Goal: Task Accomplishment & Management: Complete application form

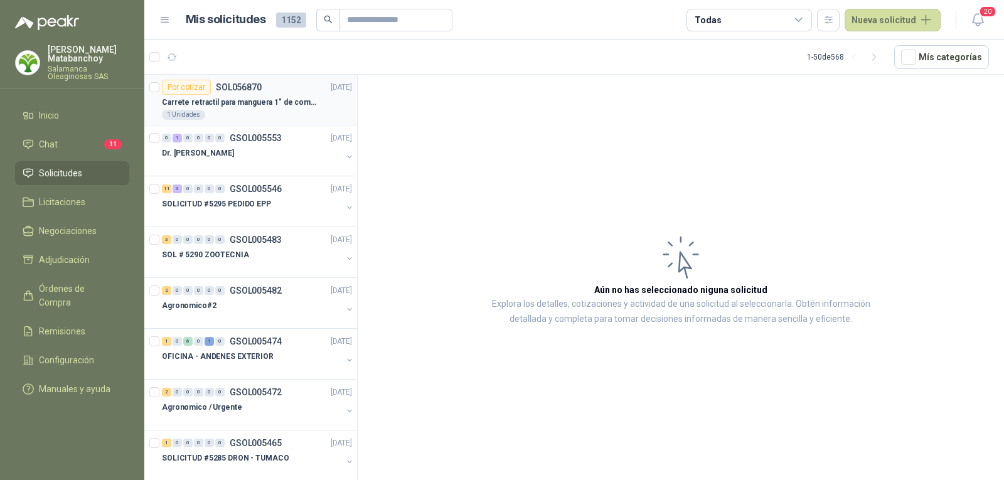
click at [277, 108] on p "Carrete retractil para manguera 1" de combustible" at bounding box center [240, 103] width 156 height 12
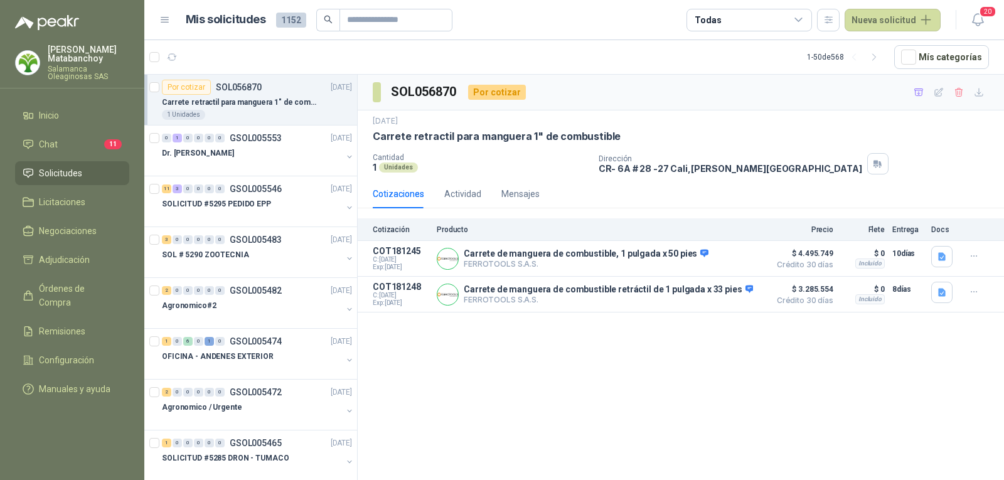
click at [68, 169] on span "Solicitudes" at bounding box center [60, 173] width 43 height 14
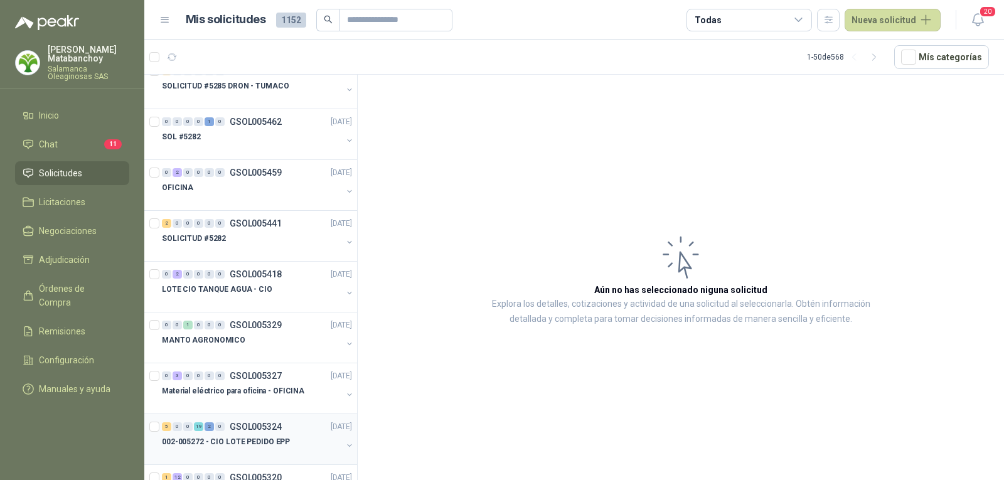
scroll to position [439, 0]
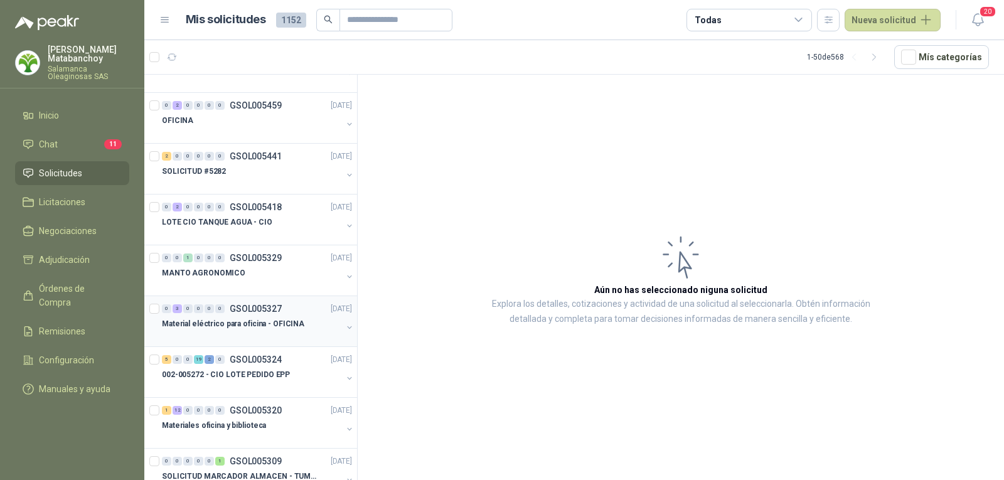
click at [248, 330] on div "Material eléctrico para oficina - OFICINA" at bounding box center [252, 323] width 180 height 15
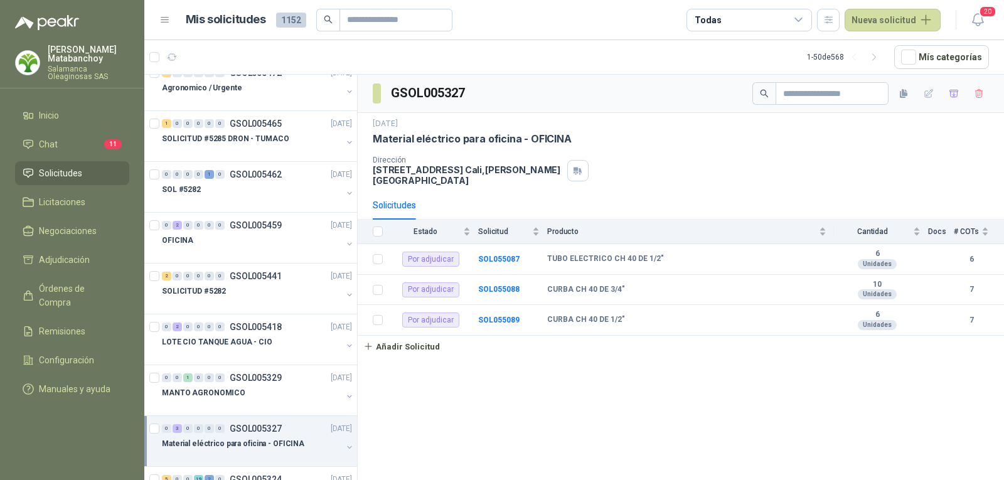
scroll to position [251, 0]
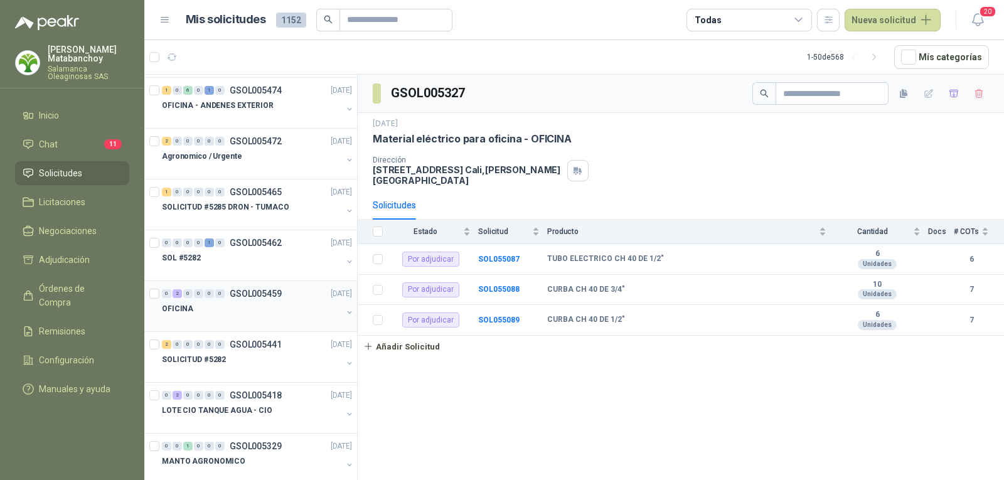
click at [183, 314] on p "OFICINA" at bounding box center [177, 309] width 31 height 12
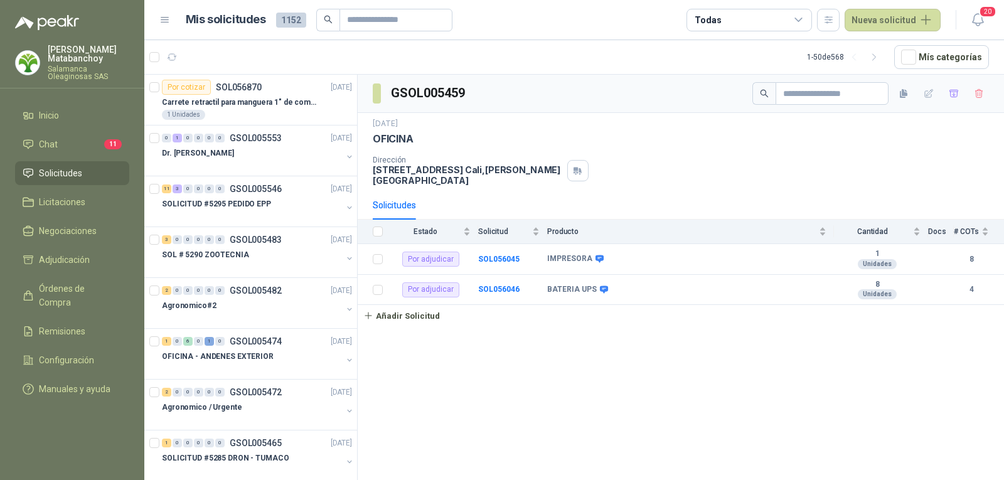
click at [887, 31] on header "Mis solicitudes 1152 Todas Nueva solicitud 20" at bounding box center [574, 20] width 860 height 40
click at [877, 26] on button "Nueva solicitud" at bounding box center [893, 20] width 96 height 23
click at [882, 73] on link "Solicitud grupal" at bounding box center [907, 72] width 107 height 22
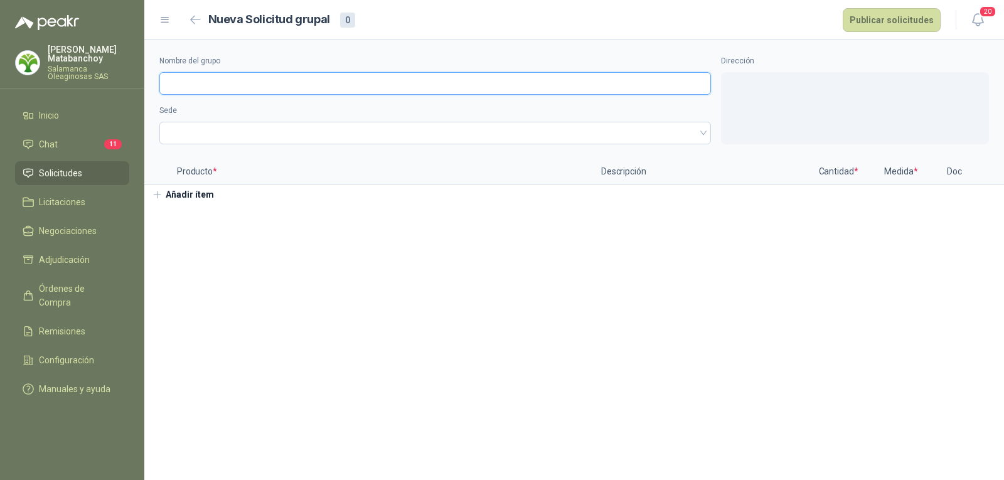
click at [383, 79] on input "Nombre del grupo" at bounding box center [435, 83] width 552 height 23
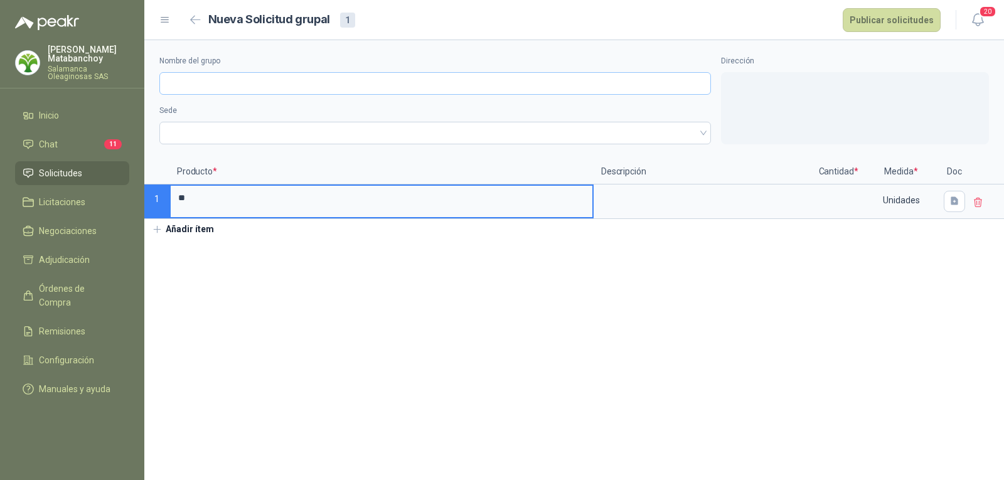
type input "*"
click at [383, 80] on input "Nombre del grupo" at bounding box center [435, 83] width 552 height 23
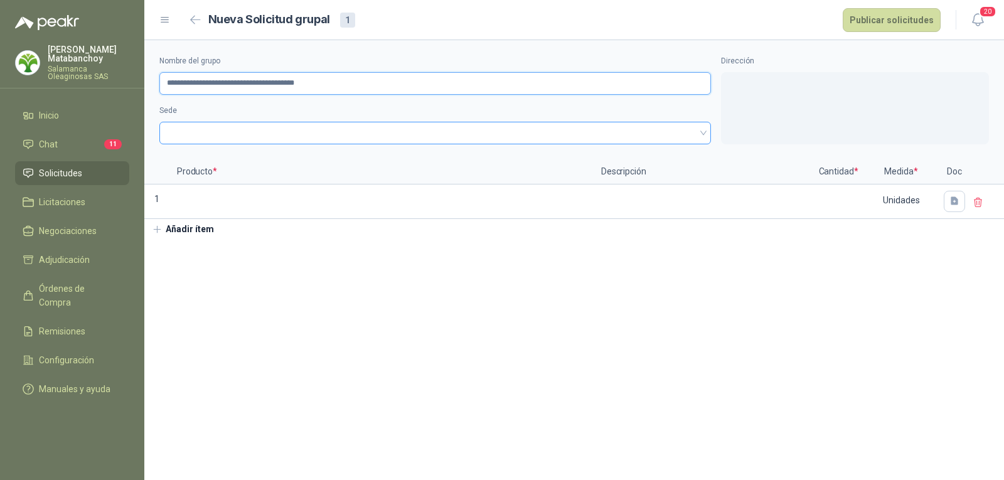
click at [296, 127] on span at bounding box center [435, 133] width 536 height 19
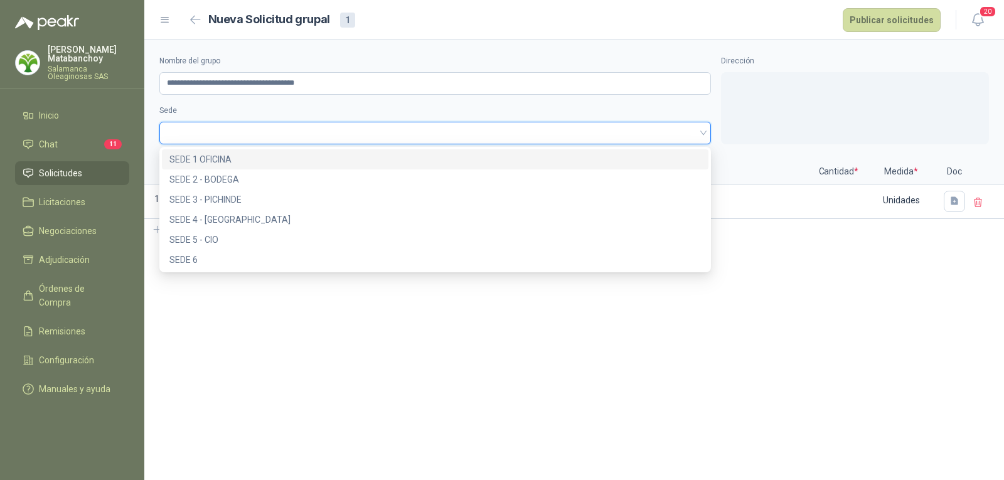
click at [272, 158] on div "SEDE 1 OFICINA" at bounding box center [434, 159] width 531 height 14
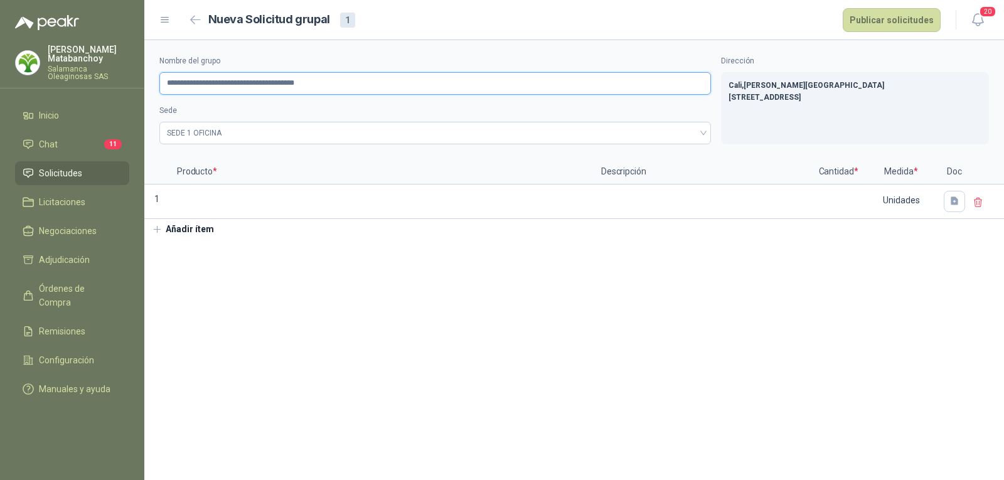
click at [203, 78] on input "**********" at bounding box center [435, 83] width 552 height 23
drag, startPoint x: 305, startPoint y: 84, endPoint x: 240, endPoint y: 88, distance: 65.4
click at [240, 88] on input "**********" at bounding box center [435, 83] width 552 height 23
type input "**********"
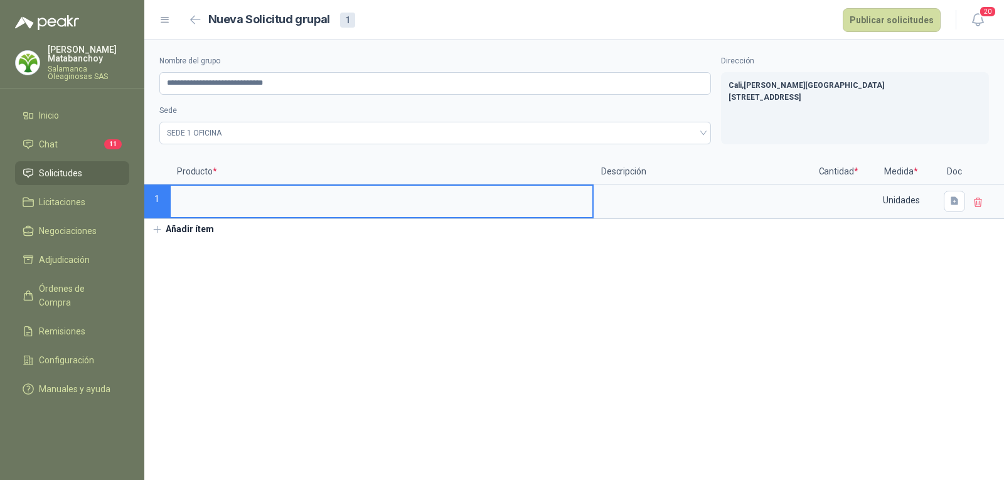
click at [250, 198] on input at bounding box center [382, 198] width 422 height 24
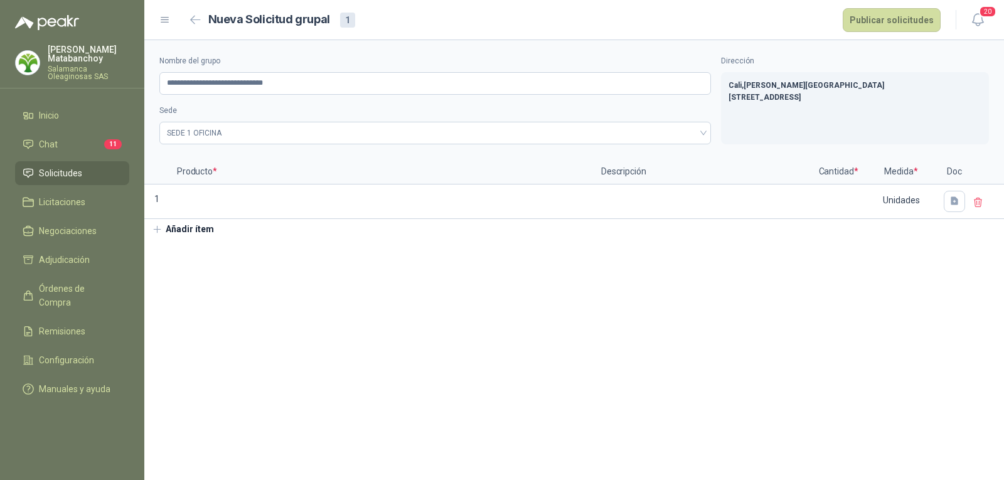
click at [196, 223] on button "Añadir ítem" at bounding box center [182, 229] width 77 height 21
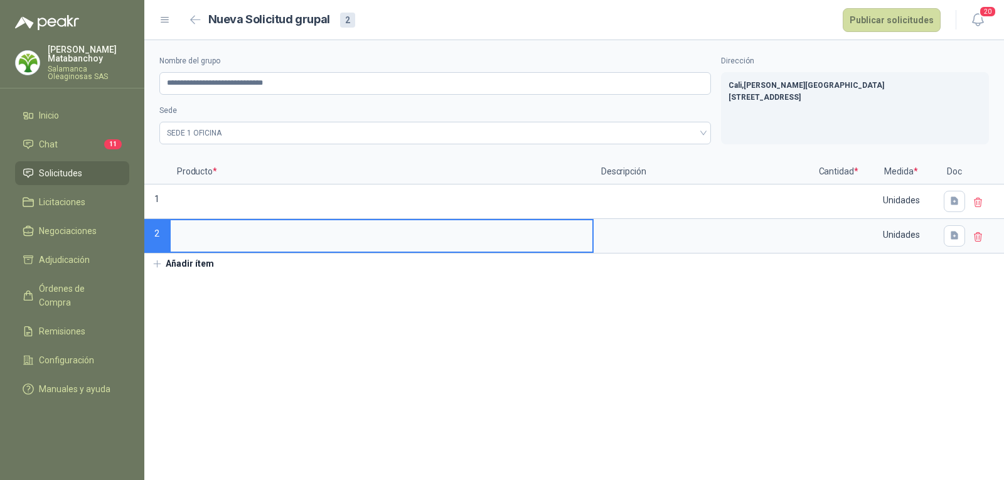
click at [193, 263] on button "Añadir ítem" at bounding box center [182, 264] width 77 height 21
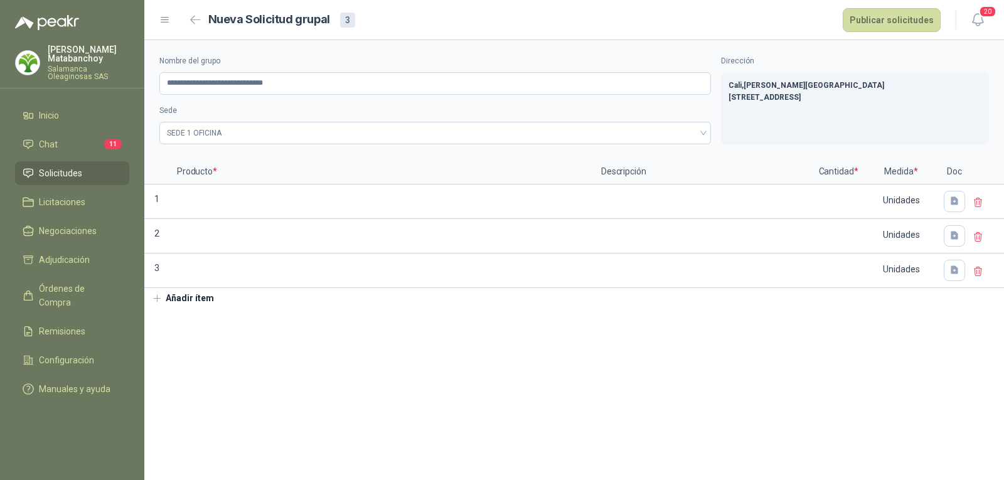
click at [193, 299] on button "Añadir ítem" at bounding box center [182, 298] width 77 height 21
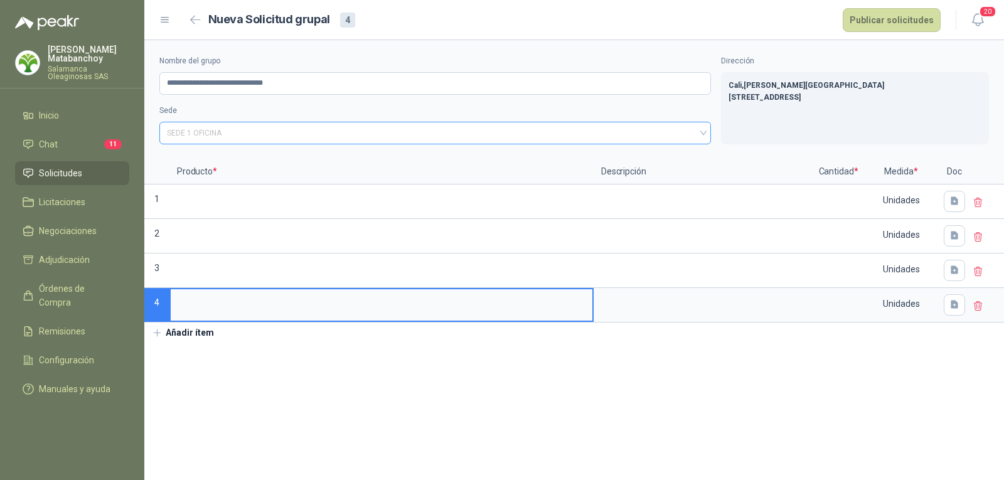
click at [247, 142] on span "SEDE 1 OFICINA" at bounding box center [435, 133] width 536 height 19
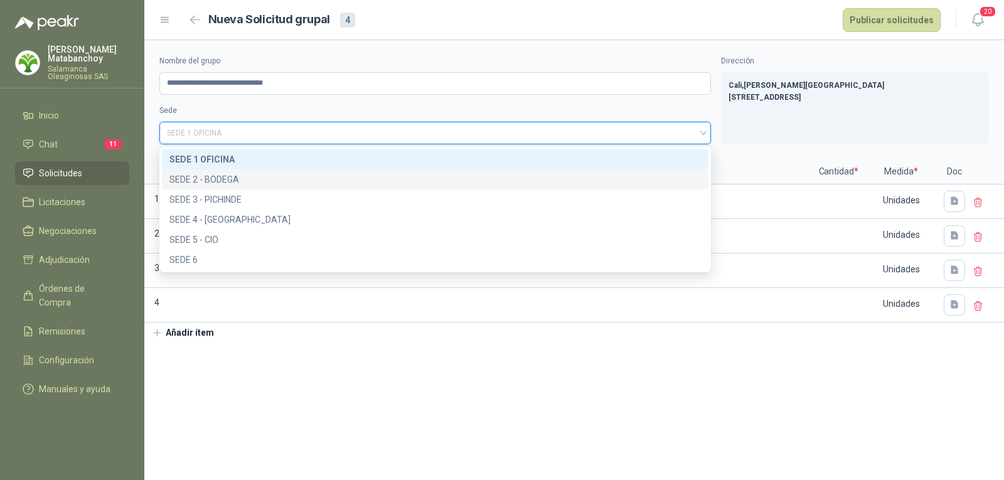
click at [216, 161] on div "SEDE 1 OFICINA" at bounding box center [434, 159] width 531 height 14
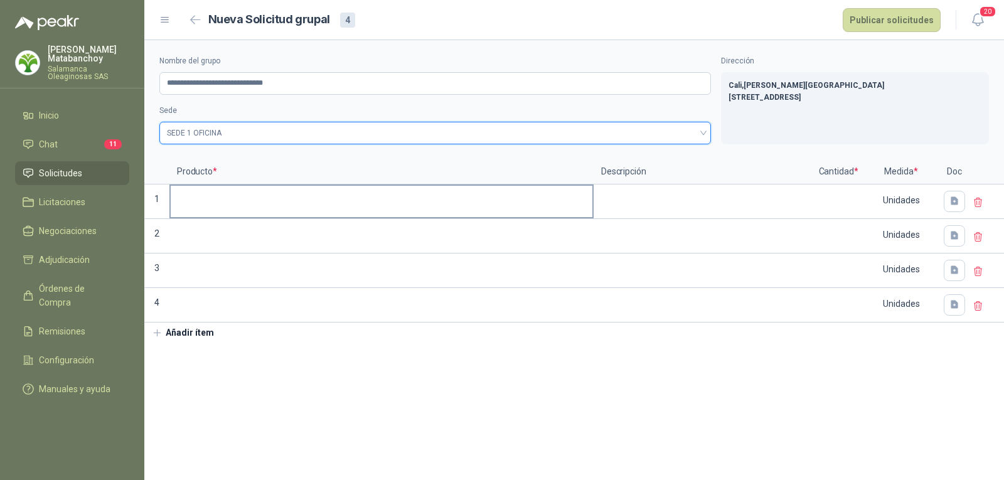
click at [218, 199] on input at bounding box center [382, 198] width 422 height 24
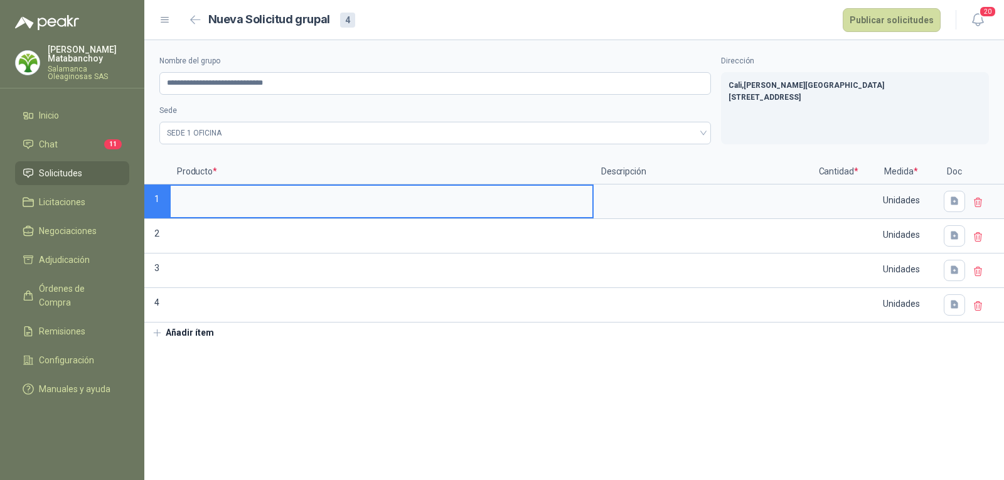
click at [171, 159] on p "Producto *" at bounding box center [381, 171] width 424 height 25
click at [260, 205] on input at bounding box center [382, 198] width 422 height 24
type input "*"
drag, startPoint x: 284, startPoint y: 196, endPoint x: 174, endPoint y: 199, distance: 109.2
click at [174, 199] on input "**********" at bounding box center [382, 198] width 422 height 24
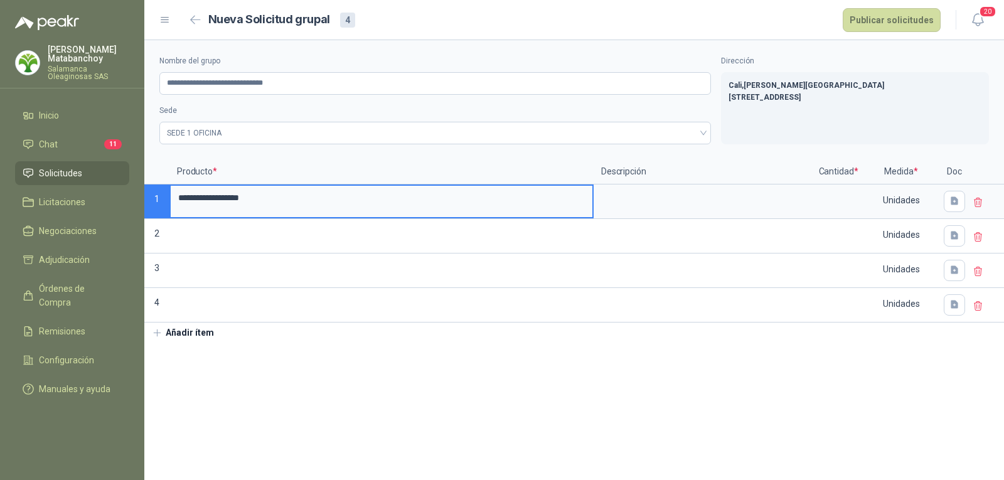
type input "**********"
click at [845, 194] on input at bounding box center [838, 198] width 48 height 24
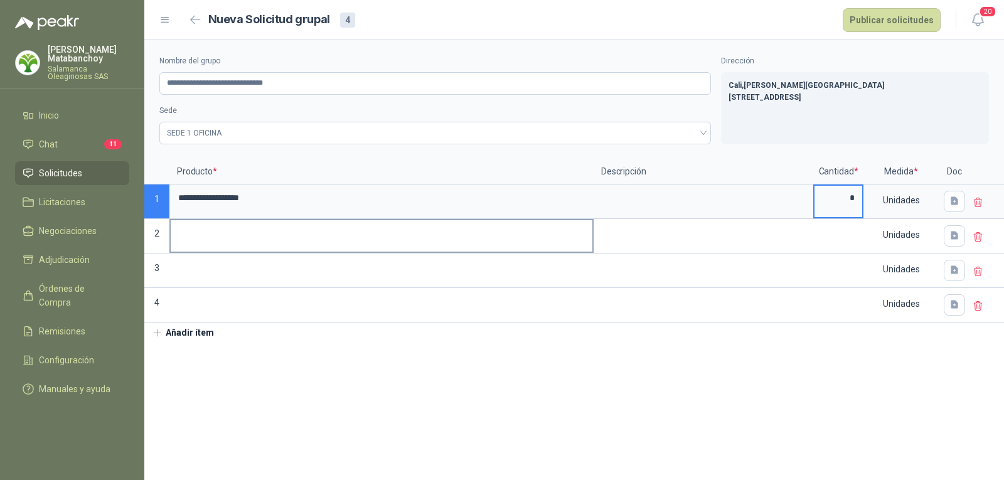
type input "*"
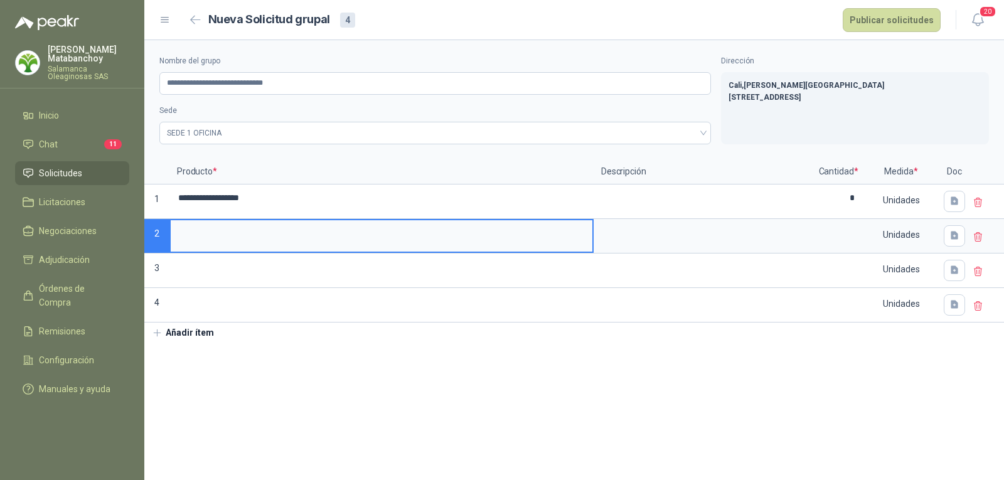
click at [353, 238] on input at bounding box center [382, 232] width 422 height 24
click at [844, 247] on label at bounding box center [838, 235] width 48 height 31
click at [592, 245] on input "**********" at bounding box center [382, 232] width 422 height 24
type input "**********"
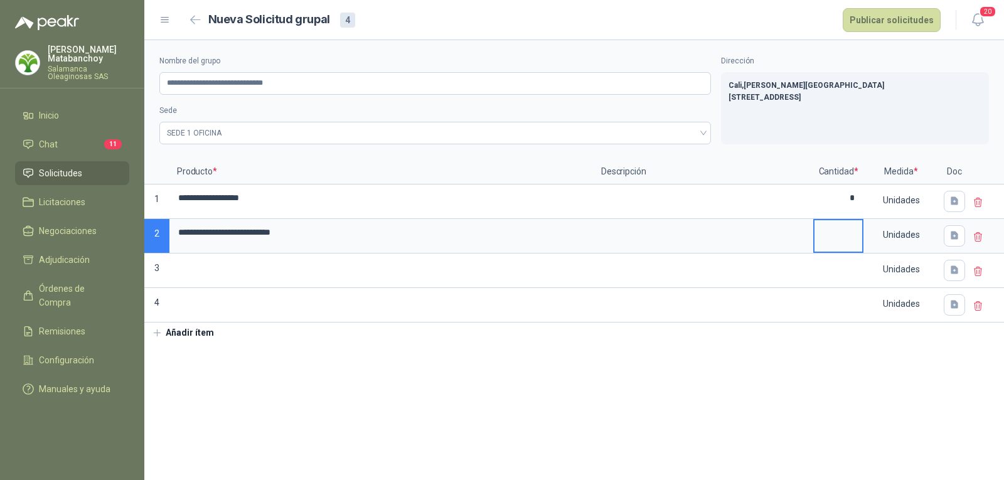
click at [846, 230] on input at bounding box center [838, 232] width 48 height 24
type input "*"
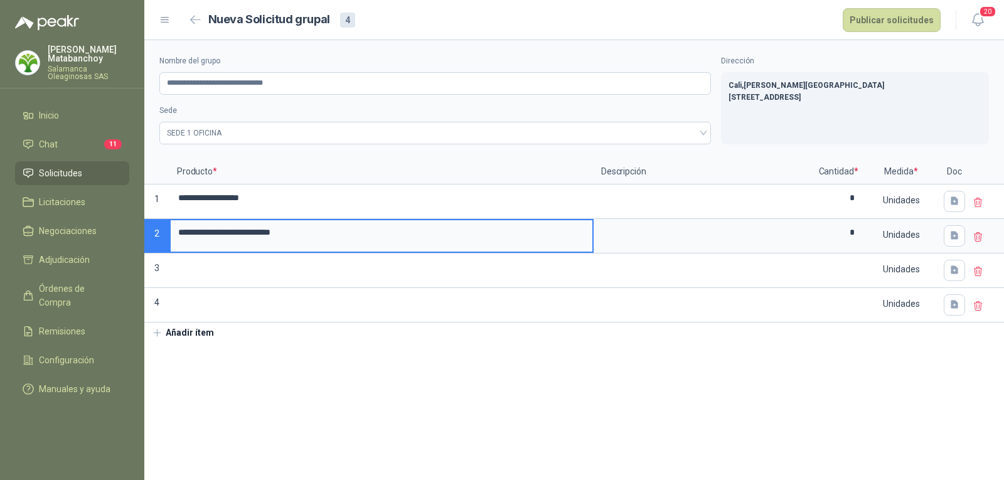
click at [524, 241] on input "**********" at bounding box center [382, 232] width 422 height 24
drag, startPoint x: 524, startPoint y: 241, endPoint x: 154, endPoint y: 242, distance: 370.2
click at [154, 242] on div "**********" at bounding box center [574, 240] width 860 height 163
click at [235, 232] on input "**********" at bounding box center [382, 232] width 422 height 24
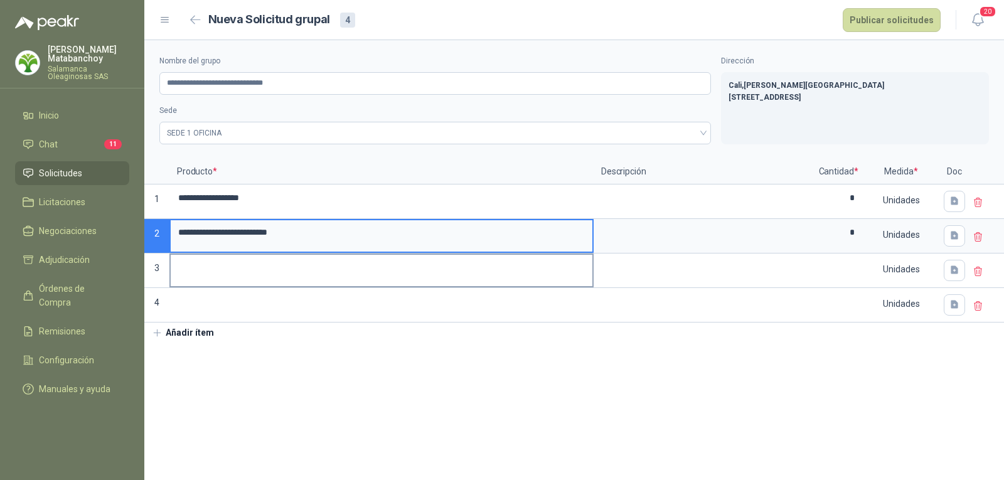
type input "**********"
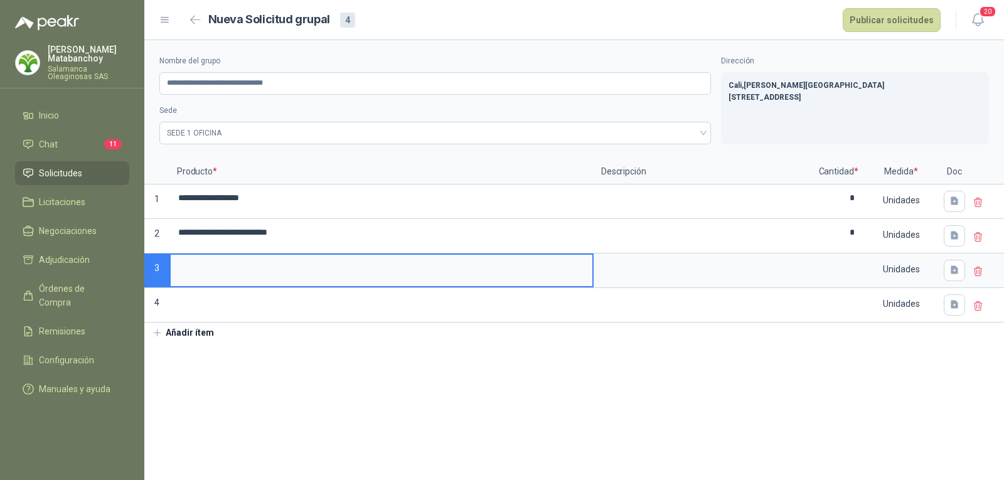
click at [228, 268] on input at bounding box center [382, 267] width 422 height 24
type input "**********"
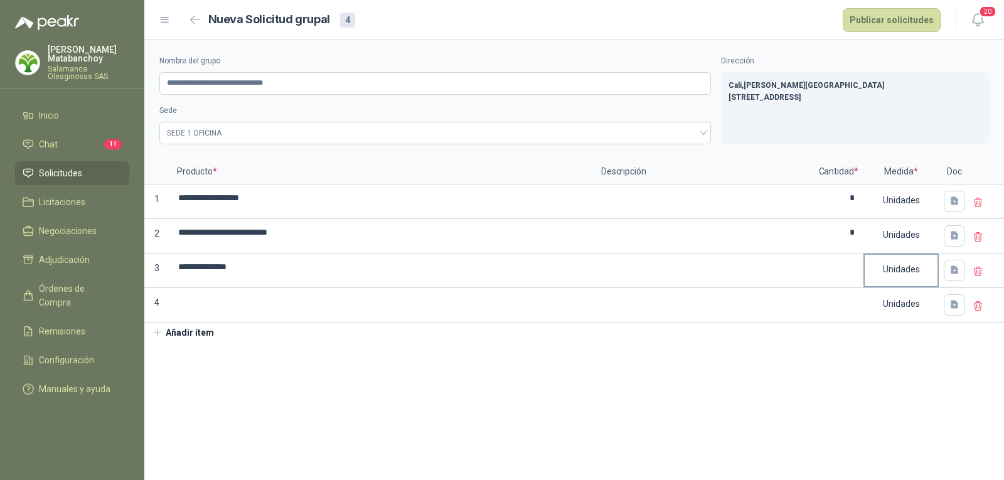
click at [867, 264] on div "Unidades" at bounding box center [901, 269] width 73 height 29
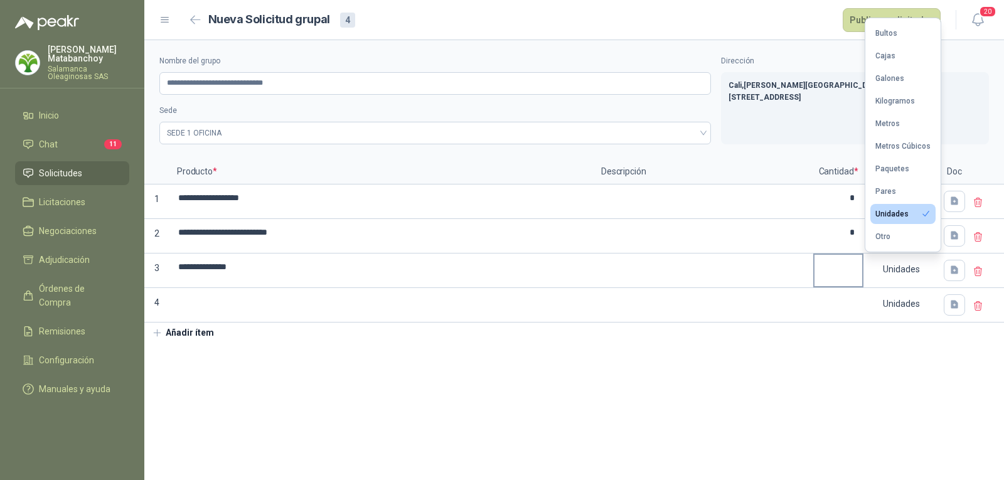
click at [814, 264] on div at bounding box center [838, 271] width 50 height 35
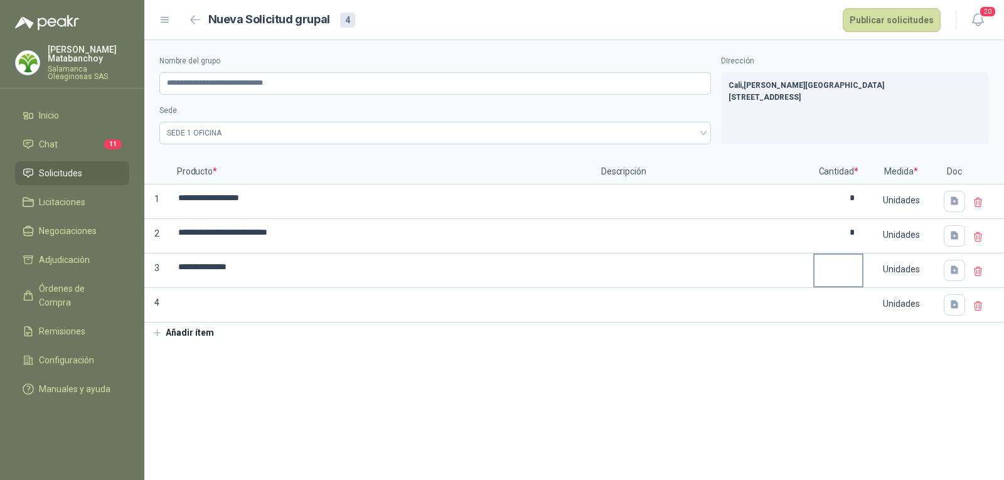
click at [836, 272] on input at bounding box center [838, 267] width 48 height 24
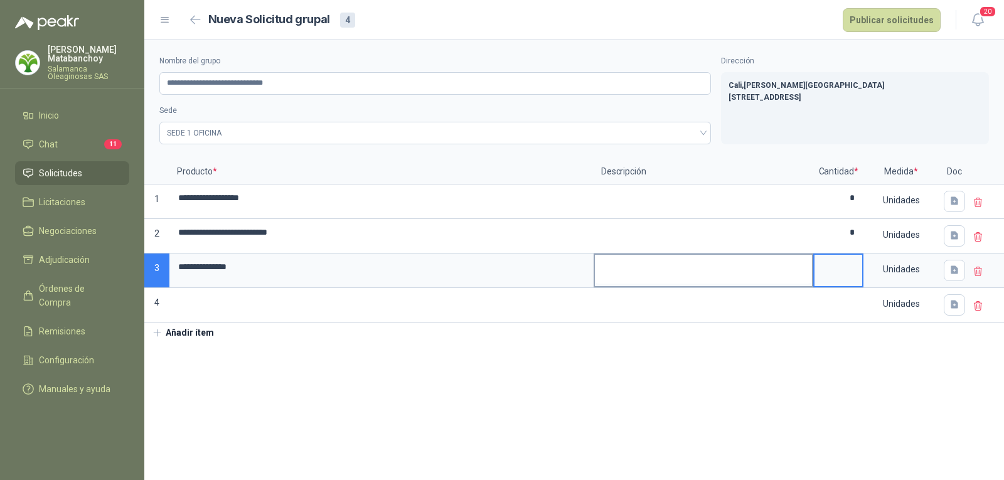
drag, startPoint x: 855, startPoint y: 267, endPoint x: 808, endPoint y: 266, distance: 47.1
click at [808, 266] on div "**********" at bounding box center [574, 240] width 860 height 163
click at [693, 268] on textarea at bounding box center [703, 269] width 217 height 29
click at [834, 265] on input at bounding box center [838, 267] width 48 height 24
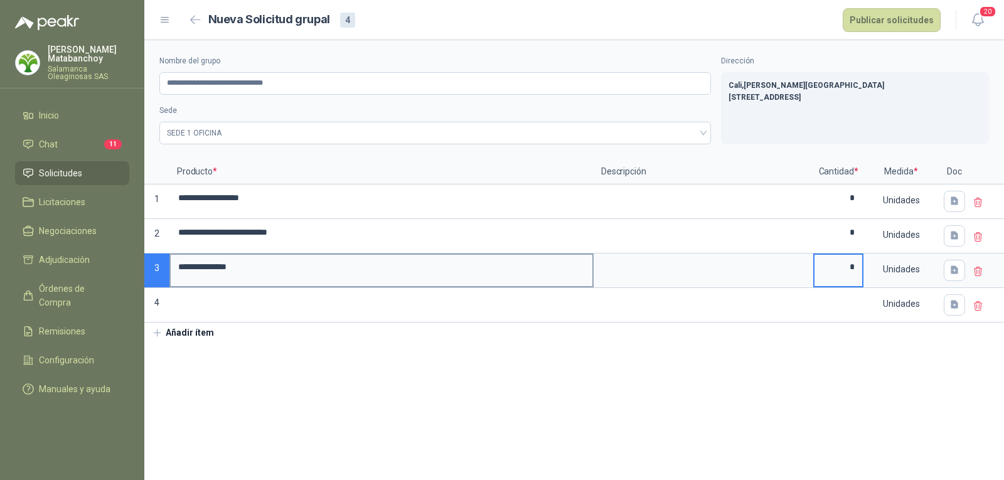
type input "*"
drag, startPoint x: 259, startPoint y: 277, endPoint x: 154, endPoint y: 279, distance: 104.2
click at [154, 279] on div "**********" at bounding box center [574, 240] width 860 height 163
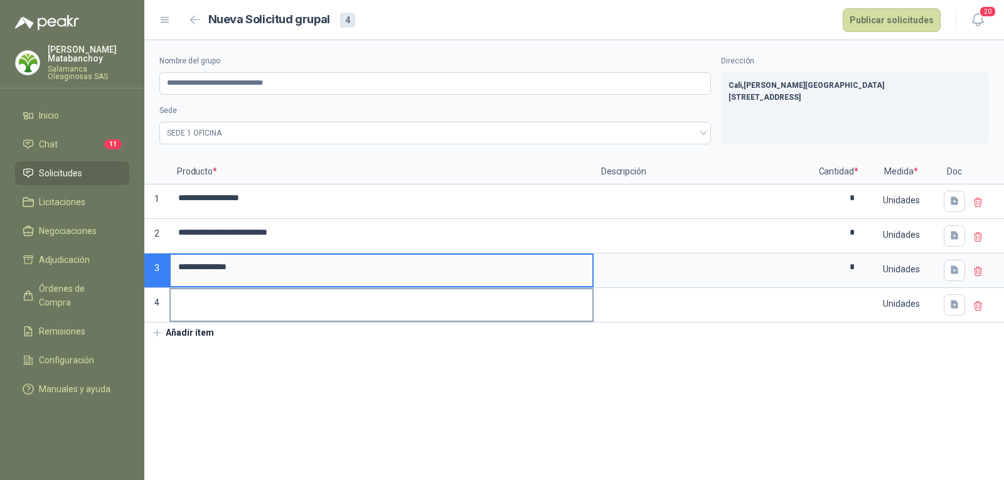
click at [306, 302] on input at bounding box center [382, 301] width 422 height 24
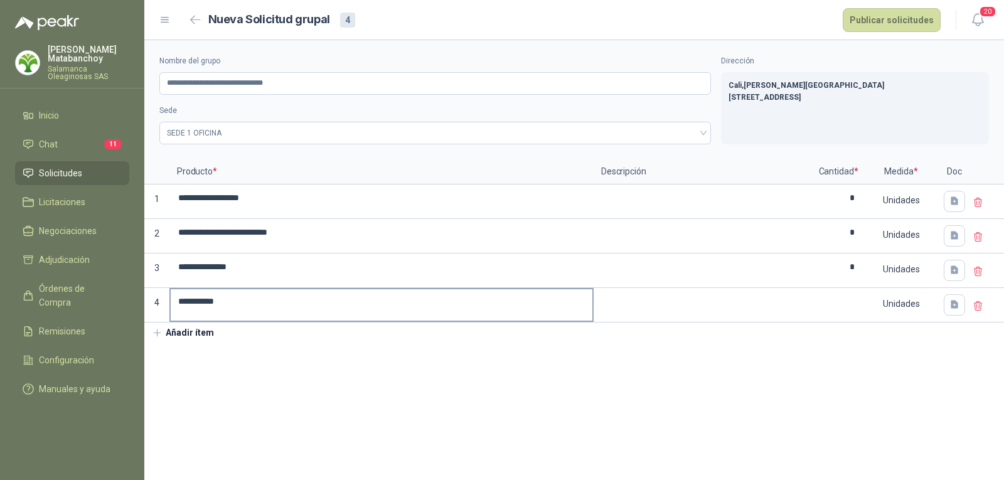
click at [306, 301] on input "**********" at bounding box center [382, 301] width 422 height 24
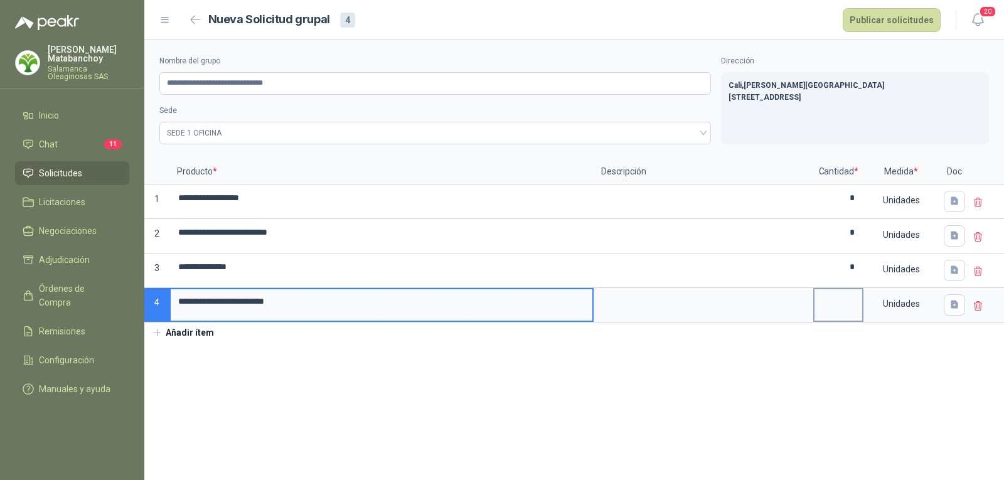
type input "**********"
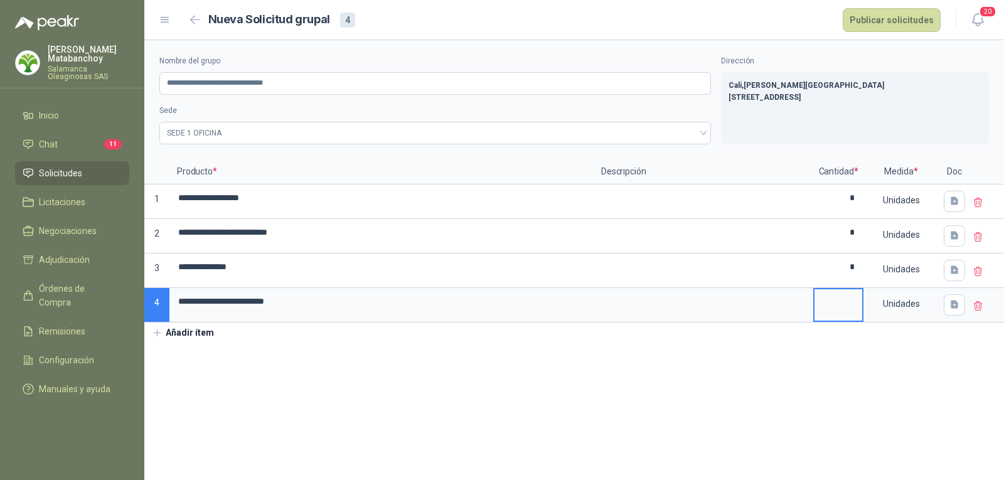
click at [837, 307] on input at bounding box center [838, 301] width 48 height 24
type input "*"
click at [910, 314] on div "Unidades" at bounding box center [901, 303] width 73 height 29
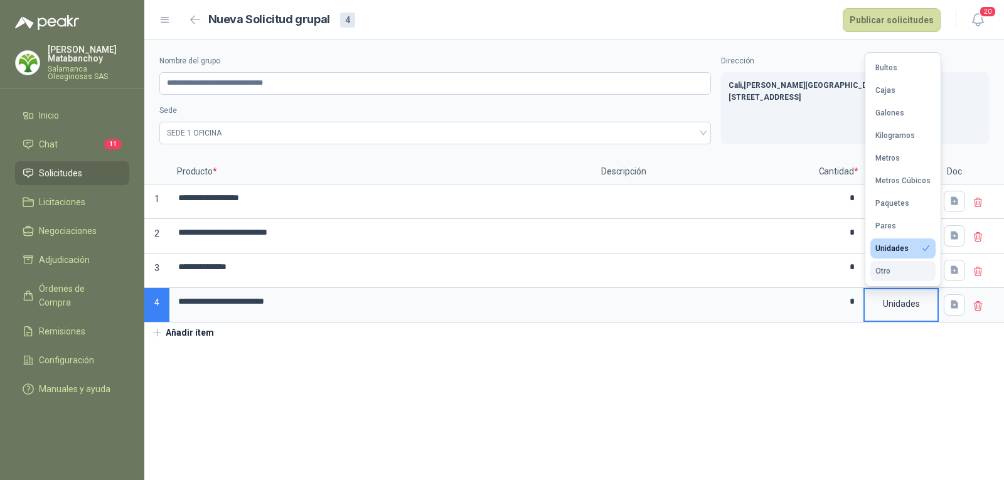
click at [896, 278] on button "Otro" at bounding box center [902, 271] width 65 height 20
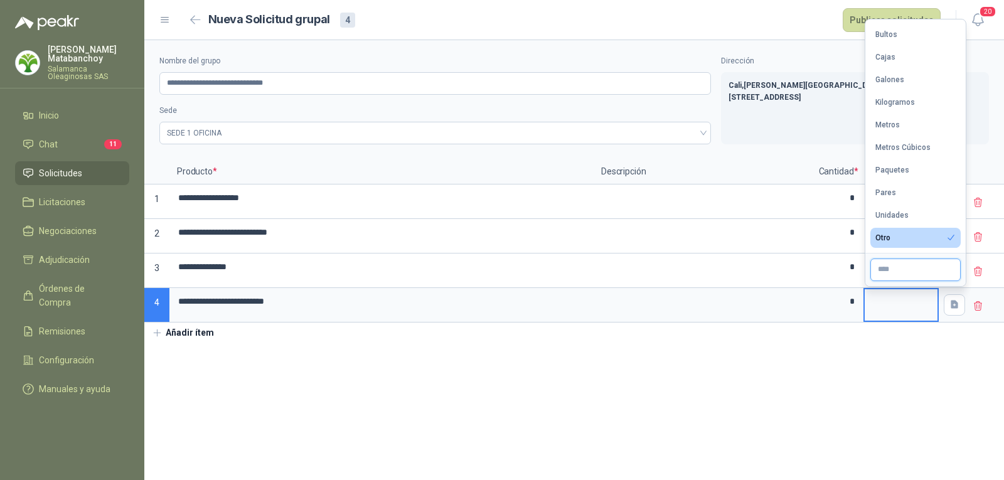
click at [895, 270] on input "text" at bounding box center [915, 270] width 90 height 23
type input "******"
click at [198, 331] on button "Añadir ítem" at bounding box center [182, 333] width 77 height 21
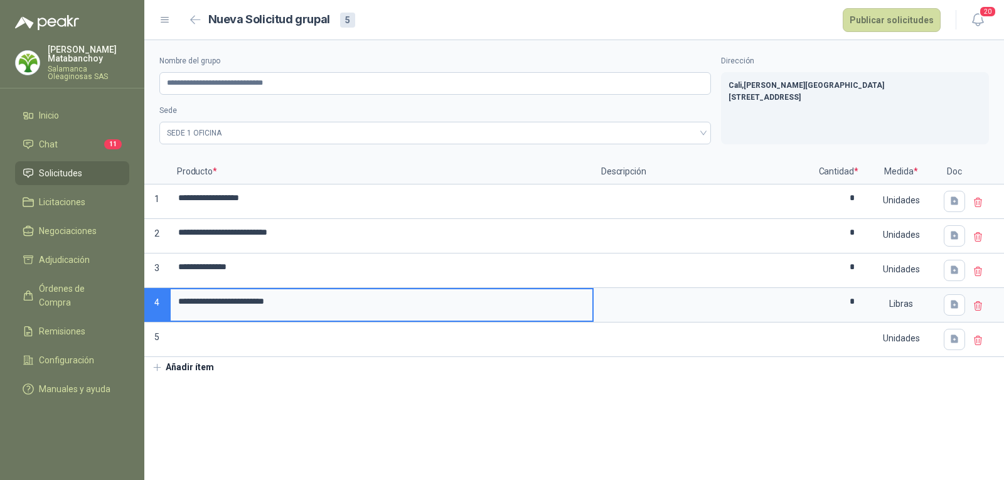
drag, startPoint x: 374, startPoint y: 302, endPoint x: 168, endPoint y: 308, distance: 206.5
click at [168, 308] on div "**********" at bounding box center [574, 258] width 860 height 198
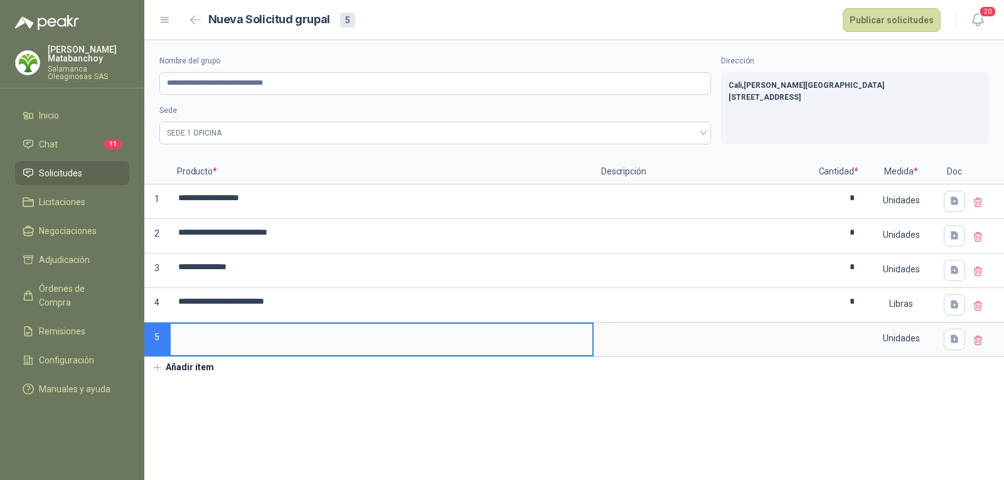
click at [373, 344] on input at bounding box center [382, 336] width 422 height 24
type input "**********"
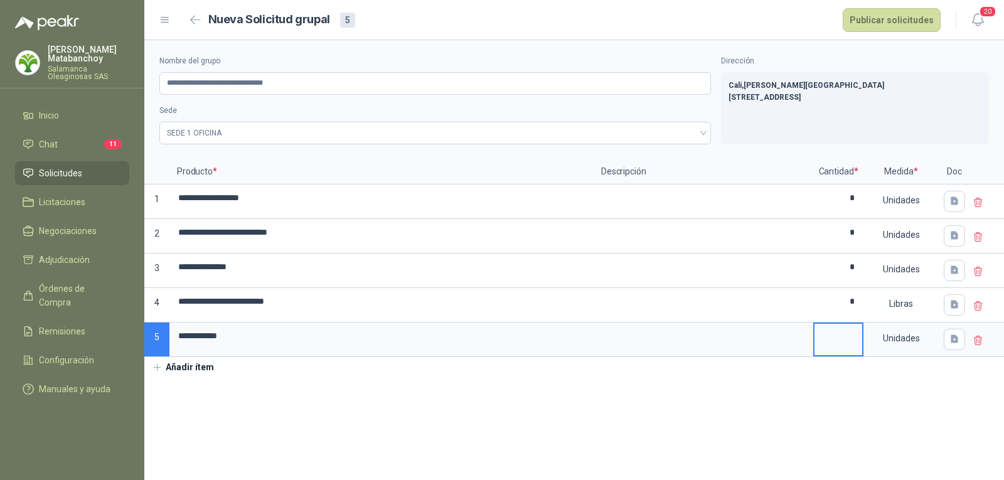
click at [837, 332] on input at bounding box center [838, 336] width 48 height 24
type input "**"
click at [900, 334] on div "Unidades" at bounding box center [901, 338] width 73 height 29
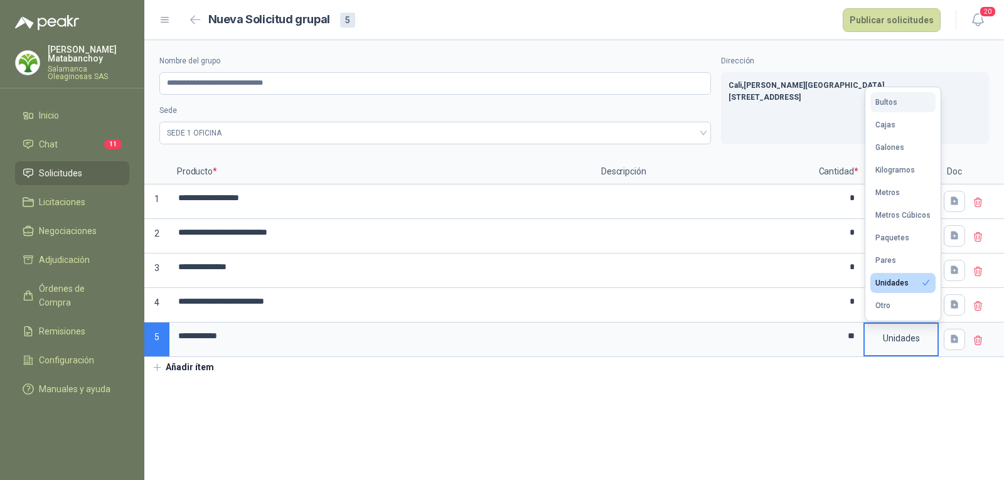
click at [895, 107] on button "Bultos" at bounding box center [902, 102] width 65 height 20
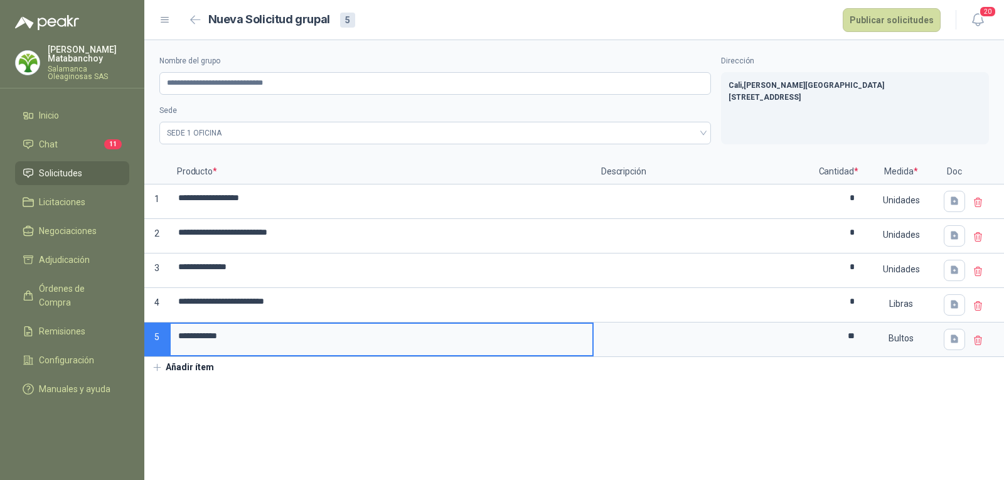
drag, startPoint x: 326, startPoint y: 341, endPoint x: 142, endPoint y: 348, distance: 184.0
click at [142, 348] on div "**********" at bounding box center [502, 240] width 1004 height 480
click at [334, 411] on section "**********" at bounding box center [574, 260] width 860 height 440
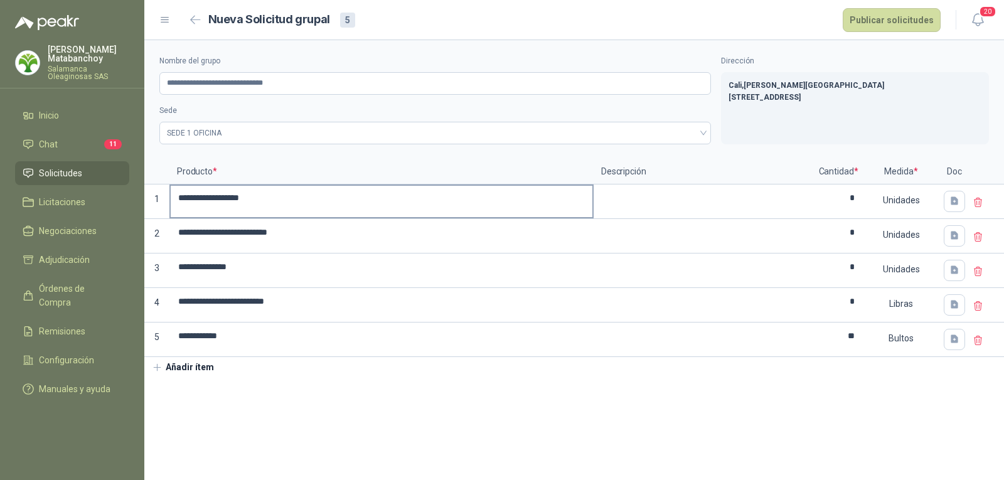
click at [286, 199] on input "**********" at bounding box center [382, 198] width 422 height 24
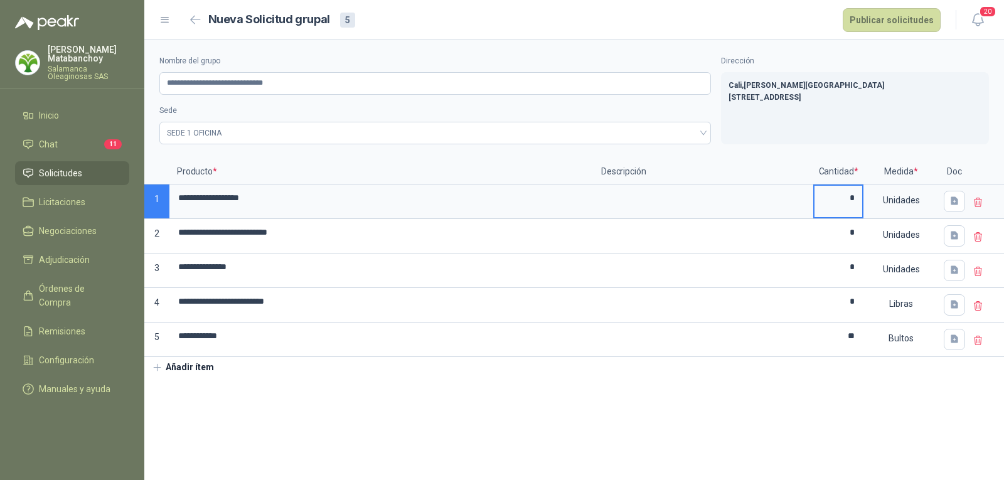
click at [826, 201] on input "*" at bounding box center [838, 198] width 48 height 24
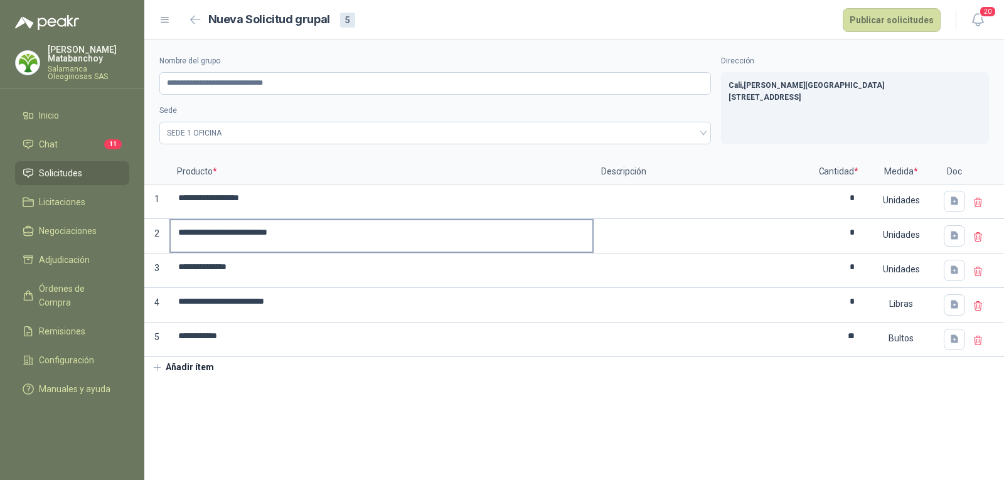
click at [395, 247] on label "**********" at bounding box center [382, 235] width 422 height 31
click at [395, 245] on input "**********" at bounding box center [382, 232] width 422 height 24
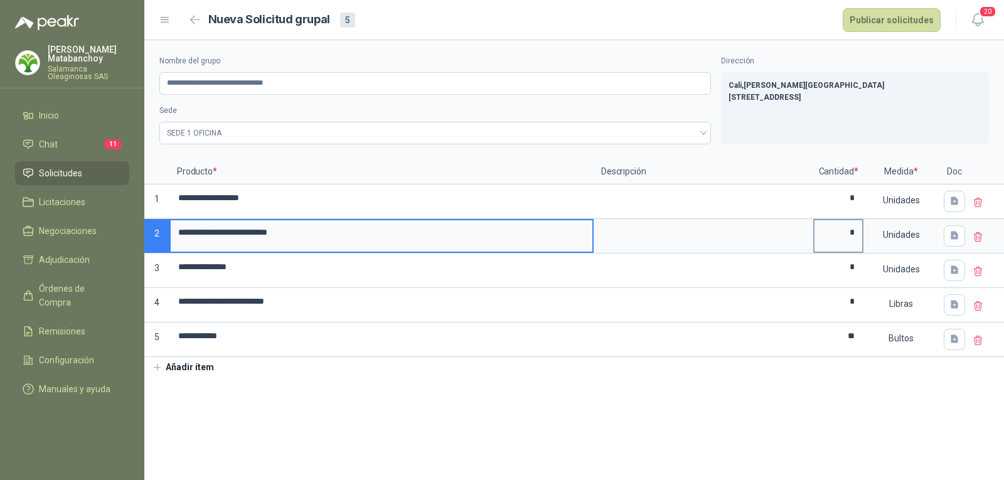
click at [837, 241] on input "*" at bounding box center [838, 232] width 48 height 24
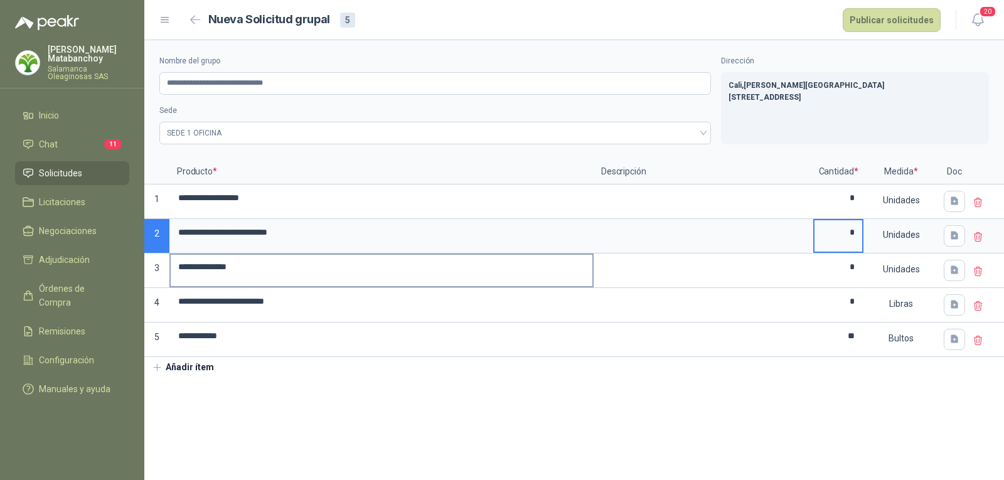
click at [329, 270] on input "**********" at bounding box center [382, 267] width 422 height 24
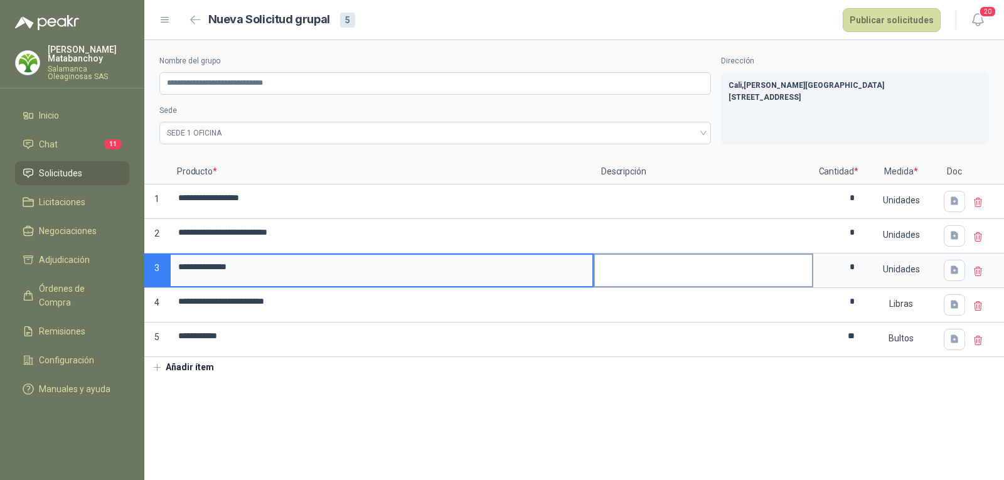
drag, startPoint x: 833, startPoint y: 270, endPoint x: 751, endPoint y: 271, distance: 82.2
click at [834, 270] on input "*" at bounding box center [838, 267] width 48 height 24
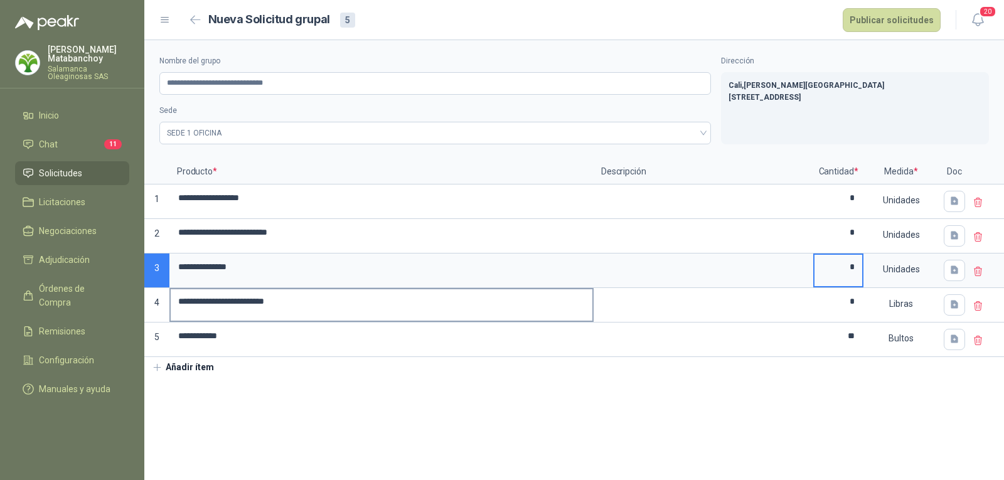
click at [407, 304] on input "**********" at bounding box center [382, 301] width 422 height 24
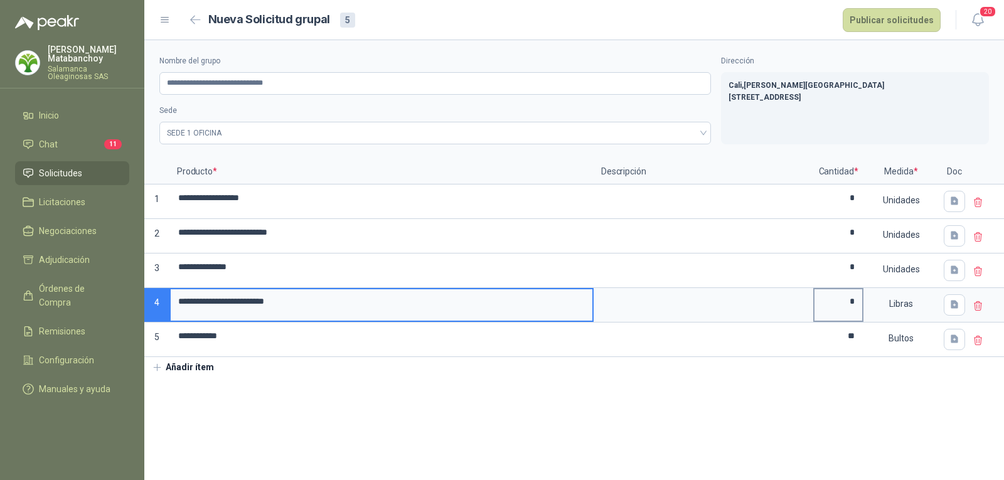
click at [853, 307] on input "*" at bounding box center [838, 301] width 48 height 24
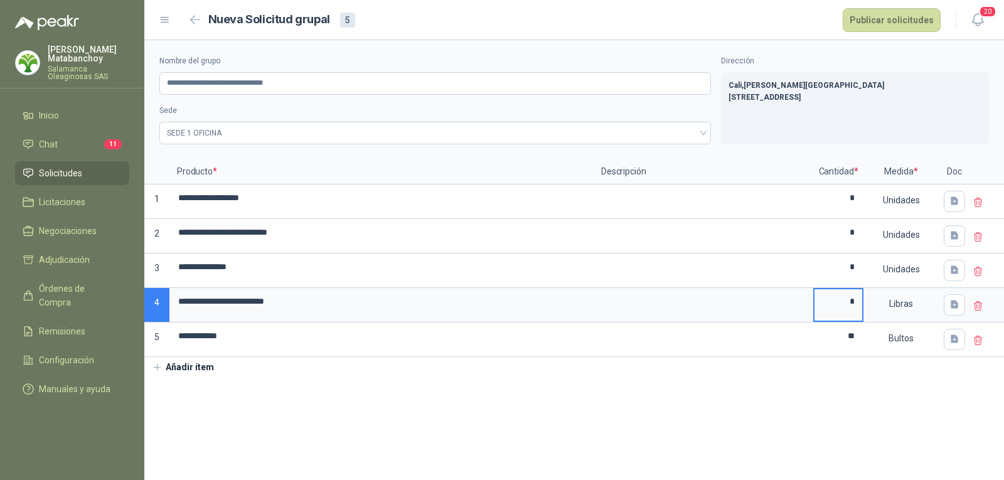
click at [438, 408] on section "**********" at bounding box center [574, 260] width 860 height 440
click at [865, 20] on button "Publicar solicitudes" at bounding box center [892, 20] width 98 height 24
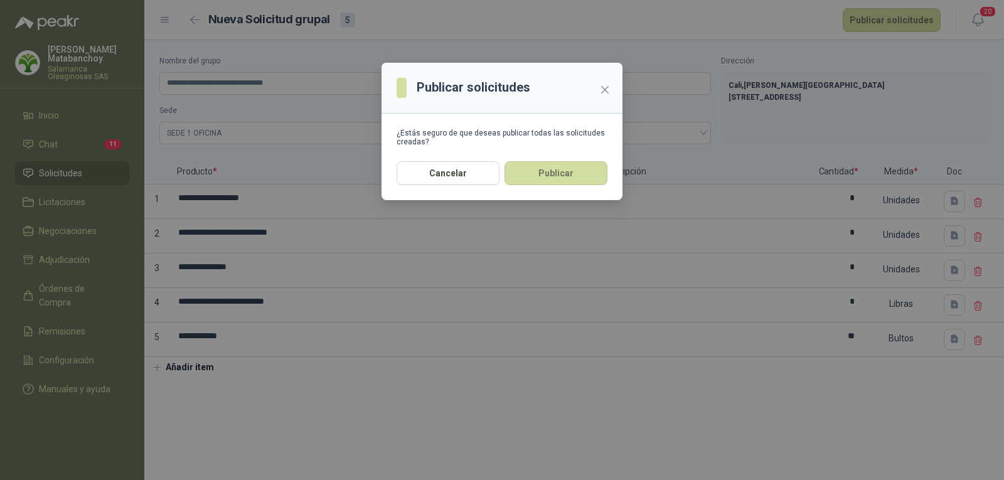
click at [575, 160] on section "¿Estás seguro de que deseas publicar todas las solicitudes creadas?" at bounding box center [502, 138] width 241 height 48
click at [572, 168] on button "Publicar" at bounding box center [555, 173] width 103 height 24
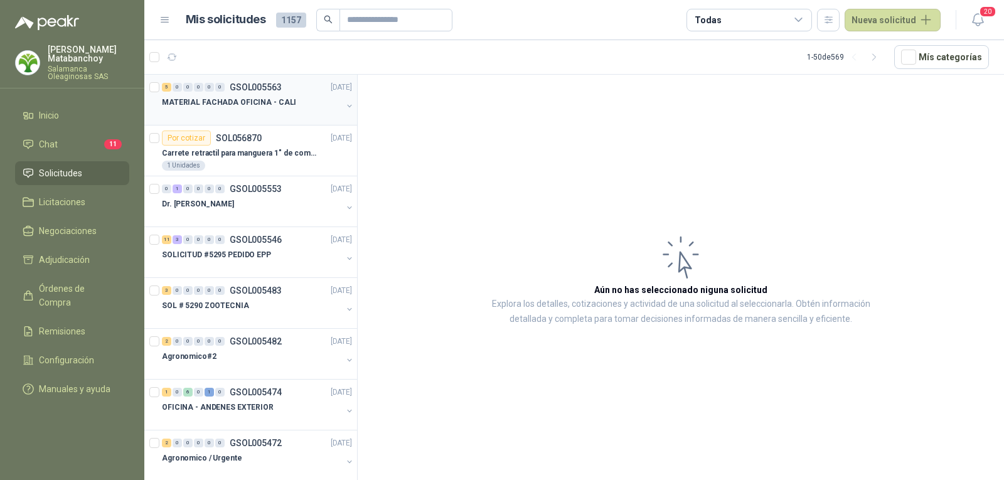
click at [268, 95] on div "MATERIAL FACHADA OFICINA - CALI" at bounding box center [252, 102] width 180 height 15
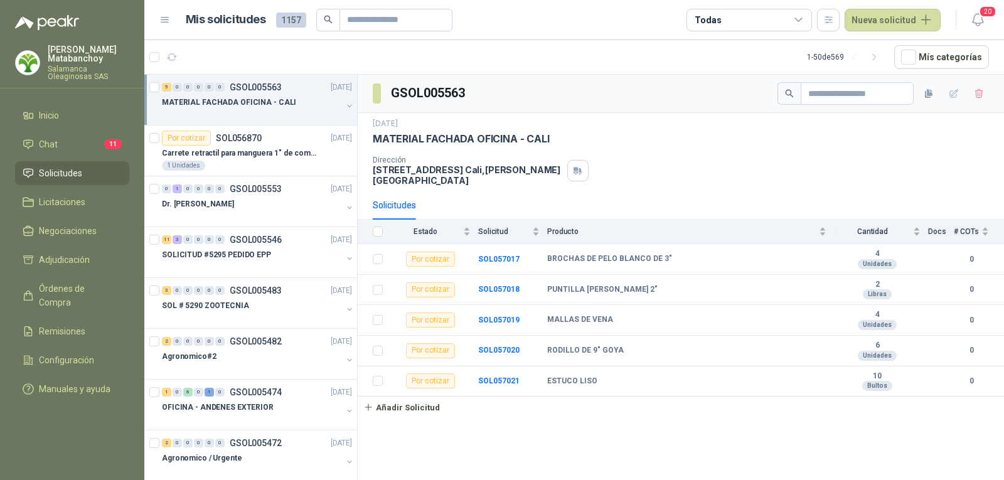
click at [49, 171] on span "Solicitudes" at bounding box center [60, 173] width 43 height 14
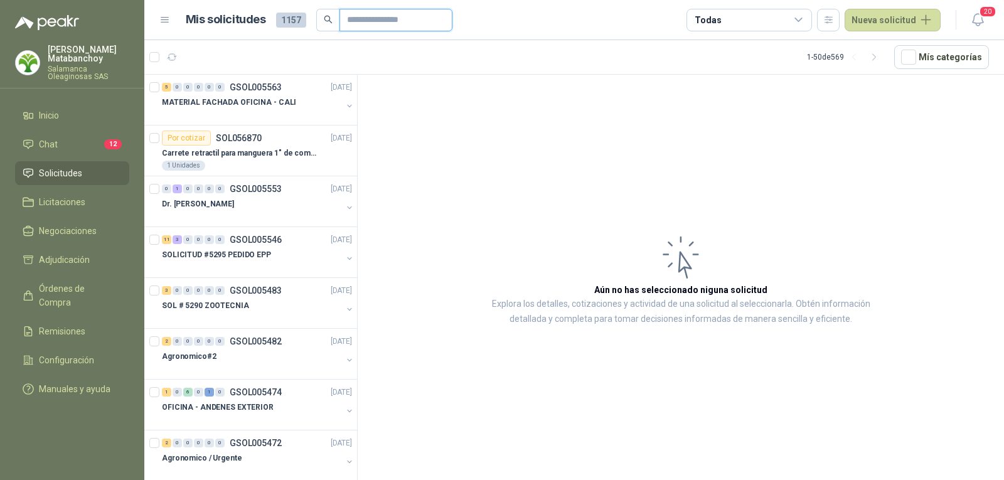
click at [368, 26] on input "text" at bounding box center [391, 19] width 88 height 21
type input "*"
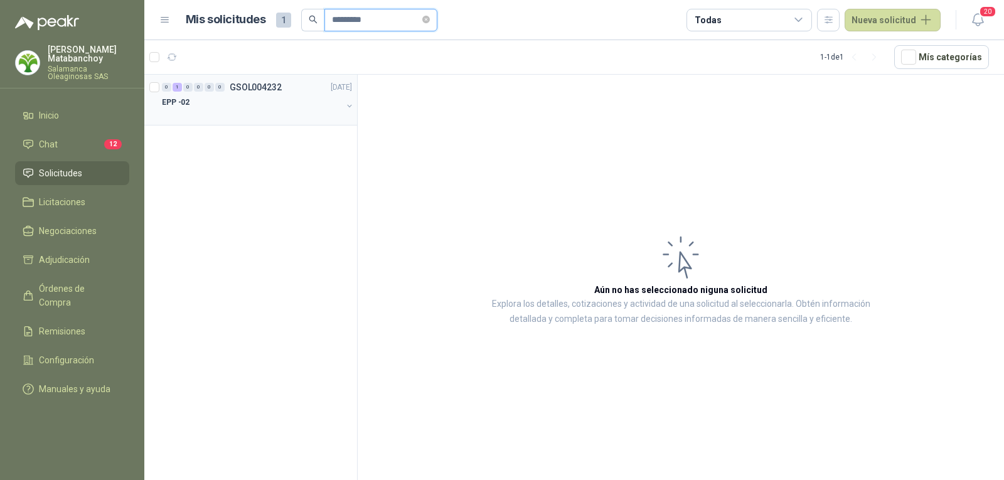
type input "*********"
click at [299, 102] on div "EPP -02" at bounding box center [252, 102] width 180 height 15
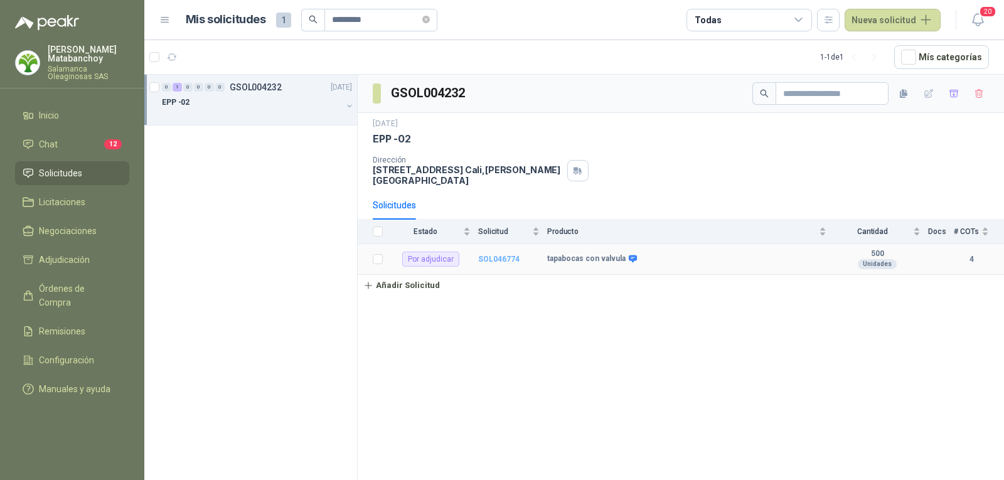
click at [501, 255] on b "SOL046774" at bounding box center [498, 259] width 41 height 9
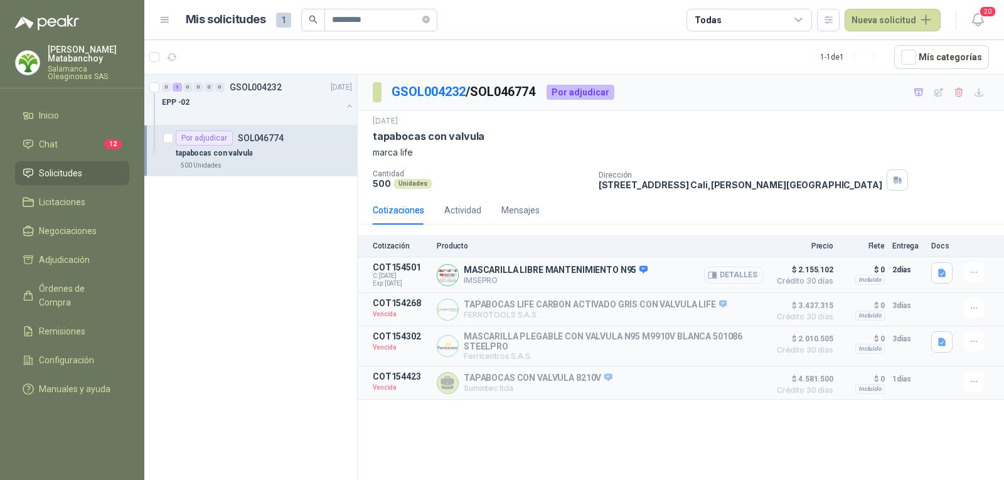
click at [723, 280] on button "Detalles" at bounding box center [733, 275] width 59 height 17
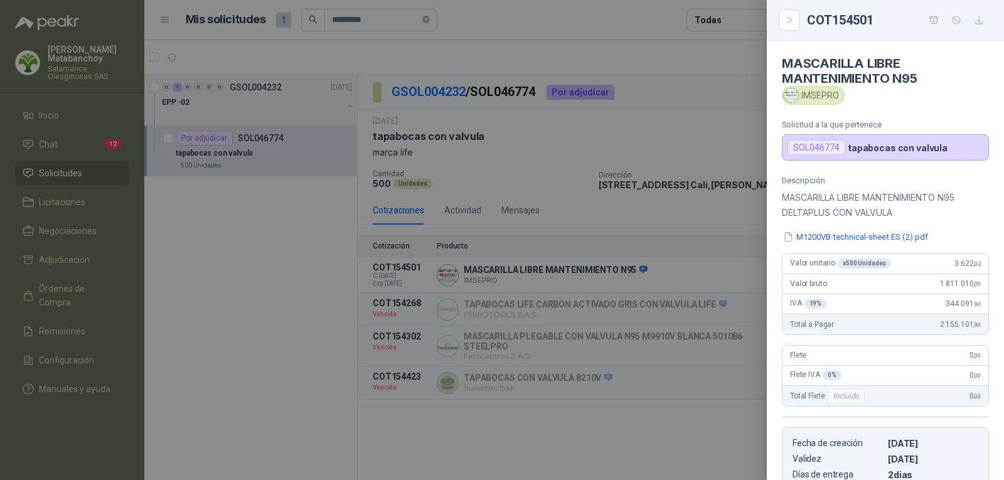
click at [645, 255] on div at bounding box center [502, 240] width 1004 height 480
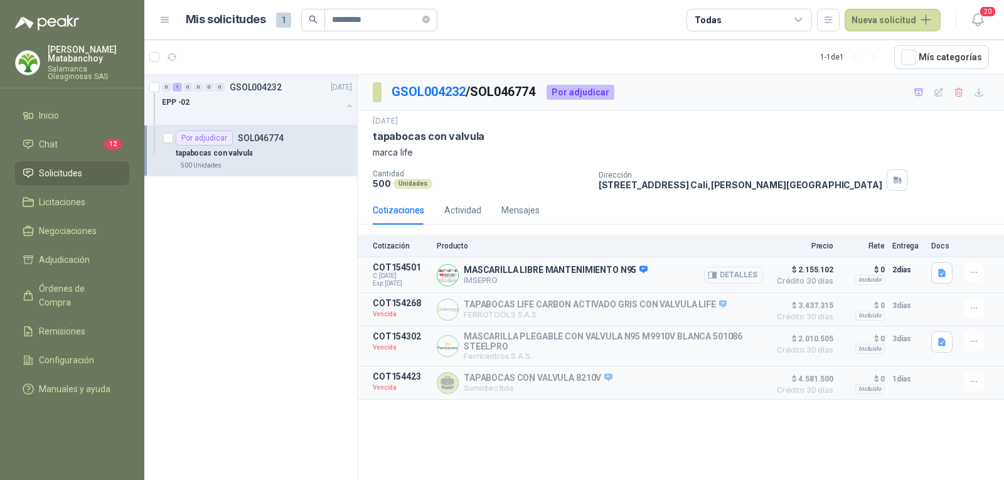
click at [723, 273] on button "Detalles" at bounding box center [733, 275] width 59 height 17
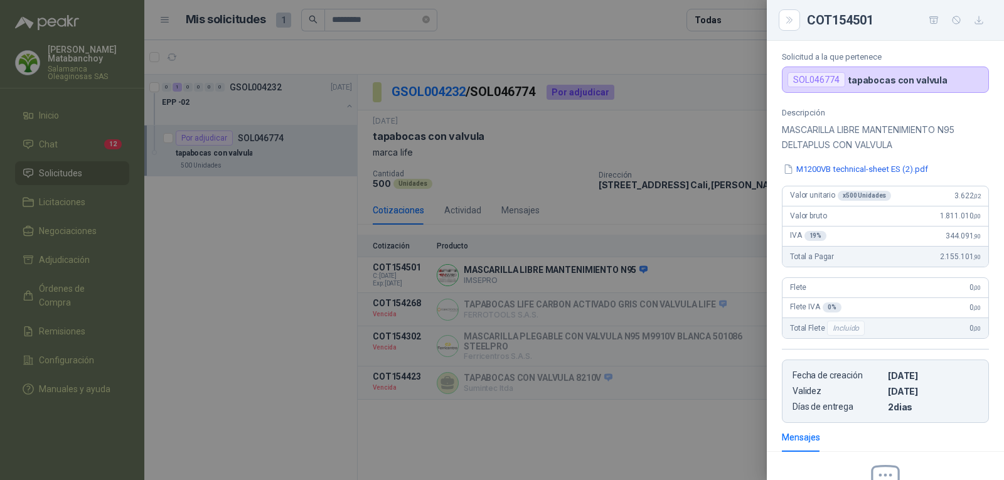
scroll to position [0, 0]
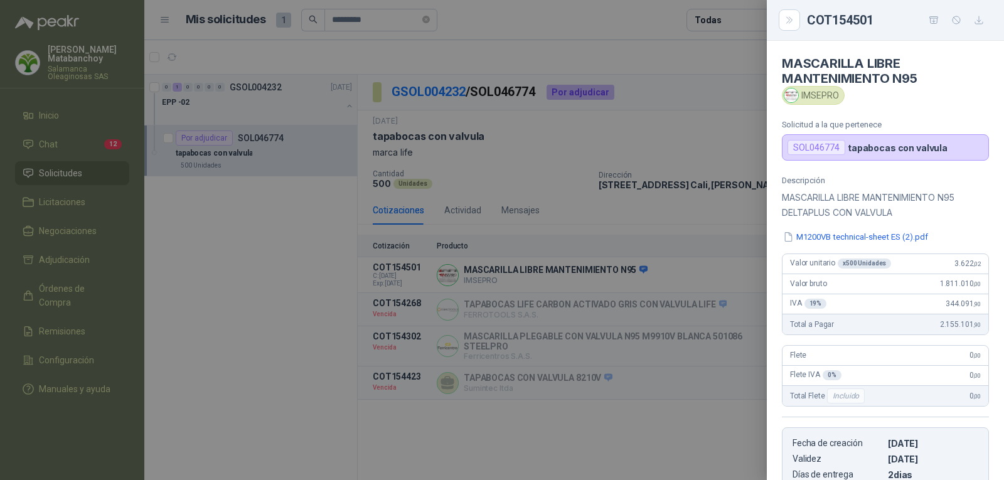
click at [607, 299] on div at bounding box center [502, 240] width 1004 height 480
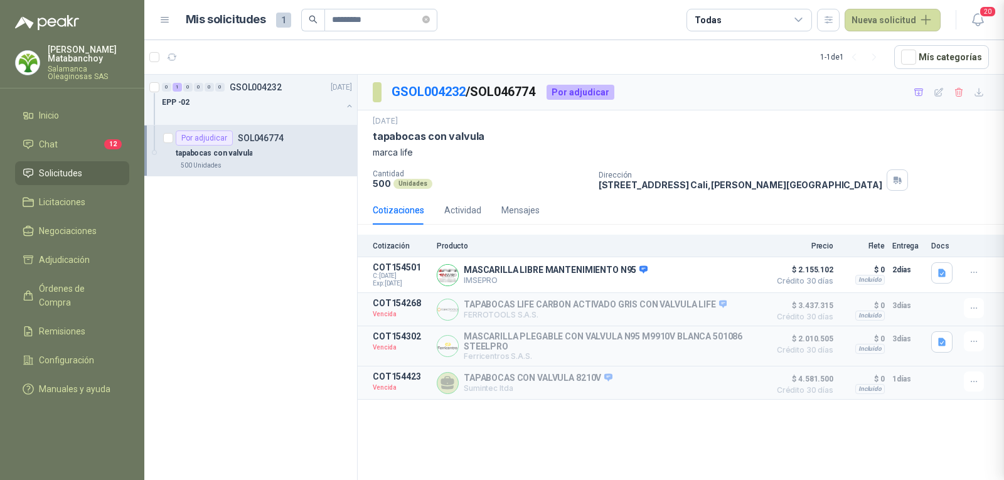
scroll to position [219, 0]
click at [250, 95] on div "EPP -02" at bounding box center [252, 102] width 180 height 15
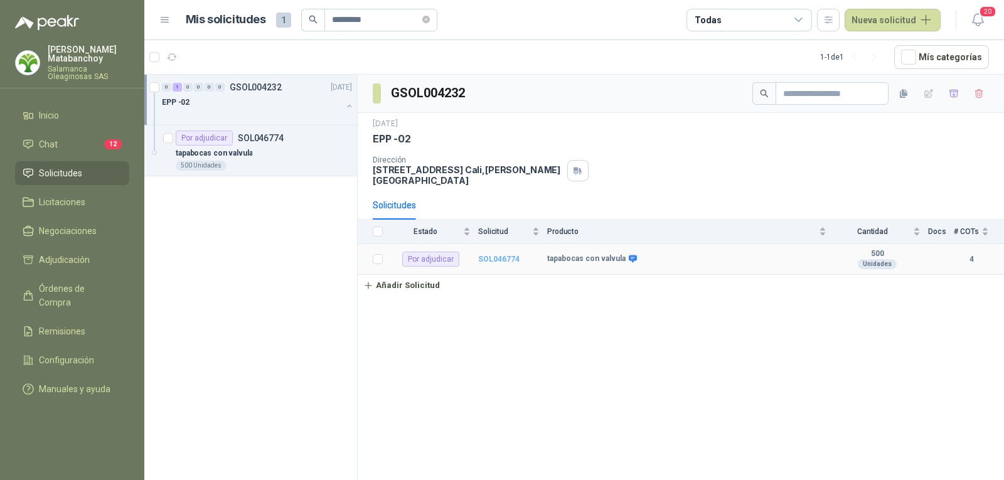
click at [501, 255] on b "SOL046774" at bounding box center [498, 259] width 41 height 9
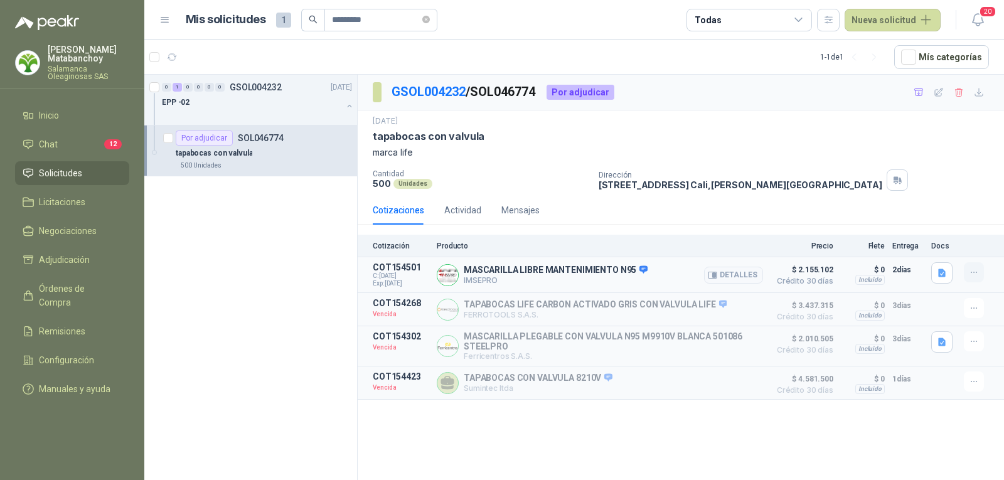
click at [973, 272] on icon "button" at bounding box center [974, 272] width 11 height 11
click at [713, 203] on div "Cotizaciones Actividad Mensajes" at bounding box center [681, 210] width 616 height 29
click at [75, 179] on span "Solicitudes" at bounding box center [60, 173] width 43 height 14
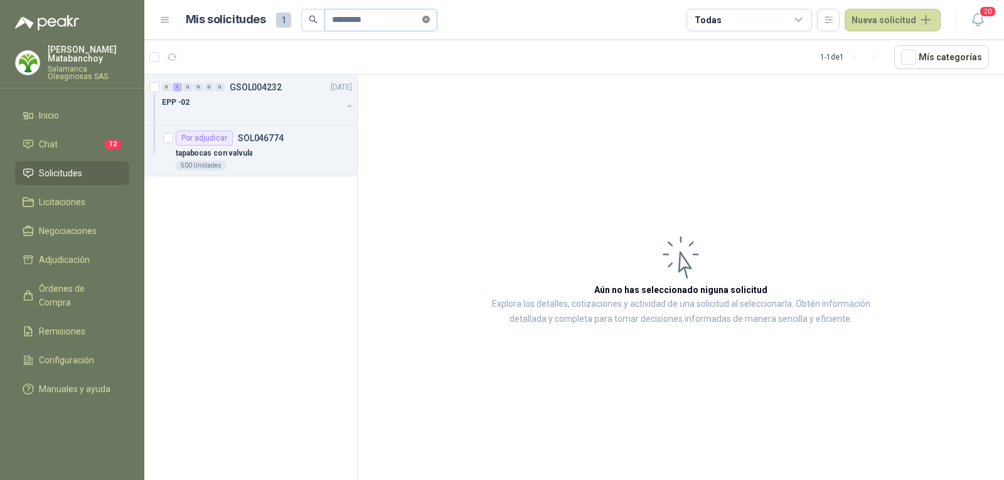
click at [430, 20] on icon "close-circle" at bounding box center [426, 20] width 8 height 8
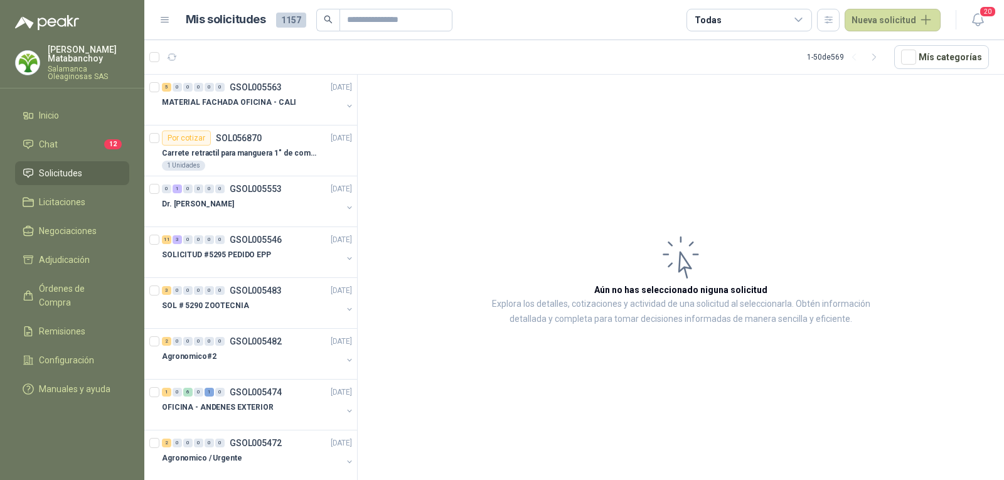
click at [78, 63] on p "Tatiana Matabanchoy" at bounding box center [89, 54] width 82 height 18
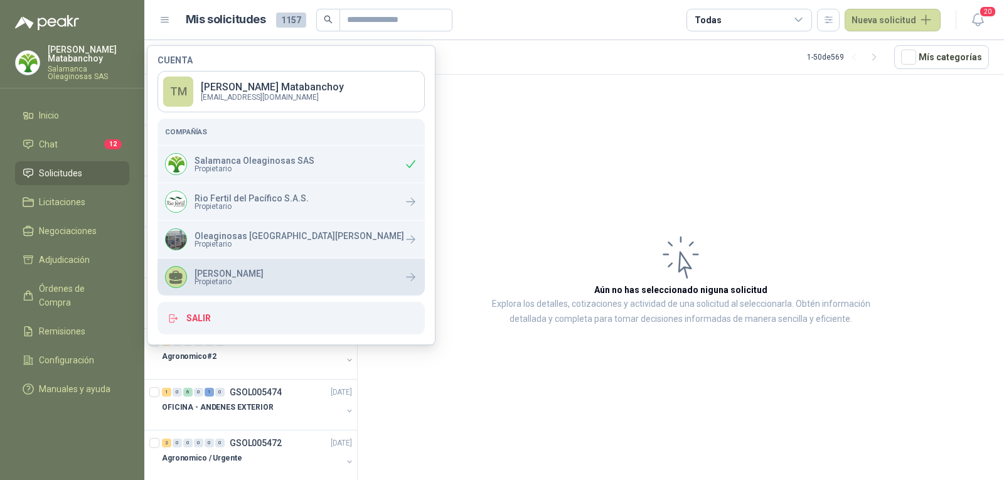
click at [230, 270] on p "Julian Vicente Holguin" at bounding box center [229, 273] width 69 height 9
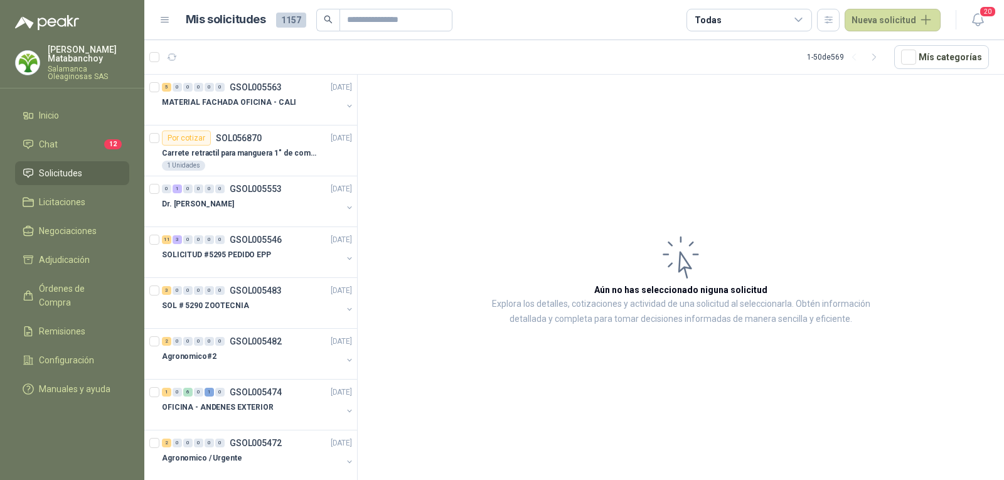
click at [587, 208] on article "Aún no has seleccionado niguna solicitud Explora los detalles, cotizaciones y a…" at bounding box center [681, 280] width 646 height 410
click at [276, 108] on div "MATERIAL FACHADA OFICINA - CALI" at bounding box center [252, 102] width 180 height 15
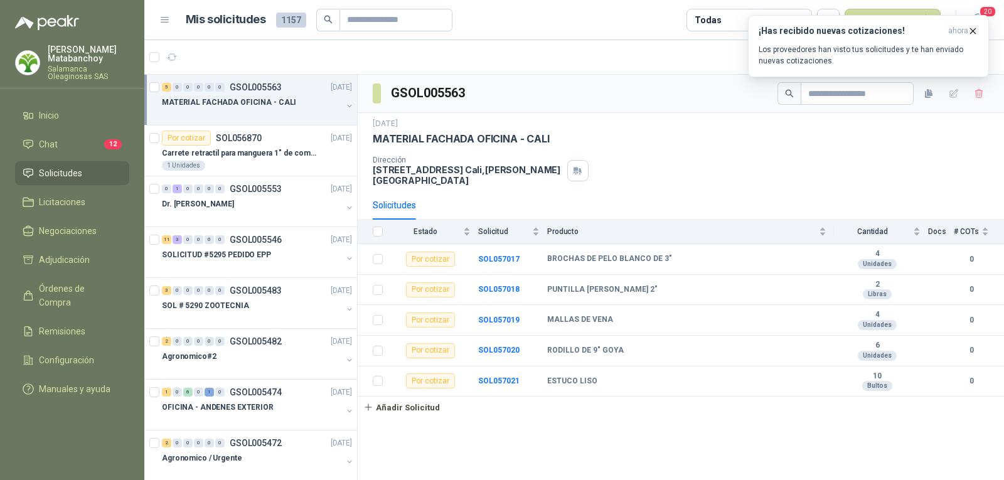
click at [67, 60] on p "Tatiana Matabanchoy" at bounding box center [89, 54] width 82 height 18
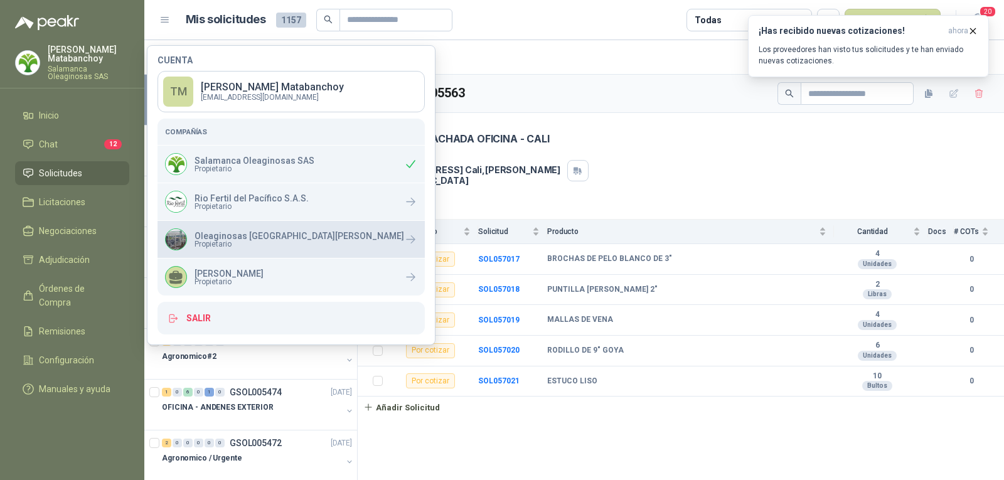
click at [233, 248] on div "Oleaginosas San Fernando Propietario" at bounding box center [284, 239] width 239 height 22
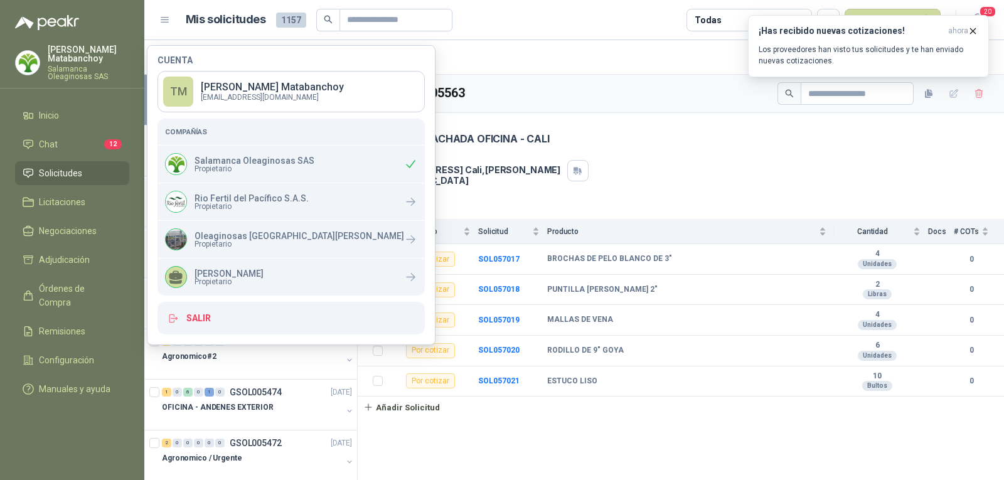
click at [612, 145] on div "MATERIAL FACHADA OFICINA - CALI" at bounding box center [681, 138] width 616 height 13
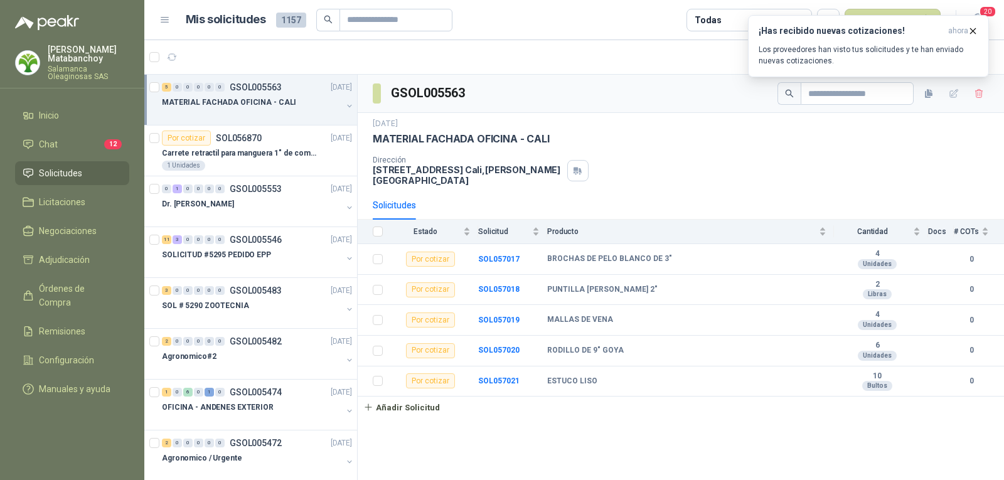
click at [87, 67] on p "Salamanca Oleaginosas SAS" at bounding box center [89, 72] width 82 height 15
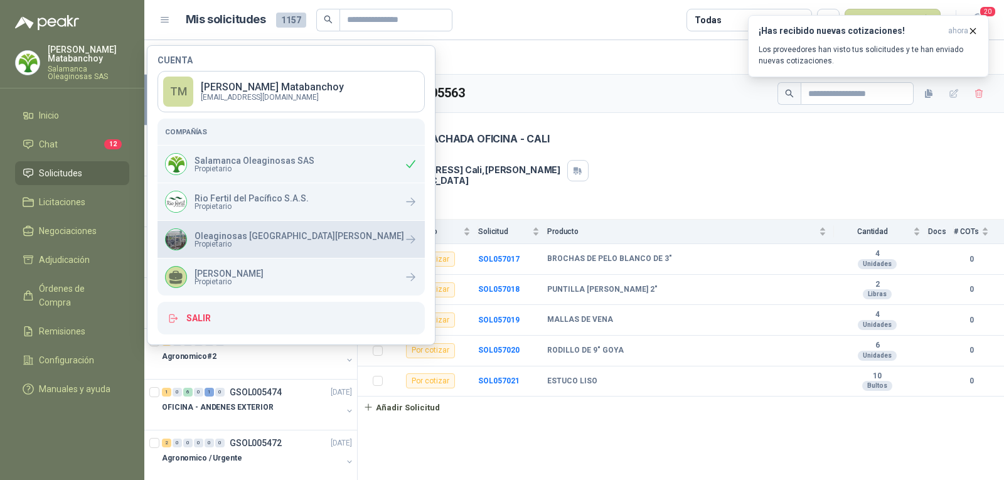
click at [237, 243] on span "Propietario" at bounding box center [300, 244] width 210 height 8
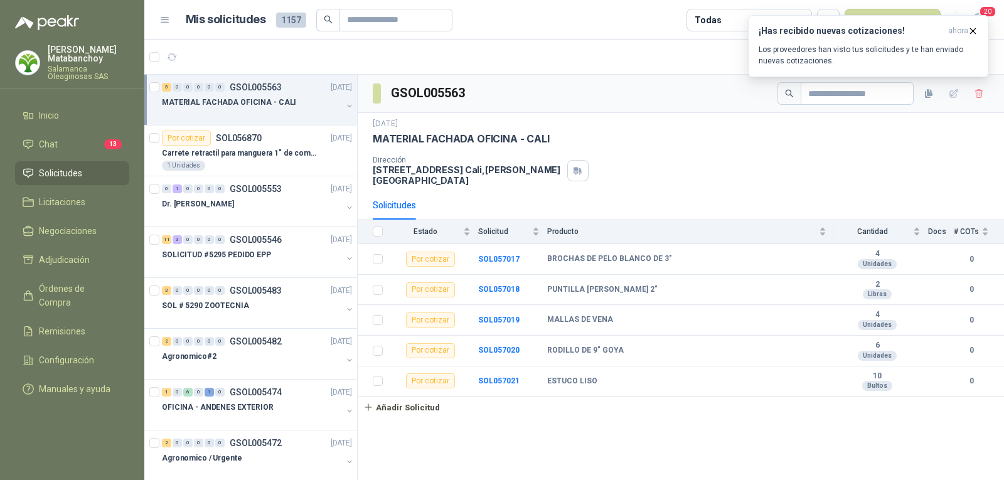
click at [530, 146] on div "23 sept, 2025 MATERIAL FACHADA OFICINA - CALI Dirección CALLE 4 No.27 -79 Cali …" at bounding box center [681, 152] width 616 height 68
click at [262, 153] on p "Carrete retractil para manguera 1" de combustible" at bounding box center [240, 153] width 156 height 12
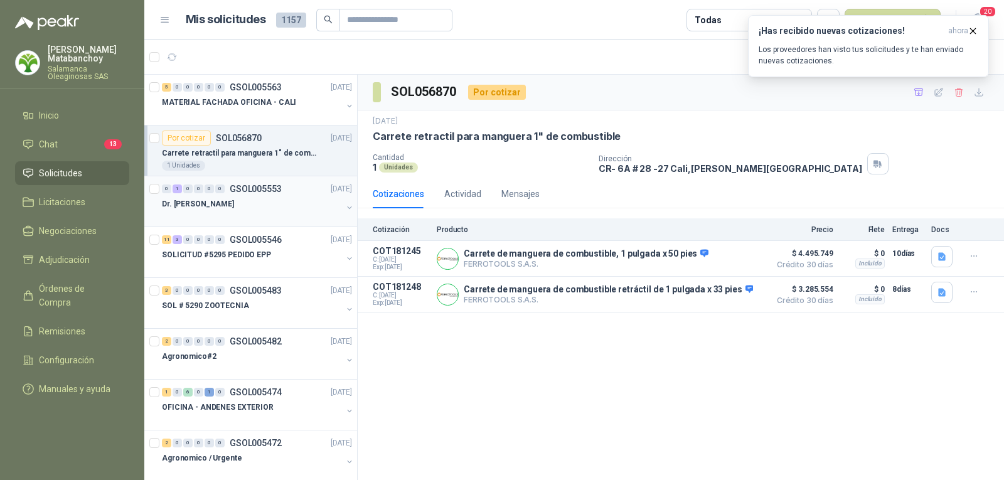
click at [243, 208] on div "Dr. Eduardo" at bounding box center [252, 203] width 180 height 15
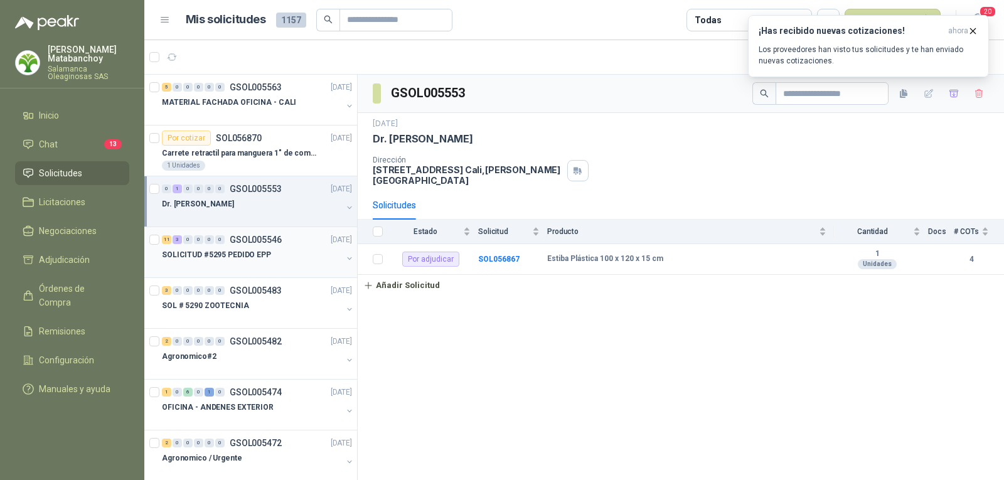
click at [269, 250] on div "SOLICITUD #5295 PEDIDO EPP" at bounding box center [252, 254] width 180 height 15
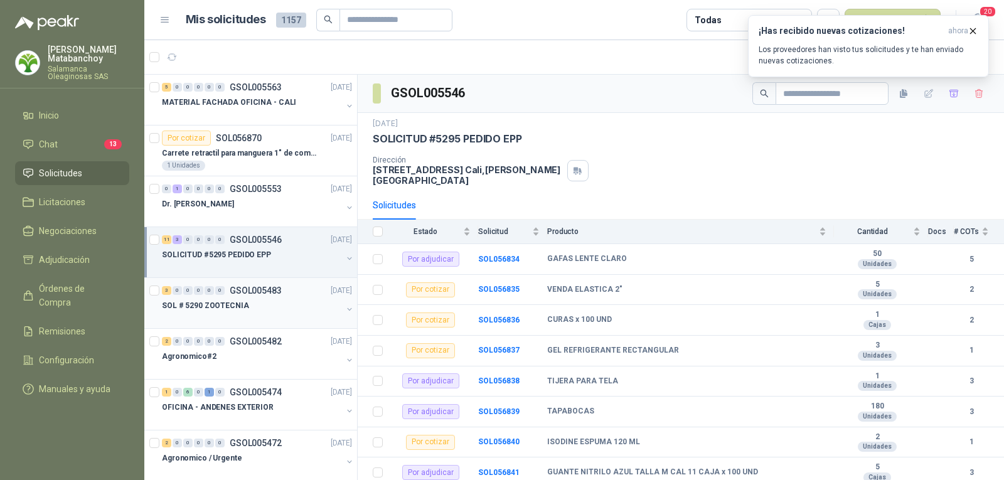
click at [279, 299] on div "SOL # 5290 ZOOTECNIA" at bounding box center [252, 305] width 180 height 15
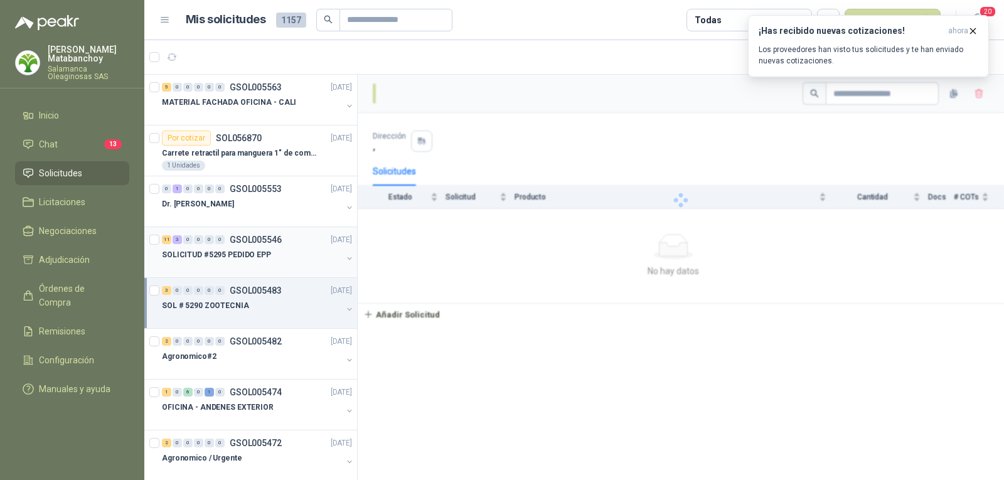
scroll to position [63, 0]
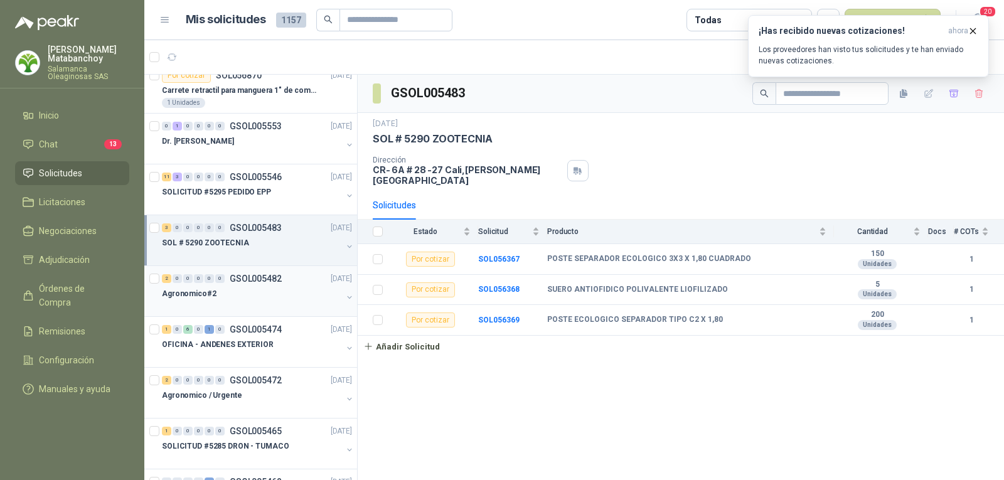
click at [284, 284] on div "2 0 0 0 0 0 GSOL005482 17/09/25" at bounding box center [258, 278] width 193 height 15
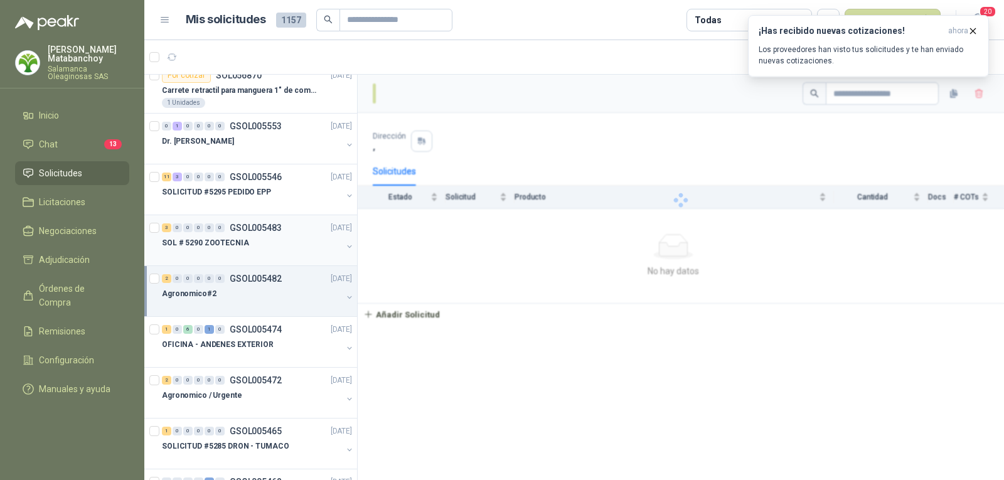
scroll to position [188, 0]
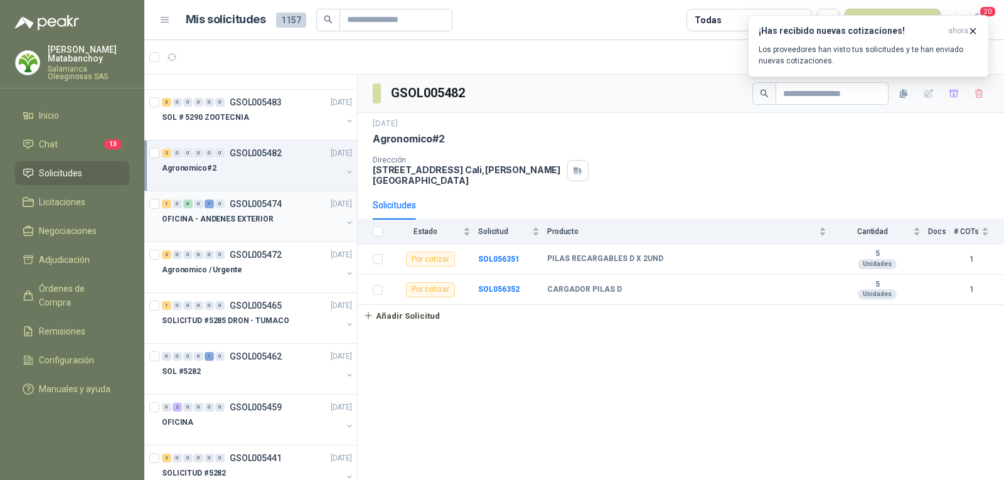
click at [272, 216] on div "OFICINA - ANDENES EXTERIOR" at bounding box center [252, 218] width 180 height 15
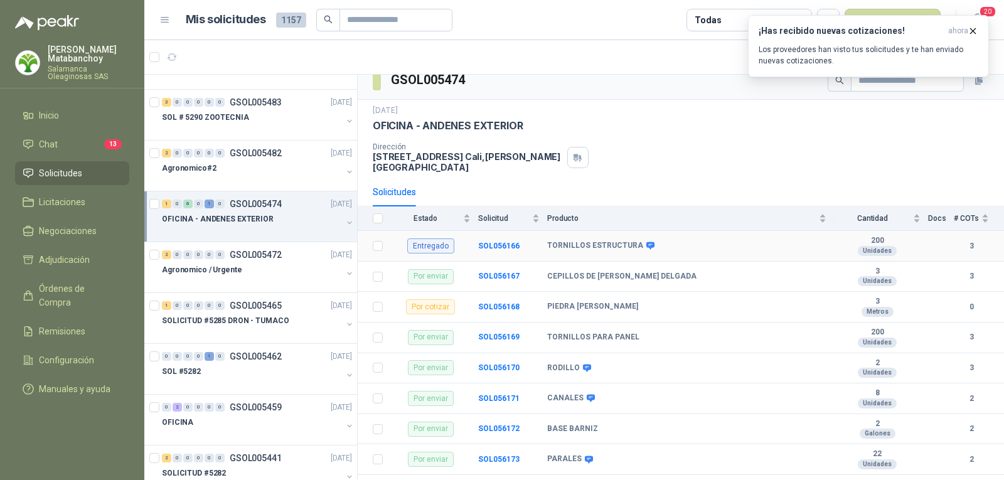
scroll to position [16, 0]
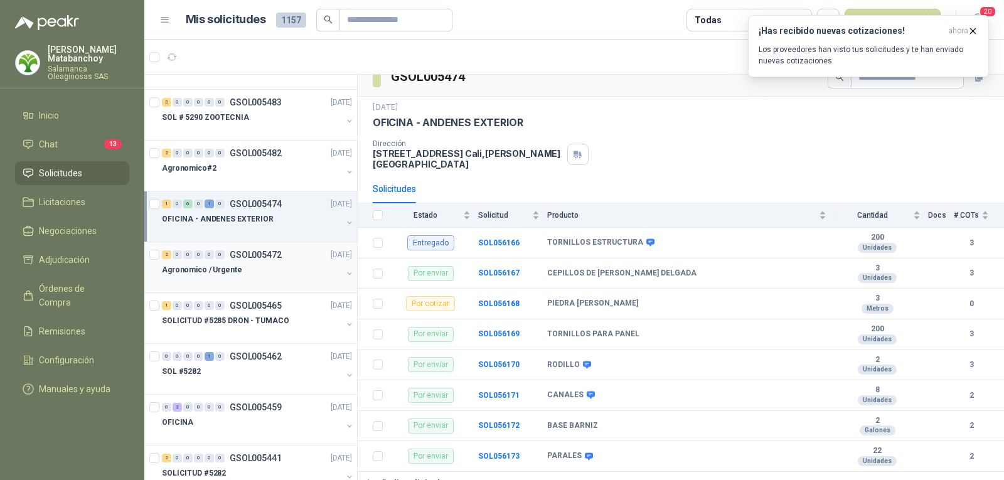
click at [230, 273] on p "Agronomico / Urgente" at bounding box center [202, 270] width 80 height 12
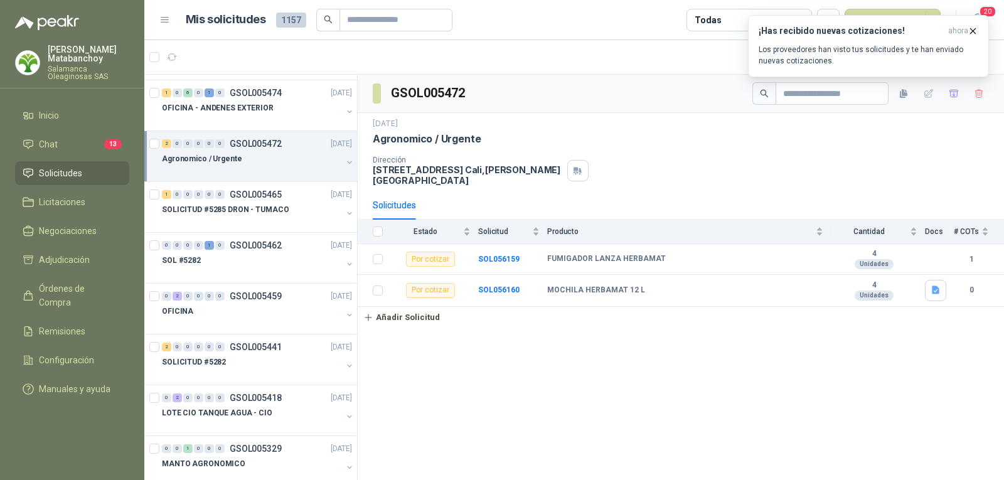
scroll to position [314, 0]
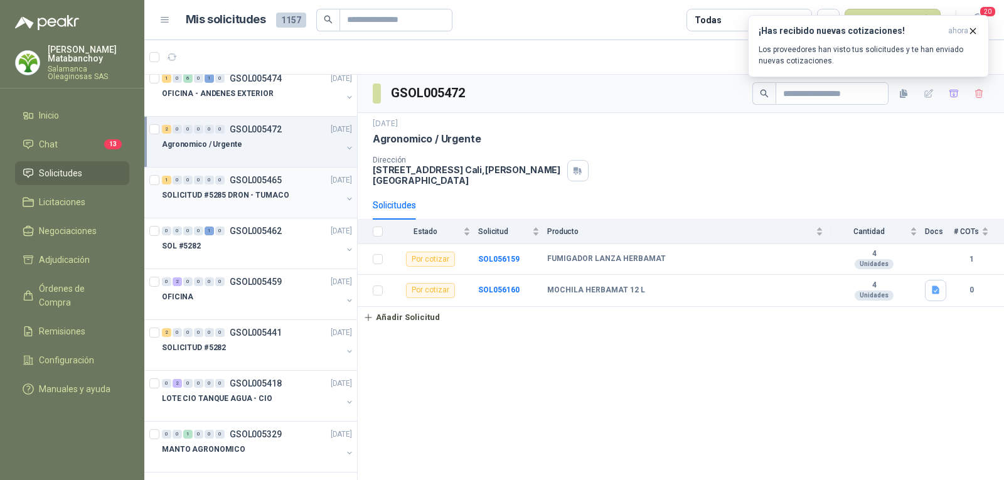
click at [242, 201] on div "SOLICITUD #5285 DRON - TUMACO" at bounding box center [252, 195] width 180 height 15
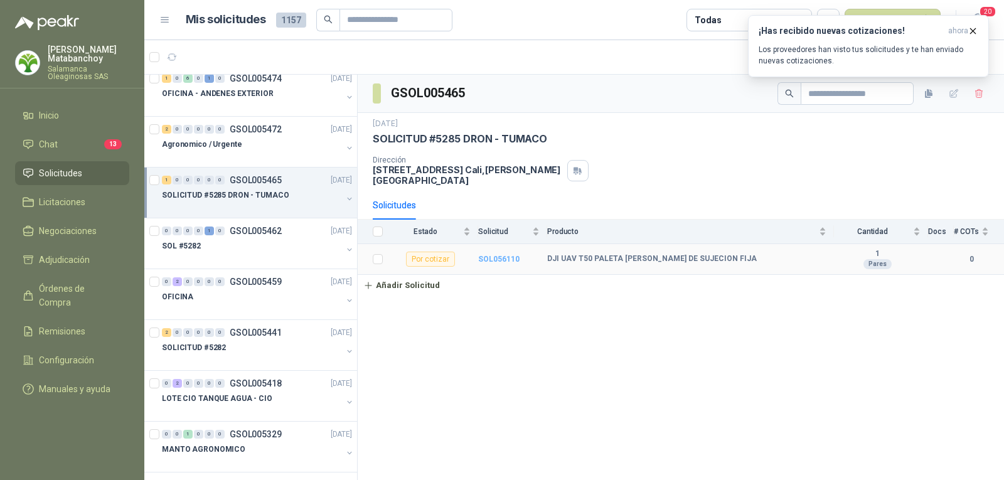
click at [492, 255] on b "SOL056110" at bounding box center [498, 259] width 41 height 9
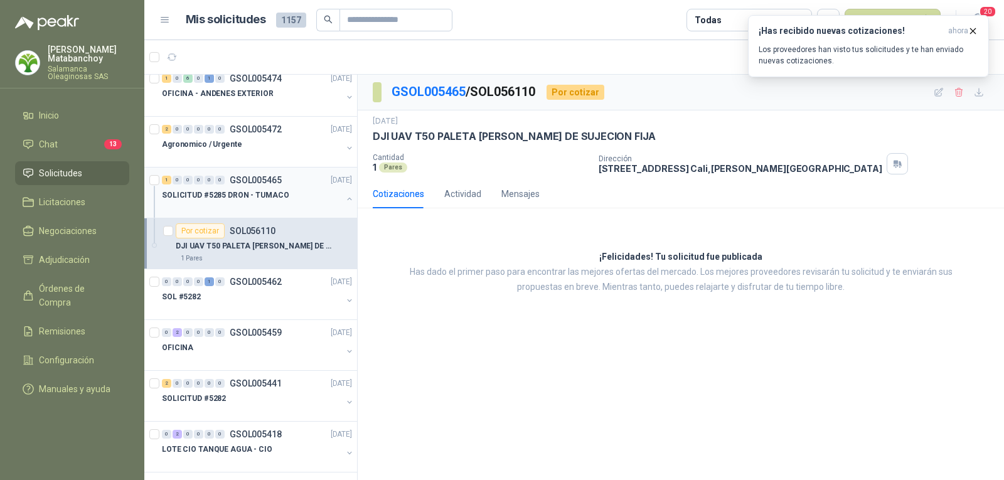
click at [271, 207] on div at bounding box center [252, 208] width 180 height 10
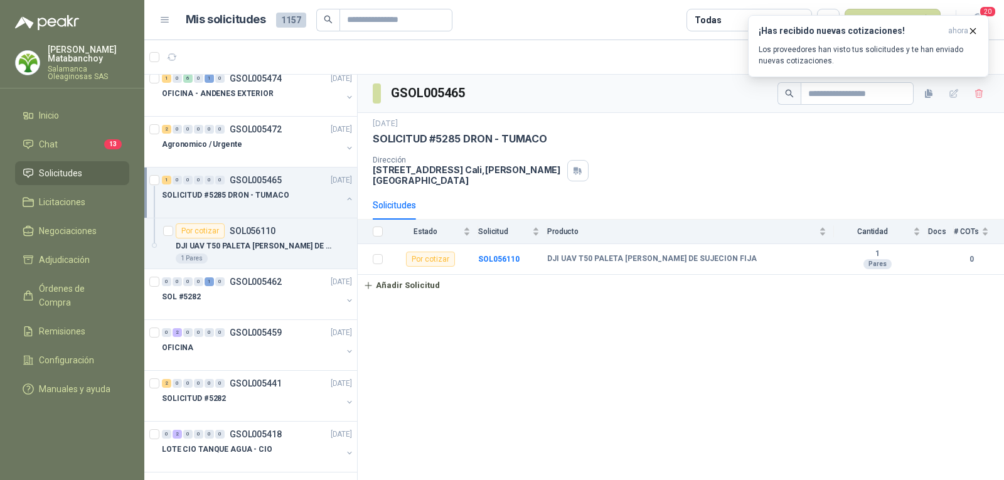
click at [344, 203] on button "button" at bounding box center [349, 199] width 10 height 10
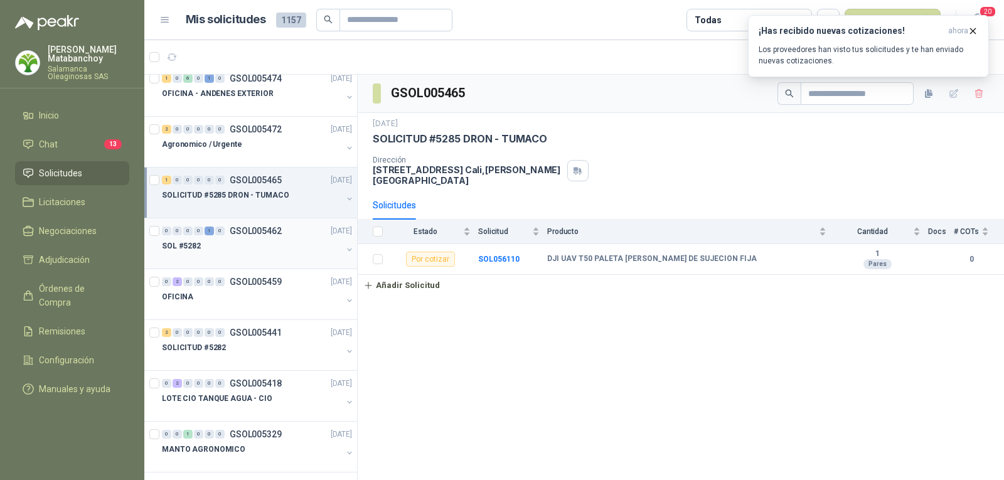
click at [279, 241] on div "SOL #5282" at bounding box center [252, 245] width 180 height 15
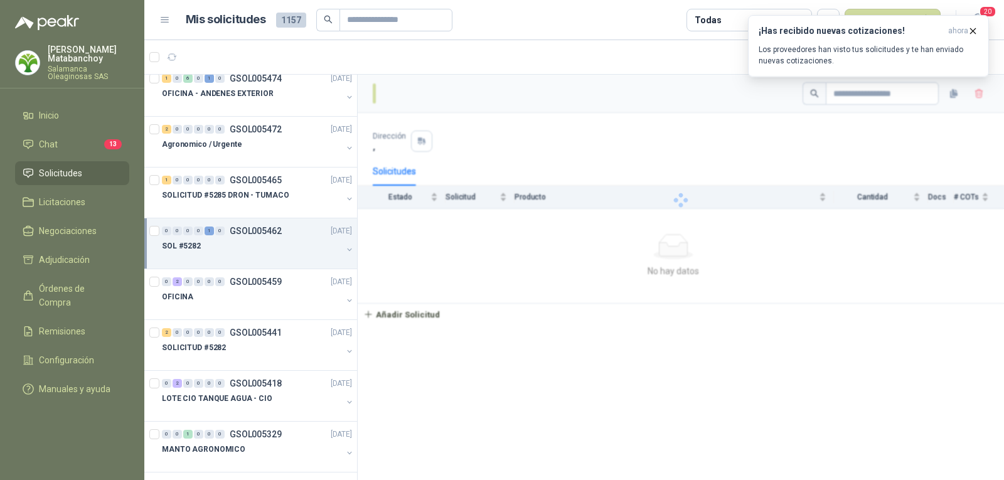
scroll to position [376, 0]
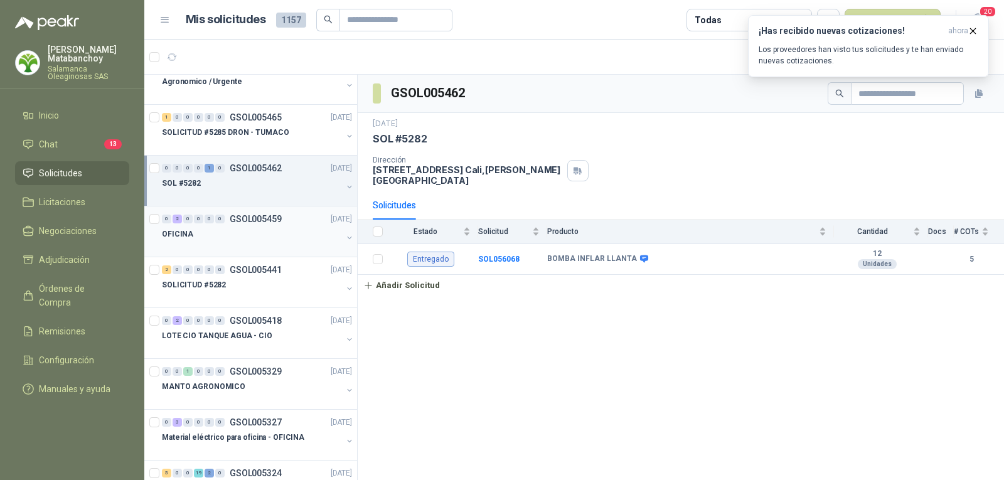
click at [284, 239] on div "OFICINA" at bounding box center [252, 234] width 180 height 15
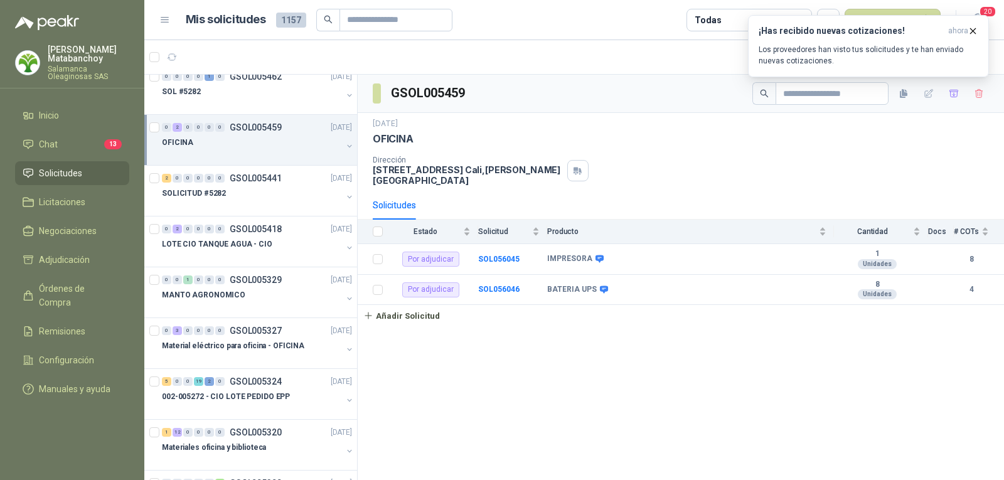
scroll to position [502, 0]
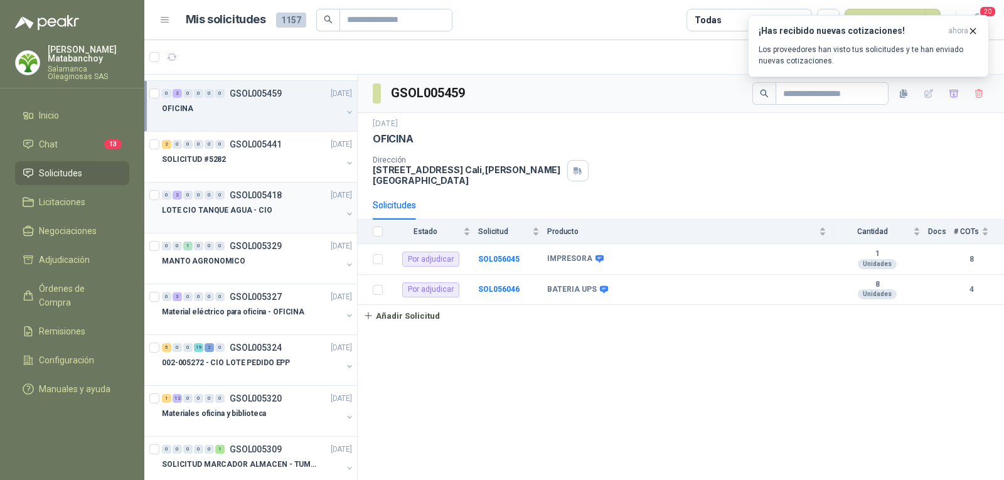
click at [261, 189] on div "0 2 0 0 0 0 GSOL005418 11/09/25" at bounding box center [258, 195] width 193 height 15
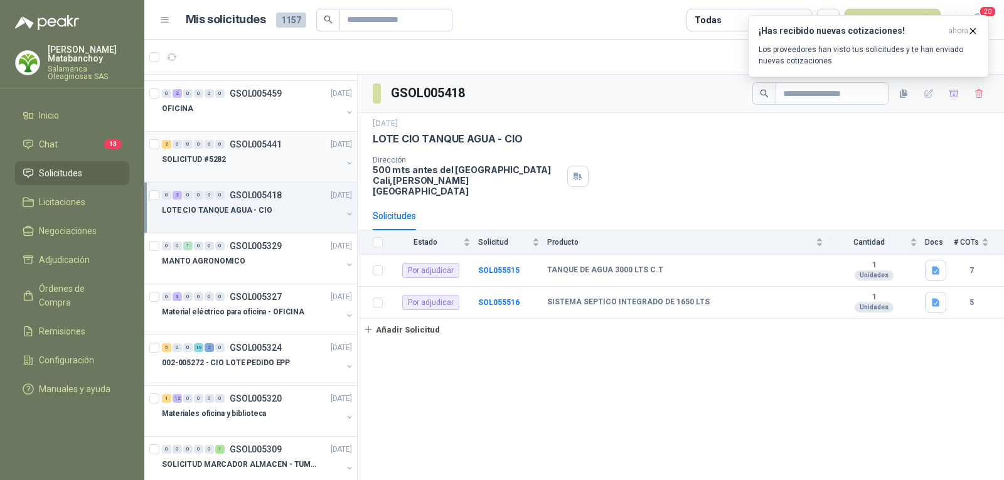
click at [273, 164] on div "SOLICITUD #5282" at bounding box center [252, 159] width 180 height 15
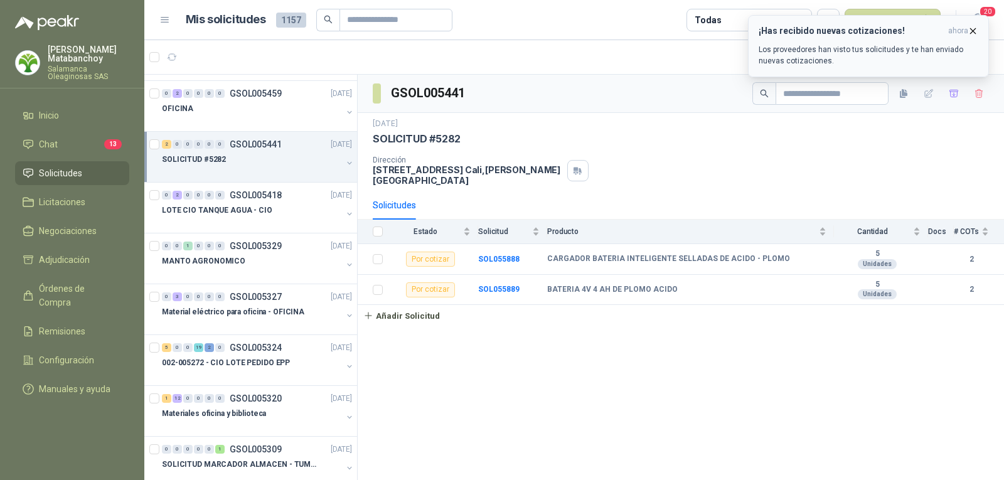
click at [975, 29] on icon "button" at bounding box center [973, 31] width 11 height 11
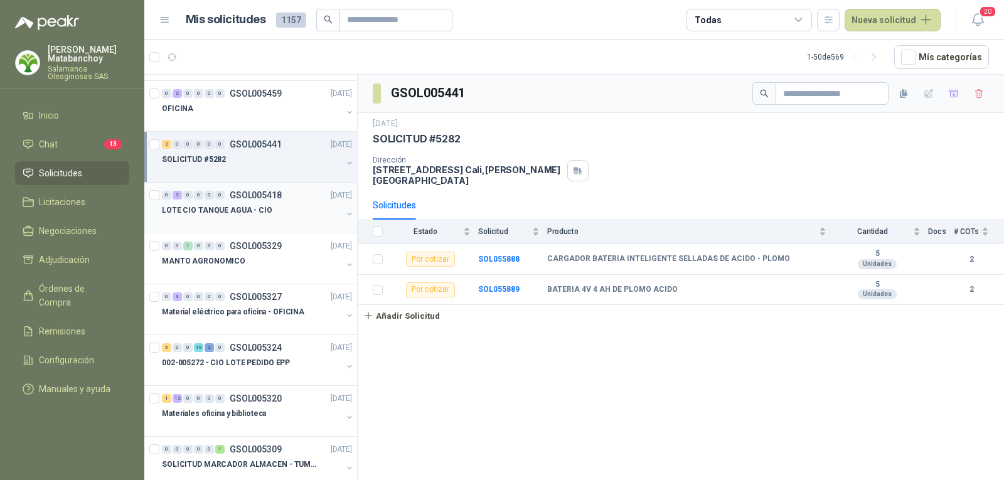
click at [242, 210] on p "LOTE CIO TANQUE AGUA - CIO" at bounding box center [217, 211] width 110 height 12
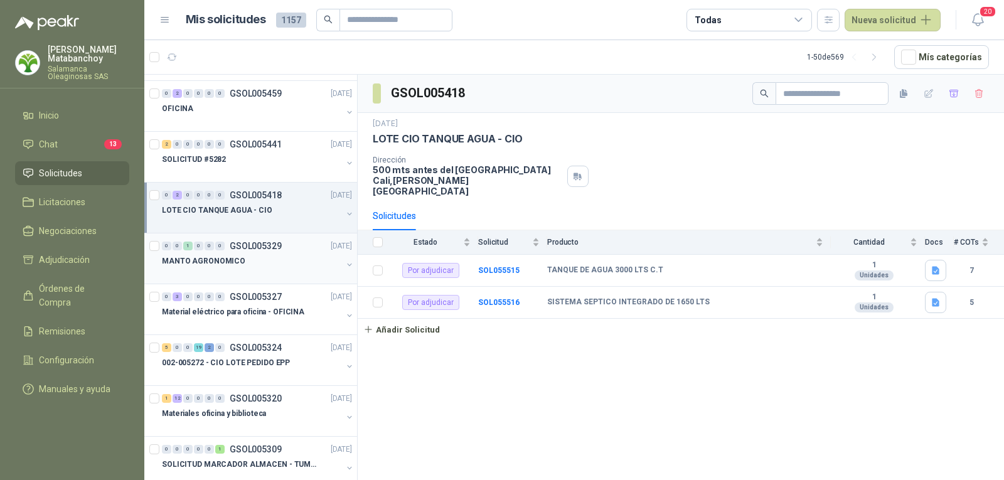
click at [203, 257] on p "MANTO AGRONOMICO" at bounding box center [203, 261] width 83 height 12
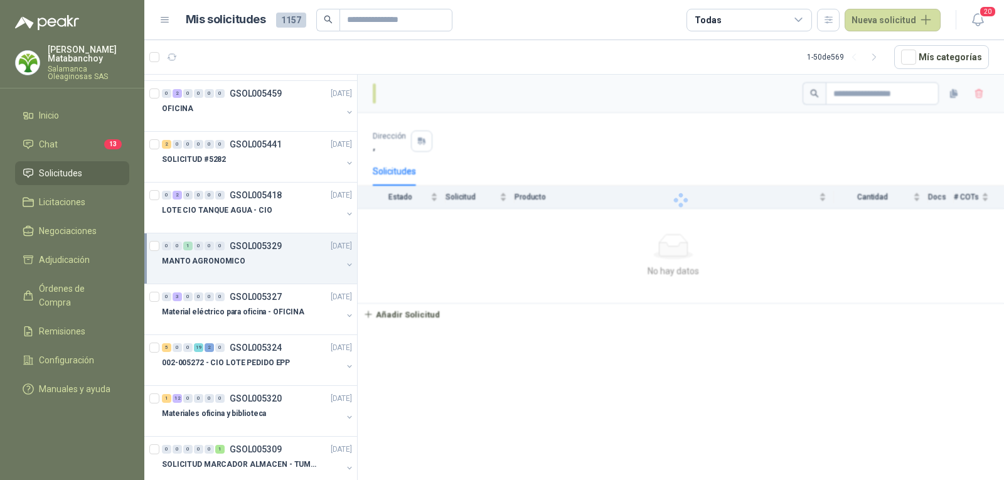
scroll to position [565, 0]
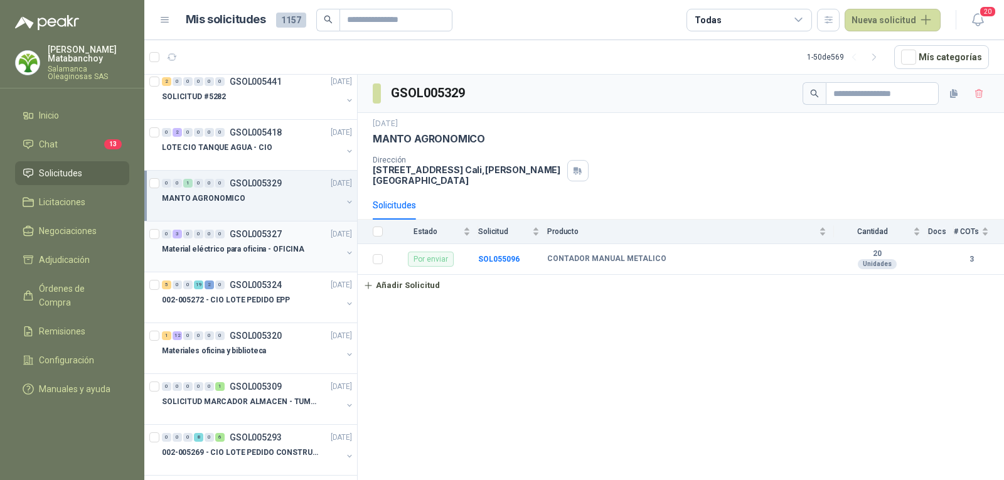
click at [252, 259] on div at bounding box center [252, 262] width 180 height 10
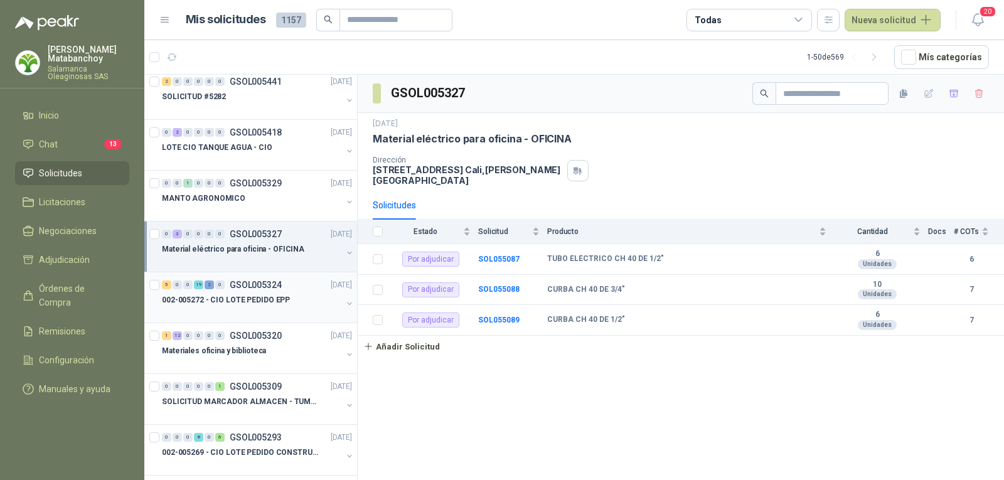
click at [280, 302] on p "002-005272 - CIO LOTE PEDIDO EPP" at bounding box center [226, 300] width 128 height 12
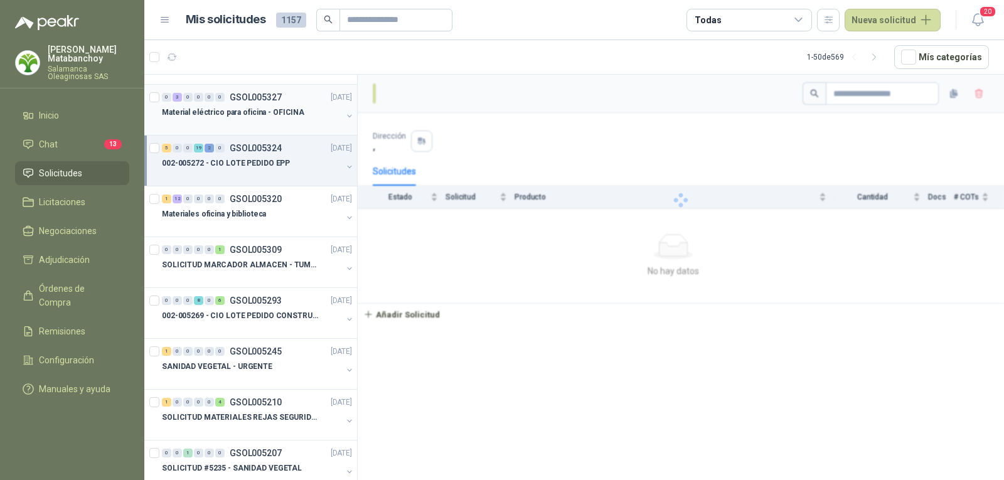
scroll to position [753, 0]
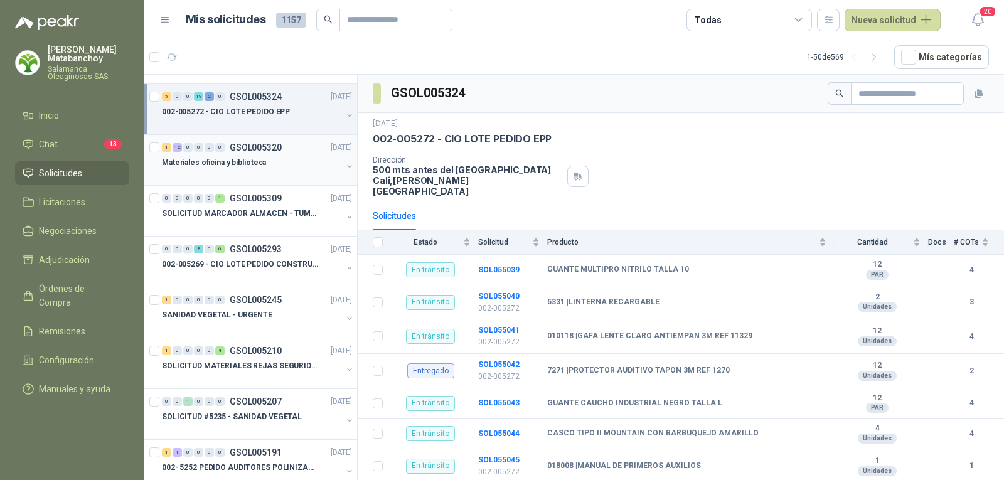
click at [272, 171] on div at bounding box center [252, 175] width 180 height 10
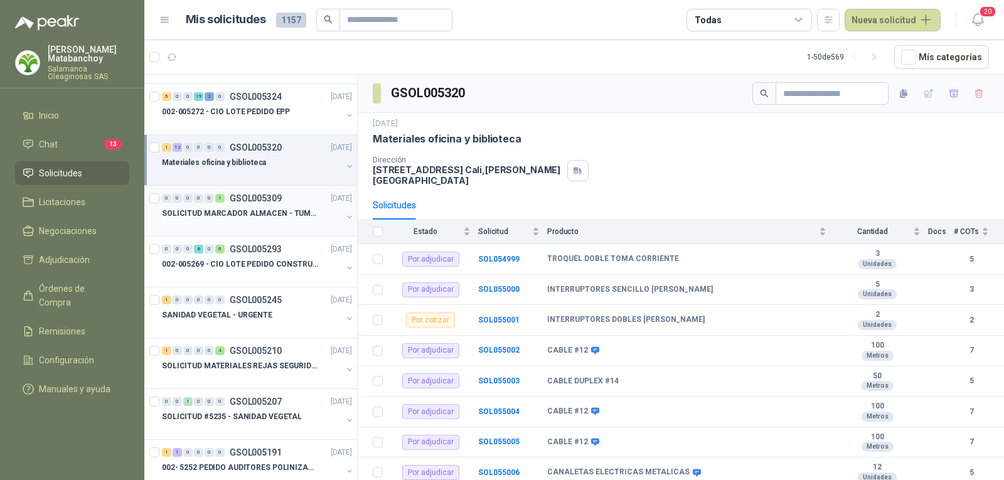
click at [267, 223] on div at bounding box center [252, 226] width 180 height 10
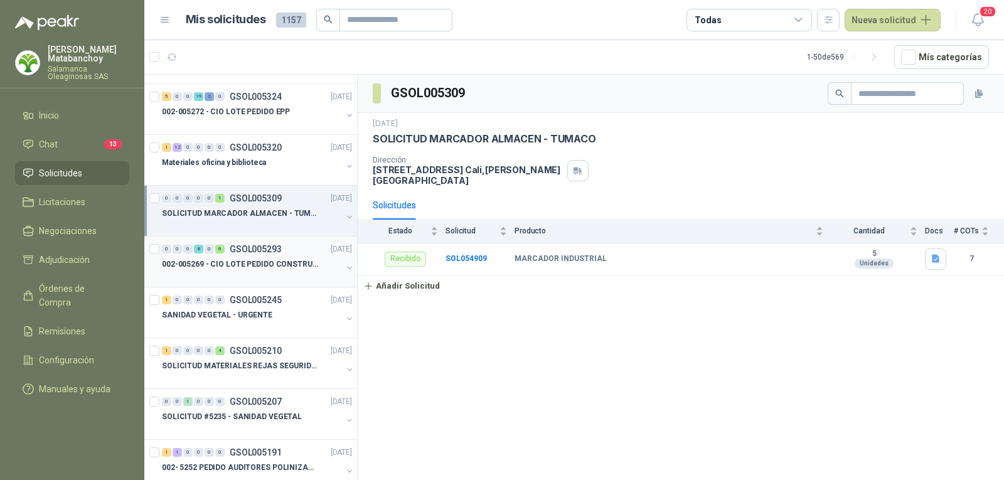
click at [273, 267] on p "002-005269 - CIO LOTE PEDIDO CONSTRUCCION" at bounding box center [240, 265] width 156 height 12
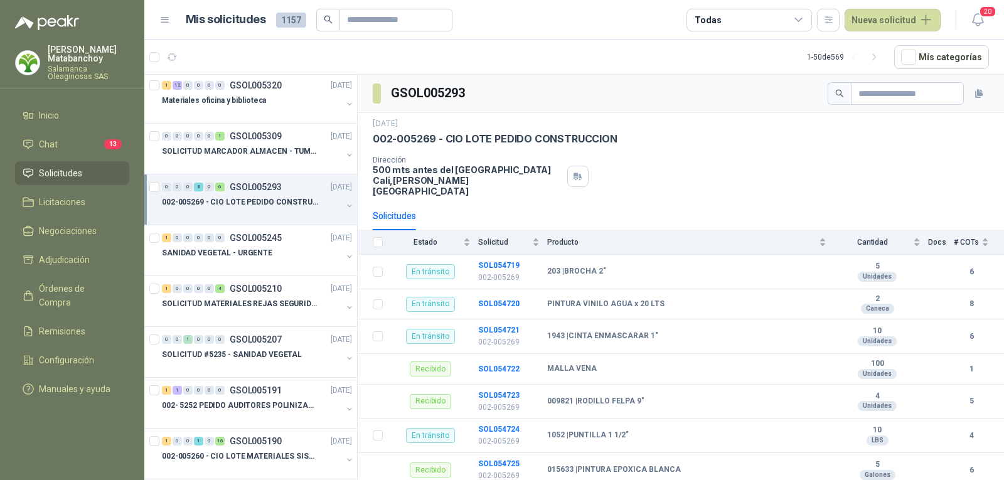
scroll to position [816, 0]
click at [286, 265] on div at bounding box center [252, 265] width 180 height 10
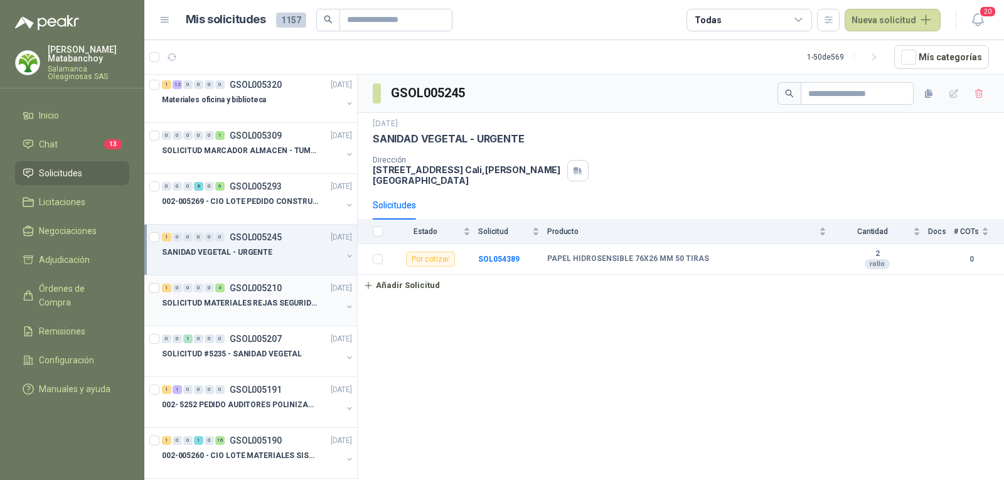
click at [215, 319] on div at bounding box center [252, 316] width 180 height 10
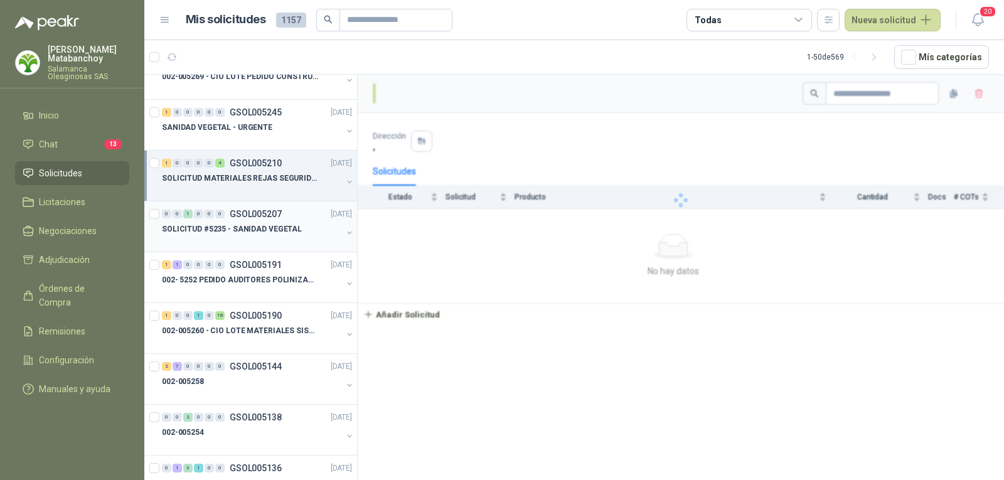
scroll to position [941, 0]
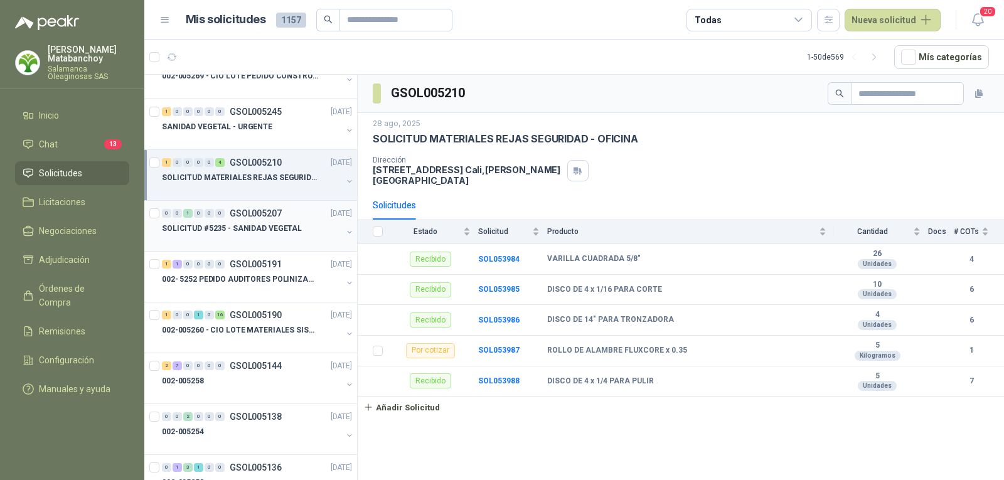
click at [274, 230] on p "SOLICITUD #5235 - SANIDAD VEGETAL" at bounding box center [232, 229] width 140 height 12
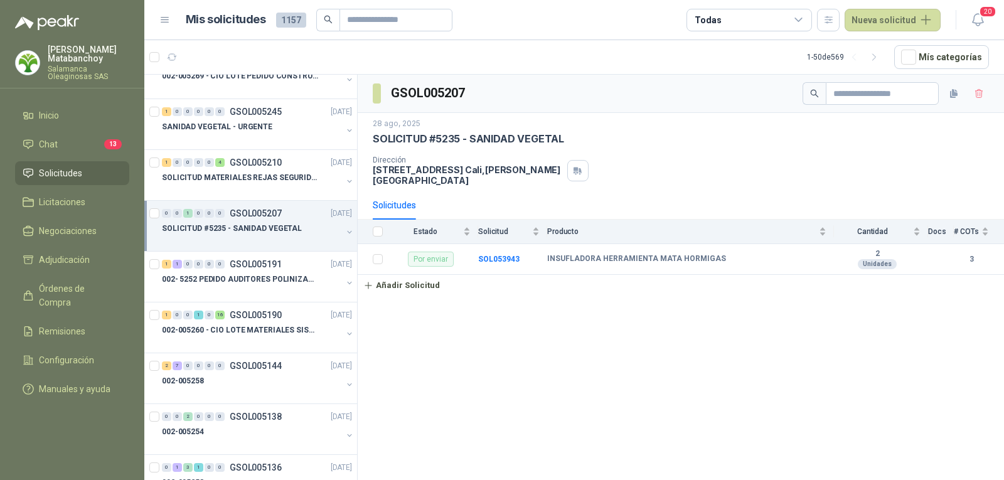
scroll to position [1004, 0]
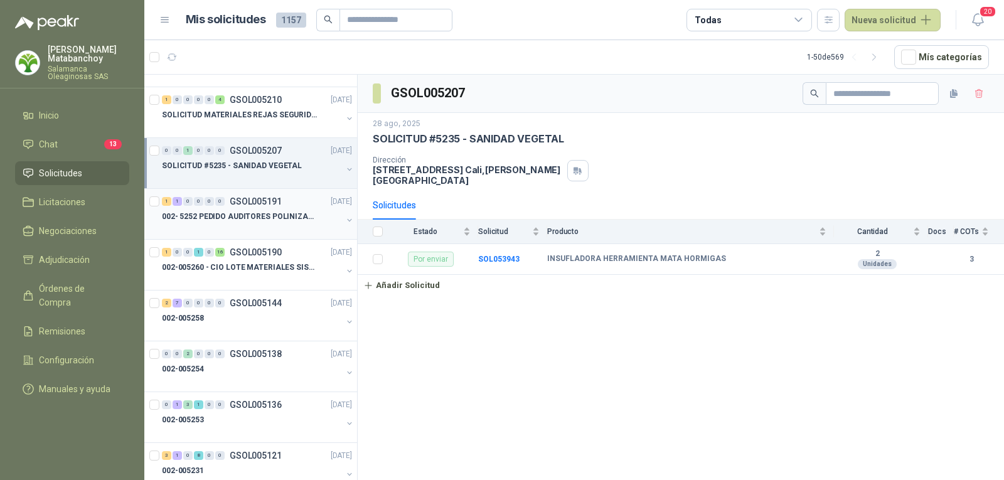
click at [279, 225] on div at bounding box center [252, 229] width 180 height 10
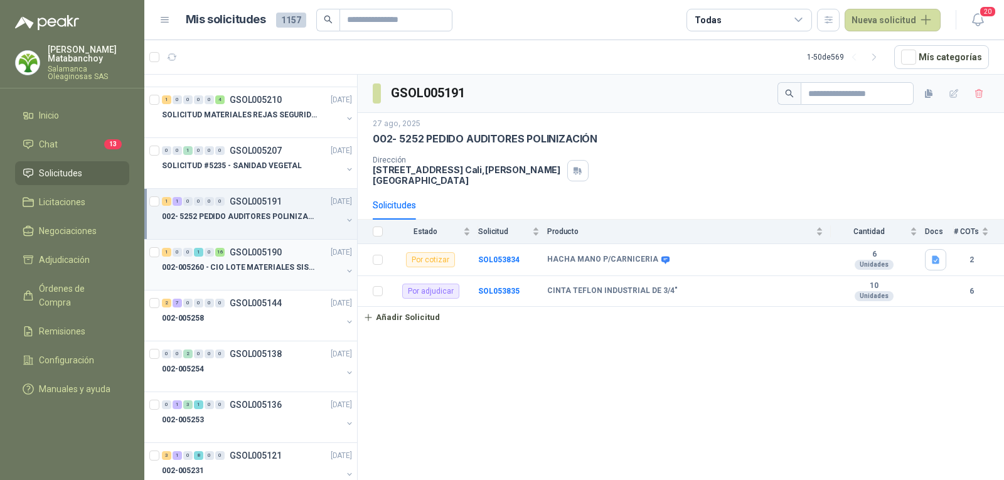
click at [260, 282] on div at bounding box center [252, 280] width 180 height 10
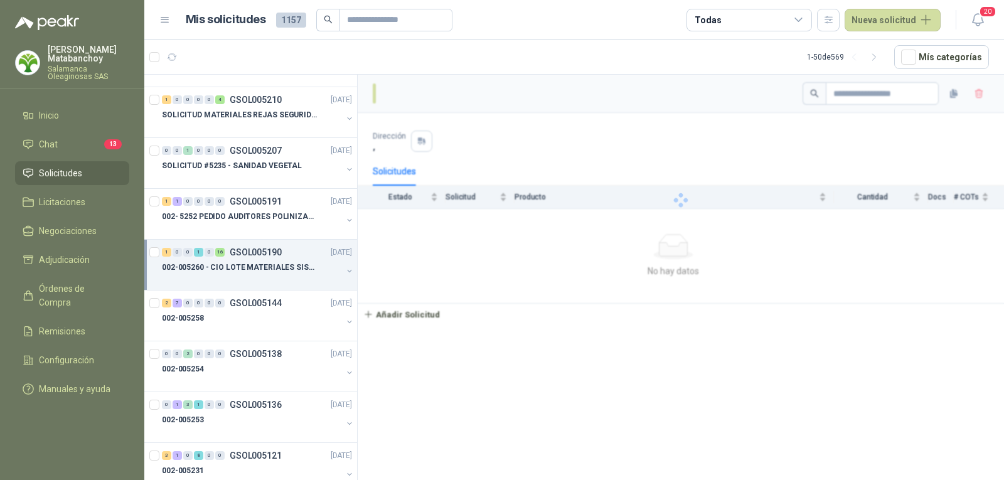
scroll to position [1129, 0]
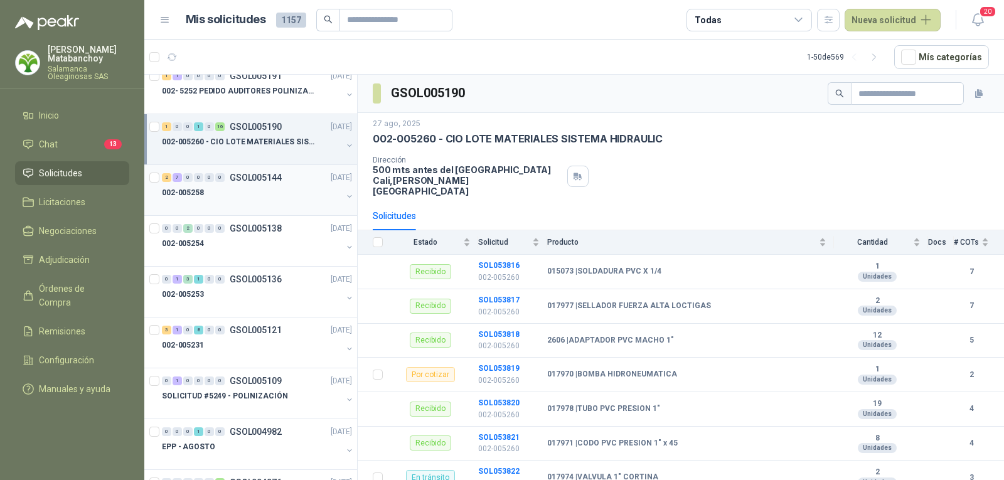
click at [264, 208] on div at bounding box center [252, 205] width 180 height 10
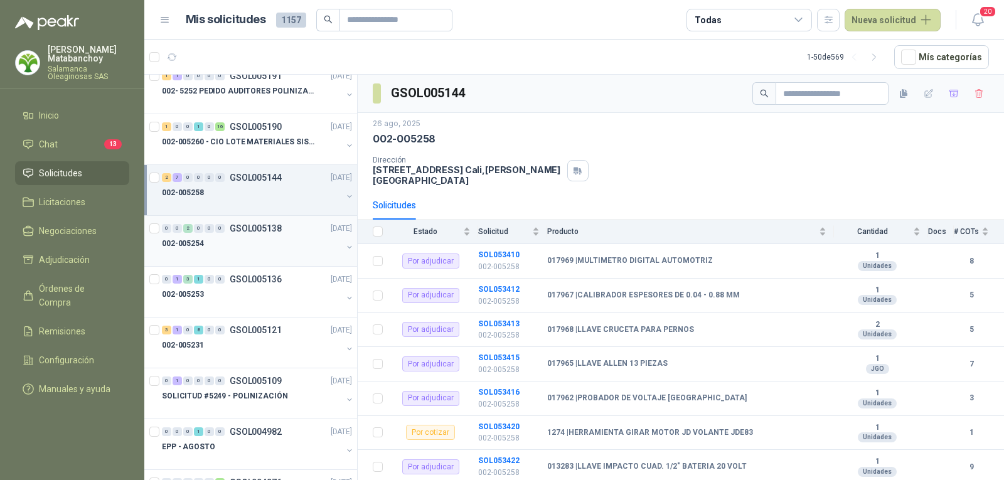
click at [274, 246] on div "002-005254" at bounding box center [252, 243] width 180 height 15
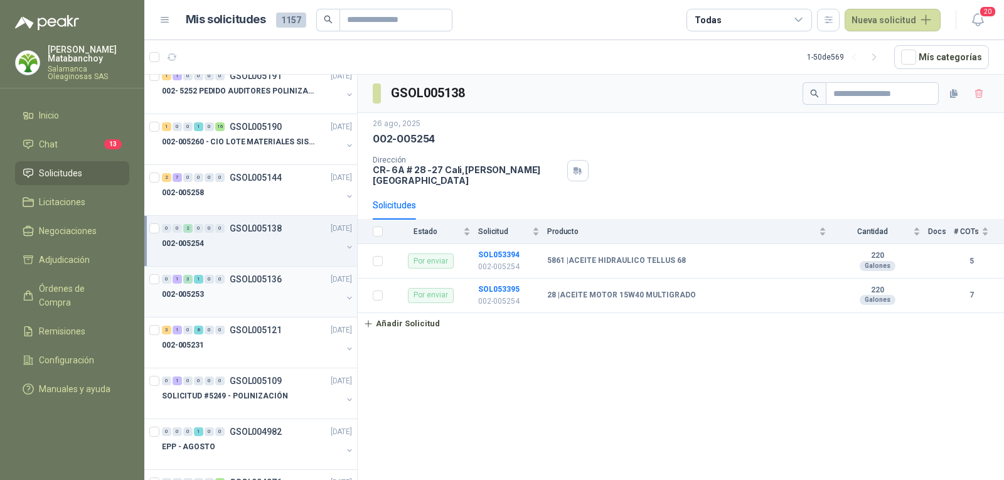
click at [285, 284] on div "0 1 3 1 0 0 GSOL005136 26/08/25" at bounding box center [258, 279] width 193 height 15
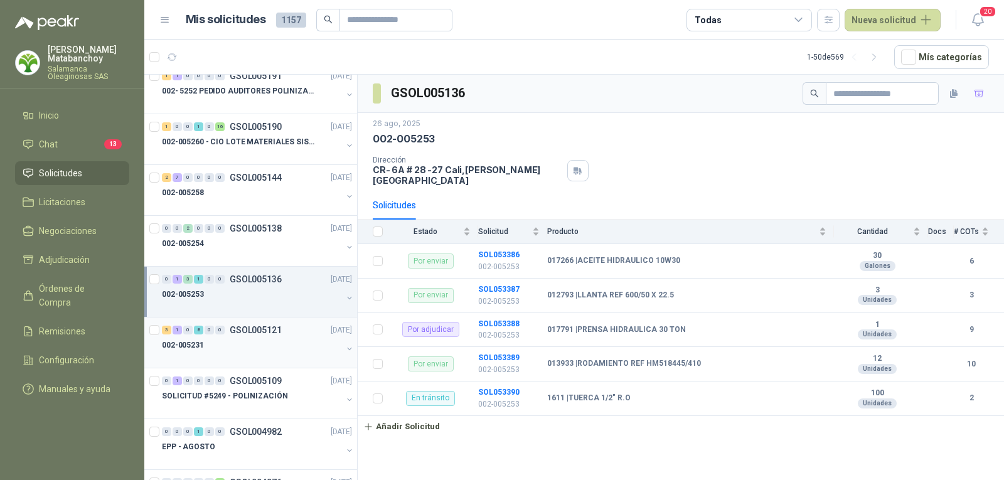
click at [277, 337] on div "3 1 0 8 0 0 GSOL005121 25/08/25" at bounding box center [258, 330] width 193 height 15
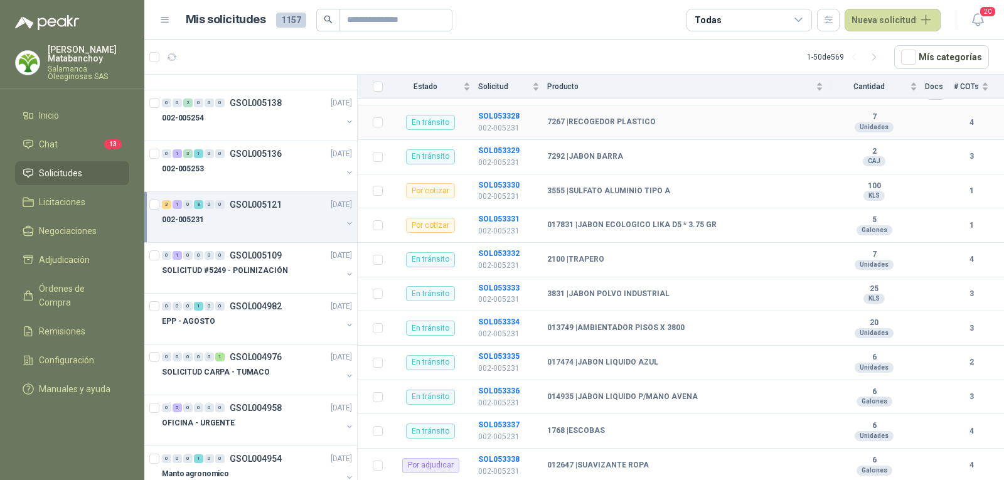
scroll to position [182, 0]
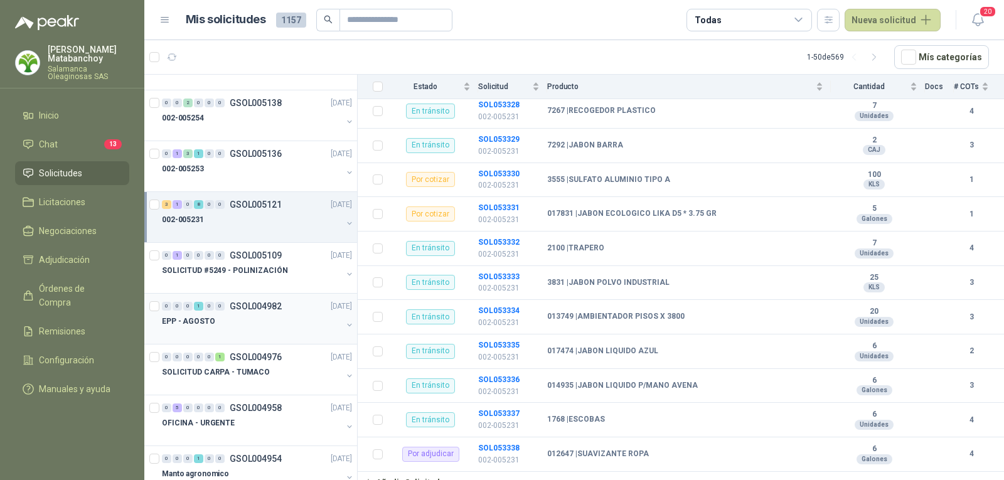
click at [291, 294] on div "0 0 0 1 0 0 GSOL004982 21/08/25 EPP - AGOSTO" at bounding box center [250, 319] width 213 height 51
click at [289, 288] on div "0 1 0 0 0 0 GSOL005109 25/08/25 SOLICITUD #5249 - POLINIZACIÓN" at bounding box center [250, 268] width 213 height 51
click at [264, 263] on div "SOLICITUD #5249 - POLINIZACIÓN" at bounding box center [252, 270] width 180 height 15
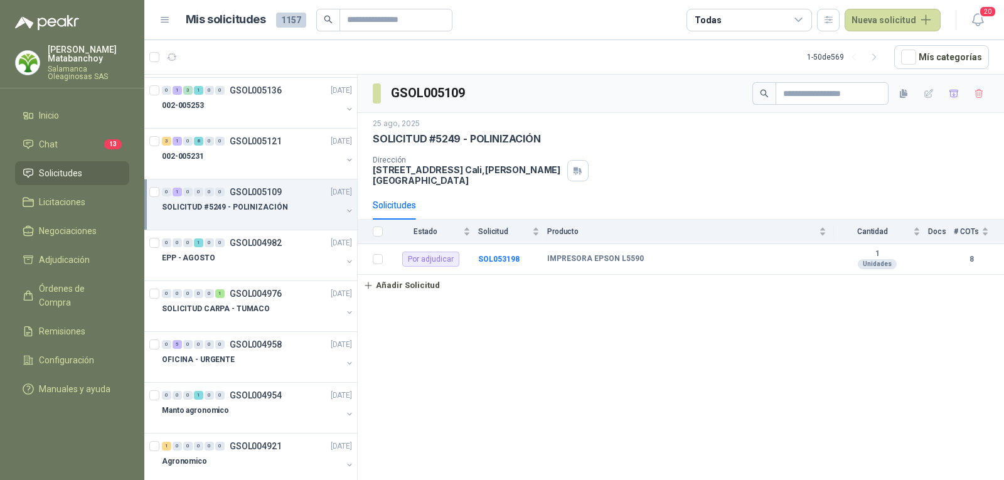
scroll to position [1380, 0]
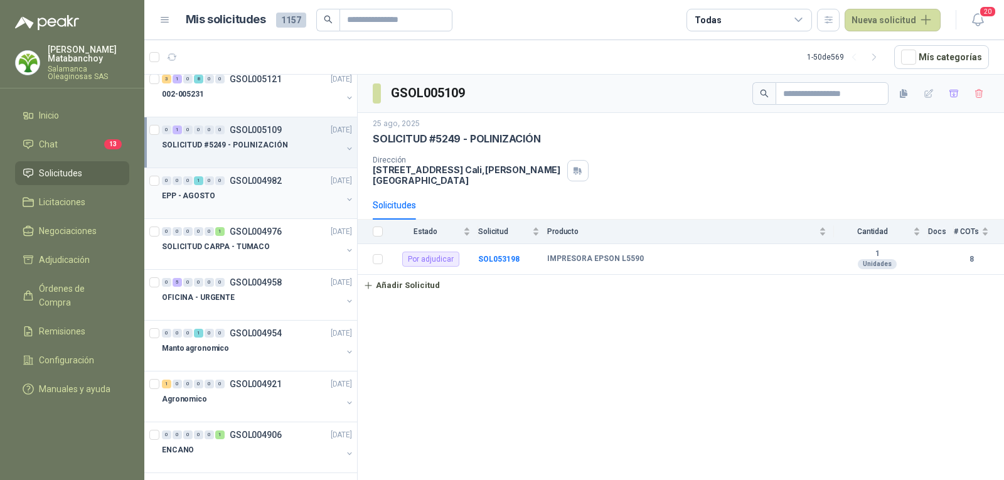
click at [277, 190] on div "EPP - AGOSTO" at bounding box center [252, 195] width 180 height 15
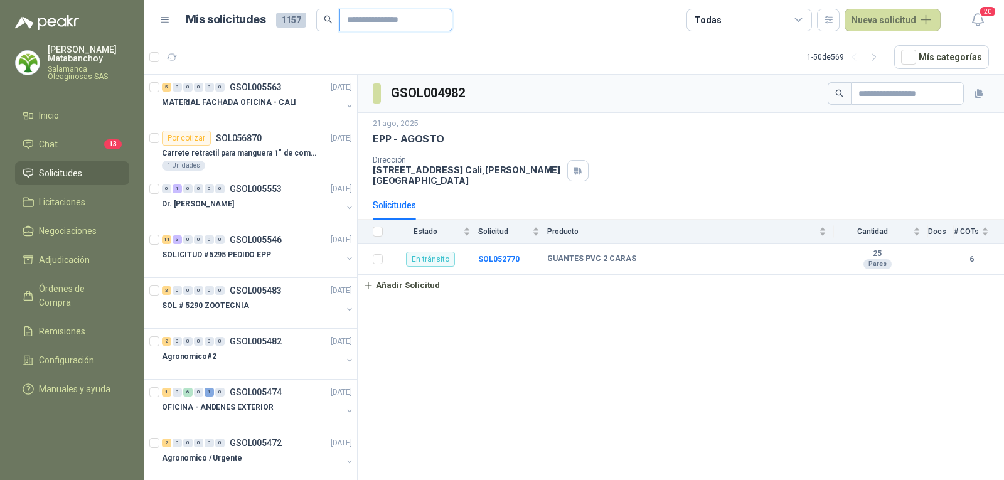
click at [387, 24] on input "text" at bounding box center [391, 19] width 88 height 21
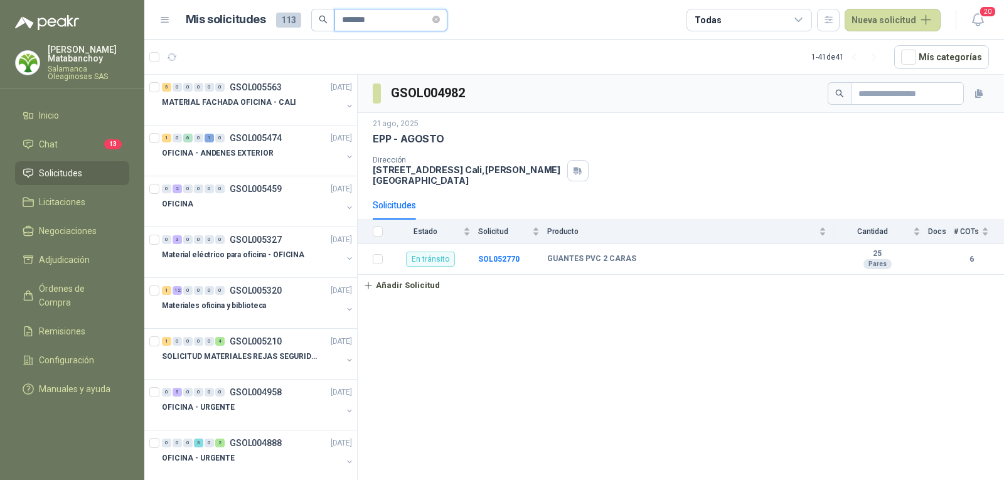
type input "*******"
click at [293, 107] on div "MATERIAL FACHADA OFICINA - CALI" at bounding box center [252, 102] width 180 height 15
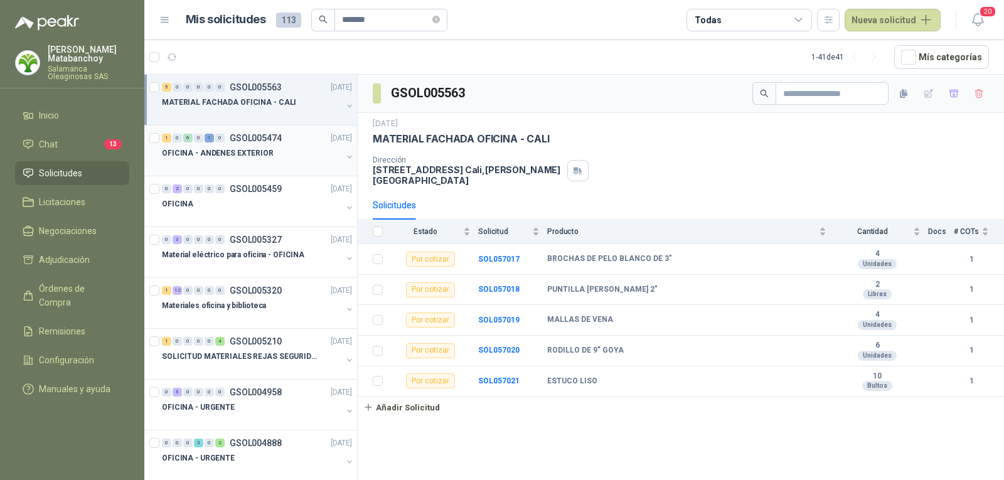
click at [262, 142] on p "GSOL005474" at bounding box center [256, 138] width 52 height 9
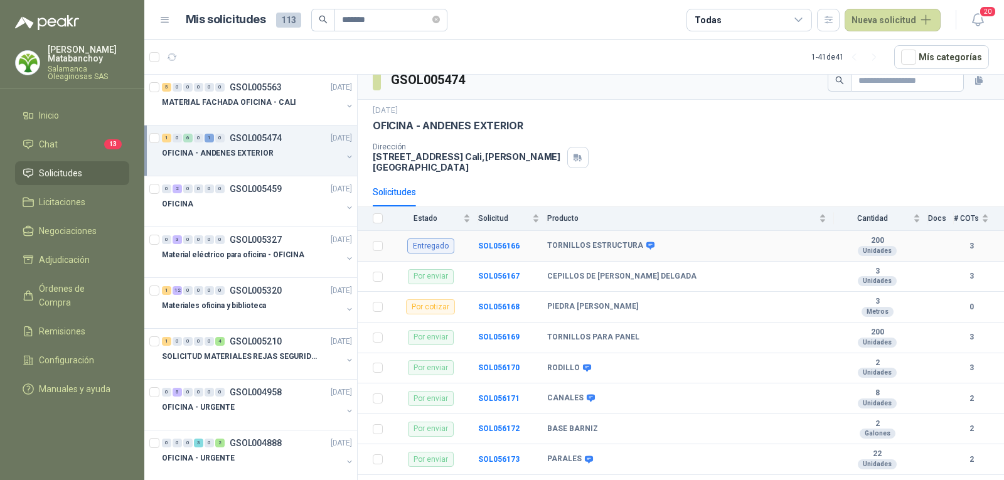
scroll to position [16, 0]
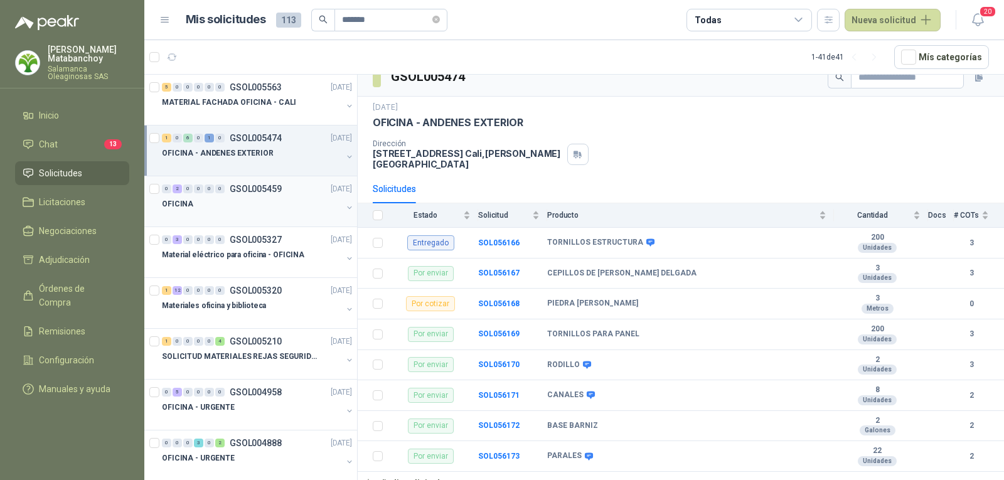
click at [263, 213] on div at bounding box center [252, 216] width 180 height 10
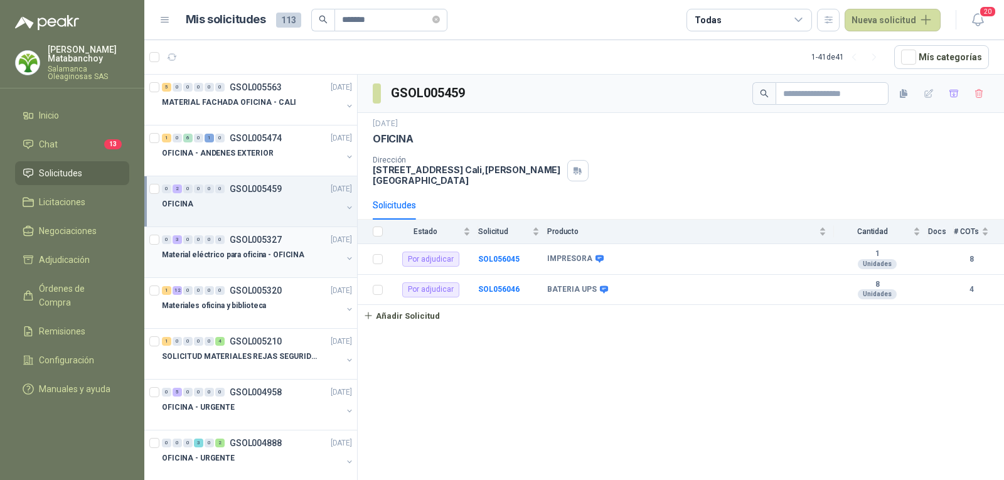
click at [231, 275] on div "0 3 0 0 0 0 GSOL005327 08/09/25 Material eléctrico para oficina - OFICINA" at bounding box center [250, 252] width 213 height 51
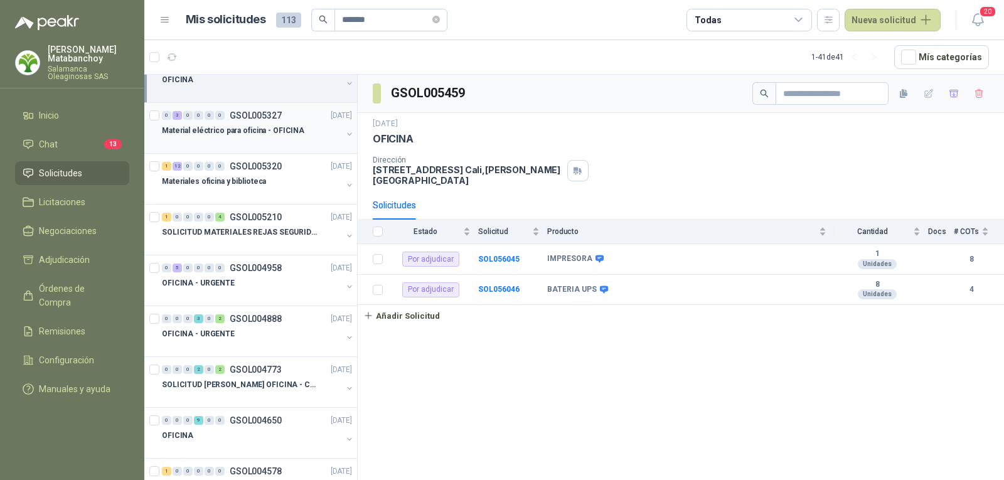
scroll to position [125, 0]
click at [265, 193] on div at bounding box center [252, 193] width 180 height 10
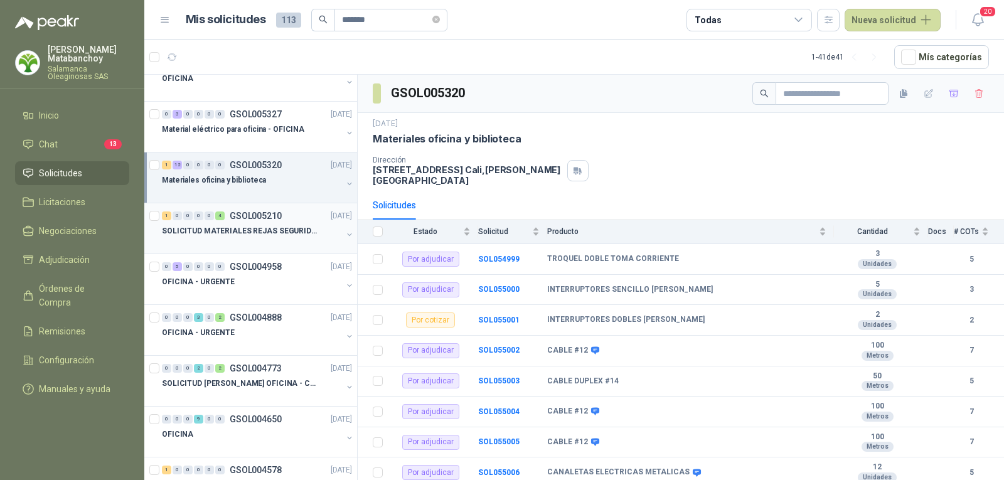
click at [267, 223] on div "SOLICITUD MATERIALES REJAS SEGURIDAD - OFICINA" at bounding box center [252, 230] width 180 height 15
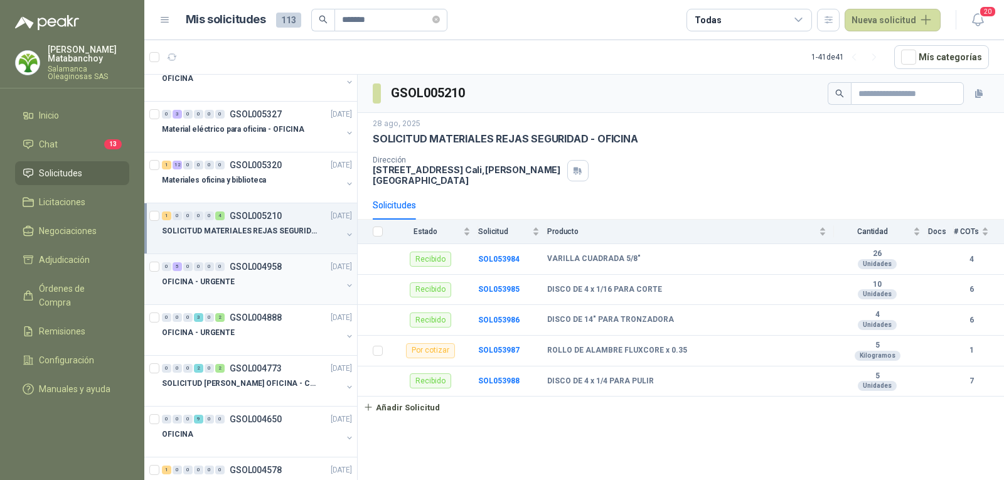
click at [267, 293] on div at bounding box center [252, 294] width 180 height 10
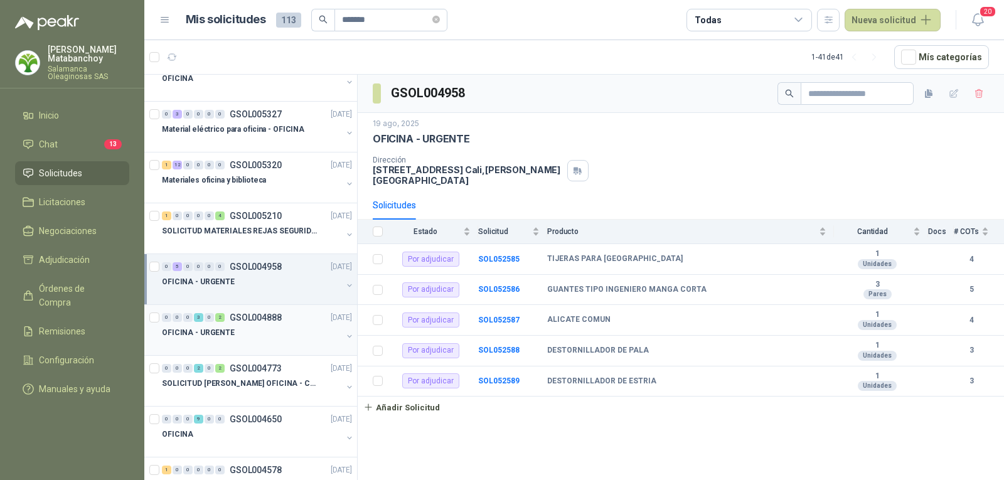
click at [272, 329] on div "OFICINA - URGENTE" at bounding box center [252, 332] width 180 height 15
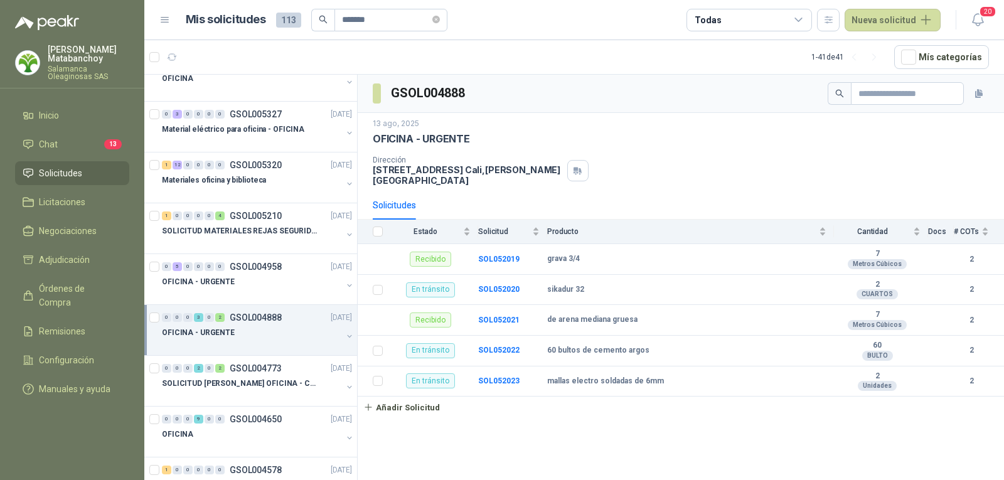
click at [225, 344] on div at bounding box center [252, 345] width 180 height 10
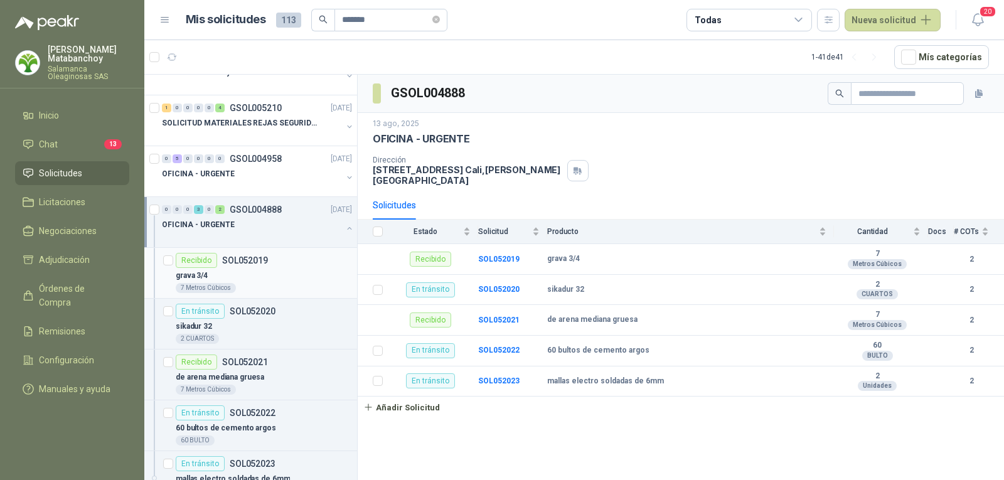
scroll to position [251, 0]
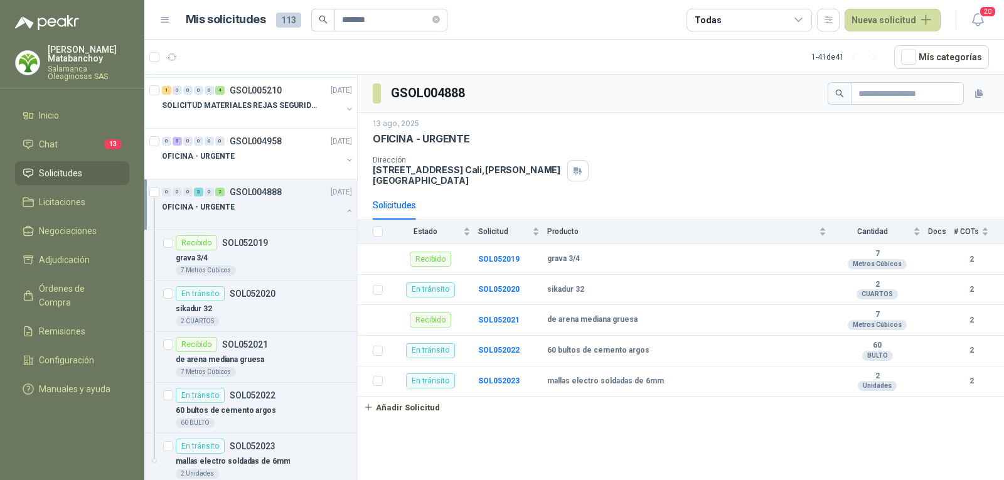
click at [257, 203] on div "OFICINA - URGENTE" at bounding box center [252, 207] width 180 height 15
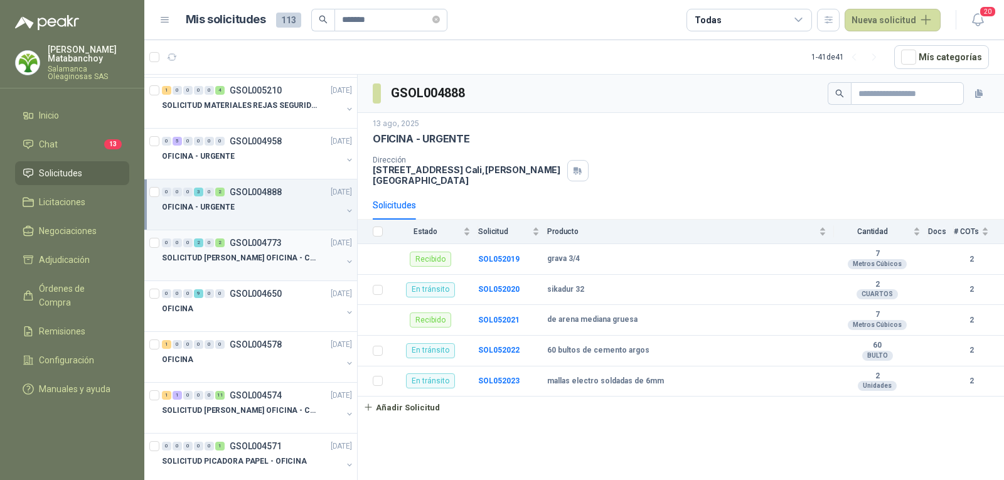
click at [302, 262] on p "SOLICITUD [PERSON_NAME] OFICINA - CALI" at bounding box center [240, 258] width 156 height 12
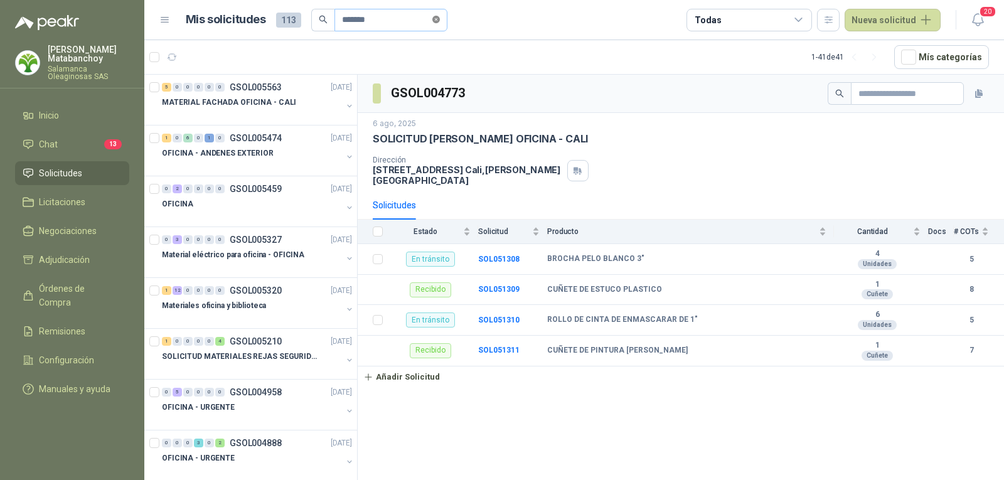
click at [440, 16] on icon "close-circle" at bounding box center [436, 20] width 8 height 8
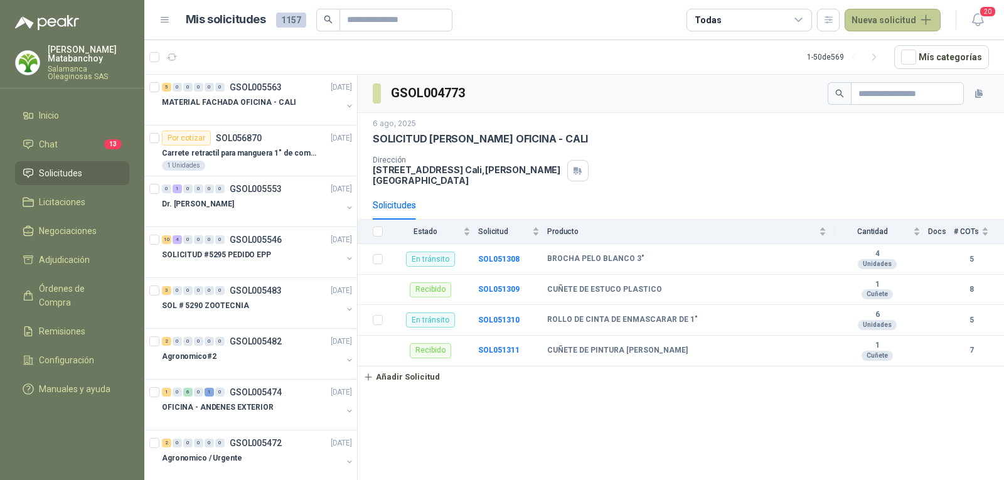
click at [899, 24] on button "Nueva solicitud" at bounding box center [893, 20] width 96 height 23
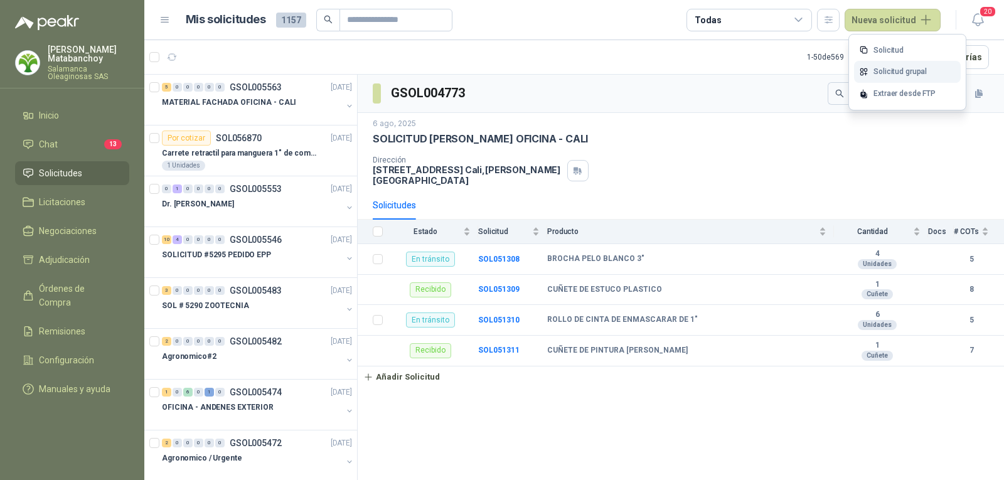
click at [878, 78] on link "Solicitud grupal" at bounding box center [907, 72] width 107 height 22
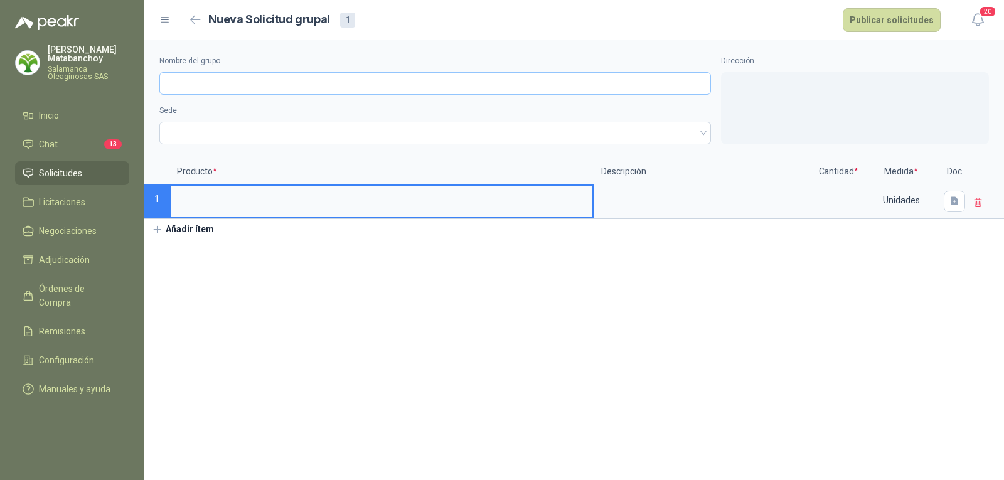
click at [291, 91] on input "Nombre del grupo" at bounding box center [435, 83] width 552 height 23
click at [206, 231] on button "Añadir ítem" at bounding box center [182, 229] width 77 height 21
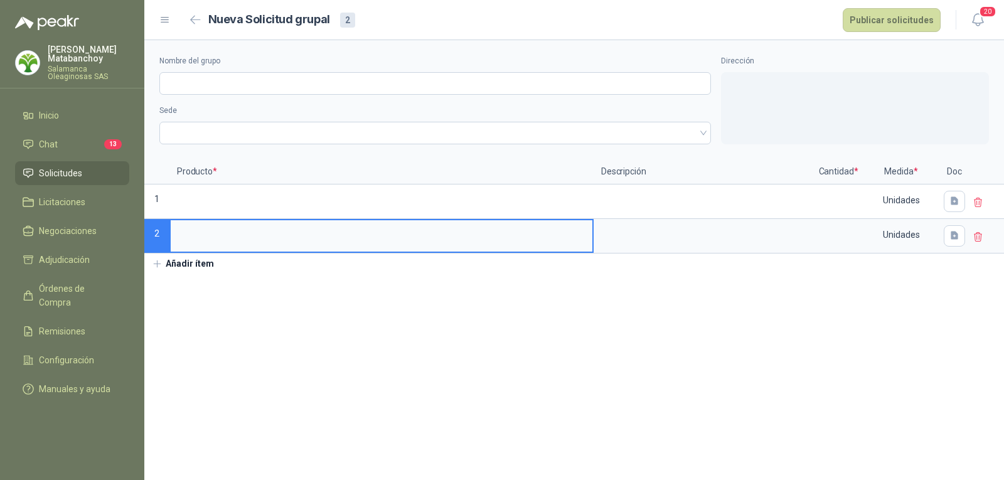
click at [193, 259] on button "Añadir ítem" at bounding box center [182, 264] width 77 height 21
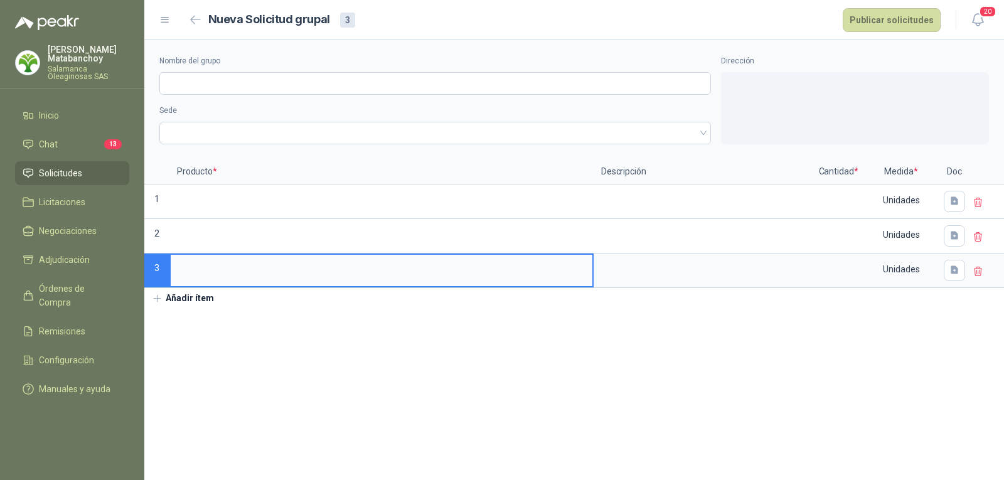
click at [195, 295] on button "Añadir ítem" at bounding box center [182, 298] width 77 height 21
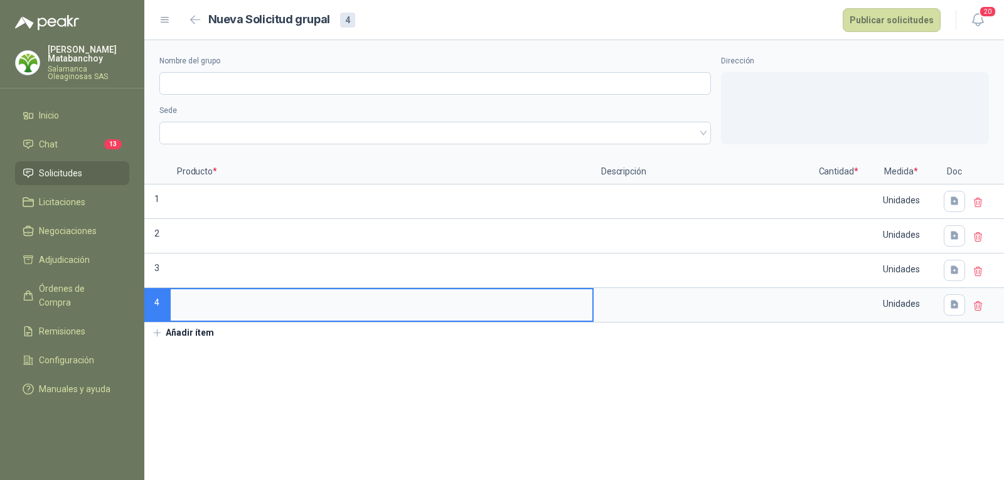
click at [196, 336] on button "Añadir ítem" at bounding box center [182, 333] width 77 height 21
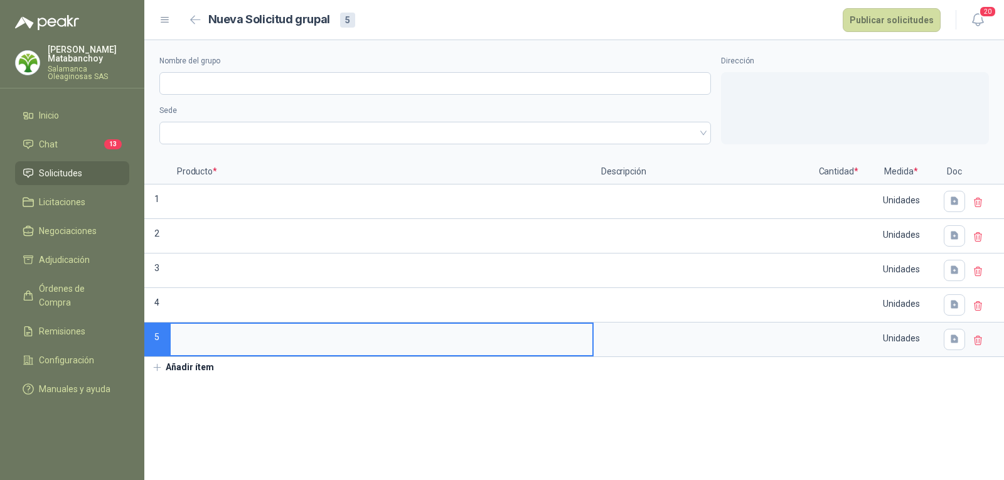
click at [198, 366] on button "Añadir ítem" at bounding box center [182, 367] width 77 height 21
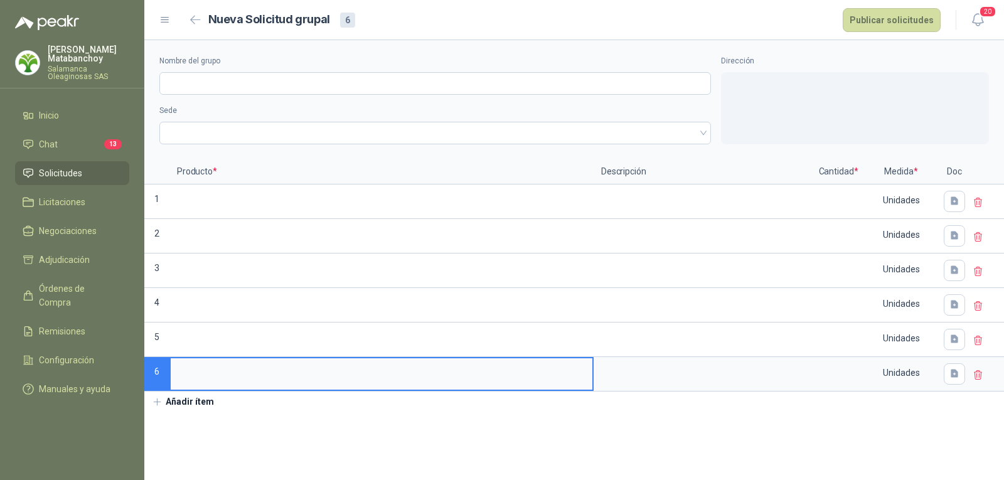
click at [198, 398] on button "Añadir ítem" at bounding box center [182, 402] width 77 height 21
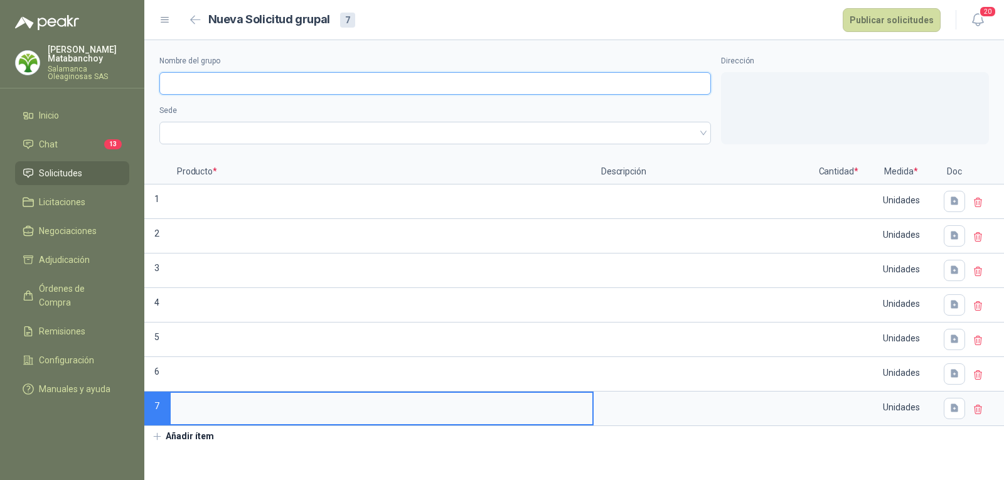
click at [257, 85] on input "Nombre del grupo" at bounding box center [435, 83] width 552 height 23
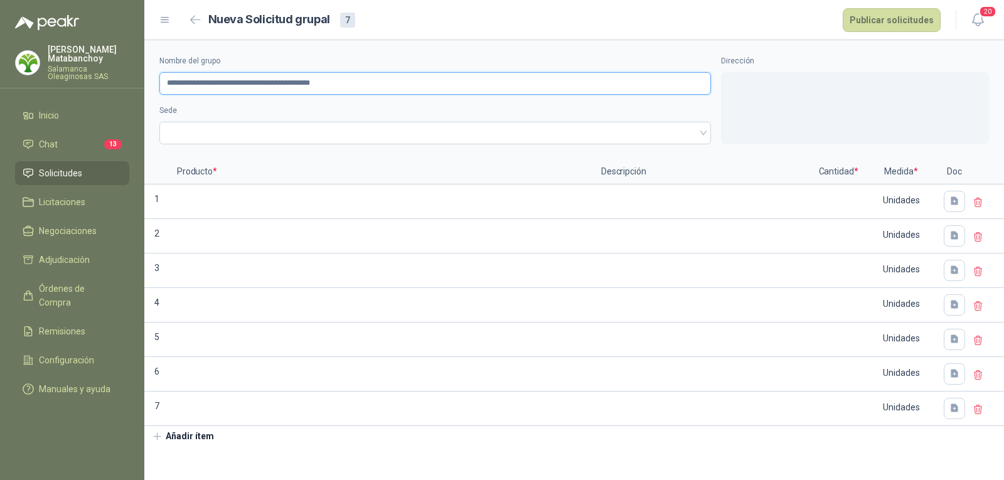
drag, startPoint x: 371, startPoint y: 87, endPoint x: 324, endPoint y: 85, distance: 46.5
click at [324, 85] on input "**********" at bounding box center [435, 83] width 552 height 23
click at [310, 134] on span at bounding box center [435, 133] width 536 height 19
type input "**********"
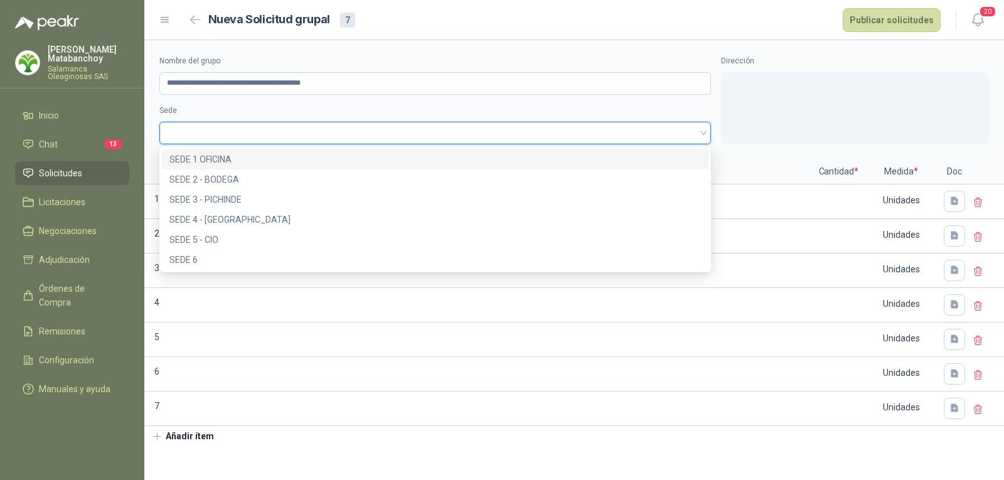
click at [321, 167] on div "SEDE 1 OFICINA" at bounding box center [435, 159] width 547 height 20
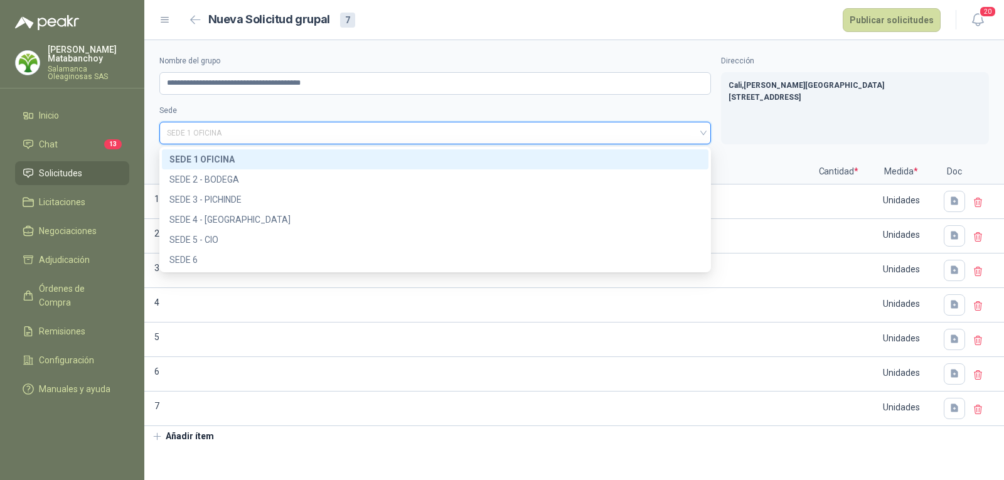
click at [347, 131] on span "SEDE 1 OFICINA" at bounding box center [435, 133] width 536 height 19
click at [348, 158] on div "SEDE 1 OFICINA" at bounding box center [434, 159] width 531 height 14
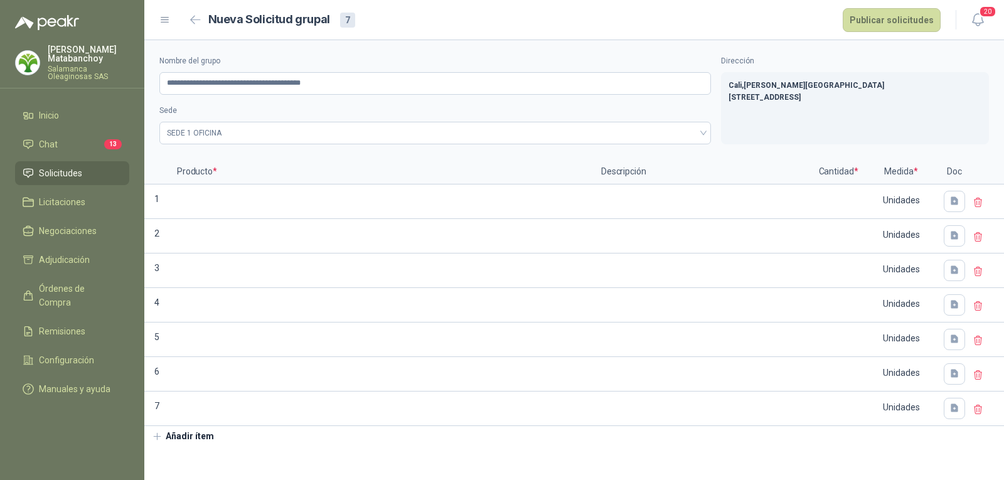
click at [345, 158] on div "**********" at bounding box center [574, 99] width 860 height 119
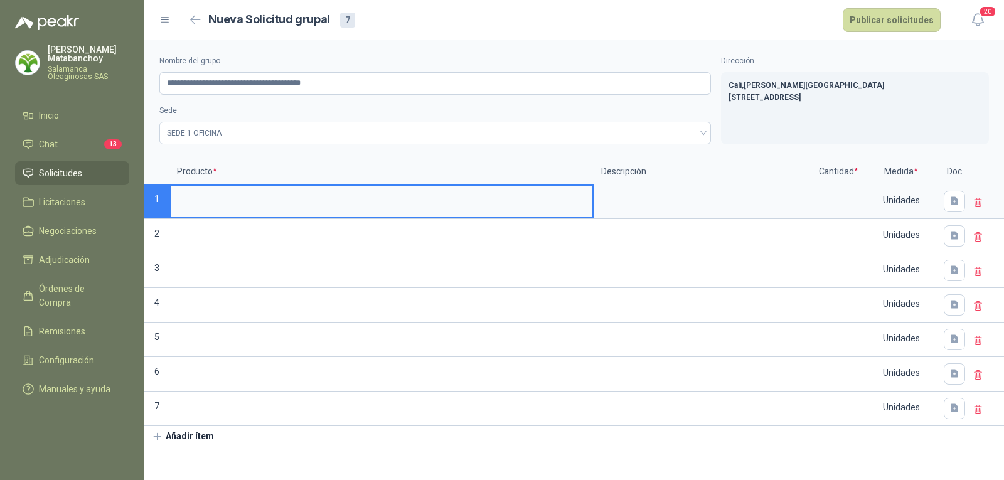
click at [251, 195] on input at bounding box center [382, 198] width 422 height 24
type input "**********"
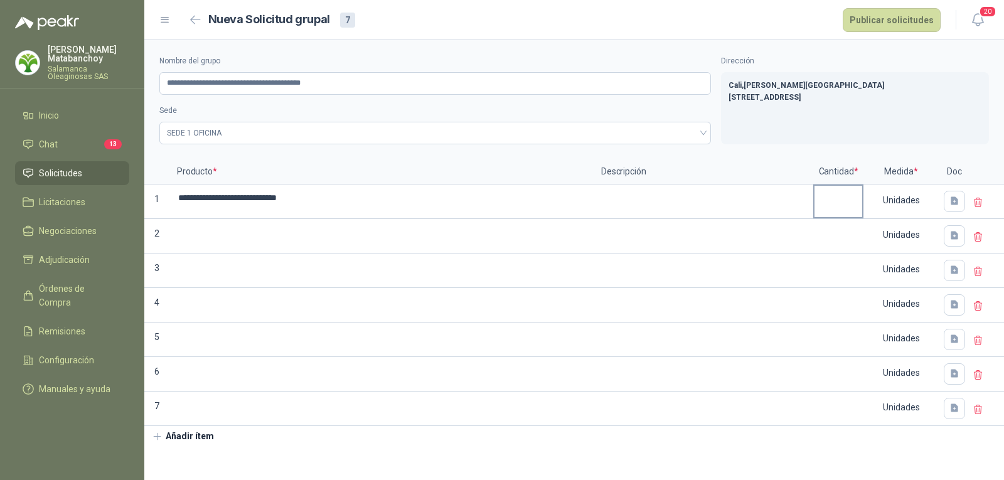
click at [846, 213] on label at bounding box center [838, 201] width 48 height 31
click at [592, 210] on input "**********" at bounding box center [382, 198] width 422 height 24
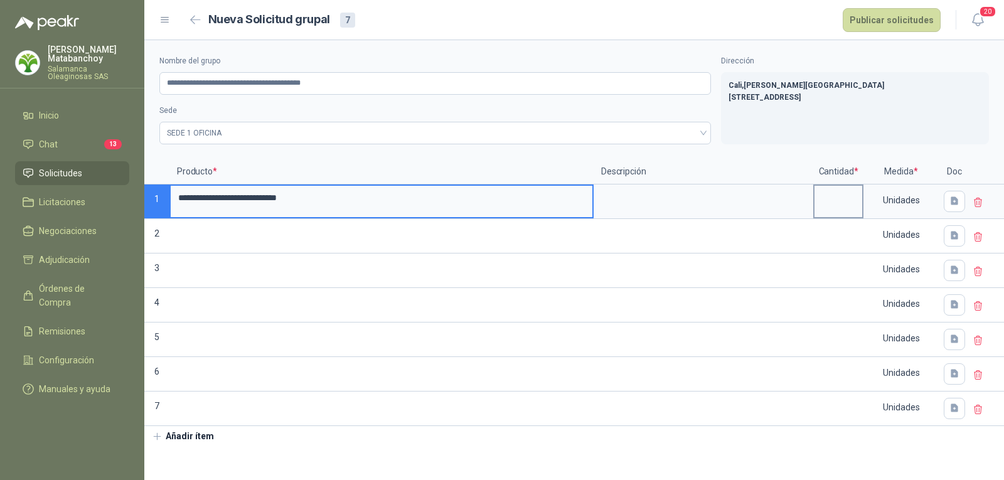
click at [843, 207] on input at bounding box center [838, 198] width 48 height 24
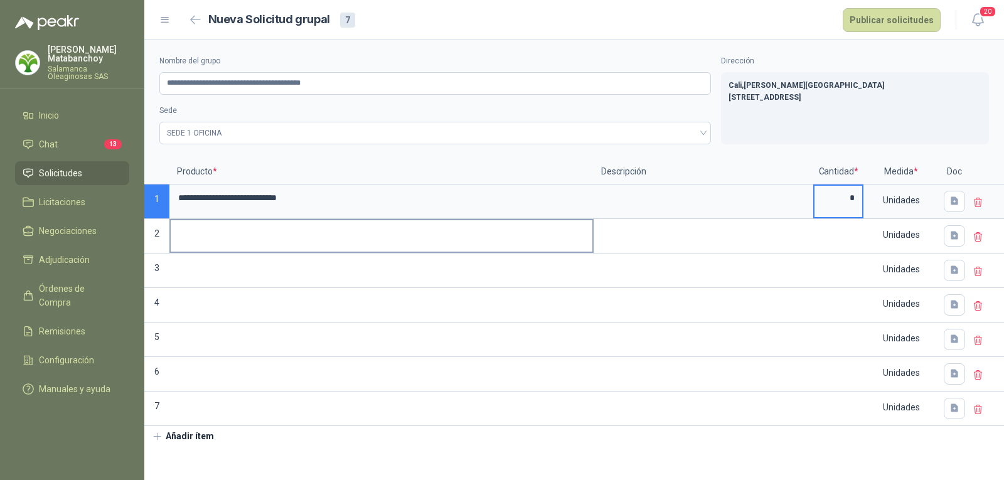
type input "*"
click at [325, 241] on input at bounding box center [382, 232] width 422 height 24
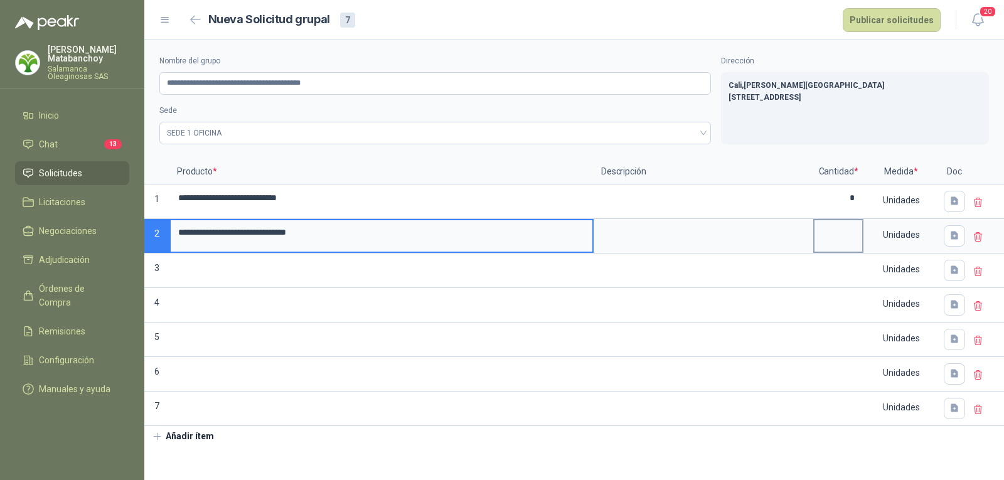
type input "**********"
click at [829, 237] on input at bounding box center [838, 232] width 48 height 24
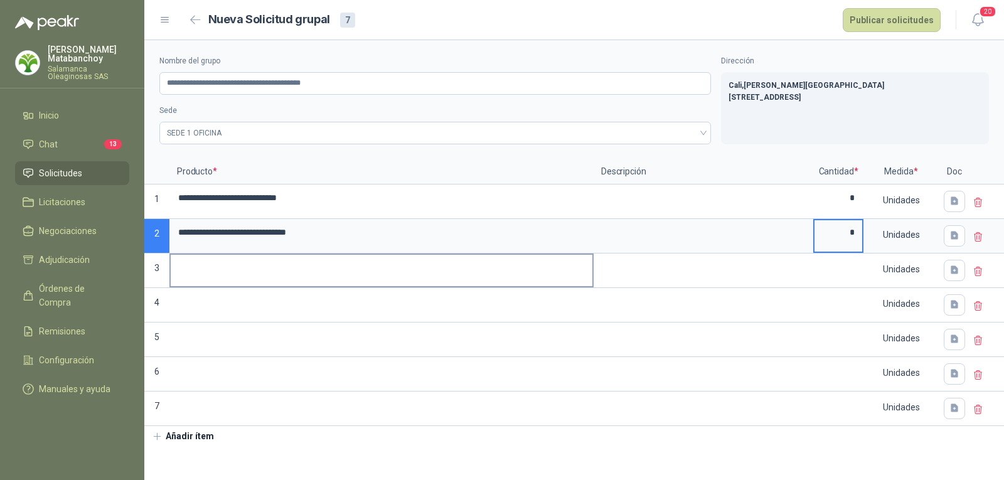
type input "*"
click at [351, 262] on input at bounding box center [382, 267] width 422 height 24
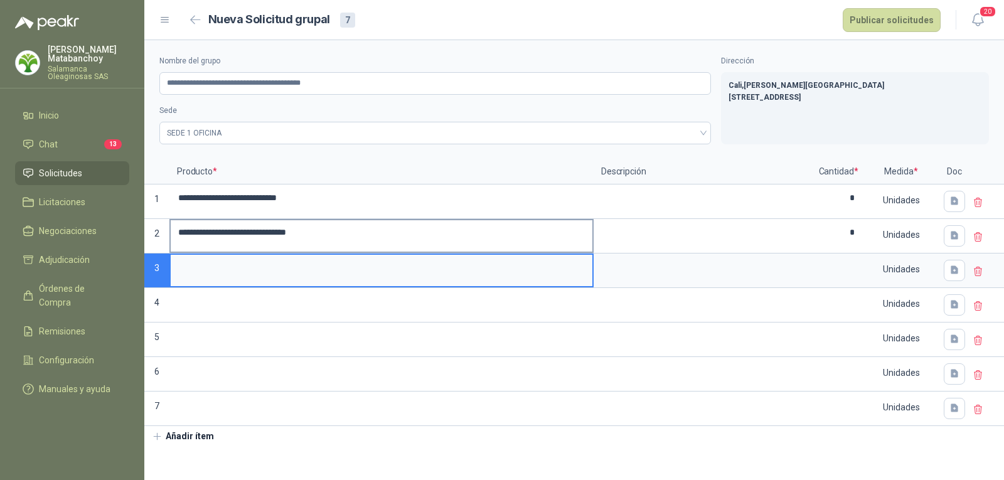
click at [237, 234] on input "**********" at bounding box center [382, 232] width 422 height 24
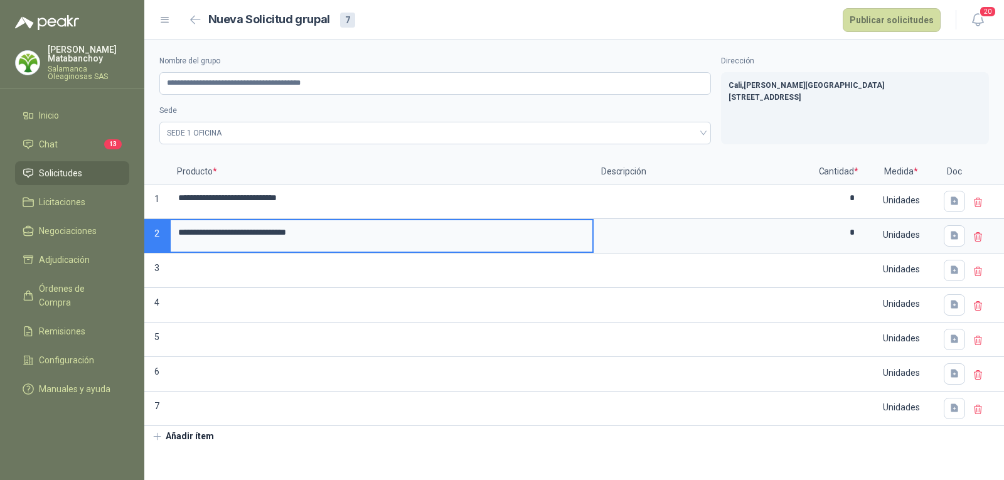
click at [259, 234] on input "**********" at bounding box center [382, 232] width 422 height 24
click at [292, 235] on input "**********" at bounding box center [382, 232] width 422 height 24
click at [395, 241] on input "**********" at bounding box center [382, 232] width 422 height 24
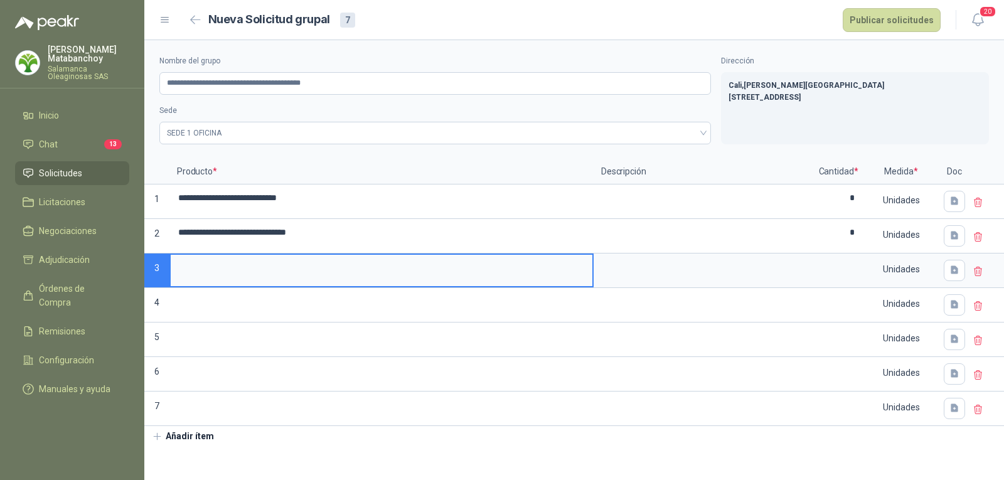
click at [405, 263] on input at bounding box center [382, 267] width 422 height 24
type input "**********"
click at [838, 272] on input at bounding box center [838, 267] width 48 height 24
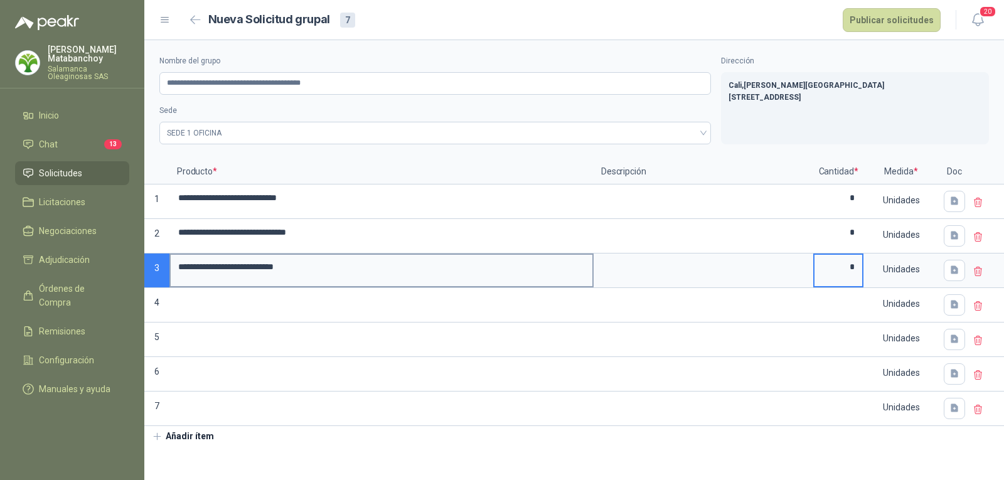
type input "*"
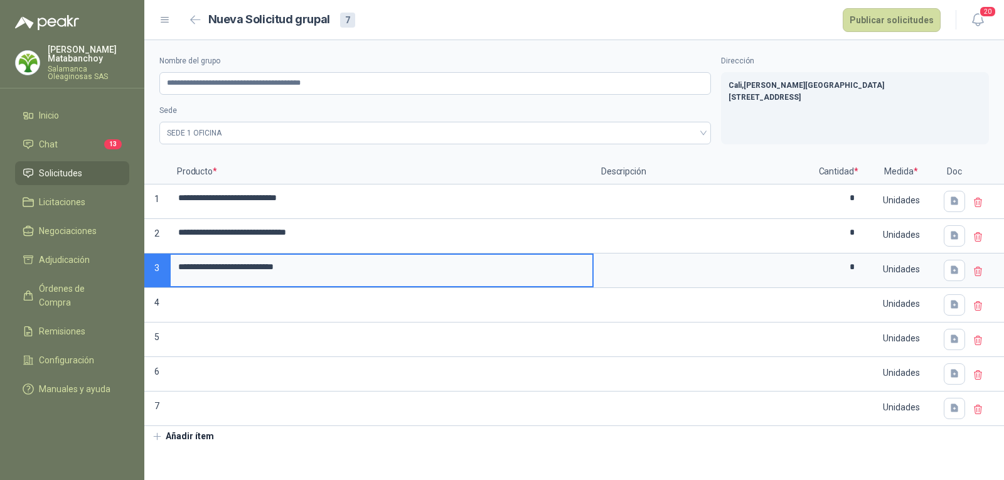
drag, startPoint x: 336, startPoint y: 277, endPoint x: 171, endPoint y: 269, distance: 164.6
click at [171, 269] on input "**********" at bounding box center [382, 267] width 422 height 24
click at [290, 264] on input "**********" at bounding box center [382, 267] width 422 height 24
click at [295, 264] on input "**********" at bounding box center [382, 267] width 422 height 24
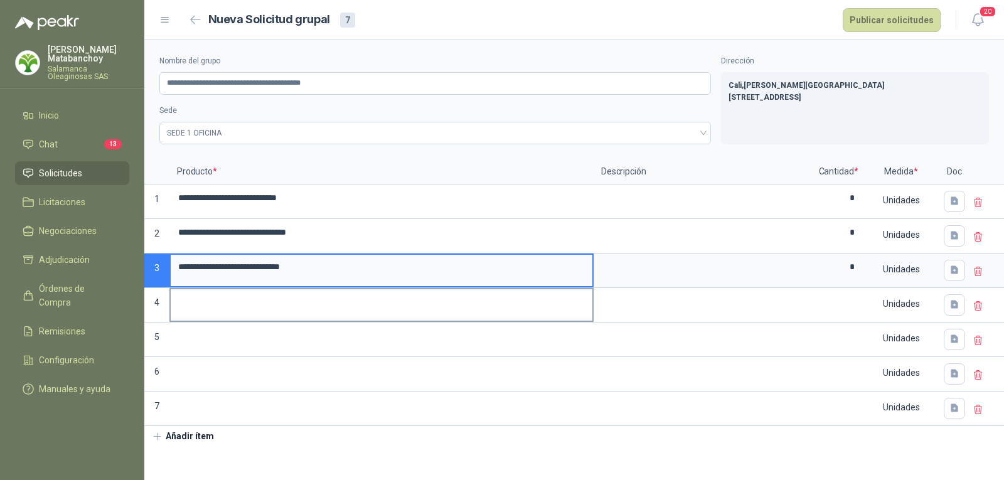
type input "**********"
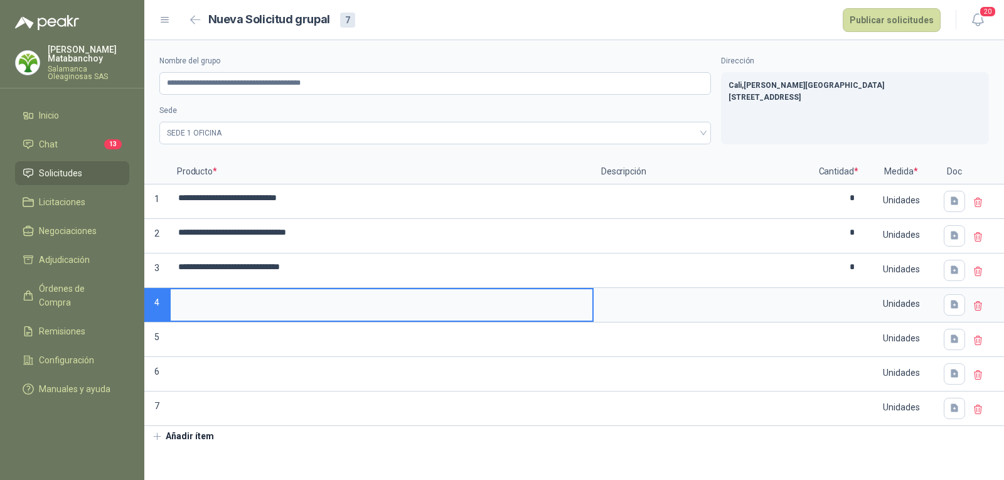
click at [316, 301] on input at bounding box center [382, 301] width 422 height 24
type input "**********"
click at [840, 300] on input at bounding box center [838, 301] width 48 height 24
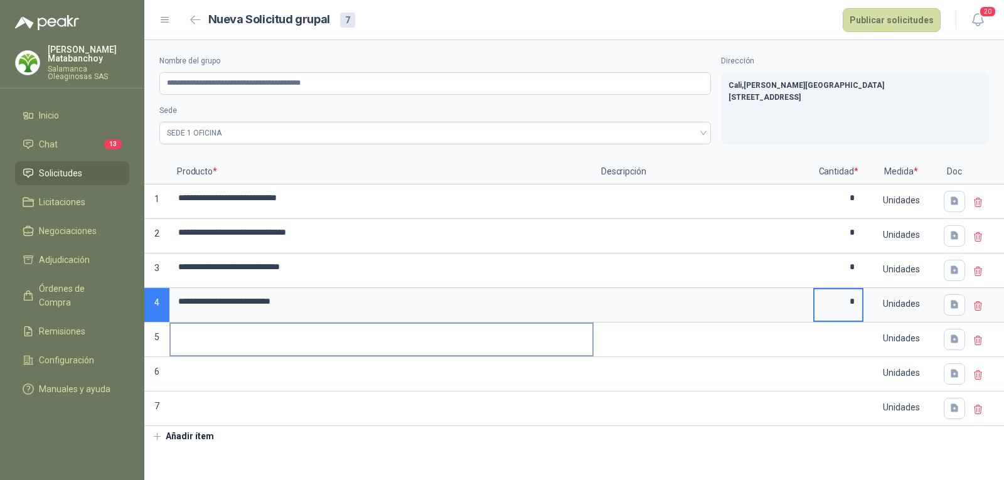
type input "*"
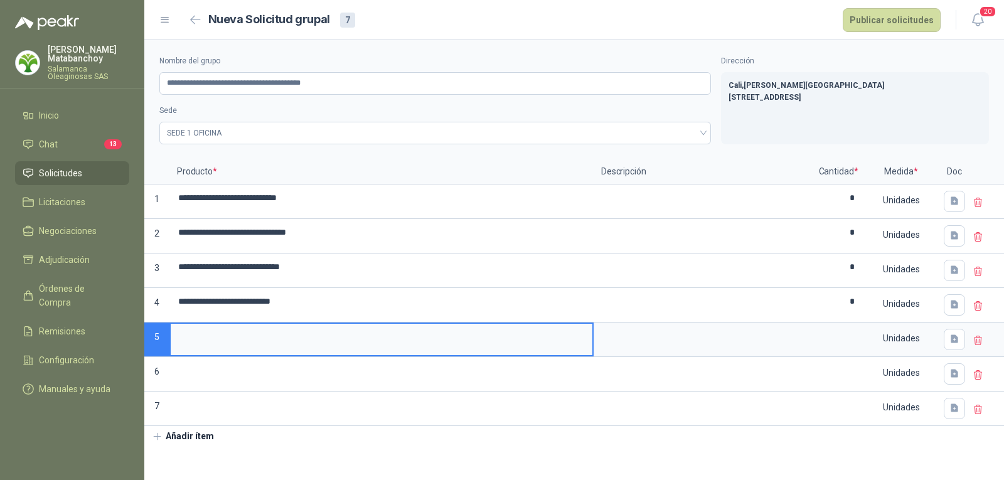
click at [361, 339] on input at bounding box center [382, 336] width 422 height 24
type input "**********"
click at [840, 340] on input at bounding box center [838, 336] width 48 height 24
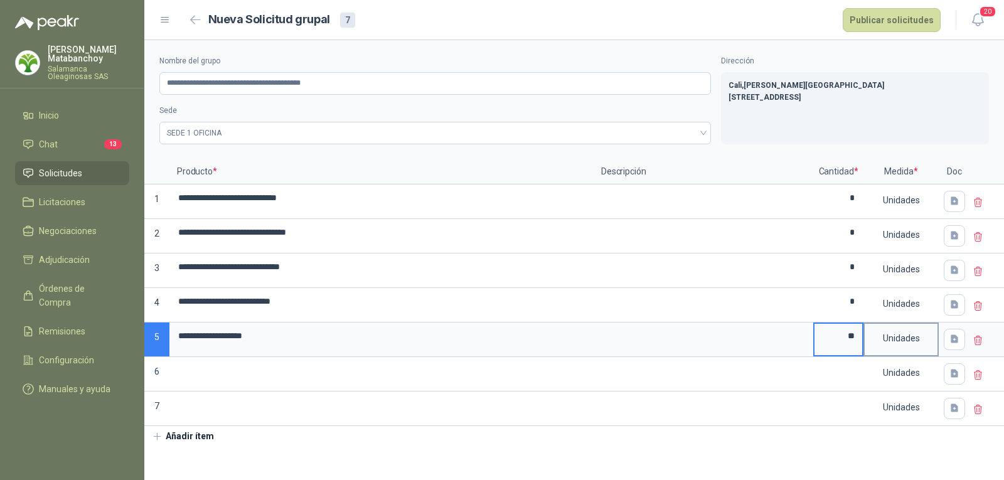
type input "**"
click at [895, 341] on div "Unidades" at bounding box center [901, 338] width 73 height 29
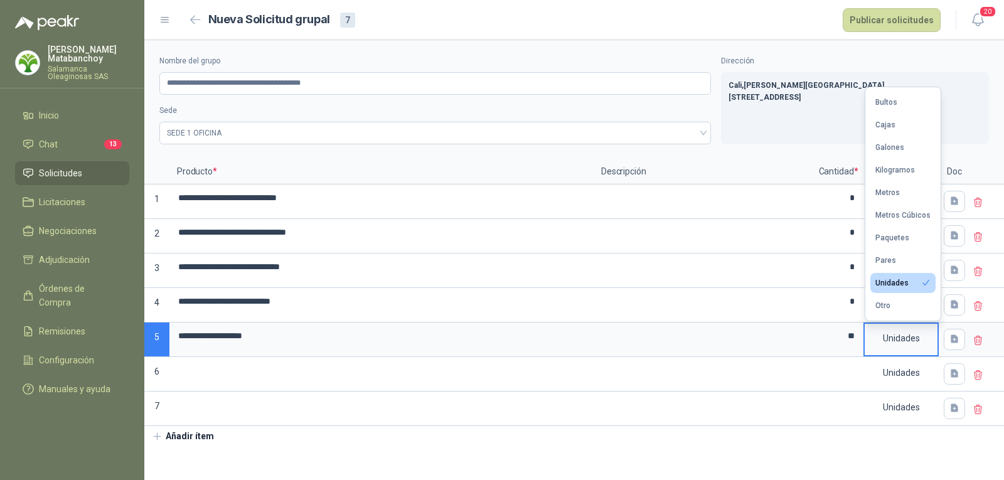
click at [890, 180] on ul "Bultos Cajas Galones Kilogramos Metros Metros Cúbicos Paquetes Pares Unidades O…" at bounding box center [902, 203] width 75 height 233
click at [892, 169] on div "Kilogramos" at bounding box center [895, 170] width 40 height 9
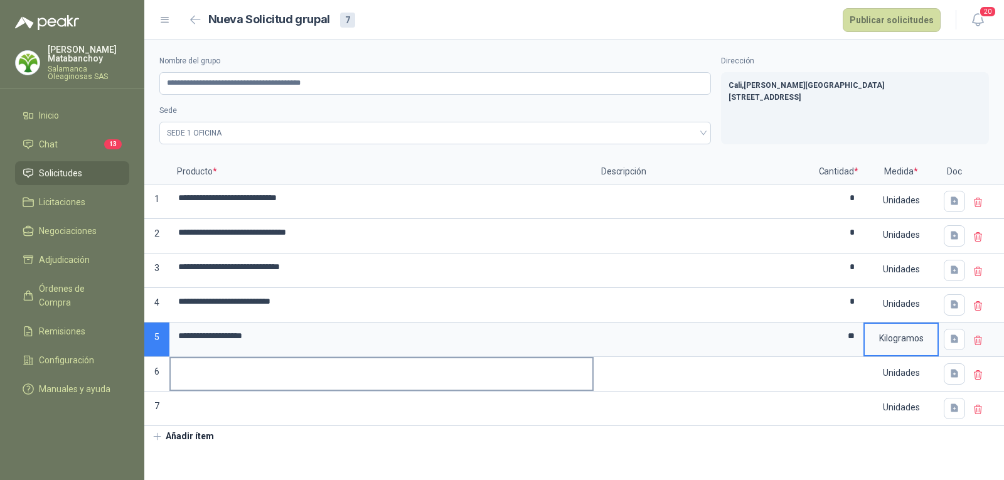
click at [328, 378] on input at bounding box center [382, 370] width 422 height 24
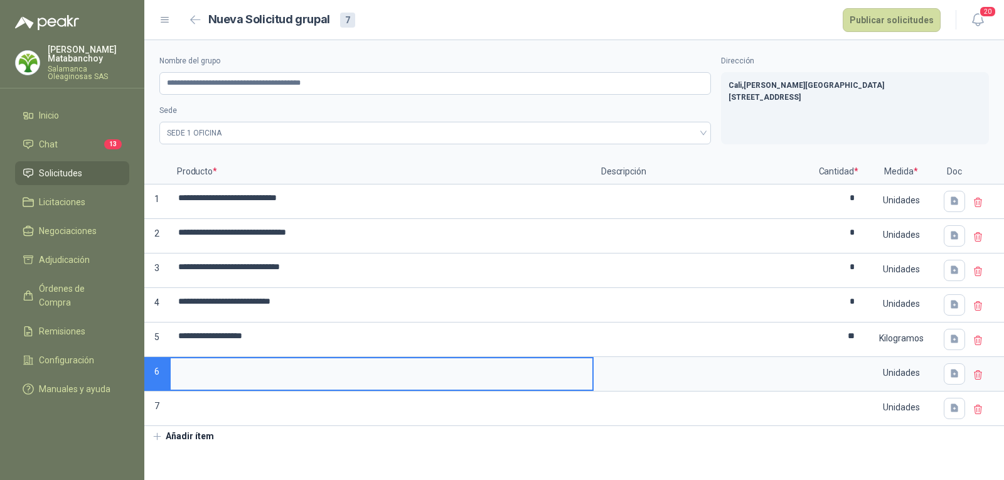
click at [347, 375] on input at bounding box center [382, 370] width 422 height 24
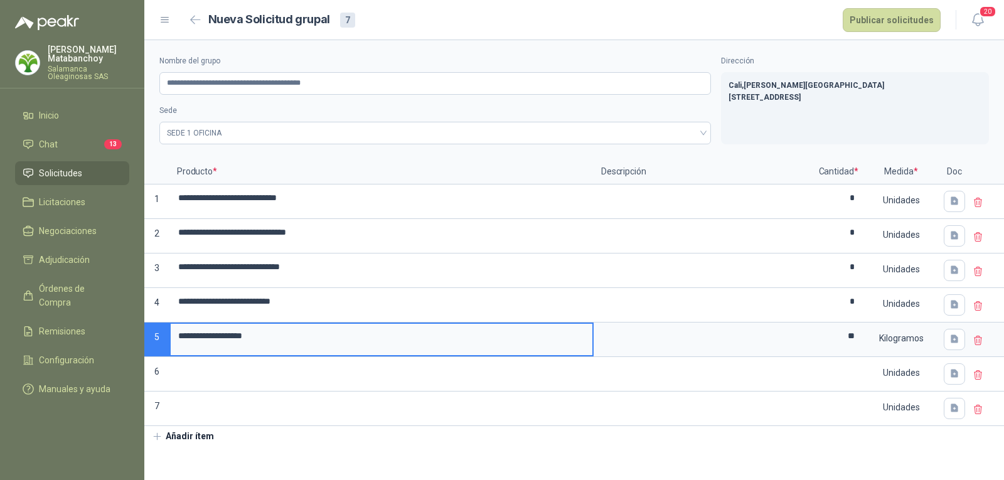
click at [392, 345] on input "**********" at bounding box center [382, 336] width 422 height 24
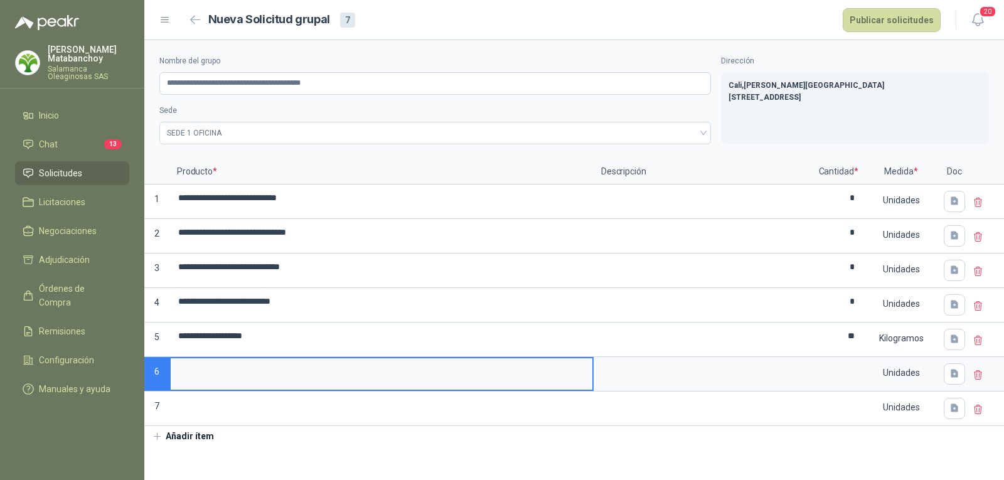
click at [355, 368] on input at bounding box center [382, 370] width 422 height 24
type input "*"
type input "**********"
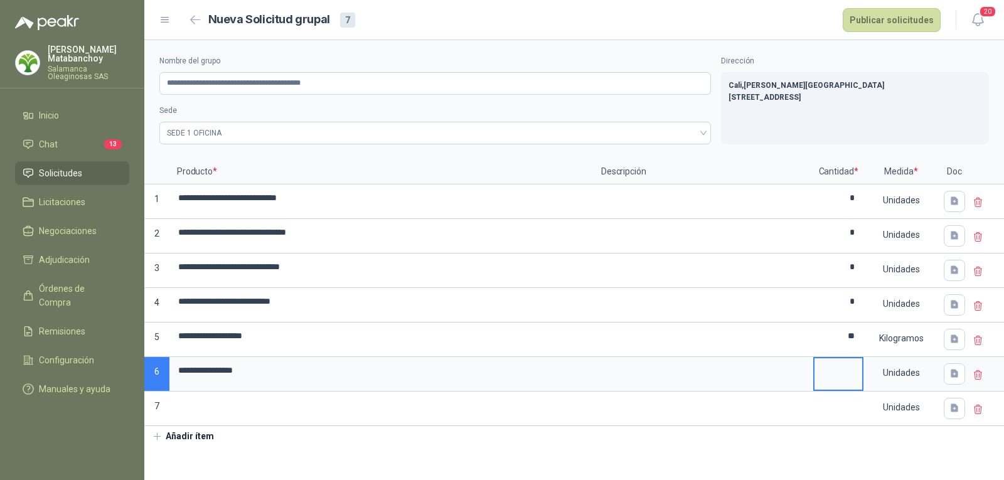
click at [831, 378] on input at bounding box center [838, 370] width 48 height 24
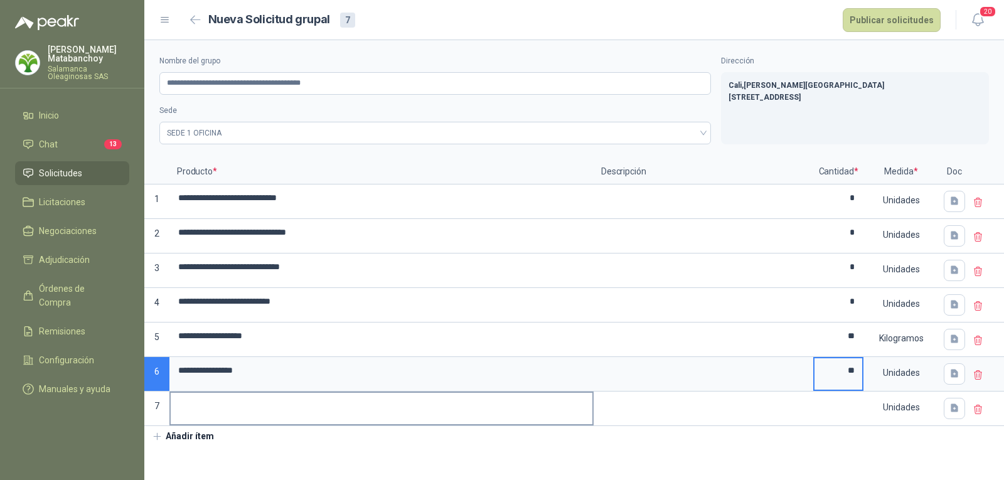
type input "**"
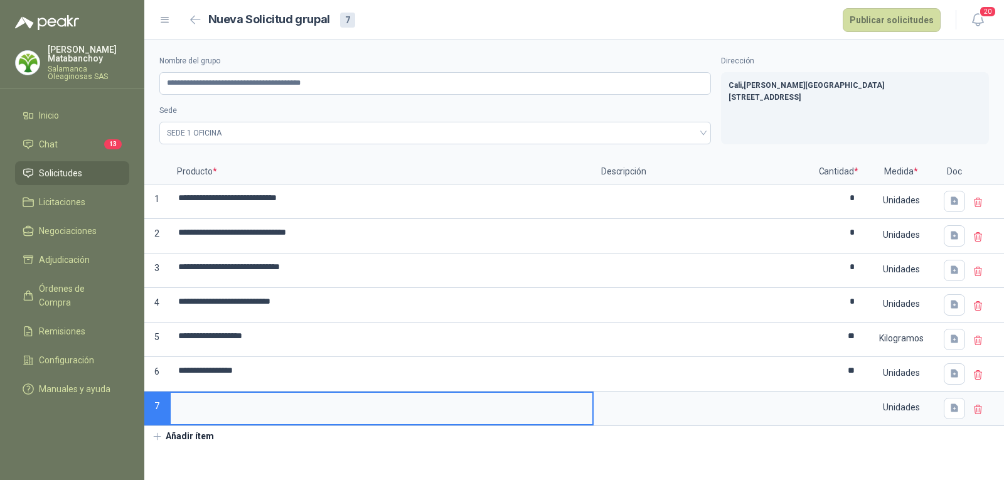
click at [367, 398] on input at bounding box center [382, 405] width 422 height 24
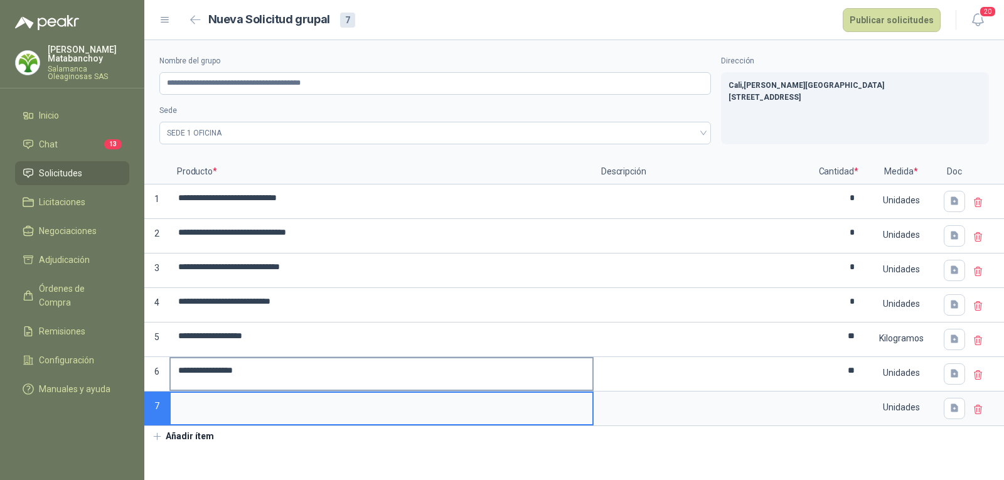
click at [403, 387] on label "**********" at bounding box center [382, 373] width 422 height 31
click at [403, 383] on input "**********" at bounding box center [382, 370] width 422 height 24
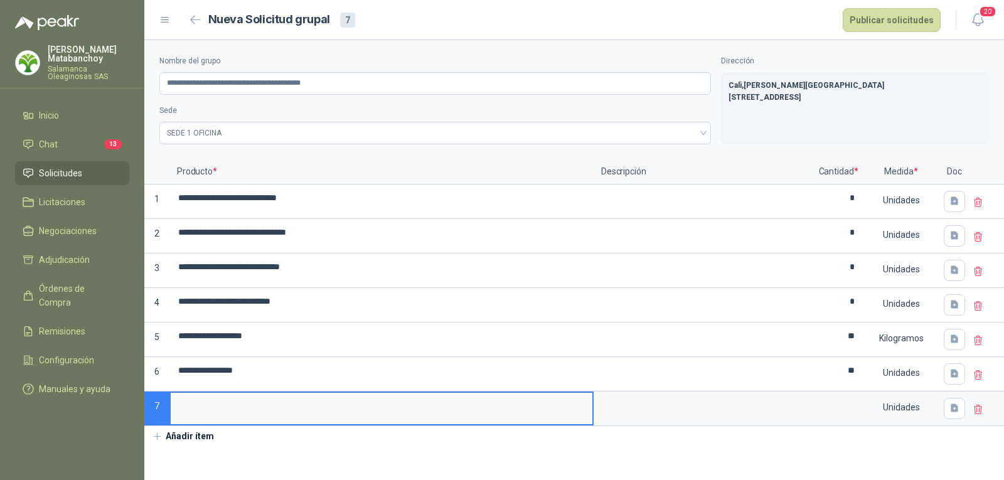
click at [381, 415] on input at bounding box center [382, 405] width 422 height 24
type input "**********"
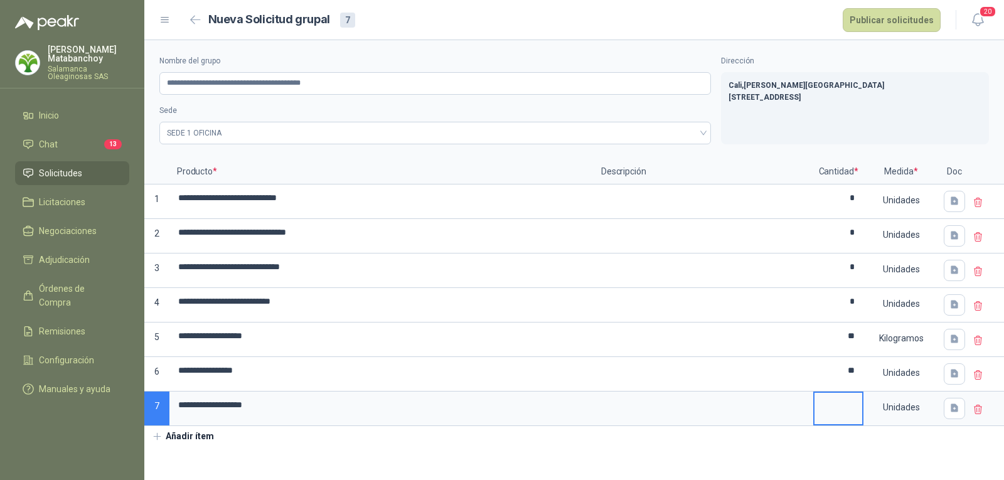
click at [830, 417] on input at bounding box center [838, 405] width 48 height 24
type input "**"
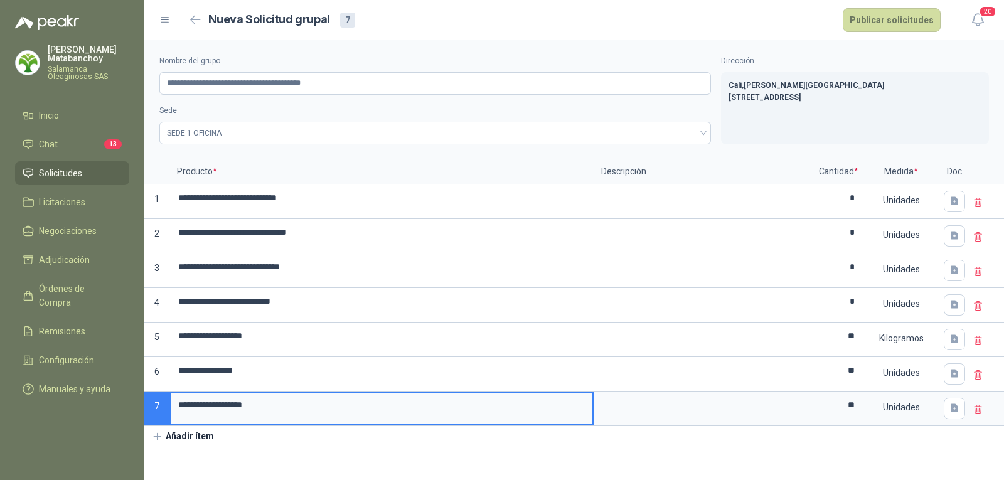
click at [435, 408] on input "**********" at bounding box center [382, 405] width 422 height 24
drag, startPoint x: 429, startPoint y: 409, endPoint x: 134, endPoint y: 420, distance: 294.5
click at [134, 420] on div "**********" at bounding box center [502, 240] width 1004 height 480
click at [355, 415] on input "**********" at bounding box center [382, 405] width 422 height 24
click at [919, 13] on button "Publicar solicitudes" at bounding box center [892, 20] width 98 height 24
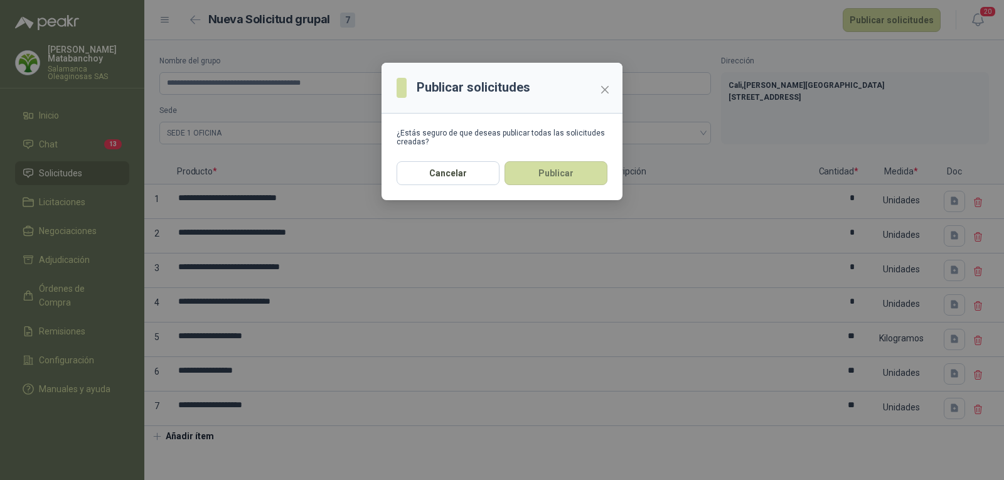
click at [607, 180] on div "Cancelar Publicar" at bounding box center [502, 180] width 241 height 39
click at [593, 176] on button "Publicar" at bounding box center [555, 173] width 103 height 24
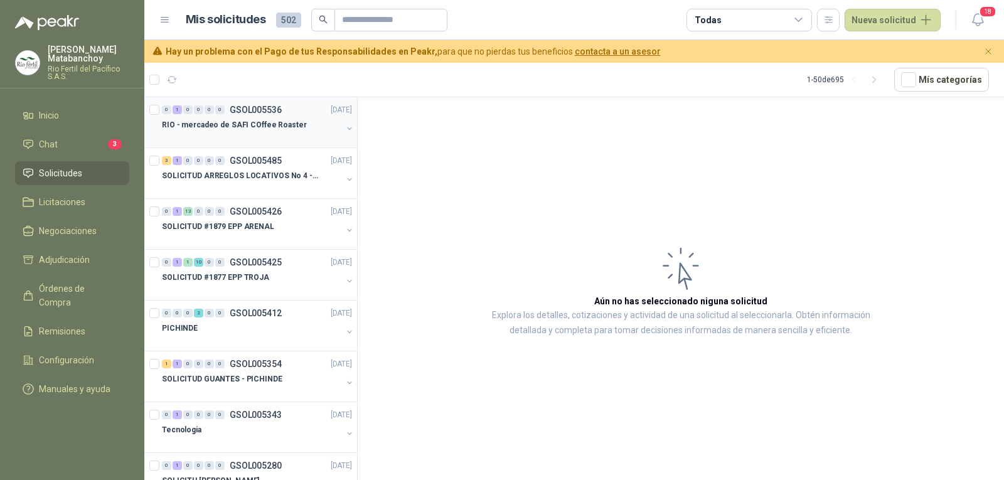
click at [309, 133] on div at bounding box center [252, 137] width 180 height 10
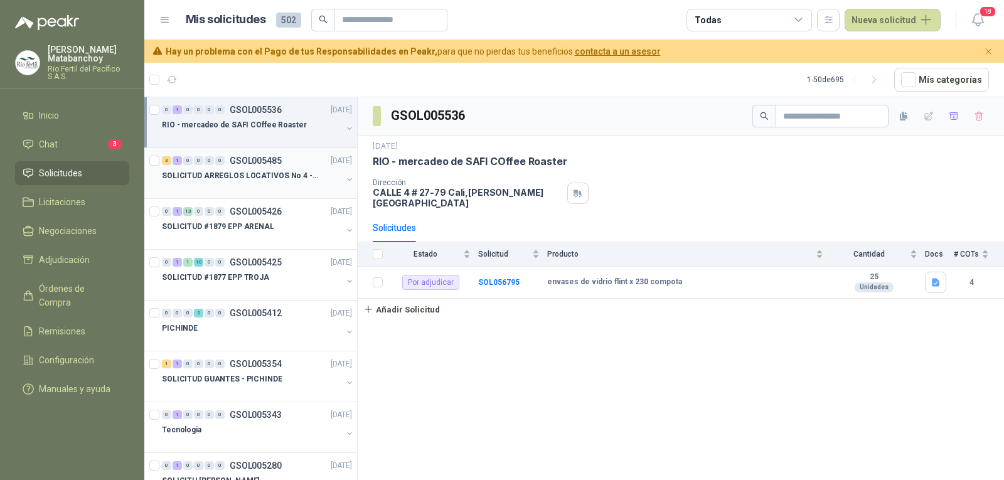
click at [296, 184] on div at bounding box center [252, 188] width 180 height 10
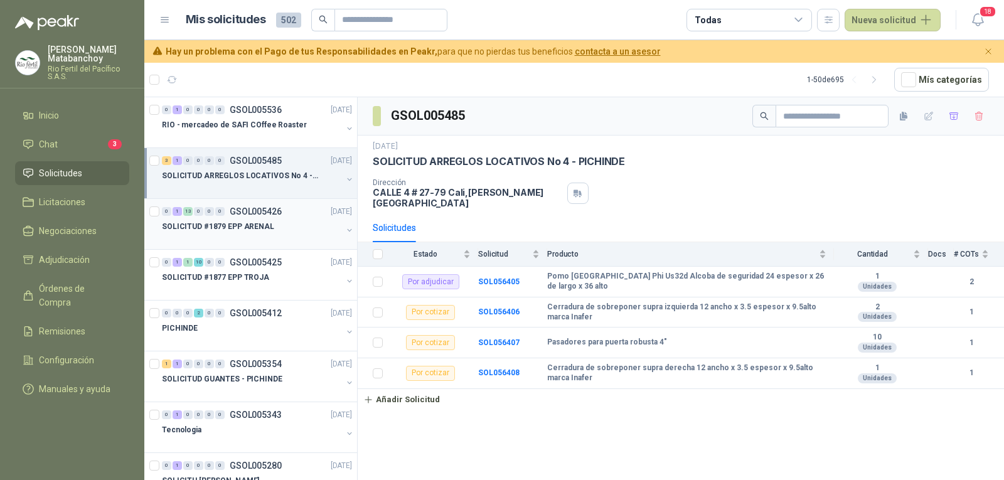
click at [271, 228] on div "SOLICITUD #1879 EPP ARENAL" at bounding box center [252, 226] width 180 height 15
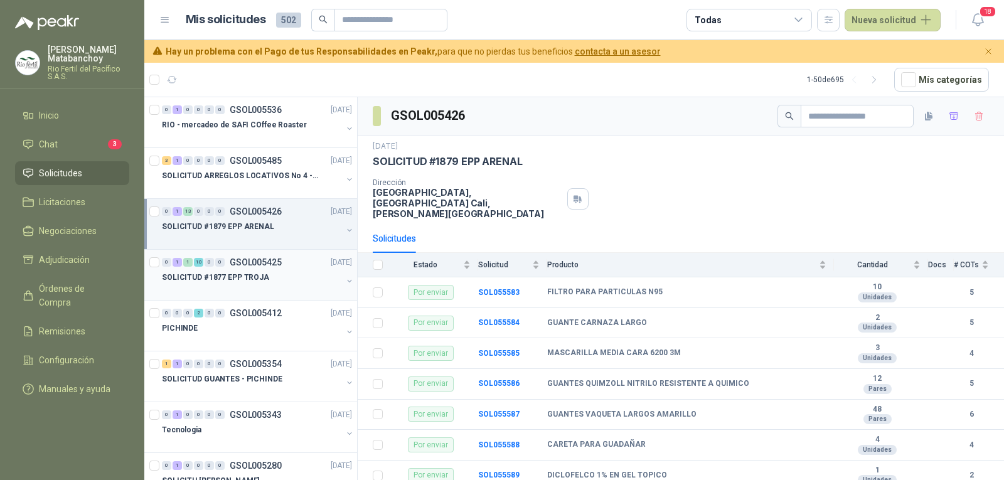
click at [257, 282] on p "SOLICITUD #1877 EPP TROJA" at bounding box center [215, 278] width 107 height 12
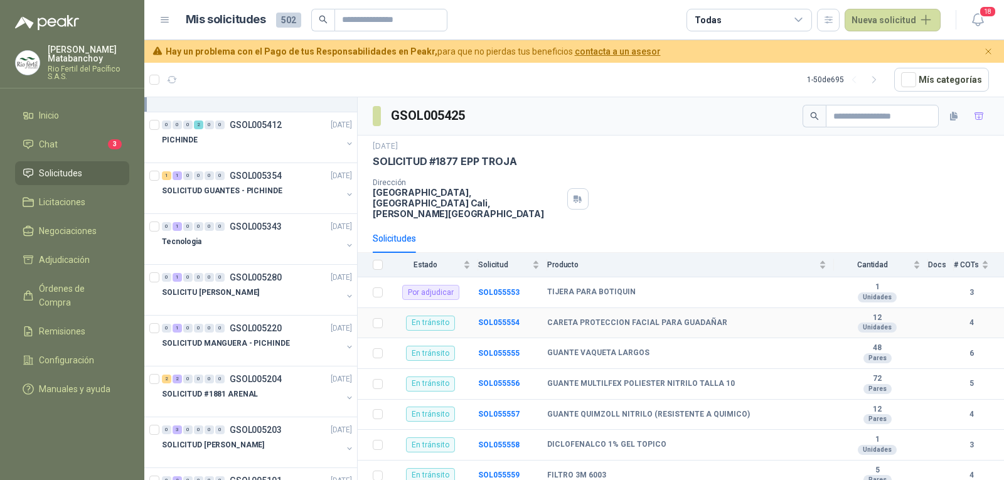
scroll to position [170, 0]
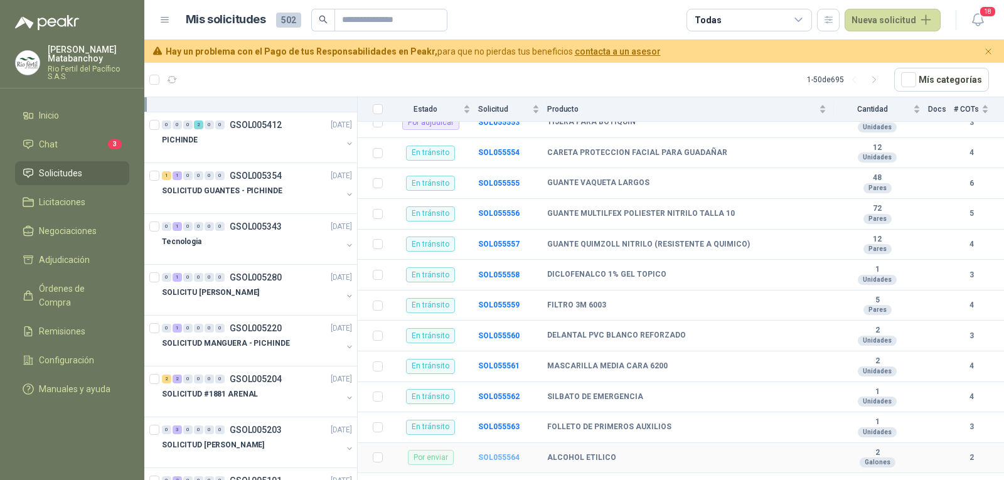
click at [503, 453] on b "SOL055564" at bounding box center [498, 457] width 41 height 9
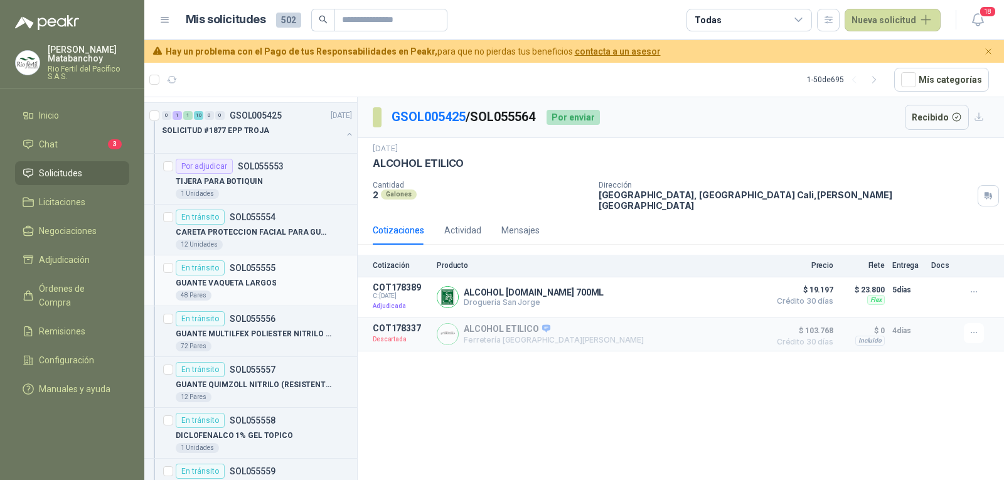
scroll to position [125, 0]
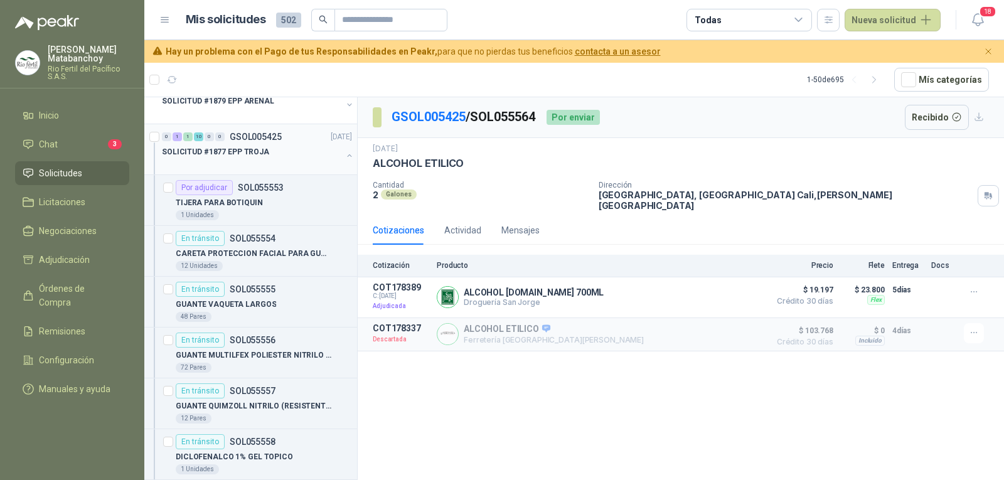
click at [274, 162] on div at bounding box center [252, 164] width 180 height 10
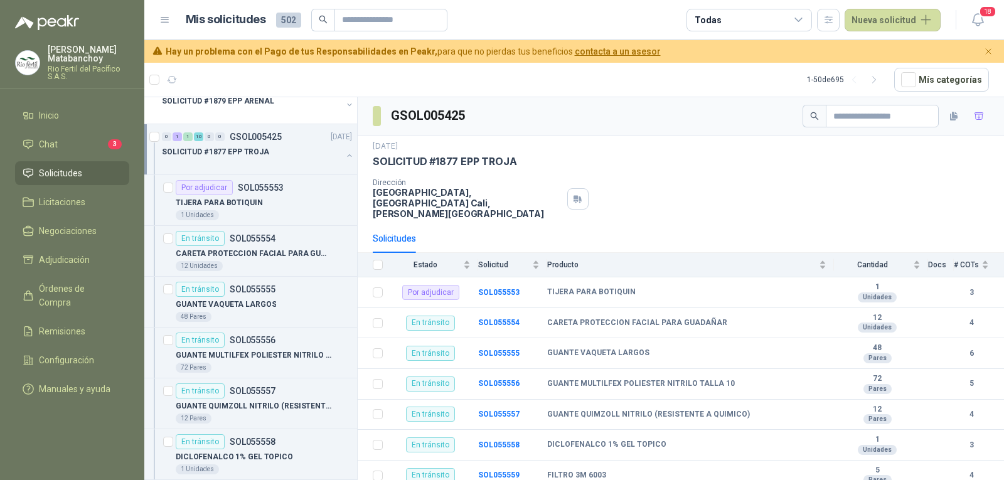
click at [344, 156] on button "button" at bounding box center [349, 156] width 10 height 10
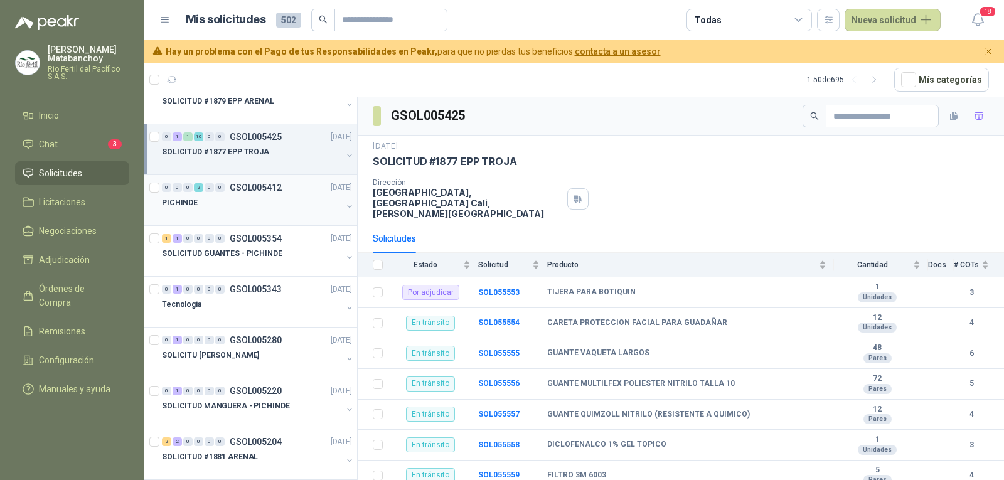
scroll to position [4, 0]
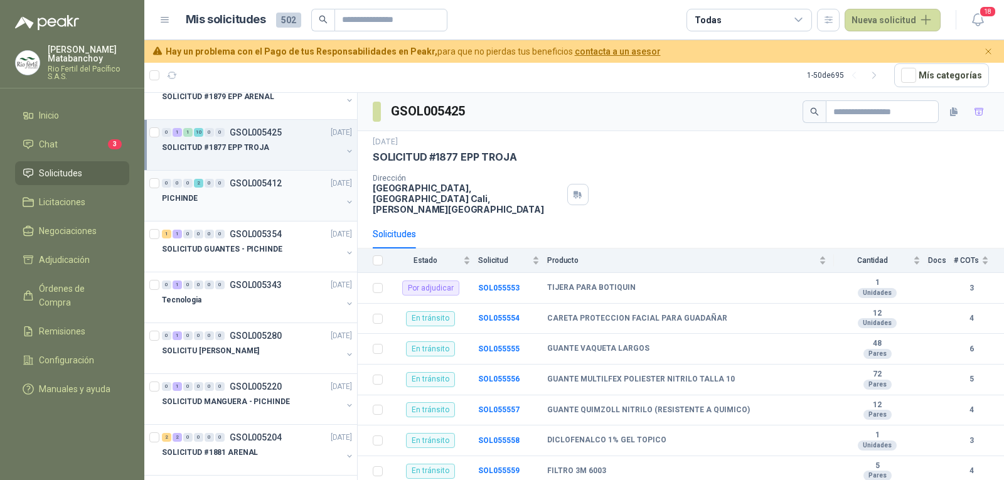
click at [282, 206] on div at bounding box center [252, 211] width 180 height 10
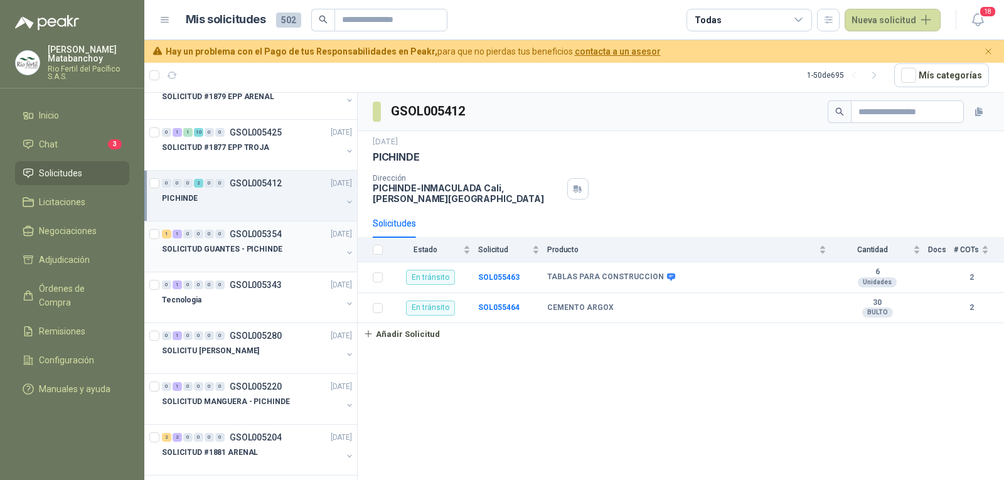
click at [278, 250] on div "SOLICITUD GUANTES - PICHINDE" at bounding box center [252, 249] width 180 height 15
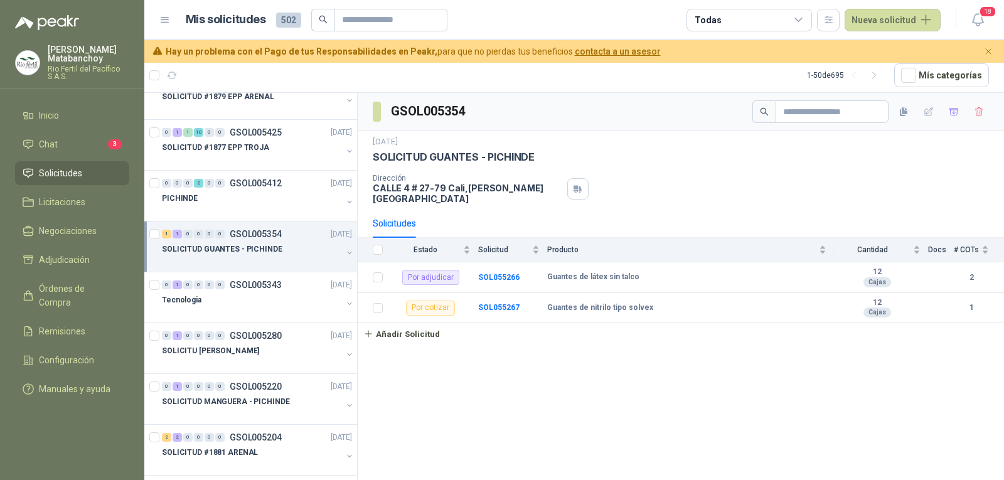
click at [953, 122] on div at bounding box center [870, 111] width 237 height 23
click at [952, 116] on icon "button" at bounding box center [954, 112] width 11 height 11
click at [105, 253] on li "Adjudicación 2" at bounding box center [72, 260] width 99 height 14
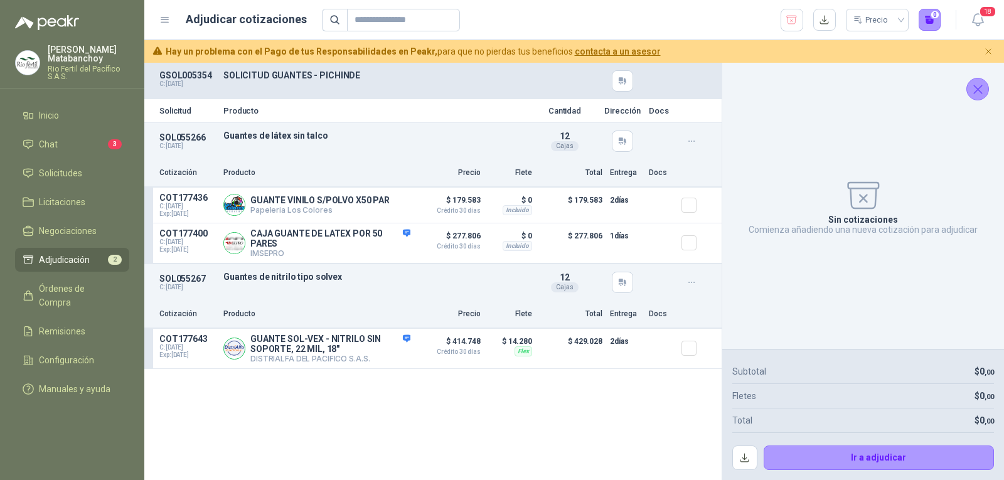
click at [72, 257] on span "Adjudicación" at bounding box center [64, 260] width 51 height 14
click at [790, 23] on icon "button" at bounding box center [792, 20] width 12 height 13
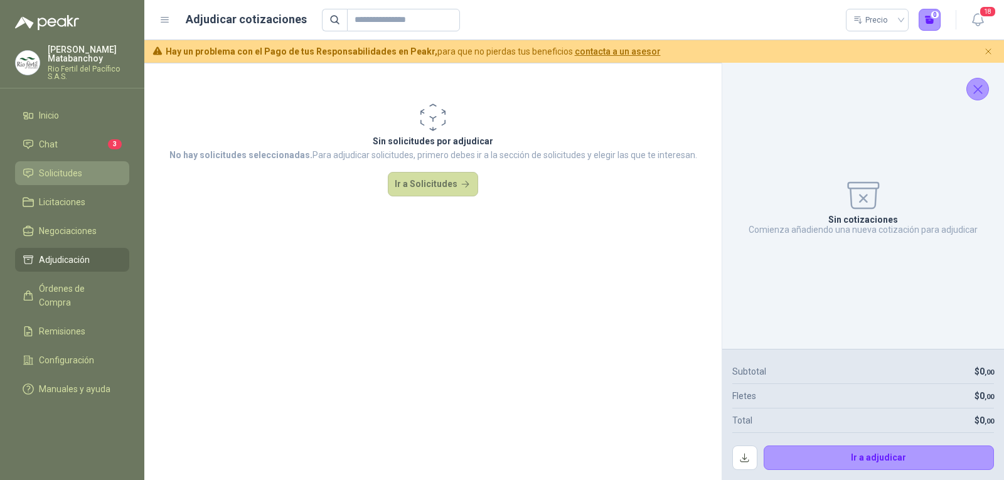
click at [81, 171] on span "Solicitudes" at bounding box center [60, 173] width 43 height 14
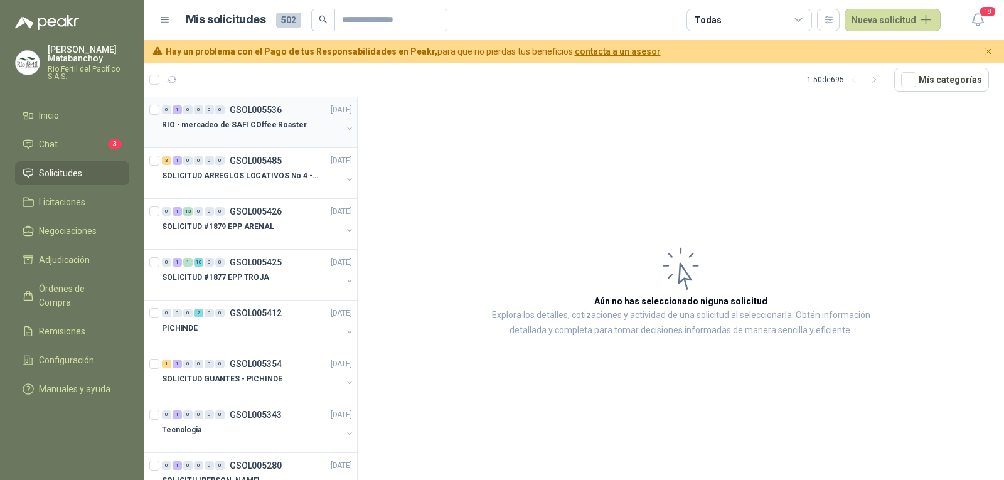
click at [293, 115] on div "0 1 0 0 0 0 GSOL005536 19/09/25" at bounding box center [258, 109] width 193 height 15
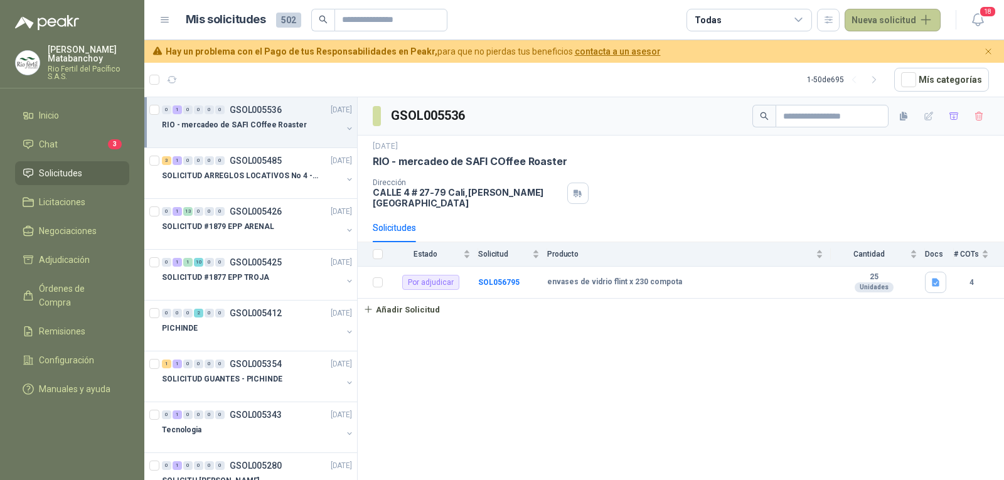
click at [895, 20] on button "Nueva solicitud" at bounding box center [893, 20] width 96 height 23
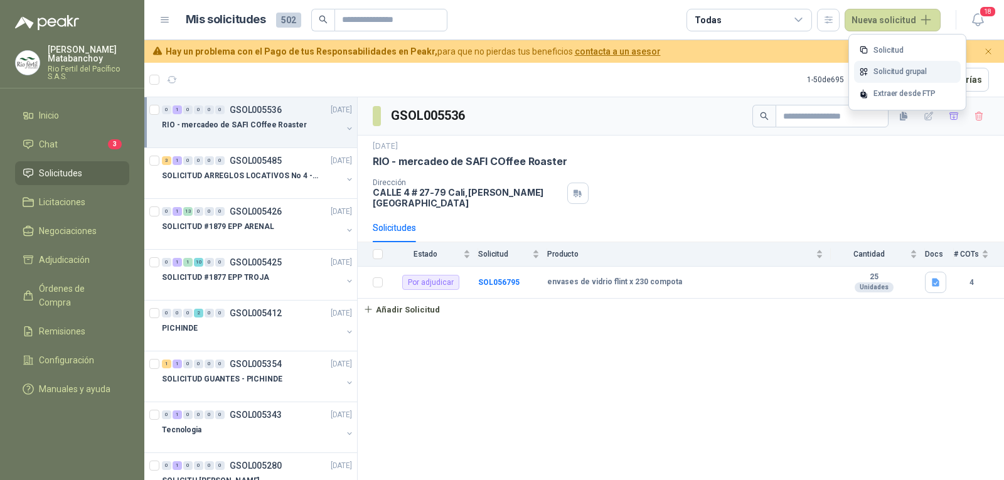
click at [882, 75] on link "Solicitud grupal" at bounding box center [907, 72] width 107 height 22
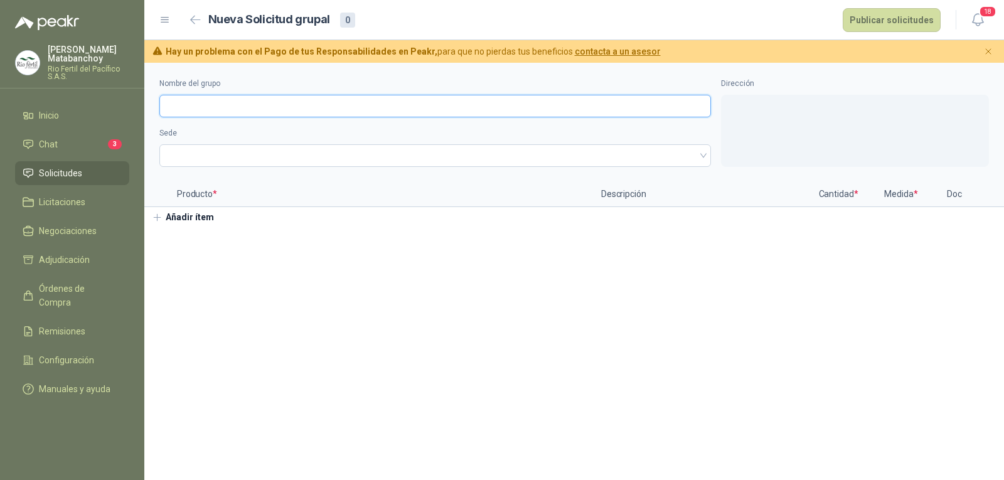
click at [478, 112] on input "Nombre del grupo" at bounding box center [435, 106] width 552 height 23
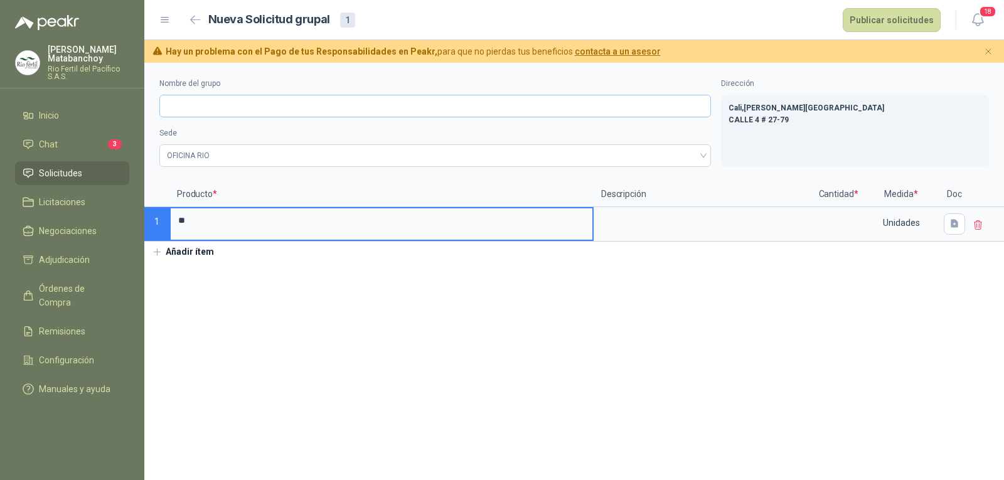
type input "*"
click at [478, 112] on input "Nombre del grupo" at bounding box center [435, 106] width 552 height 23
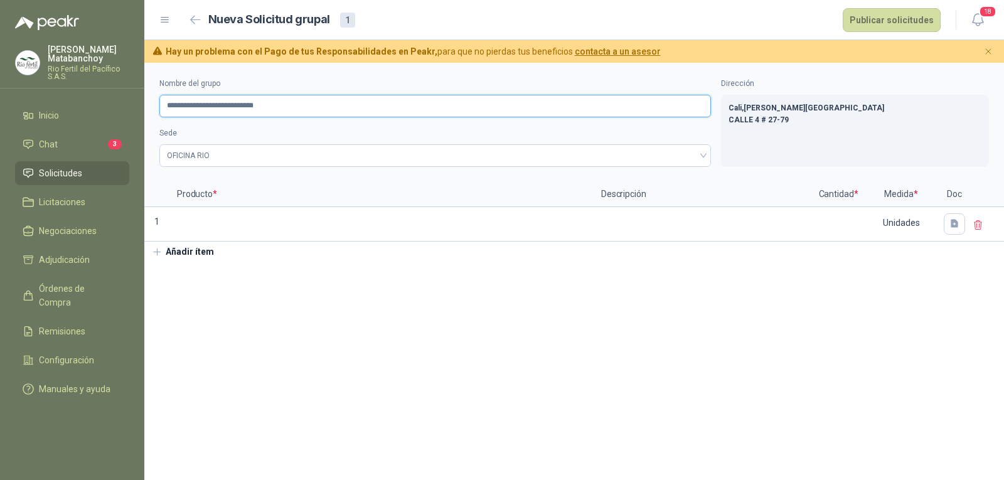
click at [255, 105] on input "**********" at bounding box center [435, 106] width 552 height 23
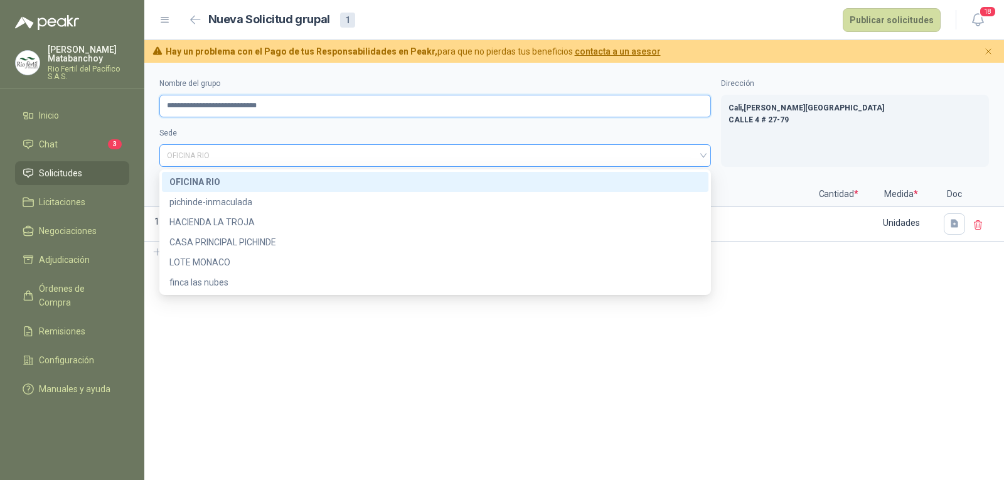
click at [323, 160] on span "OFICINA RIO" at bounding box center [435, 155] width 536 height 19
type input "**********"
click at [306, 185] on div "OFICINA RIO" at bounding box center [434, 182] width 531 height 14
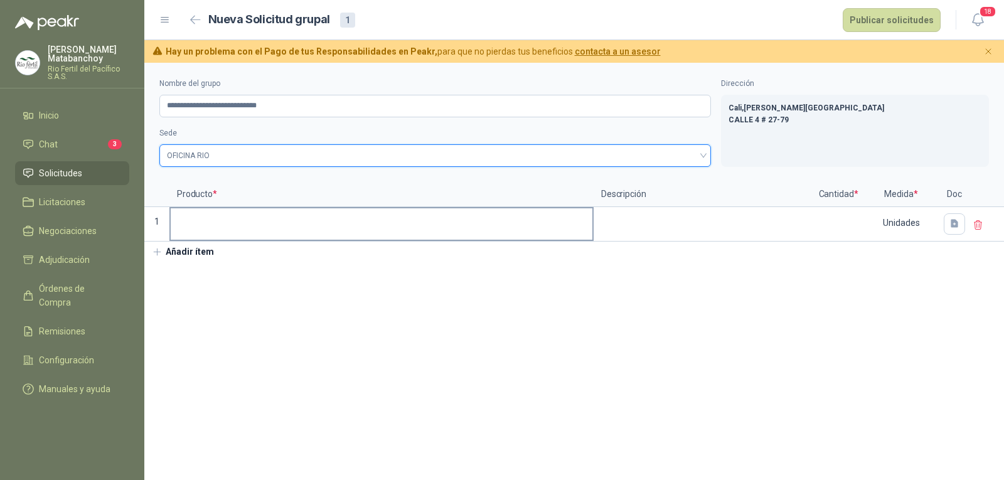
click at [299, 235] on label at bounding box center [382, 223] width 422 height 31
click at [299, 233] on input at bounding box center [382, 220] width 422 height 24
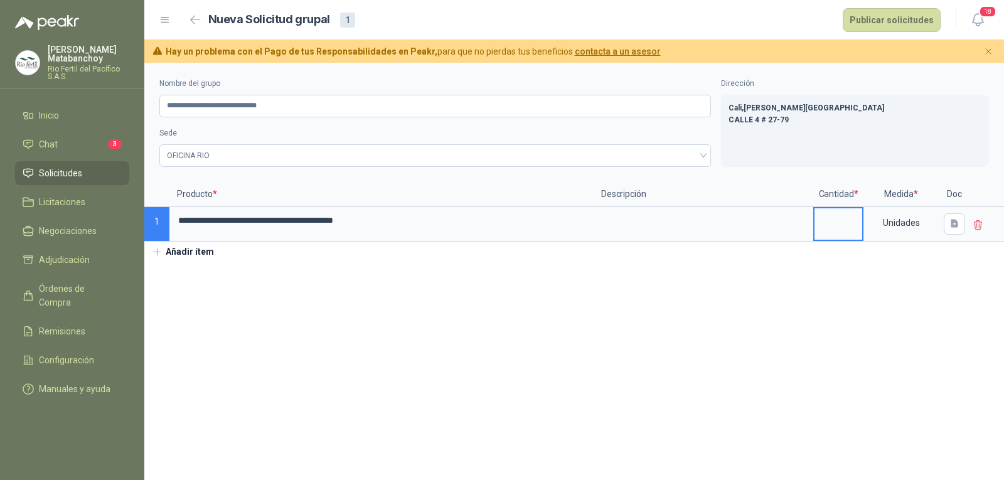
click at [840, 225] on input at bounding box center [838, 220] width 48 height 24
type input "*"
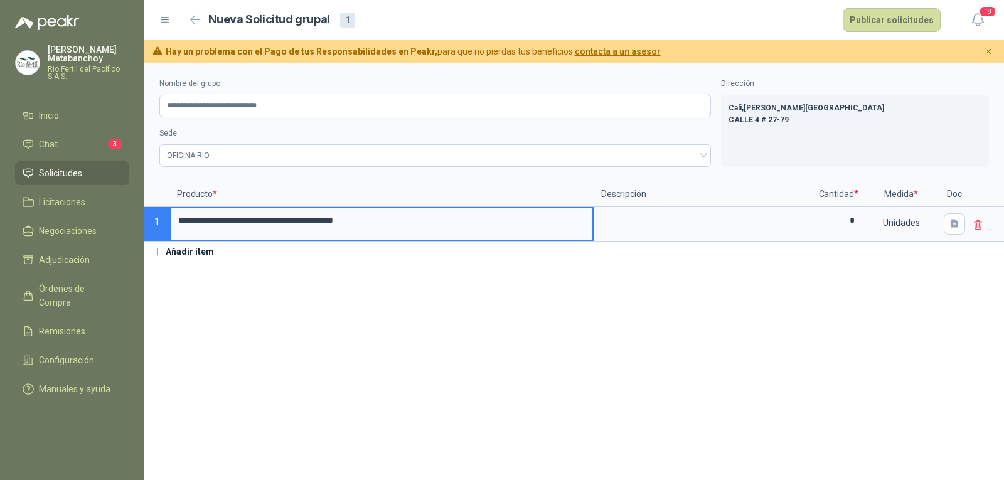
drag, startPoint x: 438, startPoint y: 230, endPoint x: 138, endPoint y: 226, distance: 300.0
click at [138, 226] on div "**********" at bounding box center [502, 240] width 1004 height 480
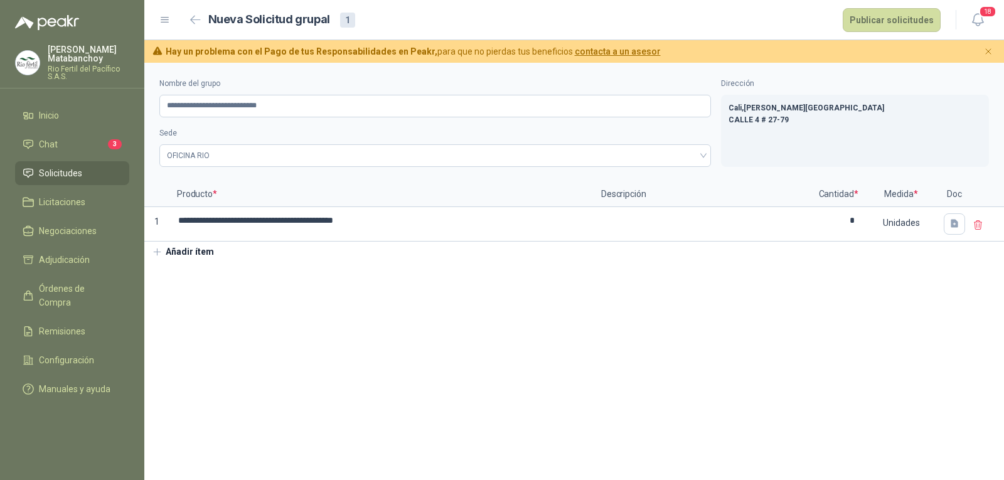
click at [511, 416] on section "**********" at bounding box center [574, 271] width 860 height 417
click at [324, 106] on input "**********" at bounding box center [435, 106] width 552 height 23
type input "**********"
click at [303, 342] on section "**********" at bounding box center [574, 271] width 860 height 417
click at [887, 21] on button "Publicar solicitudes" at bounding box center [892, 20] width 98 height 24
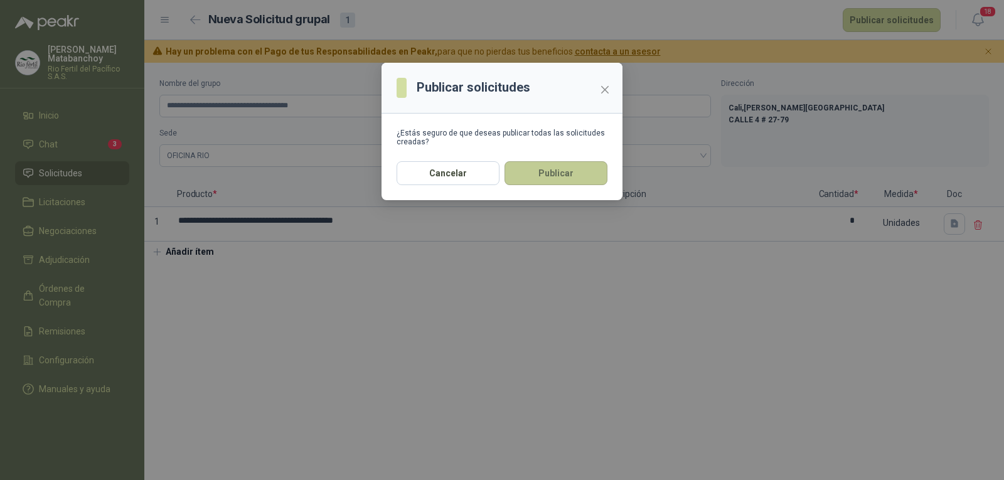
click at [550, 164] on button "Publicar" at bounding box center [555, 173] width 103 height 24
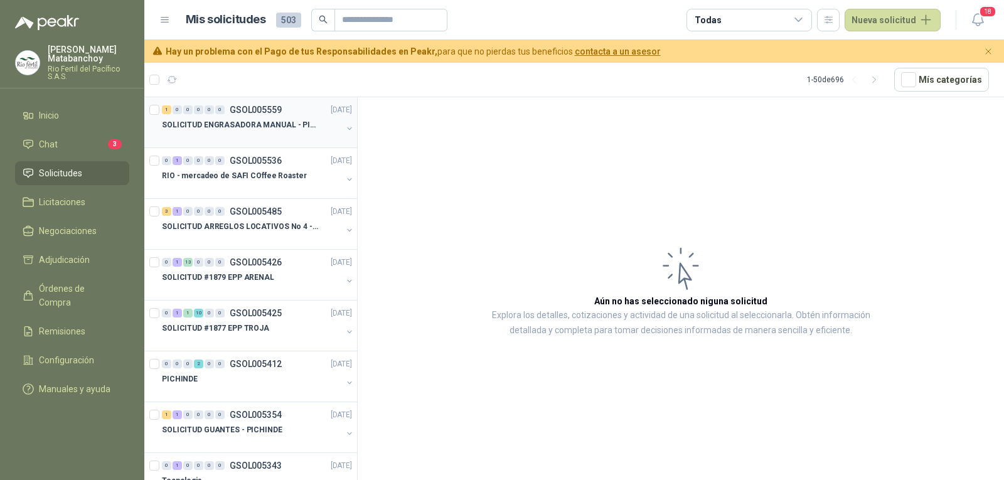
click at [275, 119] on p "SOLICITUD ENGRASADORA MANUAL - PICHINDE" at bounding box center [240, 125] width 156 height 12
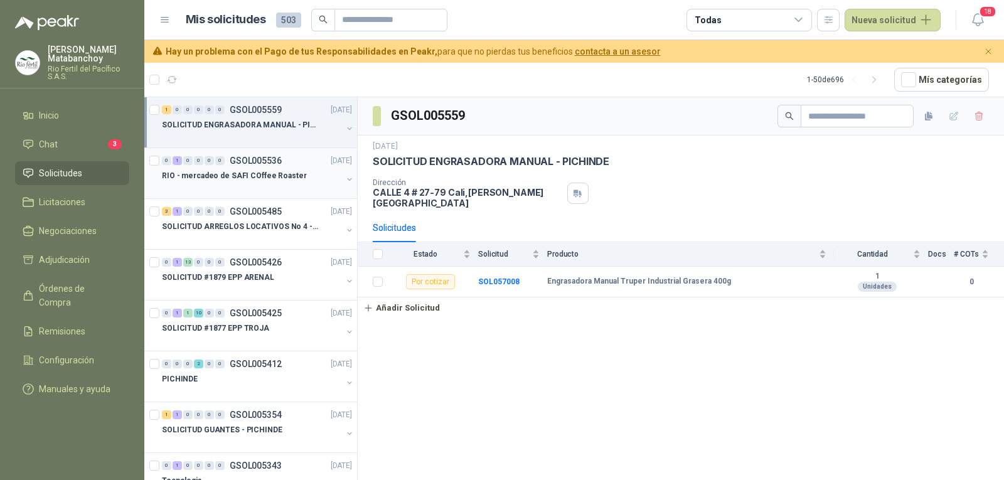
click at [275, 190] on div at bounding box center [252, 188] width 180 height 10
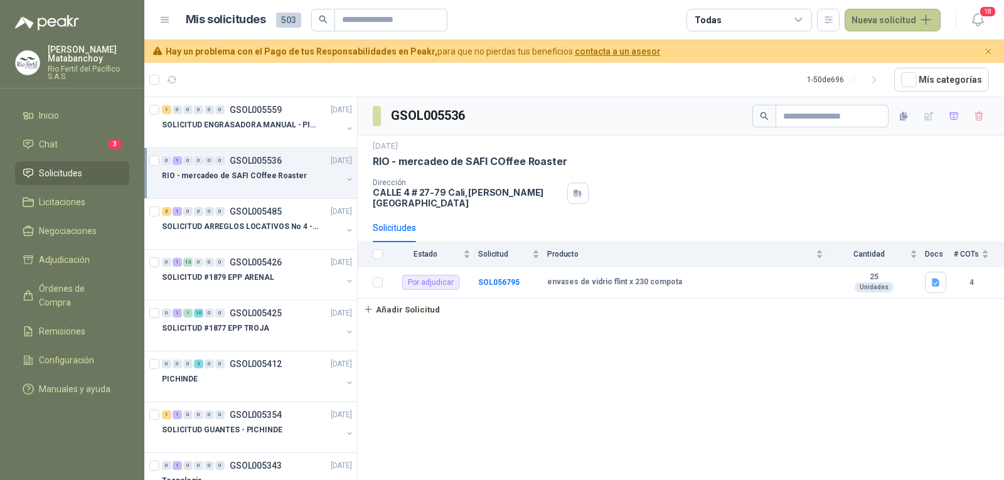
click at [902, 17] on button "Nueva solicitud" at bounding box center [893, 20] width 96 height 23
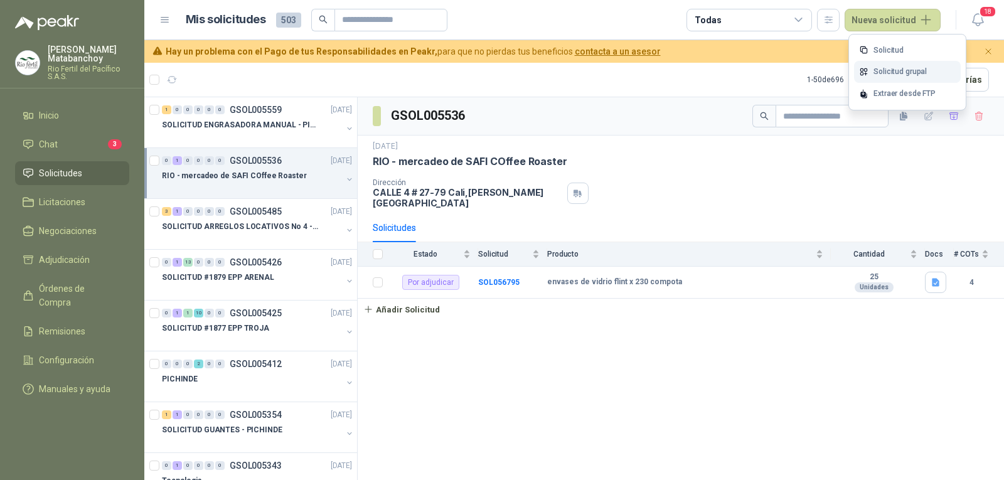
click at [897, 68] on link "Solicitud grupal" at bounding box center [907, 72] width 107 height 22
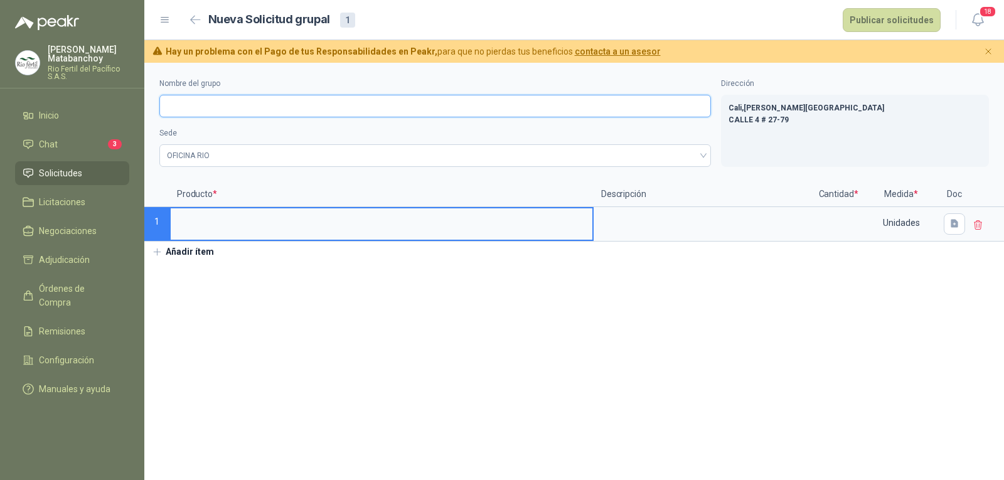
click at [259, 105] on input "Nombre del grupo" at bounding box center [435, 106] width 552 height 23
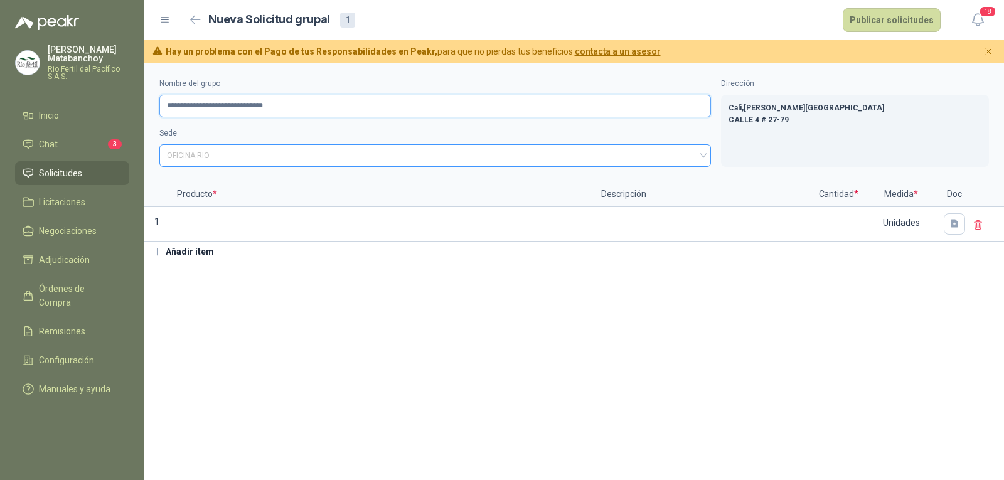
click at [231, 151] on span "OFICINA RIO" at bounding box center [435, 155] width 536 height 19
type input "**********"
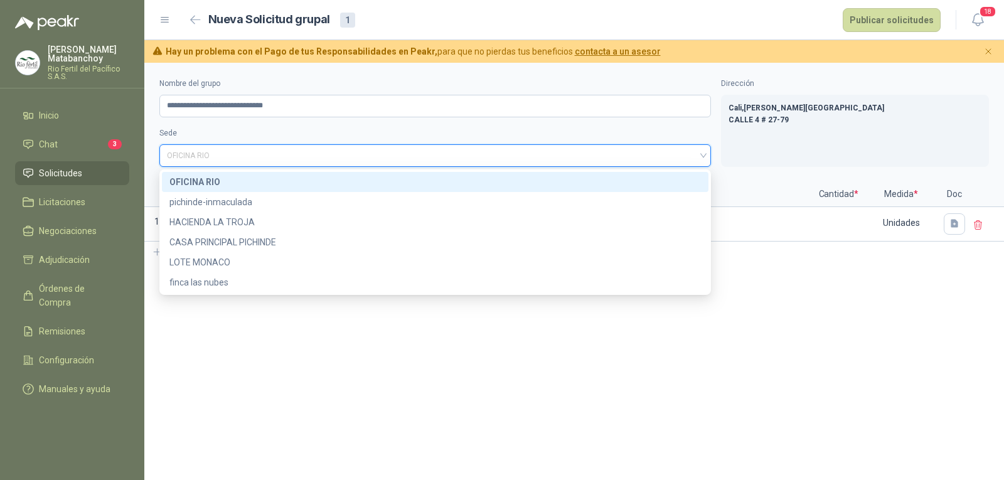
click at [232, 178] on div "OFICINA RIO" at bounding box center [434, 182] width 531 height 14
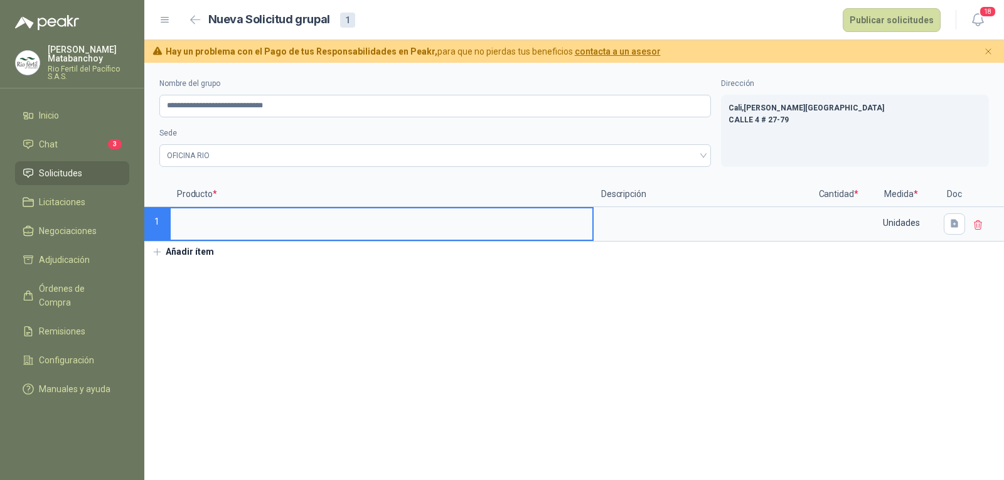
click at [306, 227] on input at bounding box center [382, 220] width 422 height 24
drag, startPoint x: 397, startPoint y: 224, endPoint x: 312, endPoint y: 228, distance: 84.2
click at [312, 228] on input "**********" at bounding box center [382, 220] width 422 height 24
drag, startPoint x: 338, startPoint y: 230, endPoint x: 166, endPoint y: 238, distance: 171.5
click at [166, 238] on div "**********" at bounding box center [574, 212] width 860 height 60
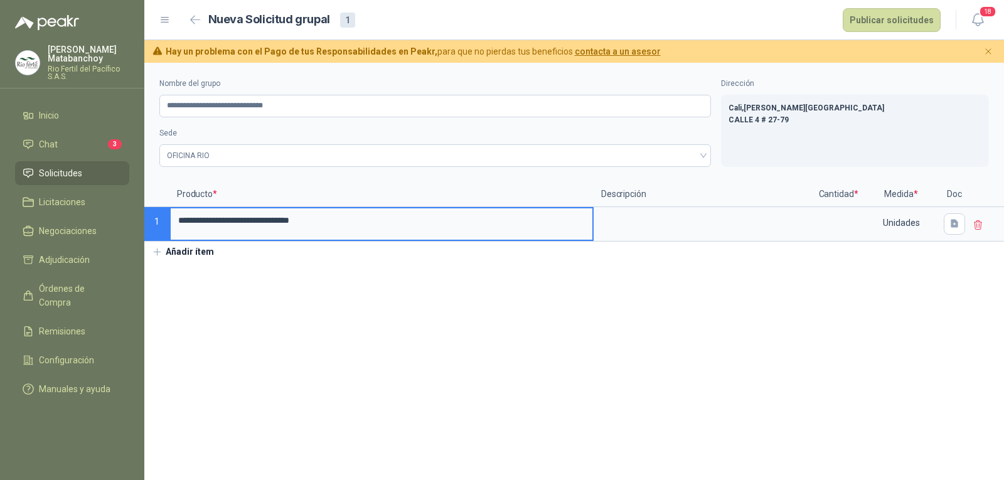
type input "**********"
click at [510, 383] on section "**********" at bounding box center [574, 271] width 860 height 417
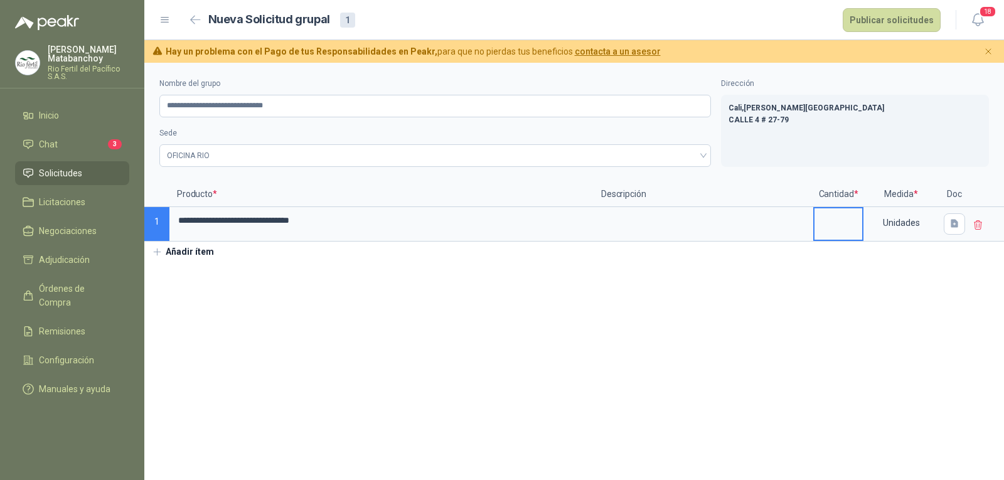
click at [836, 227] on input at bounding box center [838, 220] width 48 height 24
type input "*"
click at [462, 323] on section "**********" at bounding box center [574, 271] width 860 height 417
click at [901, 228] on div "Unidades" at bounding box center [901, 222] width 73 height 29
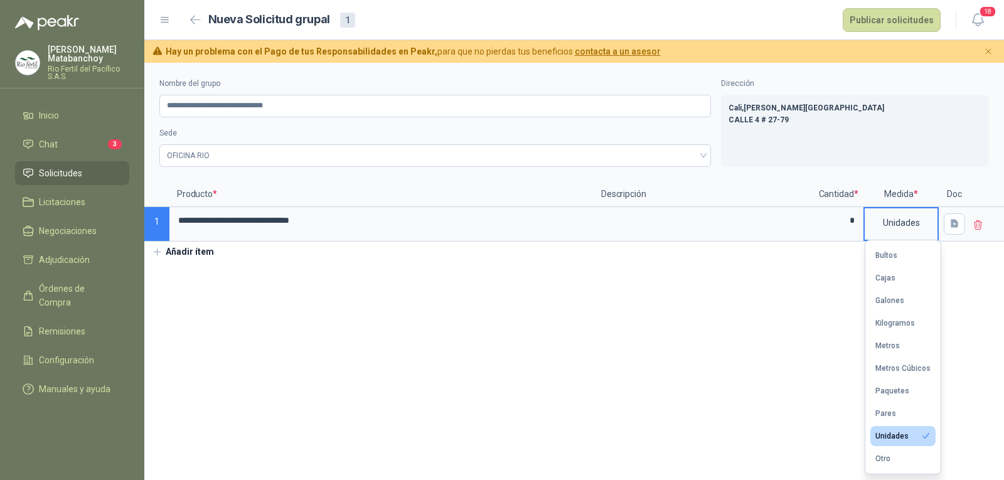
click at [722, 381] on section "**********" at bounding box center [574, 271] width 860 height 417
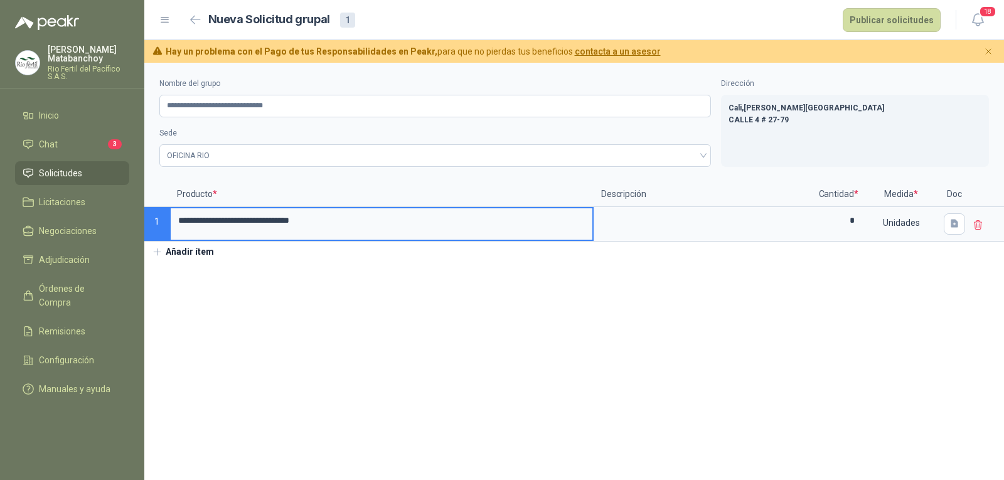
click at [328, 224] on input "**********" at bounding box center [382, 220] width 422 height 24
click at [361, 285] on section "**********" at bounding box center [574, 271] width 860 height 417
drag, startPoint x: 365, startPoint y: 215, endPoint x: 134, endPoint y: 213, distance: 230.9
click at [134, 213] on div "**********" at bounding box center [502, 240] width 1004 height 480
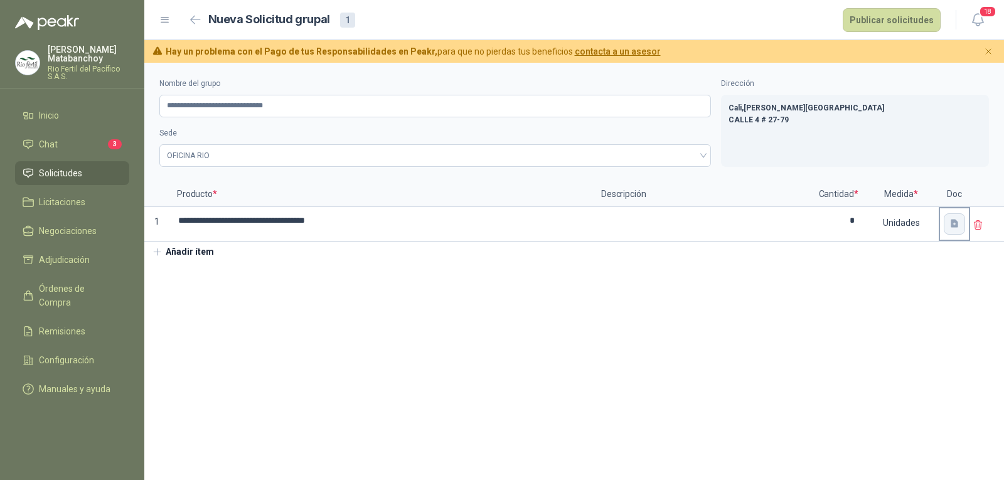
click at [952, 224] on icon "button" at bounding box center [955, 224] width 8 height 8
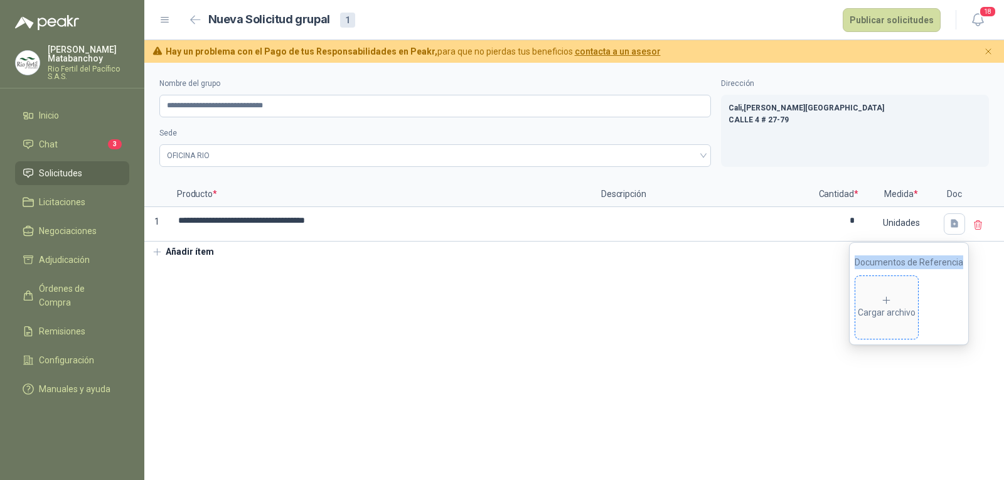
click at [896, 296] on div "Cargar archivo" at bounding box center [887, 307] width 58 height 25
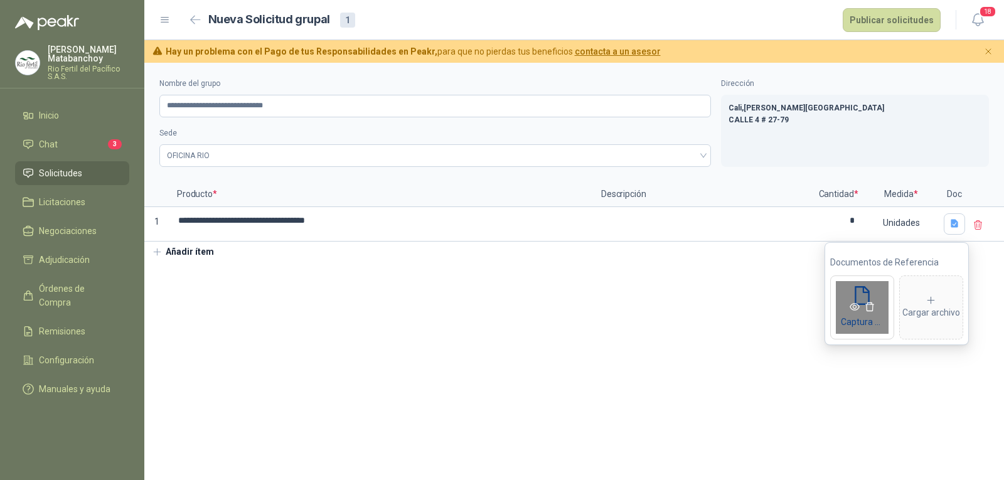
click at [856, 304] on icon "eye" at bounding box center [855, 307] width 10 height 10
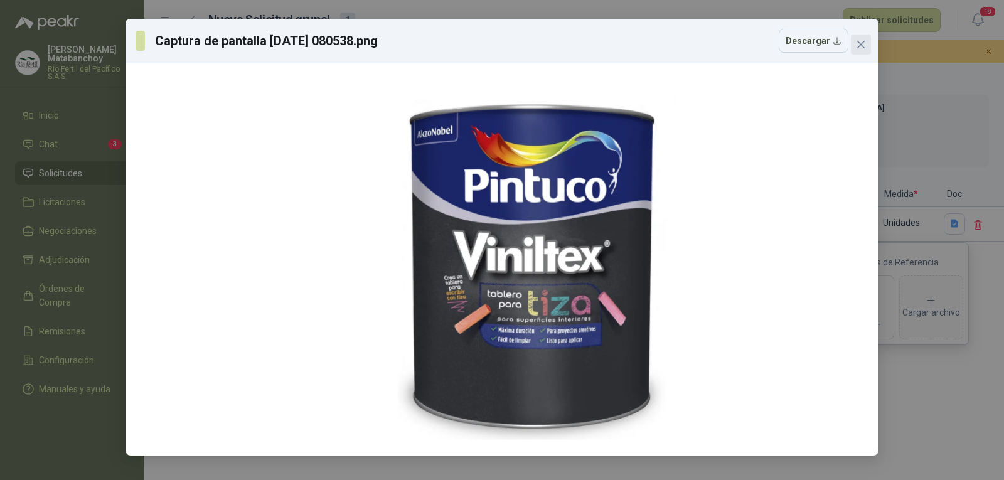
click at [858, 41] on icon "close" at bounding box center [861, 45] width 10 height 10
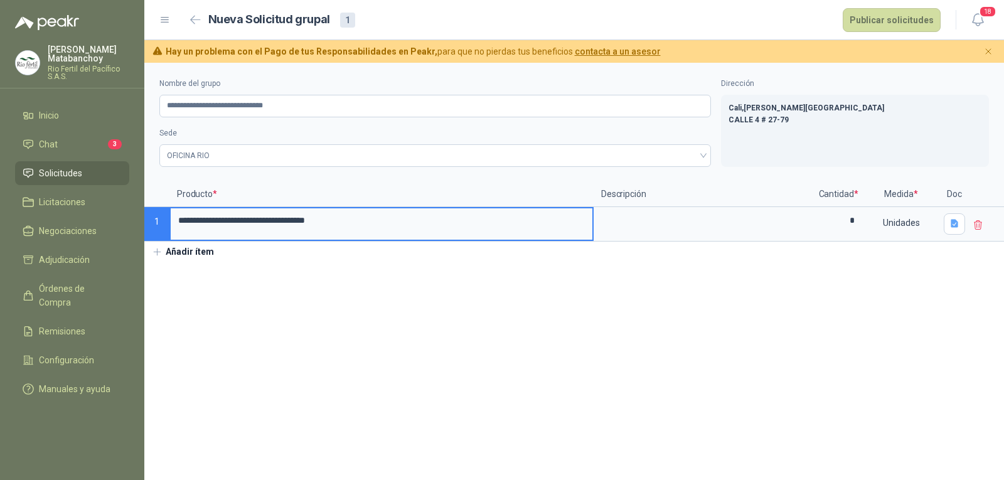
drag, startPoint x: 346, startPoint y: 225, endPoint x: 311, endPoint y: 223, distance: 35.2
click at [310, 223] on input "**********" at bounding box center [382, 220] width 422 height 24
type input "**********"
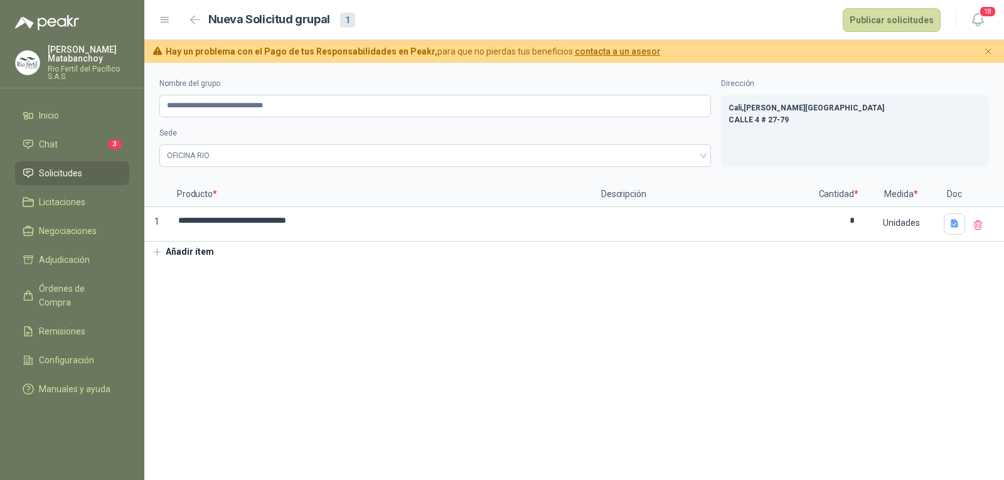
click at [463, 321] on section "**********" at bounding box center [574, 271] width 860 height 417
click at [904, 227] on div "Unidades" at bounding box center [901, 222] width 73 height 29
click at [490, 298] on section "**********" at bounding box center [574, 271] width 860 height 417
click at [897, 18] on button "Publicar solicitudes" at bounding box center [892, 20] width 98 height 24
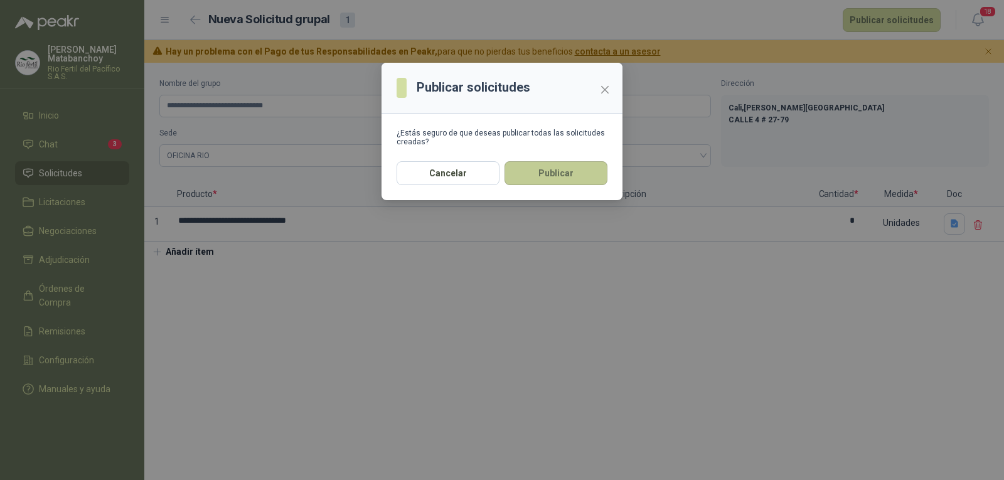
click at [557, 182] on button "Publicar" at bounding box center [555, 173] width 103 height 24
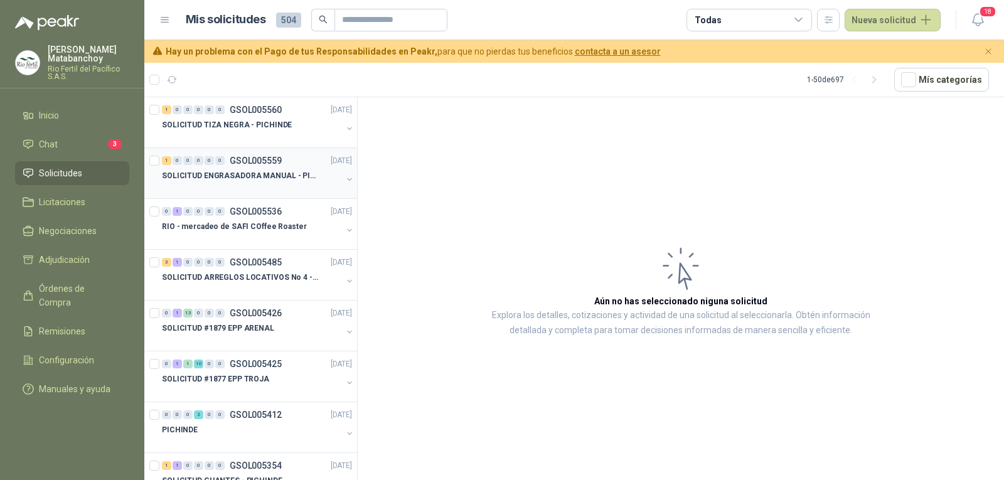
click at [262, 188] on div at bounding box center [252, 188] width 180 height 10
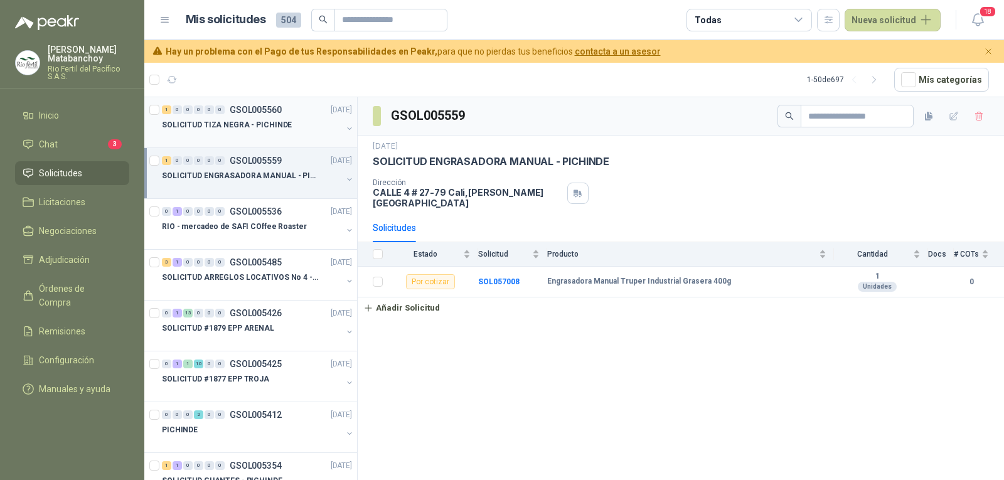
click at [281, 121] on p "SOLICITUD TIZA NEGRA - PICHINDE" at bounding box center [227, 125] width 130 height 12
click at [299, 170] on p "SOLICITUD ENGRASADORA MANUAL - PICHINDE" at bounding box center [240, 176] width 156 height 12
click at [283, 133] on div at bounding box center [252, 137] width 180 height 10
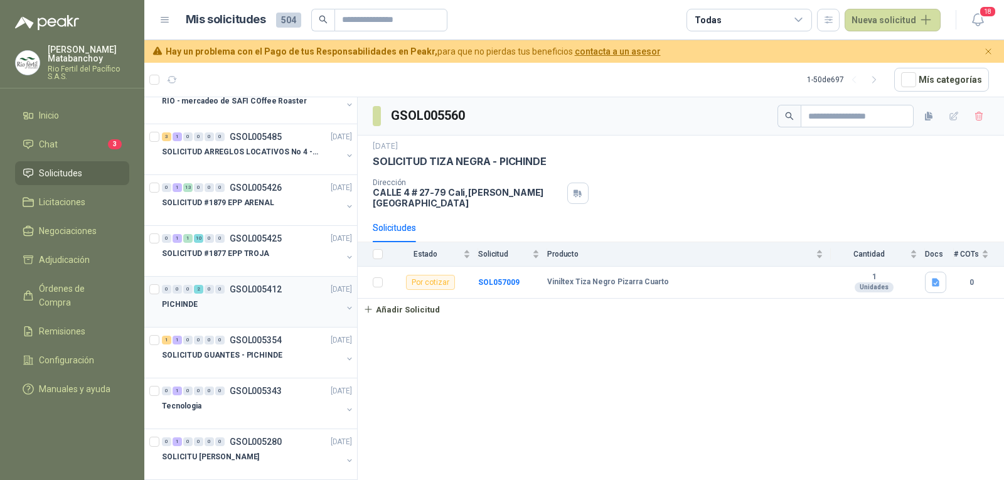
scroll to position [188, 0]
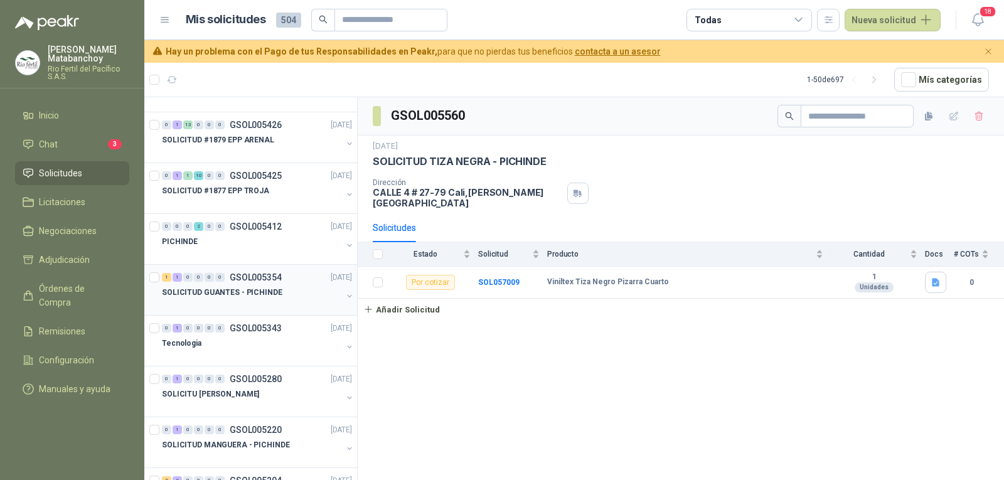
click at [259, 299] on div "SOLICITUD GUANTES - PICHINDE" at bounding box center [252, 292] width 180 height 15
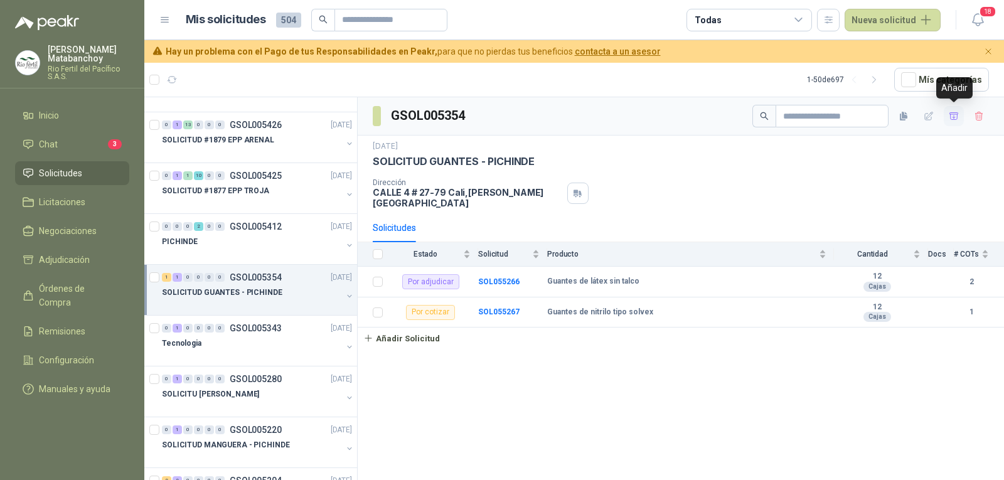
click at [951, 115] on icon "button" at bounding box center [954, 116] width 11 height 11
click at [77, 265] on span "Adjudicación" at bounding box center [64, 260] width 51 height 14
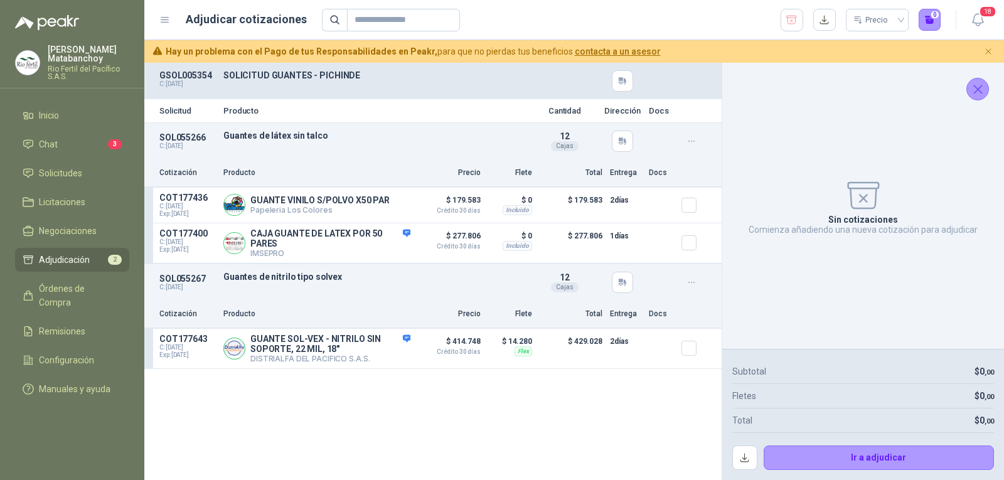
click at [774, 23] on div "Precio 0" at bounding box center [631, 20] width 619 height 23
click at [795, 23] on icon "button" at bounding box center [792, 20] width 12 height 13
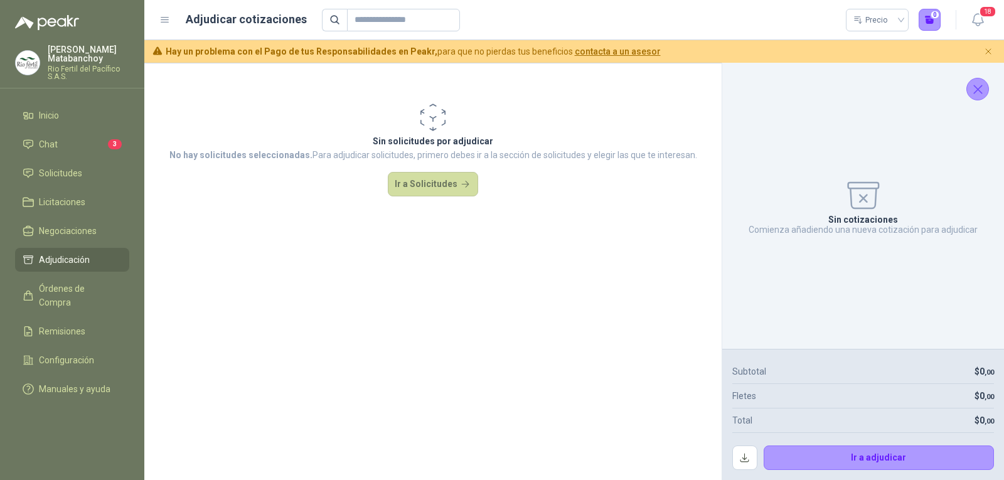
click at [982, 88] on icon "Cerrar" at bounding box center [978, 90] width 16 height 16
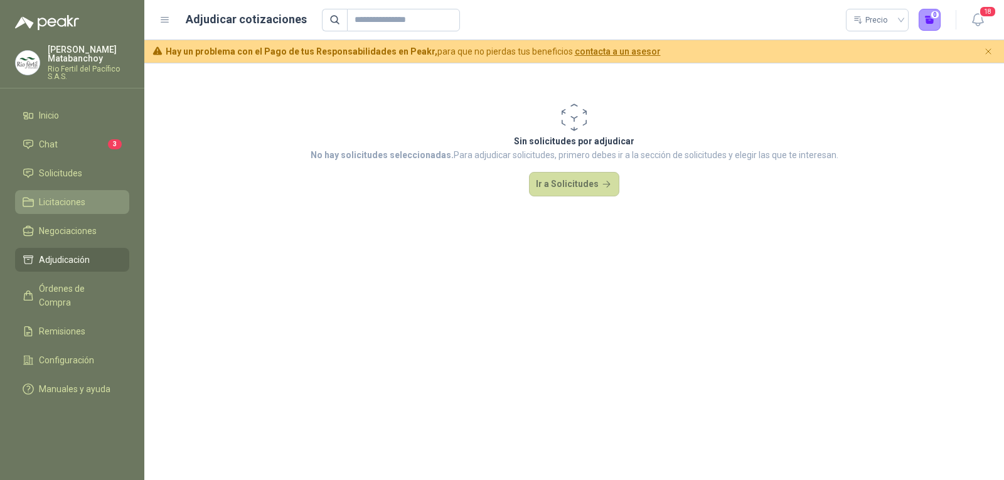
drag, startPoint x: 90, startPoint y: 174, endPoint x: 87, endPoint y: 192, distance: 18.6
click at [90, 174] on li "Solicitudes" at bounding box center [72, 173] width 99 height 14
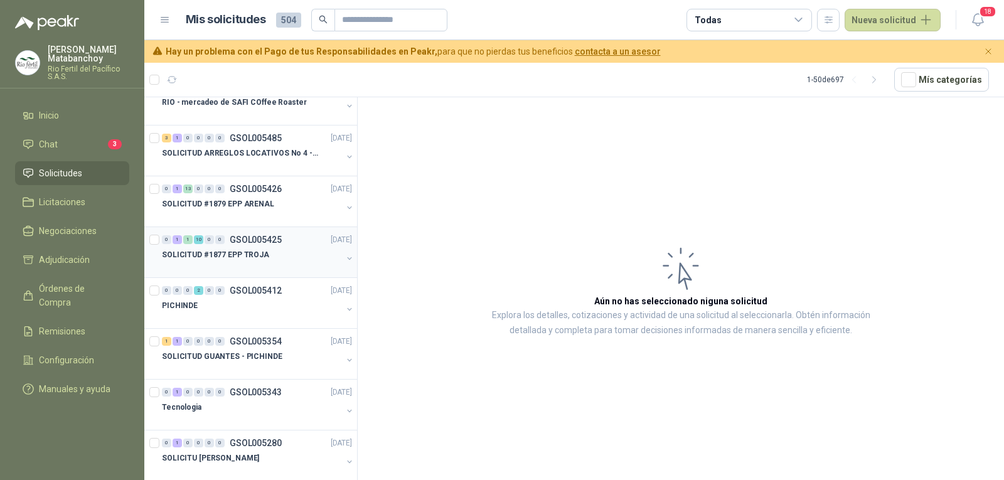
scroll to position [125, 0]
click at [242, 354] on p "SOLICITUD GUANTES - PICHINDE" at bounding box center [222, 356] width 120 height 12
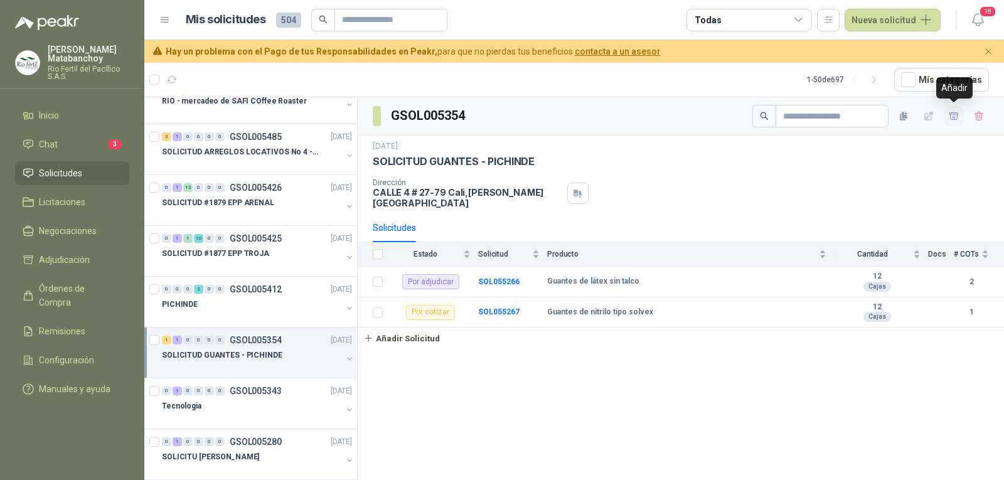
click at [958, 120] on icon "button" at bounding box center [954, 116] width 11 height 11
click at [70, 245] on ul "Inicio Chat 3 Solicitudes Licitaciones Negociaciones Adjudicación 2 Órdenes de …" at bounding box center [72, 255] width 144 height 302
click at [66, 263] on span "Adjudicación" at bounding box center [64, 260] width 51 height 14
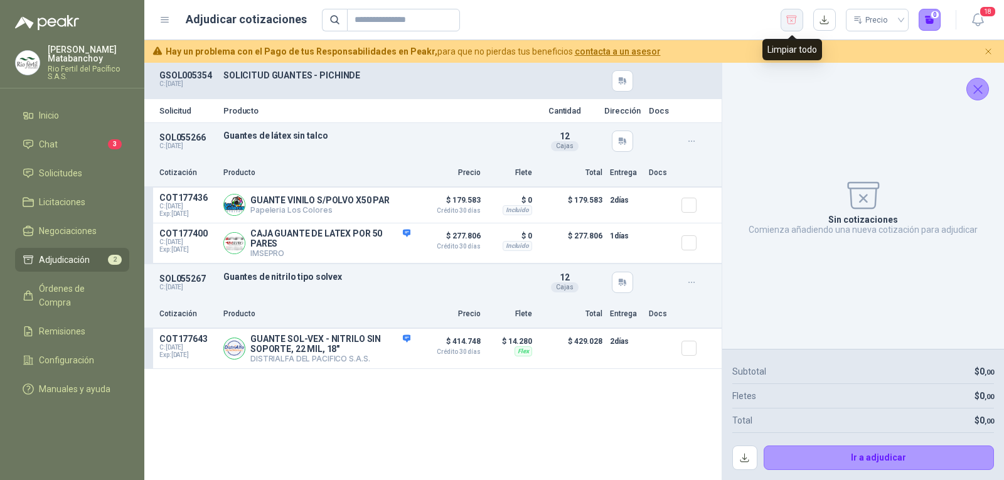
click at [789, 21] on icon "button" at bounding box center [792, 20] width 12 height 13
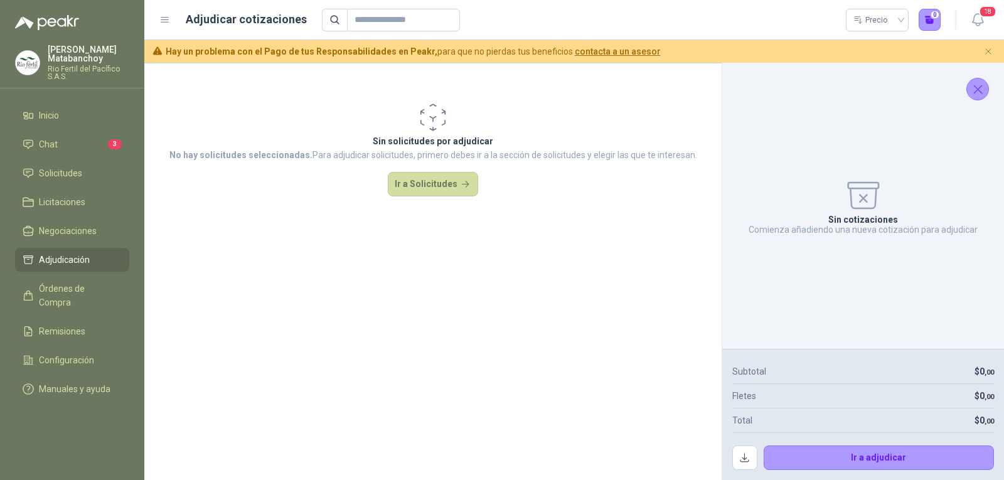
click at [997, 90] on div "Sin cotizaciones Comienza añadiendo una nueva cotización para adjudicar" at bounding box center [863, 206] width 282 height 286
click at [984, 90] on icon "Cerrar" at bounding box center [978, 90] width 16 height 16
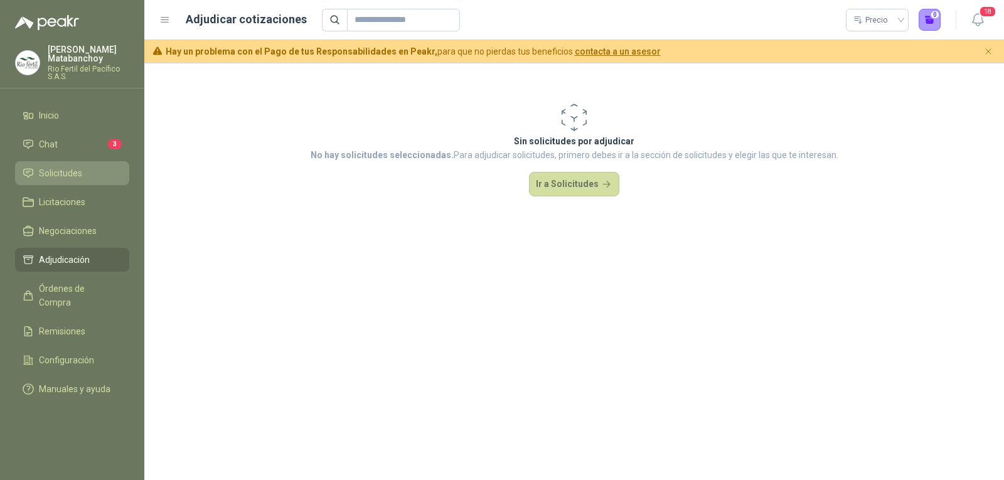
click at [106, 168] on li "Solicitudes" at bounding box center [72, 173] width 99 height 14
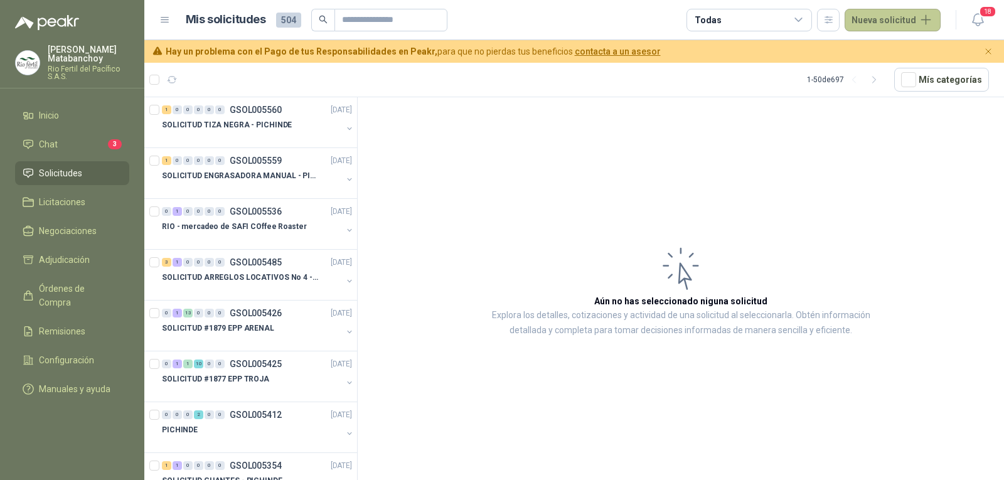
click at [879, 24] on button "Nueva solicitud" at bounding box center [893, 20] width 96 height 23
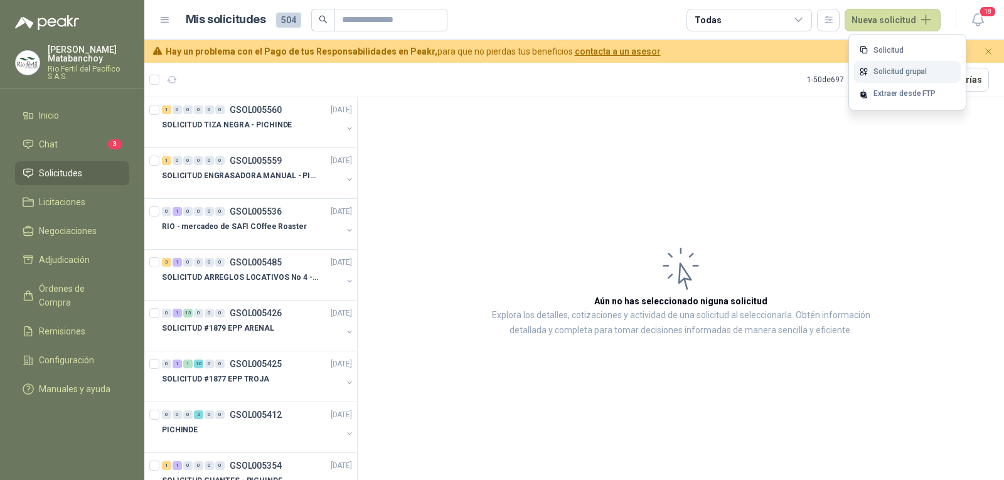
click at [878, 69] on link "Solicitud grupal" at bounding box center [907, 72] width 107 height 22
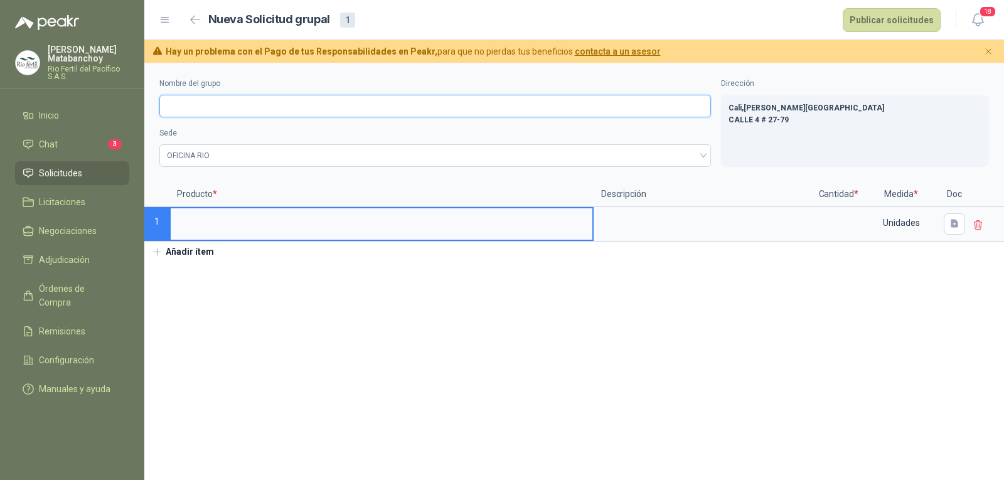
click at [329, 102] on input "Nombre del grupo" at bounding box center [435, 106] width 552 height 23
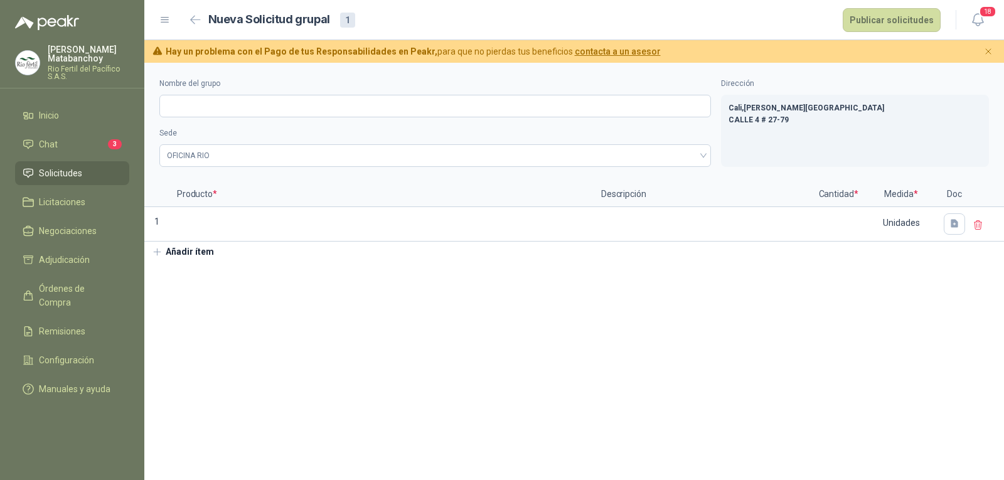
click at [184, 255] on button "Añadir ítem" at bounding box center [182, 252] width 77 height 21
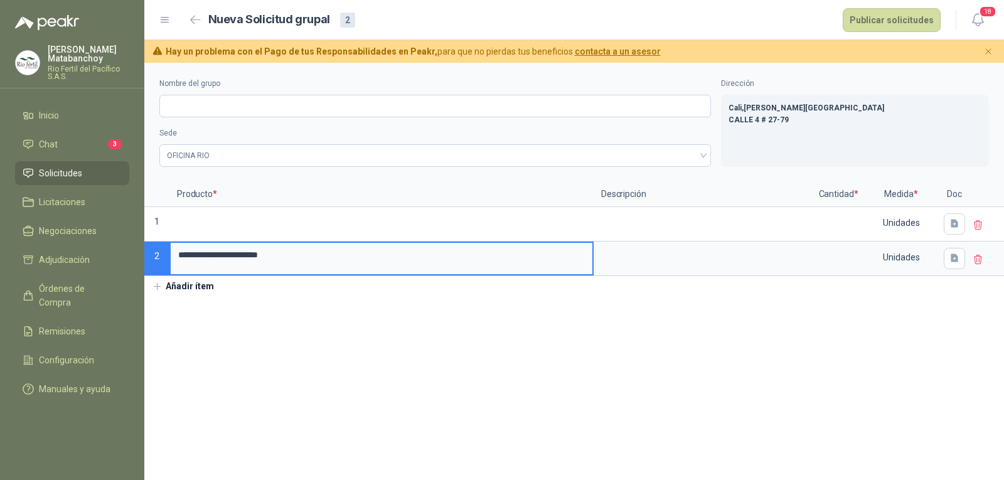
click at [314, 310] on section "**********" at bounding box center [574, 271] width 860 height 417
drag, startPoint x: 333, startPoint y: 260, endPoint x: 164, endPoint y: 260, distance: 169.4
click at [164, 260] on div "**********" at bounding box center [574, 229] width 860 height 94
click at [210, 223] on input at bounding box center [382, 220] width 422 height 24
drag, startPoint x: 355, startPoint y: 258, endPoint x: 158, endPoint y: 279, distance: 198.1
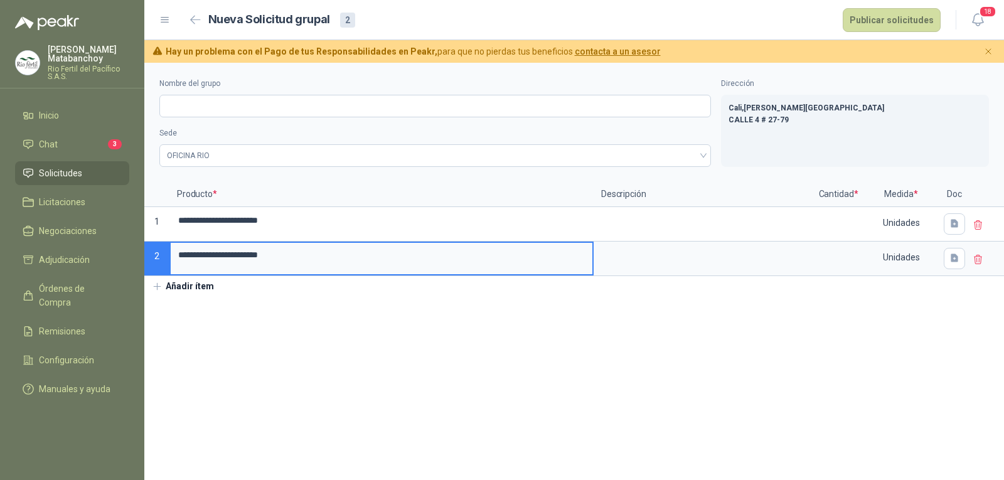
click at [158, 279] on div "**********" at bounding box center [574, 180] width 860 height 234
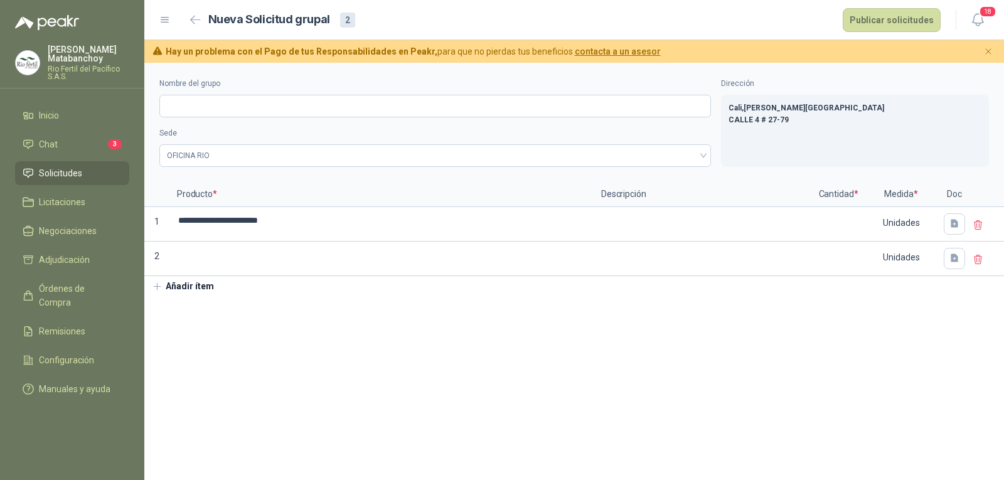
drag, startPoint x: 300, startPoint y: 342, endPoint x: 304, endPoint y: 328, distance: 15.1
click at [301, 340] on section "**********" at bounding box center [574, 271] width 860 height 417
click at [261, 110] on input "Nombre del grupo" at bounding box center [435, 106] width 552 height 23
type input "**********"
click at [831, 219] on input at bounding box center [838, 220] width 48 height 24
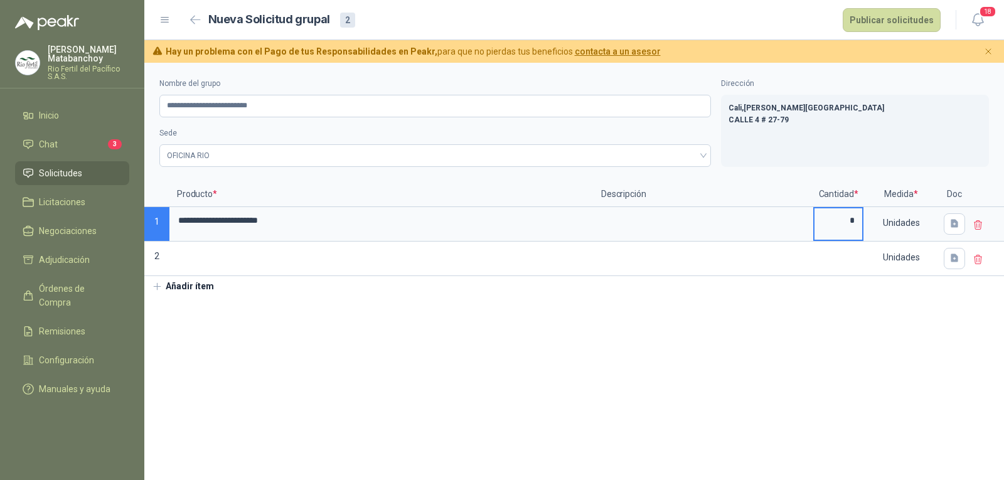
type input "*"
click at [548, 375] on section "**********" at bounding box center [574, 271] width 860 height 417
click at [953, 221] on icon "button" at bounding box center [955, 224] width 8 height 8
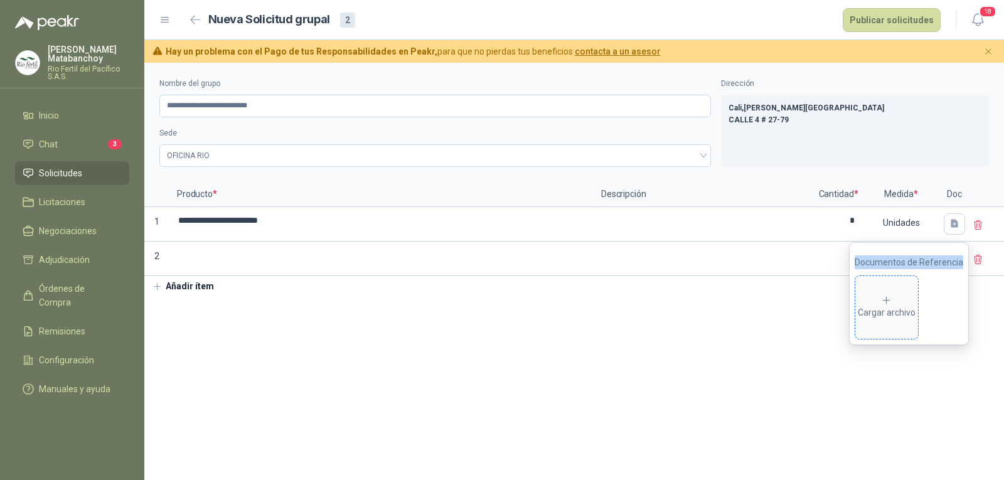
click at [897, 289] on span "Cargar archivo" at bounding box center [886, 307] width 63 height 63
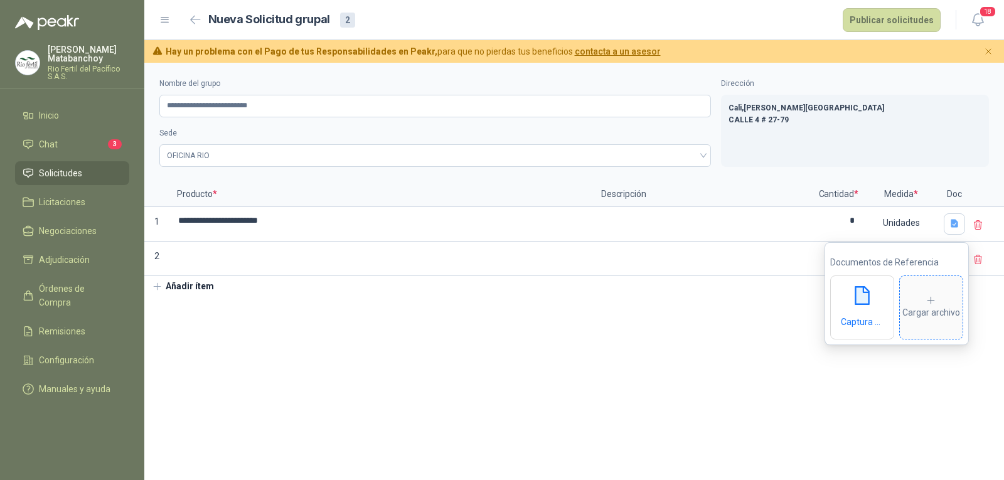
click at [924, 300] on div "Cargar archivo" at bounding box center [931, 307] width 58 height 25
click at [917, 302] on div "Cargar archivo" at bounding box center [931, 307] width 58 height 25
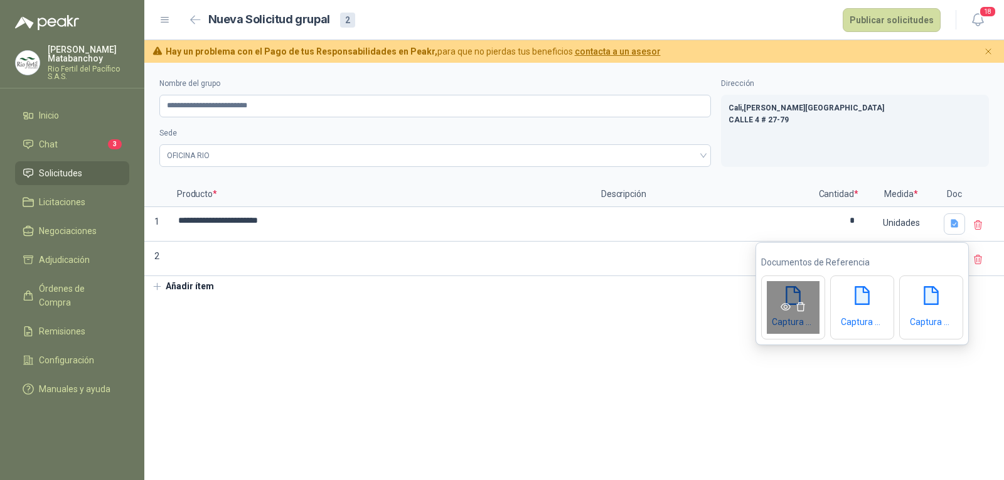
click at [786, 306] on icon "eye" at bounding box center [786, 307] width 10 height 10
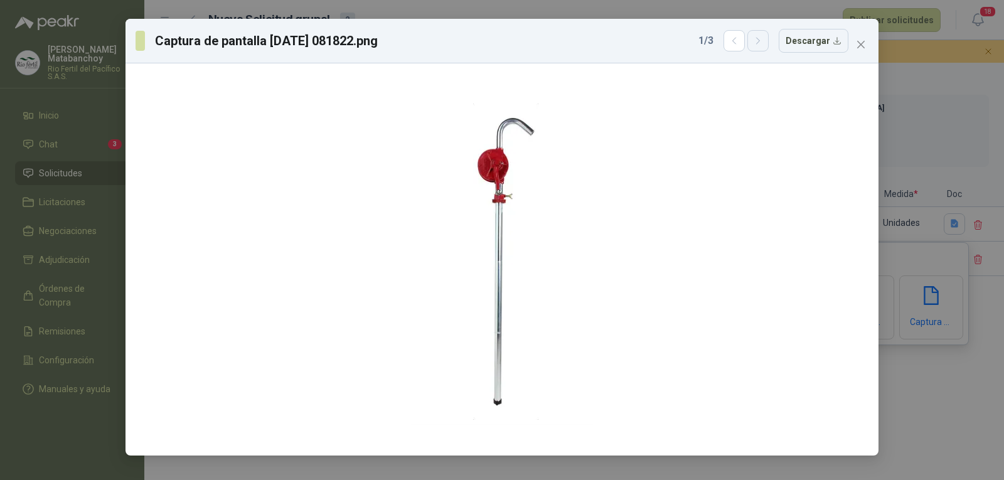
click at [759, 38] on icon "button" at bounding box center [758, 41] width 11 height 11
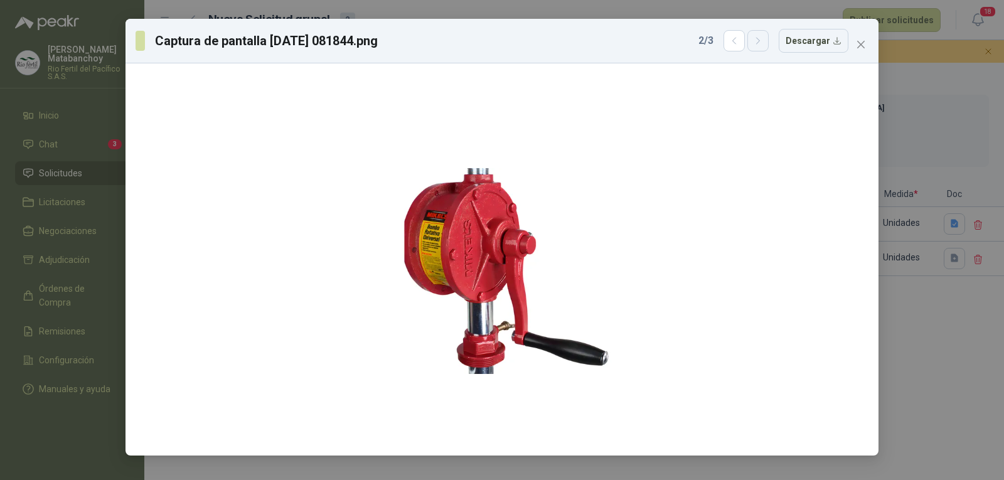
click at [762, 38] on icon "button" at bounding box center [758, 41] width 11 height 11
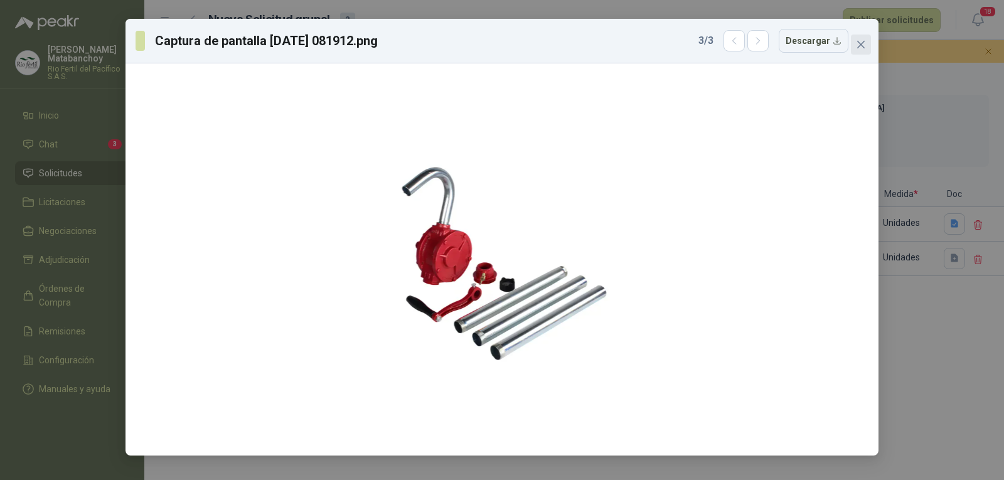
click at [861, 42] on icon "close" at bounding box center [861, 45] width 10 height 10
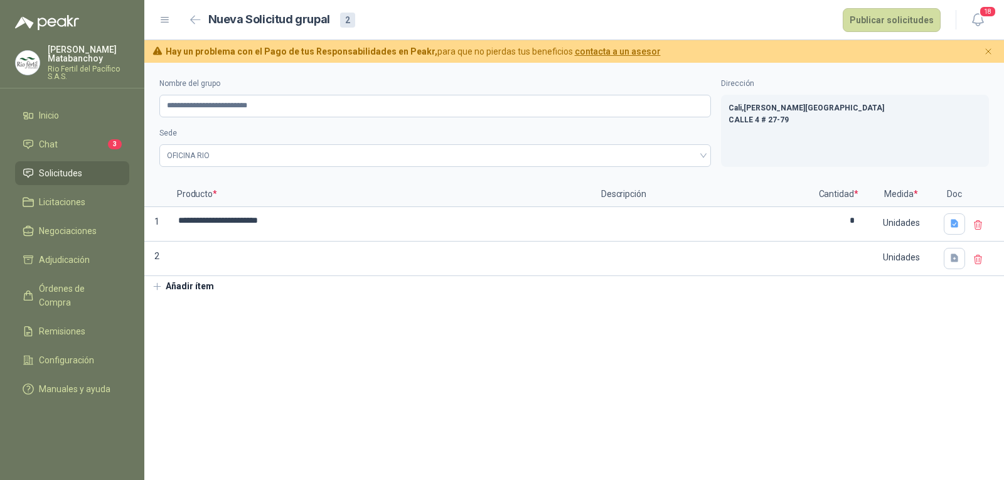
click at [632, 352] on section "**********" at bounding box center [574, 271] width 860 height 417
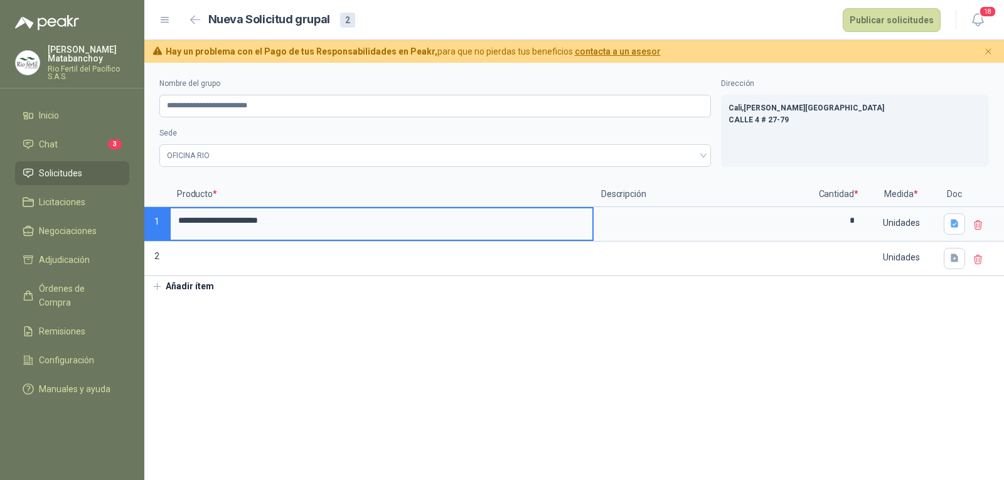
drag, startPoint x: 310, startPoint y: 222, endPoint x: 144, endPoint y: 215, distance: 166.4
click at [144, 215] on div "**********" at bounding box center [502, 240] width 1004 height 480
click at [456, 313] on section "**********" at bounding box center [574, 271] width 860 height 417
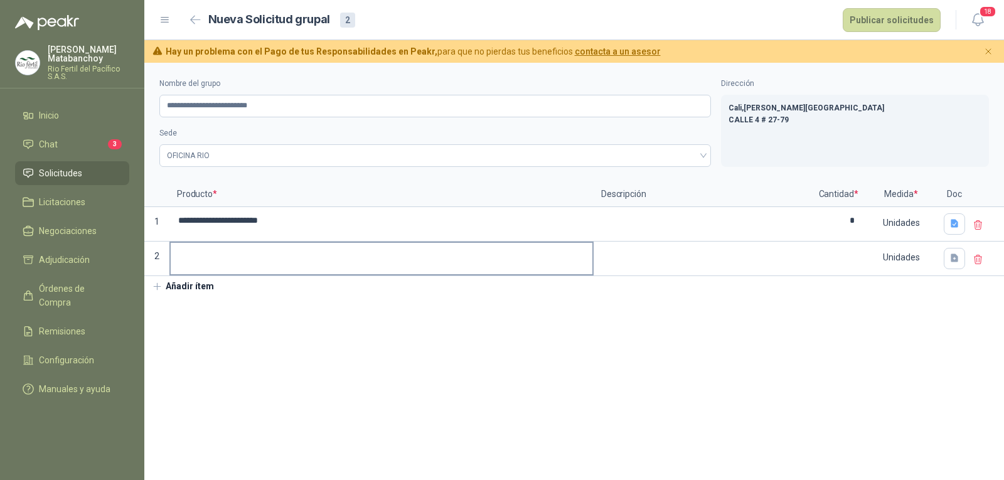
click at [322, 267] on input at bounding box center [382, 255] width 422 height 24
click at [832, 257] on input at bounding box center [838, 255] width 48 height 24
type input "*"
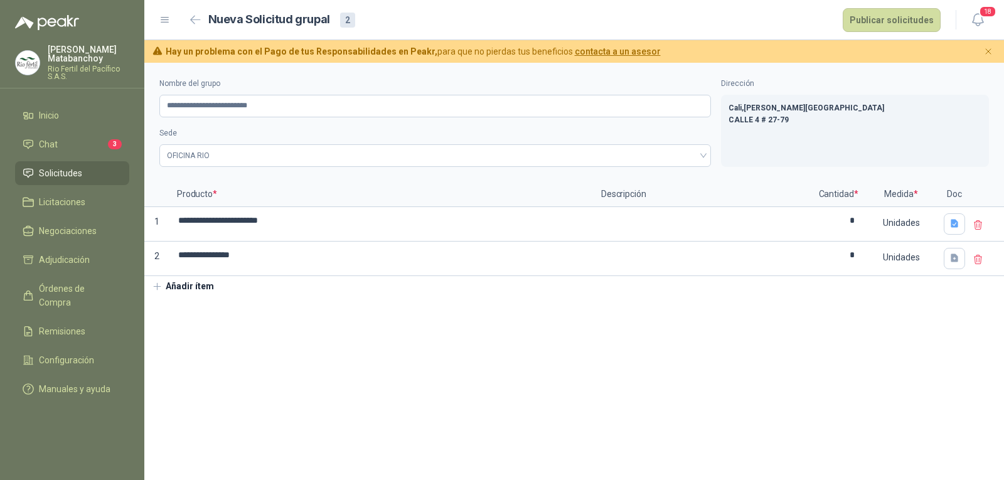
drag, startPoint x: 686, startPoint y: 322, endPoint x: 633, endPoint y: 331, distance: 53.4
click at [685, 322] on section "**********" at bounding box center [574, 271] width 860 height 417
click at [950, 261] on icon "button" at bounding box center [954, 258] width 11 height 11
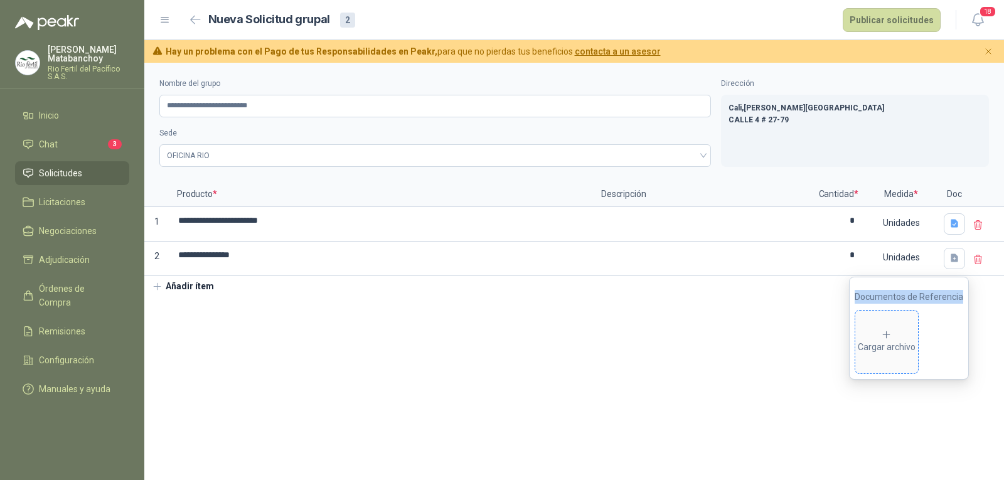
click at [863, 329] on div "Cargar archivo" at bounding box center [887, 341] width 58 height 25
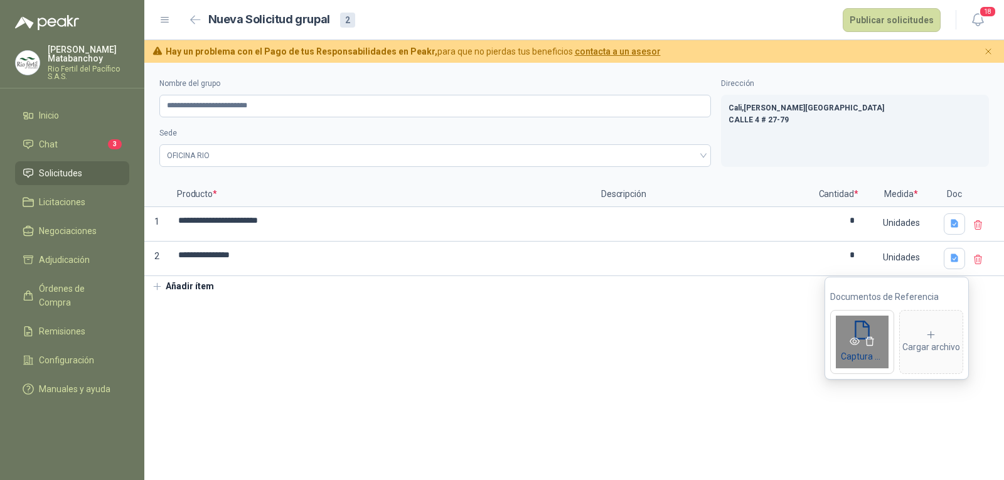
click at [851, 338] on icon "eye" at bounding box center [855, 341] width 10 height 10
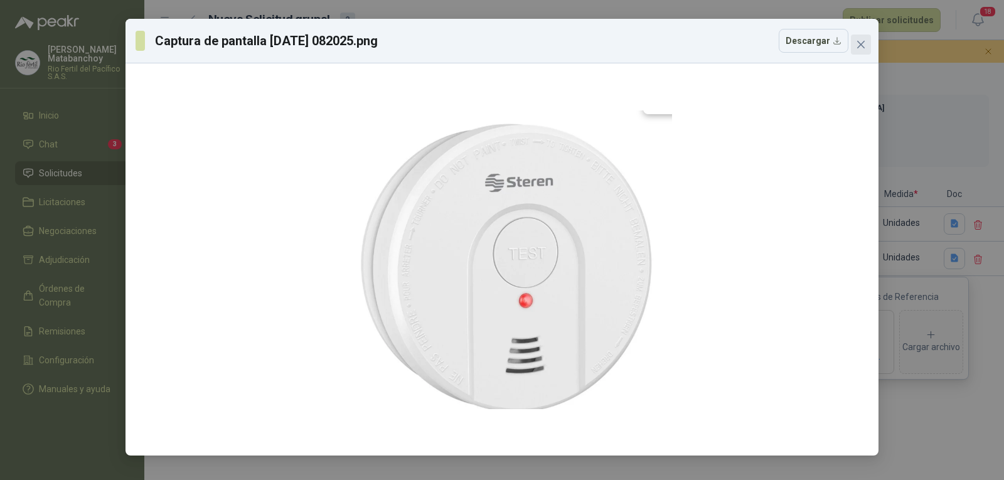
click at [864, 40] on icon "close" at bounding box center [861, 45] width 10 height 10
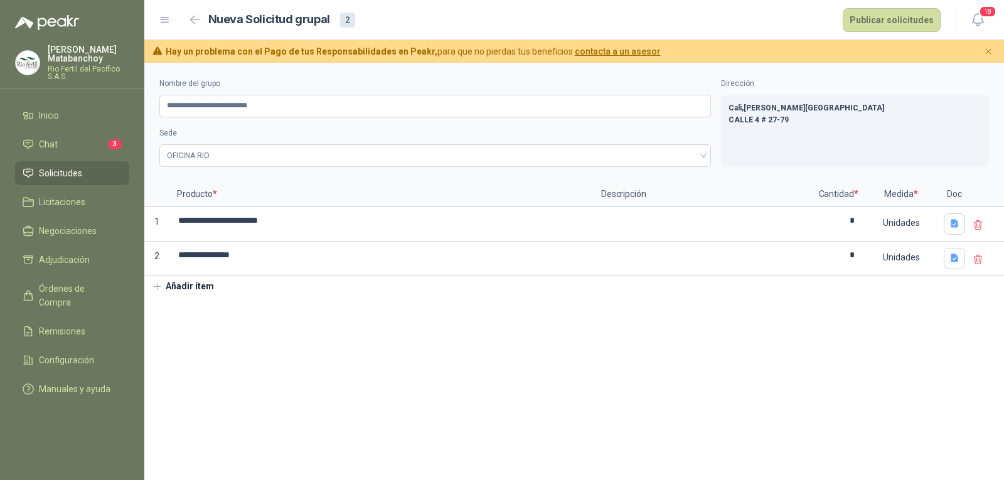
click at [175, 282] on button "Añadir ítem" at bounding box center [182, 286] width 77 height 21
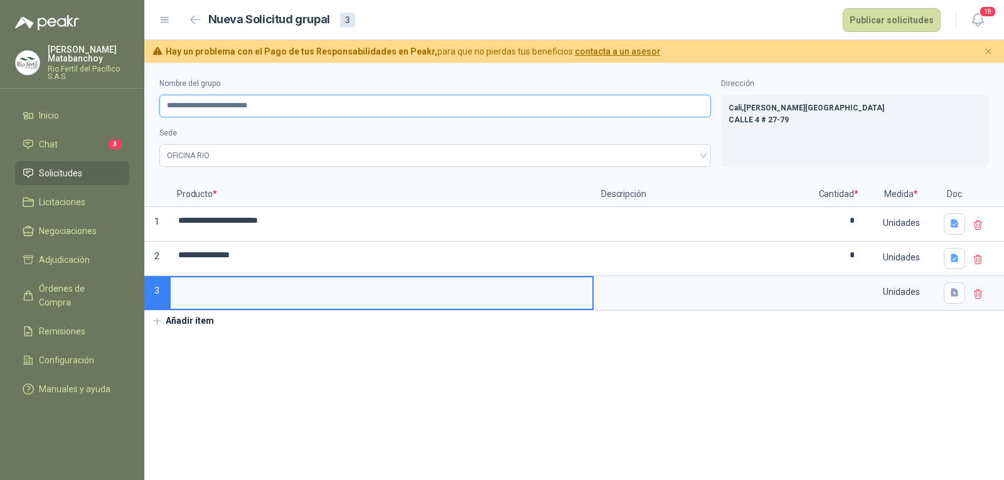
click at [230, 108] on input "**********" at bounding box center [435, 106] width 552 height 23
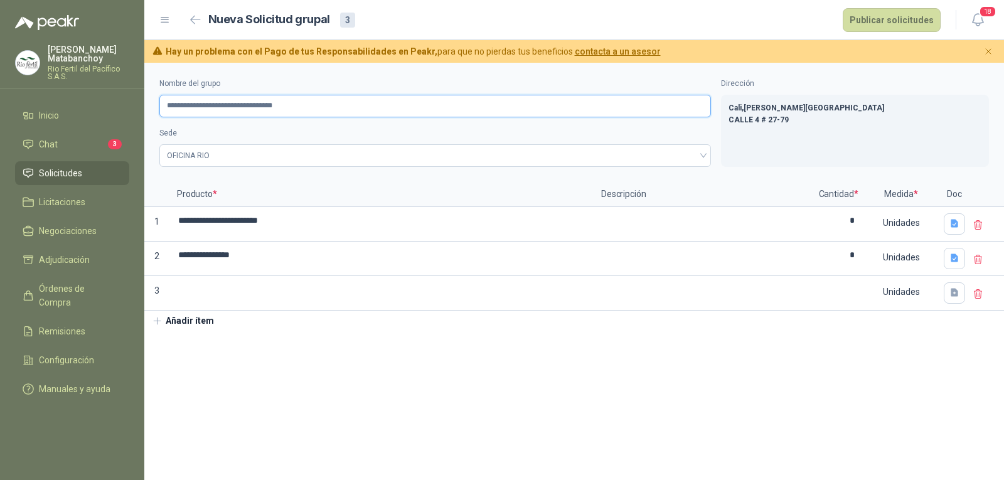
type input "**********"
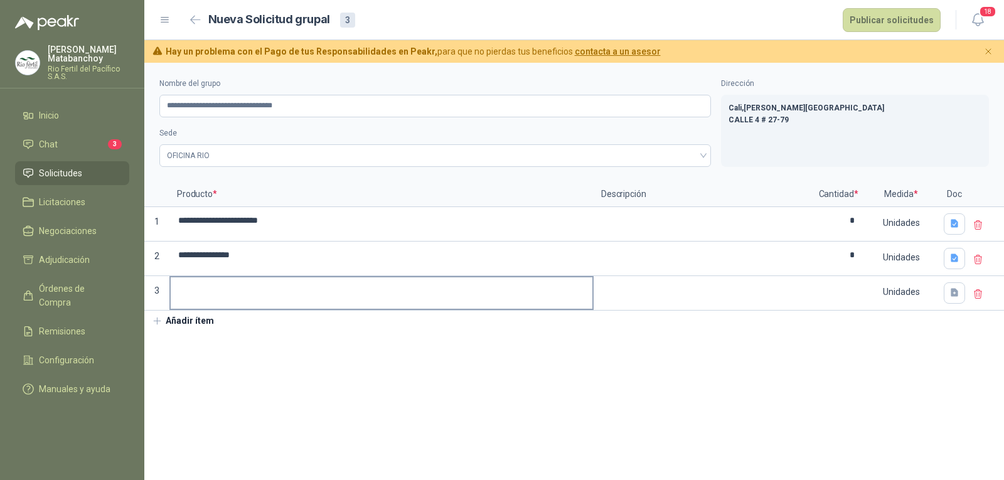
click at [320, 287] on input at bounding box center [382, 289] width 422 height 24
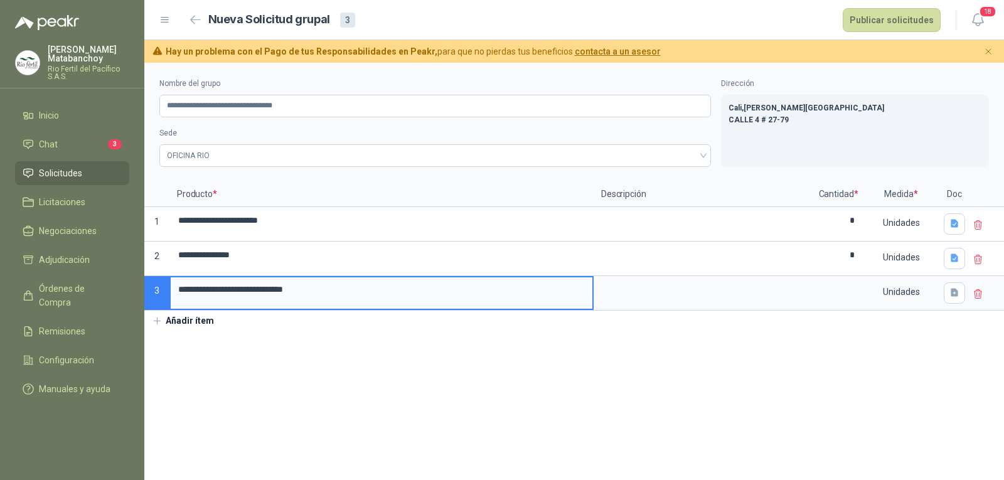
drag, startPoint x: 339, startPoint y: 296, endPoint x: 151, endPoint y: 303, distance: 188.4
click at [151, 303] on div "**********" at bounding box center [574, 246] width 860 height 129
click at [397, 412] on section "**********" at bounding box center [574, 271] width 860 height 417
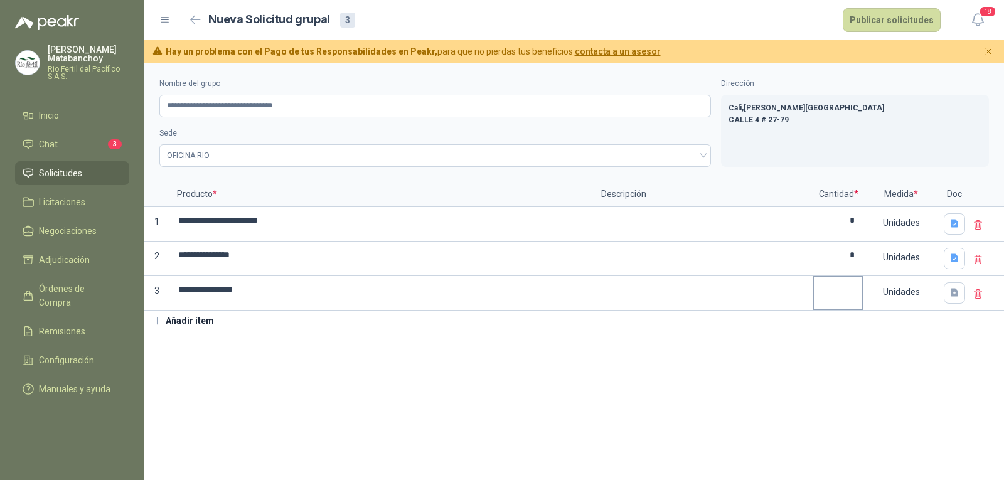
click at [849, 307] on label at bounding box center [838, 292] width 48 height 31
click at [592, 302] on input "**********" at bounding box center [382, 289] width 422 height 24
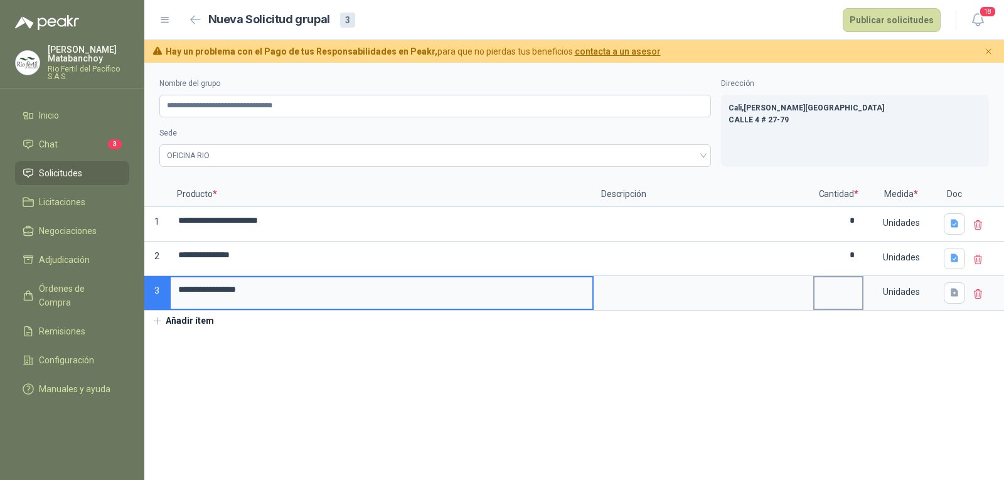
type input "**********"
click at [853, 297] on input at bounding box center [838, 289] width 48 height 24
type input "*"
click at [272, 295] on input "**********" at bounding box center [382, 289] width 422 height 24
type input "**********"
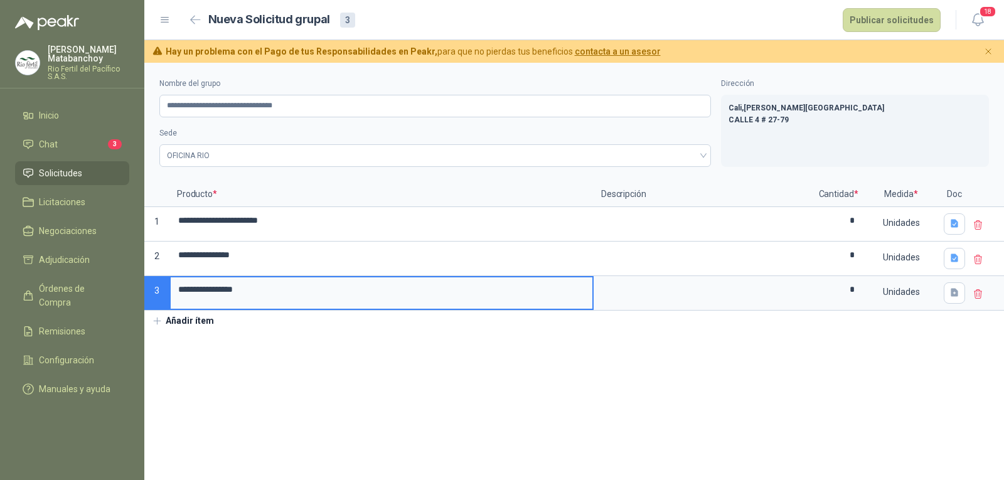
click at [292, 376] on section "**********" at bounding box center [574, 271] width 860 height 417
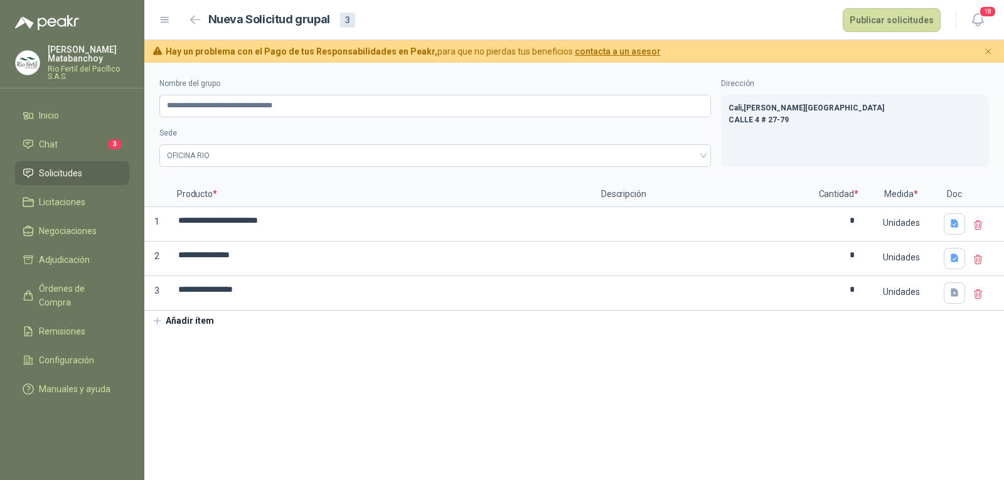
click at [191, 323] on button "Añadir ítem" at bounding box center [182, 321] width 77 height 21
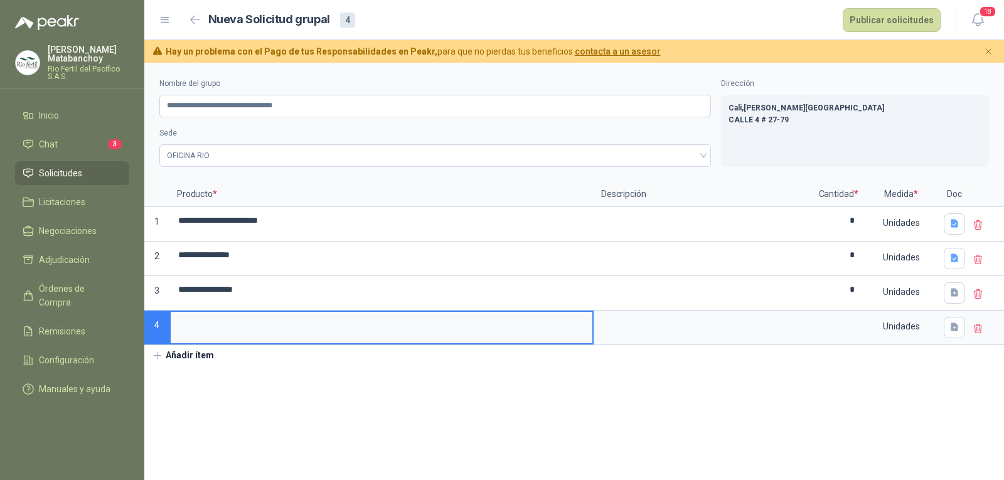
click at [192, 355] on button "Añadir ítem" at bounding box center [182, 355] width 77 height 21
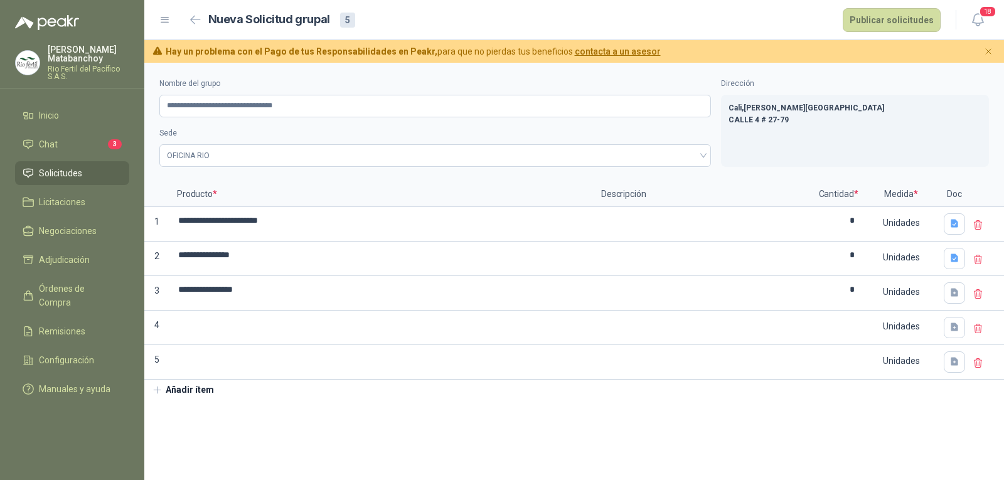
click at [200, 389] on button "Añadir ítem" at bounding box center [182, 390] width 77 height 21
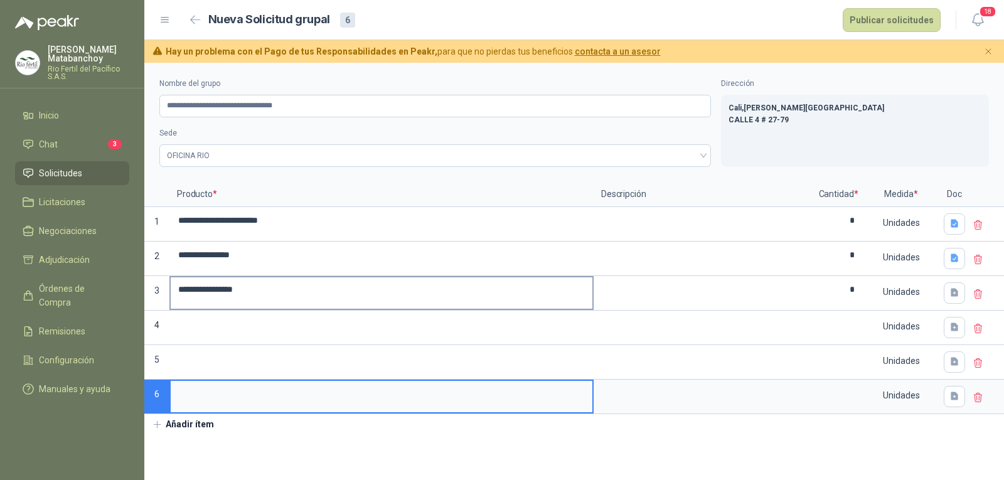
click at [297, 299] on input "**********" at bounding box center [382, 289] width 422 height 24
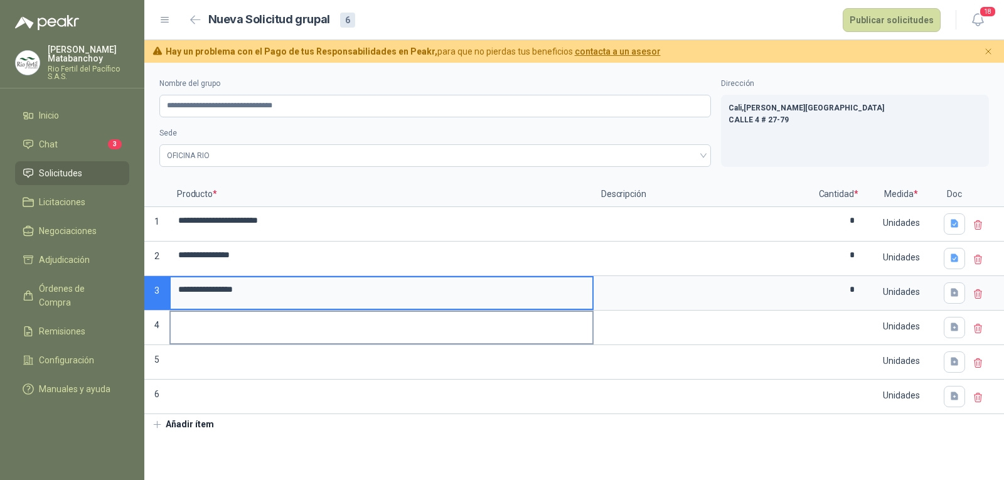
click at [322, 321] on input at bounding box center [382, 324] width 422 height 24
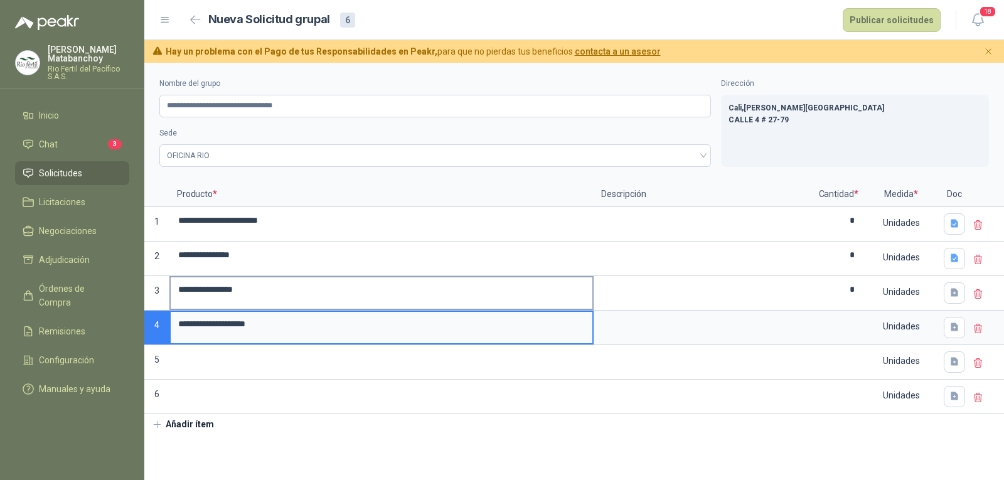
drag, startPoint x: 481, startPoint y: 335, endPoint x: 178, endPoint y: 306, distance: 305.1
click at [165, 326] on div "**********" at bounding box center [574, 298] width 860 height 232
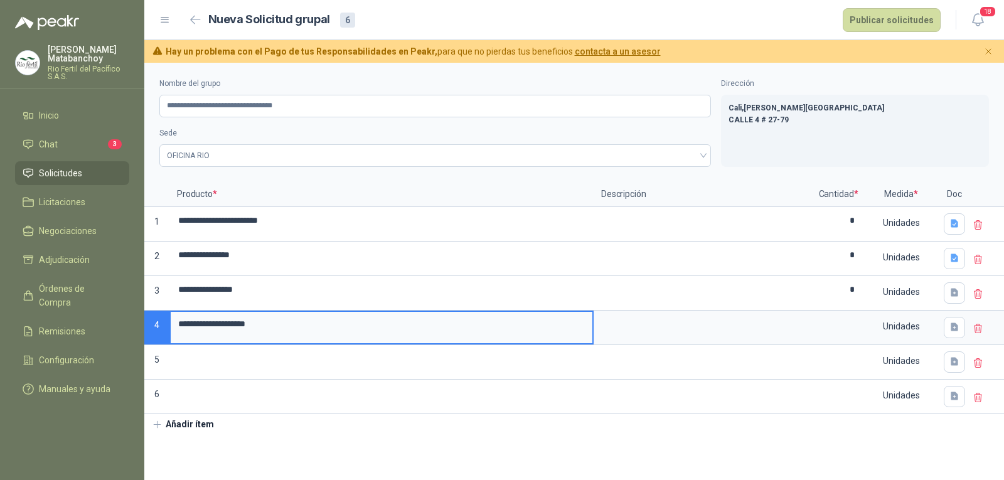
type input "**********"
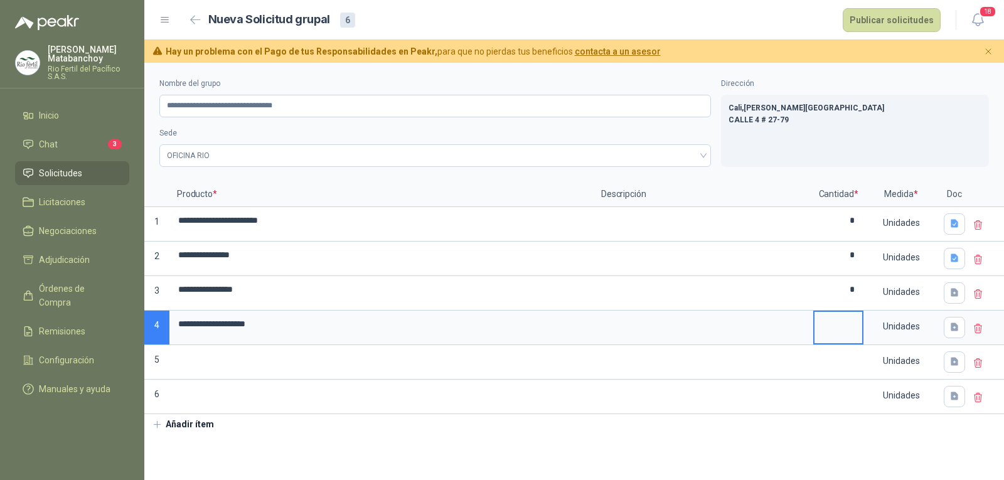
click at [847, 336] on input at bounding box center [838, 324] width 48 height 24
type input "*"
click at [887, 334] on div "Unidades" at bounding box center [901, 326] width 73 height 29
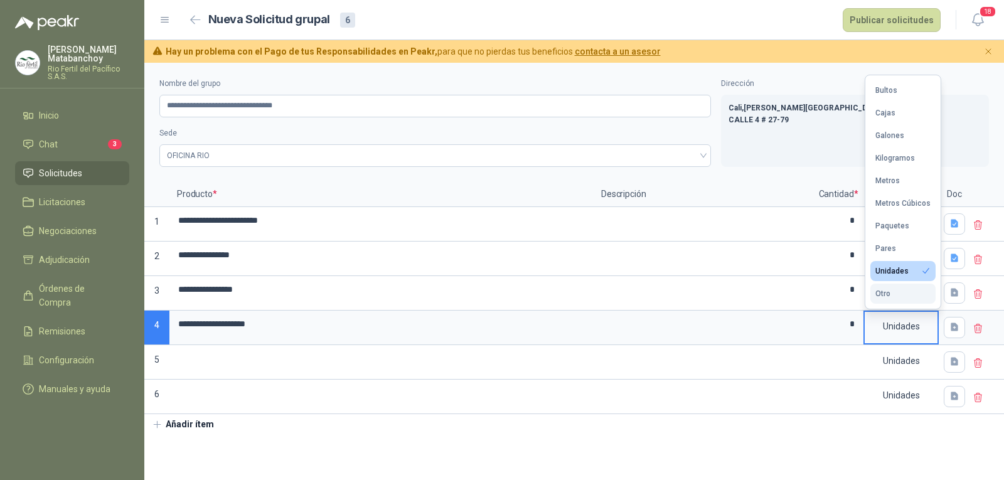
click at [885, 294] on div "Otro" at bounding box center [882, 293] width 15 height 9
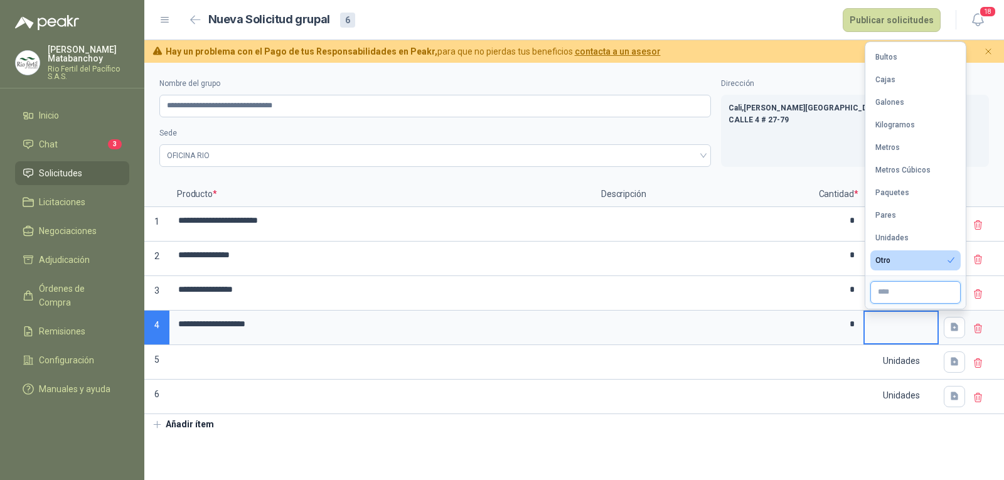
click at [886, 298] on input "text" at bounding box center [915, 292] width 90 height 23
type input "*****"
click at [393, 350] on input at bounding box center [382, 358] width 422 height 24
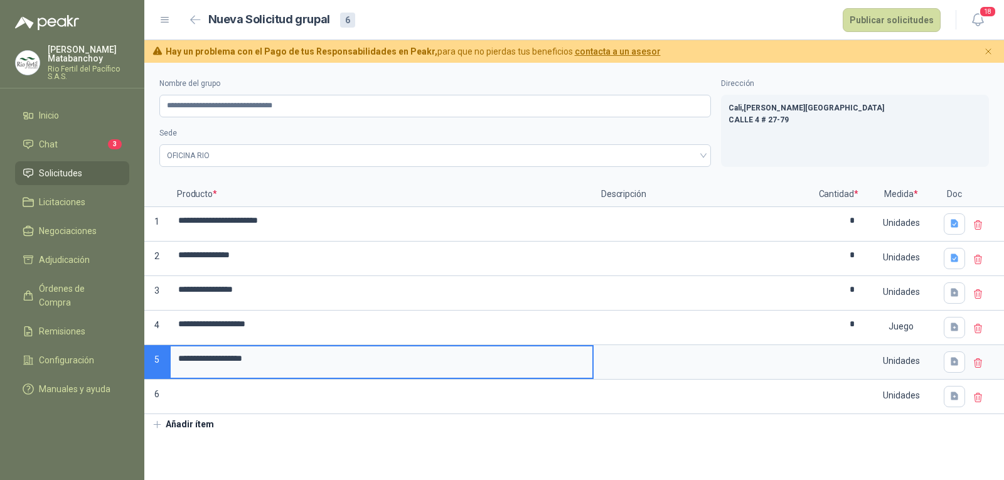
type input "**********"
drag, startPoint x: 300, startPoint y: 359, endPoint x: 132, endPoint y: 360, distance: 168.2
click at [132, 360] on div "**********" at bounding box center [502, 240] width 1004 height 480
click at [851, 363] on input at bounding box center [838, 358] width 48 height 24
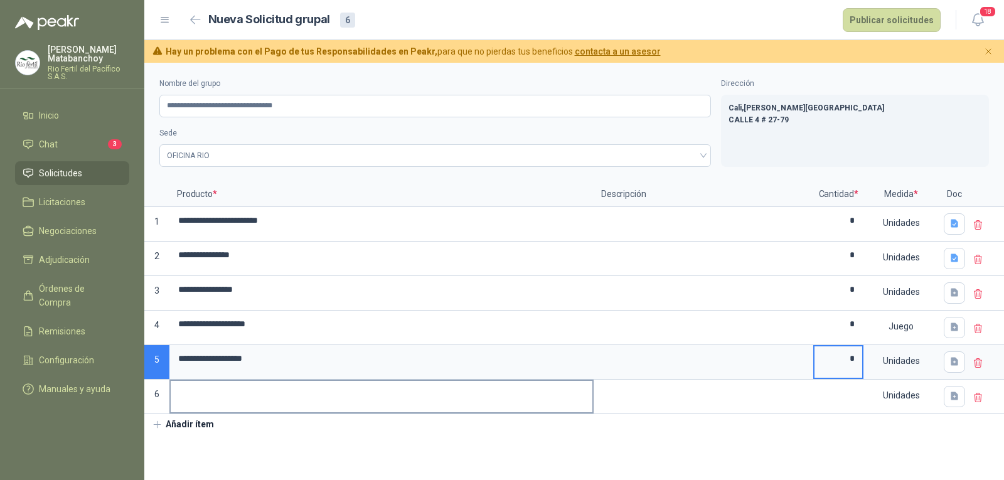
type input "*"
drag, startPoint x: 311, startPoint y: 397, endPoint x: 312, endPoint y: 385, distance: 11.9
click at [311, 397] on input at bounding box center [382, 393] width 422 height 24
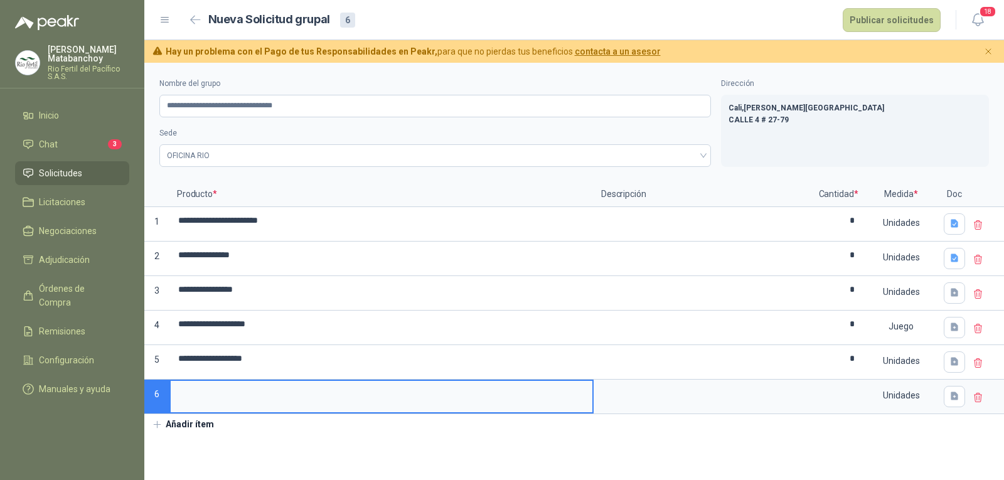
click at [975, 397] on icon at bounding box center [978, 397] width 8 height 9
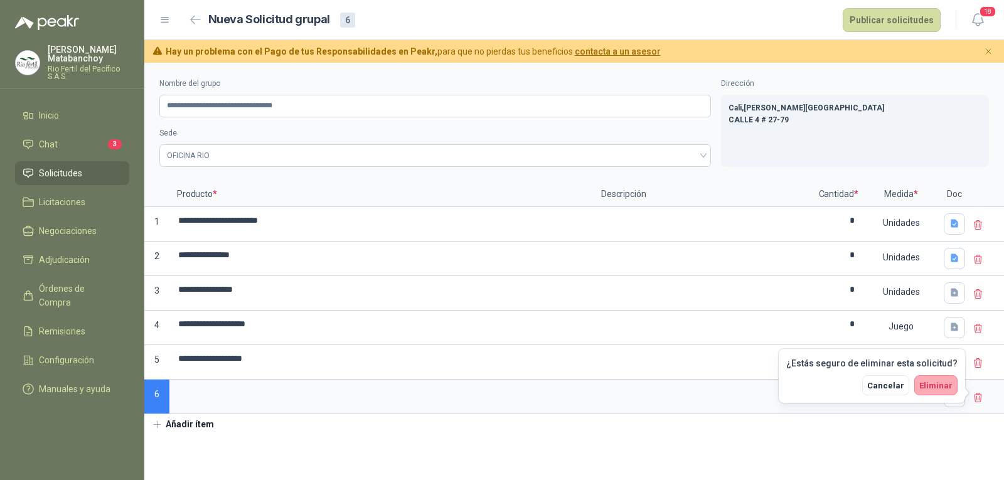
click at [938, 387] on span "Eliminar" at bounding box center [935, 385] width 33 height 9
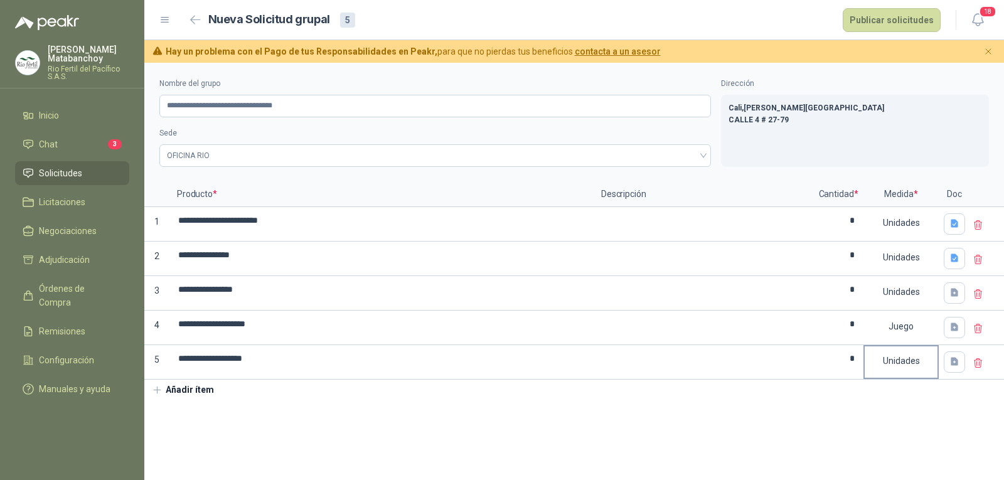
click at [882, 362] on div "Unidades" at bounding box center [901, 360] width 73 height 29
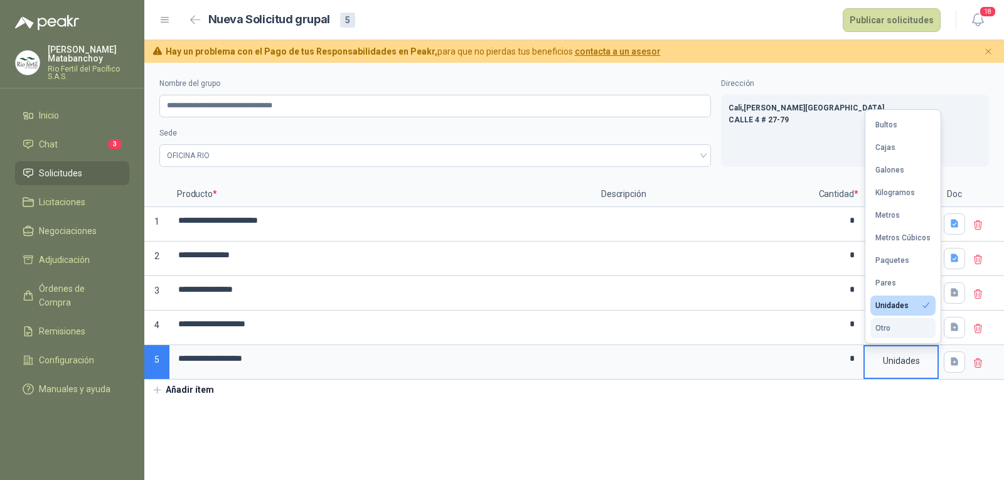
click at [909, 330] on button "Otro" at bounding box center [902, 328] width 65 height 20
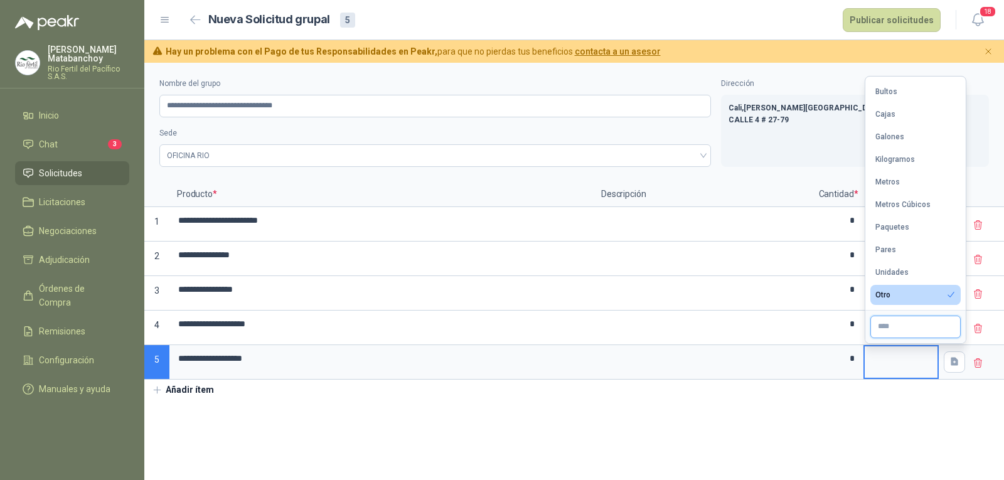
click at [898, 331] on input "text" at bounding box center [915, 327] width 90 height 23
type input "*****"
click at [777, 382] on div "**********" at bounding box center [574, 232] width 860 height 338
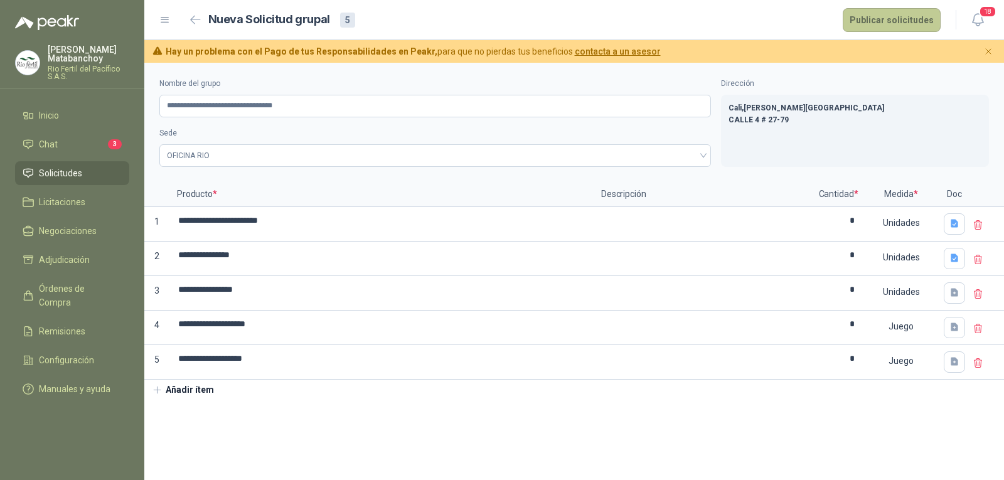
click at [878, 14] on button "Publicar solicitudes" at bounding box center [892, 20] width 98 height 24
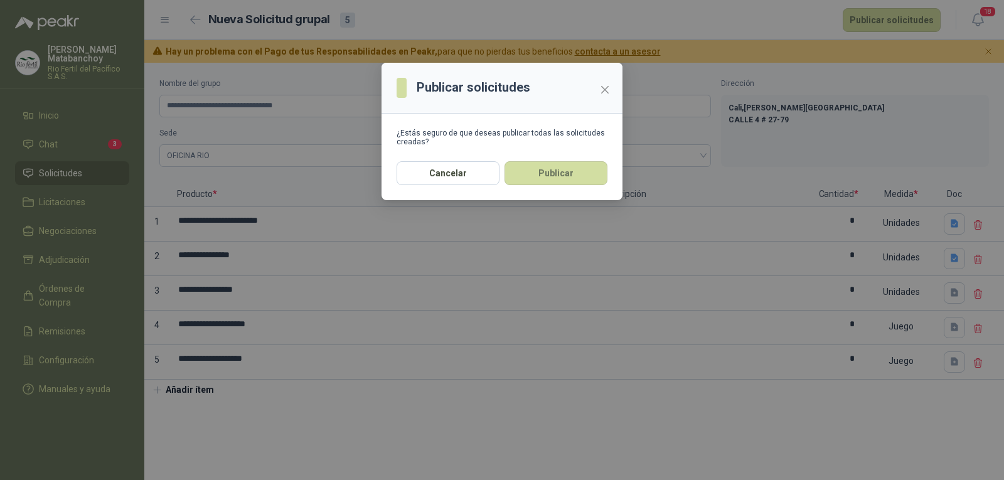
click at [535, 159] on section "¿Estás seguro de que deseas publicar todas las solicitudes creadas?" at bounding box center [502, 138] width 241 height 48
click at [528, 173] on button "Publicar" at bounding box center [555, 173] width 103 height 24
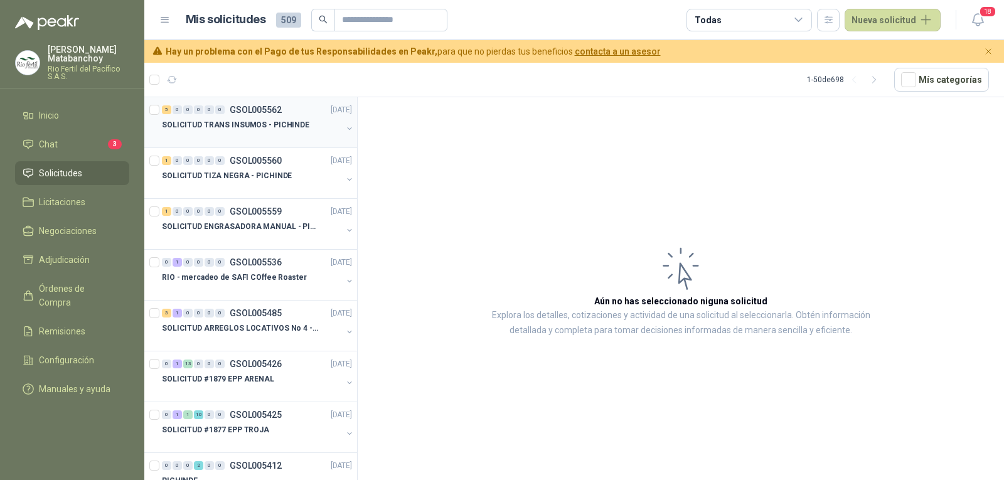
click at [264, 129] on p "SOLICITUD TRANS INSUMOS - PICHINDE" at bounding box center [235, 125] width 147 height 12
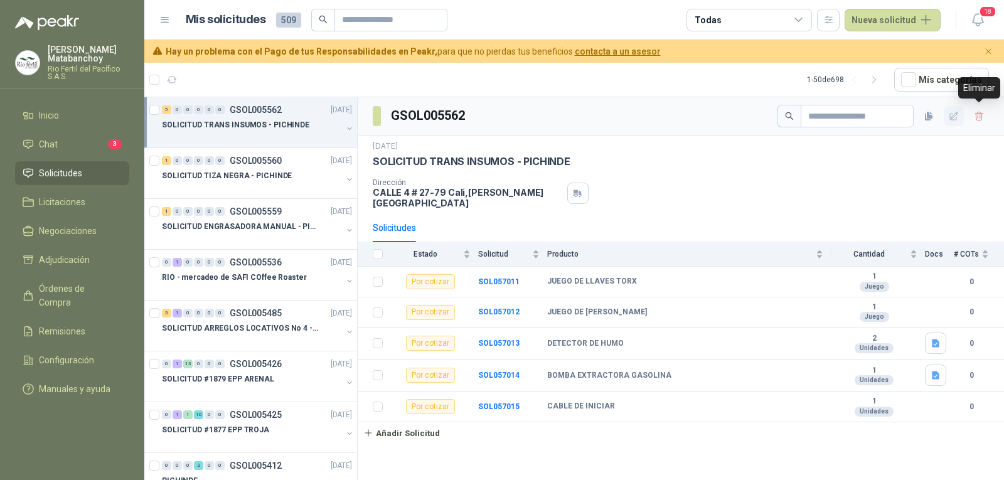
click at [954, 112] on icon "button" at bounding box center [954, 116] width 11 height 11
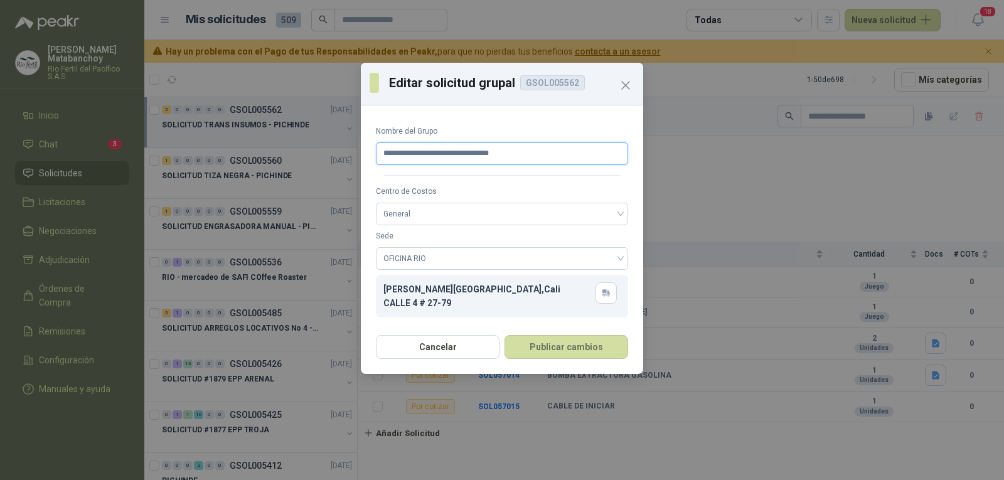
click at [444, 152] on input "**********" at bounding box center [502, 153] width 252 height 23
click at [446, 154] on input "**********" at bounding box center [502, 153] width 252 height 23
type input "**********"
click at [563, 343] on button "Publicar cambios" at bounding box center [566, 347] width 124 height 24
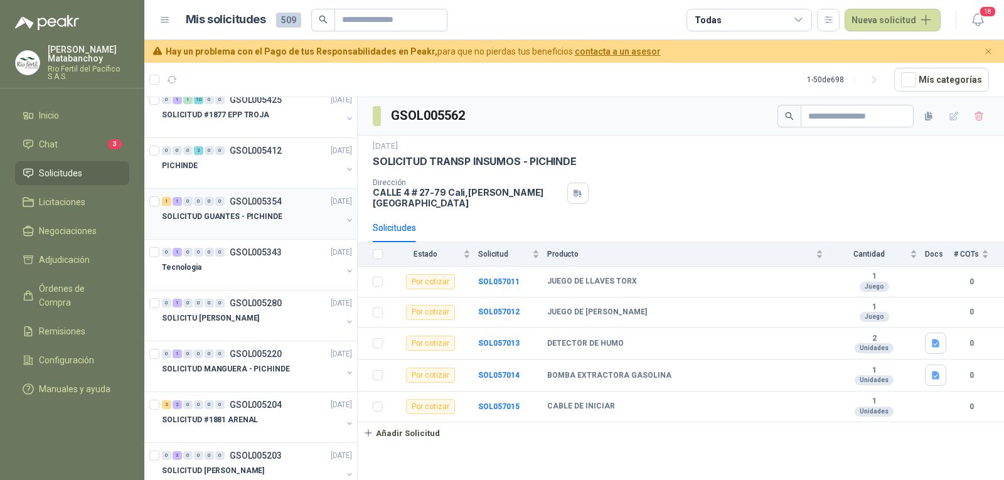
scroll to position [314, 0]
click at [259, 210] on div "SOLICITUD GUANTES - PICHINDE" at bounding box center [252, 217] width 180 height 15
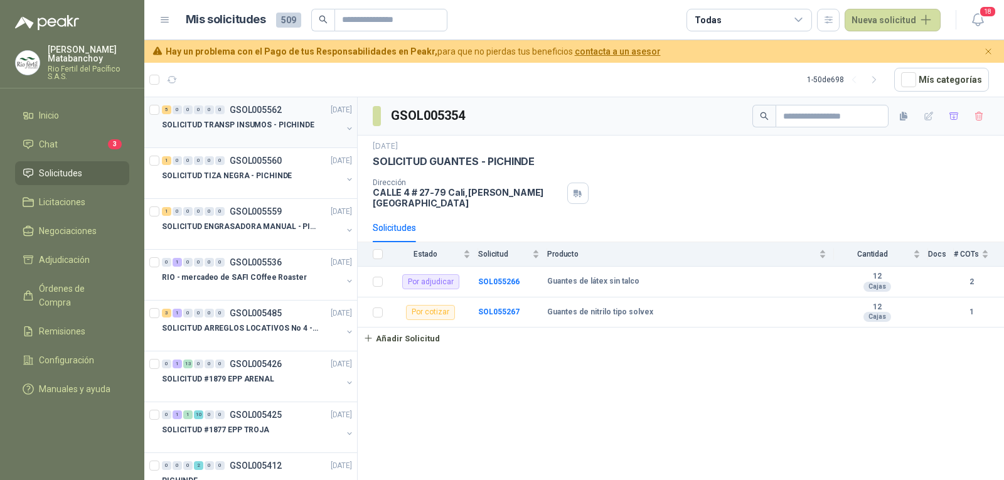
click at [248, 128] on p "SOLICITUD TRANSP INSUMOS - PICHINDE" at bounding box center [238, 125] width 152 height 12
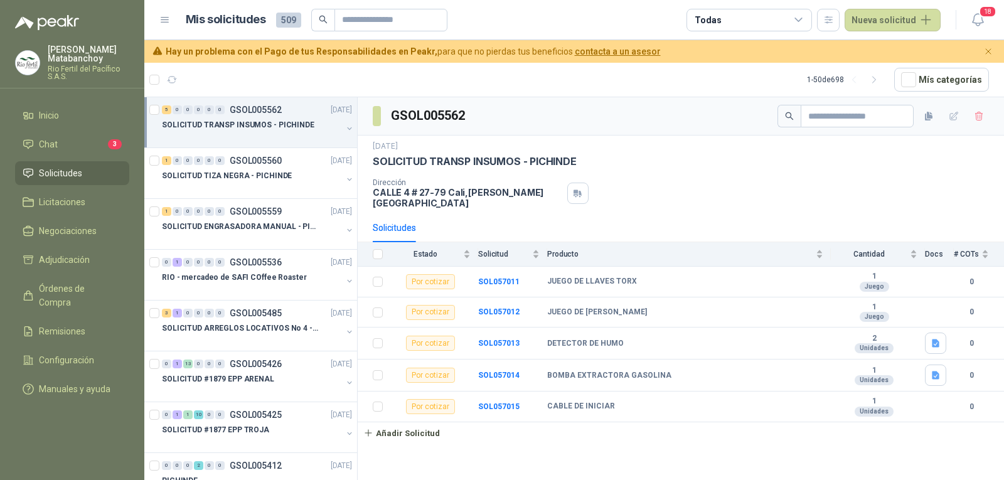
click at [90, 175] on li "Solicitudes" at bounding box center [72, 173] width 99 height 14
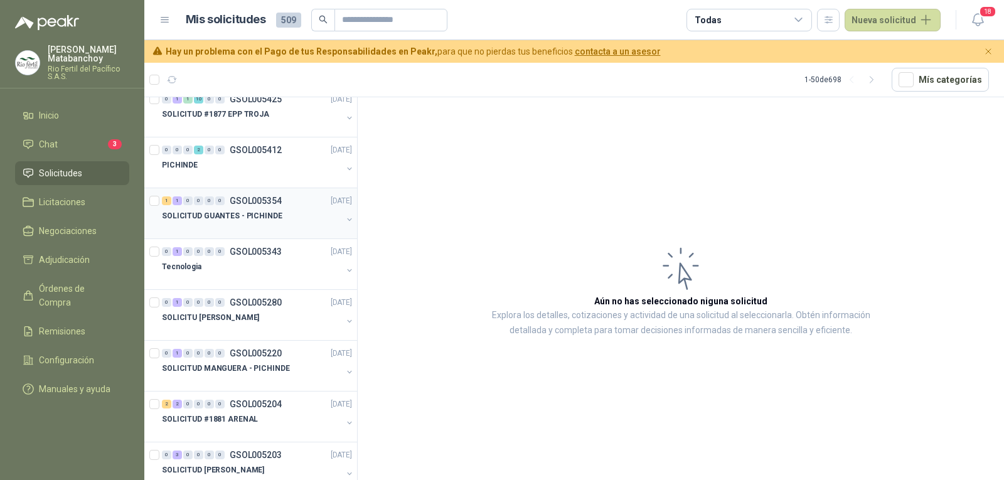
scroll to position [314, 0]
click at [262, 231] on div at bounding box center [252, 230] width 180 height 10
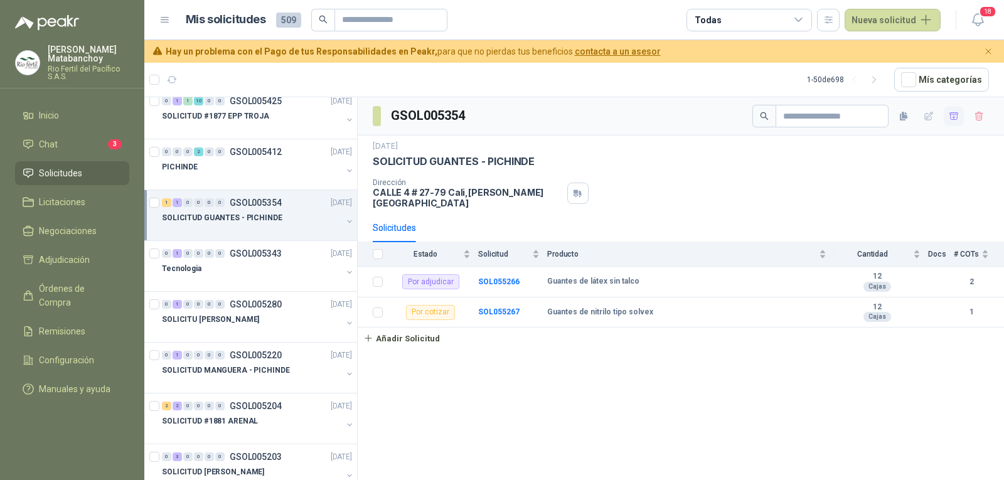
click at [944, 113] on button "button" at bounding box center [954, 116] width 20 height 20
click at [87, 272] on ul "Inicio Chat 3 Solicitudes Licitaciones Negociaciones Adjudicación 2 Órdenes de …" at bounding box center [72, 255] width 144 height 302
click at [86, 262] on span "Adjudicación" at bounding box center [64, 260] width 51 height 14
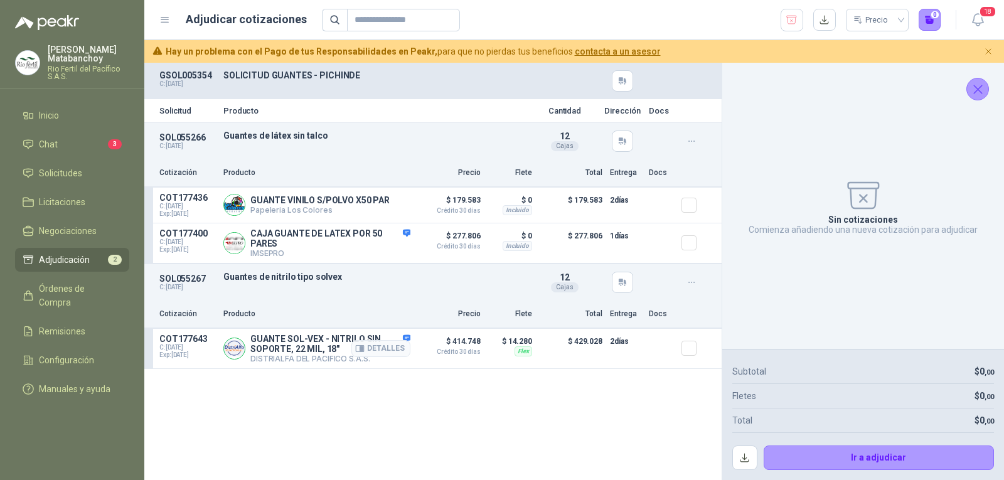
click at [306, 352] on p "GUANTE SOL-VEX - NITRILO SIN SOPORTE, 22 MIL, 18"" at bounding box center [330, 344] width 160 height 20
click at [304, 352] on p "GUANTE SOL-VEX - NITRILO SIN SOPORTE, 22 MIL, 18"" at bounding box center [330, 344] width 160 height 20
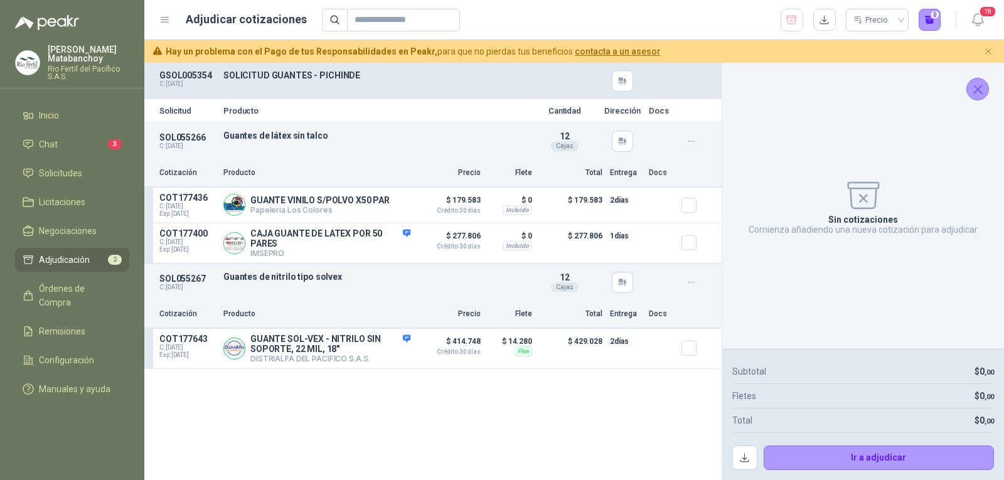
click at [437, 392] on div "Solicitud Producto Cantidad Dirección Docs SOL055266 C: 09/09/2025 Guantes de l…" at bounding box center [432, 271] width 577 height 417
click at [393, 248] on button "Detalles" at bounding box center [380, 243] width 59 height 17
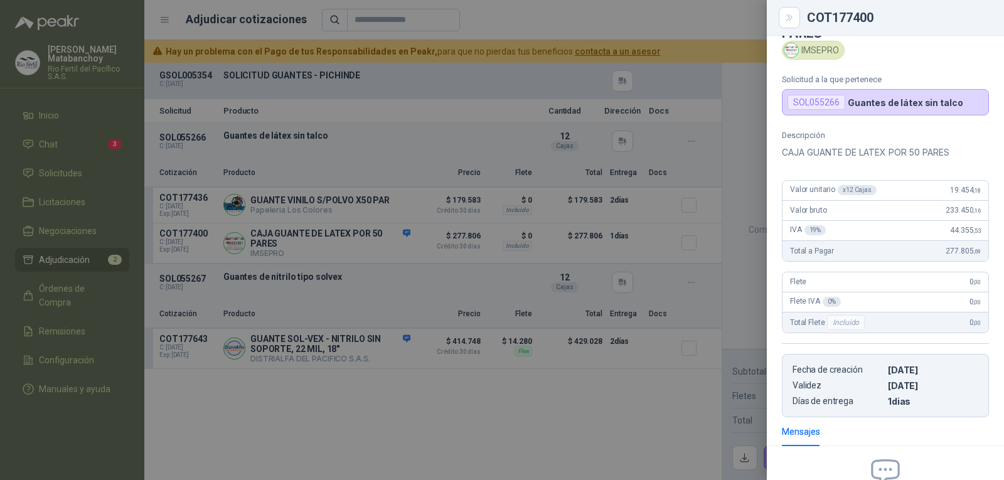
scroll to position [63, 0]
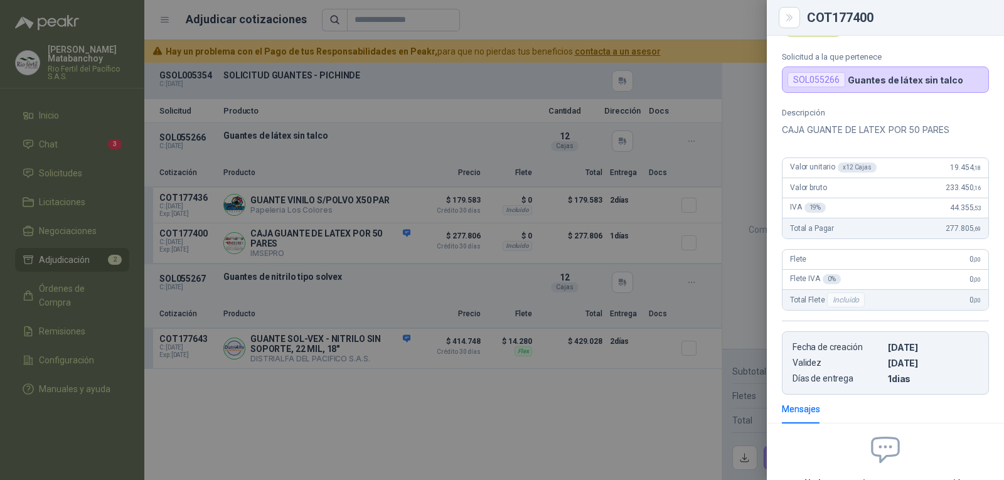
click at [484, 272] on div at bounding box center [502, 240] width 1004 height 480
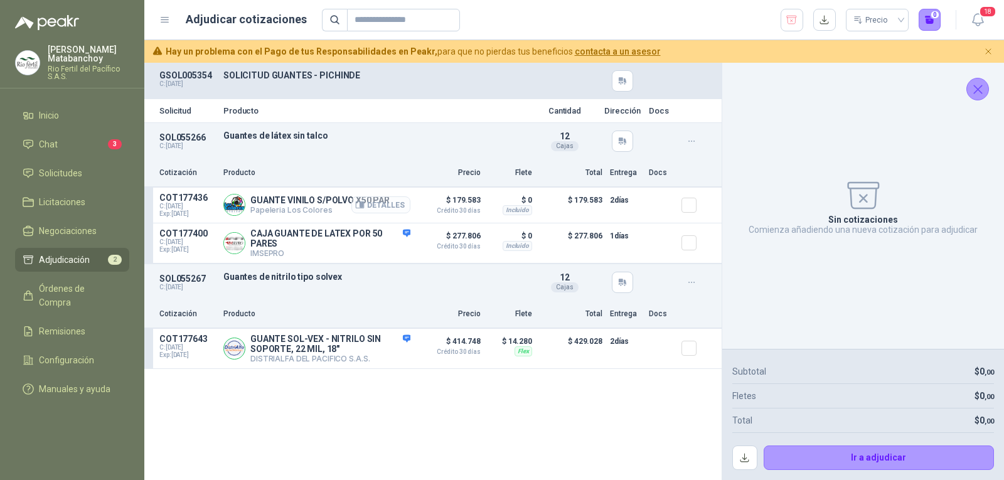
click at [371, 201] on button "Detalles" at bounding box center [380, 204] width 59 height 17
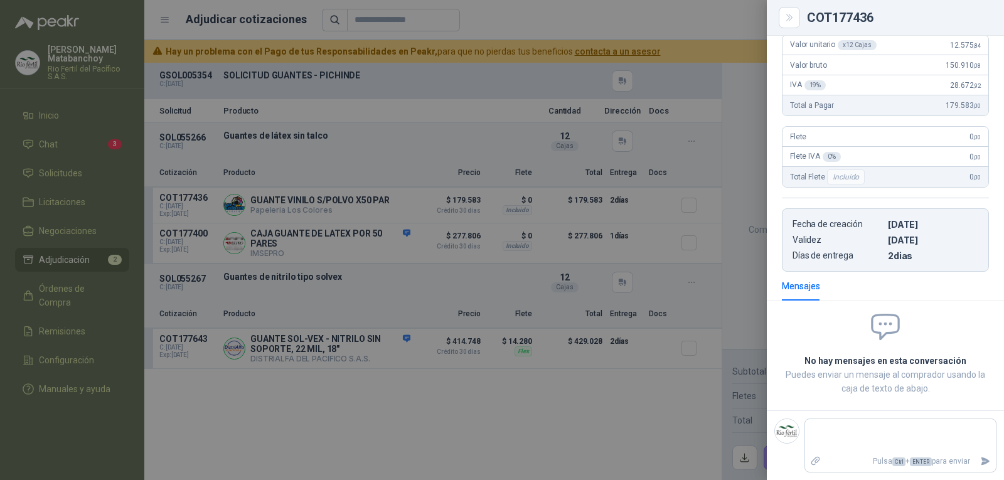
scroll to position [0, 0]
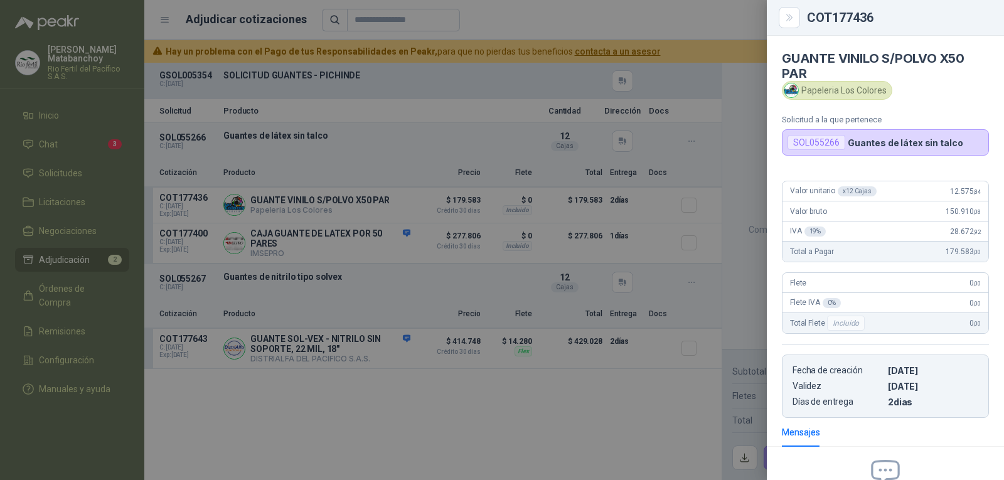
click at [465, 242] on div at bounding box center [502, 240] width 1004 height 480
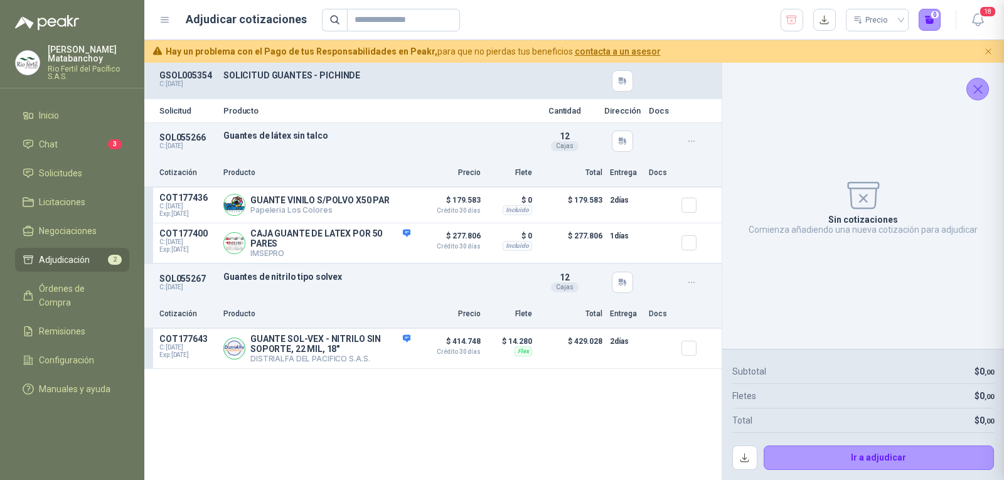
scroll to position [146, 0]
click at [789, 20] on icon "button" at bounding box center [792, 20] width 12 height 13
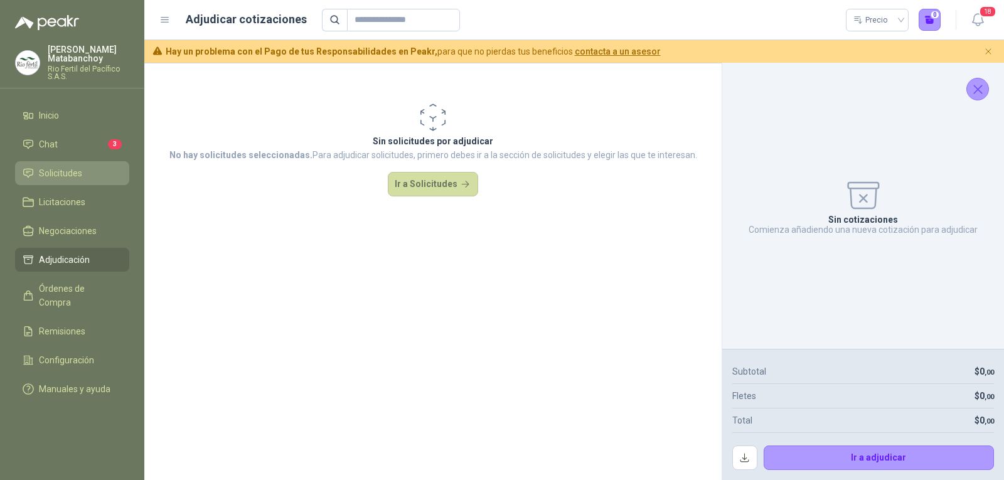
click at [68, 176] on span "Solicitudes" at bounding box center [60, 173] width 43 height 14
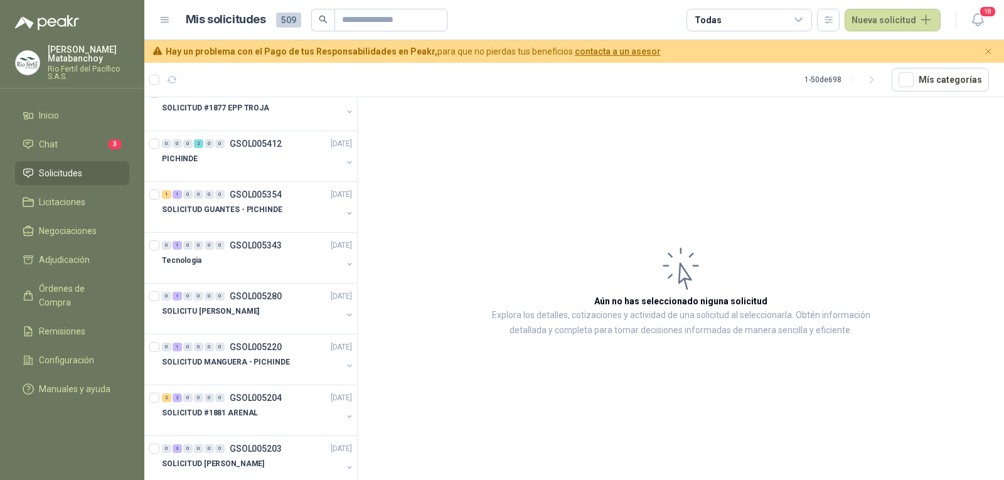
scroll to position [314, 0]
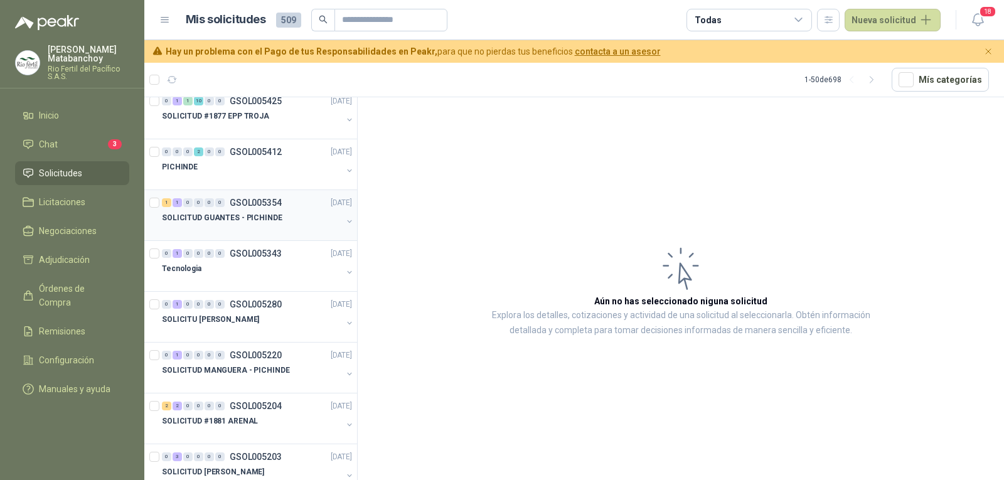
click at [262, 218] on p "SOLICITUD GUANTES - PICHINDE" at bounding box center [222, 218] width 120 height 12
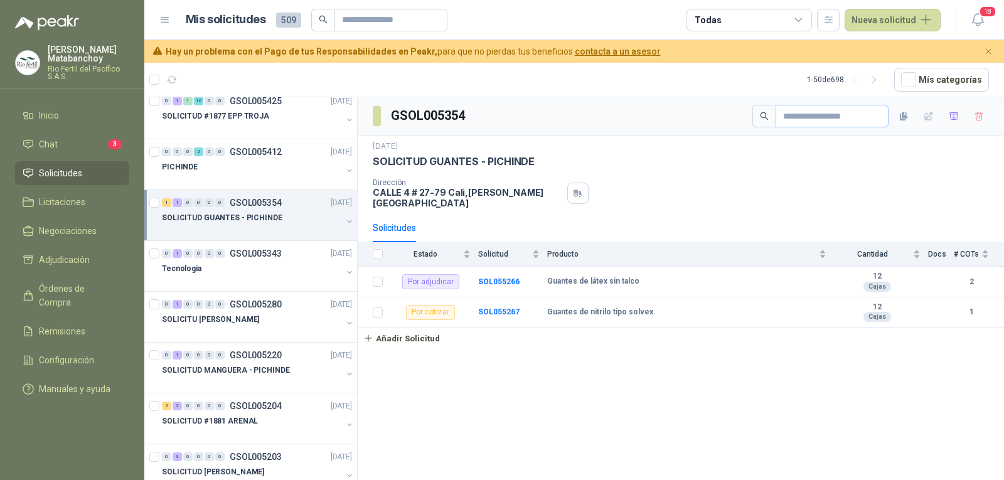
drag, startPoint x: 953, startPoint y: 118, endPoint x: 872, endPoint y: 122, distance: 80.4
click at [953, 118] on icon "button" at bounding box center [954, 116] width 11 height 11
click at [92, 255] on li "Adjudicación 2" at bounding box center [72, 260] width 99 height 14
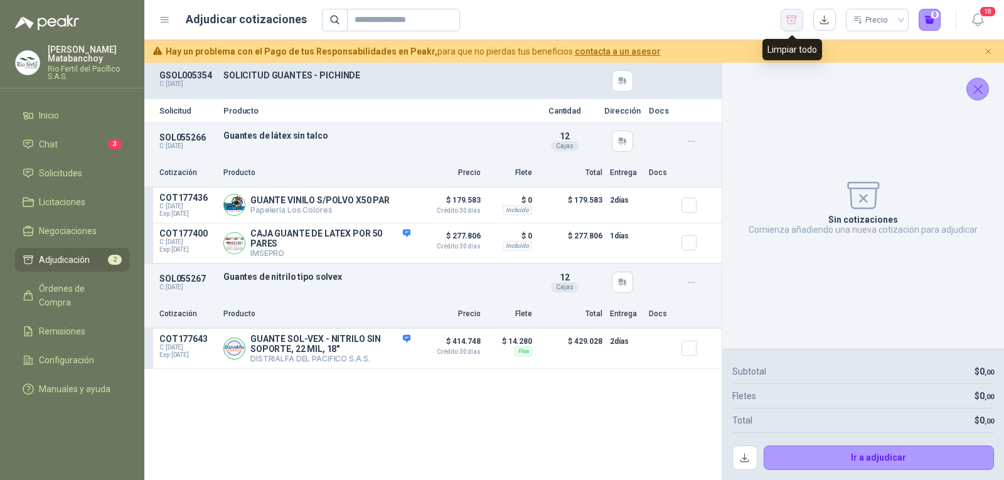
click at [788, 21] on icon "button" at bounding box center [792, 20] width 10 height 8
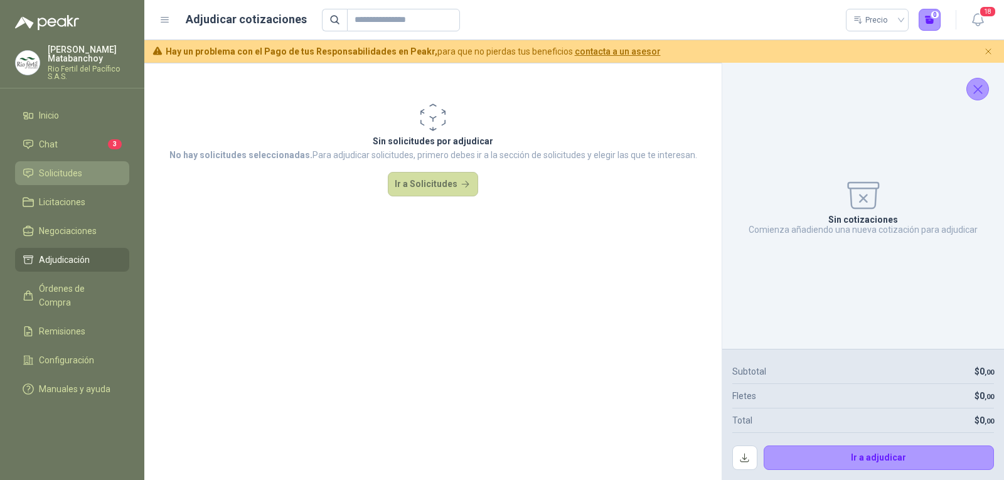
click at [75, 167] on span "Solicitudes" at bounding box center [60, 173] width 43 height 14
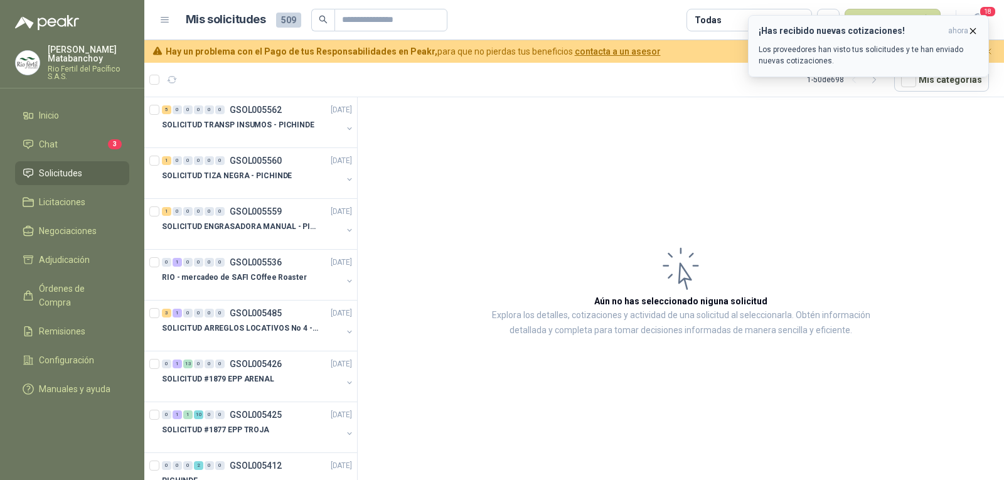
click at [820, 54] on p "Los proveedores han visto tus solicitudes y te han enviado nuevas cotizaciones." at bounding box center [869, 55] width 220 height 23
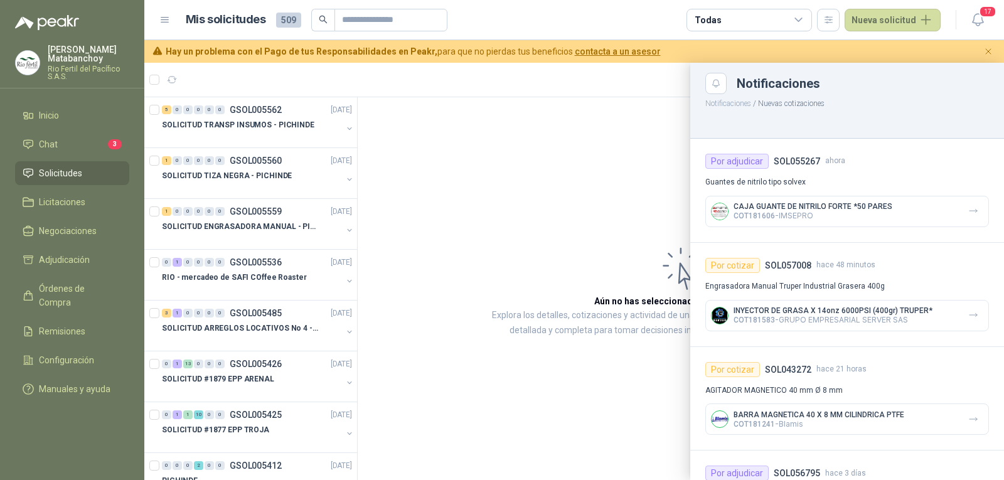
click at [750, 210] on p "CAJA GUANTE DE NITRILO FORTE *50 PARES" at bounding box center [813, 206] width 159 height 9
click at [968, 207] on icon "button" at bounding box center [973, 211] width 11 height 11
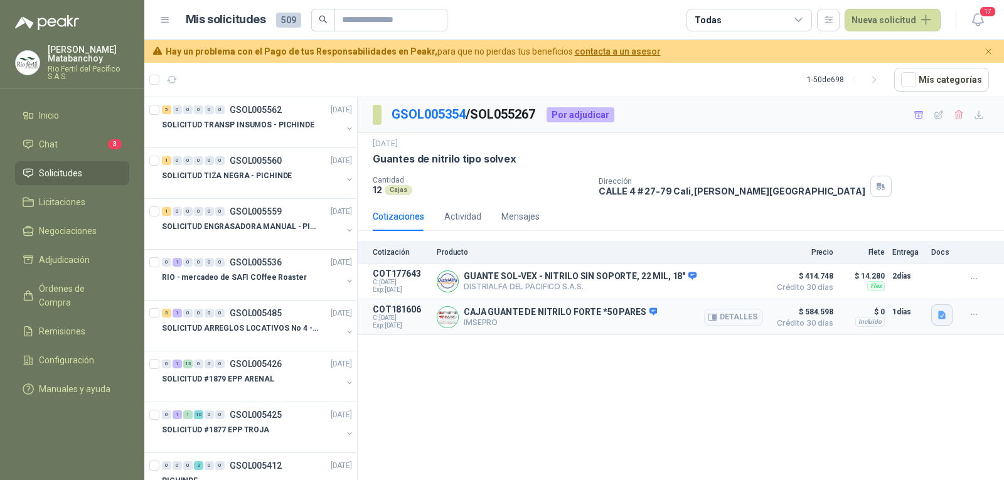
click at [946, 317] on icon "button" at bounding box center [942, 315] width 11 height 11
click at [890, 296] on div "GUANTE NITRILO FORTE RL.pdf" at bounding box center [878, 288] width 147 height 29
click at [887, 289] on button "GUANTE NITRILO FORTE RL.pdf" at bounding box center [878, 288] width 131 height 13
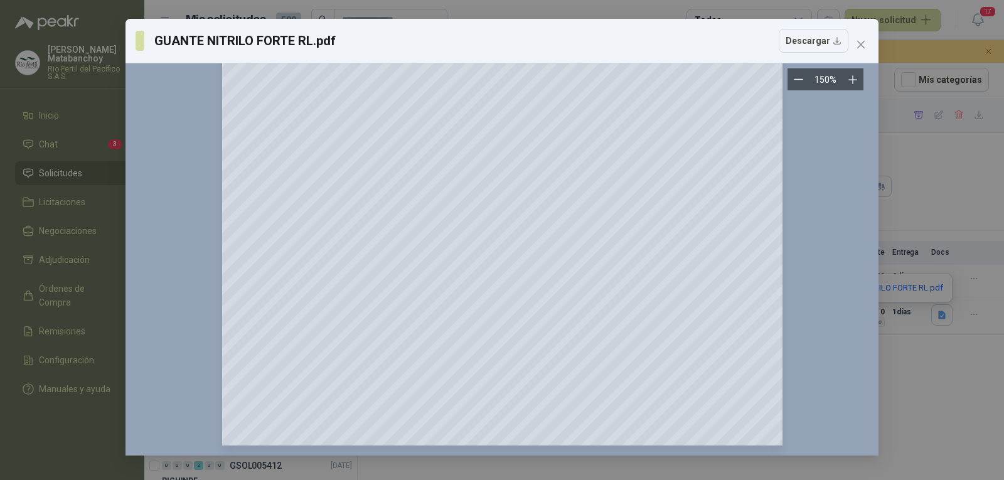
scroll to position [107, 0]
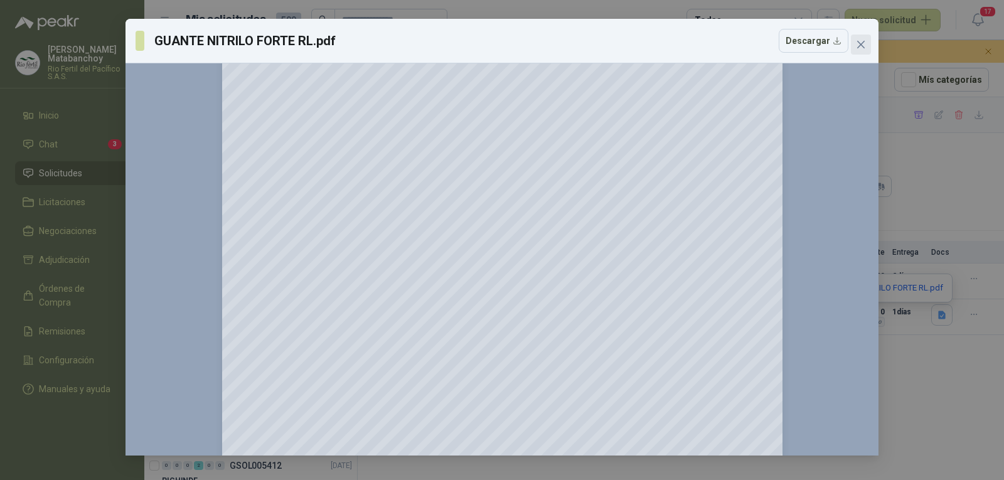
click at [858, 42] on icon "close" at bounding box center [861, 45] width 8 height 8
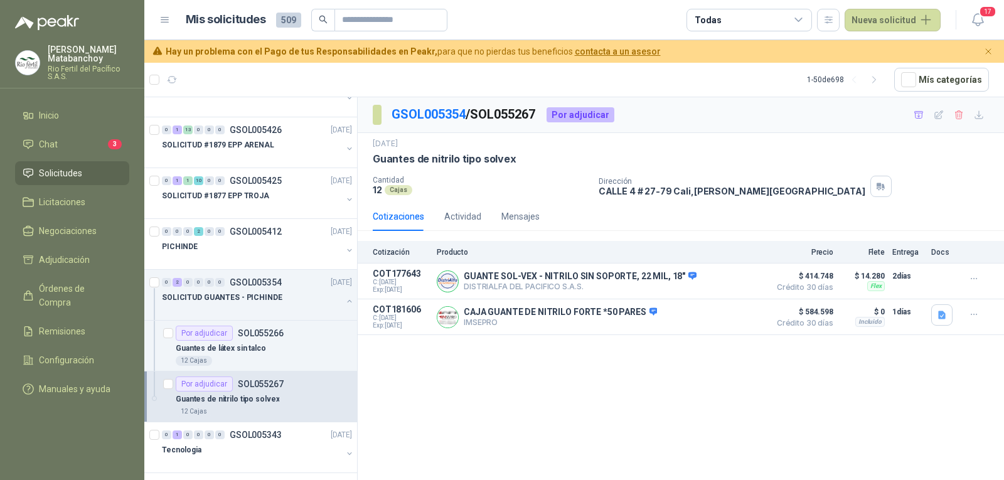
scroll to position [251, 0]
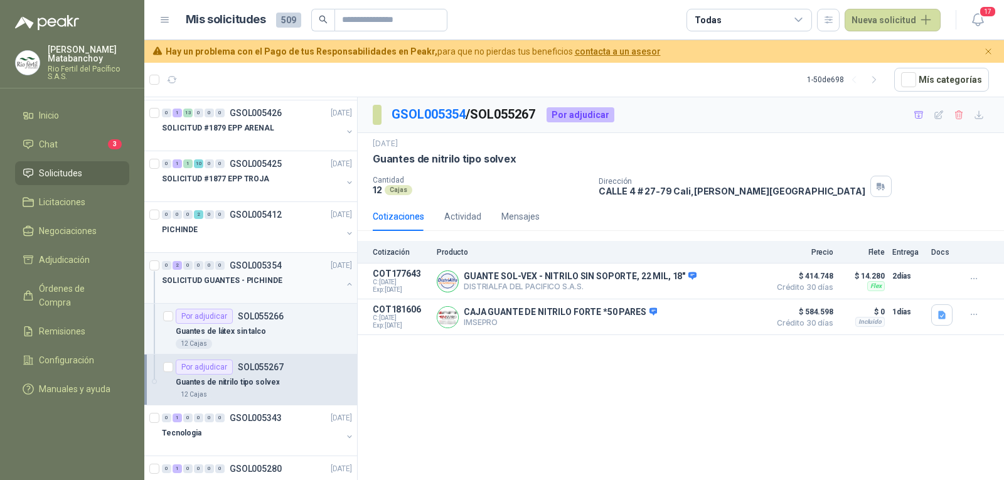
click at [256, 281] on p "SOLICITUD GUANTES - PICHINDE" at bounding box center [222, 281] width 120 height 12
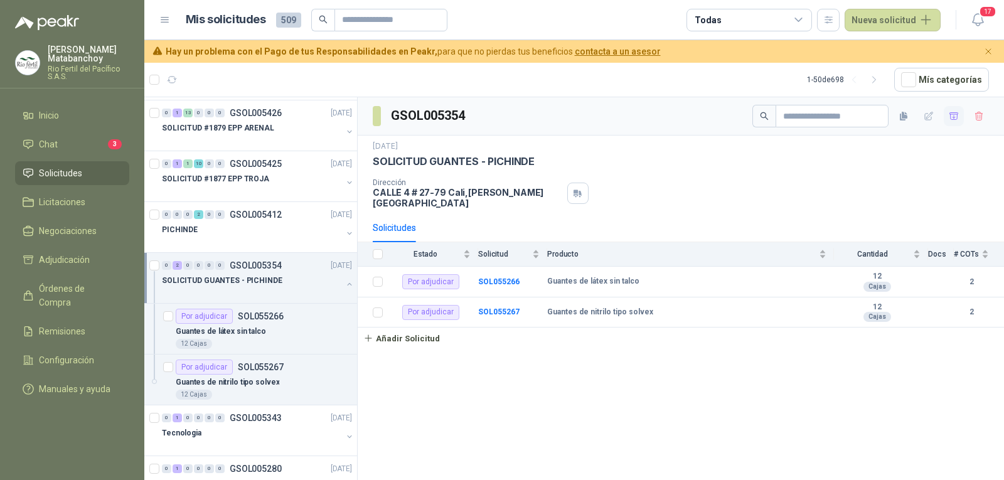
click at [951, 117] on button "button" at bounding box center [954, 116] width 20 height 20
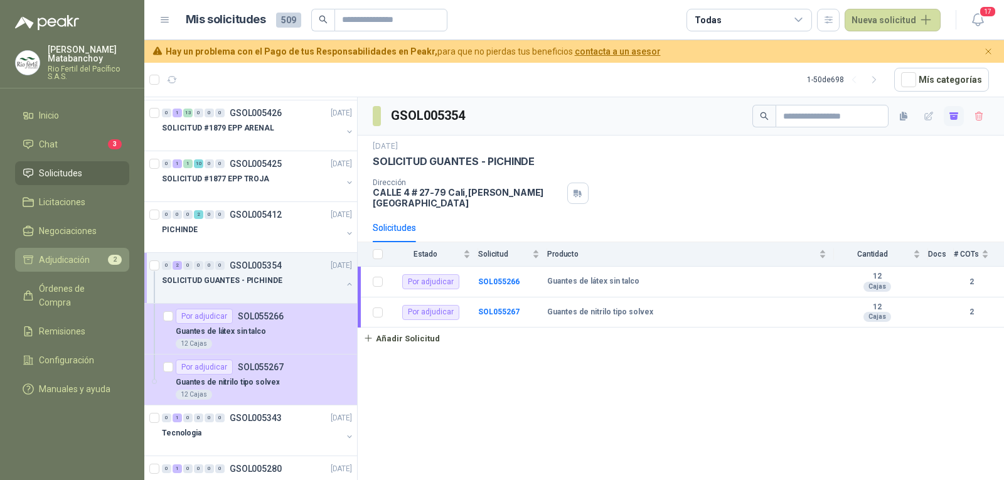
click at [84, 261] on span "Adjudicación" at bounding box center [64, 260] width 51 height 14
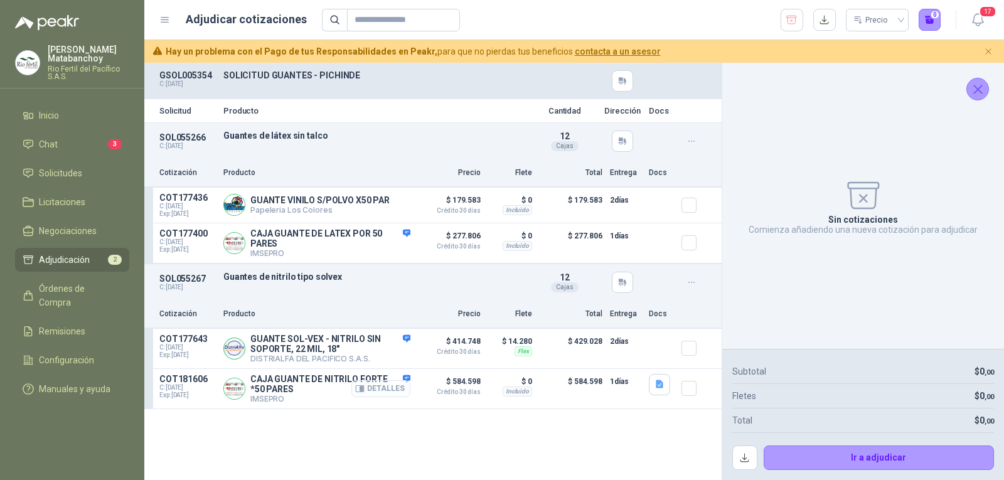
click at [398, 395] on button "Detalles" at bounding box center [380, 388] width 59 height 17
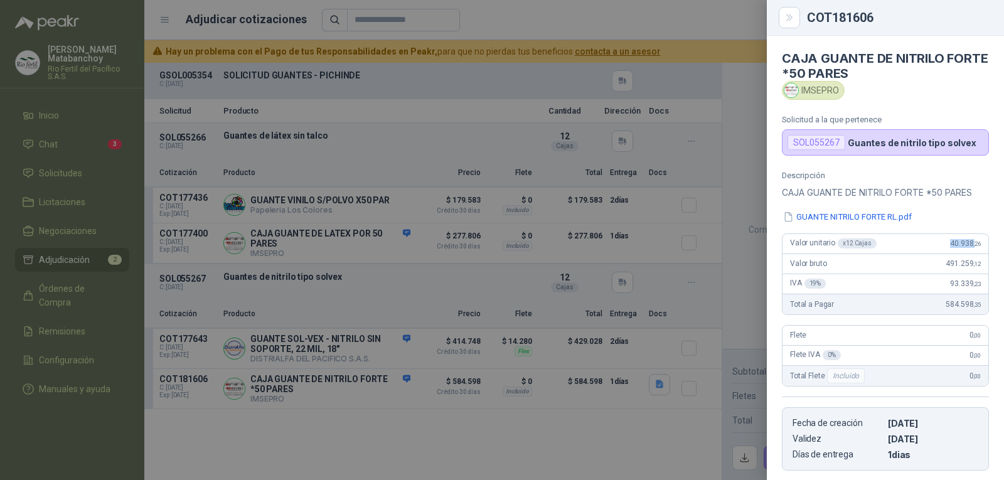
drag, startPoint x: 934, startPoint y: 242, endPoint x: 964, endPoint y: 243, distance: 30.1
click at [964, 243] on div "Valor unitario x 12 Cajas 40.938 ,26" at bounding box center [885, 244] width 206 height 20
click at [973, 243] on span ",26" at bounding box center [977, 243] width 8 height 7
click at [282, 237] on div at bounding box center [502, 240] width 1004 height 480
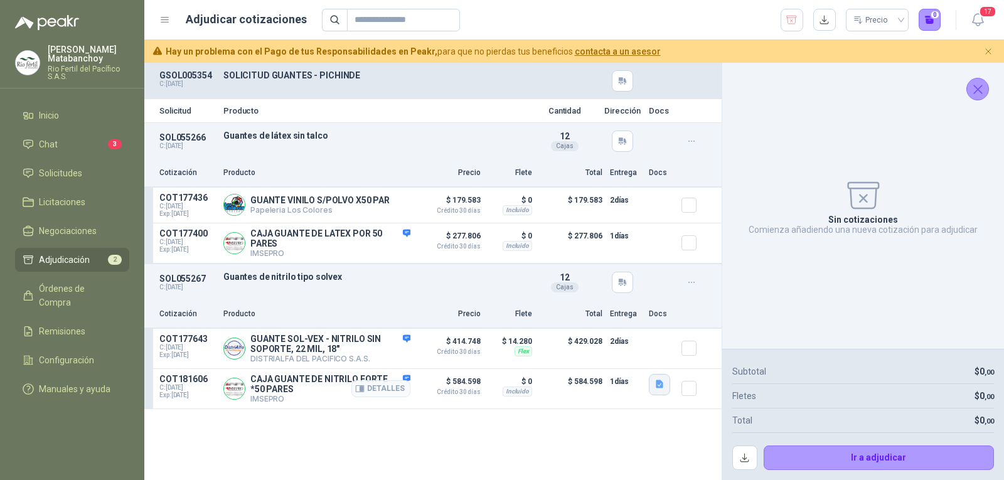
click at [664, 390] on icon "button" at bounding box center [659, 384] width 11 height 11
click at [626, 363] on button "GUANTE NITRILO FORTE RL.pdf" at bounding box center [596, 359] width 131 height 13
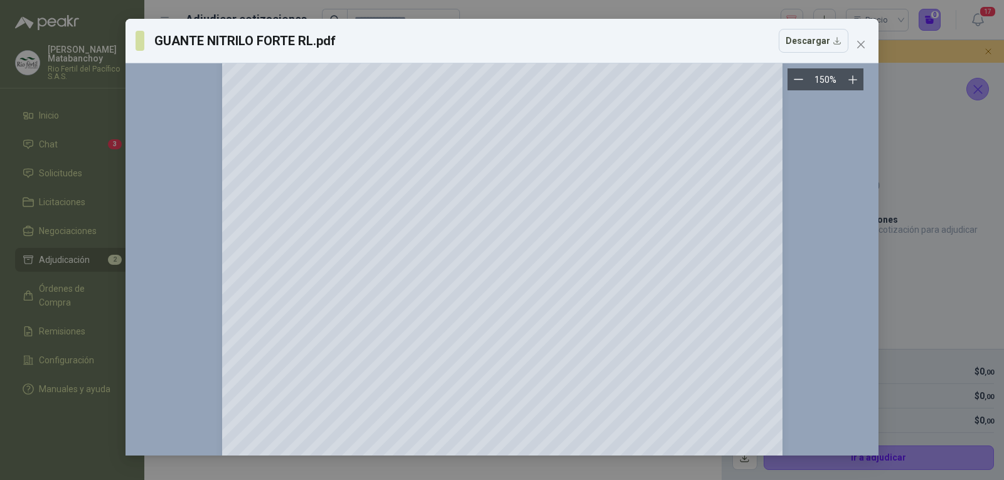
scroll to position [44, 0]
click at [828, 40] on button "Descargar" at bounding box center [814, 41] width 70 height 24
click at [860, 47] on icon "close" at bounding box center [861, 45] width 10 height 10
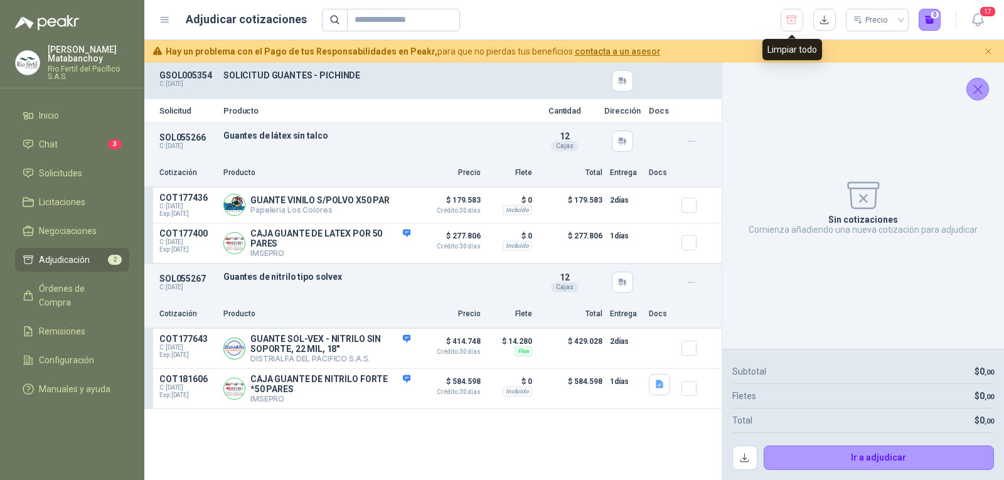
click at [790, 16] on icon "button" at bounding box center [792, 20] width 12 height 13
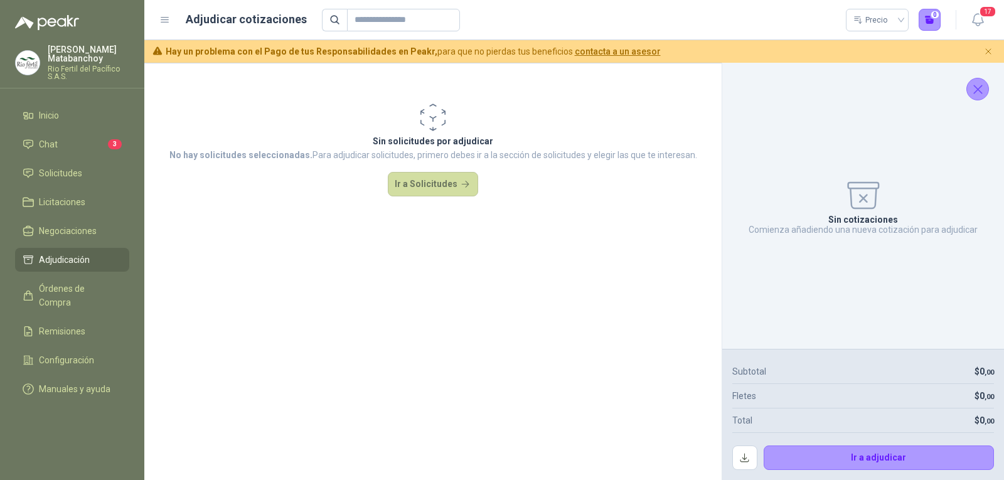
click at [975, 80] on button "Cerrar" at bounding box center [977, 89] width 23 height 23
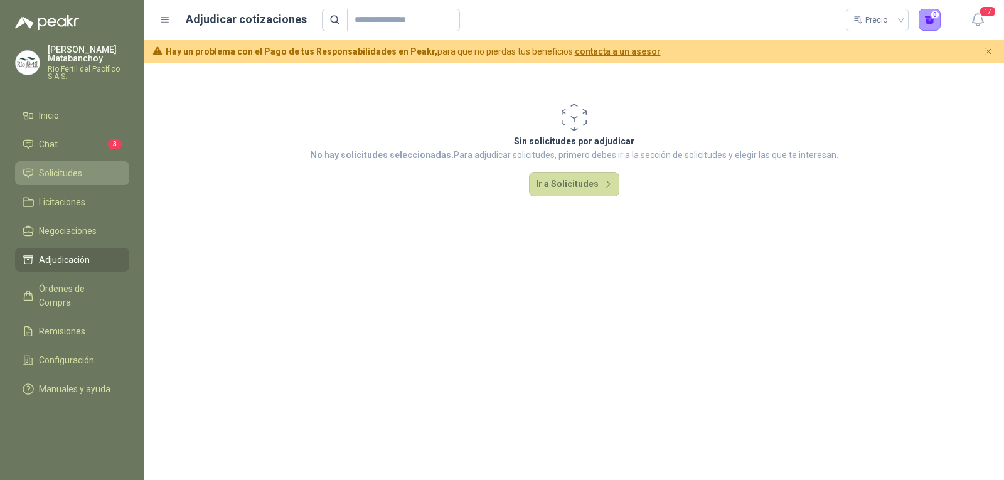
click at [83, 172] on li "Solicitudes" at bounding box center [72, 173] width 99 height 14
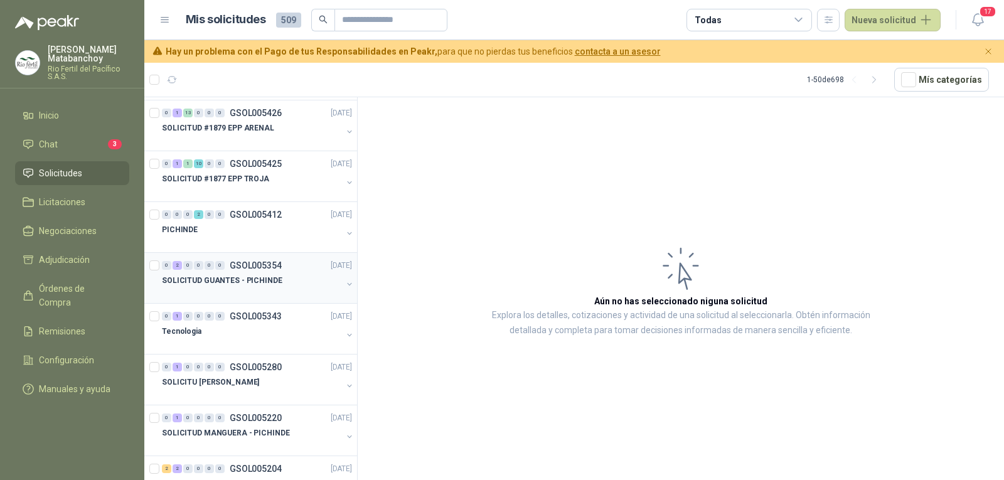
click at [244, 279] on p "SOLICITUD GUANTES - PICHINDE" at bounding box center [222, 281] width 120 height 12
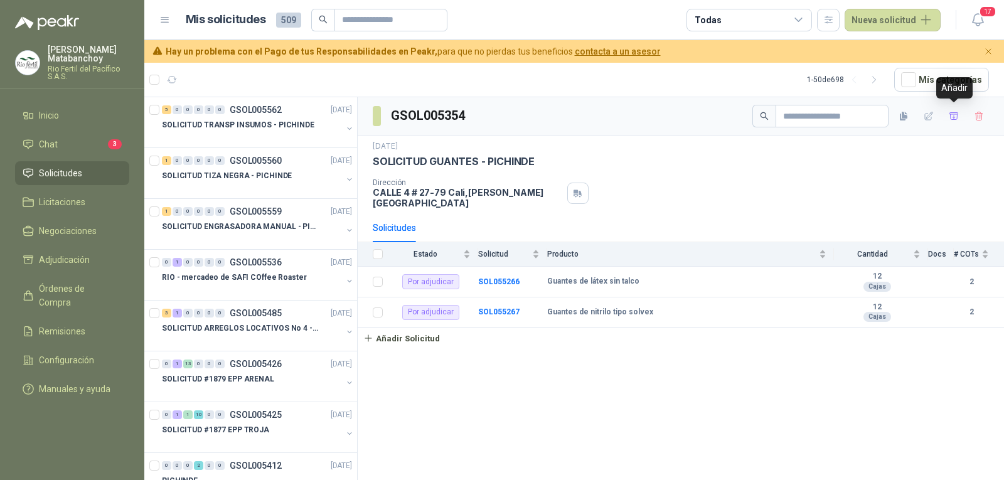
drag, startPoint x: 951, startPoint y: 120, endPoint x: 851, endPoint y: 129, distance: 99.5
click at [951, 119] on icon "button" at bounding box center [954, 116] width 11 height 11
click at [75, 258] on span "Adjudicación" at bounding box center [64, 260] width 51 height 14
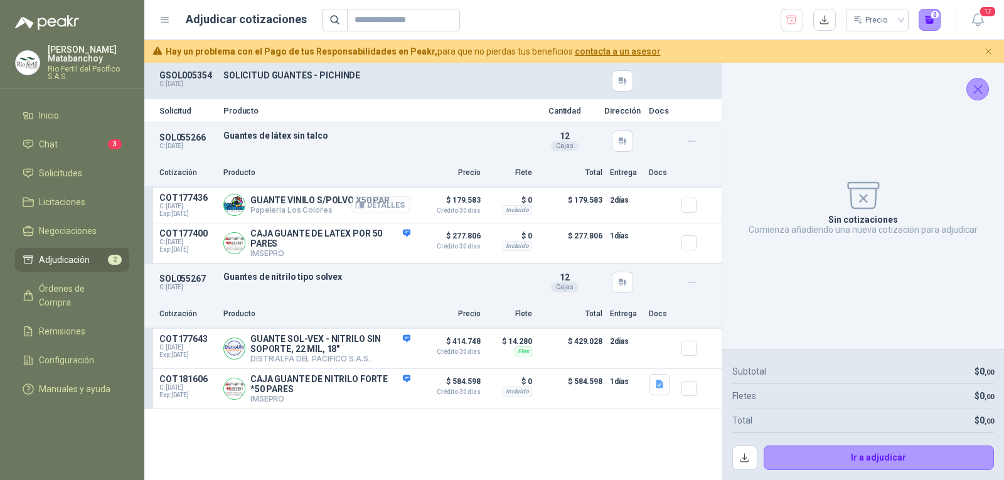
click at [391, 204] on button "Detalles" at bounding box center [380, 204] width 59 height 17
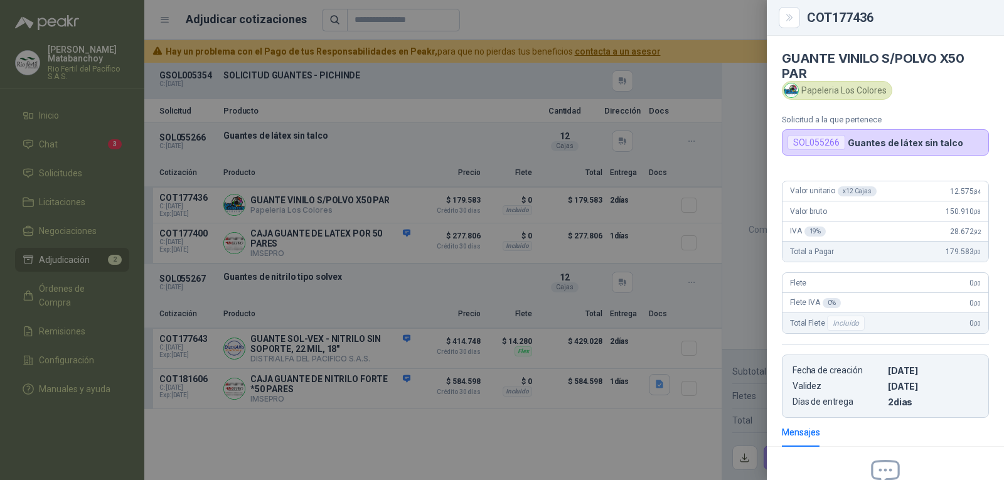
click at [454, 235] on div at bounding box center [502, 240] width 1004 height 480
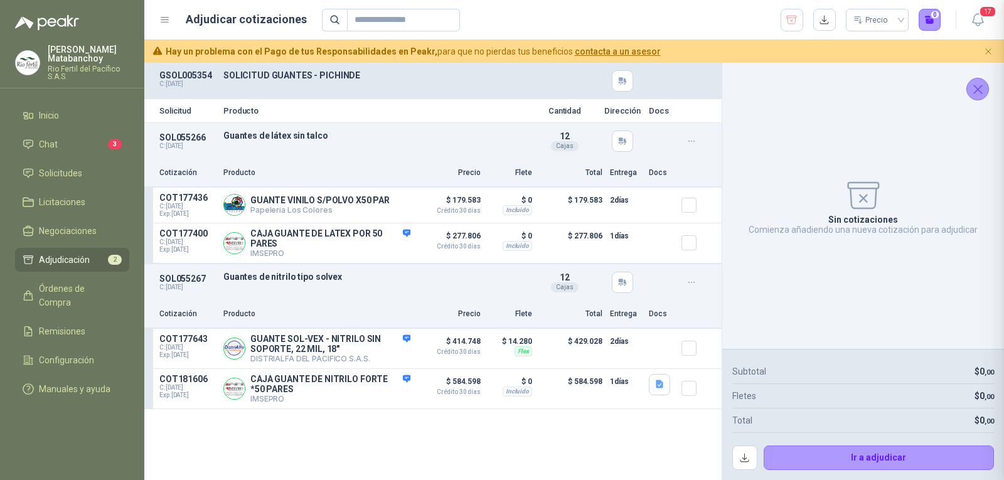
scroll to position [146, 0]
click at [360, 201] on icon "button" at bounding box center [359, 204] width 9 height 9
click at [360, 201] on div at bounding box center [502, 240] width 1004 height 480
click at [349, 197] on p "GUANTE VINILO S/POLVO X50 PAR" at bounding box center [319, 200] width 139 height 10
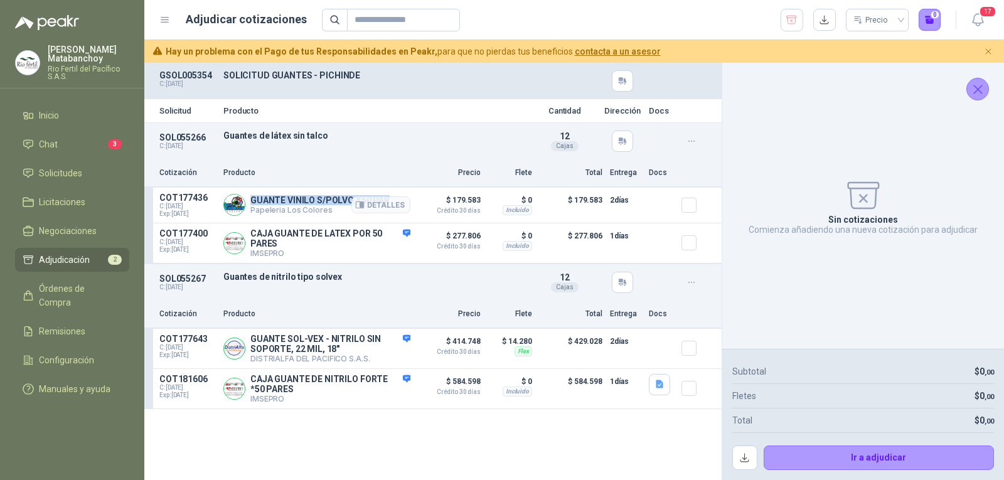
click at [349, 197] on p "GUANTE VINILO S/POLVO X50 PAR" at bounding box center [319, 200] width 139 height 10
copy p "GUANTE VINILO S/POLVO X50 PAR"
click at [399, 148] on div "SOL055266 C: 09/09/2025 Guantes de látex sin talco Detalles 12 Cajas" at bounding box center [432, 141] width 577 height 36
click at [396, 204] on button "Detalles" at bounding box center [380, 204] width 59 height 17
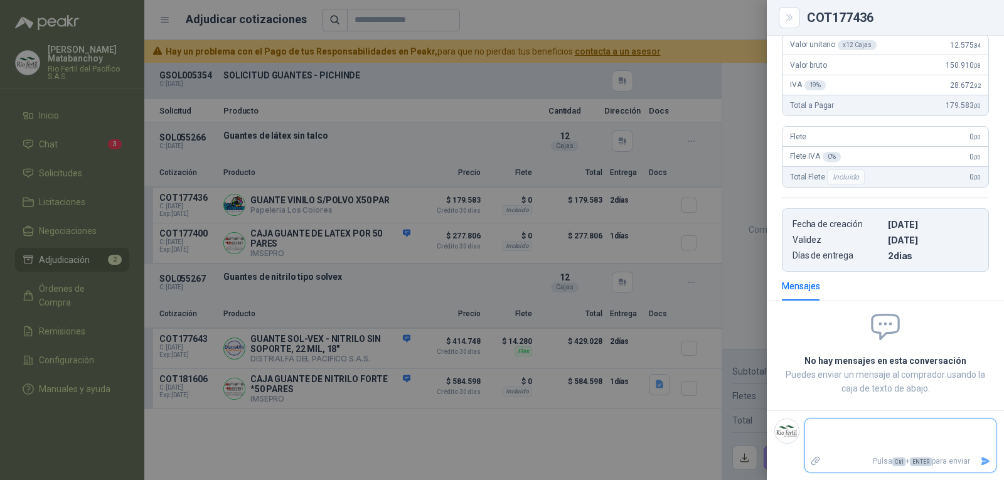
click at [863, 445] on textarea at bounding box center [900, 436] width 191 height 29
type textarea "*"
type textarea "**"
type textarea "***"
type textarea "****"
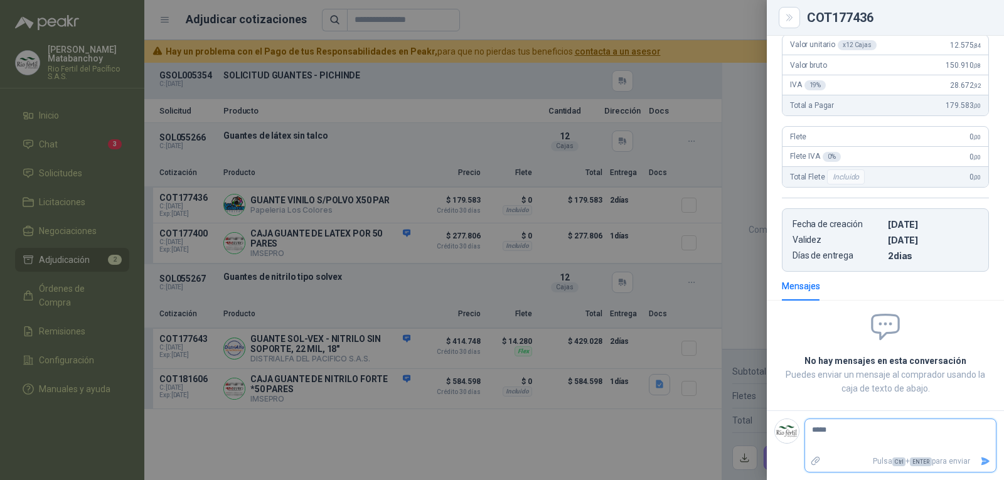
type textarea "****"
type textarea "******"
type textarea "*******"
type textarea "********"
type textarea "*********"
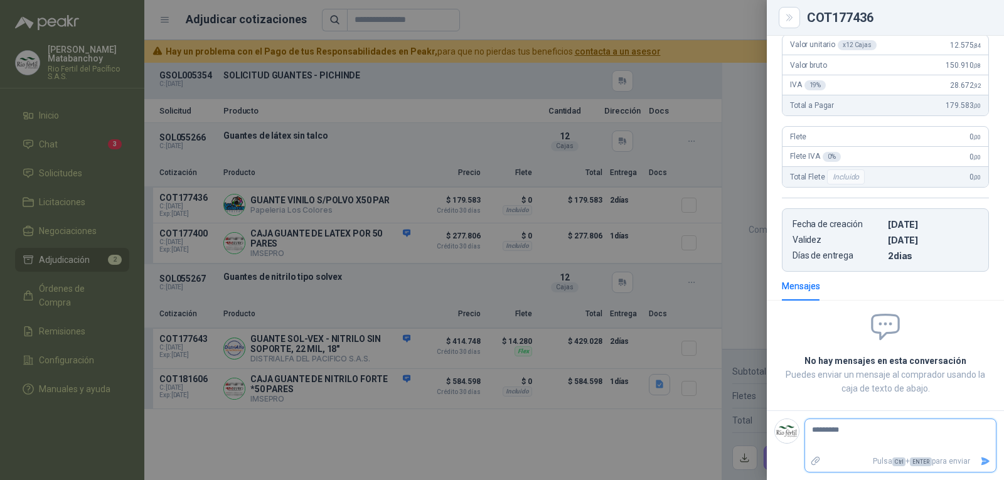
type textarea "*********"
type textarea "**********"
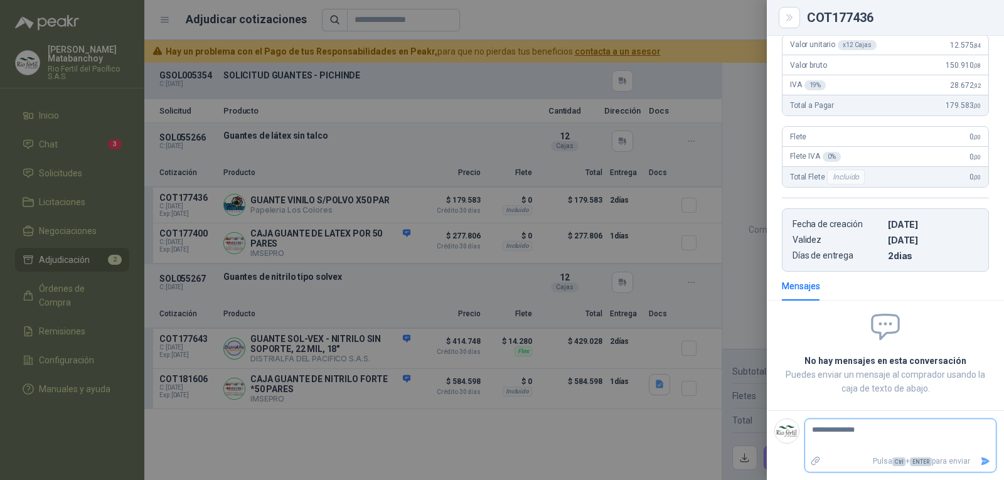
type textarea "**********"
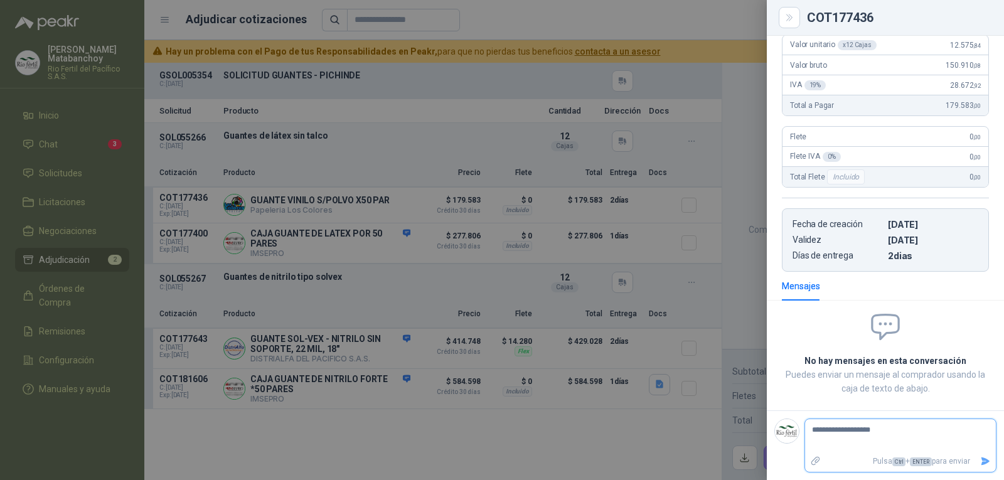
type textarea "**********"
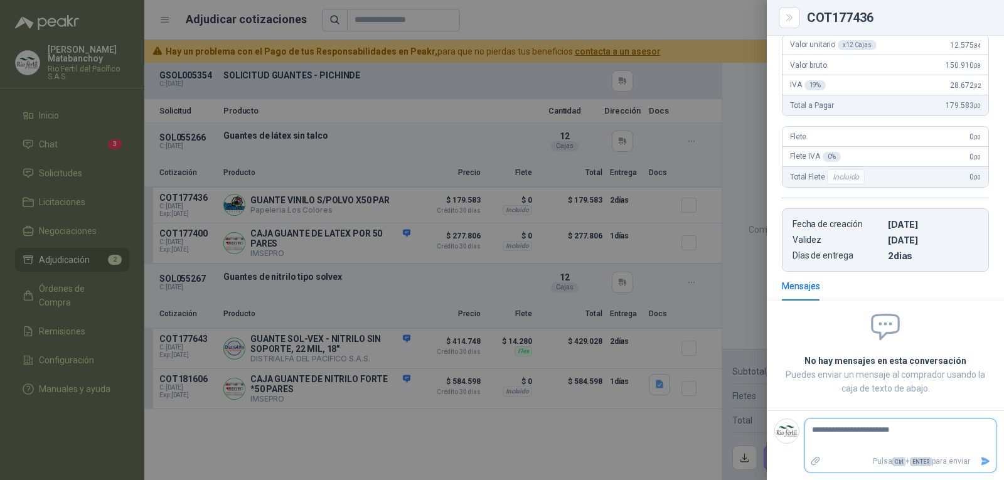
type textarea "**********"
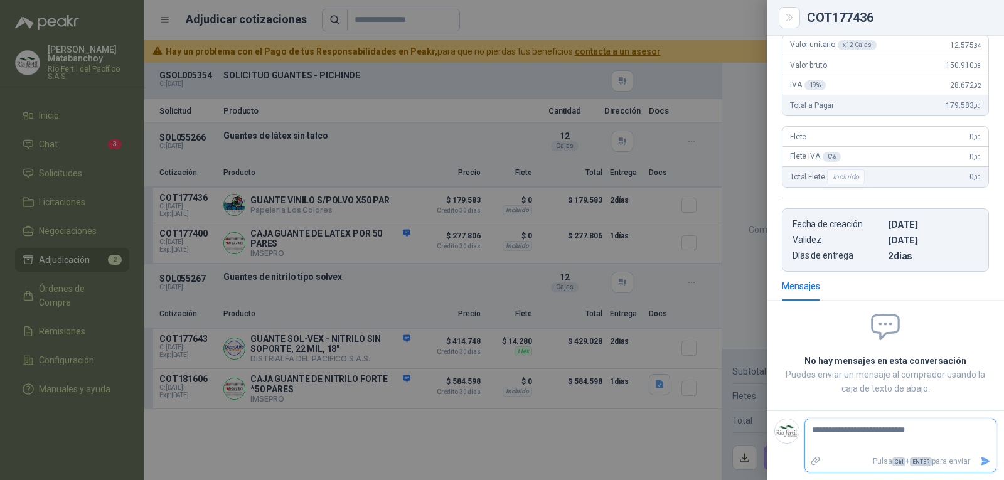
type textarea "**********"
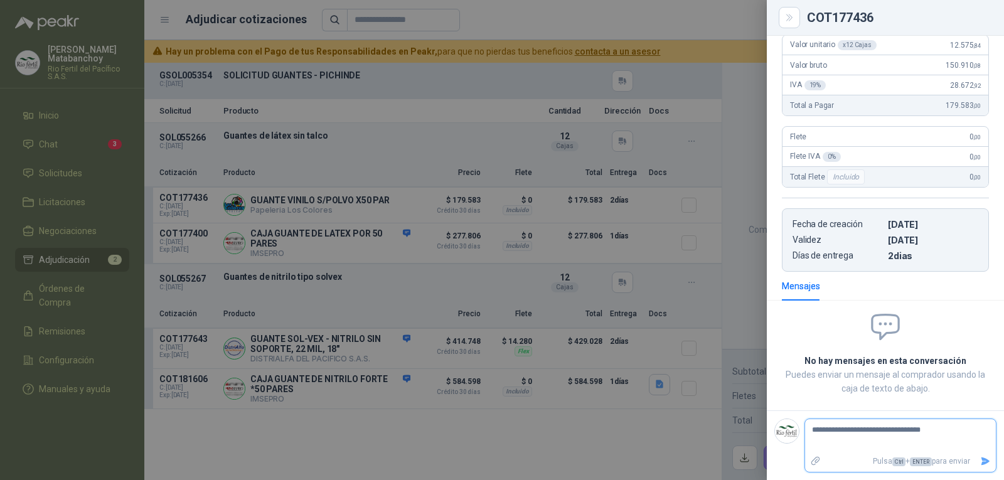
type textarea "**********"
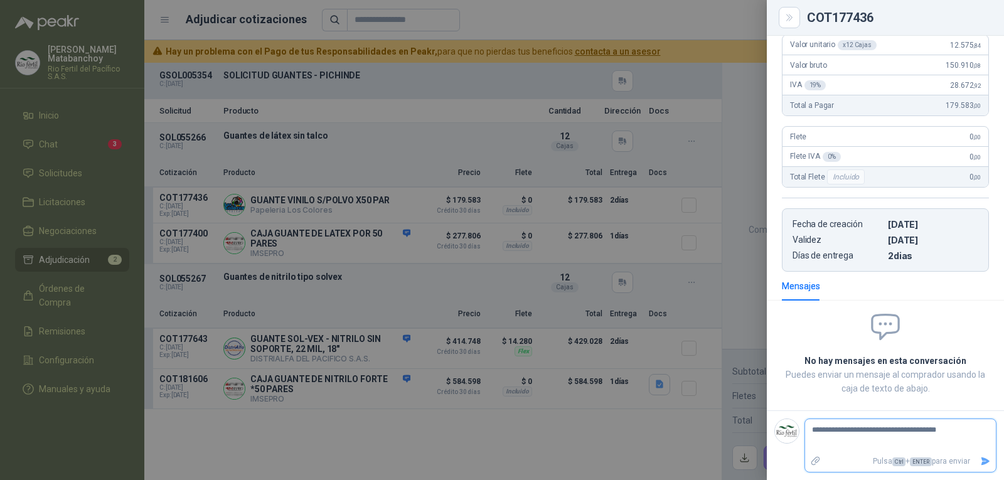
type textarea "**********"
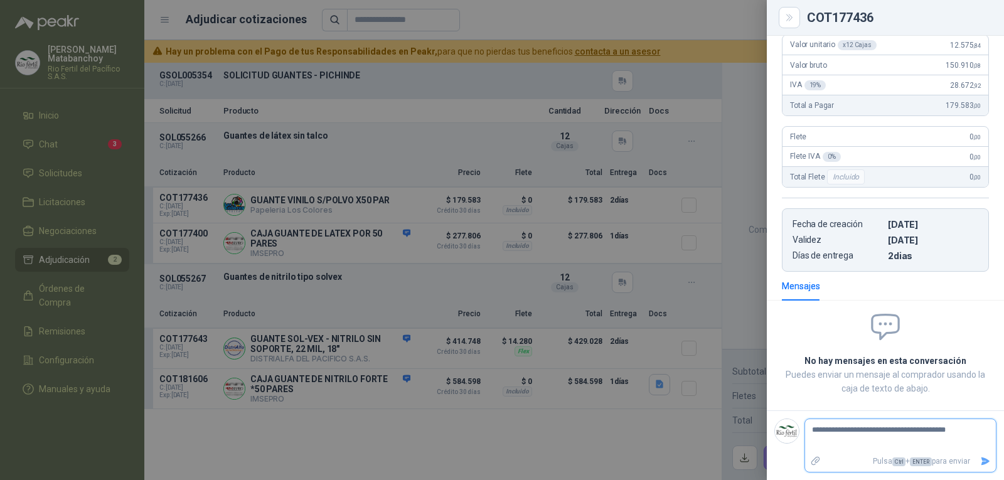
type textarea "**********"
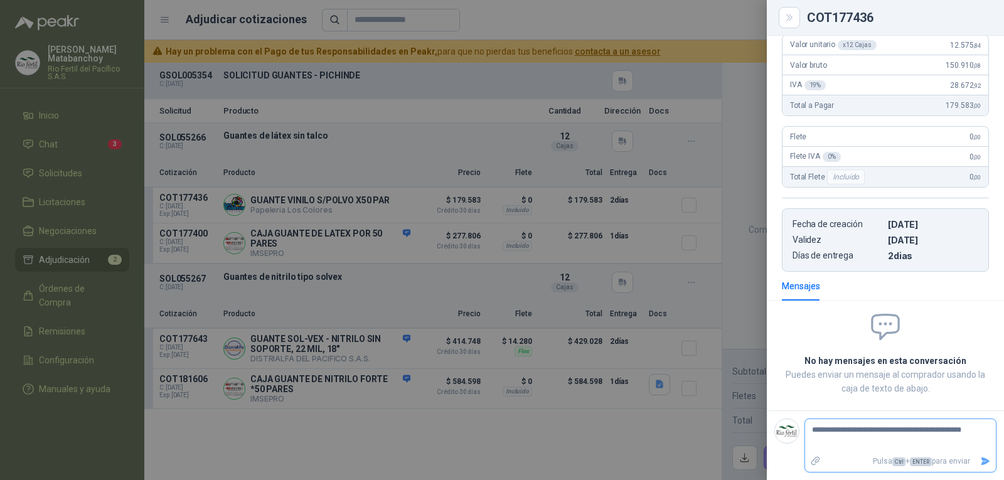
type textarea "**********"
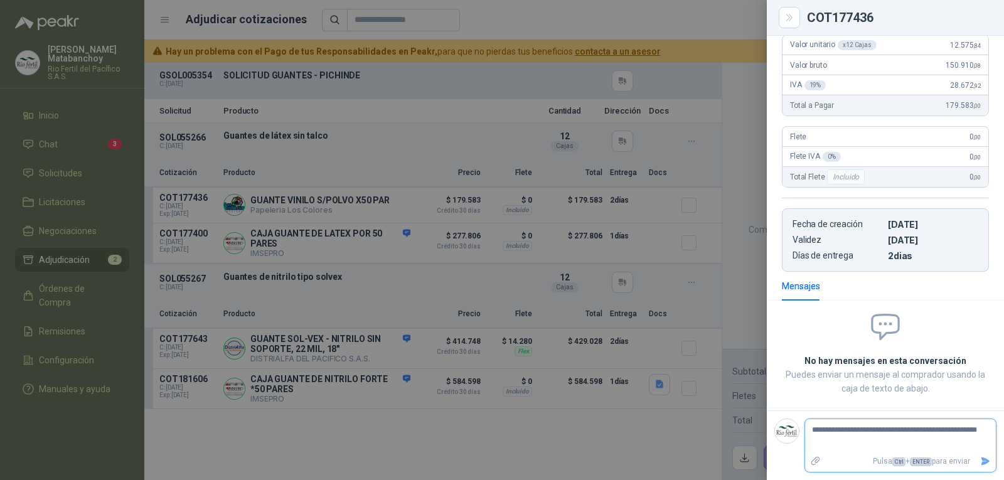
type textarea "**********"
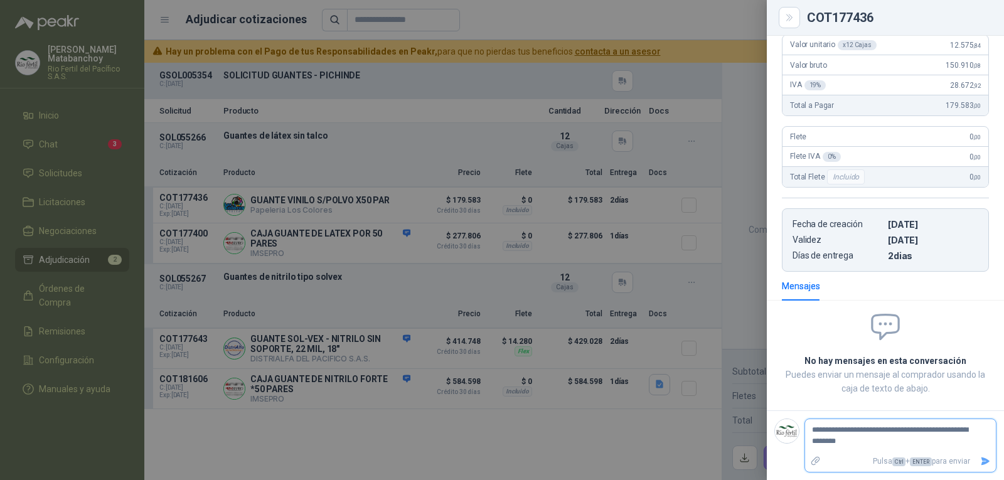
type textarea "**********"
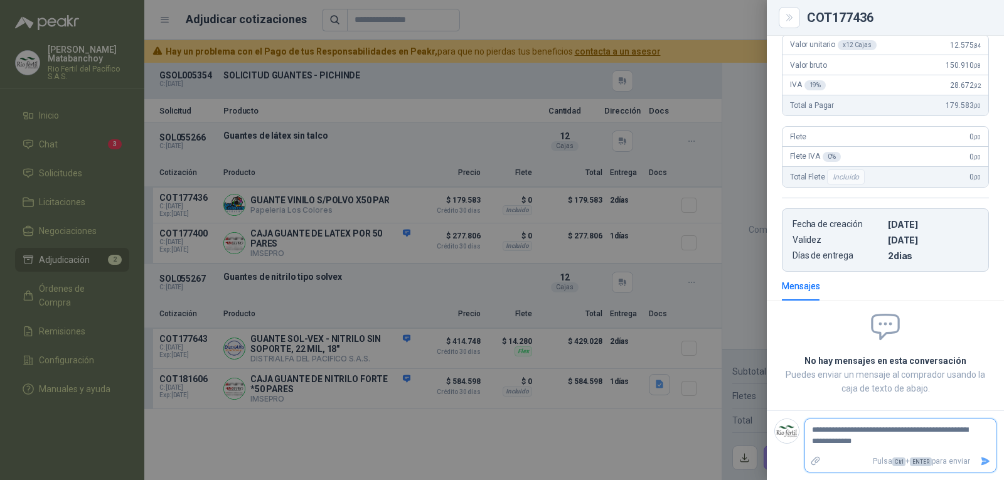
type textarea "**********"
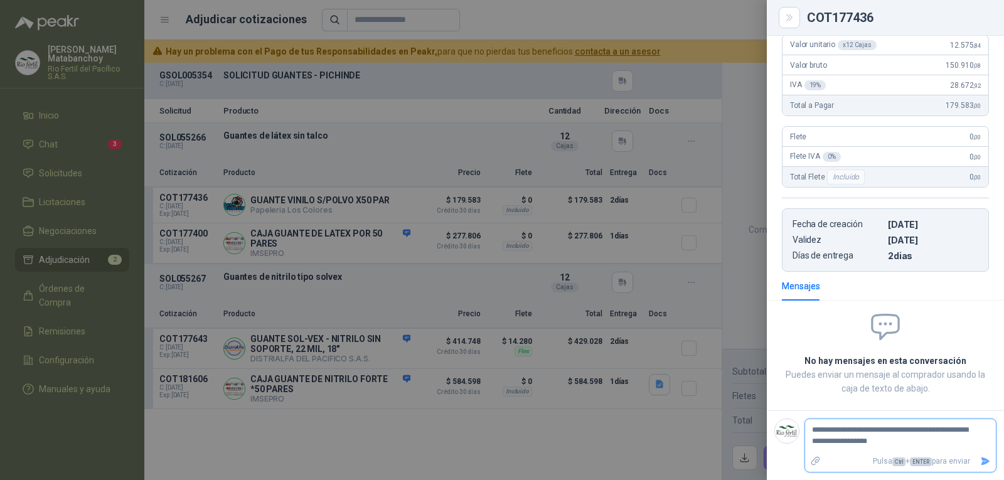
type textarea "**********"
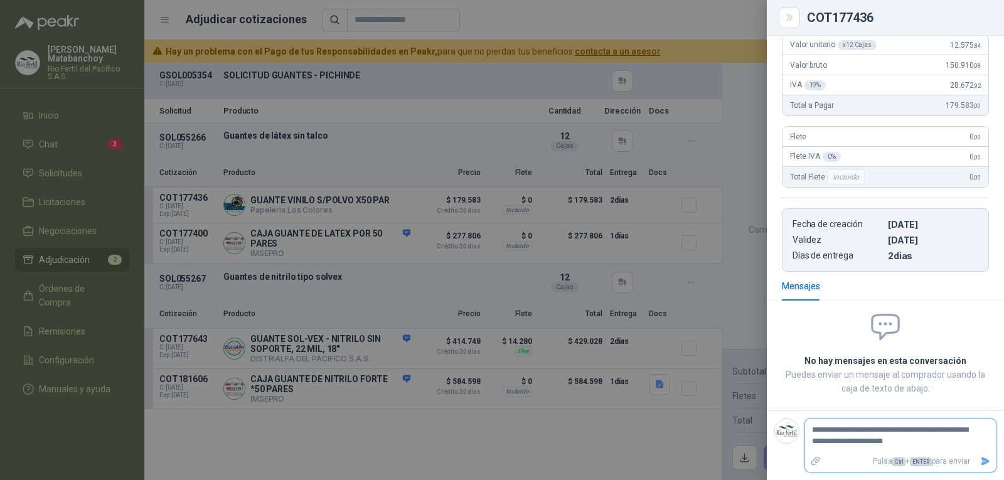
type textarea "**********"
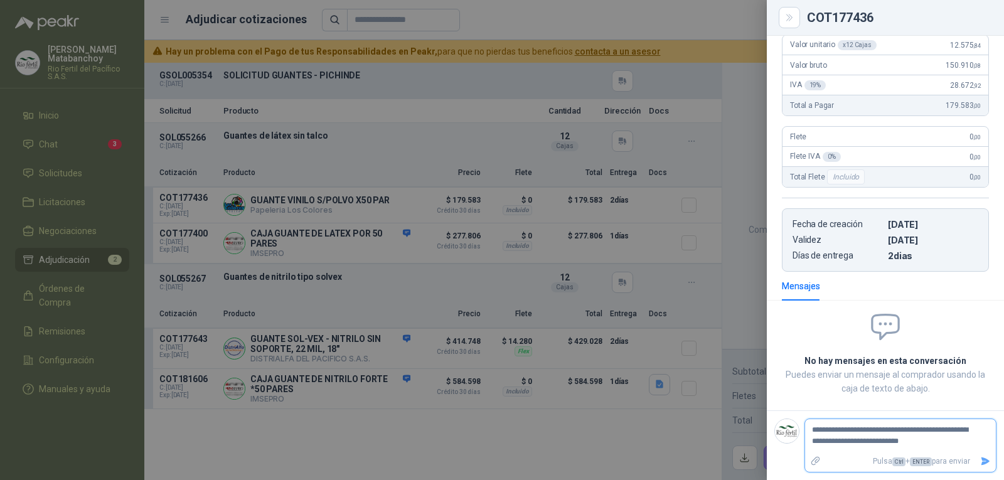
type textarea "**********"
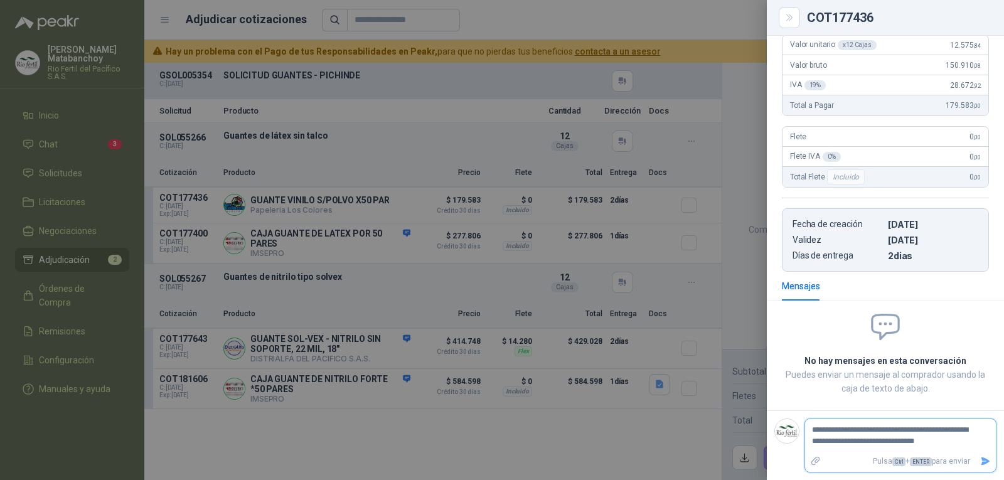
type textarea "**********"
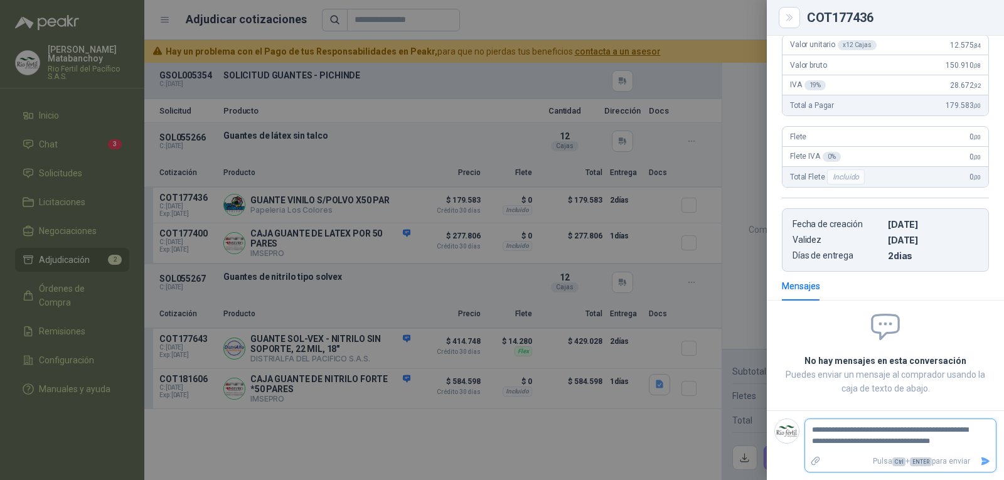
type textarea "**********"
click at [980, 461] on icon "Enviar" at bounding box center [985, 461] width 11 height 11
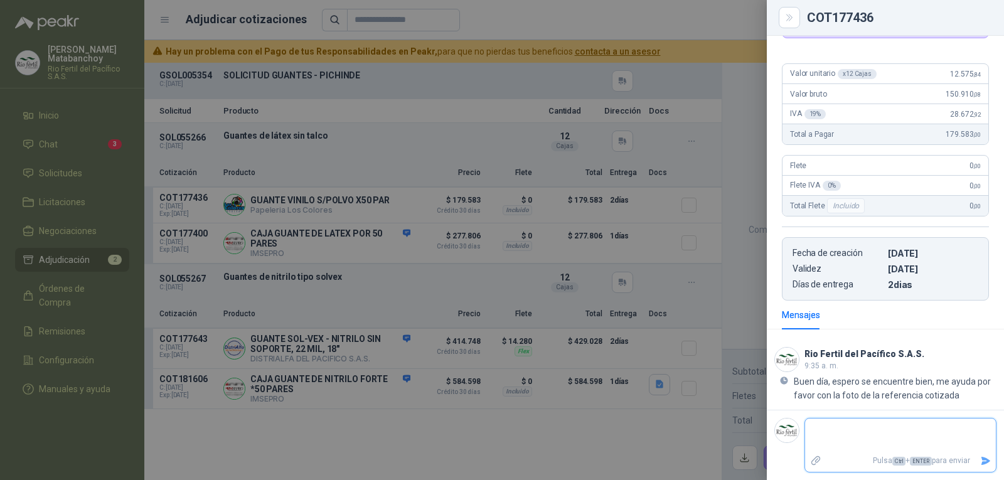
scroll to position [117, 0]
click at [385, 260] on div at bounding box center [502, 240] width 1004 height 480
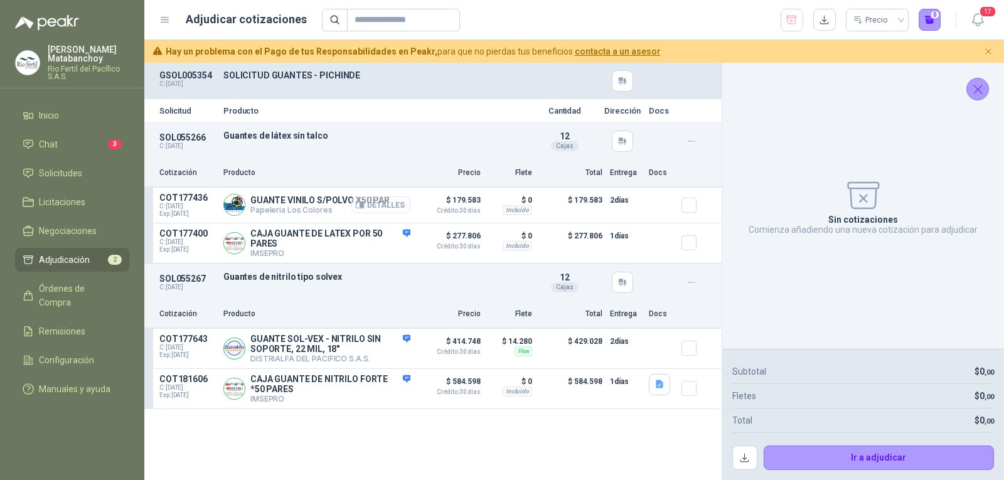
click at [396, 200] on button "Detalles" at bounding box center [380, 204] width 59 height 17
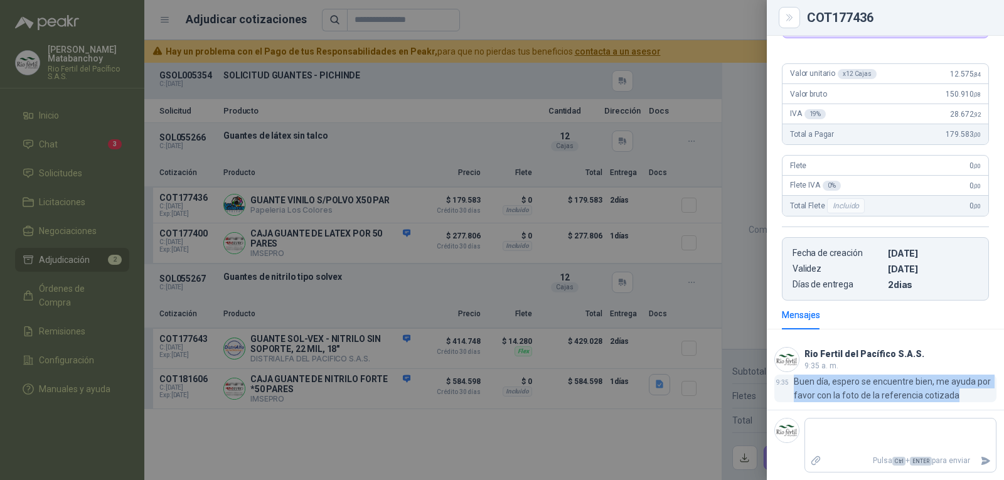
drag, startPoint x: 928, startPoint y: 393, endPoint x: 795, endPoint y: 385, distance: 133.3
click at [795, 385] on p "Buen día, espero se encuentre bien, me ayuda por favor con la foto de la refere…" at bounding box center [895, 389] width 203 height 28
copy p "Buen día, espero se encuentre bien, me ayuda por favor con la foto de la refere…"
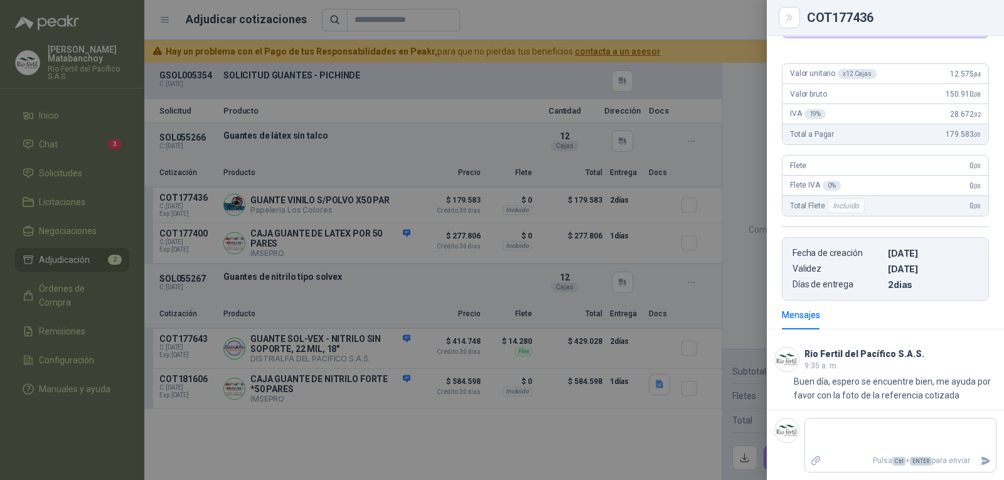
click at [392, 291] on div at bounding box center [502, 240] width 1004 height 480
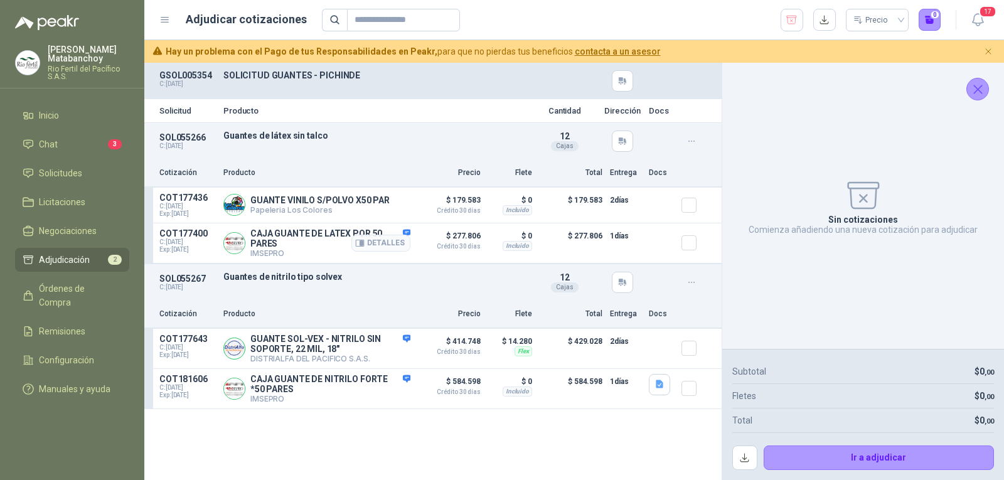
click at [402, 234] on div "Detalles" at bounding box center [380, 242] width 59 height 29
click at [392, 239] on button "Detalles" at bounding box center [380, 243] width 59 height 17
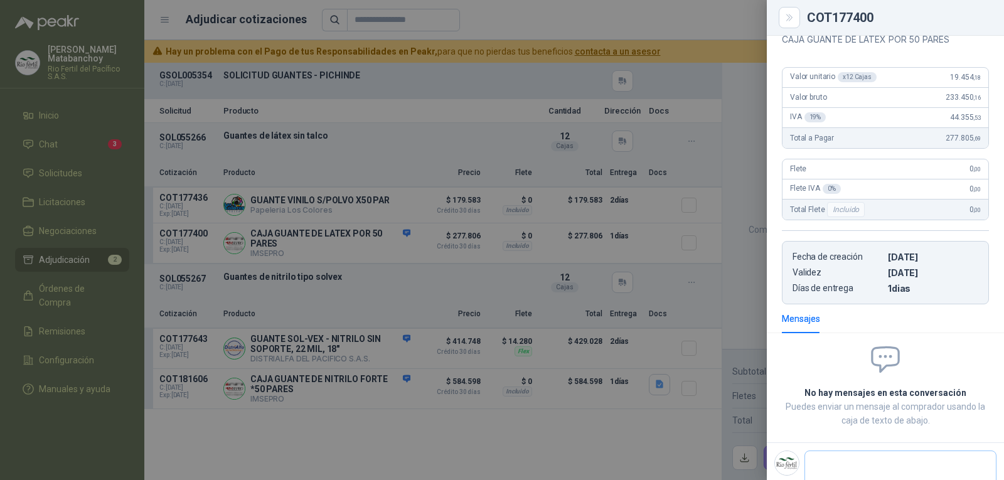
scroll to position [186, 0]
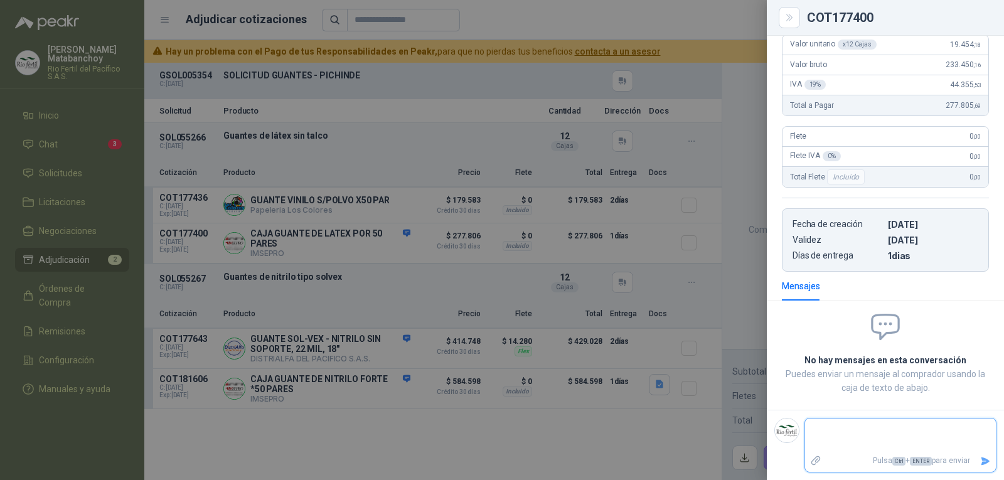
click at [865, 425] on textarea at bounding box center [895, 435] width 181 height 29
paste textarea "**********"
type textarea "**********"
click at [984, 458] on button "Enviar" at bounding box center [985, 461] width 21 height 22
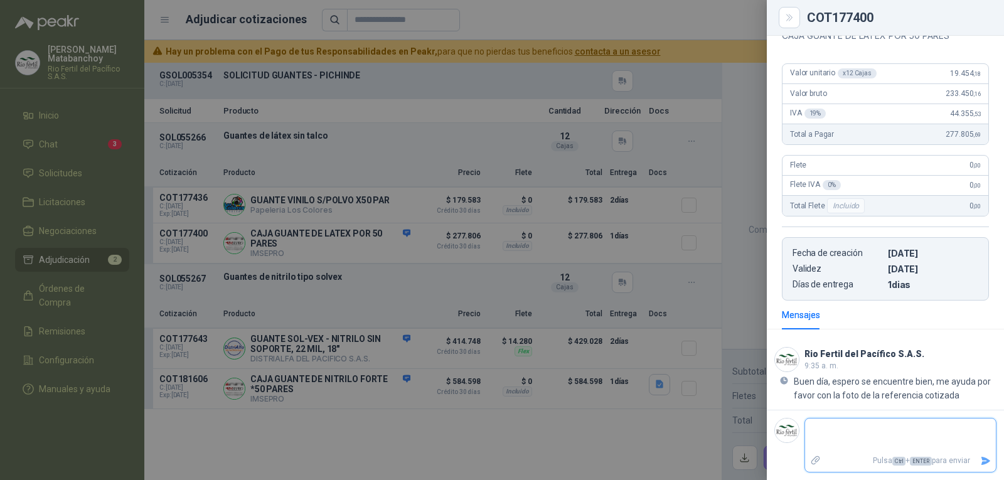
scroll to position [157, 0]
click at [479, 319] on div at bounding box center [502, 240] width 1004 height 480
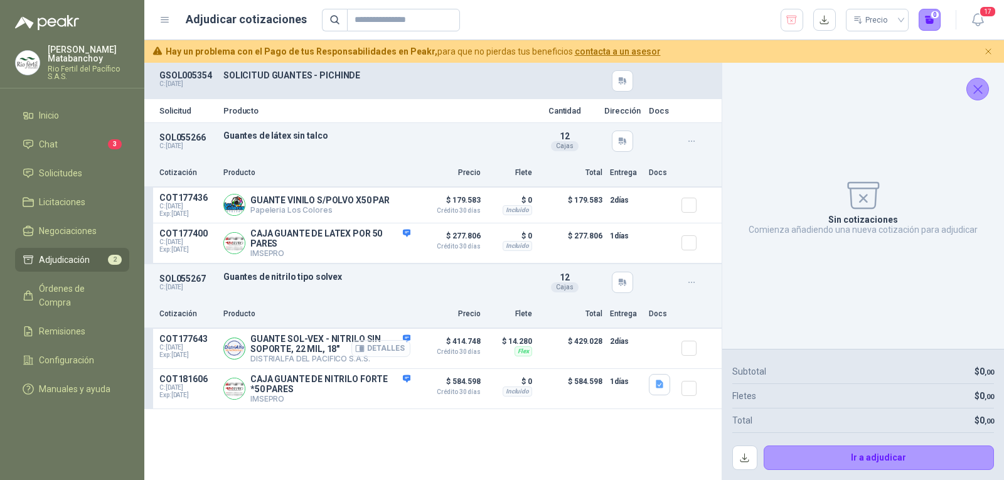
click at [394, 350] on button "Detalles" at bounding box center [380, 348] width 59 height 17
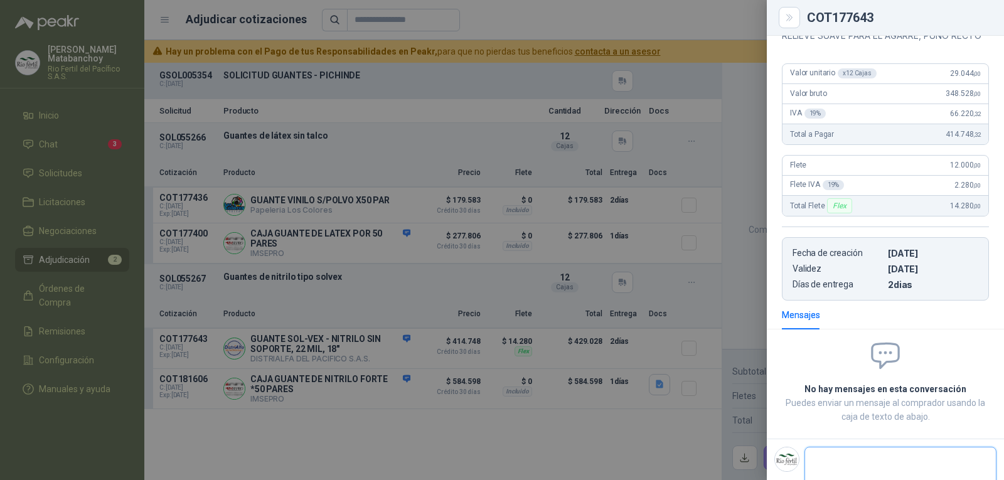
click at [861, 466] on textarea at bounding box center [895, 464] width 181 height 29
paste textarea "**********"
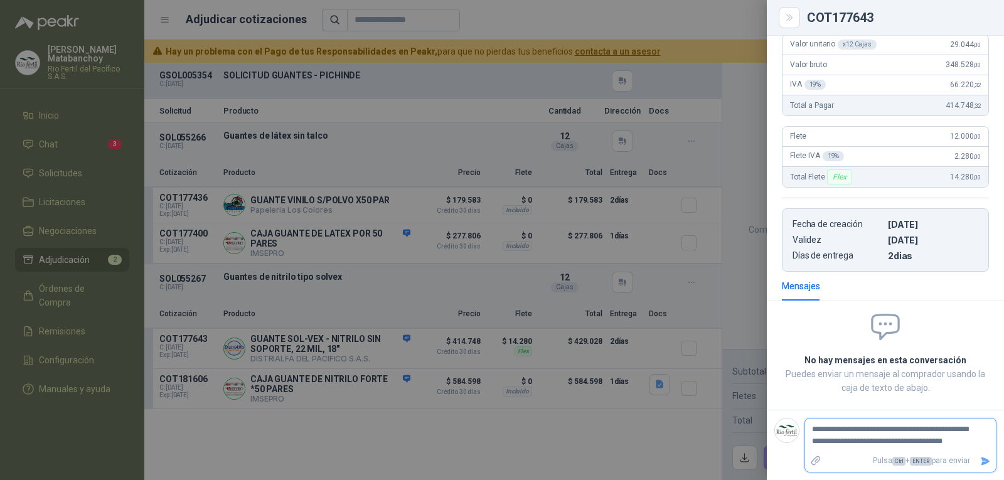
type textarea "**********"
click at [980, 462] on icon "Enviar" at bounding box center [985, 461] width 11 height 11
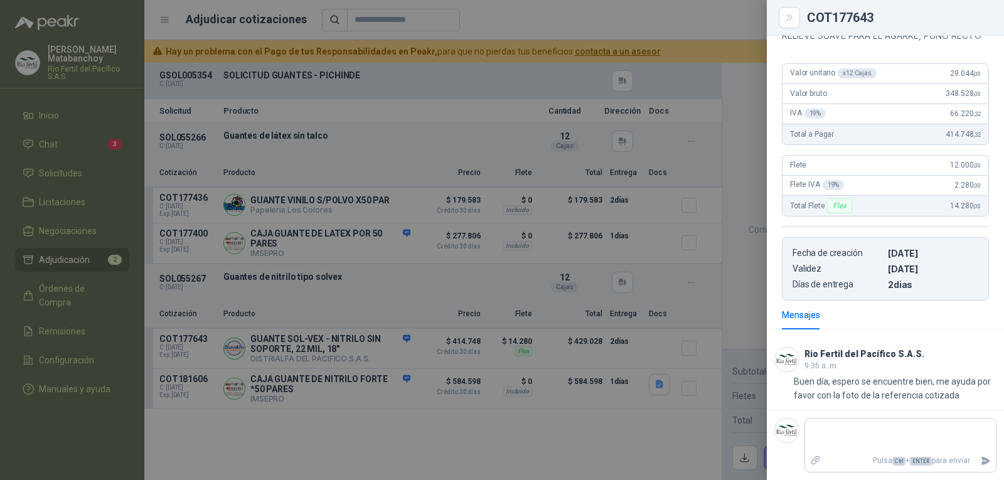
click at [569, 285] on div at bounding box center [502, 240] width 1004 height 480
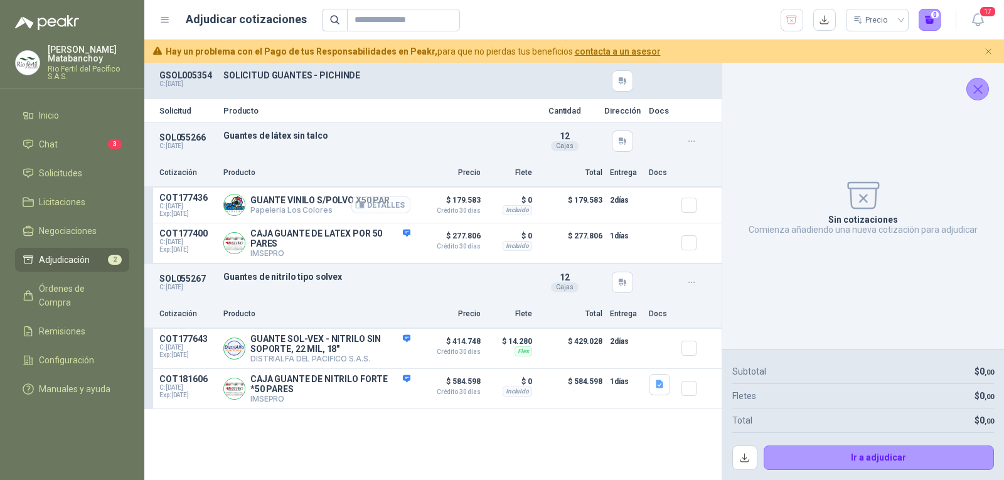
click at [391, 212] on button "Detalles" at bounding box center [380, 204] width 59 height 17
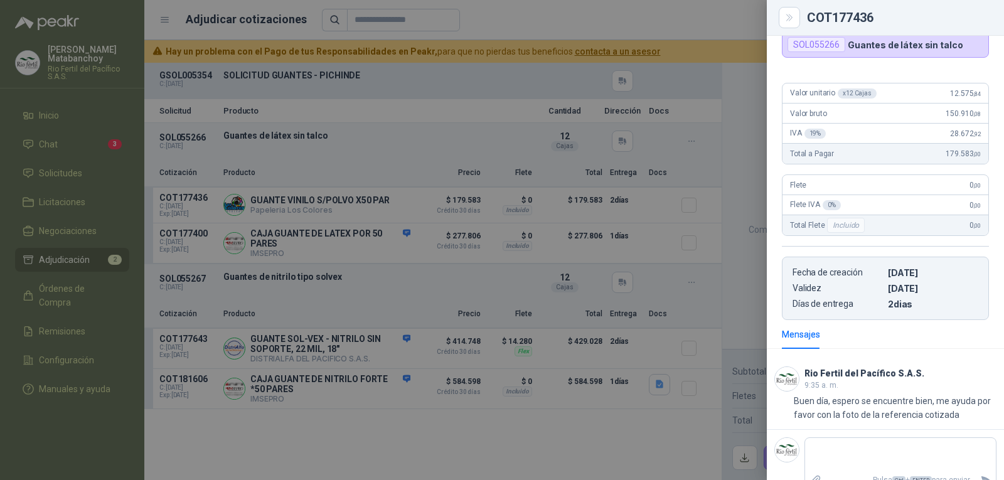
scroll to position [117, 0]
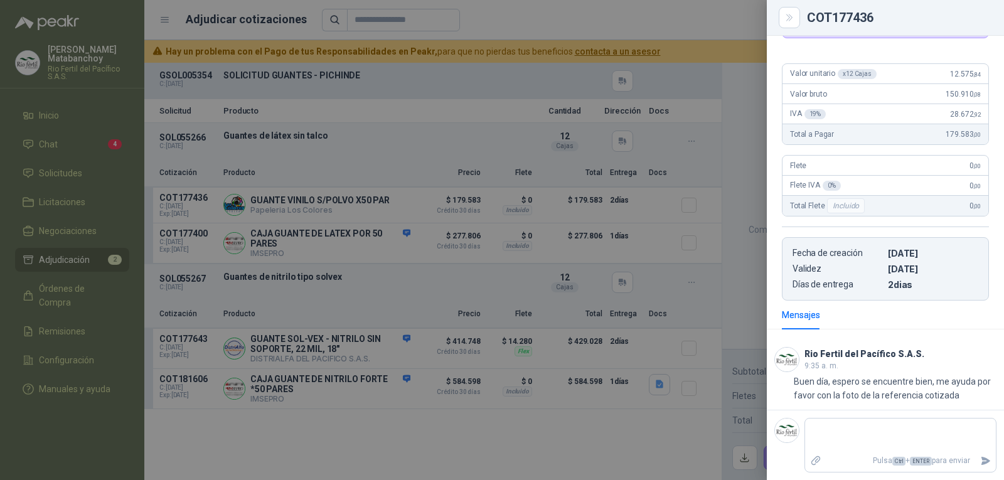
click at [521, 318] on div at bounding box center [502, 240] width 1004 height 480
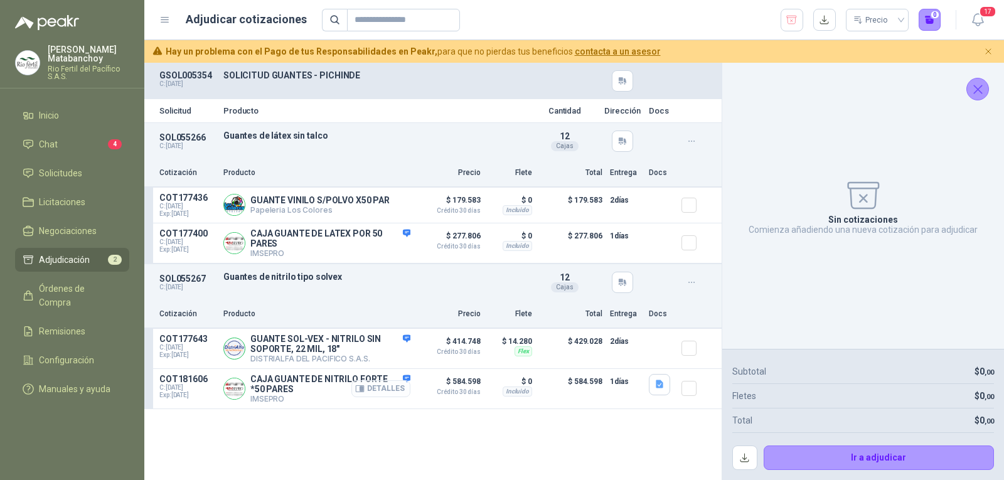
click at [401, 392] on button "Detalles" at bounding box center [380, 388] width 59 height 17
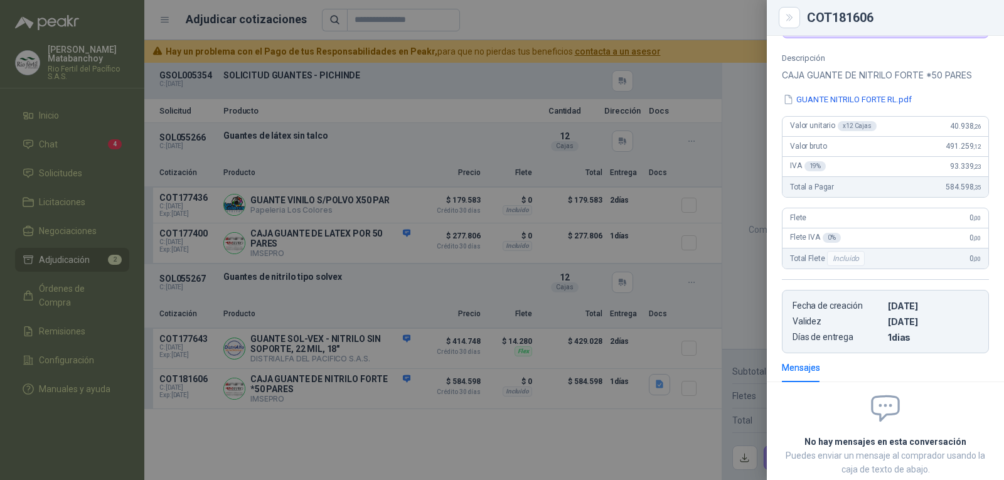
scroll to position [199, 0]
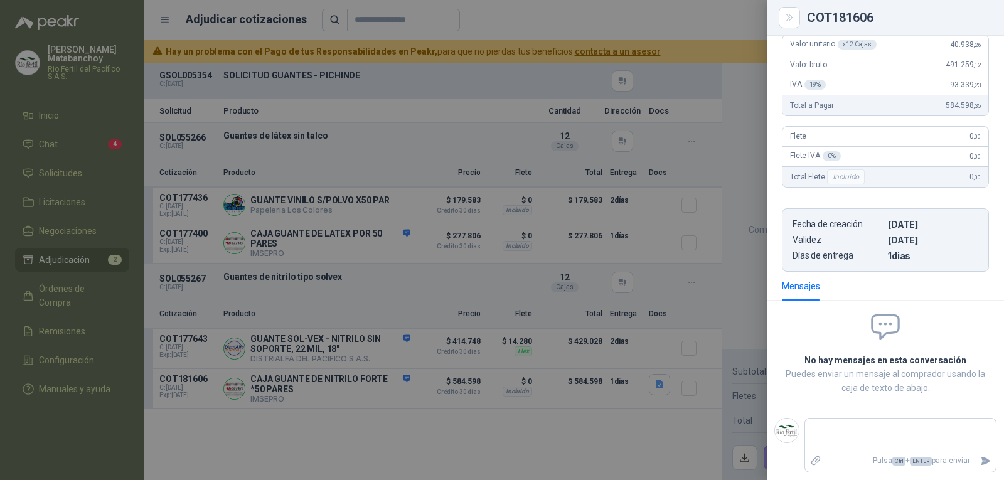
click at [568, 302] on div at bounding box center [502, 240] width 1004 height 480
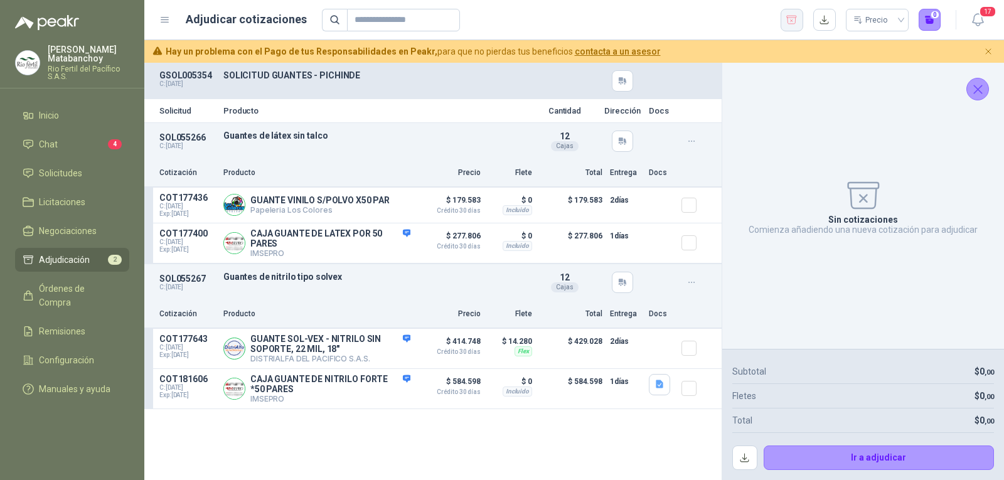
click at [799, 20] on button "button" at bounding box center [792, 20] width 23 height 23
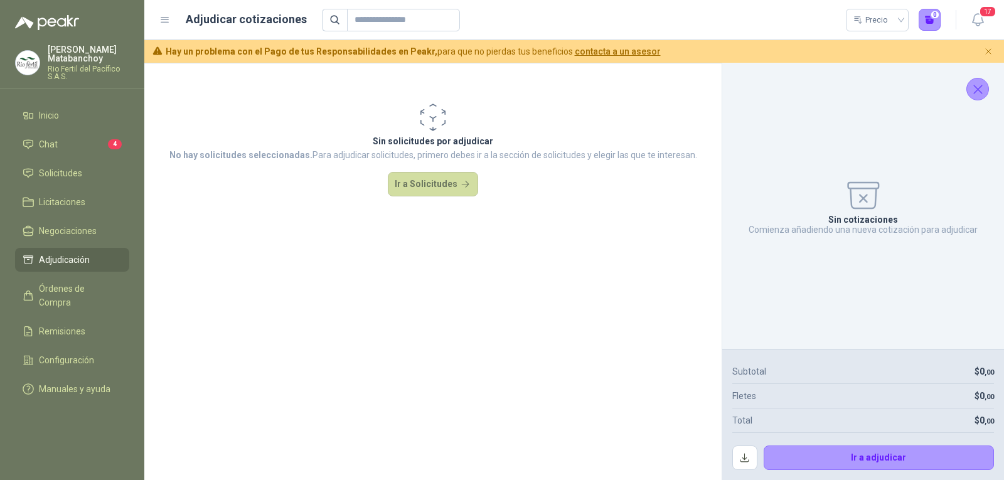
click at [983, 94] on icon "Cerrar" at bounding box center [978, 90] width 16 height 16
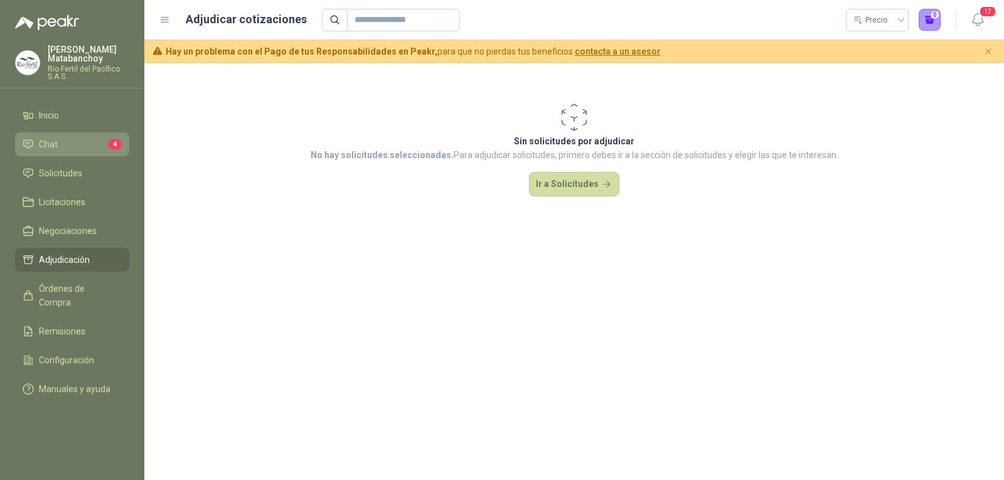
click at [55, 141] on span "Chat" at bounding box center [48, 144] width 19 height 14
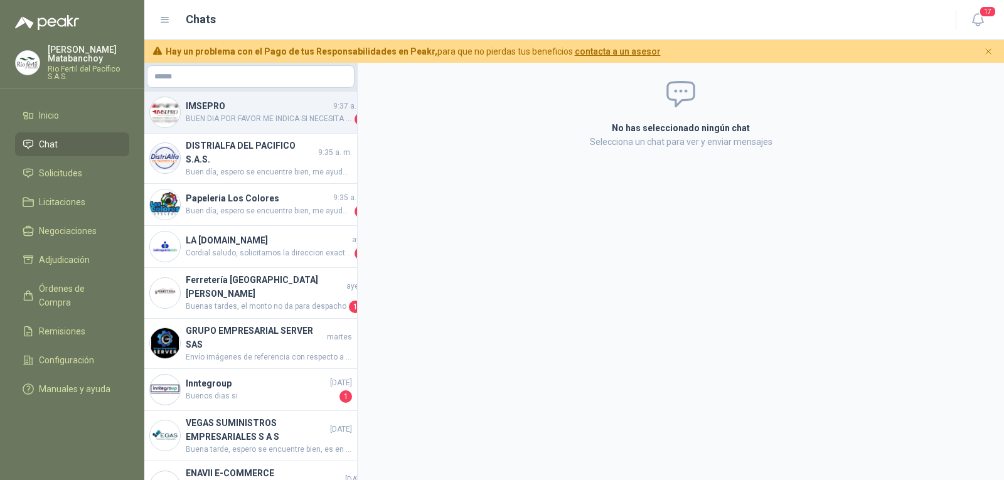
click at [300, 120] on span "BUEN DIA POR FAVOR ME INDICA SI NECESITA CAJA O POR PAR , YA QUE HABLE HACE UNO…" at bounding box center [269, 119] width 166 height 13
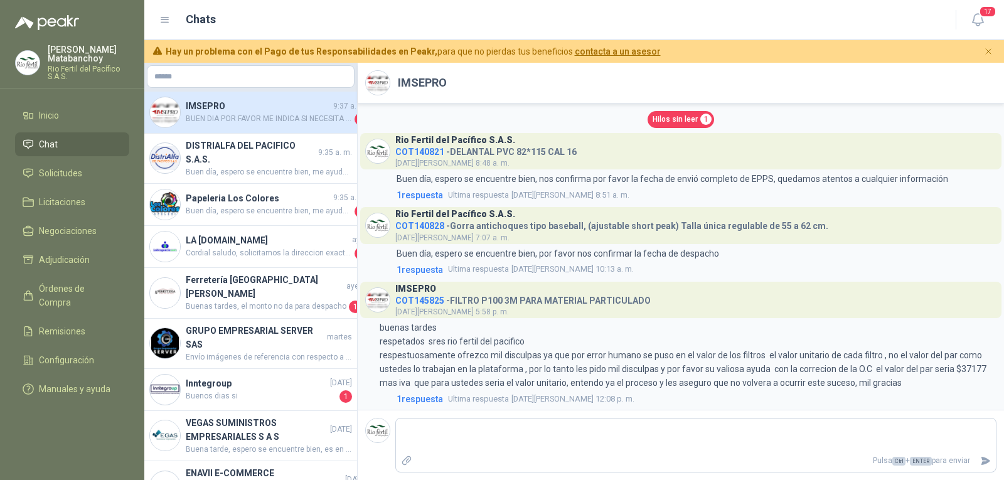
scroll to position [840, 0]
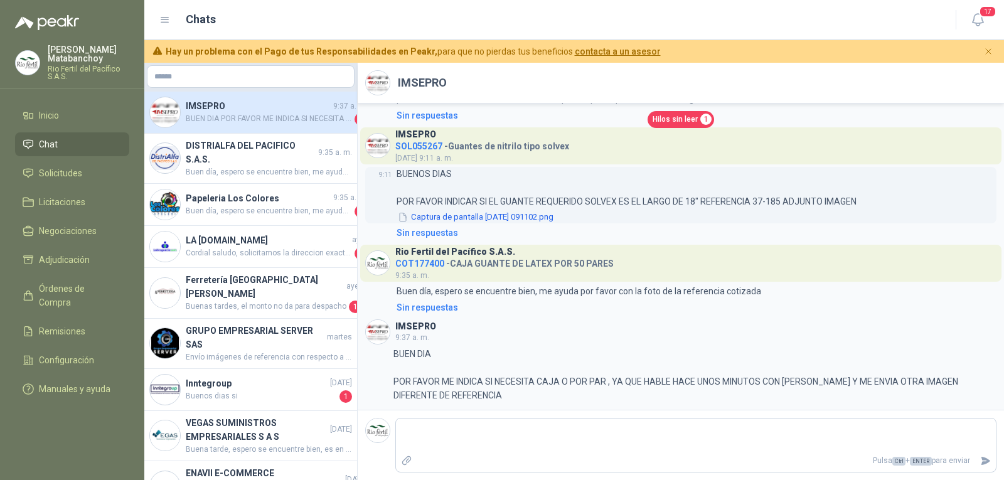
click at [497, 213] on button "Captura de pantalla 2025-09-10 091102.png" at bounding box center [476, 217] width 158 height 13
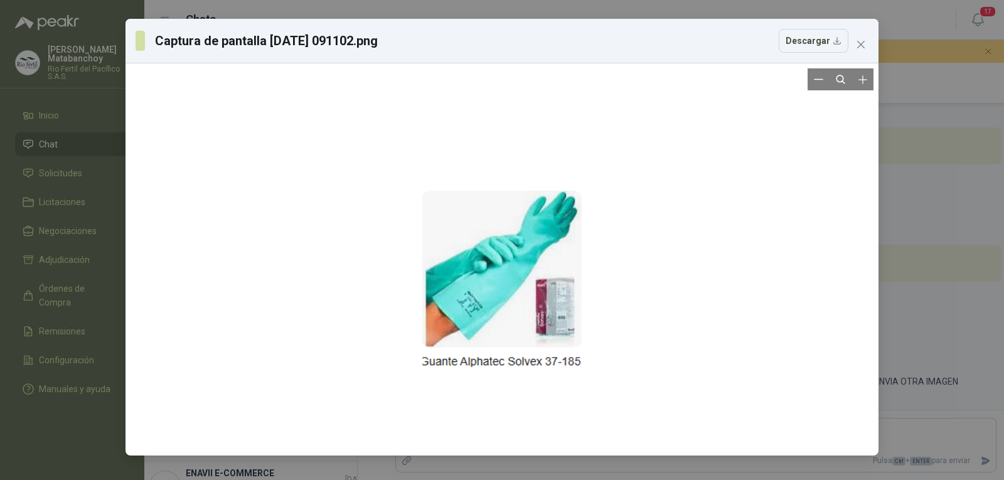
drag, startPoint x: 538, startPoint y: 270, endPoint x: 561, endPoint y: 171, distance: 101.7
click at [561, 171] on div at bounding box center [501, 276] width 159 height 497
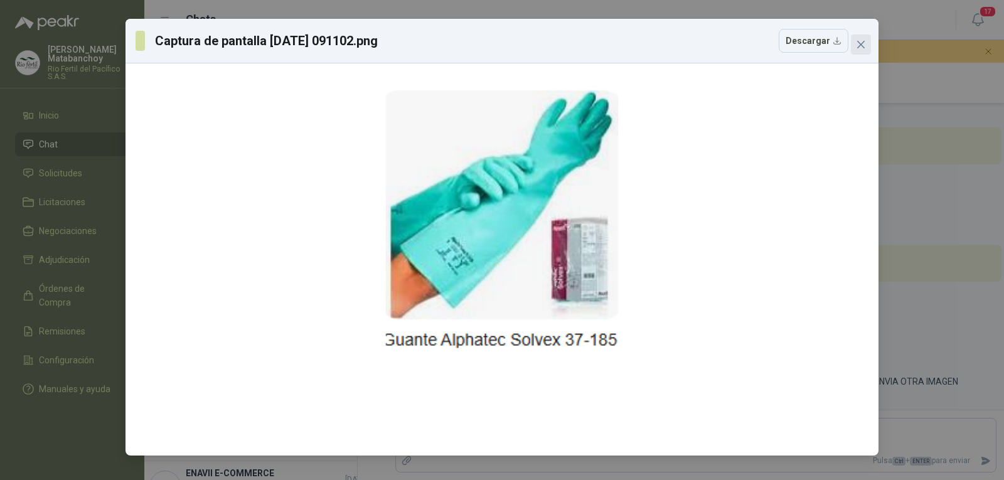
click at [862, 47] on icon "close" at bounding box center [861, 45] width 10 height 10
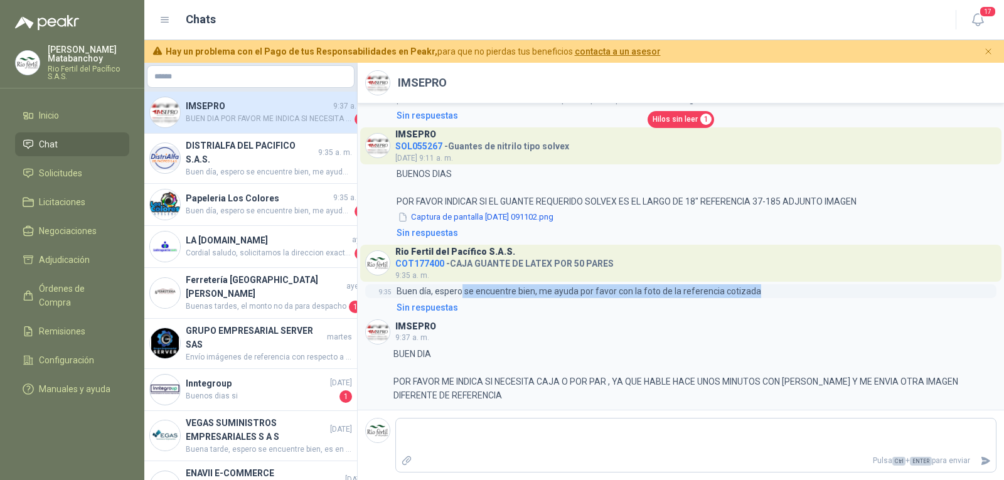
drag, startPoint x: 461, startPoint y: 289, endPoint x: 785, endPoint y: 288, distance: 324.4
click at [785, 288] on div "9:35 Buen día, espero se encuentre bien, me ayuda por favor con la foto de la r…" at bounding box center [680, 291] width 631 height 14
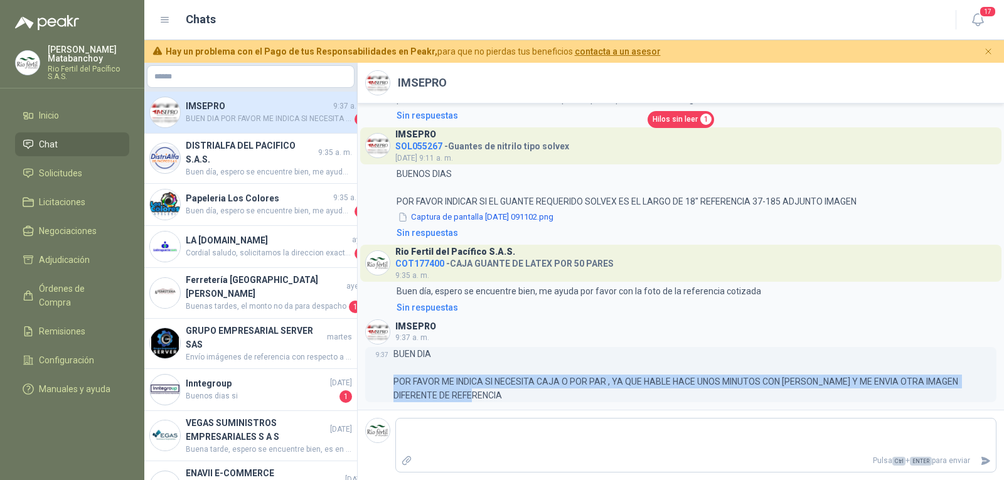
drag, startPoint x: 395, startPoint y: 380, endPoint x: 476, endPoint y: 398, distance: 83.6
click at [476, 398] on p "BUEN DIA POR FAVOR ME INDICA SI NECESITA CAJA O POR PAR , YA QUE HABLE HACE UNO…" at bounding box center [694, 374] width 603 height 55
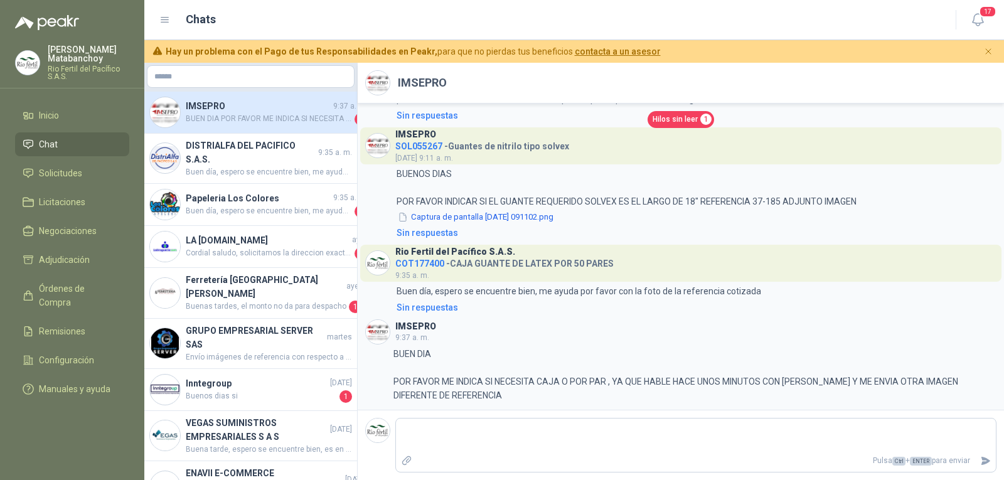
click at [85, 146] on li "Chat" at bounding box center [72, 144] width 99 height 14
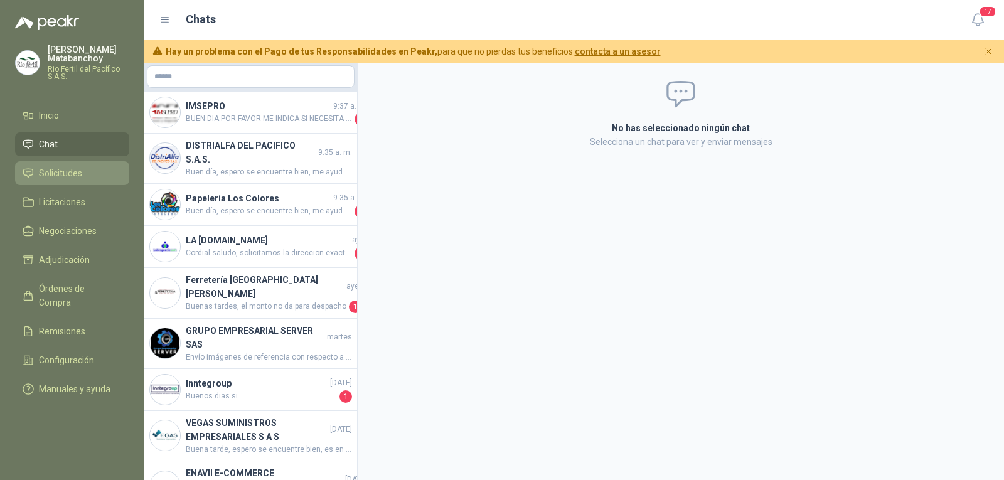
click at [67, 165] on link "Solicitudes" at bounding box center [72, 173] width 114 height 24
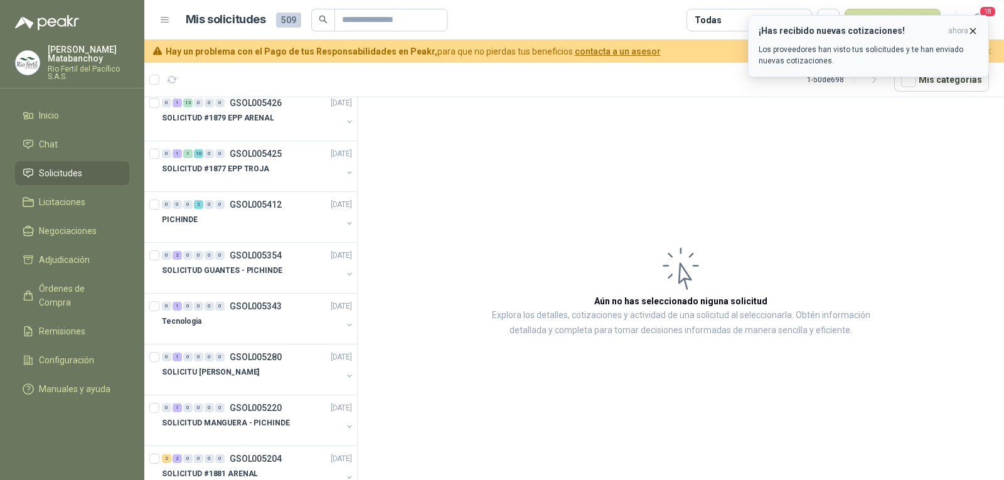
scroll to position [125, 0]
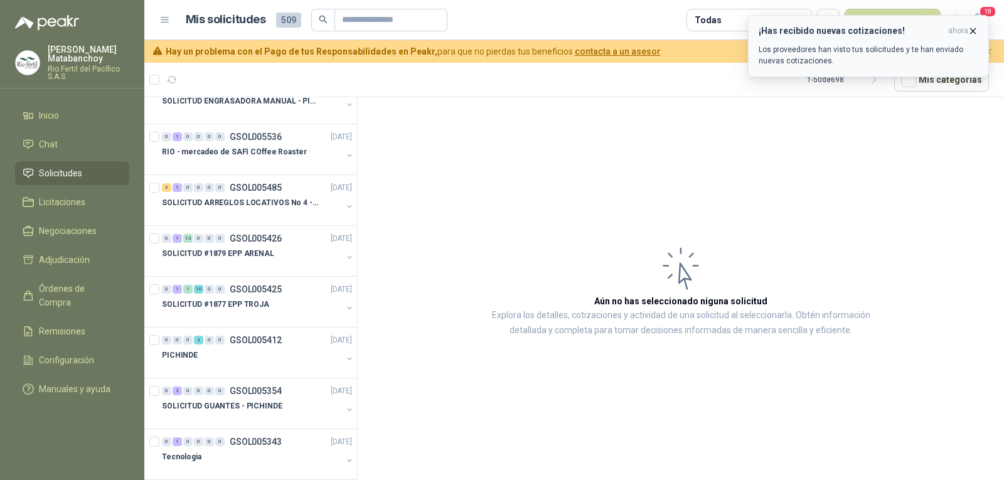
click at [869, 55] on p "Los proveedores han visto tus solicitudes y te han enviado nuevas cotizaciones." at bounding box center [869, 55] width 220 height 23
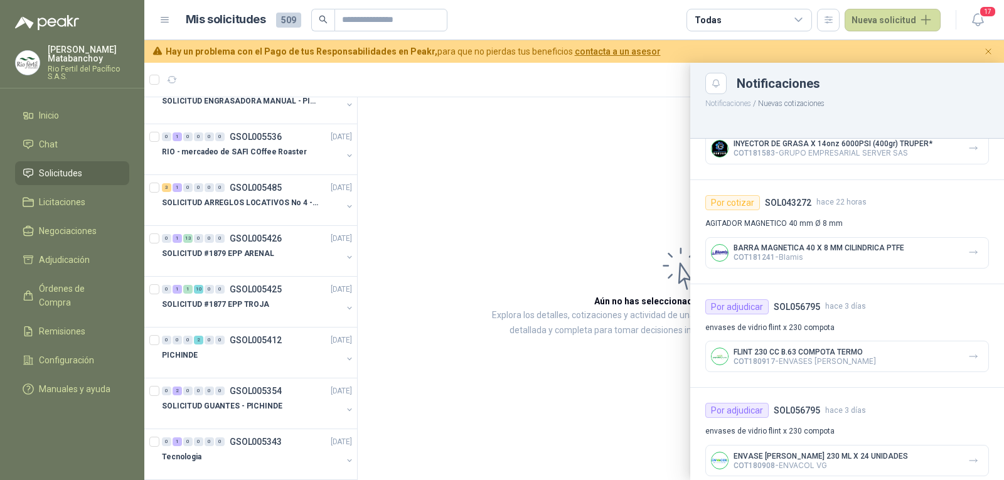
scroll to position [0, 0]
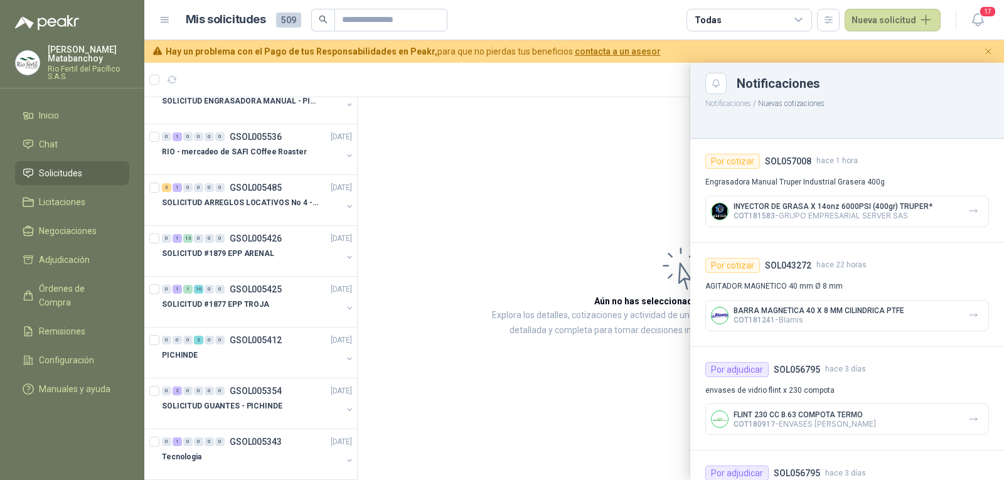
click at [786, 168] on h4 "SOL057008" at bounding box center [788, 161] width 46 height 14
click at [933, 218] on div "INYECTOR DE GRASA X 14onz 6000PSI (400gr) TRUPER* COT181583 - GRUPO EMPRESARIAL…" at bounding box center [847, 211] width 284 height 31
click at [968, 210] on icon "button" at bounding box center [973, 211] width 11 height 11
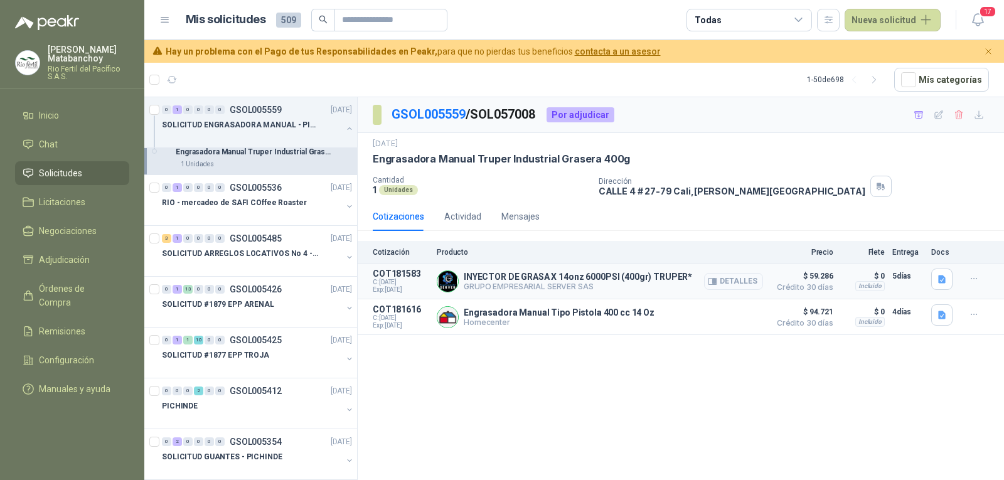
click at [752, 284] on button "Detalles" at bounding box center [733, 281] width 59 height 17
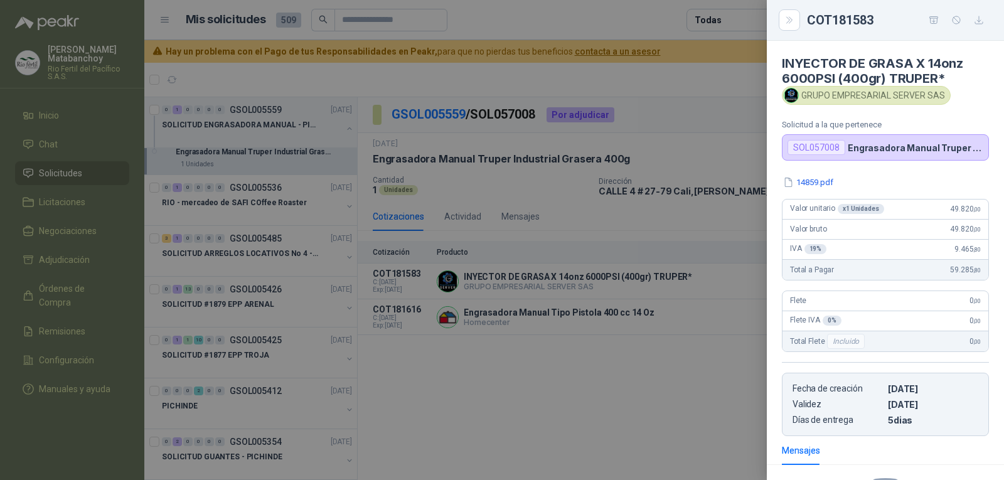
click at [650, 250] on div at bounding box center [502, 240] width 1004 height 480
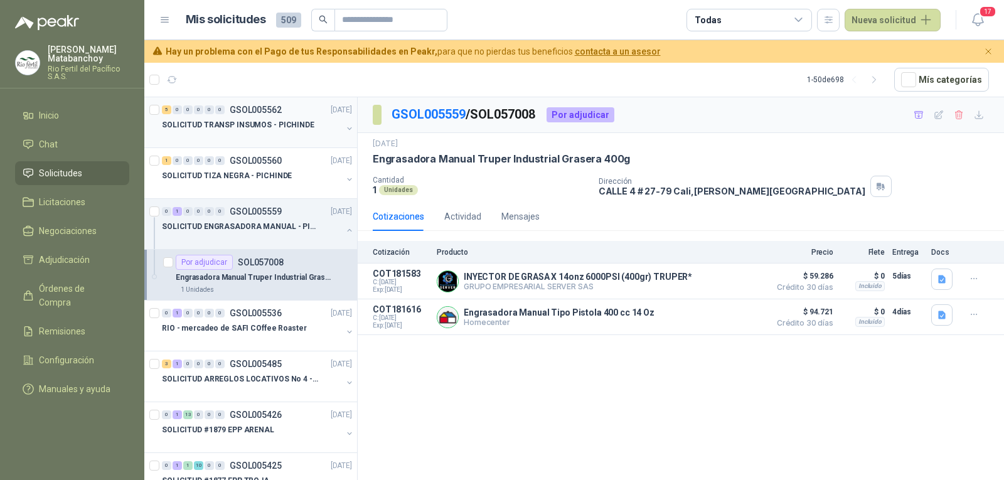
click at [278, 126] on p "SOLICITUD TRANSP INSUMOS - PICHINDE" at bounding box center [238, 125] width 152 height 12
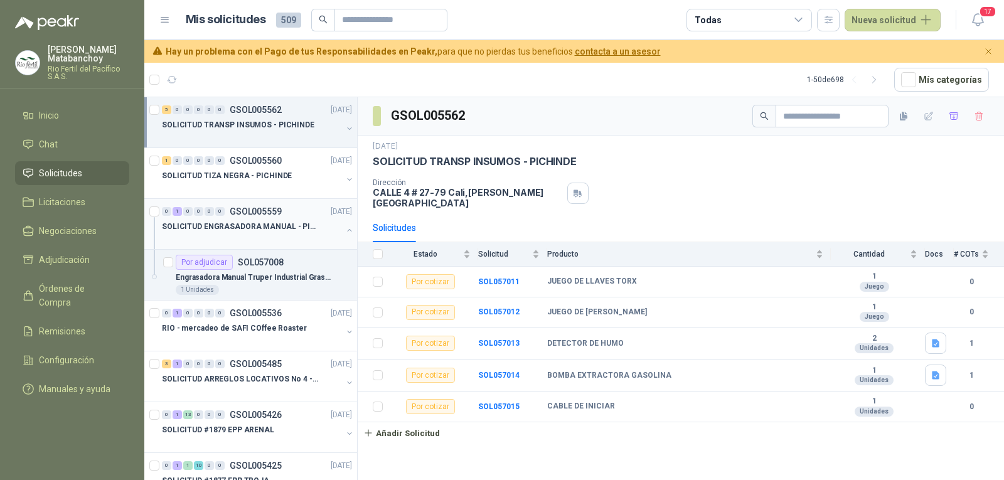
click at [299, 227] on p "SOLICITUD ENGRASADORA MANUAL - PICHINDE" at bounding box center [240, 227] width 156 height 12
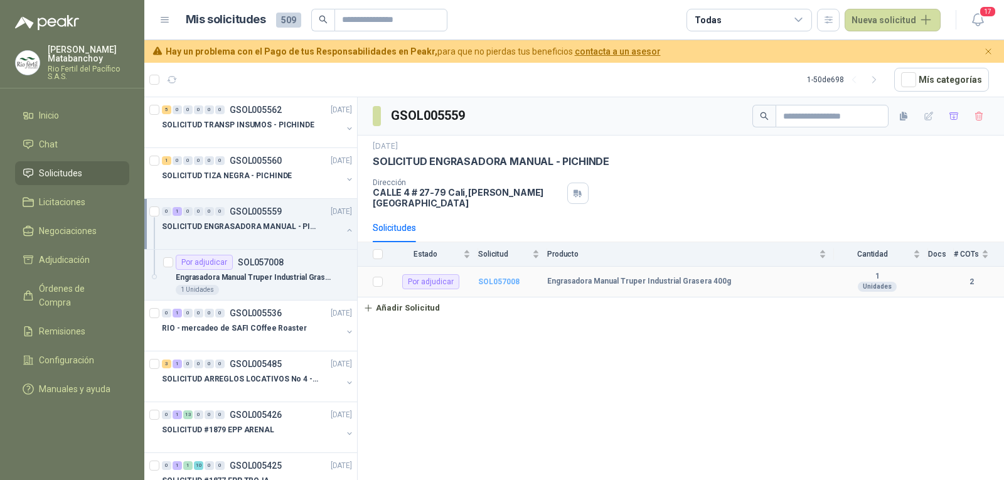
click at [499, 277] on b "SOL057008" at bounding box center [498, 281] width 41 height 9
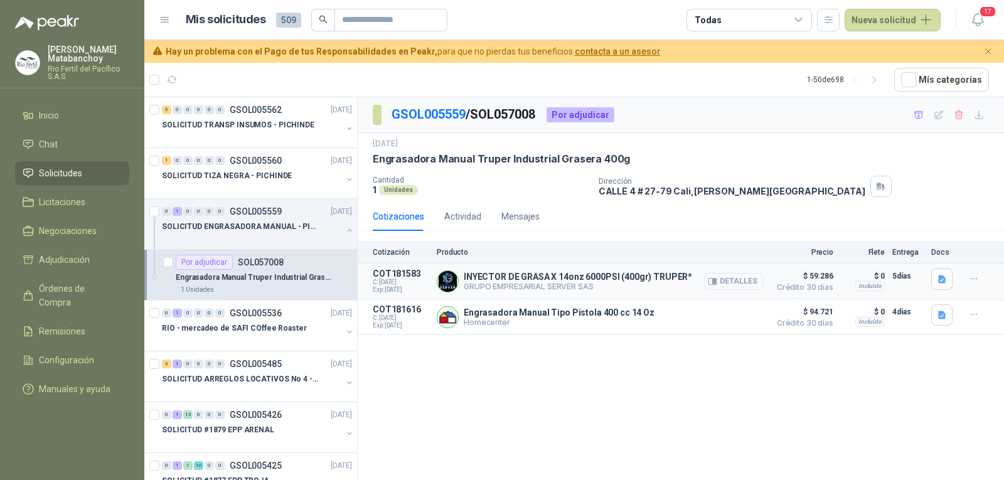
click at [737, 282] on button "Detalles" at bounding box center [733, 281] width 59 height 17
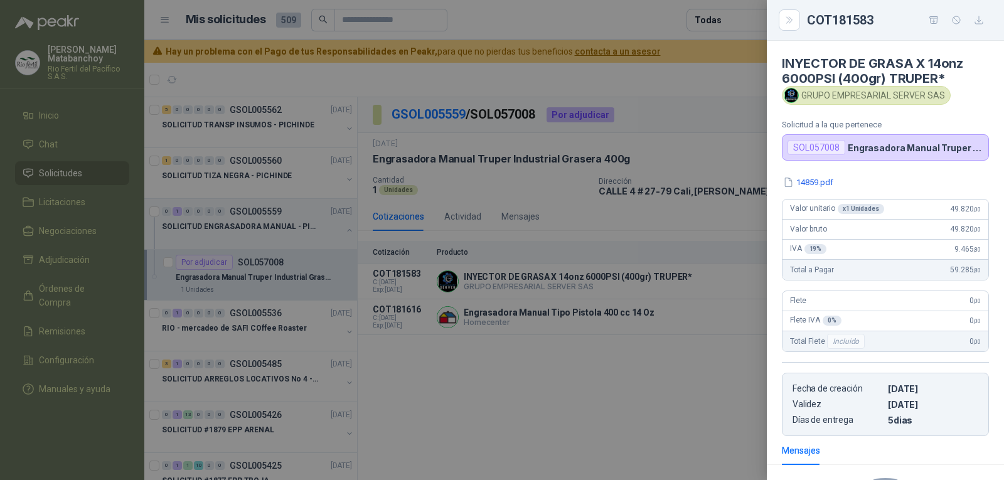
click at [698, 338] on div at bounding box center [502, 240] width 1004 height 480
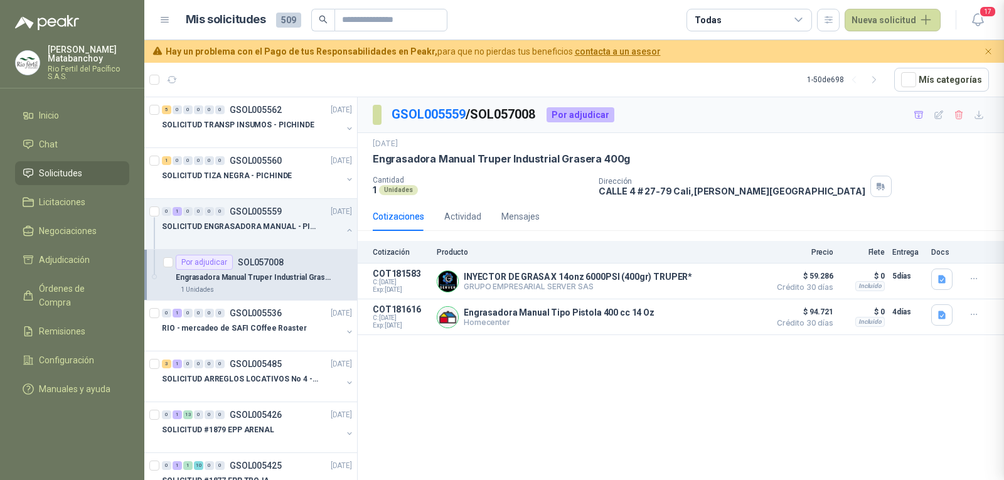
scroll to position [164, 0]
click at [721, 316] on button "Detalles" at bounding box center [733, 317] width 59 height 17
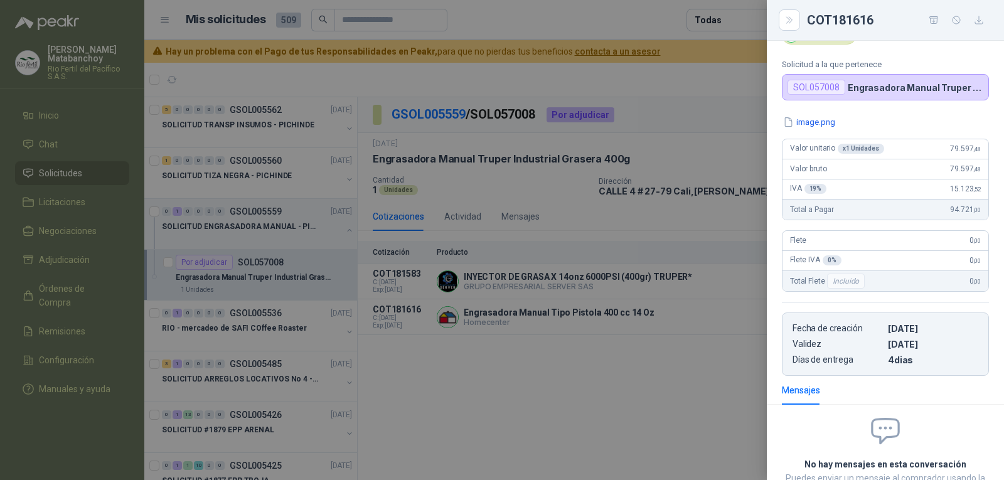
scroll to position [0, 0]
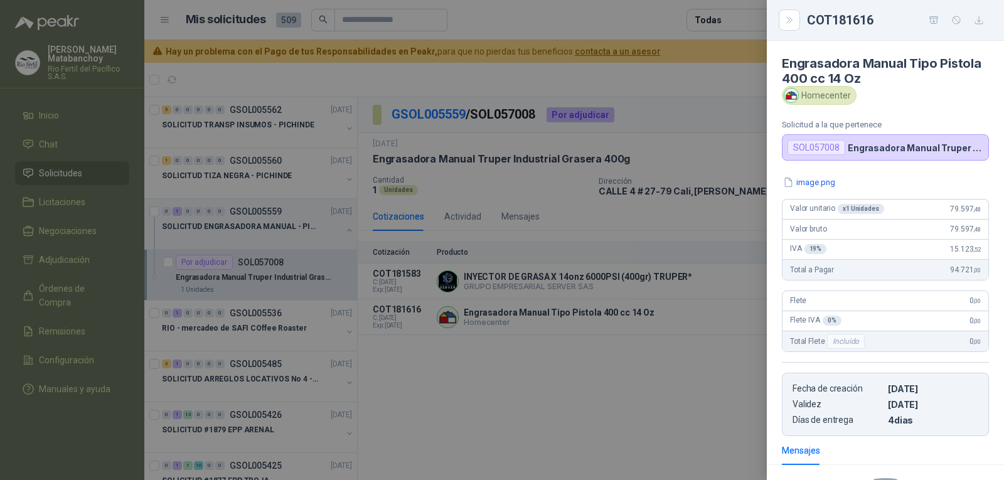
click at [553, 318] on div at bounding box center [502, 240] width 1004 height 480
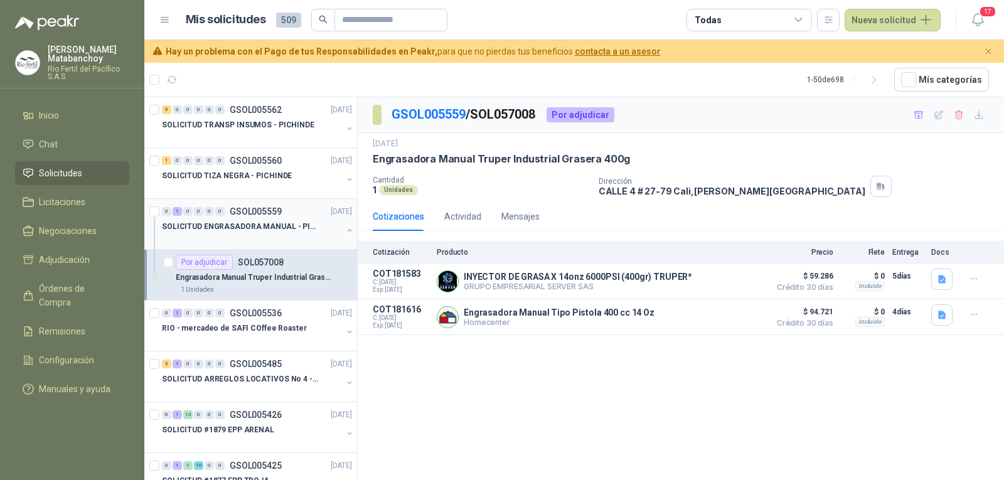
click at [294, 226] on p "SOLICITUD ENGRASADORA MANUAL - PICHINDE" at bounding box center [240, 227] width 156 height 12
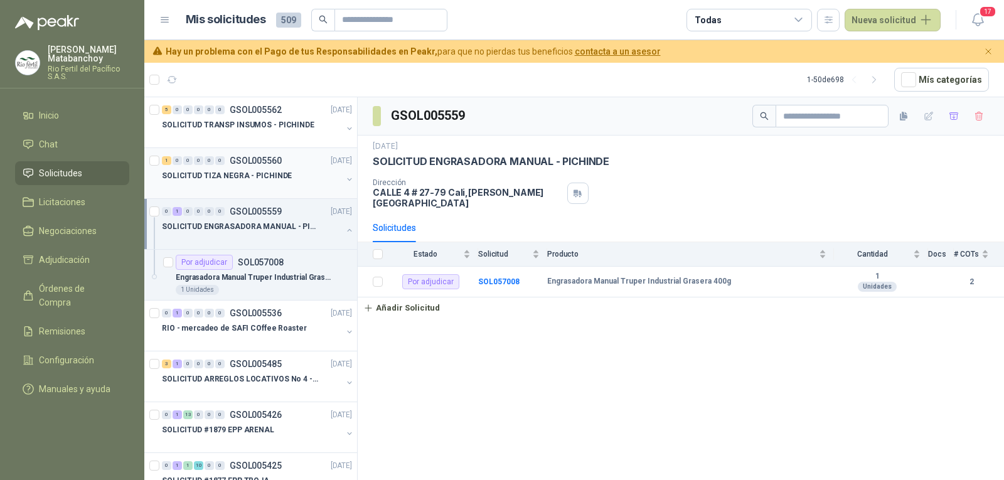
click at [260, 169] on div "SOLICITUD TIZA NEGRA - PICHINDE" at bounding box center [252, 175] width 180 height 15
click at [507, 267] on td "SOL057009" at bounding box center [512, 283] width 69 height 32
click at [509, 278] on b "SOL057009" at bounding box center [498, 282] width 41 height 9
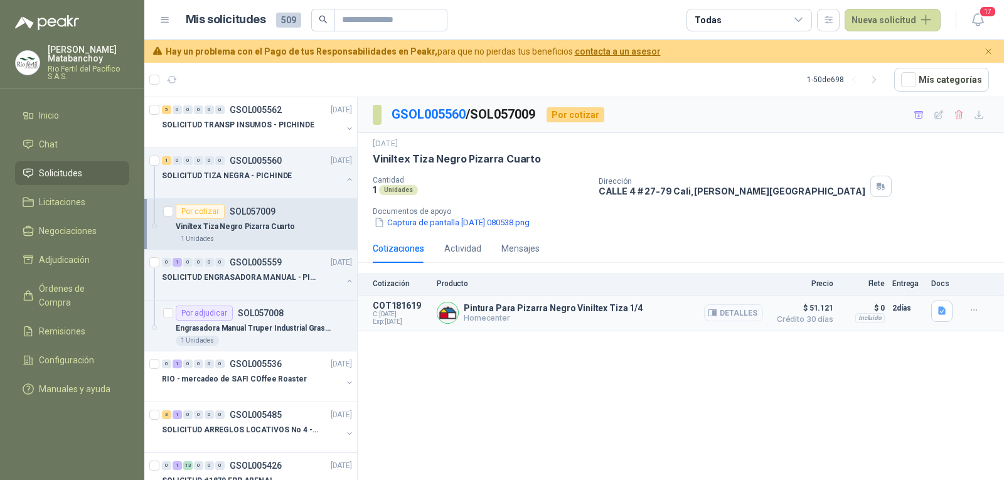
click at [735, 318] on button "Detalles" at bounding box center [733, 312] width 59 height 17
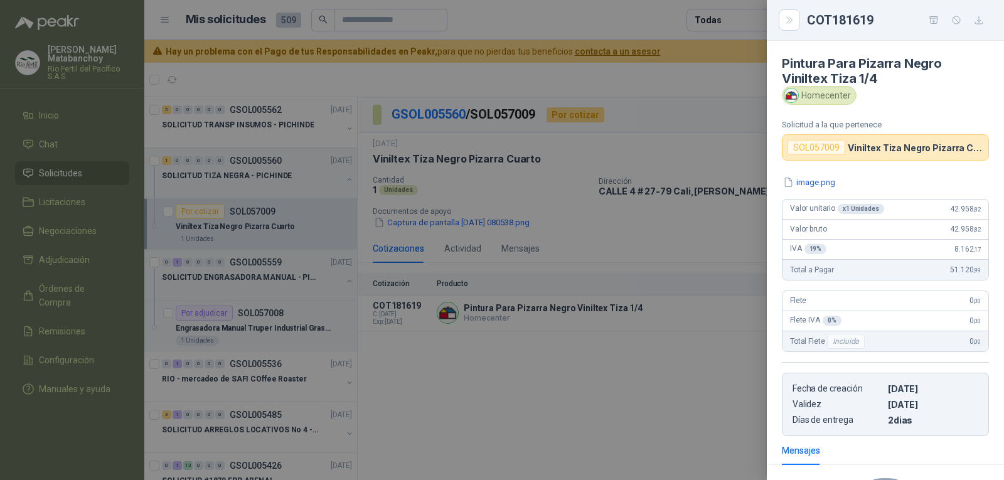
click at [501, 314] on div at bounding box center [502, 240] width 1004 height 480
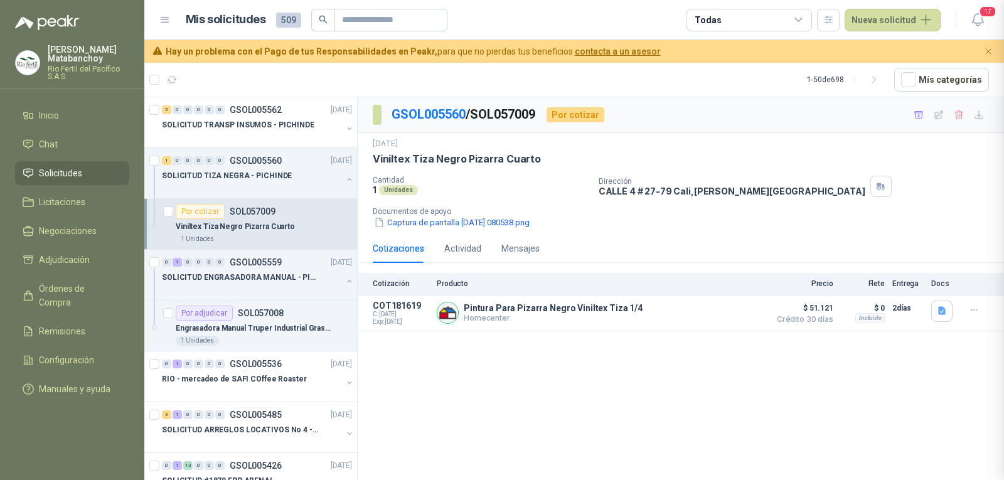
scroll to position [164, 0]
click at [280, 274] on p "SOLICITUD ENGRASADORA MANUAL - PICHINDE" at bounding box center [240, 278] width 156 height 12
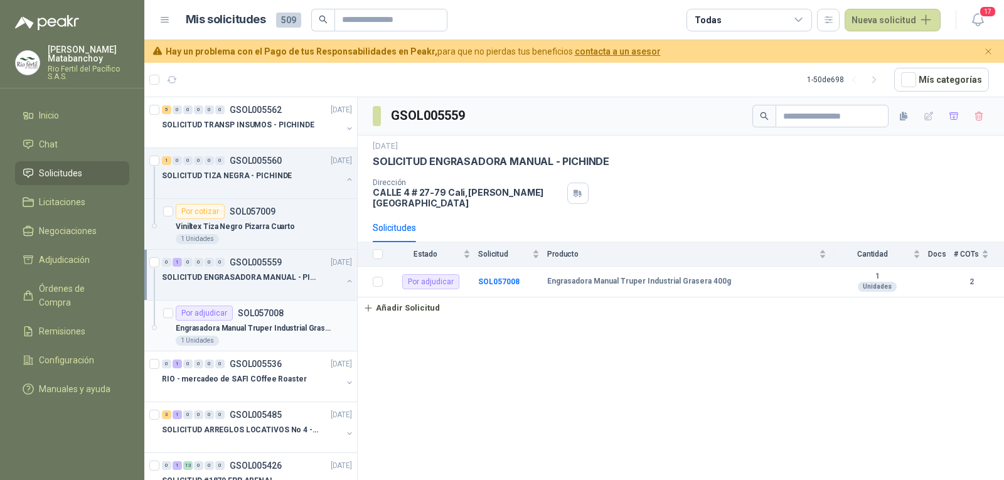
click at [264, 324] on p "Engrasadora Manual Truper Industrial Grasera 400g" at bounding box center [254, 329] width 156 height 12
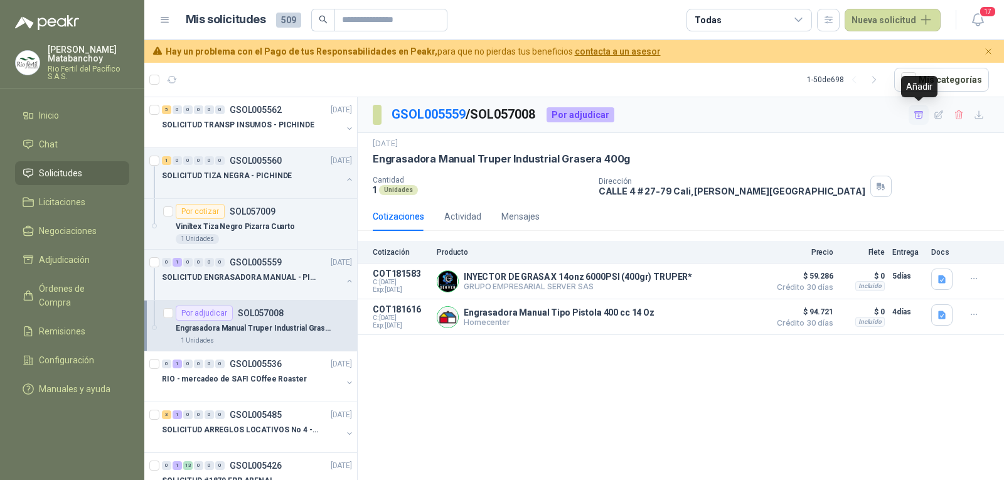
click at [917, 113] on icon "button" at bounding box center [918, 114] width 9 height 7
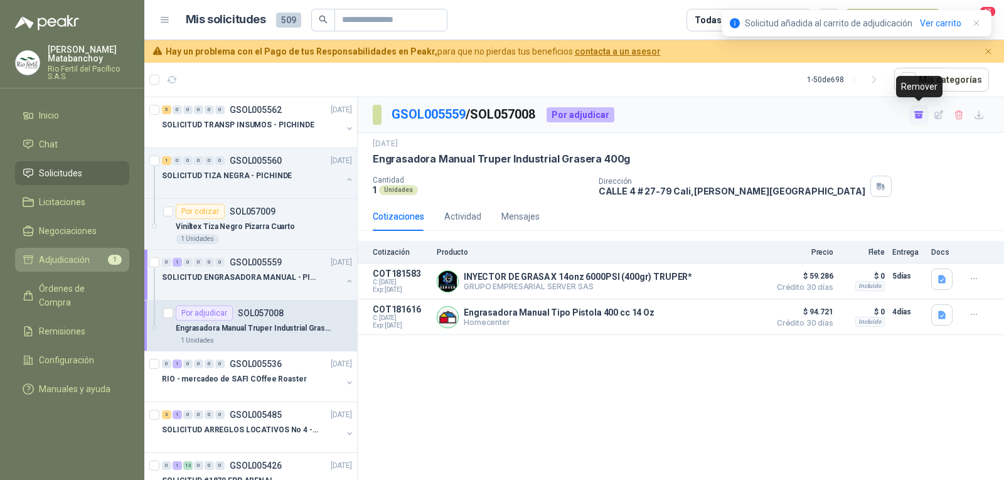
click at [82, 252] on link "Adjudicación 1" at bounding box center [72, 260] width 114 height 24
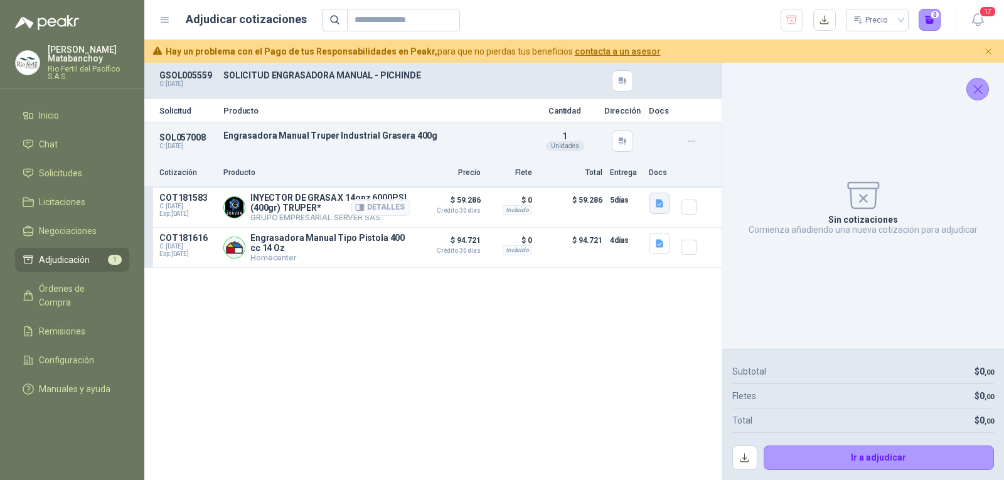
click at [656, 204] on icon "button" at bounding box center [660, 203] width 8 height 8
click at [640, 179] on button "14859.pdf" at bounding box center [635, 175] width 53 height 13
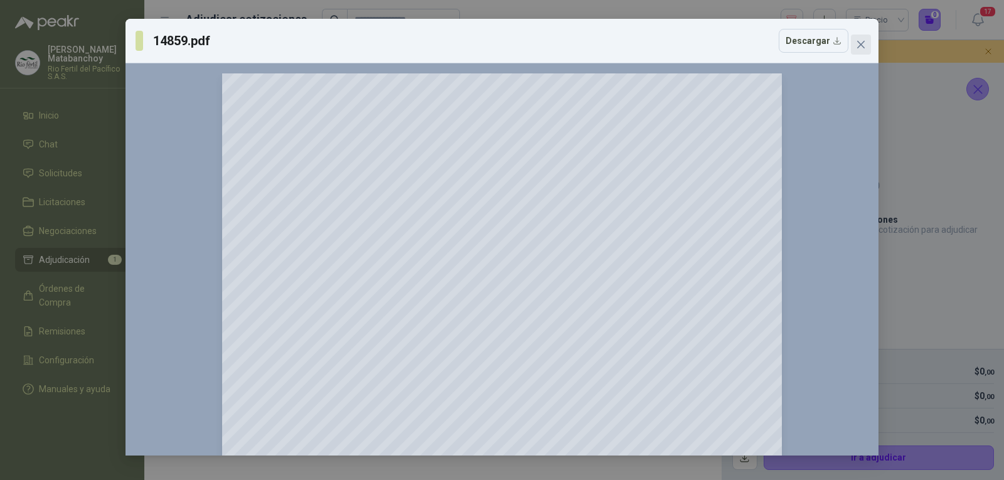
click at [854, 49] on span "Close" at bounding box center [861, 45] width 20 height 10
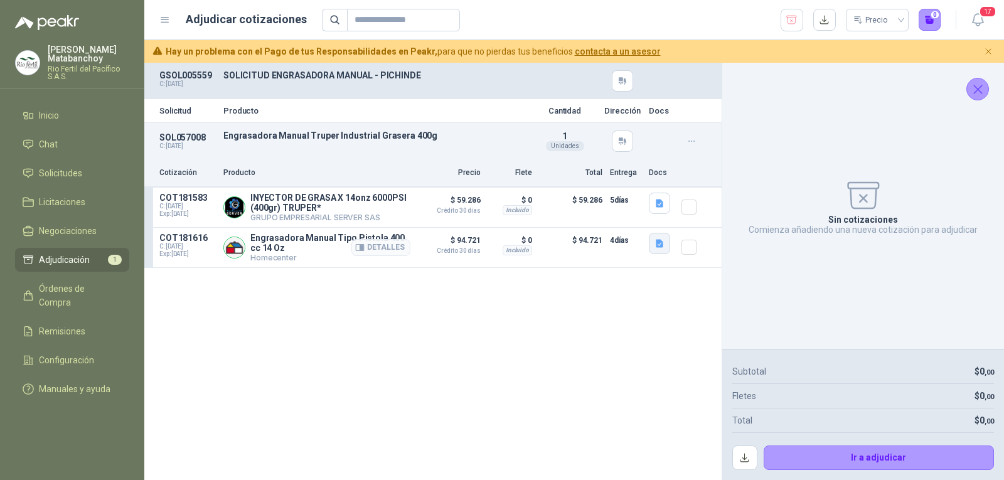
click at [656, 241] on icon "button" at bounding box center [660, 243] width 8 height 8
click at [648, 215] on button "image.png" at bounding box center [634, 216] width 55 height 13
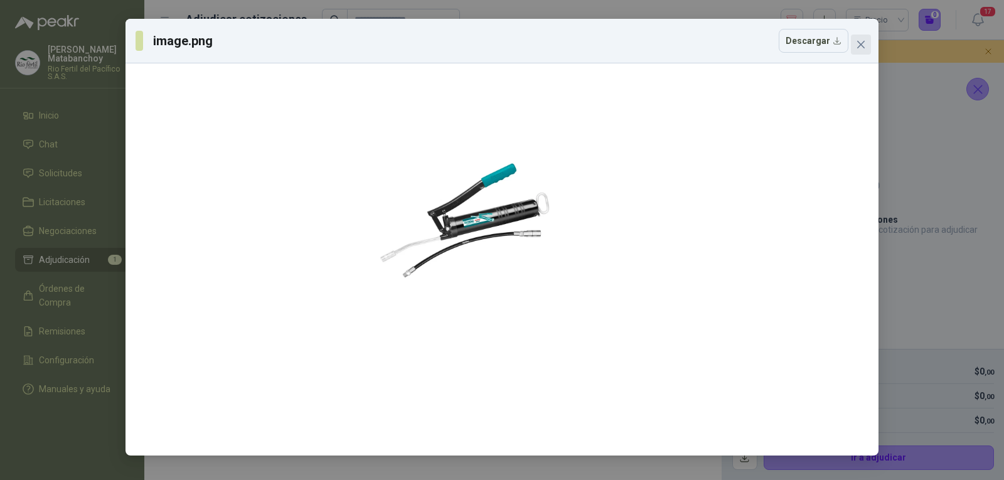
click at [865, 53] on button "Close" at bounding box center [861, 45] width 20 height 20
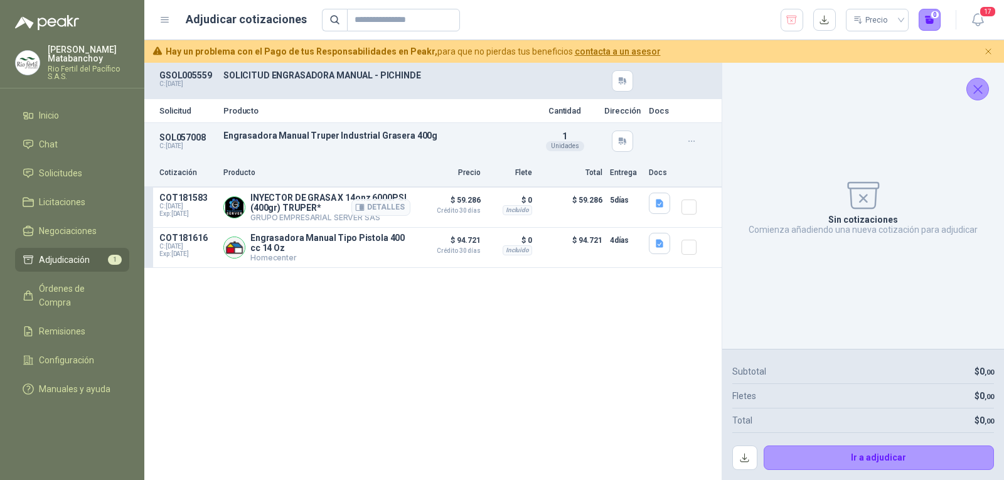
click at [680, 207] on article "COT181583 C: 23/09/2025 Exp: 08/10/2025 INYECTOR DE GRASA X 14onz 6000PSI (400g…" at bounding box center [432, 208] width 577 height 40
click at [685, 220] on div at bounding box center [693, 207] width 25 height 29
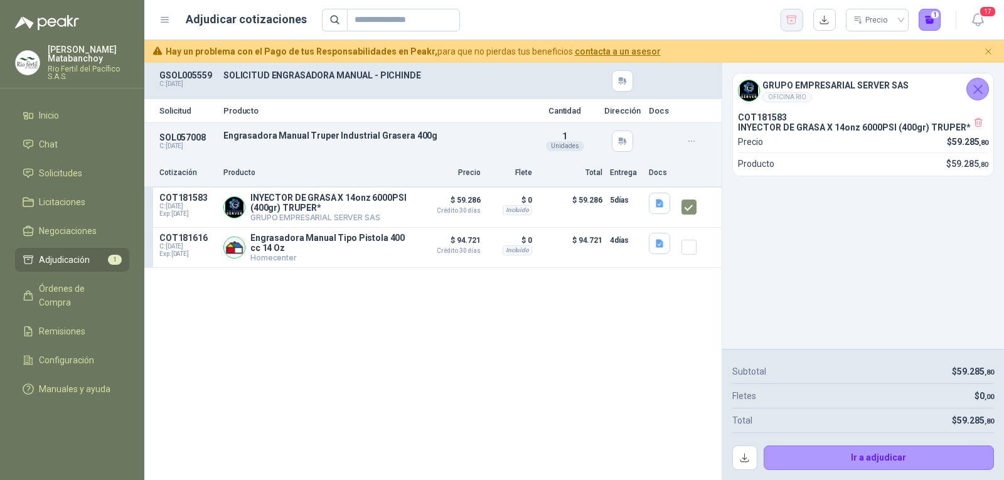
click at [791, 22] on icon "button" at bounding box center [792, 20] width 10 height 8
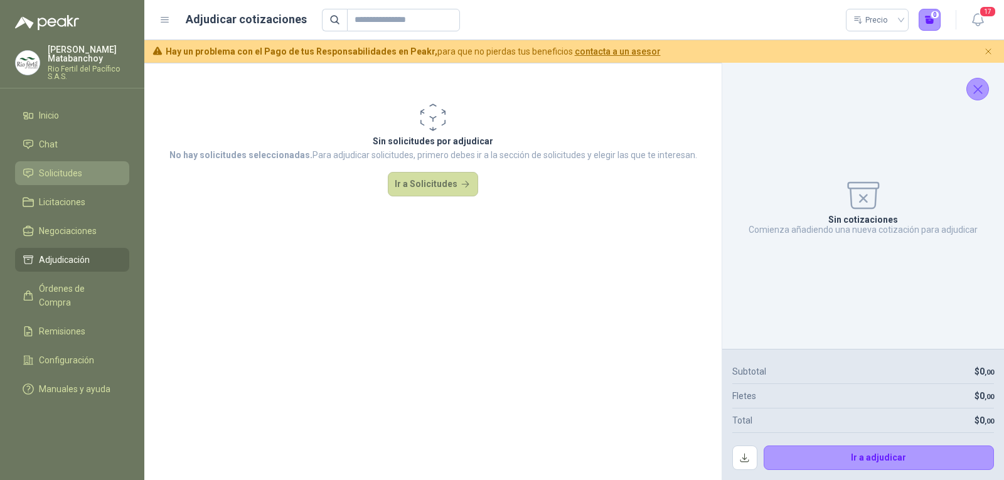
click at [56, 168] on span "Solicitudes" at bounding box center [60, 173] width 43 height 14
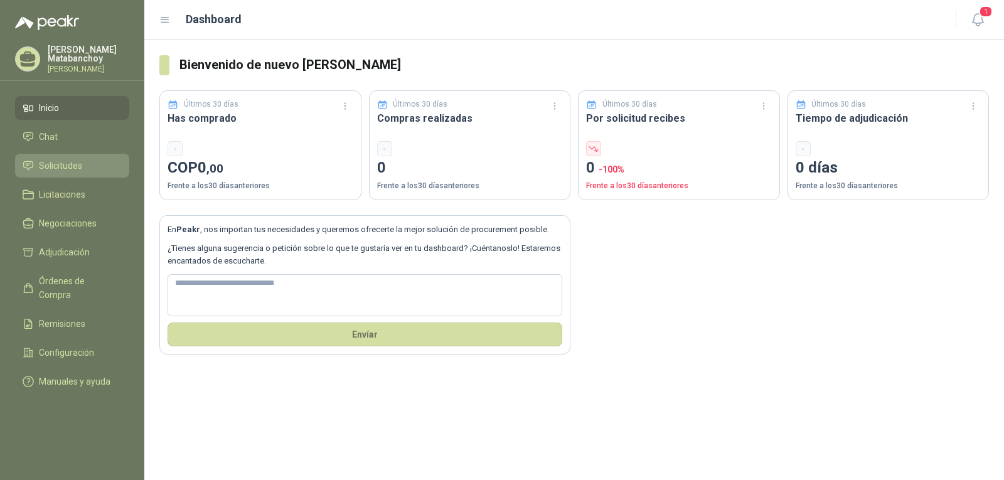
click at [47, 164] on span "Solicitudes" at bounding box center [60, 166] width 43 height 14
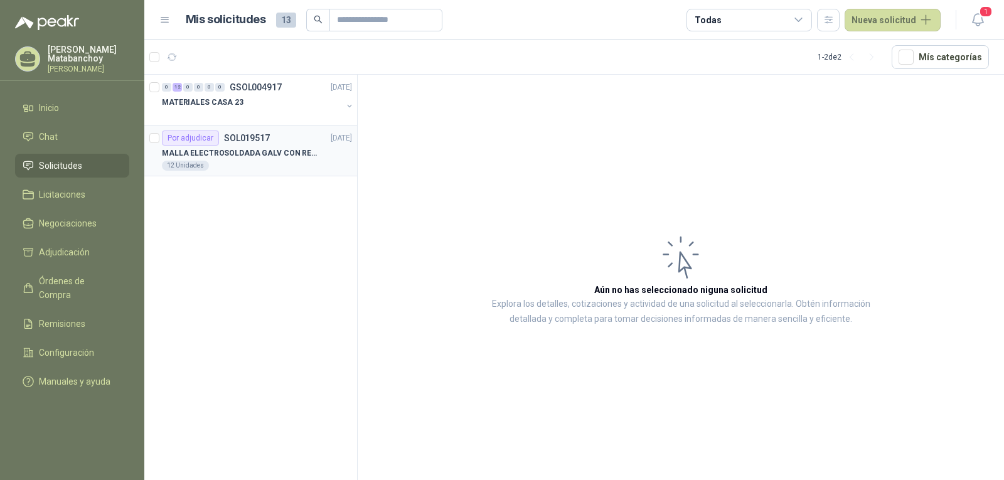
click at [266, 146] on div "MALLA ELECTROSOLDADA GALV CON RECUBRIMIENTO calibre 8” y 10 “" at bounding box center [257, 153] width 190 height 15
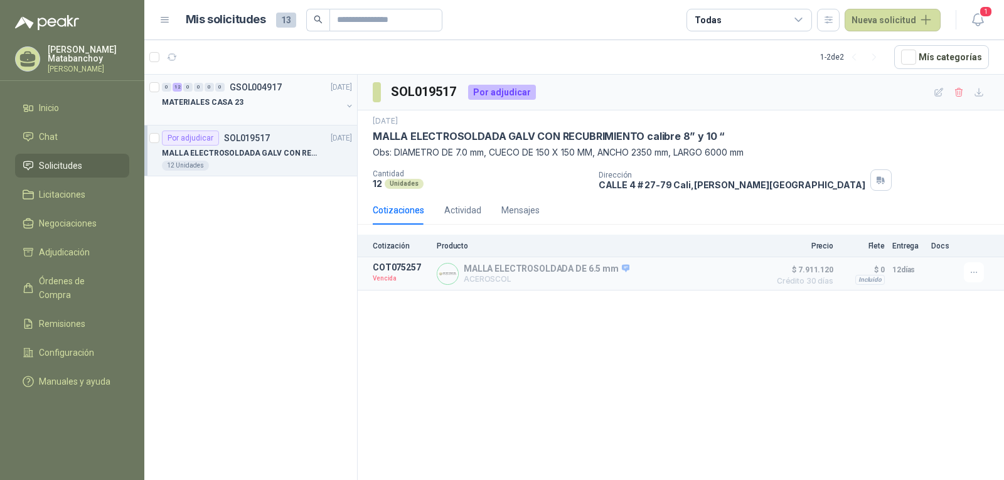
click at [286, 110] on div at bounding box center [252, 115] width 180 height 10
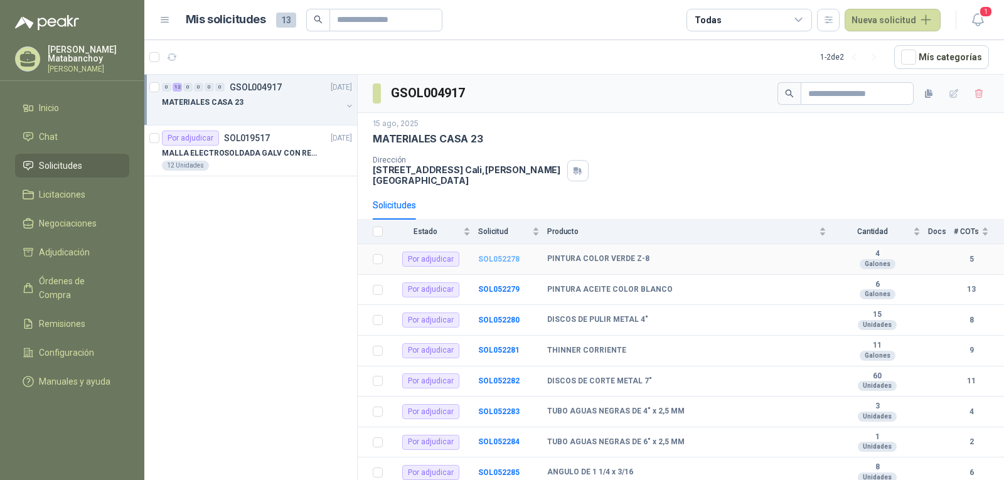
click at [494, 258] on b "SOL052278" at bounding box center [498, 259] width 41 height 9
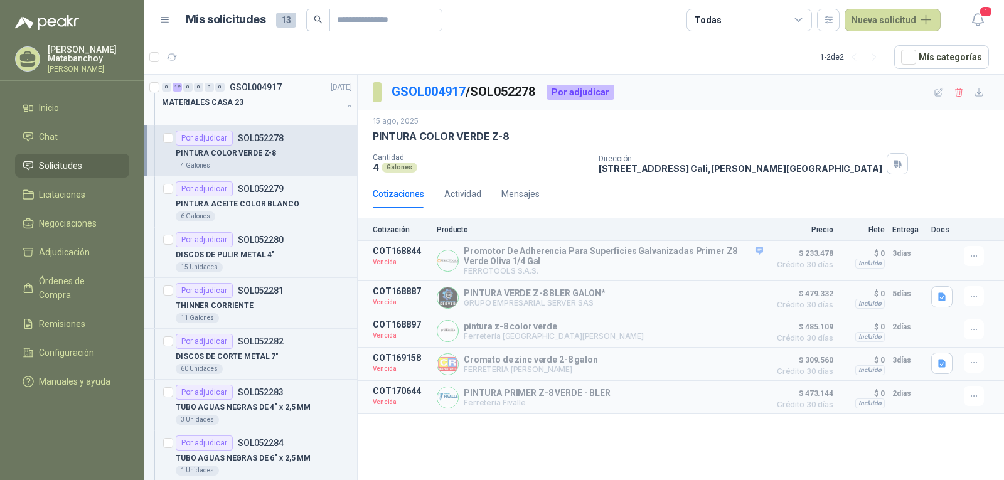
click at [245, 102] on div "MATERIALES CASA 23" at bounding box center [252, 102] width 180 height 15
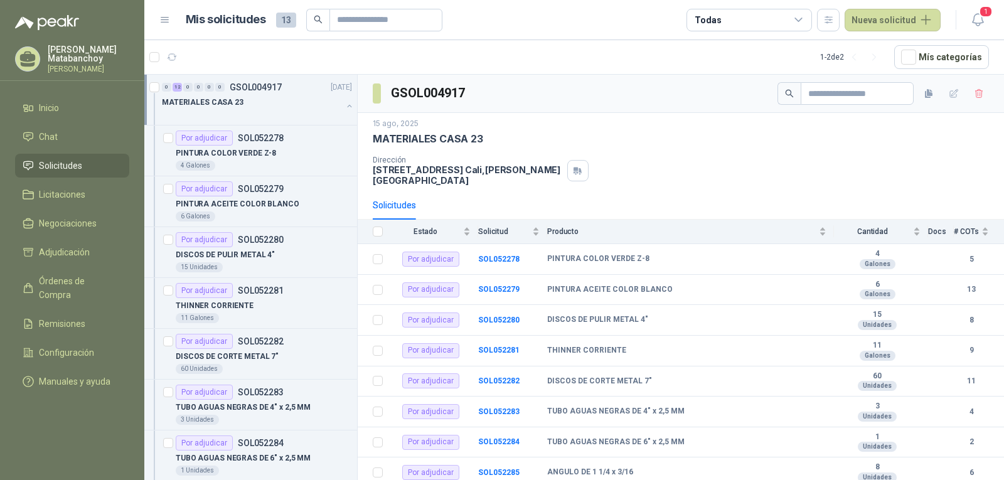
click at [344, 108] on button "button" at bounding box center [349, 106] width 10 height 10
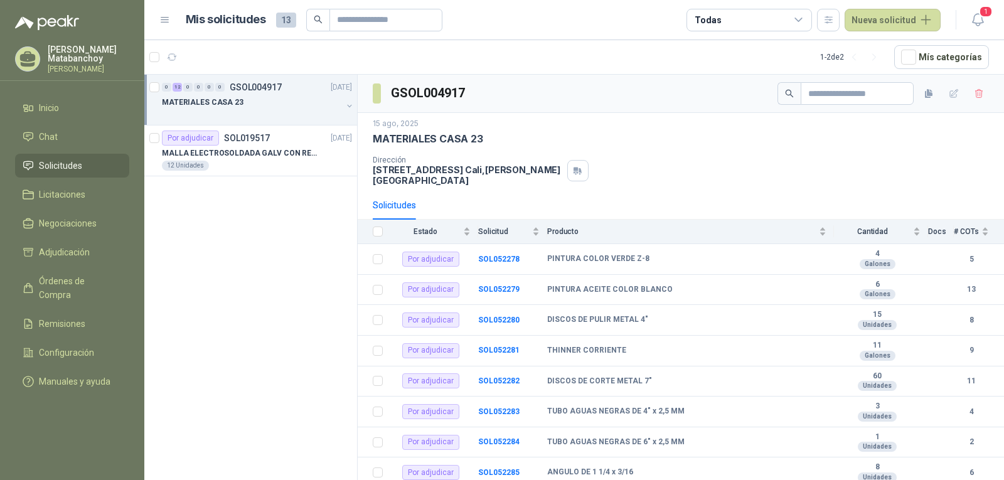
scroll to position [4, 0]
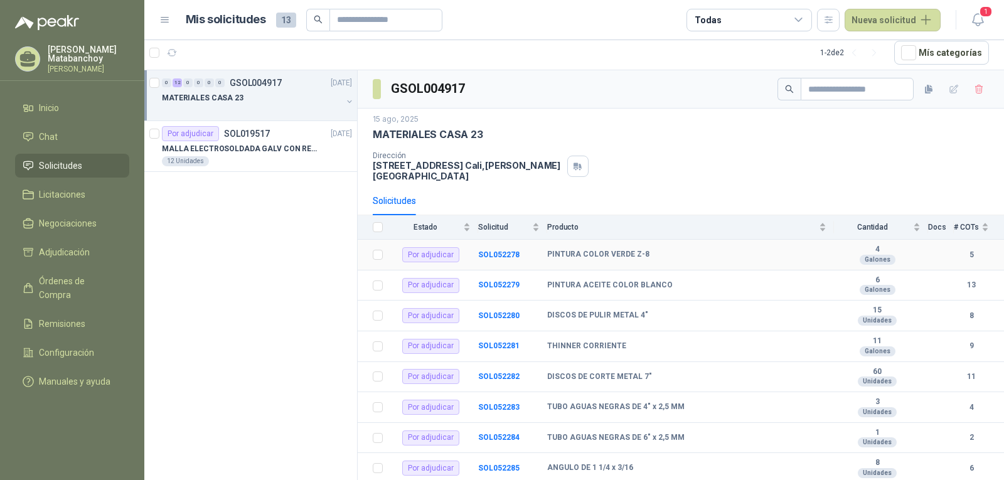
click at [504, 260] on td "SOL052278" at bounding box center [512, 255] width 69 height 31
click at [502, 256] on b "SOL052278" at bounding box center [498, 254] width 41 height 9
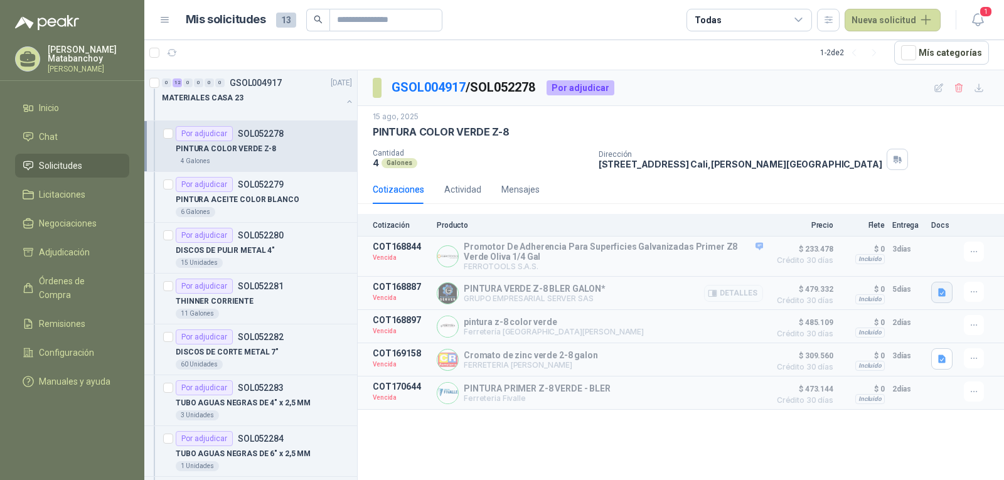
click at [948, 296] on button "button" at bounding box center [941, 292] width 21 height 21
click at [846, 264] on button "image - 2025-08-15T105300.824.png" at bounding box center [870, 266] width 147 height 13
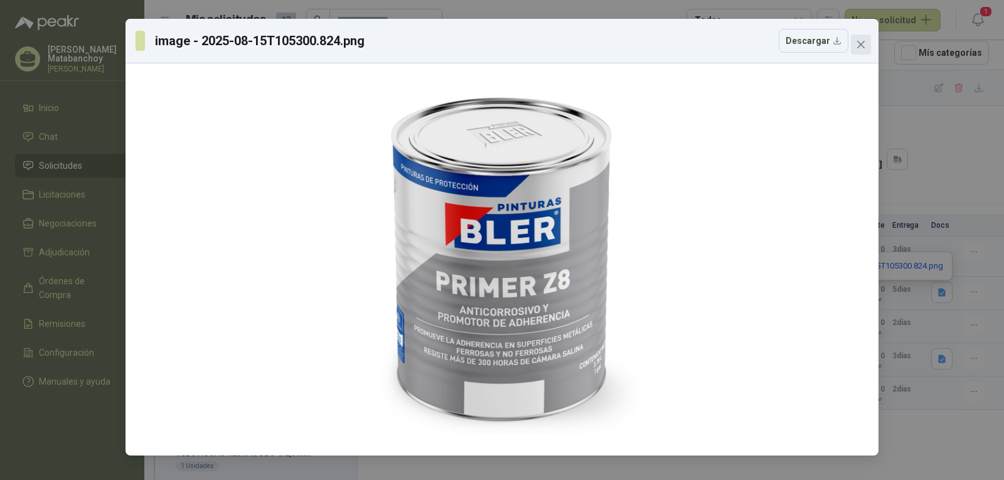
click at [863, 46] on icon "close" at bounding box center [861, 45] width 8 height 8
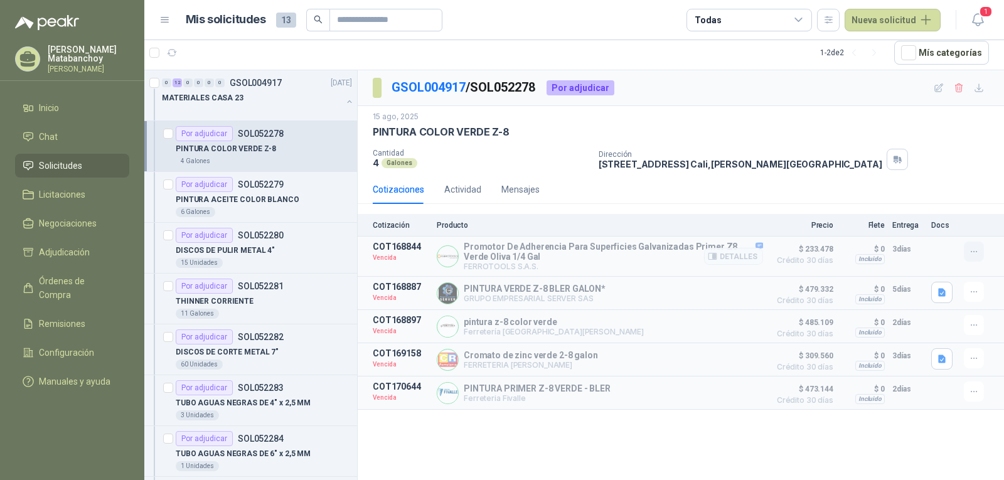
click at [972, 253] on icon "button" at bounding box center [974, 252] width 11 height 11
click at [941, 220] on button "Solicitar Recotización" at bounding box center [949, 224] width 100 height 20
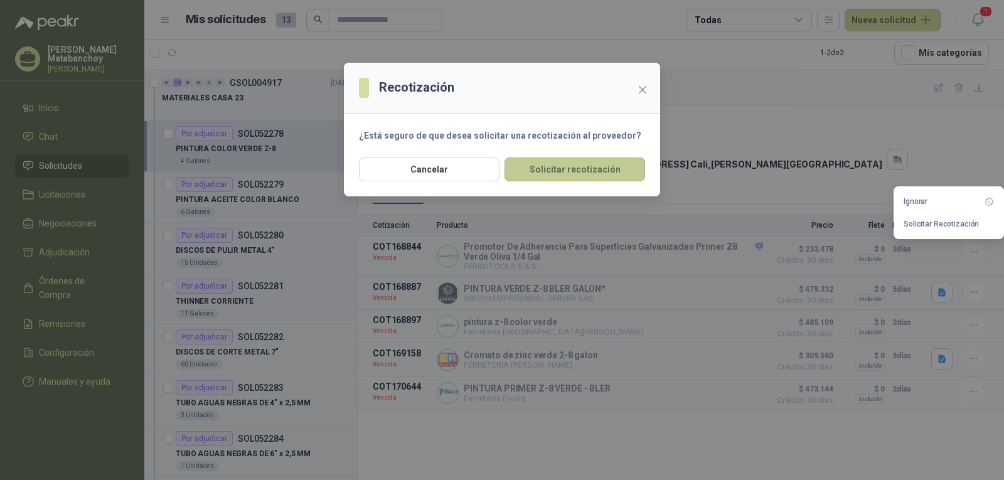
click at [587, 171] on button "Solicitar recotización" at bounding box center [574, 169] width 141 height 24
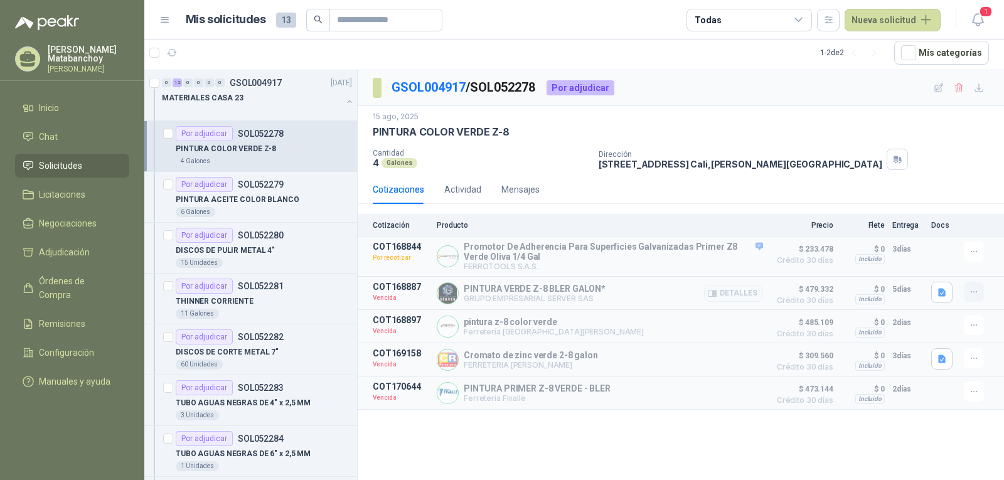
click at [973, 295] on icon "button" at bounding box center [974, 292] width 11 height 11
click at [931, 264] on button "Solicitar Recotización" at bounding box center [949, 265] width 100 height 20
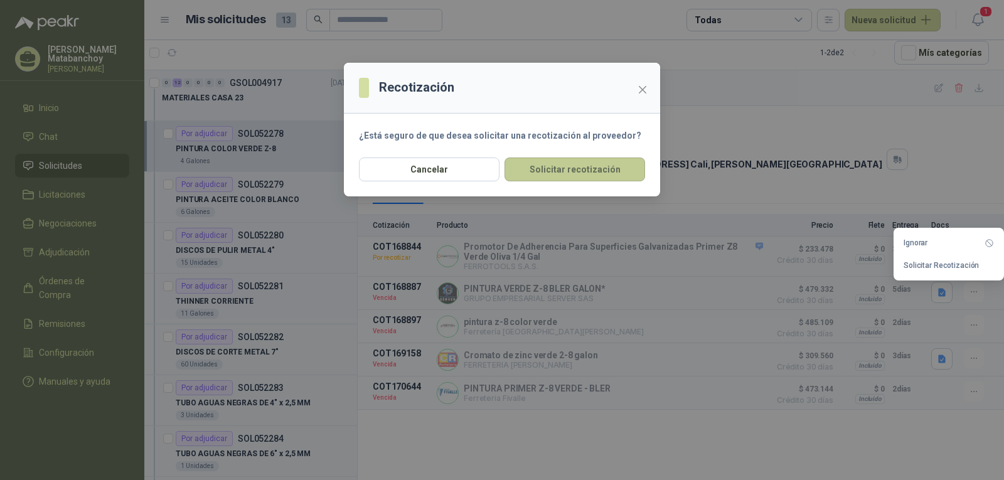
click at [550, 169] on button "Solicitar recotización" at bounding box center [574, 169] width 141 height 24
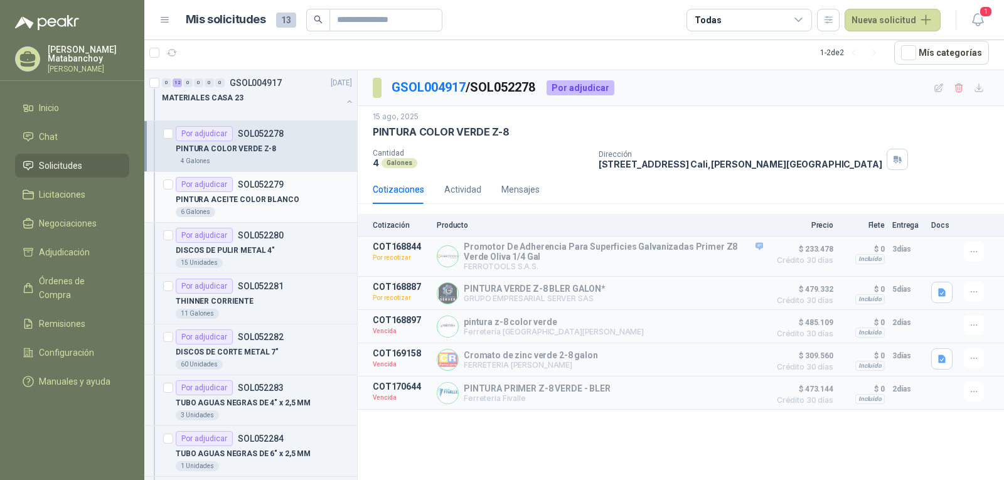
click at [278, 201] on p "PINTURA ACEITE COLOR BLANCO" at bounding box center [238, 200] width 124 height 12
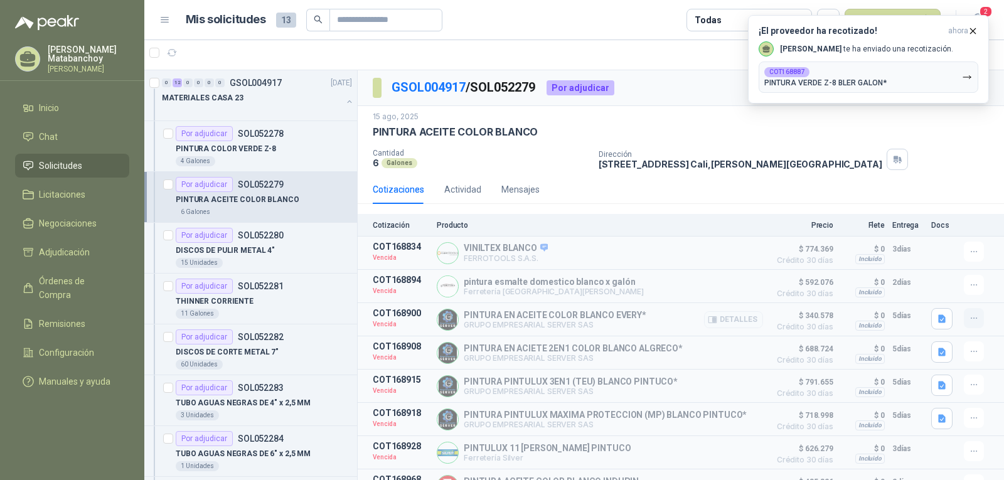
click at [969, 323] on icon "button" at bounding box center [974, 318] width 11 height 11
click at [934, 294] on button "Solicitar Recotización" at bounding box center [949, 292] width 100 height 20
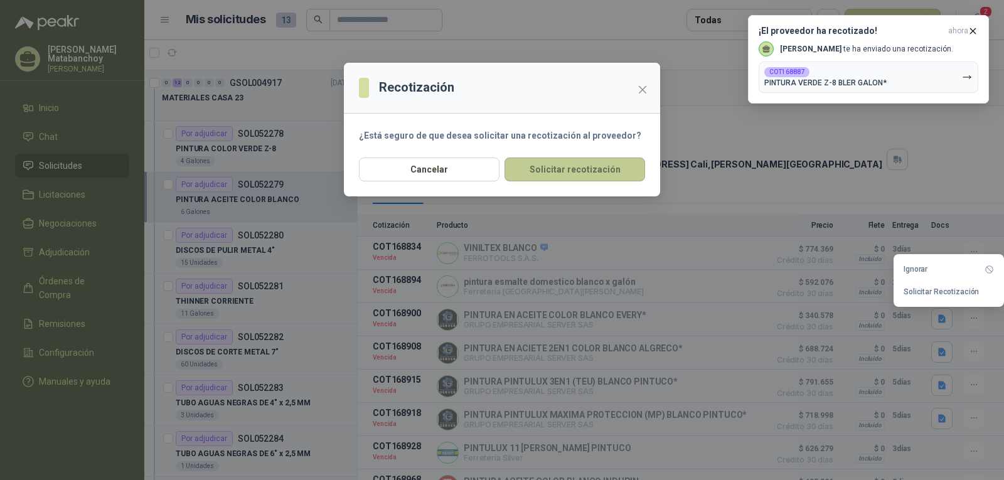
click at [635, 169] on button "Solicitar recotización" at bounding box center [574, 169] width 141 height 24
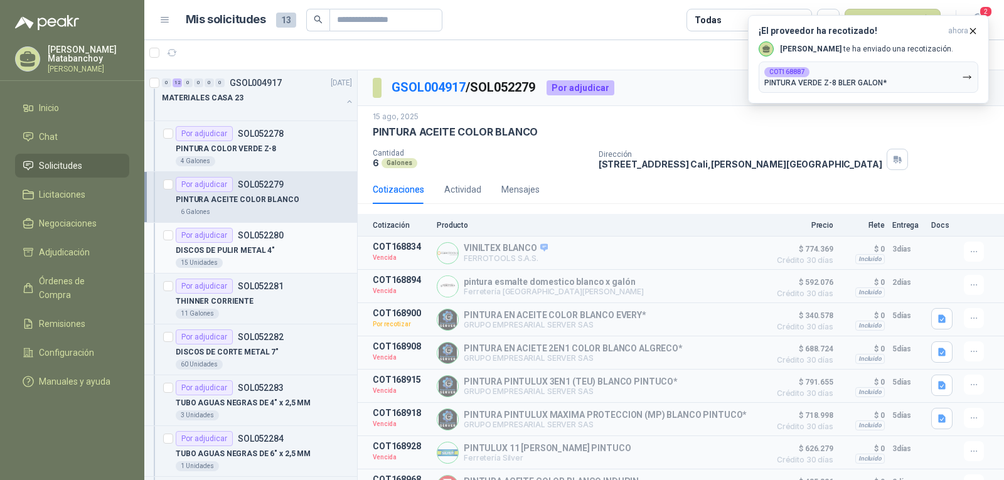
click at [294, 248] on div "DISCOS DE PULIR METAL 4"" at bounding box center [264, 250] width 176 height 15
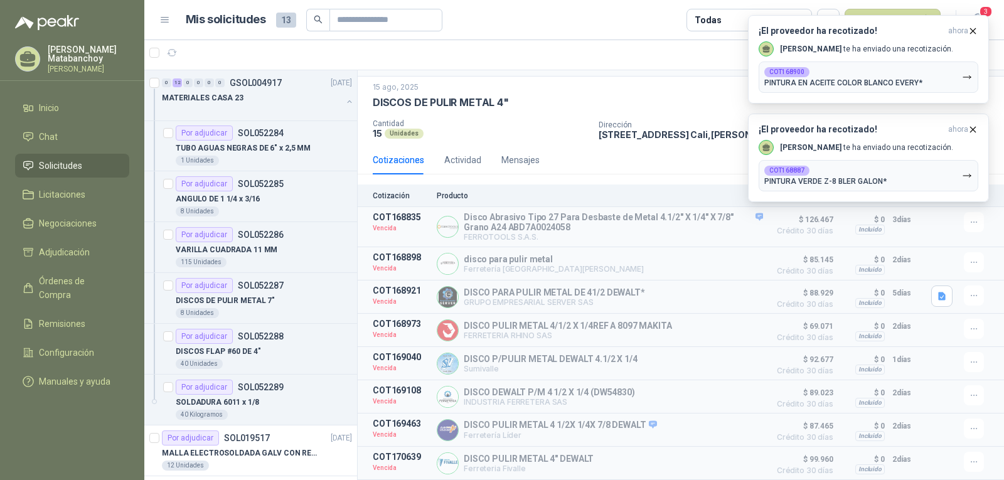
scroll to position [319, 0]
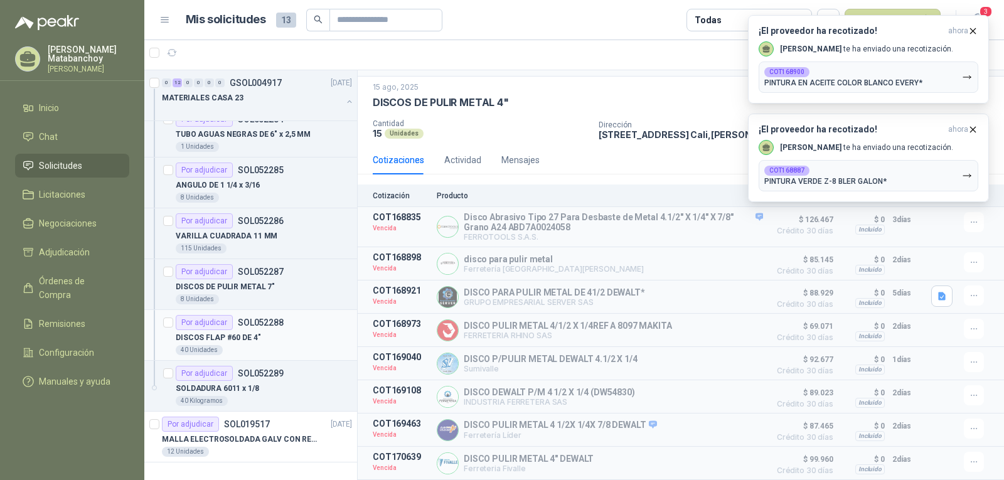
click at [279, 340] on div "DISCOS FLAP #60 DE 4"" at bounding box center [264, 337] width 176 height 15
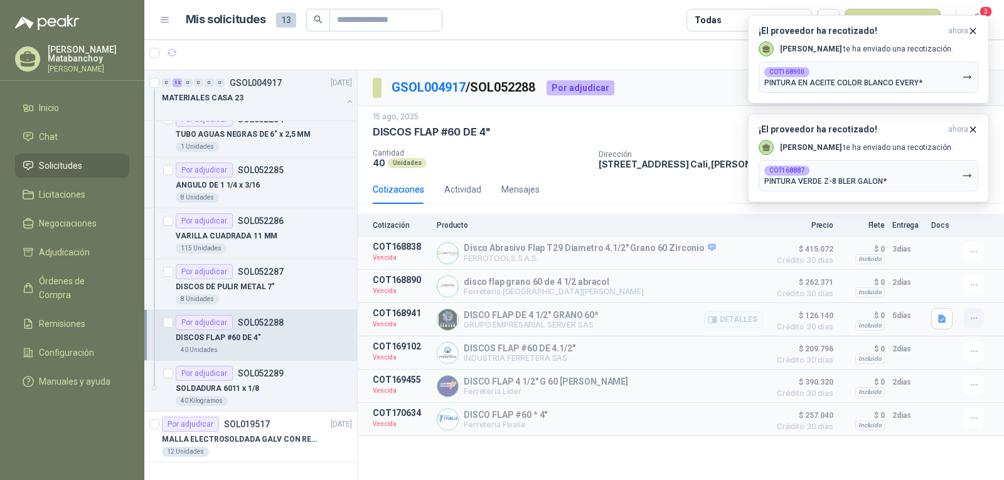
click at [976, 324] on icon "button" at bounding box center [974, 318] width 11 height 11
click at [932, 294] on button "Solicitar Recotización" at bounding box center [949, 292] width 100 height 20
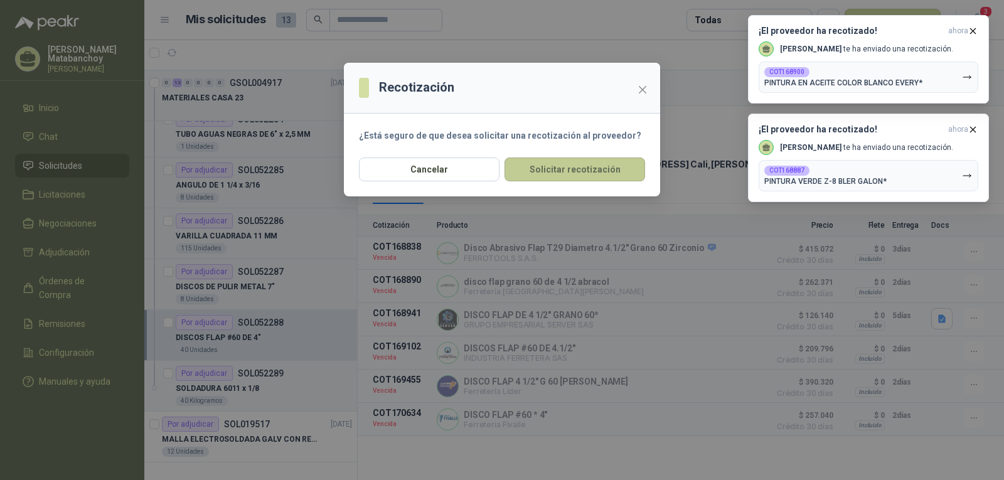
click at [619, 164] on button "Solicitar recotización" at bounding box center [574, 169] width 141 height 24
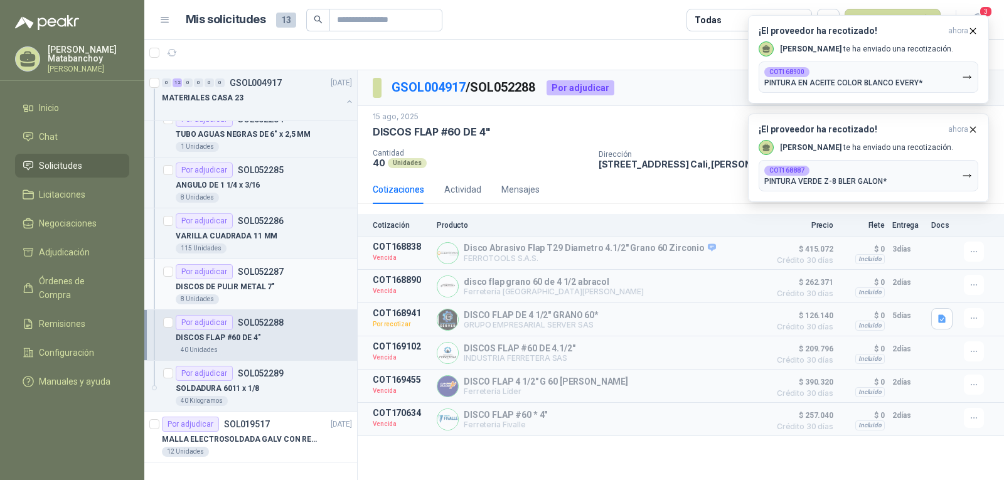
click at [282, 262] on article "Por adjudicar SOL052287 DISCOS DE PULIR METAL 7" 8 Unidades" at bounding box center [250, 284] width 213 height 51
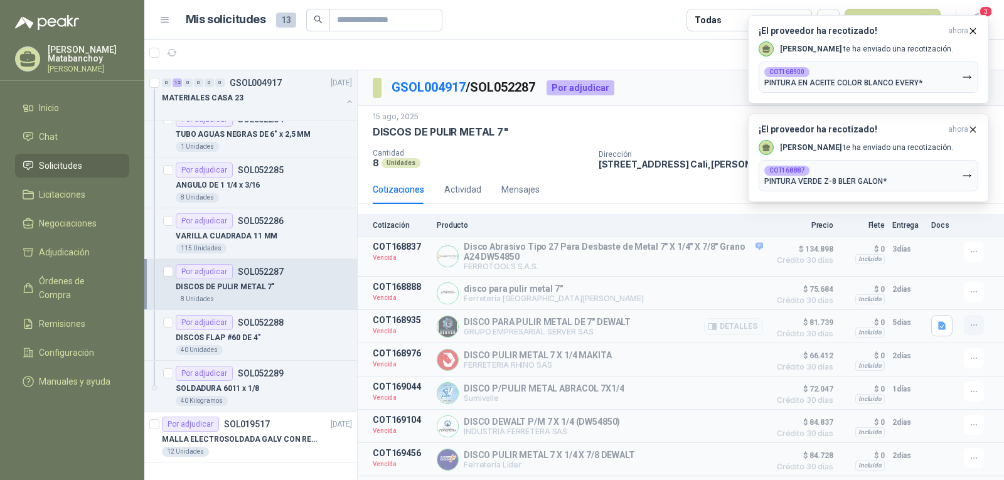
click at [964, 321] on button "button" at bounding box center [974, 325] width 20 height 20
click at [930, 294] on button "Solicitar Recotización" at bounding box center [949, 299] width 100 height 20
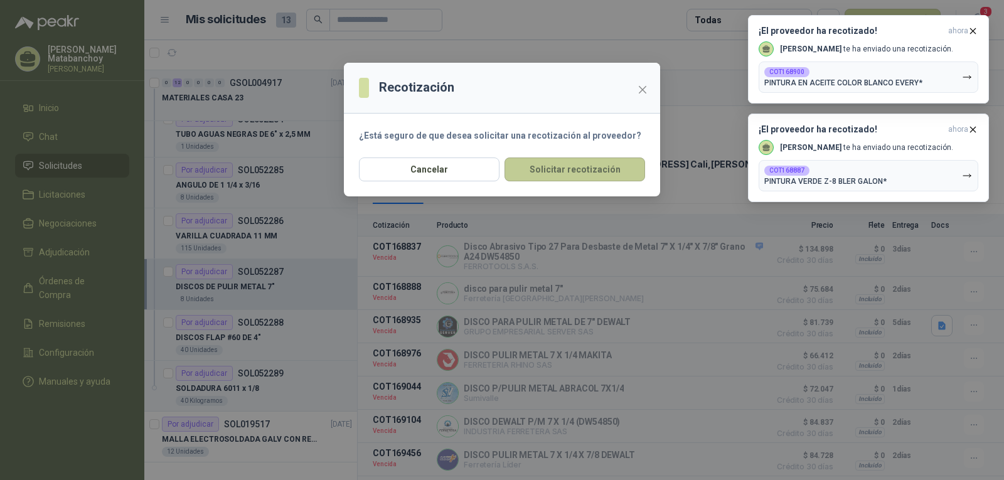
click at [613, 174] on button "Solicitar recotización" at bounding box center [574, 169] width 141 height 24
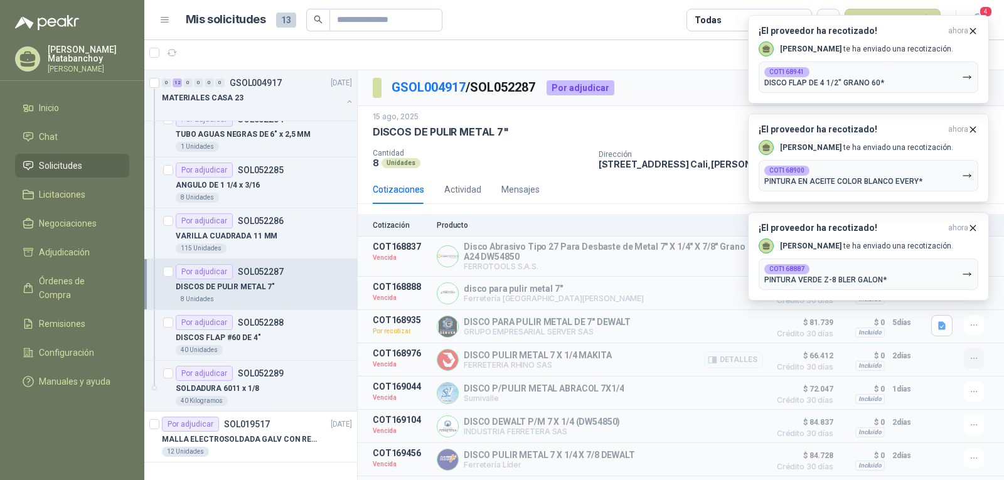
click at [969, 358] on icon "button" at bounding box center [974, 358] width 11 height 11
click at [922, 328] on button "Solicitar Recotización" at bounding box center [949, 333] width 100 height 20
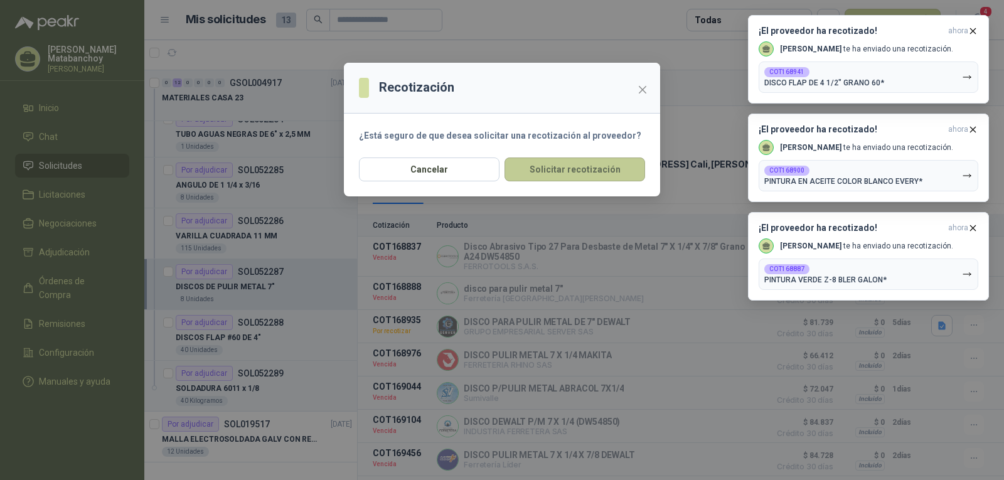
click at [608, 164] on button "Solicitar recotización" at bounding box center [574, 169] width 141 height 24
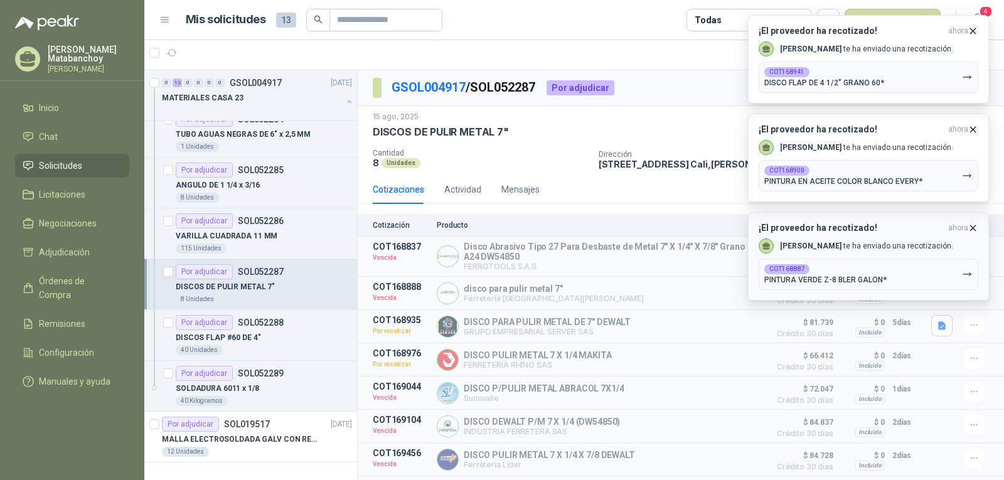
click at [974, 227] on icon "button" at bounding box center [973, 228] width 11 height 11
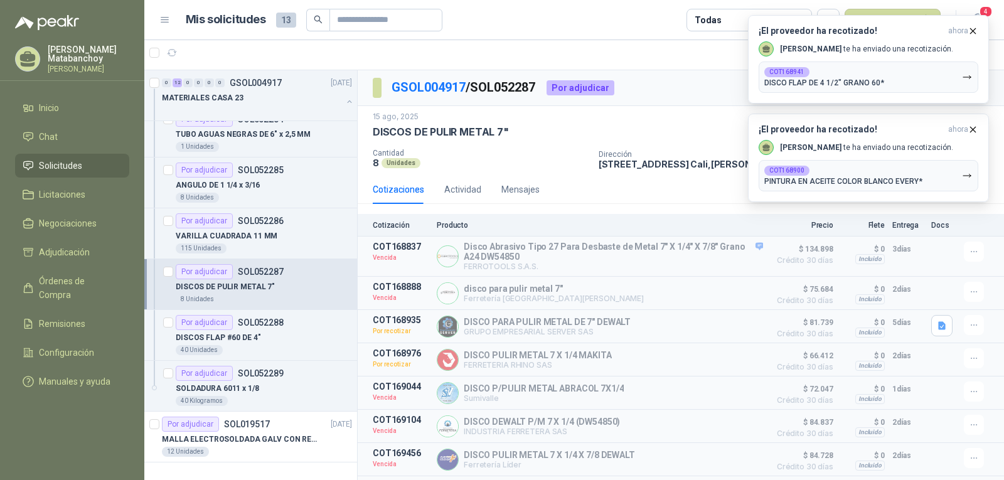
drag, startPoint x: 969, startPoint y: 134, endPoint x: 961, endPoint y: 112, distance: 23.7
click at [970, 134] on icon "button" at bounding box center [973, 129] width 11 height 11
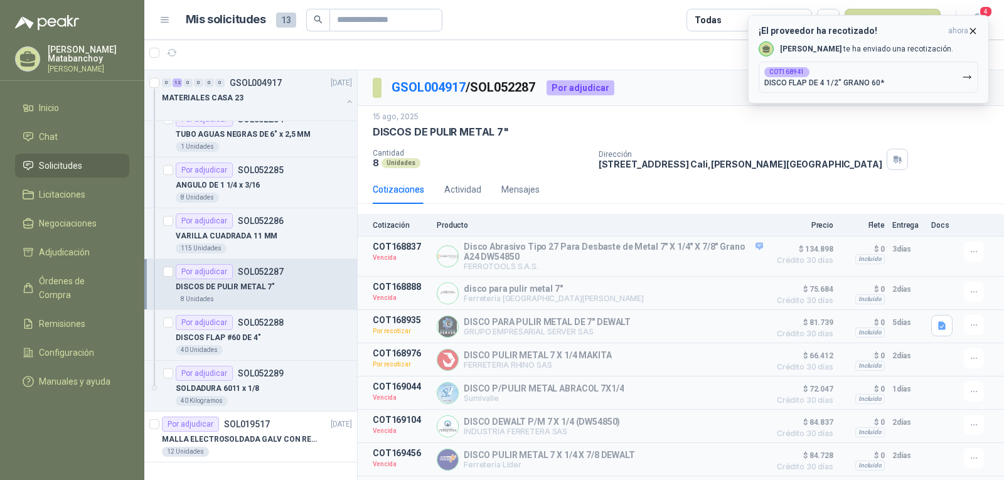
click at [969, 28] on icon "button" at bounding box center [973, 31] width 11 height 11
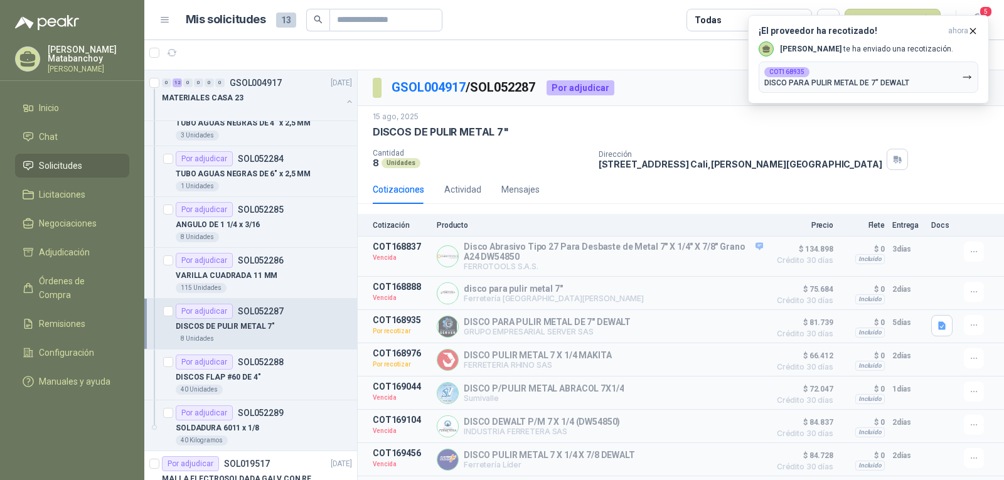
scroll to position [319, 0]
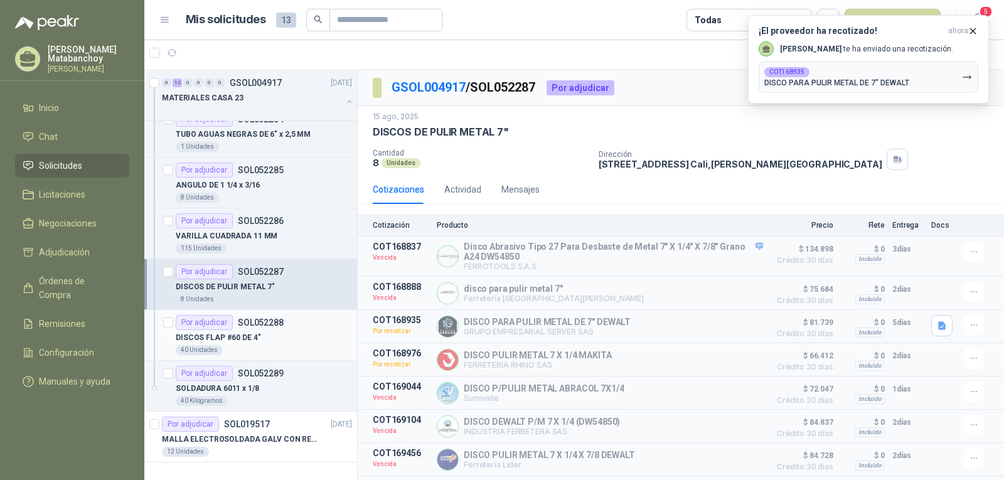
click at [263, 333] on div "DISCOS FLAP #60 DE 4"" at bounding box center [264, 337] width 176 height 15
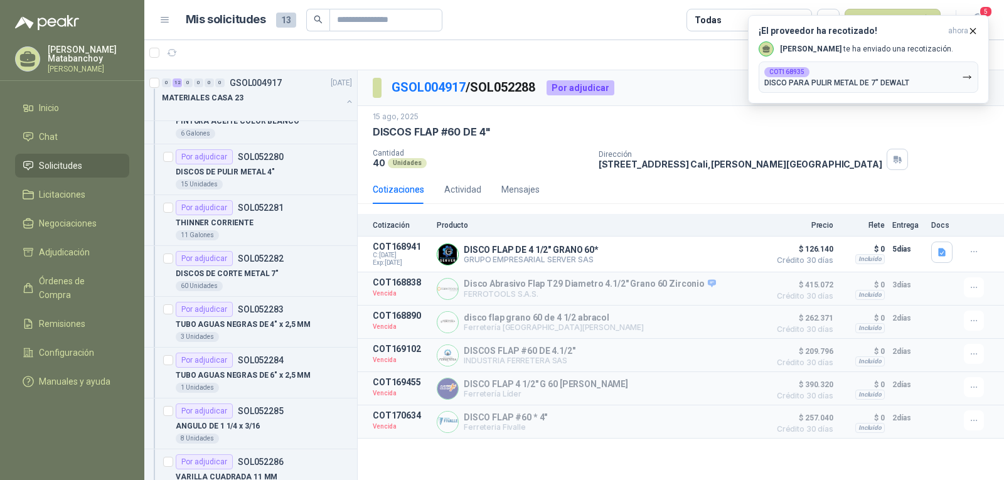
scroll to position [6, 0]
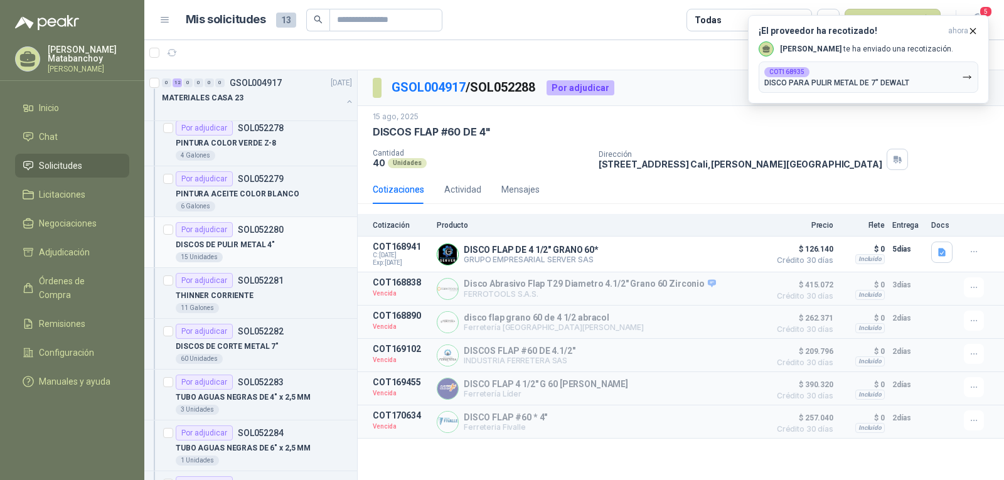
click at [272, 254] on div "15 Unidades" at bounding box center [264, 257] width 176 height 10
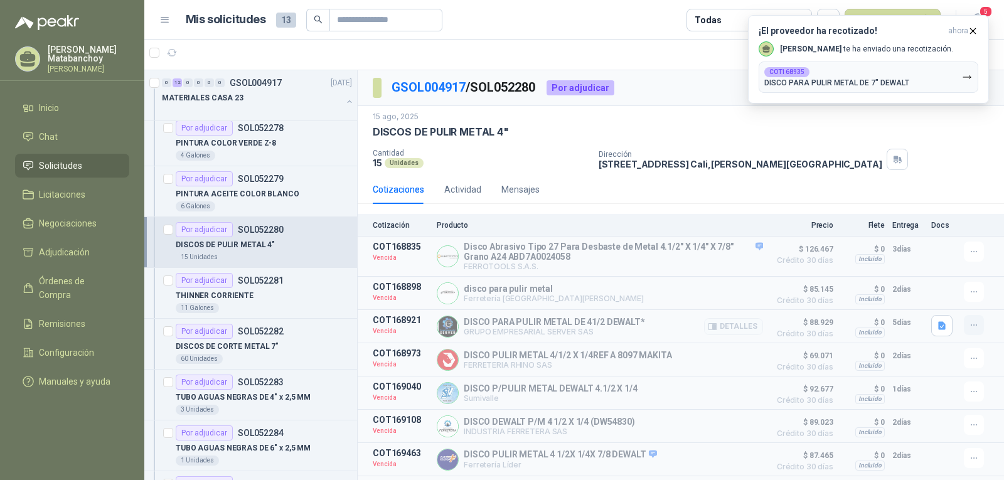
click at [971, 326] on button "button" at bounding box center [974, 325] width 20 height 20
click at [932, 294] on button "Solicitar Recotización" at bounding box center [949, 299] width 100 height 20
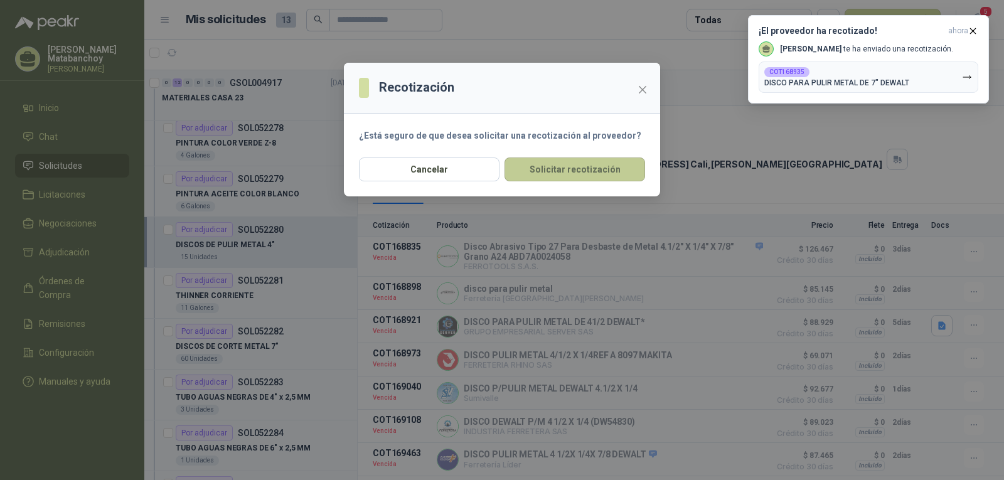
click at [572, 160] on button "Solicitar recotización" at bounding box center [574, 169] width 141 height 24
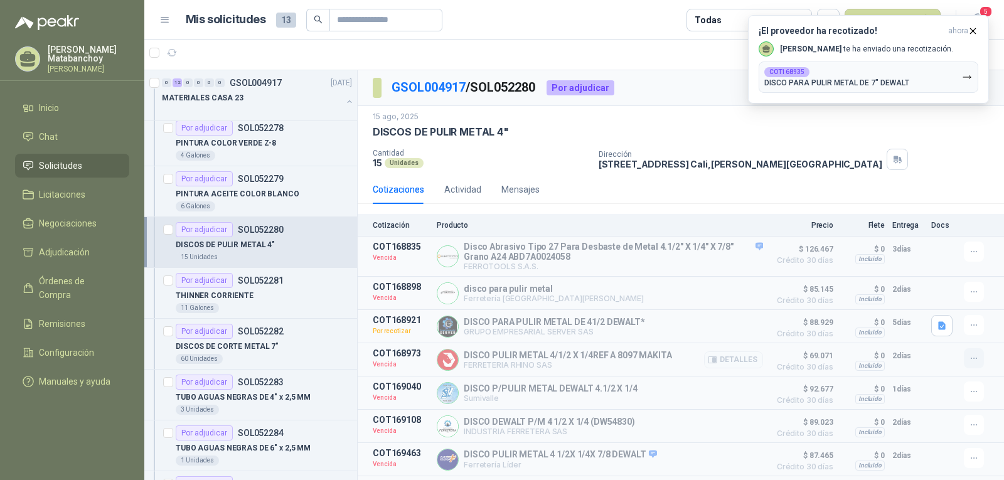
click at [969, 362] on icon "button" at bounding box center [974, 358] width 11 height 11
click at [922, 336] on button "Solicitar Recotización" at bounding box center [949, 333] width 100 height 20
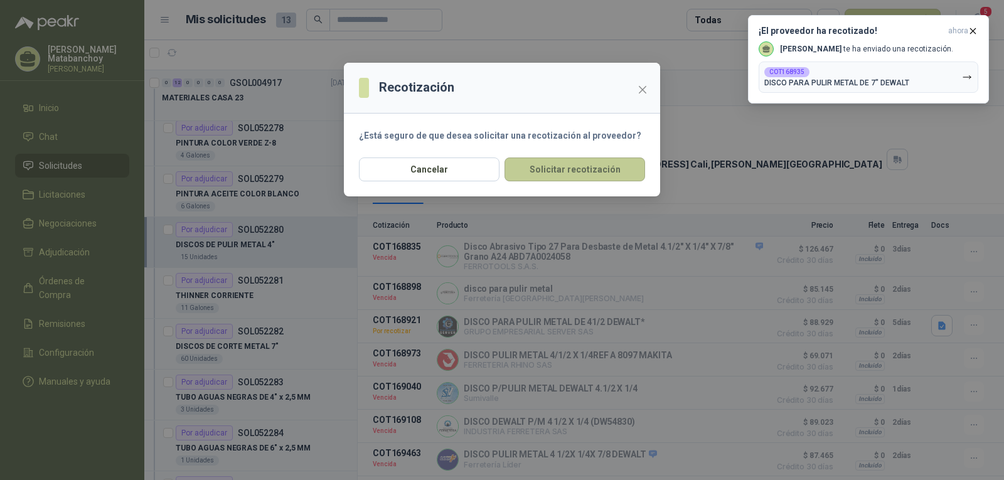
click at [579, 171] on button "Solicitar recotización" at bounding box center [574, 169] width 141 height 24
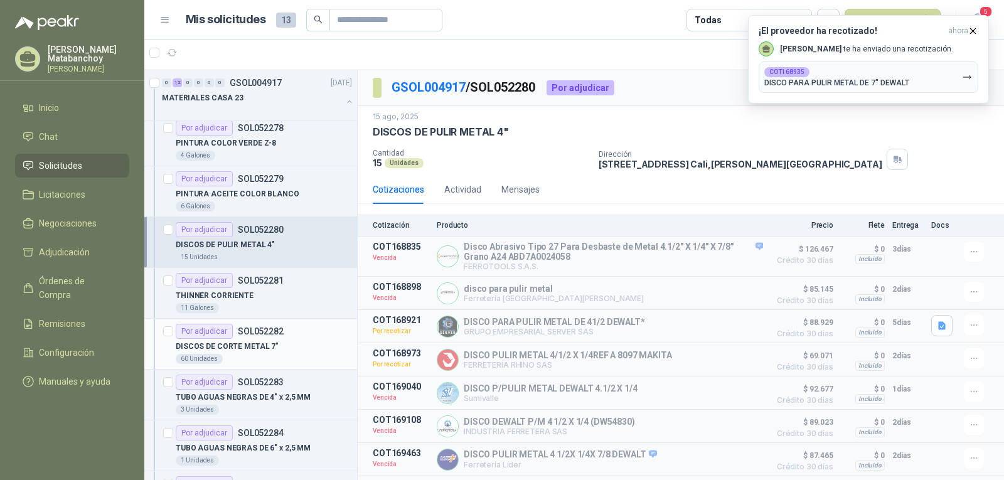
click at [284, 348] on div "DISCOS DE CORTE METAL 7"" at bounding box center [264, 346] width 176 height 15
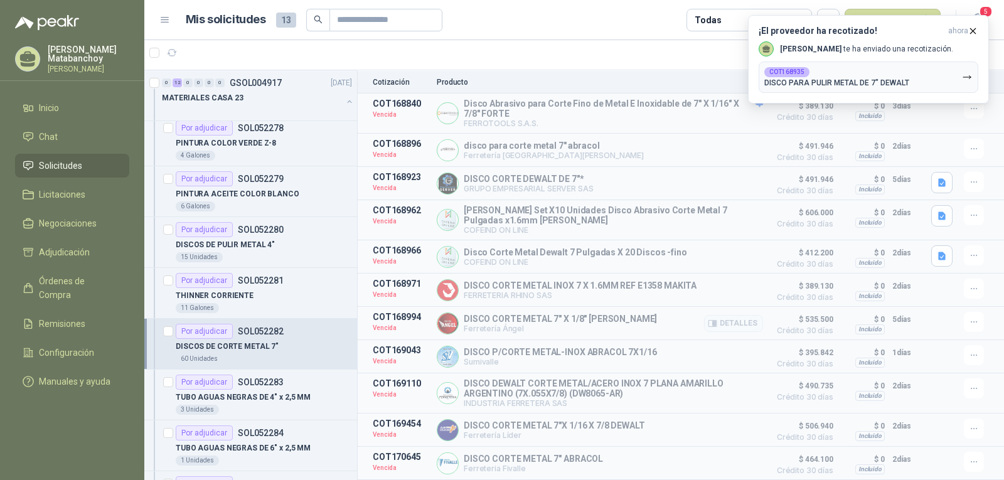
scroll to position [152, 0]
click at [969, 177] on icon "button" at bounding box center [974, 182] width 11 height 11
click at [931, 144] on button "Solicitar Recotización" at bounding box center [949, 147] width 100 height 20
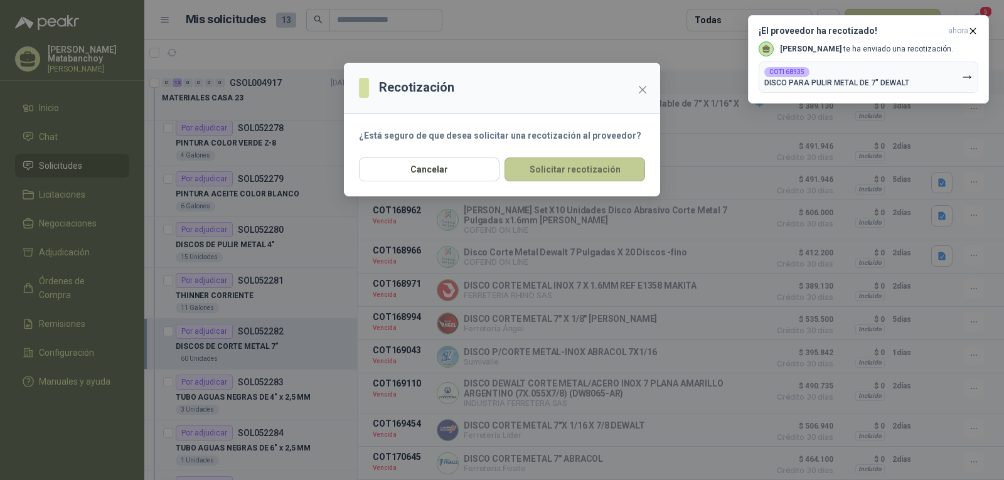
click at [586, 178] on button "Solicitar recotización" at bounding box center [574, 169] width 141 height 24
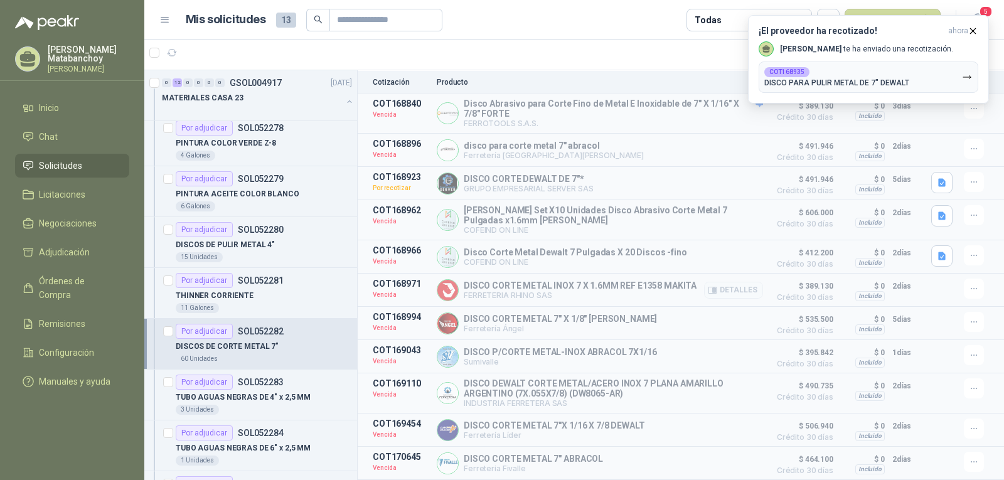
click at [980, 284] on article "COT168971 Vencida DISCO CORTE METAL INOX 7 X 1.6MM REF E1358 MAKITA FERRETERIA …" at bounding box center [681, 290] width 646 height 33
drag, startPoint x: 975, startPoint y: 284, endPoint x: 969, endPoint y: 284, distance: 6.3
click at [974, 284] on div at bounding box center [976, 289] width 25 height 20
click at [969, 284] on icon "button" at bounding box center [974, 289] width 11 height 11
click at [922, 250] on button "Solicitar Recotización" at bounding box center [949, 257] width 100 height 20
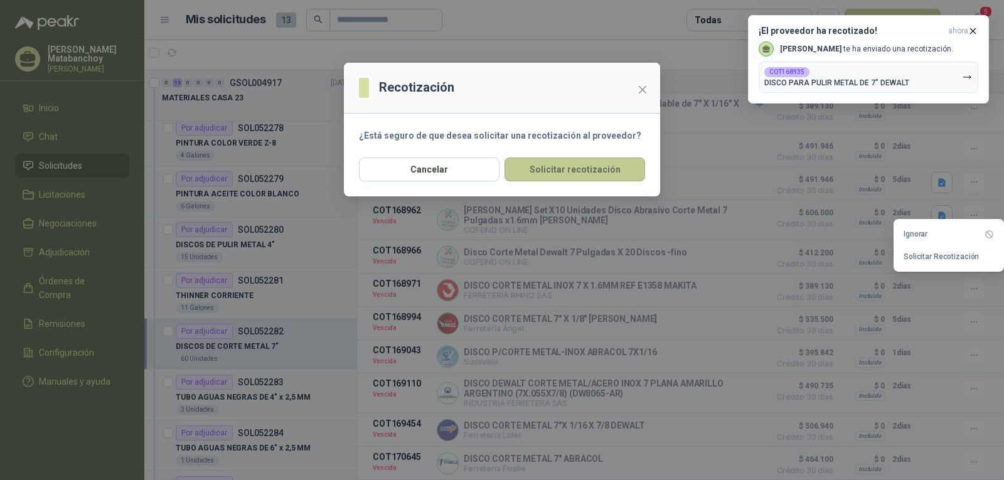
click at [594, 170] on button "Solicitar recotización" at bounding box center [574, 169] width 141 height 24
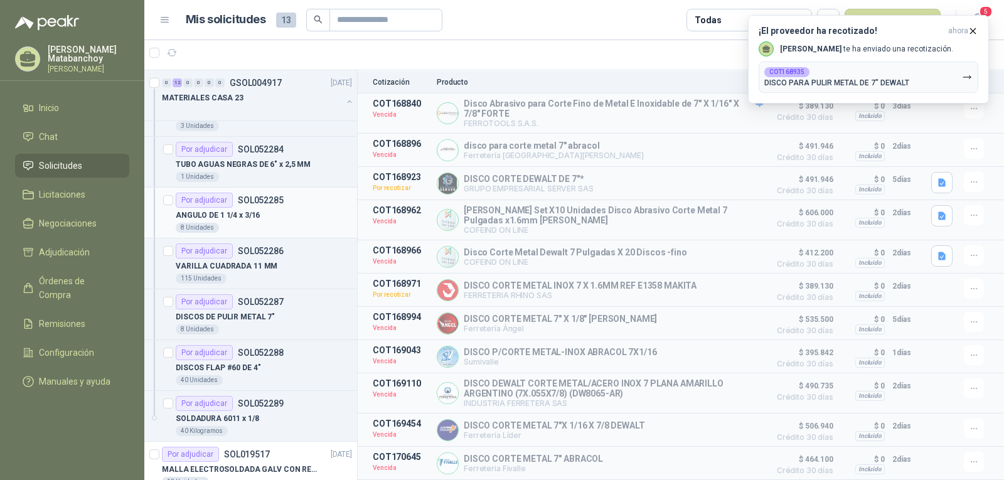
scroll to position [314, 0]
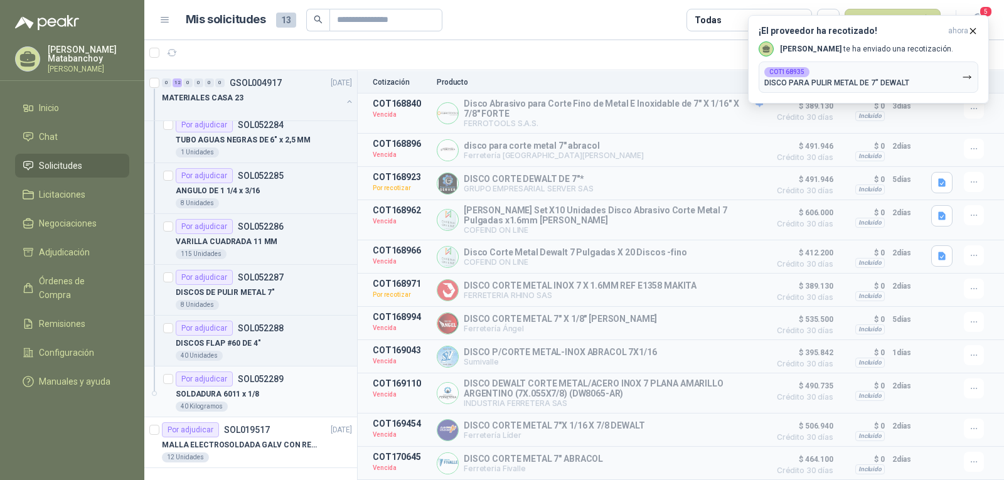
click at [256, 404] on div "40 Kilogramos" at bounding box center [264, 407] width 176 height 10
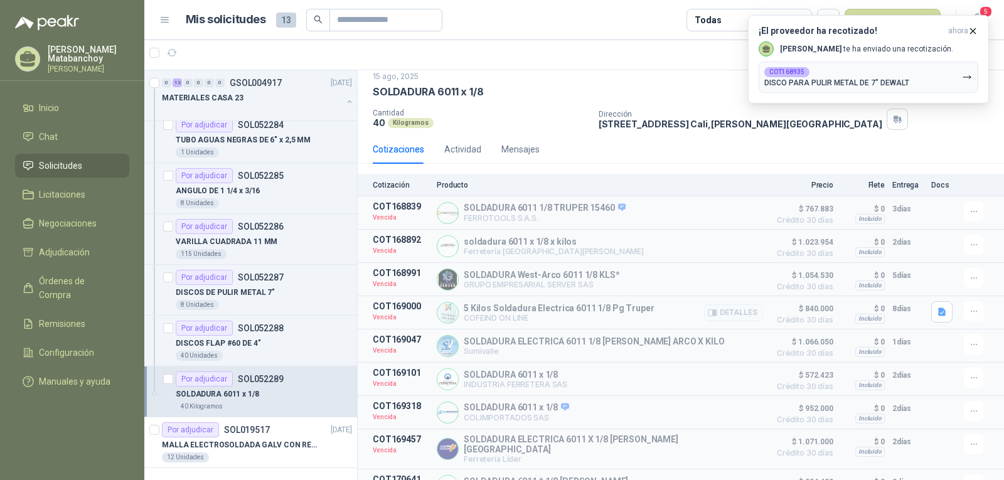
scroll to position [61, 0]
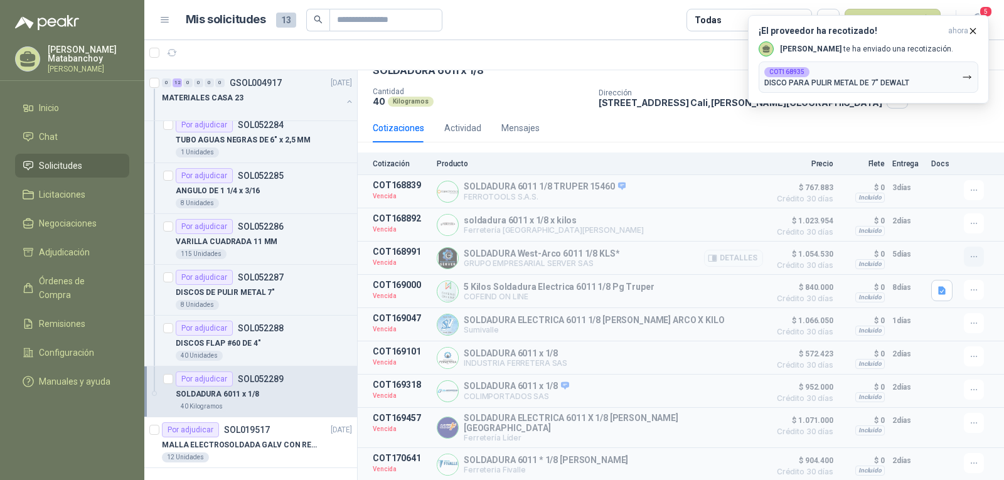
click at [969, 259] on icon "button" at bounding box center [974, 257] width 11 height 11
click at [937, 235] on button "Solicitar Recotización" at bounding box center [949, 230] width 100 height 20
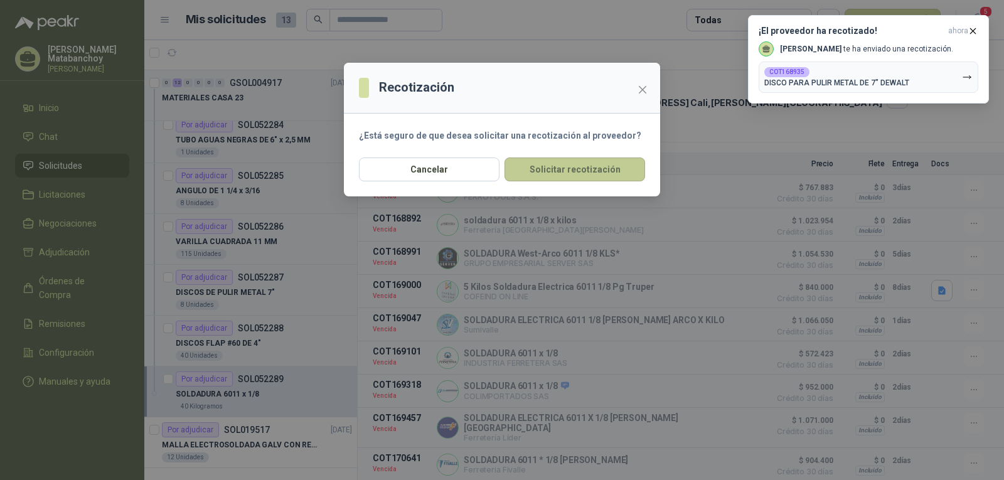
click at [610, 180] on button "Solicitar recotización" at bounding box center [574, 169] width 141 height 24
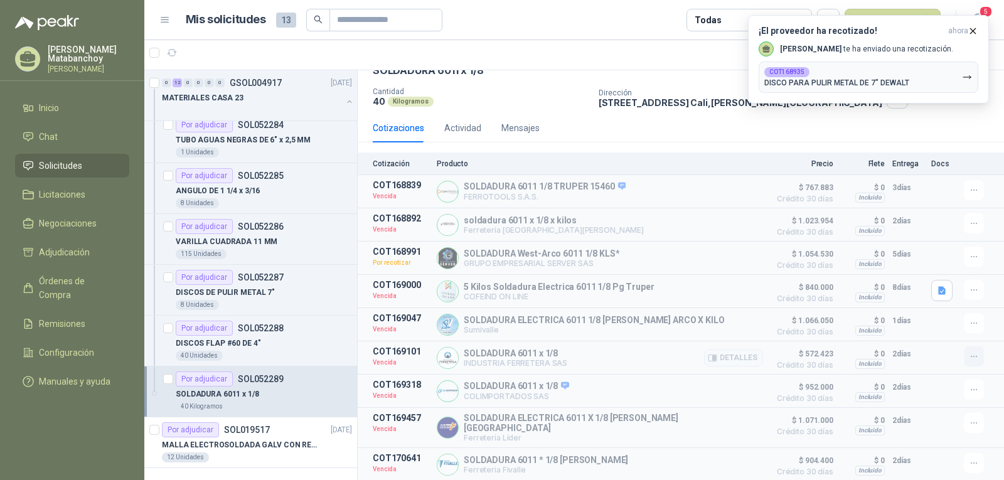
click at [969, 361] on icon "button" at bounding box center [974, 356] width 11 height 11
click at [937, 334] on button "Solicitar Recotización" at bounding box center [949, 332] width 100 height 20
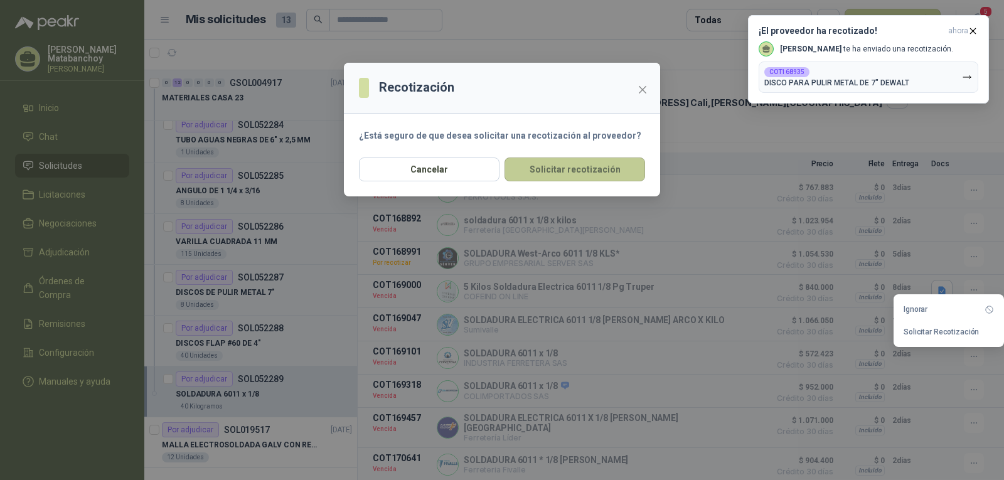
click at [572, 173] on button "Solicitar recotización" at bounding box center [574, 169] width 141 height 24
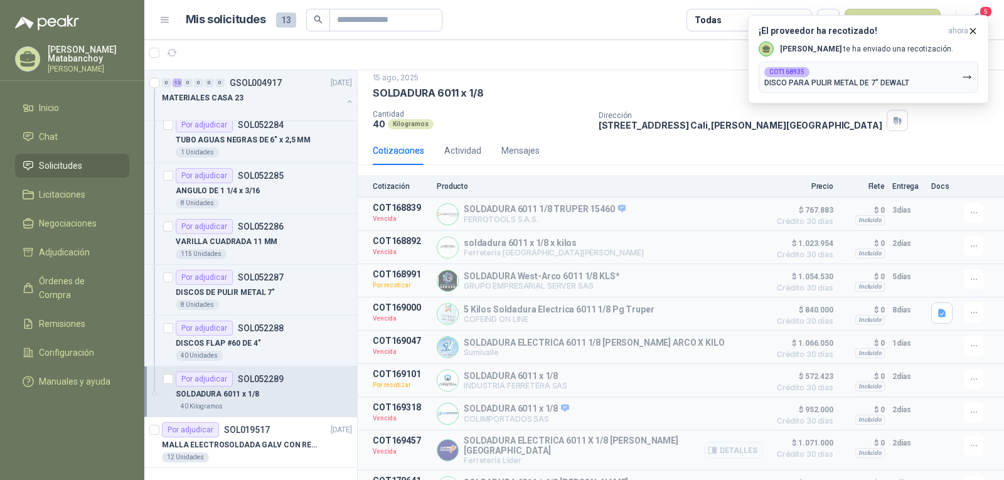
scroll to position [0, 0]
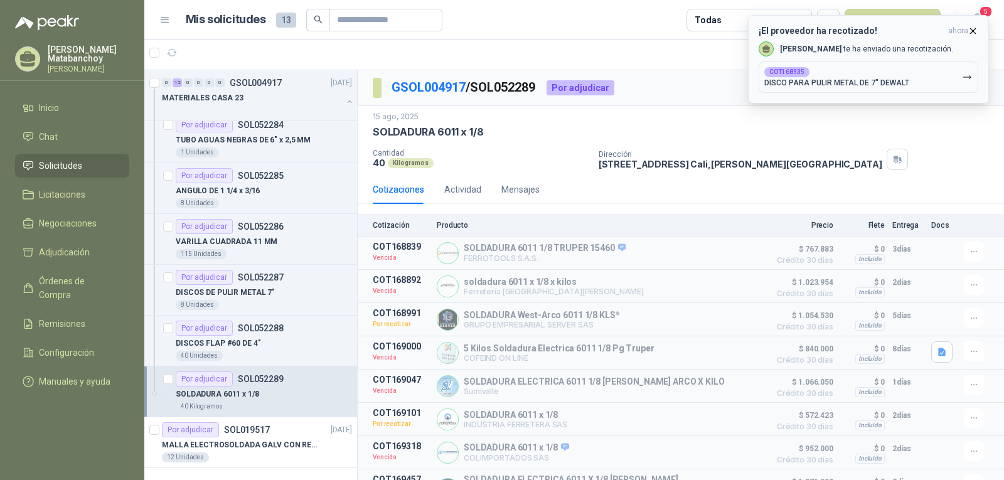
click at [974, 26] on icon "button" at bounding box center [973, 31] width 11 height 11
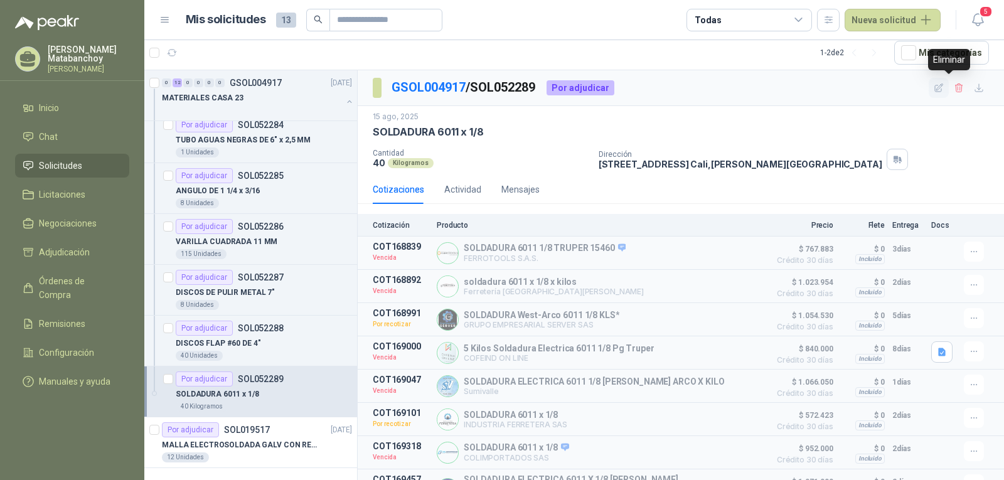
click at [934, 86] on icon "button" at bounding box center [939, 88] width 11 height 11
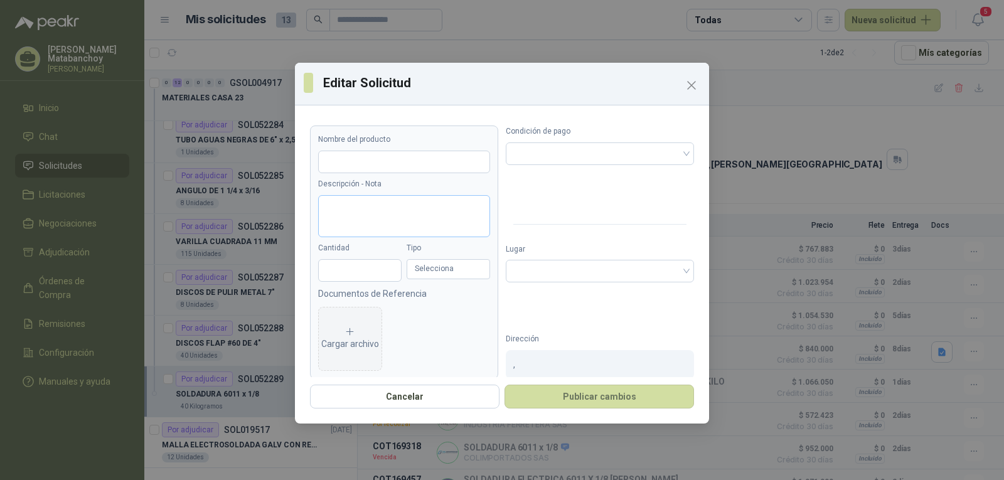
type input "**********"
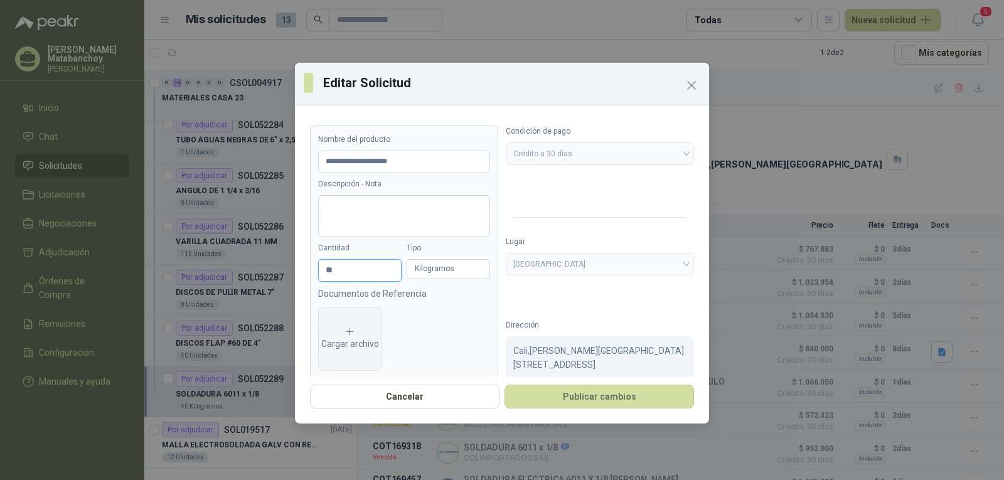
drag, startPoint x: 329, startPoint y: 274, endPoint x: 289, endPoint y: 274, distance: 40.2
click at [289, 274] on div "**********" at bounding box center [502, 240] width 1004 height 480
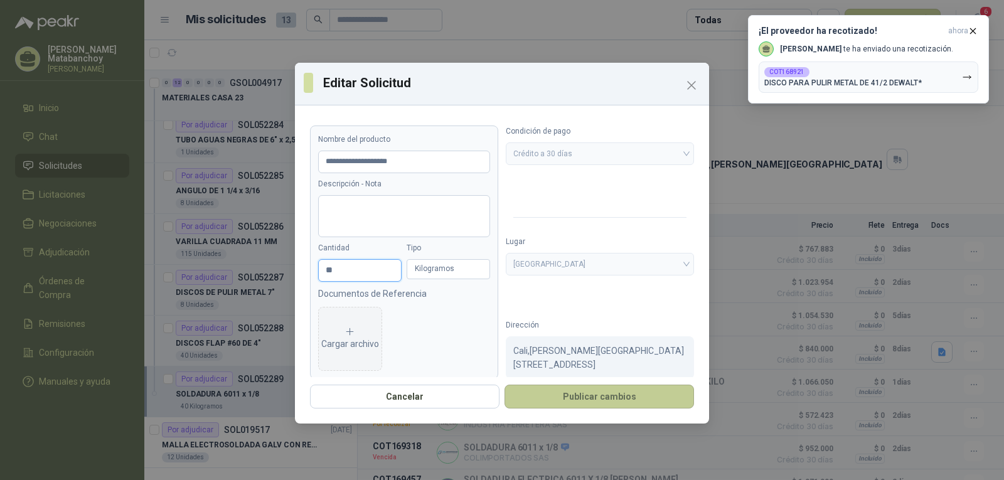
type input "**"
click at [567, 387] on button "Publicar cambios" at bounding box center [598, 397] width 189 height 24
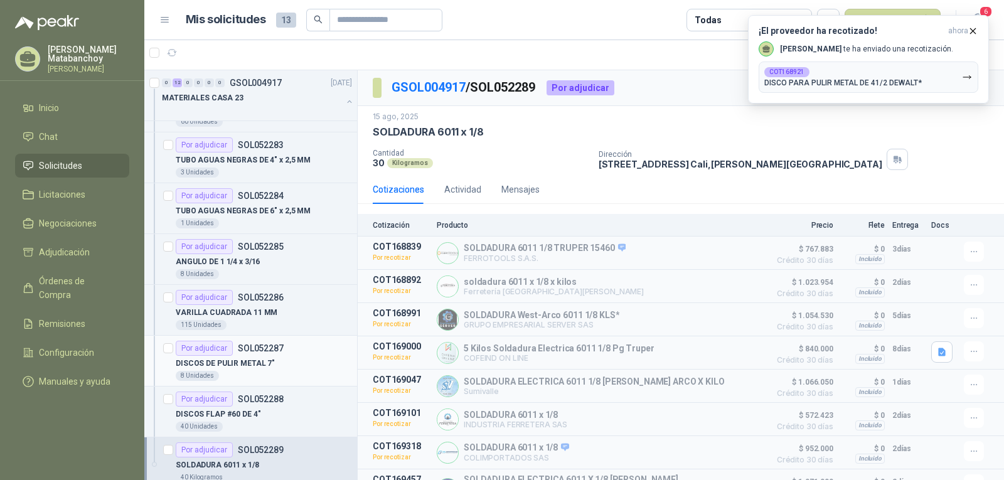
scroll to position [314, 0]
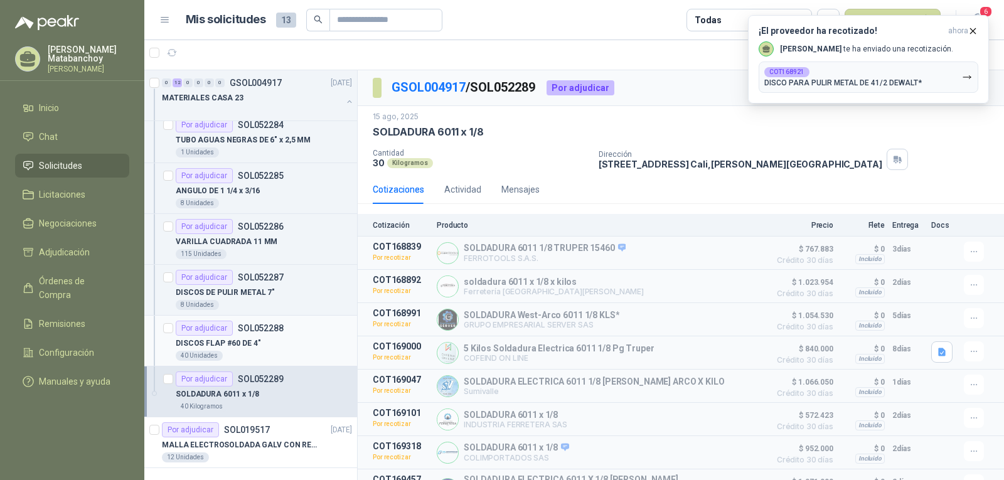
click at [279, 355] on div "40 Unidades" at bounding box center [264, 356] width 176 height 10
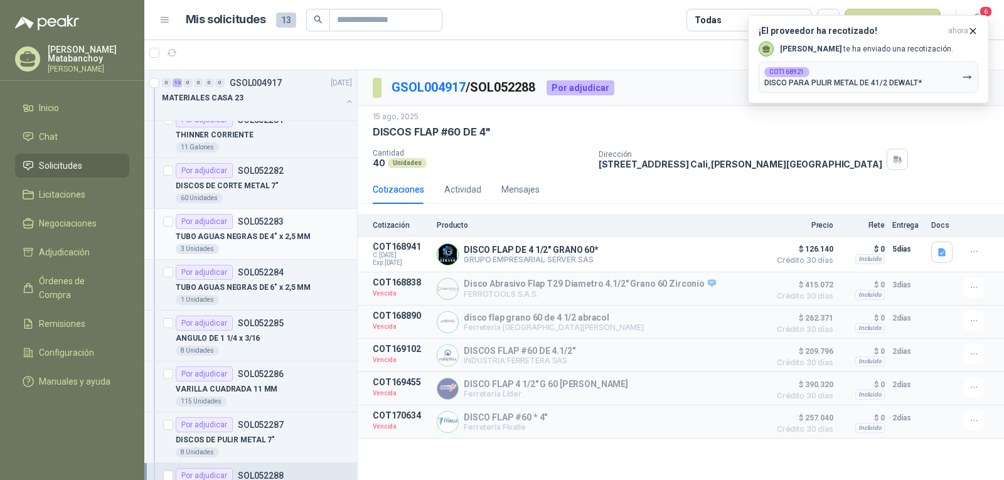
scroll to position [188, 0]
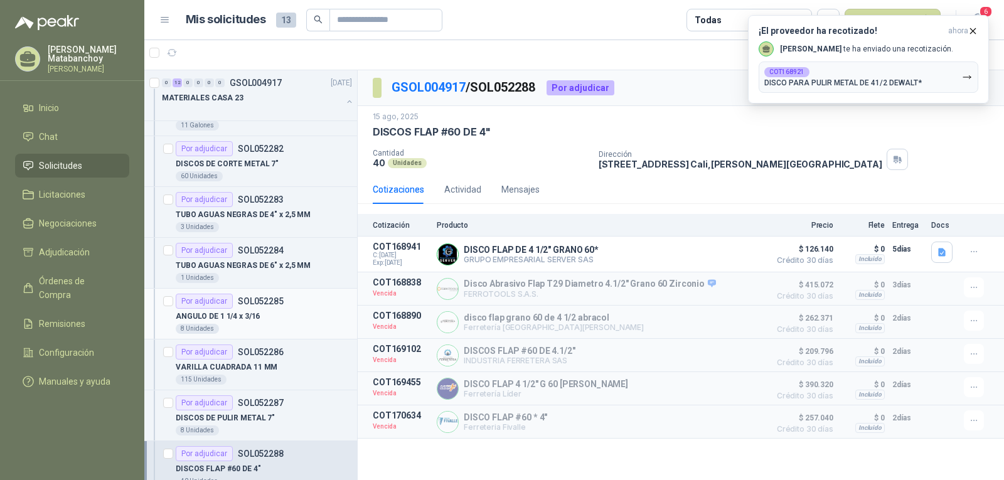
click at [277, 331] on div "8 Unidades" at bounding box center [264, 329] width 176 height 10
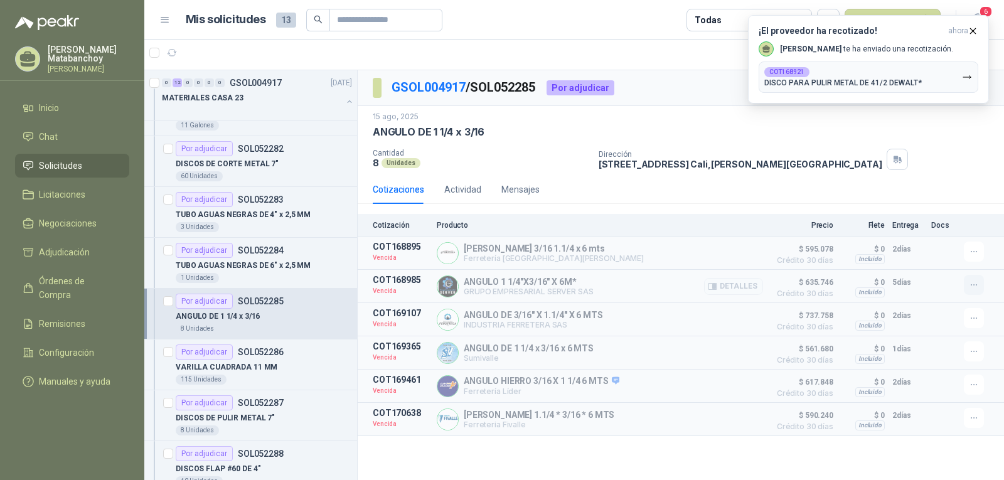
click at [968, 291] on button "button" at bounding box center [974, 285] width 20 height 20
click at [925, 265] on button "Solicitar Recotización" at bounding box center [949, 258] width 100 height 20
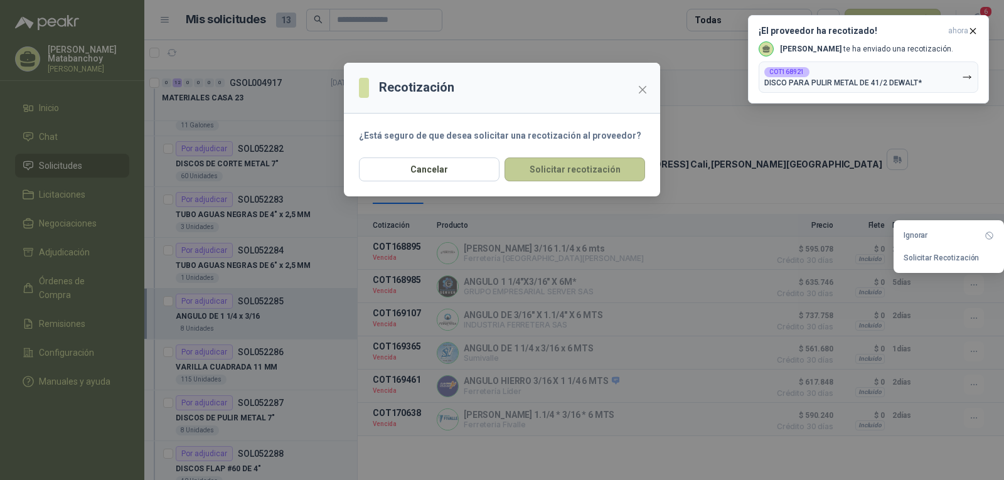
click at [612, 170] on button "Solicitar recotización" at bounding box center [574, 169] width 141 height 24
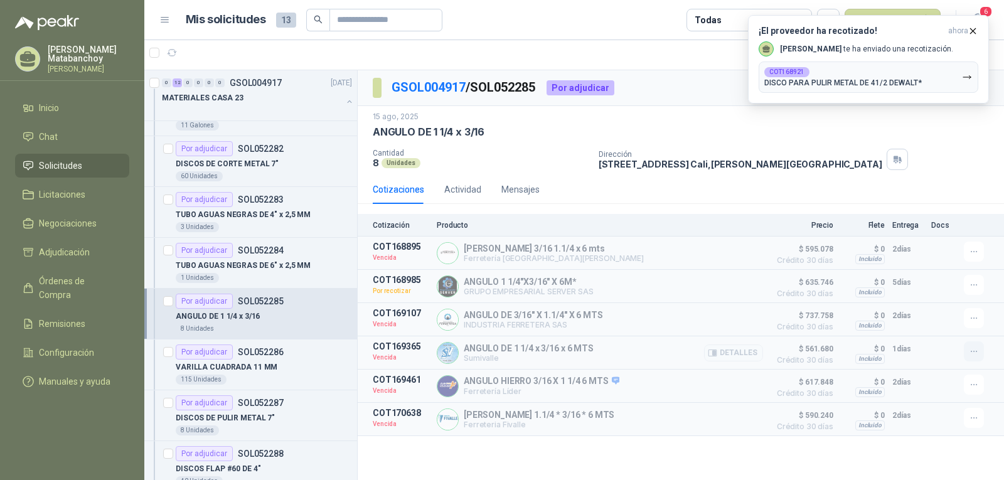
click at [976, 352] on icon "button" at bounding box center [974, 351] width 6 height 1
click at [915, 323] on button "Solicitar Recotización" at bounding box center [949, 326] width 100 height 20
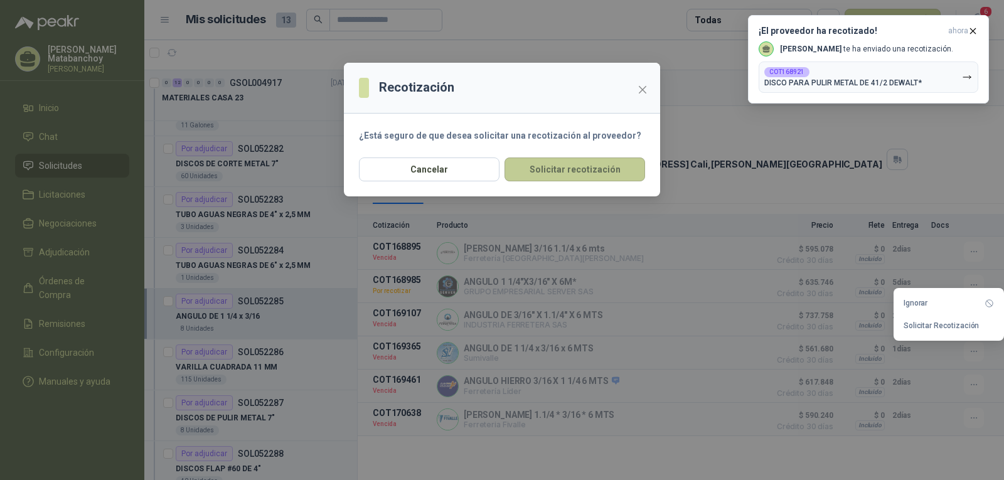
click at [621, 173] on button "Solicitar recotización" at bounding box center [574, 169] width 141 height 24
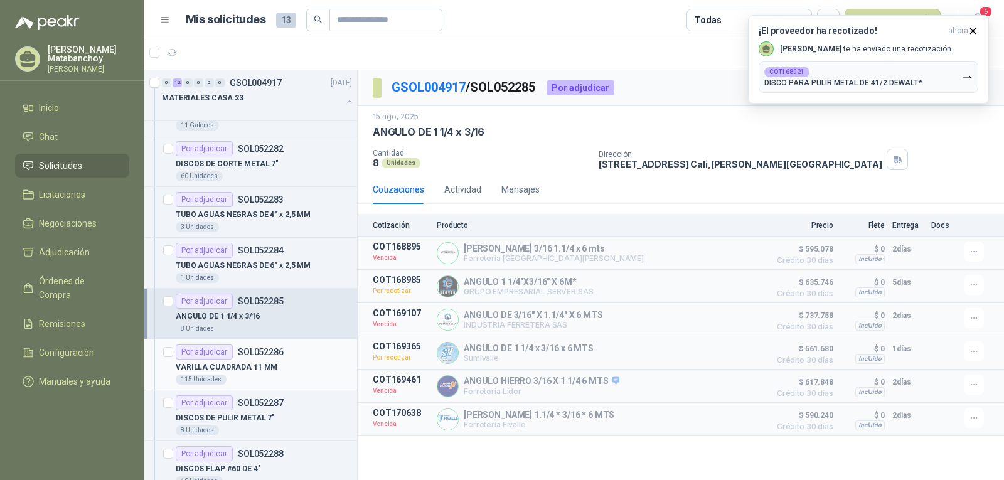
click at [277, 371] on div "VARILLA CUADRADA 11 MM" at bounding box center [264, 367] width 176 height 15
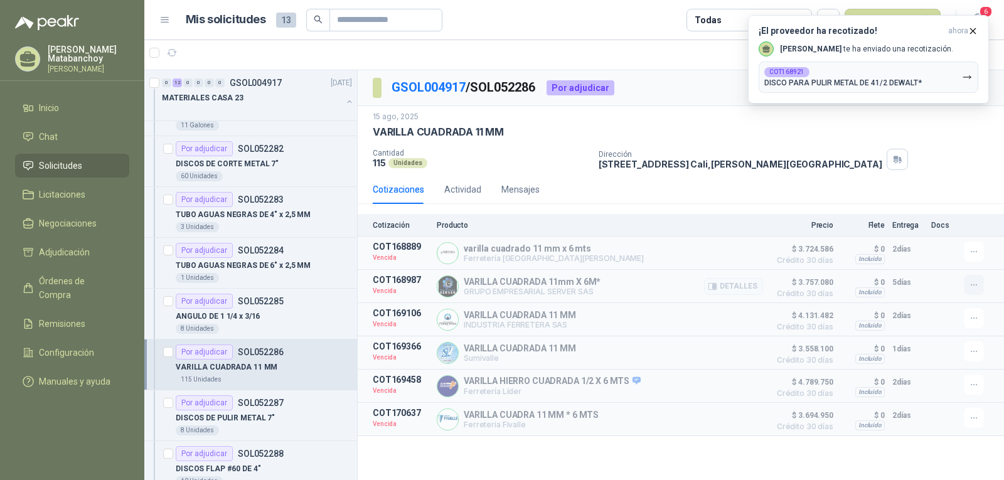
click at [976, 285] on icon "button" at bounding box center [974, 285] width 11 height 11
click at [949, 260] on button "Solicitar Recotización" at bounding box center [949, 258] width 100 height 20
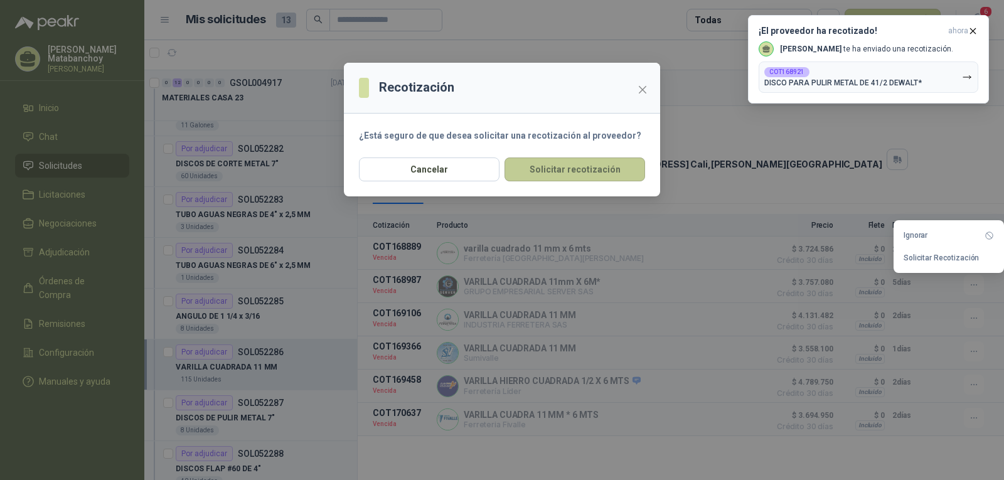
click at [601, 169] on button "Solicitar recotización" at bounding box center [574, 169] width 141 height 24
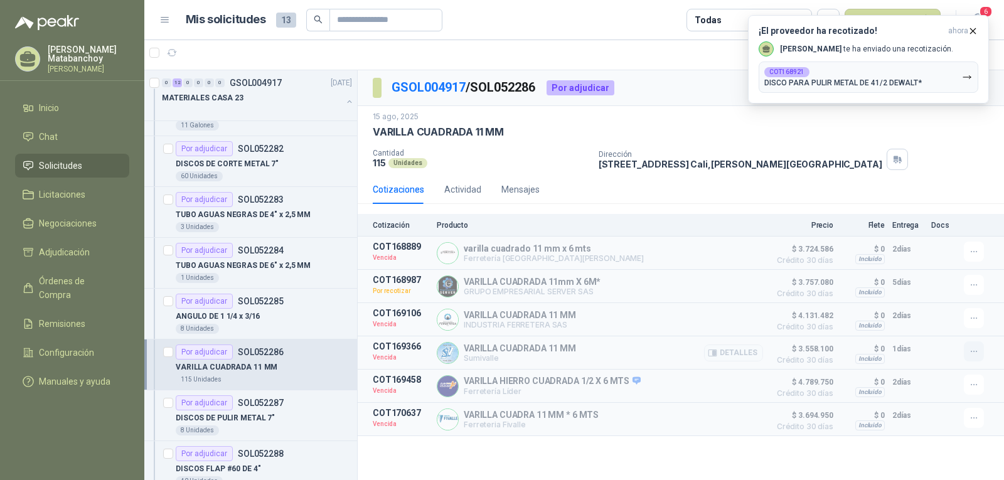
click at [974, 352] on icon "button" at bounding box center [974, 351] width 6 height 1
click at [932, 328] on button "Solicitar Recotización" at bounding box center [949, 326] width 100 height 20
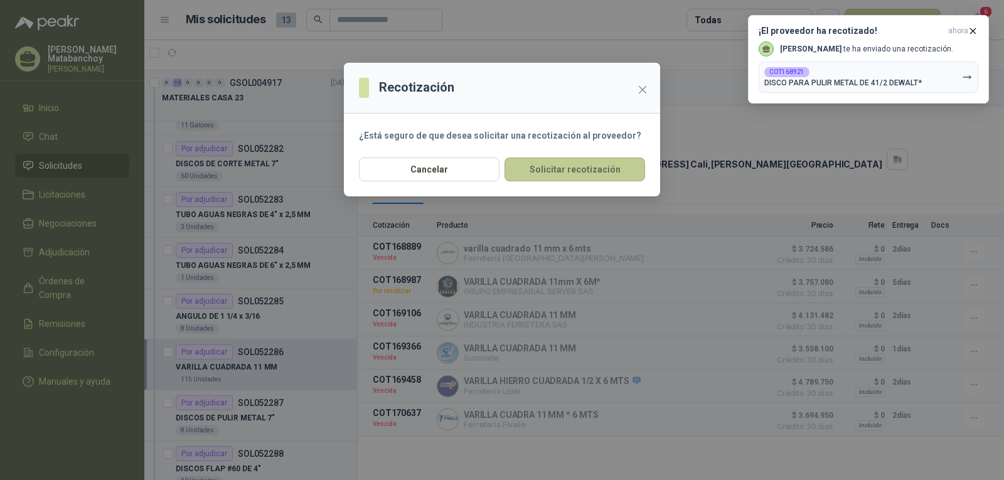
click at [590, 171] on button "Solicitar recotización" at bounding box center [574, 169] width 141 height 24
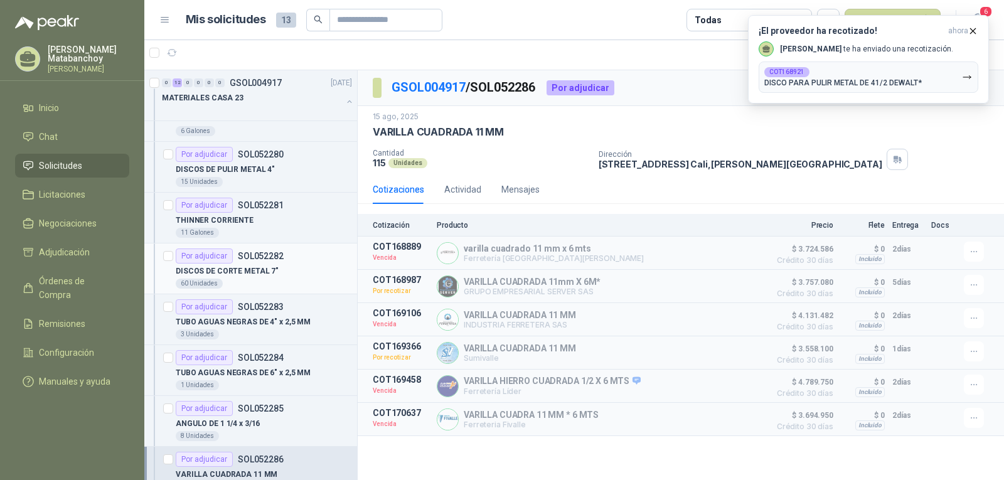
scroll to position [63, 0]
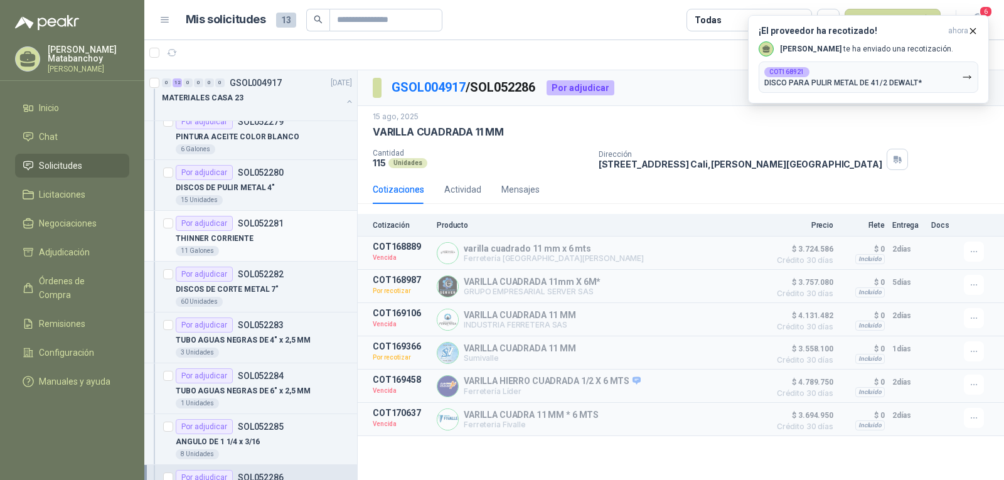
click at [259, 248] on div "11 Galones" at bounding box center [264, 251] width 176 height 10
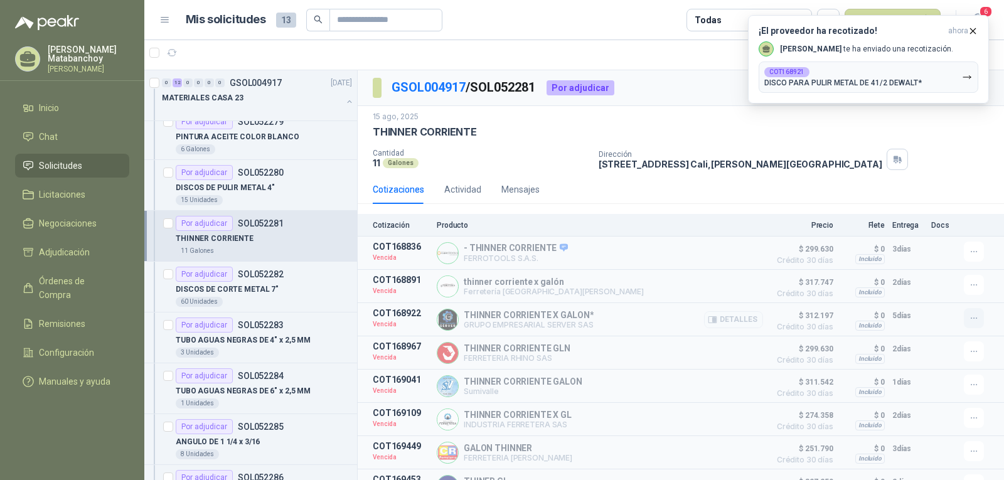
click at [969, 318] on icon "button" at bounding box center [974, 318] width 11 height 11
click at [924, 297] on button "Solicitar Recotización" at bounding box center [949, 292] width 100 height 20
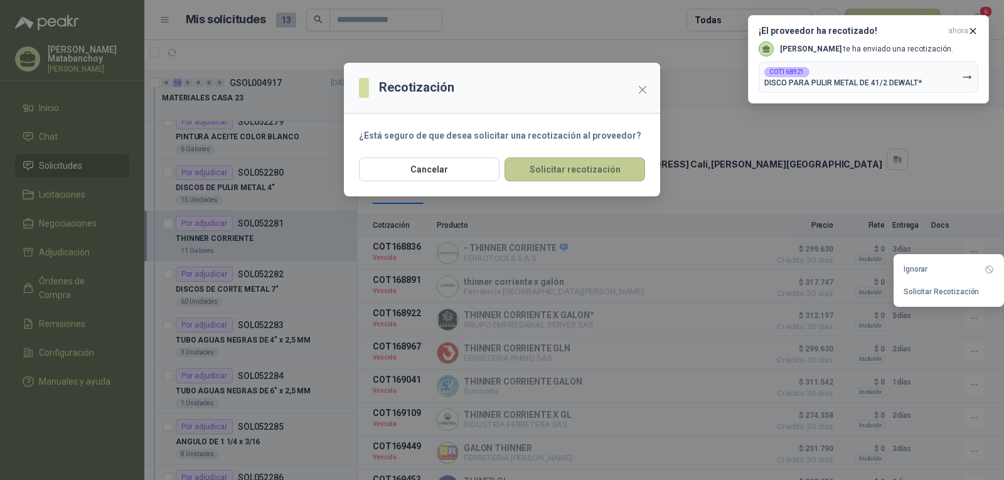
click at [592, 172] on button "Solicitar recotización" at bounding box center [574, 169] width 141 height 24
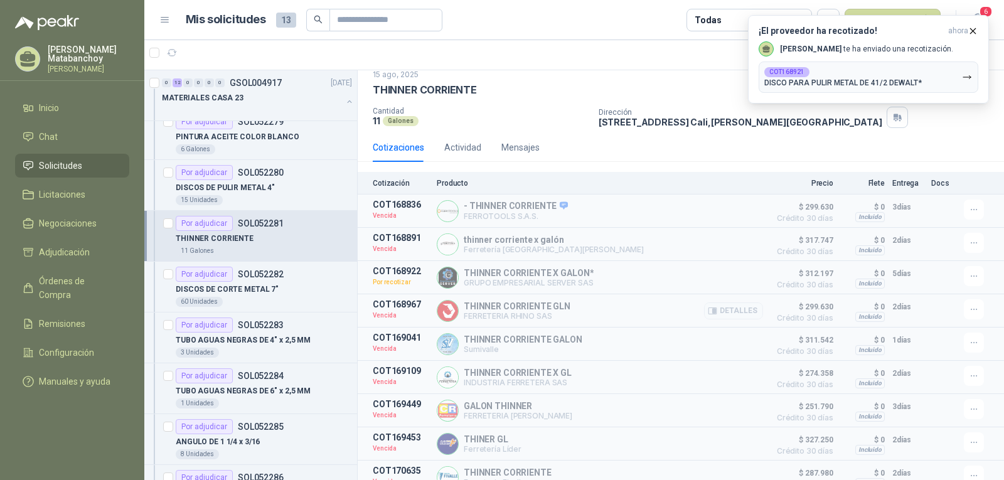
scroll to position [61, 0]
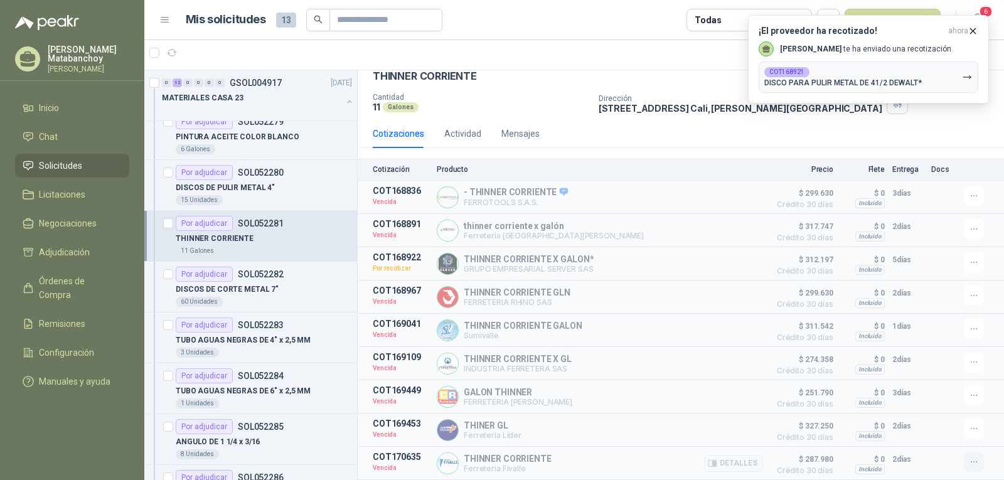
click at [969, 463] on icon "button" at bounding box center [974, 462] width 11 height 11
click at [943, 430] on button "Solicitar Recotización" at bounding box center [949, 434] width 100 height 20
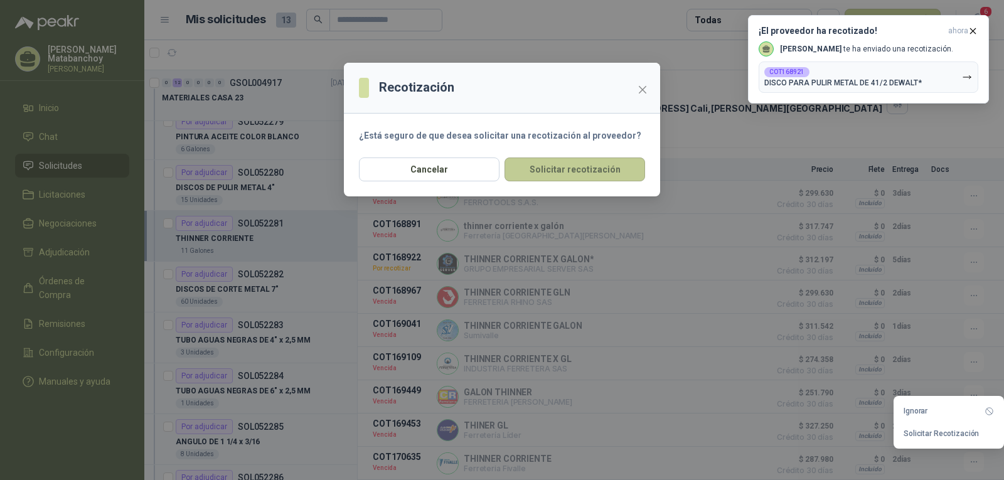
click at [587, 175] on button "Solicitar recotización" at bounding box center [574, 169] width 141 height 24
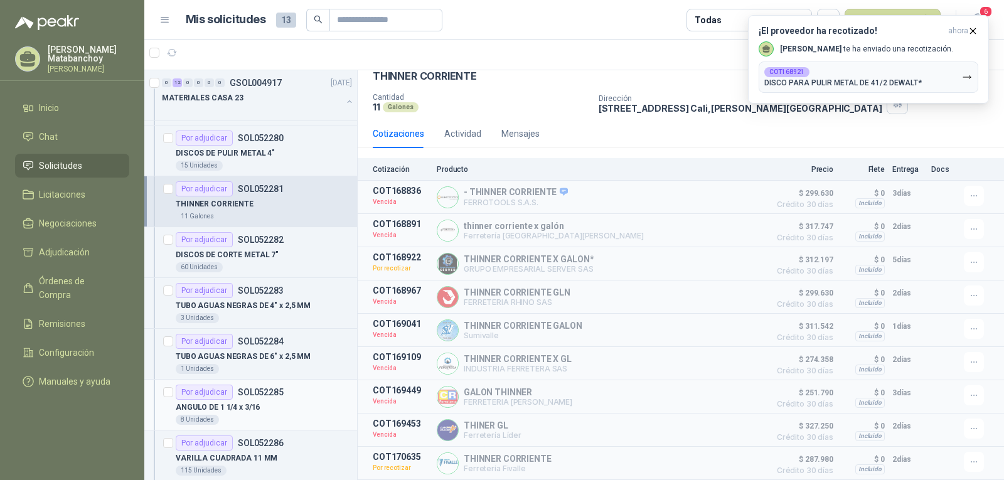
scroll to position [125, 0]
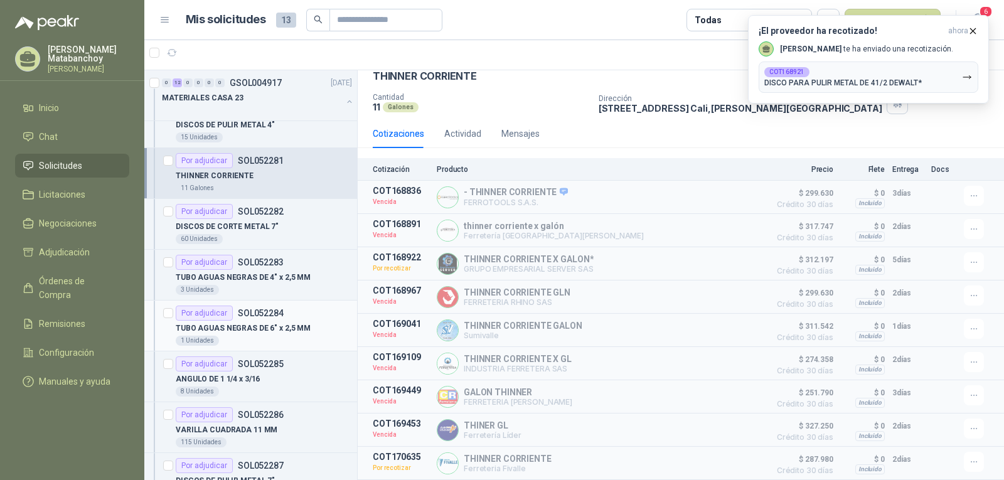
click at [281, 334] on p "TUBO AGUAS NEGRAS DE 6" x 2,5 MM" at bounding box center [243, 329] width 135 height 12
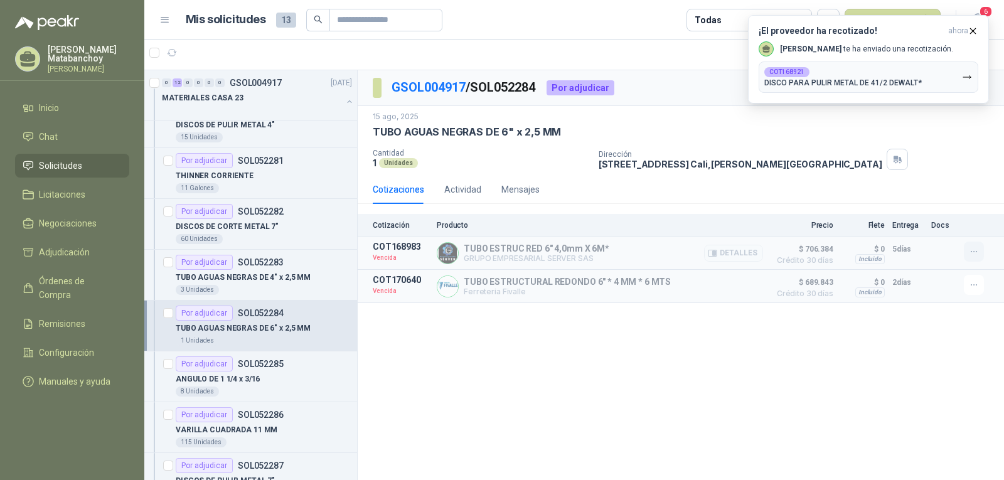
click at [971, 250] on icon "button" at bounding box center [974, 252] width 11 height 11
click at [939, 226] on button "Solicitar Recotización" at bounding box center [949, 224] width 100 height 20
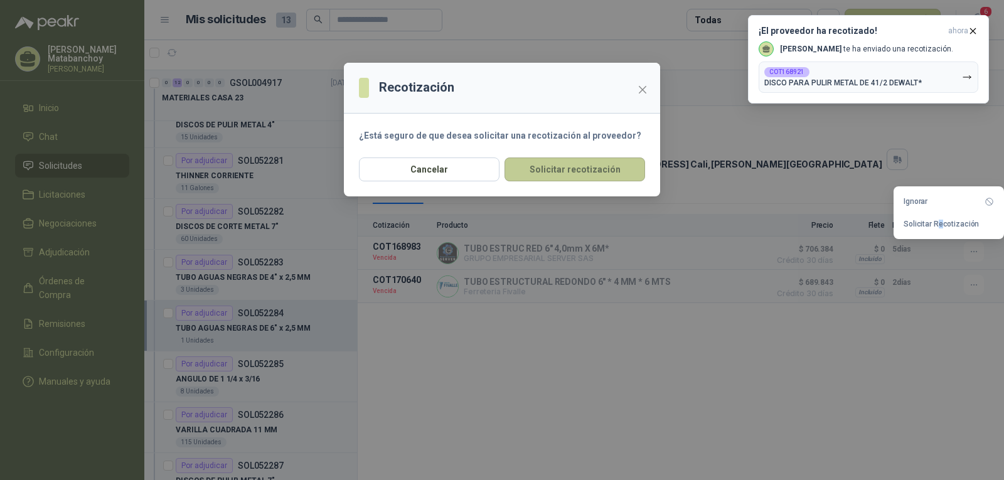
click at [619, 181] on button "Solicitar recotización" at bounding box center [574, 169] width 141 height 24
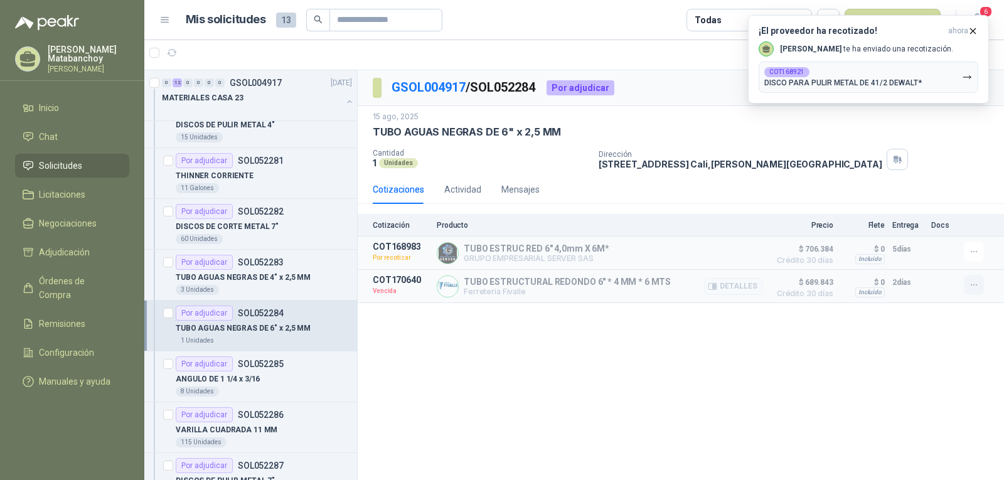
click at [976, 281] on icon "button" at bounding box center [974, 285] width 11 height 11
click at [914, 244] on button "Ignorar" at bounding box center [949, 235] width 100 height 20
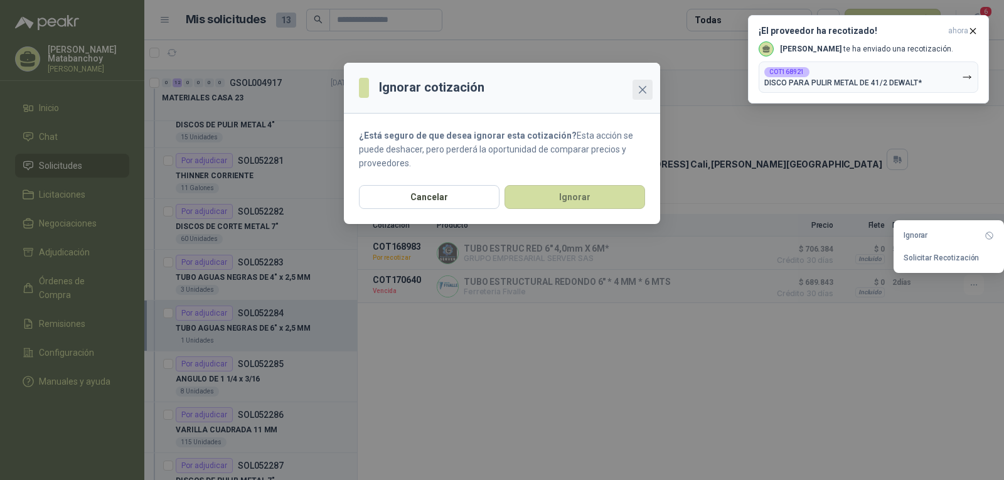
click at [641, 85] on icon "close" at bounding box center [643, 90] width 10 height 10
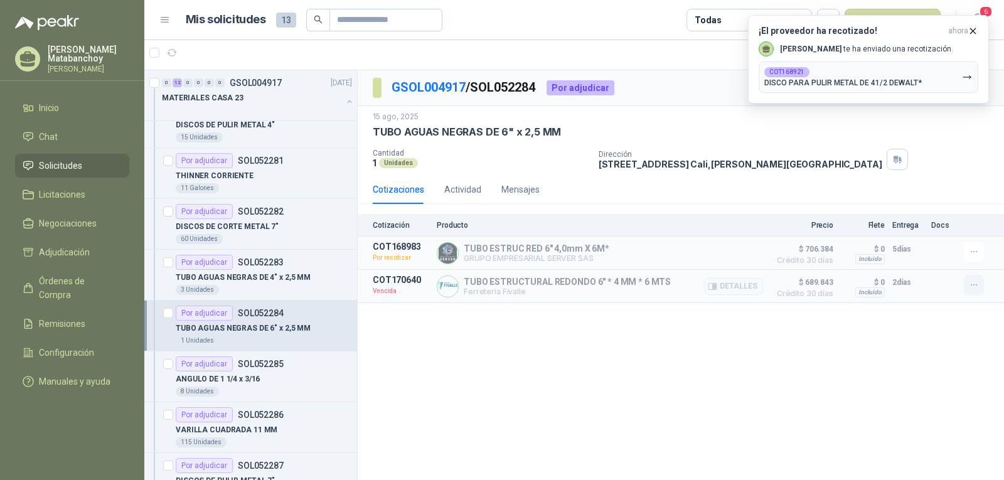
click at [974, 291] on icon "button" at bounding box center [974, 285] width 11 height 11
click at [942, 264] on button "Solicitar Recotización" at bounding box center [949, 258] width 100 height 20
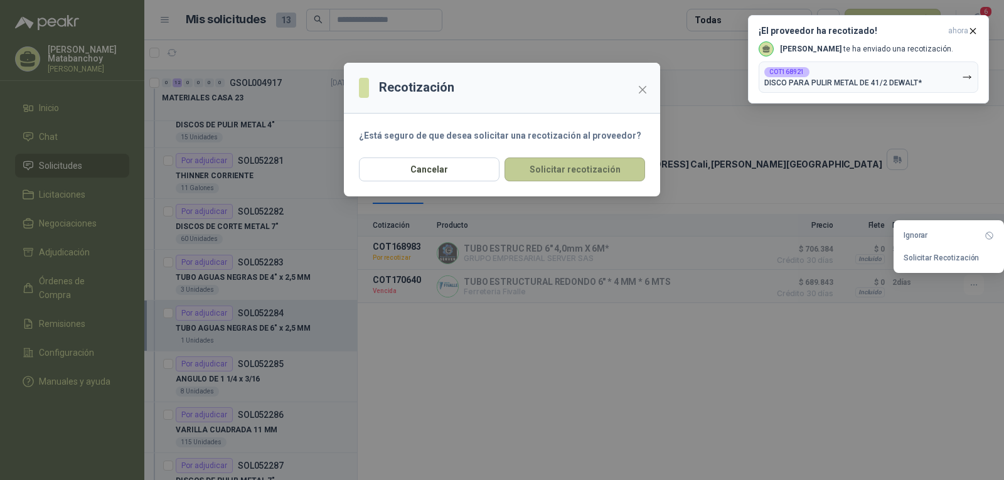
click at [595, 166] on button "Solicitar recotización" at bounding box center [574, 169] width 141 height 24
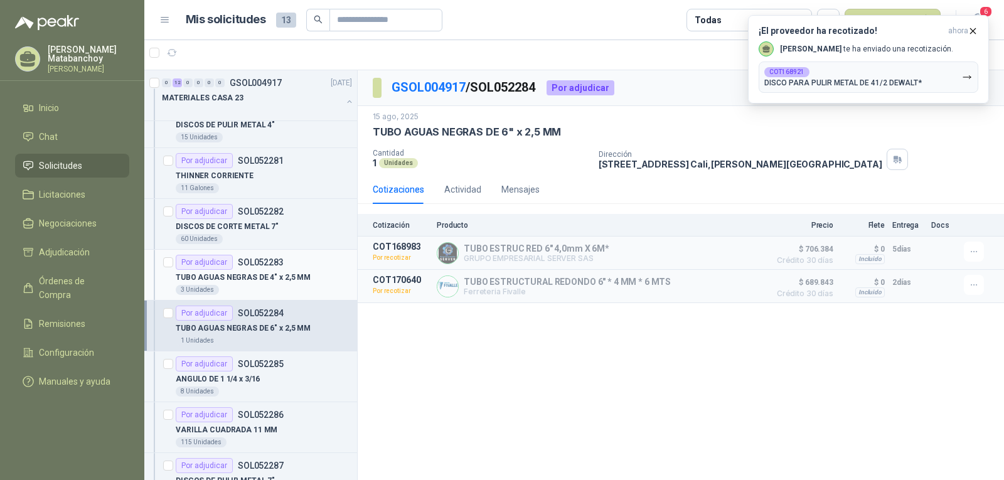
click at [264, 258] on p "SOL052283" at bounding box center [261, 262] width 46 height 9
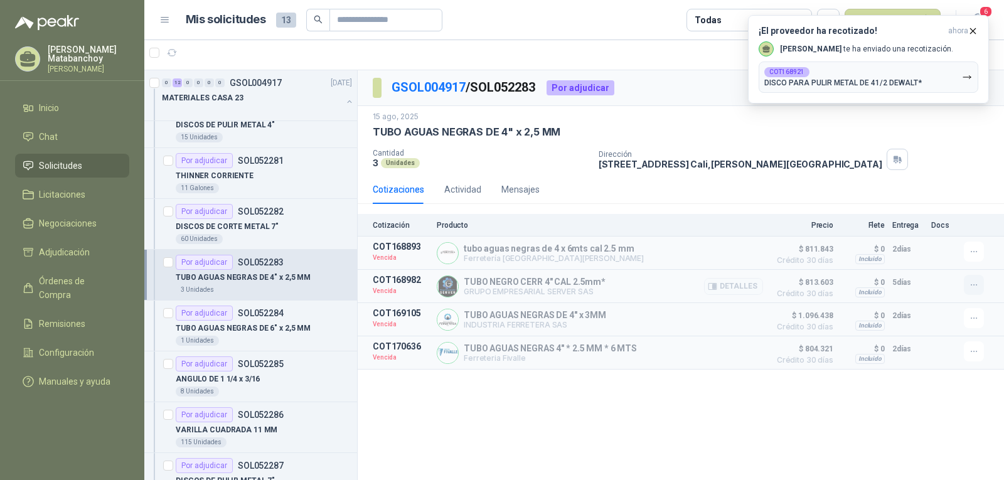
click at [969, 287] on icon "button" at bounding box center [974, 285] width 11 height 11
click at [918, 260] on button "Solicitar Recotización" at bounding box center [949, 258] width 100 height 20
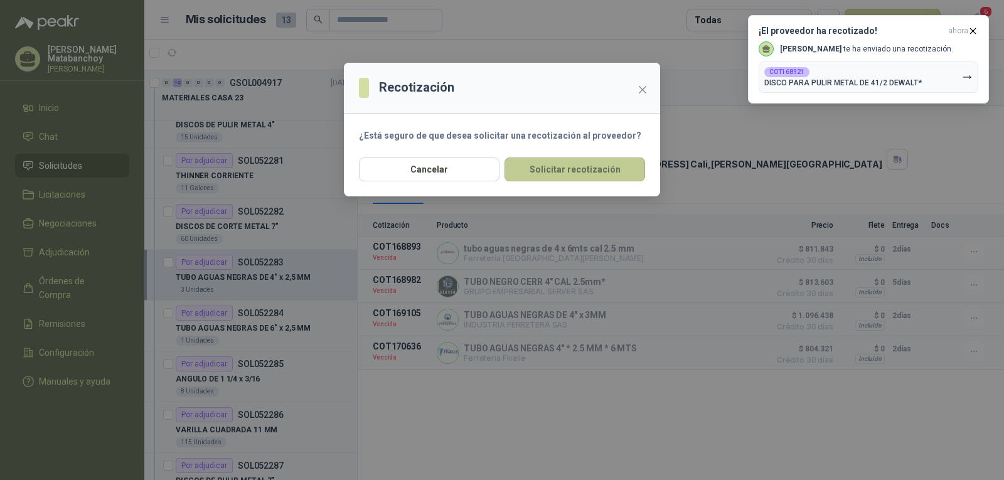
click at [605, 177] on button "Solicitar recotización" at bounding box center [574, 169] width 141 height 24
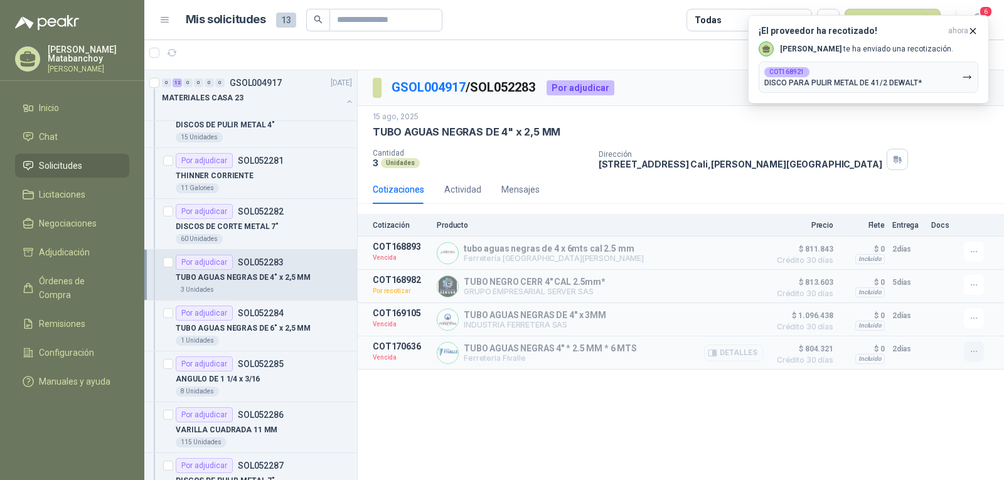
click at [973, 357] on icon "button" at bounding box center [974, 351] width 11 height 11
click at [922, 331] on button "Solicitar Recotización" at bounding box center [949, 326] width 100 height 20
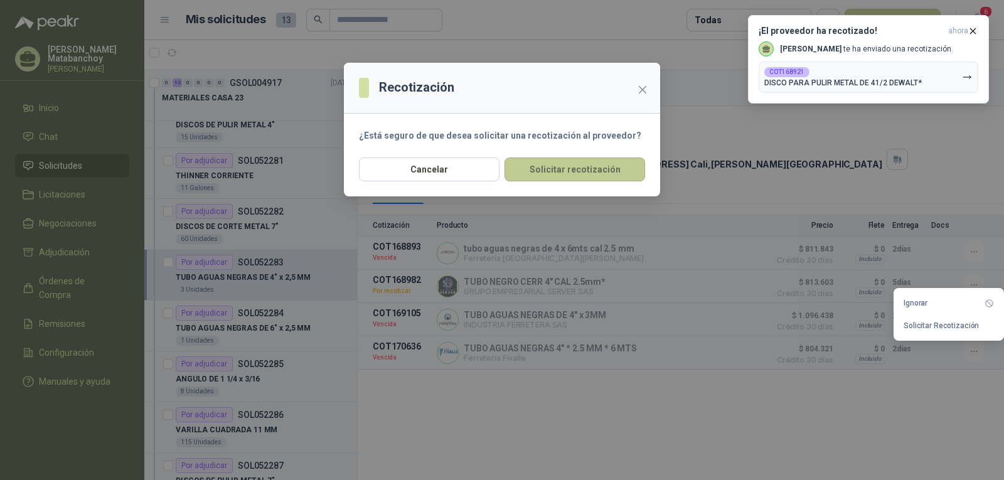
click at [611, 164] on button "Solicitar recotización" at bounding box center [574, 169] width 141 height 24
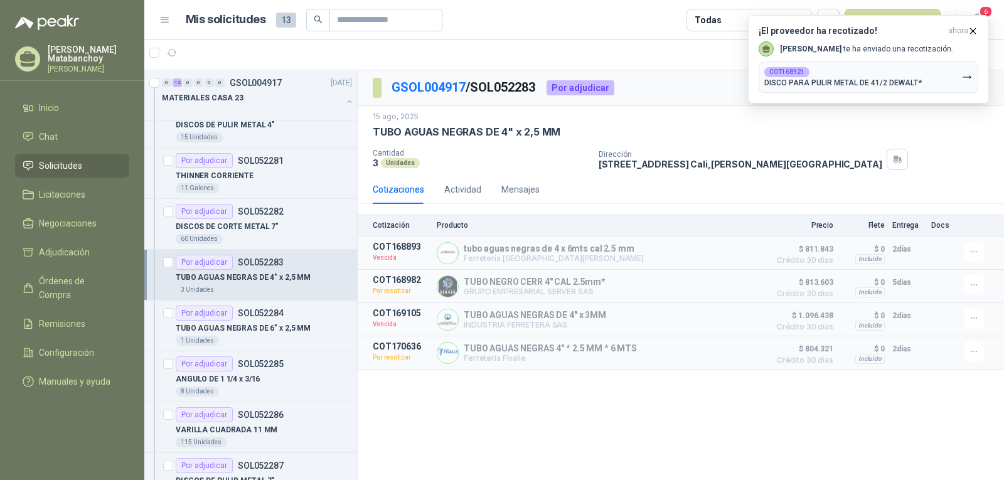
click at [85, 164] on li "Solicitudes" at bounding box center [72, 166] width 99 height 14
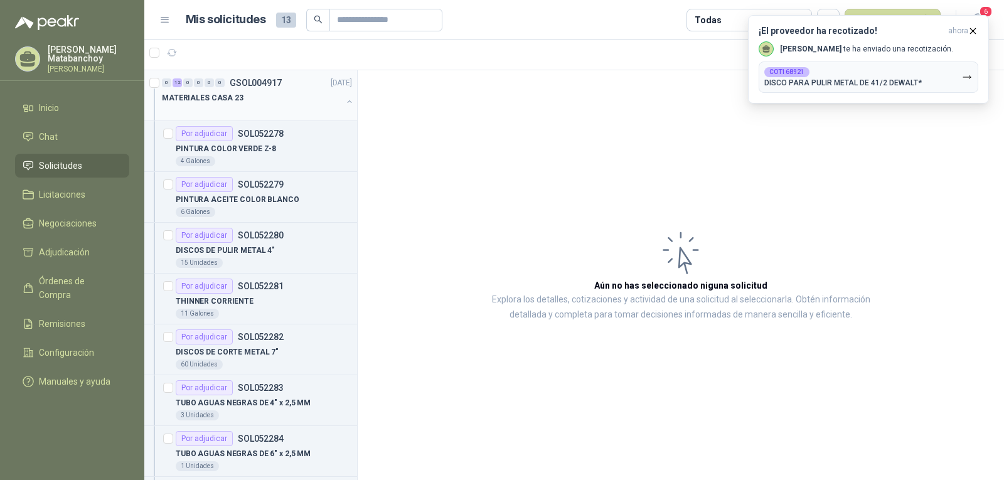
click at [306, 90] on div "0 12 0 0 0 0 GSOL004917 [DATE]" at bounding box center [258, 82] width 193 height 15
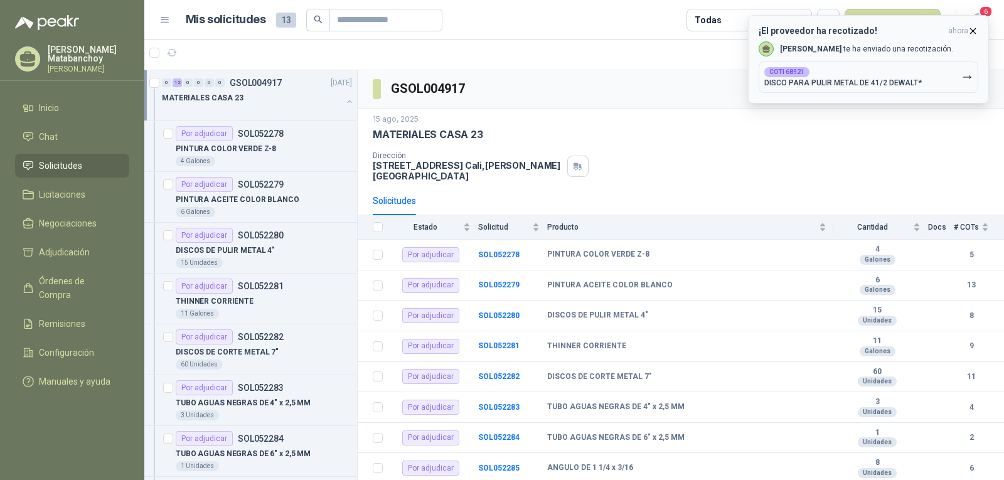
click at [969, 29] on icon "button" at bounding box center [973, 31] width 11 height 11
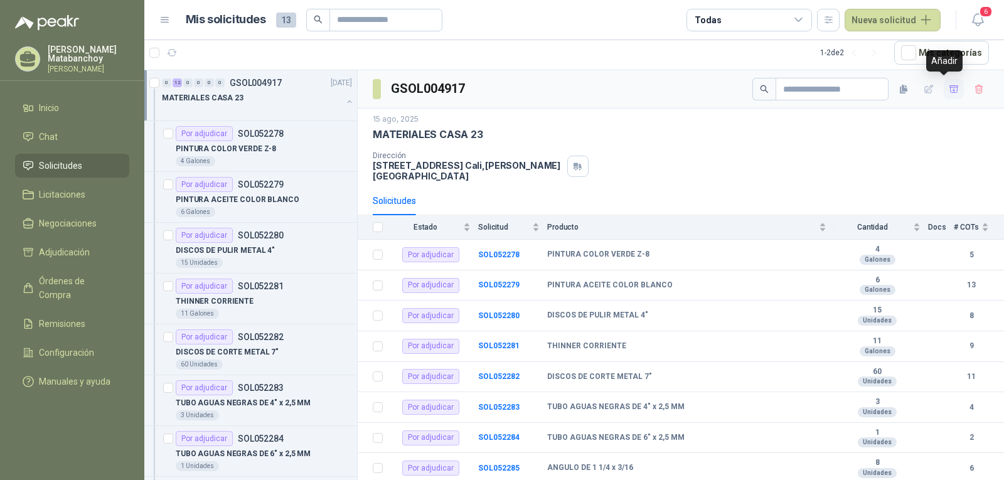
click at [949, 88] on icon "button" at bounding box center [954, 89] width 11 height 11
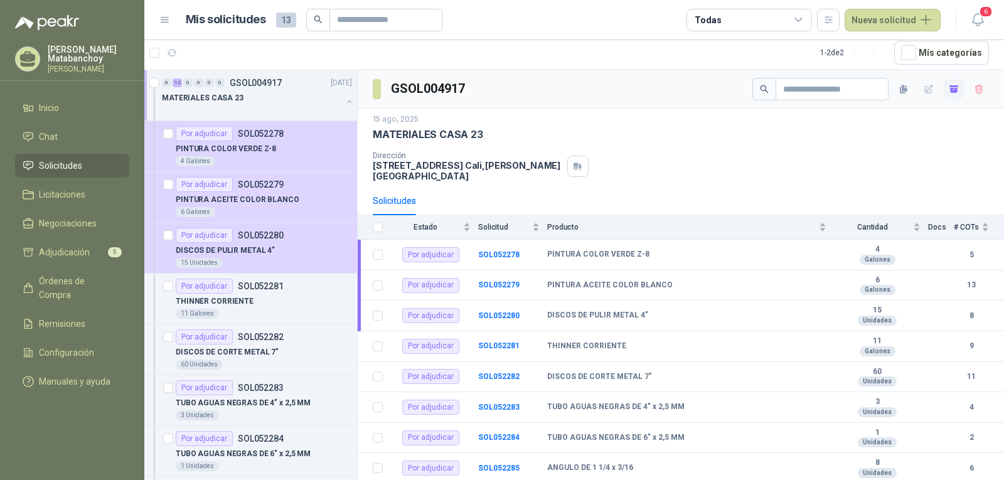
click at [950, 88] on icon "button" at bounding box center [954, 90] width 8 height 5
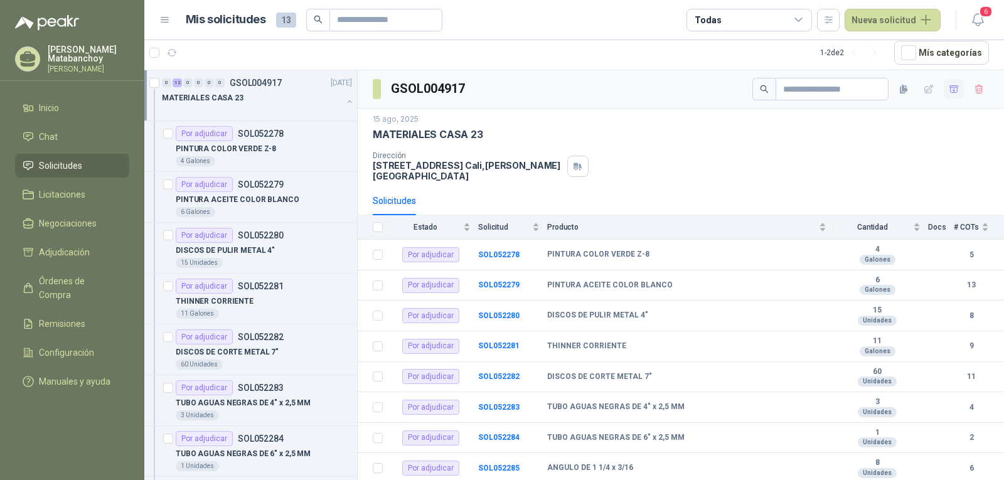
click at [279, 114] on div at bounding box center [252, 110] width 180 height 10
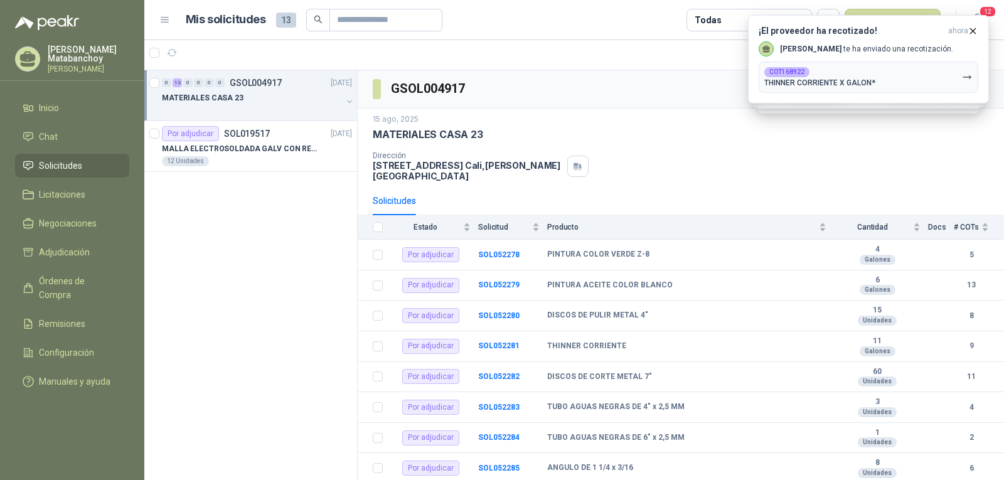
click at [678, 168] on div "Dirección [STREET_ADDRESS][PERSON_NAME]" at bounding box center [681, 166] width 616 height 30
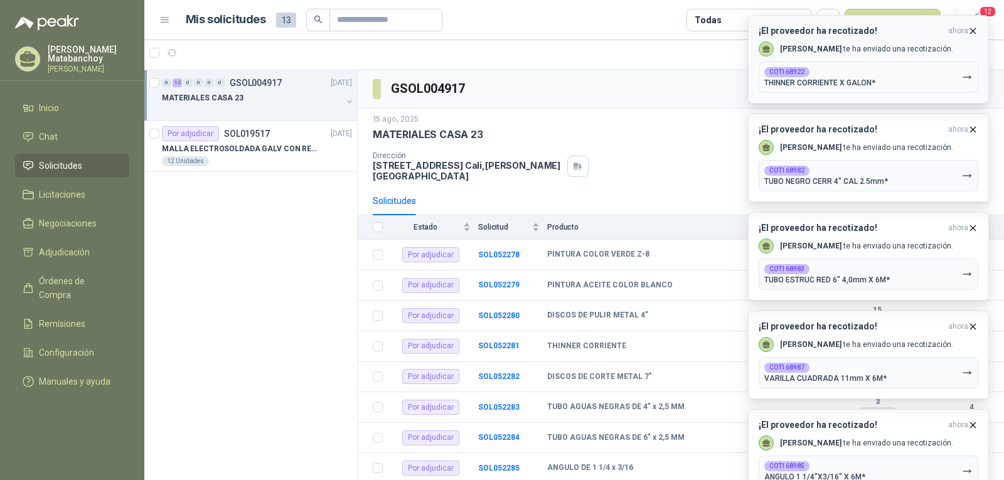
click at [973, 30] on icon "button" at bounding box center [973, 30] width 5 height 5
click at [973, 30] on icon "button" at bounding box center [973, 31] width 11 height 11
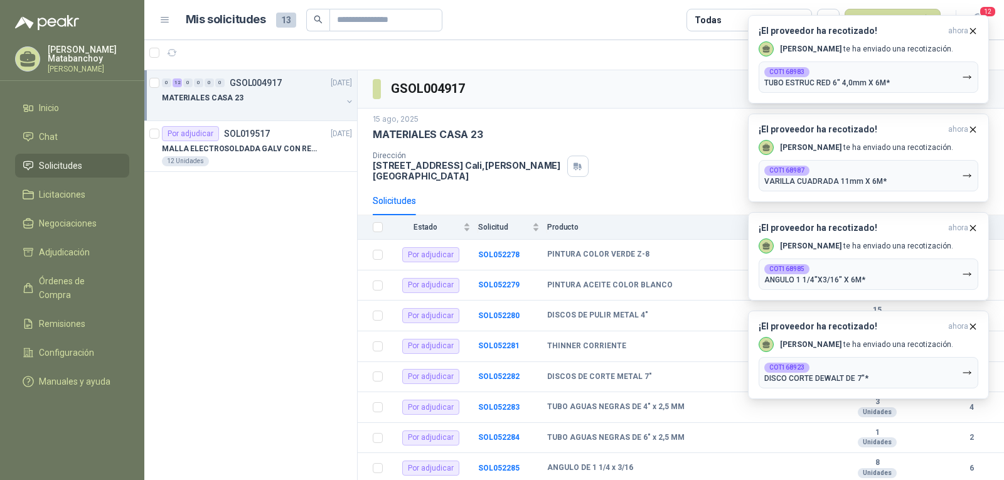
click at [973, 30] on icon "button" at bounding box center [973, 30] width 5 height 5
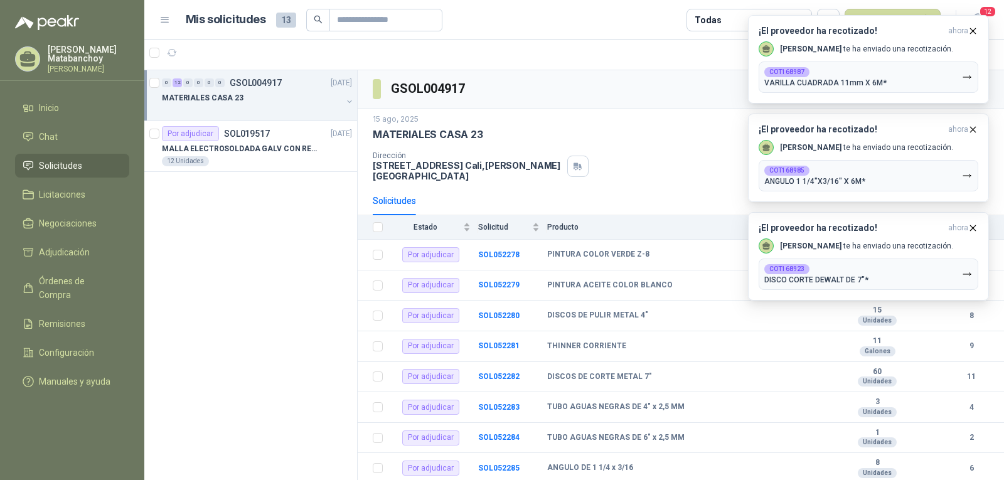
click at [973, 15] on div "¡El proveedor ha recotizado! ahora [PERSON_NAME] te ha enviado una recotización…" at bounding box center [868, 15] width 241 height 0
click at [973, 30] on icon "button" at bounding box center [973, 31] width 11 height 11
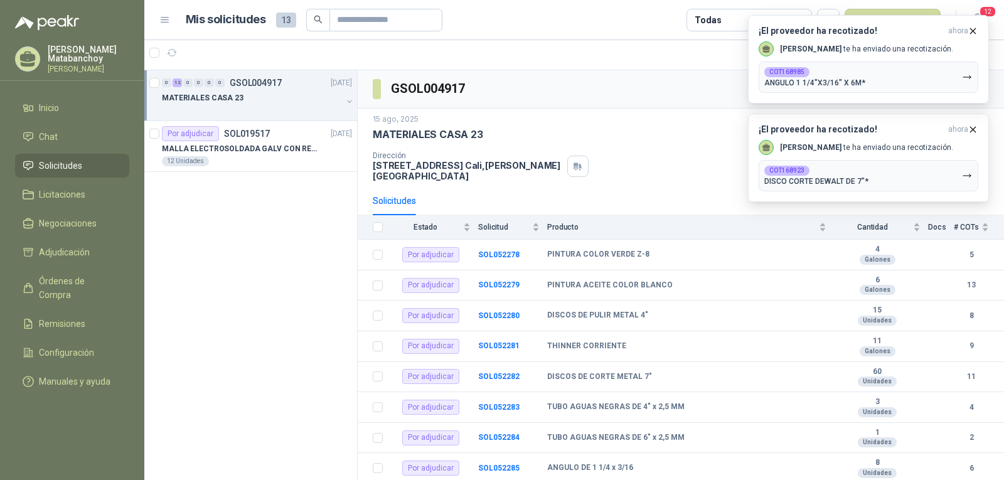
click at [973, 30] on icon "button" at bounding box center [973, 30] width 5 height 5
click at [973, 30] on icon "button" at bounding box center [973, 31] width 11 height 11
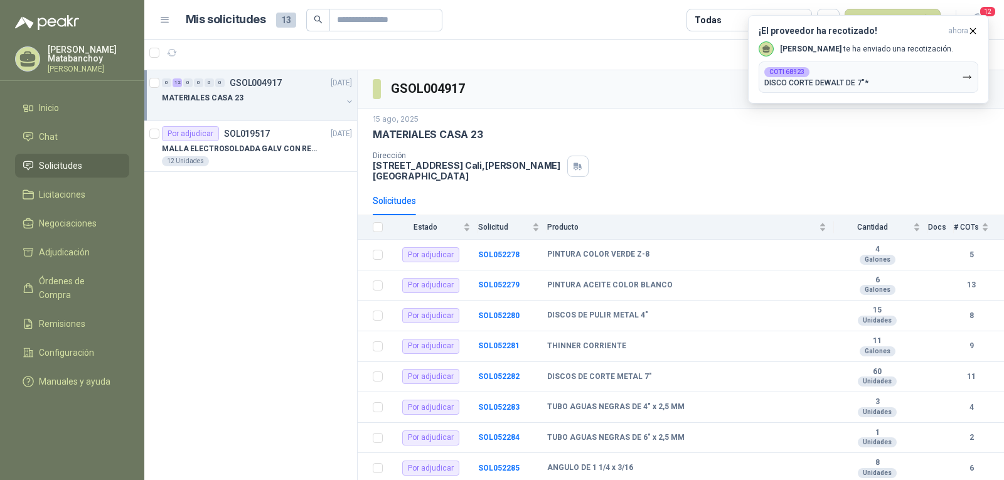
click at [973, 15] on div "¡El proveedor ha recotizado! ahora [PERSON_NAME] te ha enviado una recotización…" at bounding box center [868, 15] width 241 height 0
click at [973, 30] on icon "button" at bounding box center [973, 31] width 11 height 11
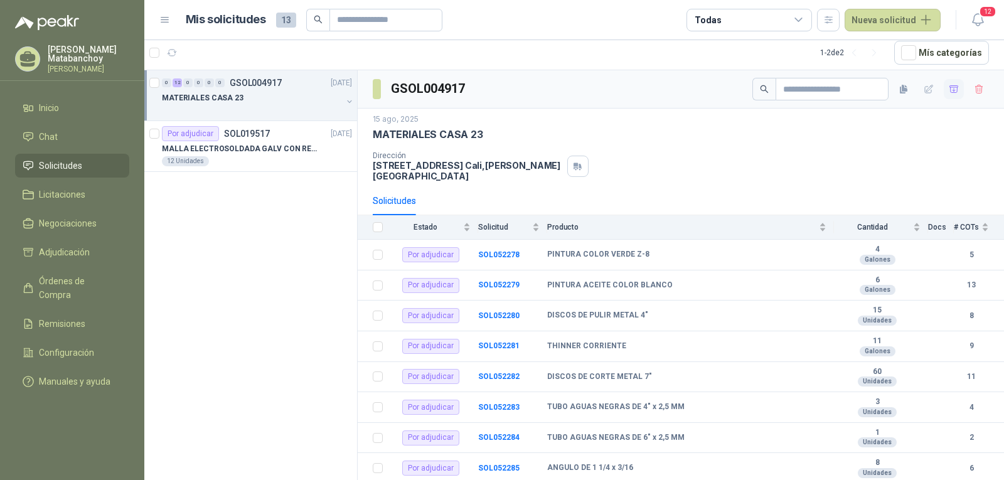
click at [973, 30] on icon "button" at bounding box center [973, 30] width 5 height 5
click at [949, 88] on icon "button" at bounding box center [954, 89] width 11 height 11
click at [950, 92] on icon "button" at bounding box center [954, 90] width 8 height 5
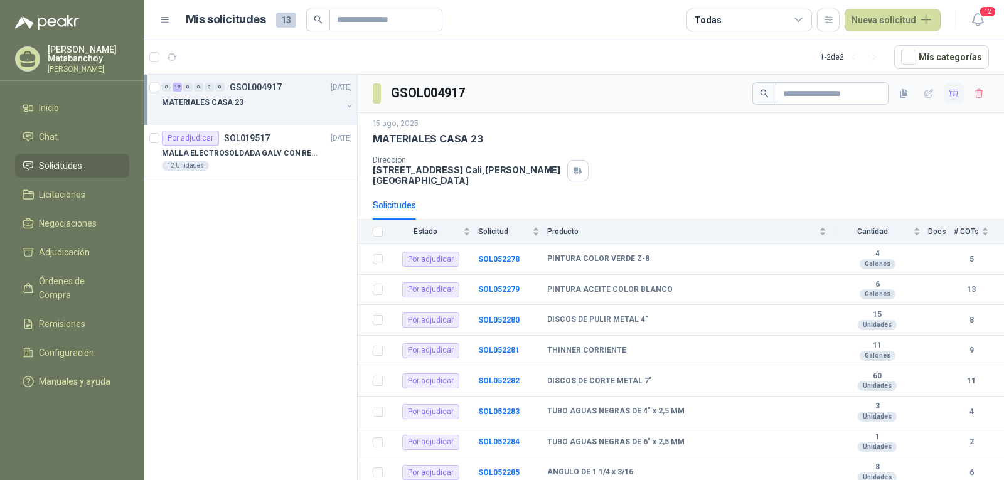
click at [949, 91] on icon "button" at bounding box center [954, 93] width 11 height 11
click at [969, 98] on button "button" at bounding box center [979, 93] width 20 height 20
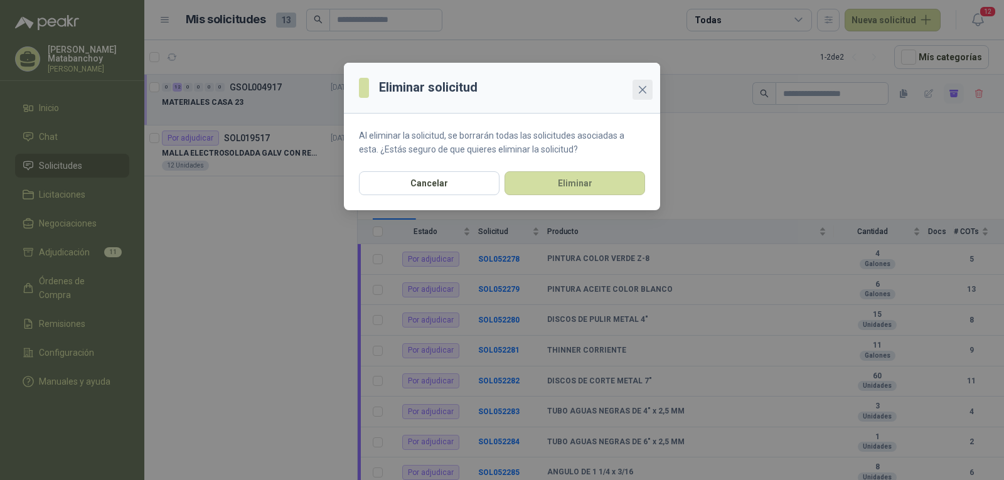
click at [640, 96] on button "Close" at bounding box center [643, 90] width 20 height 20
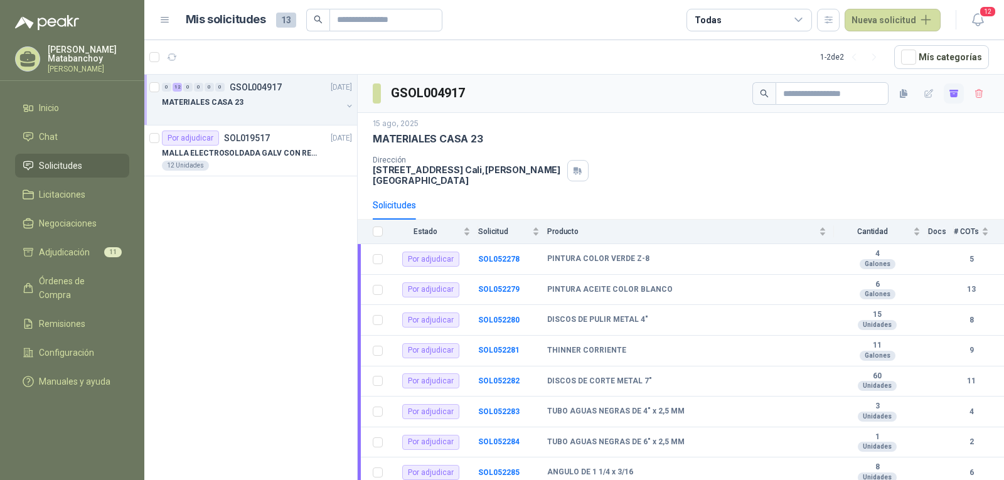
click at [944, 89] on button "button" at bounding box center [954, 93] width 20 height 20
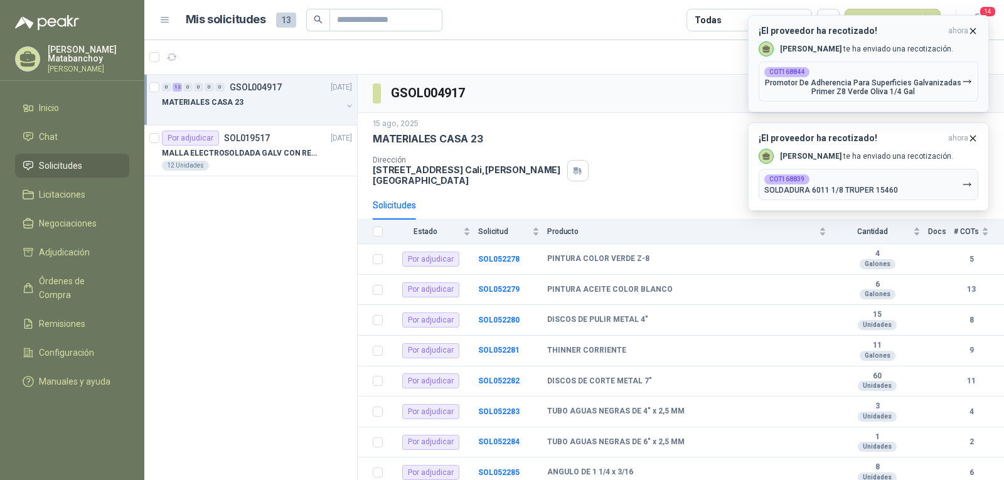
click at [972, 38] on div "¡El proveedor ha recotizado! ahora [PERSON_NAME] te ha enviado una recotización…" at bounding box center [869, 64] width 220 height 76
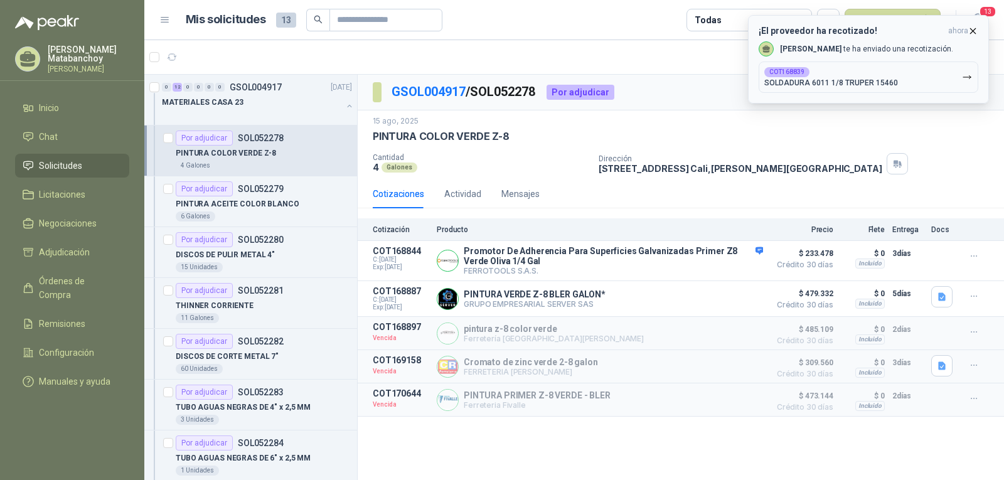
click at [971, 29] on icon "button" at bounding box center [973, 31] width 11 height 11
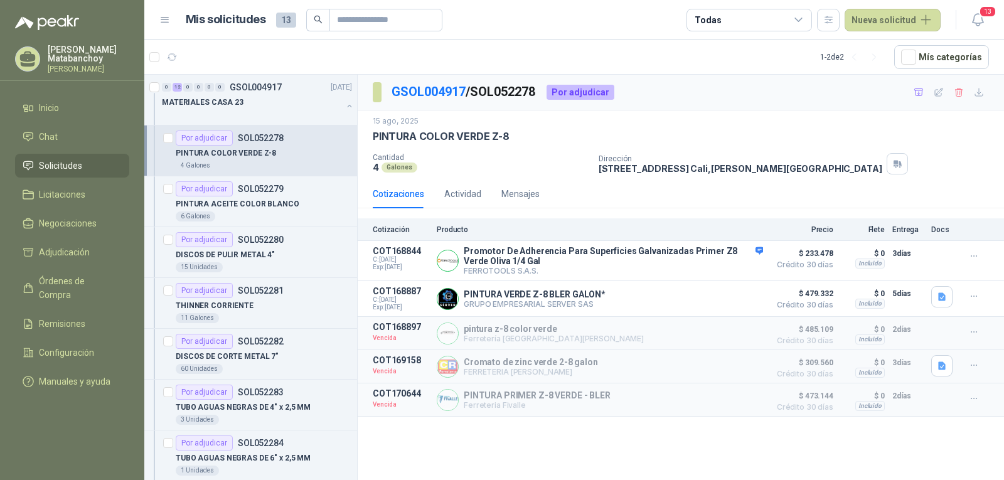
click at [77, 154] on link "Solicitudes" at bounding box center [72, 166] width 114 height 24
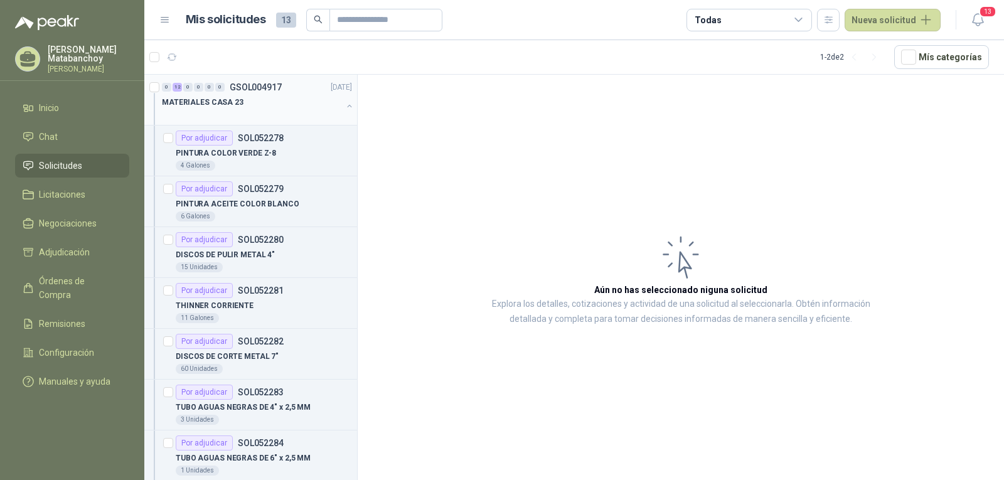
click at [344, 109] on button "button" at bounding box center [349, 106] width 10 height 10
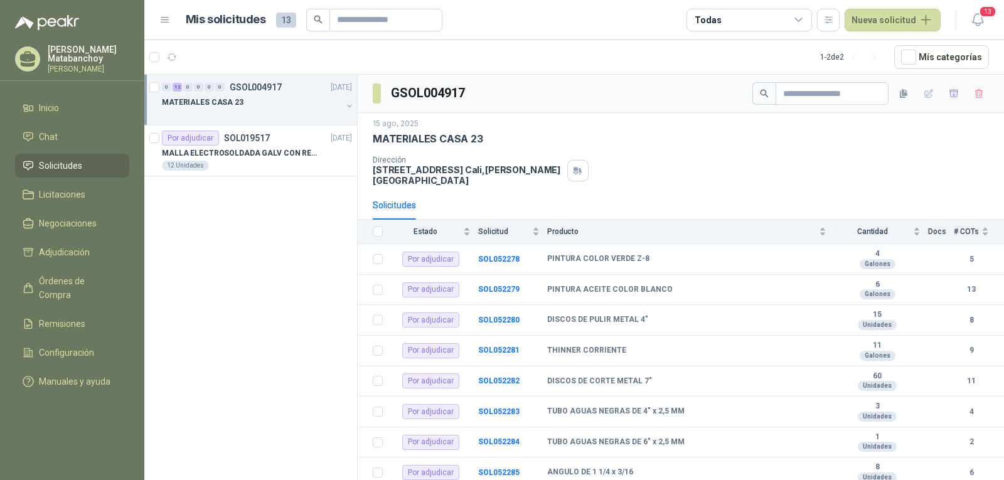
click at [94, 174] on link "Solicitudes" at bounding box center [72, 166] width 114 height 24
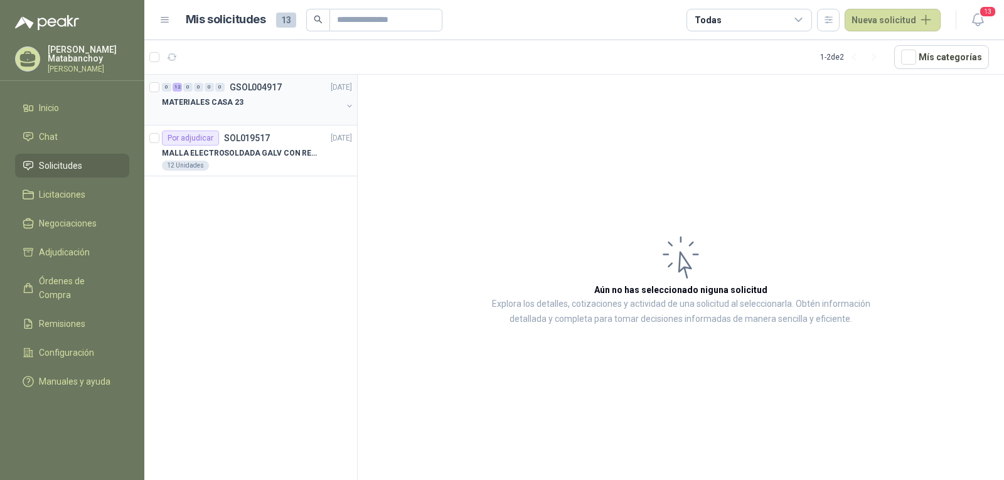
click at [260, 116] on div at bounding box center [252, 115] width 180 height 10
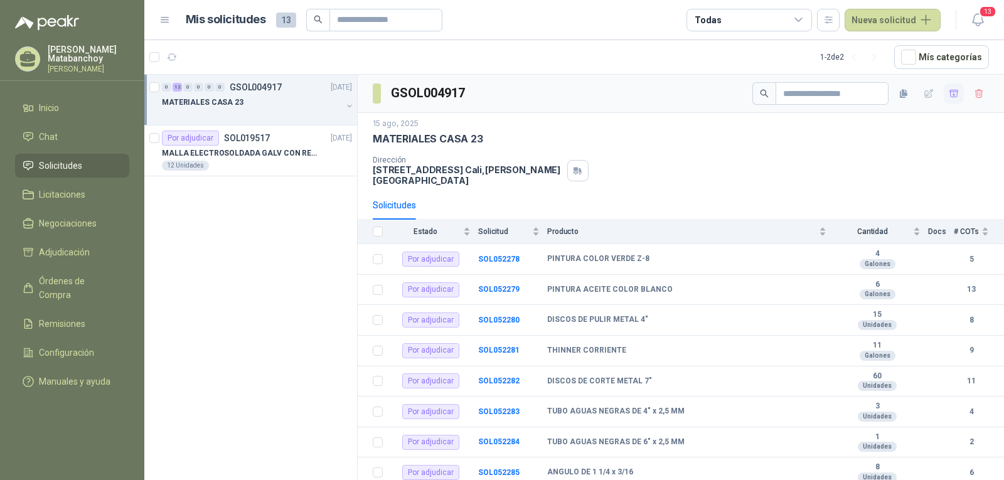
click at [949, 94] on icon "button" at bounding box center [954, 93] width 11 height 11
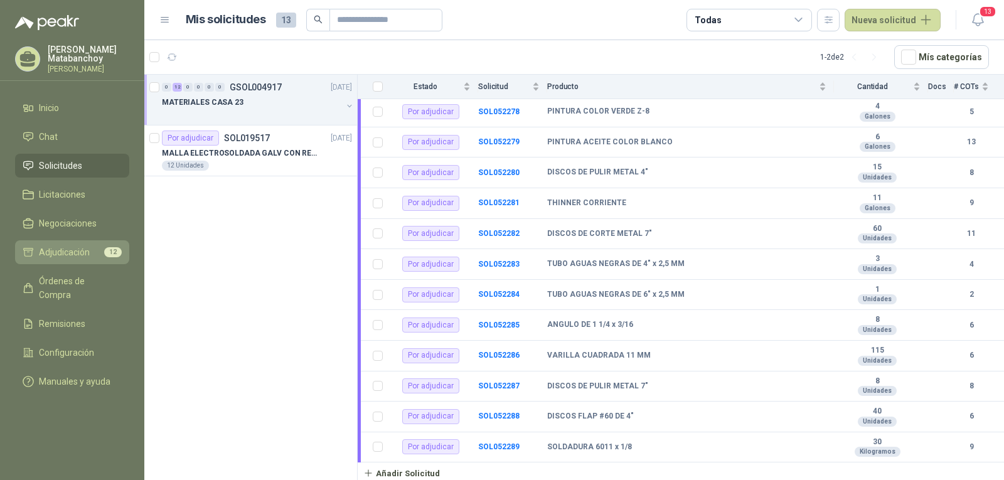
click at [87, 255] on span "Adjudicación" at bounding box center [64, 252] width 51 height 14
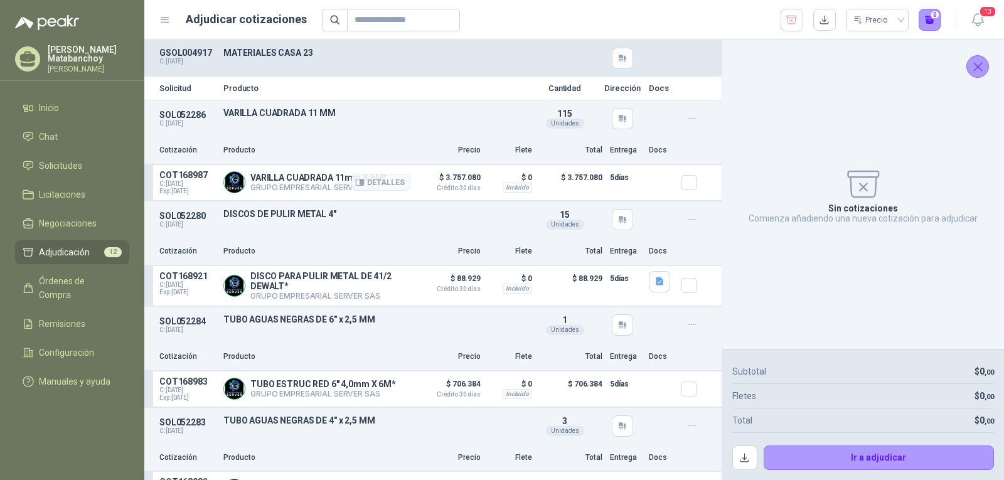
click at [671, 181] on article "COT168987 C: [DATE] Exp: [DATE] VARILLA CUADRADA 11mm X 6M* GRUPO EMPRESARIAL S…" at bounding box center [432, 183] width 577 height 36
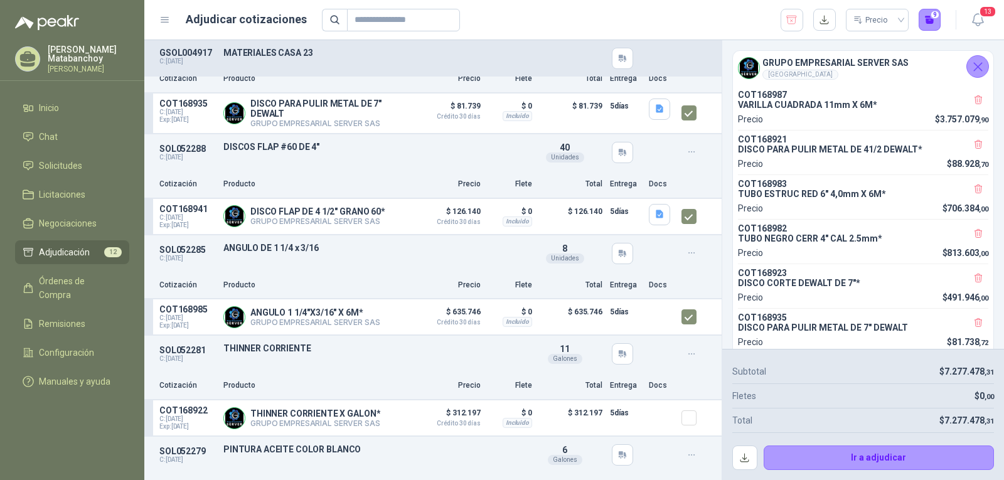
scroll to position [911, 0]
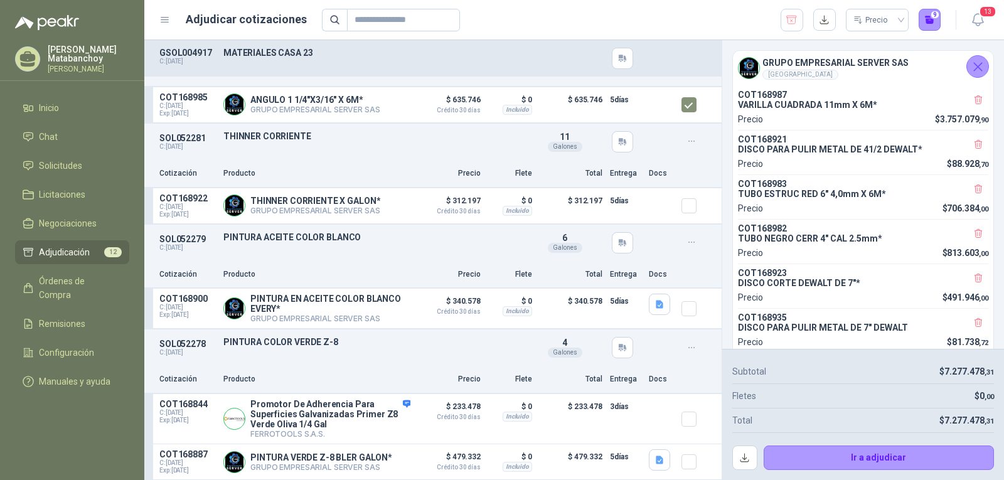
click at [681, 193] on div at bounding box center [693, 205] width 25 height 25
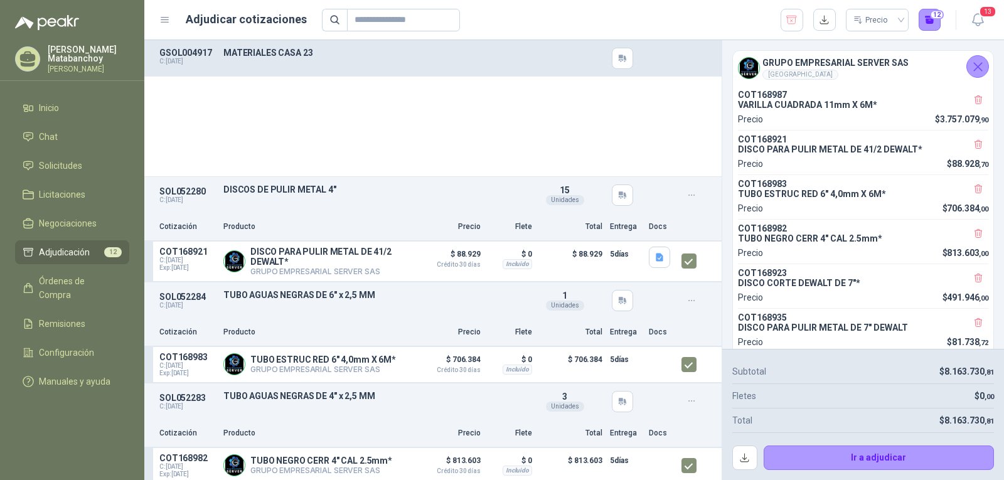
scroll to position [0, 0]
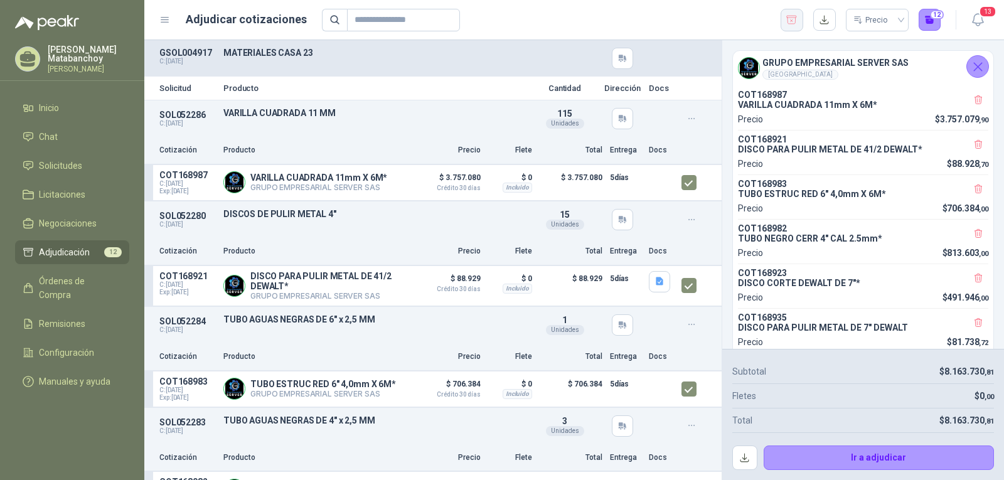
click at [796, 20] on icon "button" at bounding box center [792, 20] width 12 height 13
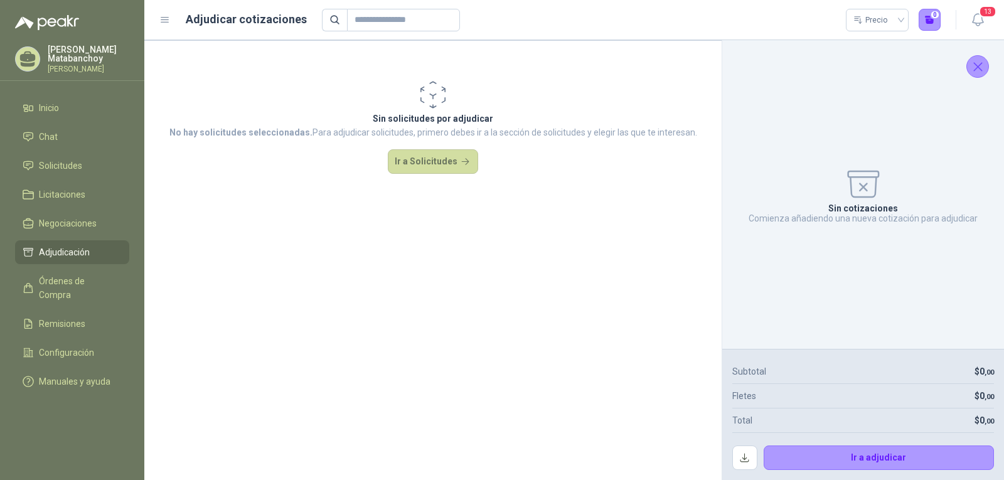
click at [976, 63] on icon "Cerrar" at bounding box center [978, 67] width 16 height 16
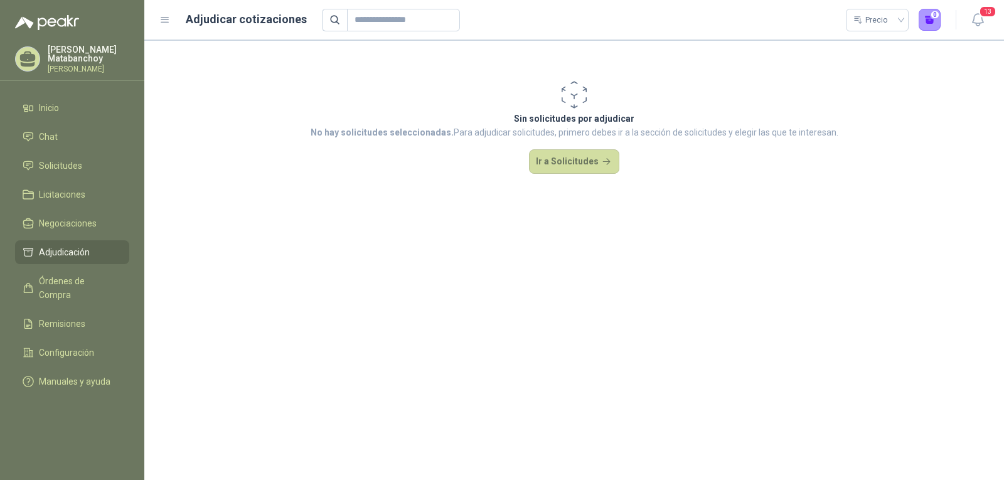
click at [52, 152] on ul "Inicio Chat Solicitudes Licitaciones Negociaciones Adjudicación Órdenes de Comp…" at bounding box center [72, 247] width 144 height 302
click at [56, 162] on span "Solicitudes" at bounding box center [60, 166] width 43 height 14
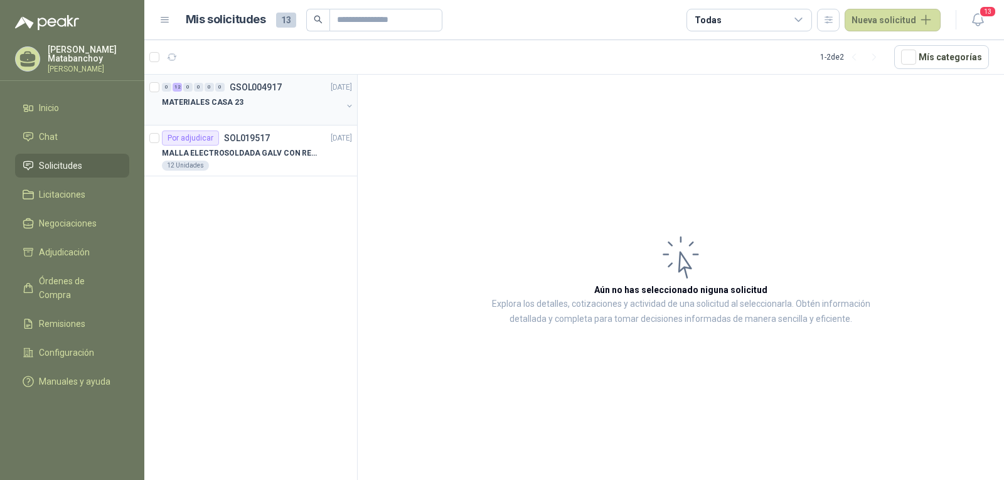
click at [223, 97] on p "MATERIALES CASA 23" at bounding box center [203, 103] width 82 height 12
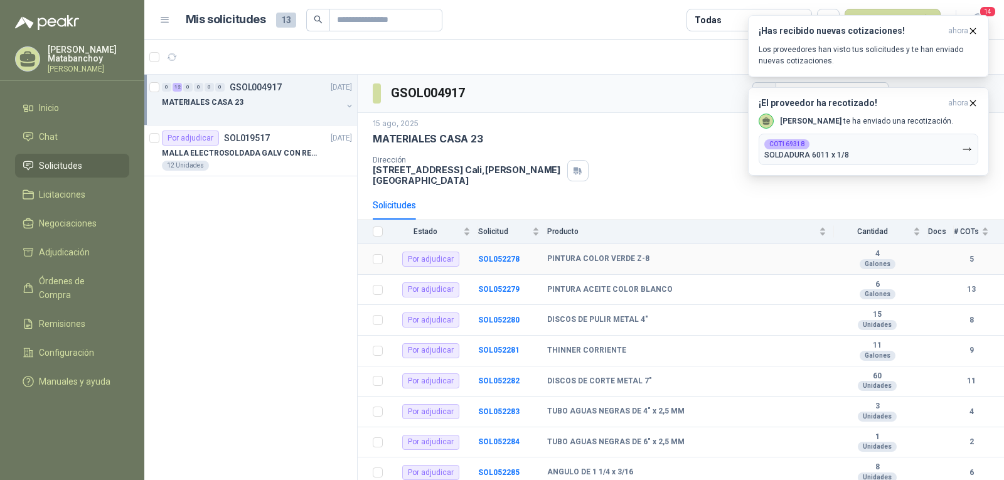
click at [504, 254] on td "SOL052278" at bounding box center [512, 259] width 69 height 31
click at [661, 177] on div "Dirección CARRERA 112 #15 CASA 23 CIUDAD JARDIN Cali , Valle del Cauca" at bounding box center [681, 171] width 616 height 30
click at [973, 104] on icon "button" at bounding box center [973, 102] width 5 height 5
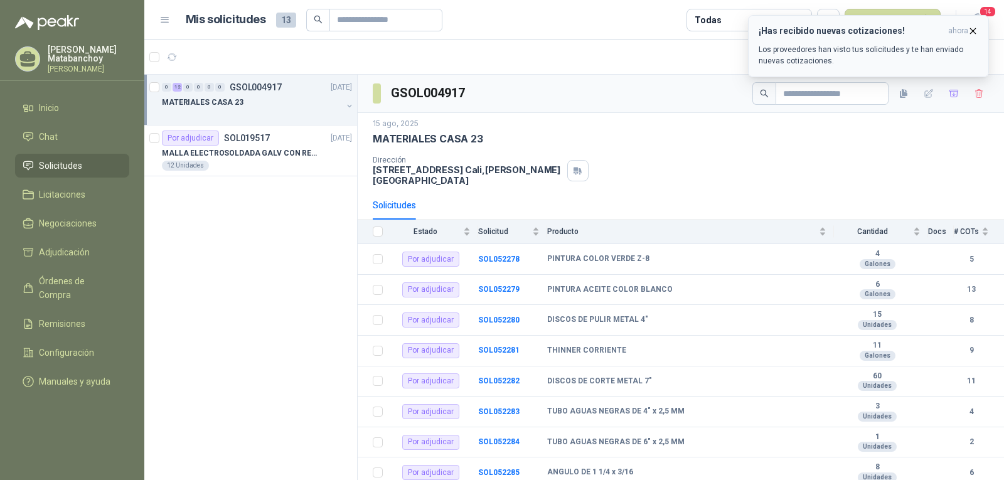
click at [969, 24] on button "¡Has recibido nuevas cotizaciones! ahora Los proveedores han visto tus solicitu…" at bounding box center [868, 46] width 241 height 62
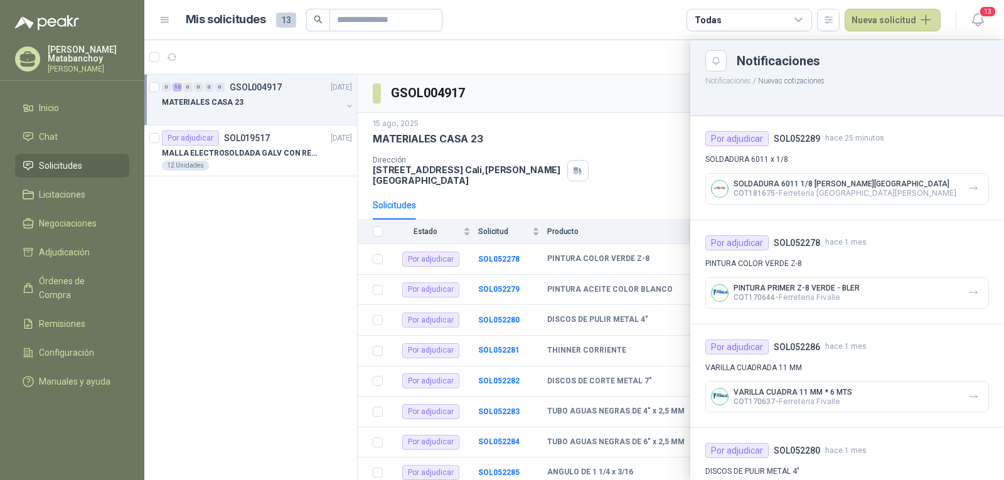
click at [562, 88] on div at bounding box center [574, 260] width 860 height 440
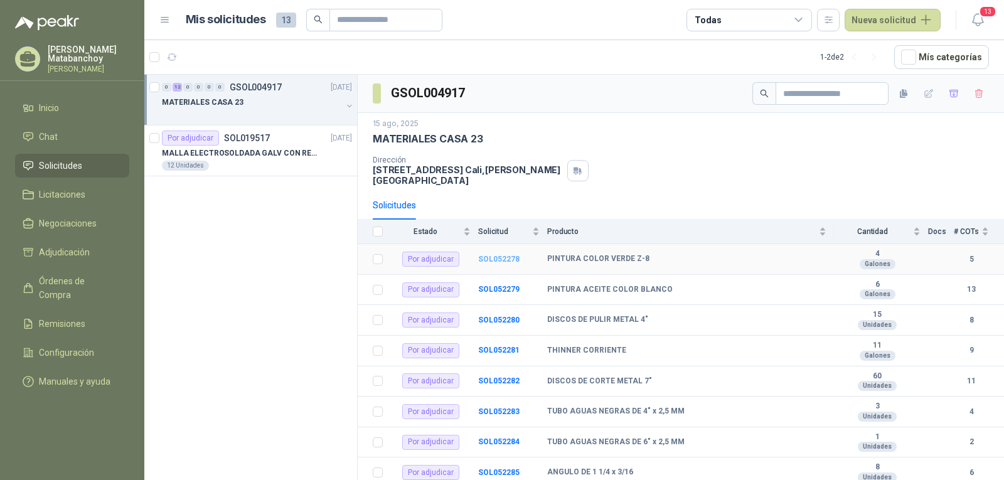
click at [509, 261] on b "SOL052278" at bounding box center [498, 259] width 41 height 9
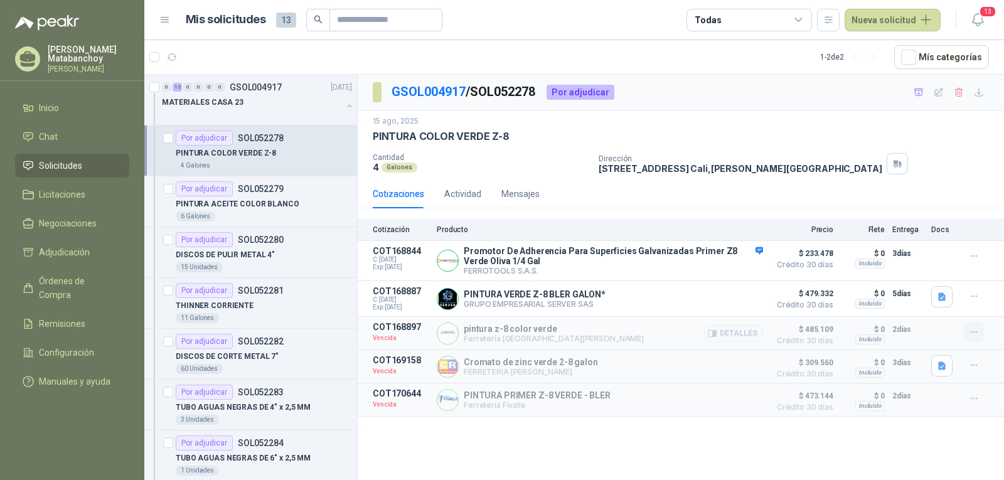
click at [974, 332] on icon "button" at bounding box center [974, 332] width 11 height 11
click at [940, 306] on button "Solicitar Recotización" at bounding box center [949, 306] width 100 height 20
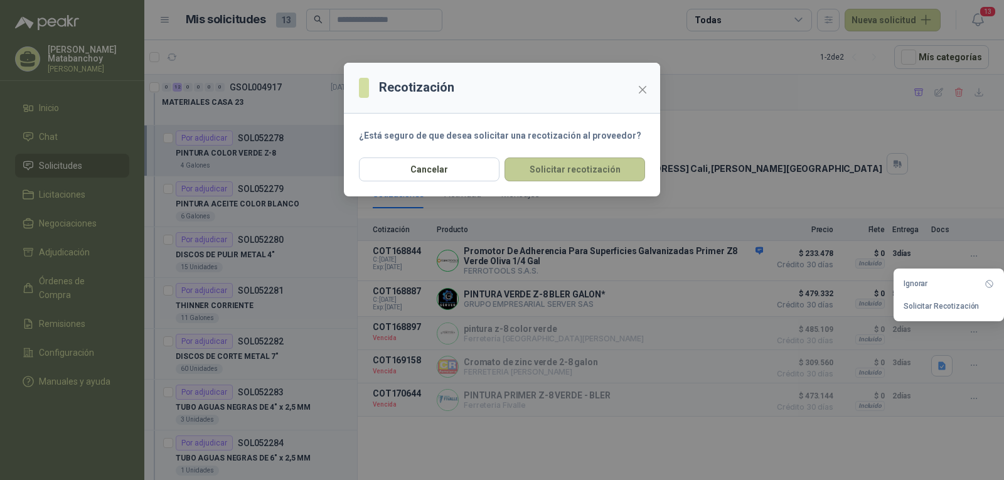
click at [552, 171] on button "Solicitar recotización" at bounding box center [574, 169] width 141 height 24
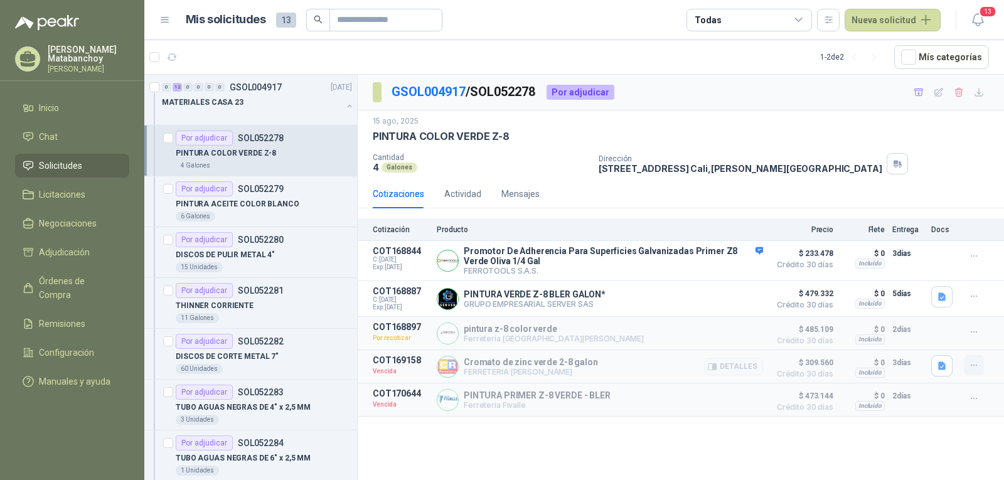
click at [978, 366] on icon "button" at bounding box center [974, 365] width 11 height 11
click at [917, 344] on button "Solicitar Recotización" at bounding box center [949, 340] width 100 height 20
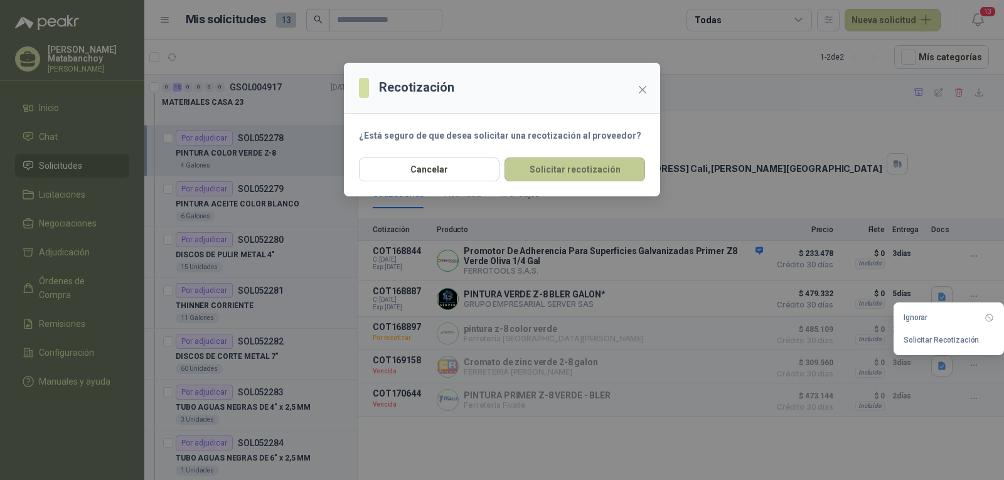
click at [553, 173] on button "Solicitar recotización" at bounding box center [574, 169] width 141 height 24
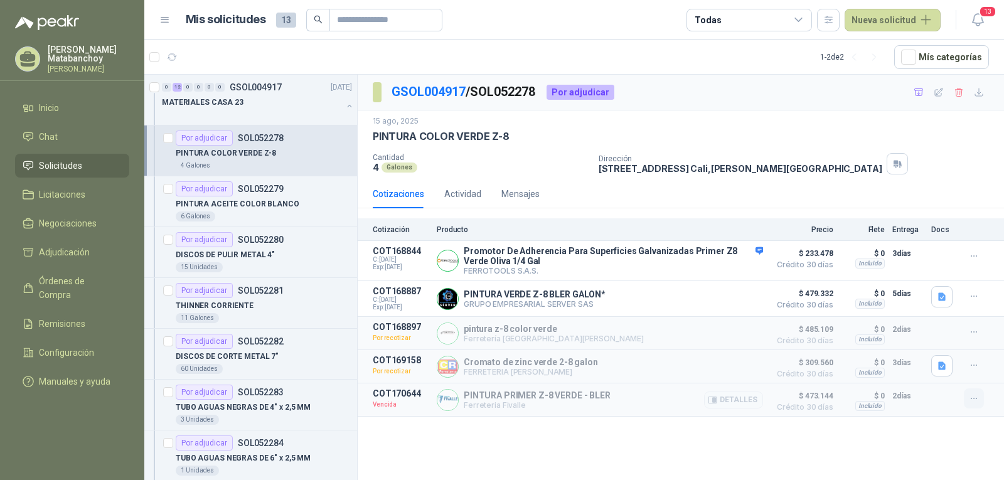
click at [973, 397] on icon "button" at bounding box center [974, 398] width 11 height 11
click at [939, 383] on button "Solicitar Recotización" at bounding box center [949, 374] width 100 height 20
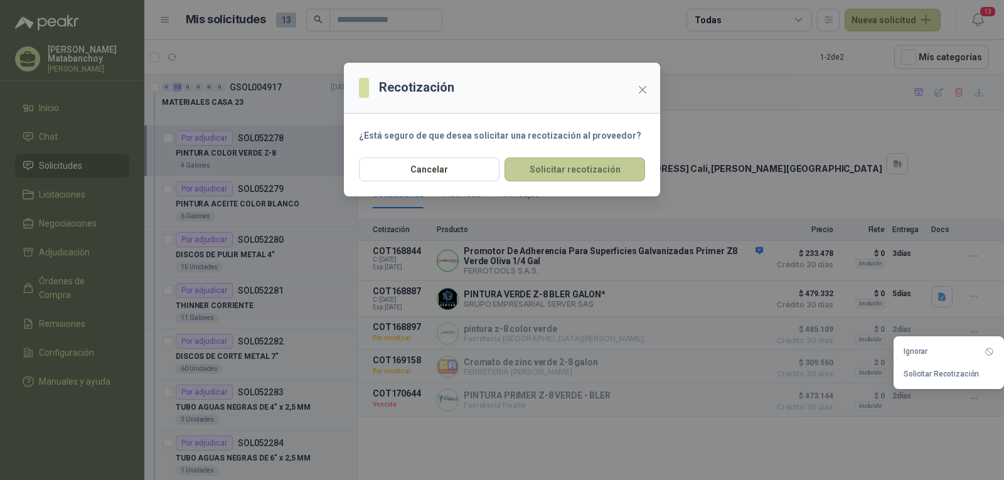
click at [564, 170] on button "Solicitar recotización" at bounding box center [574, 169] width 141 height 24
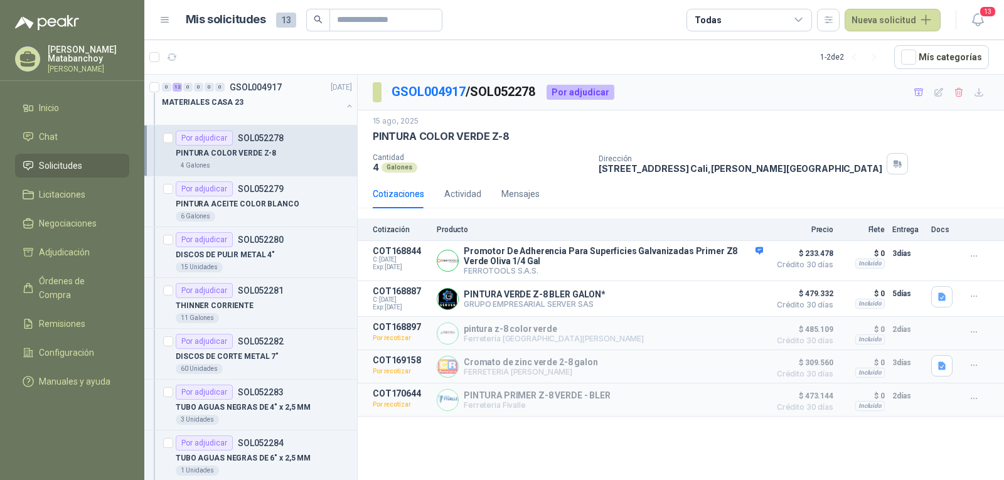
click at [279, 108] on div "MATERIALES CASA 23" at bounding box center [252, 102] width 180 height 15
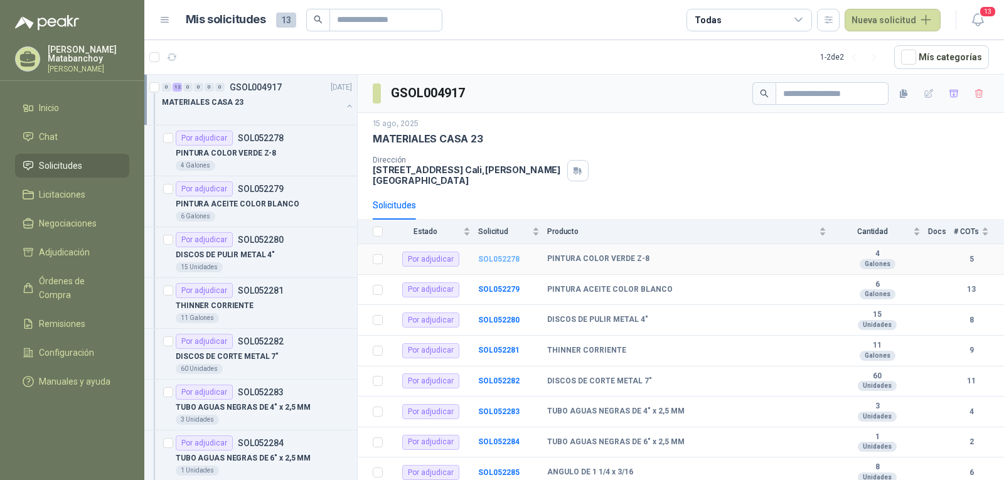
click at [491, 256] on b "SOL052278" at bounding box center [498, 259] width 41 height 9
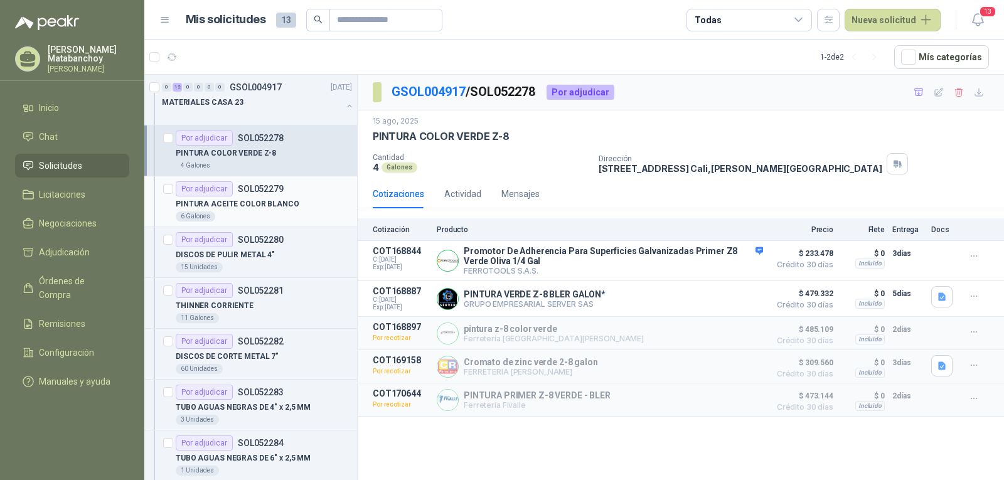
click at [222, 184] on div "Por adjudicar" at bounding box center [204, 188] width 57 height 15
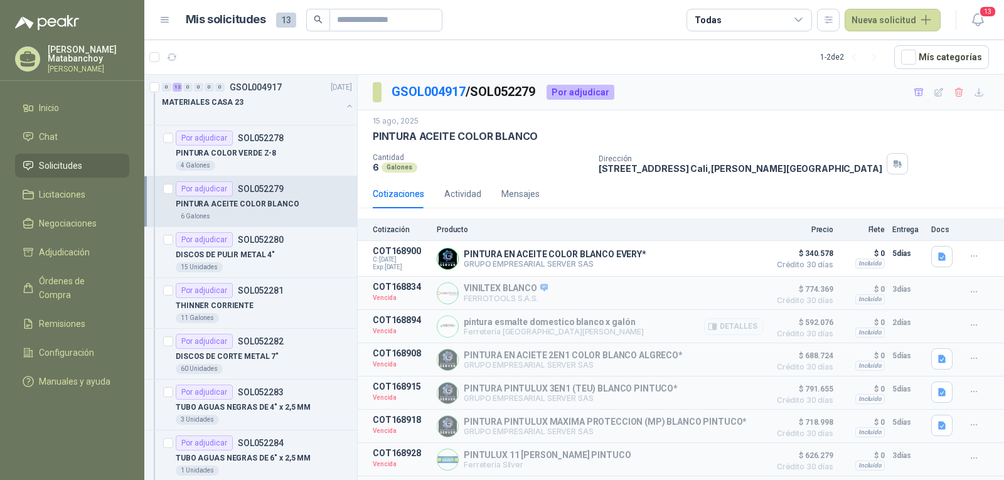
scroll to position [63, 0]
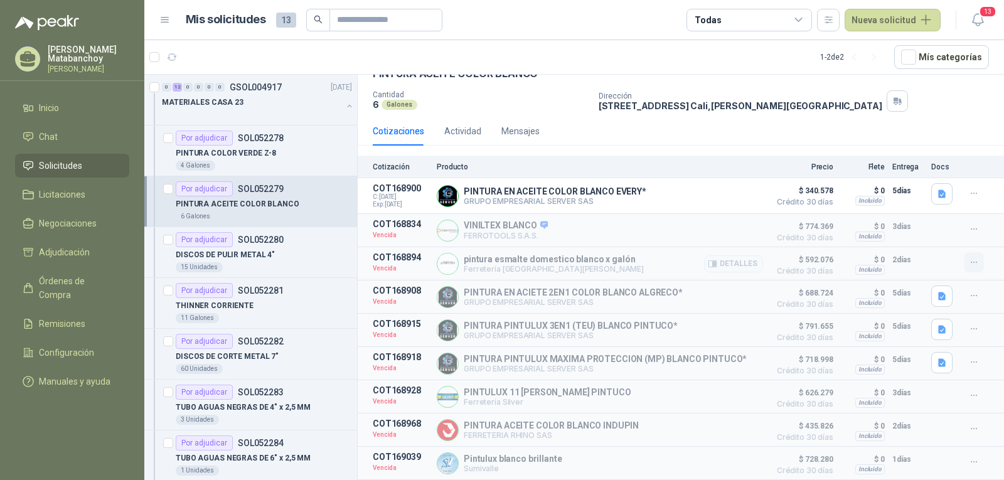
click at [969, 263] on icon "button" at bounding box center [974, 262] width 11 height 11
click at [942, 236] on button "Solicitar Recotización" at bounding box center [949, 236] width 100 height 20
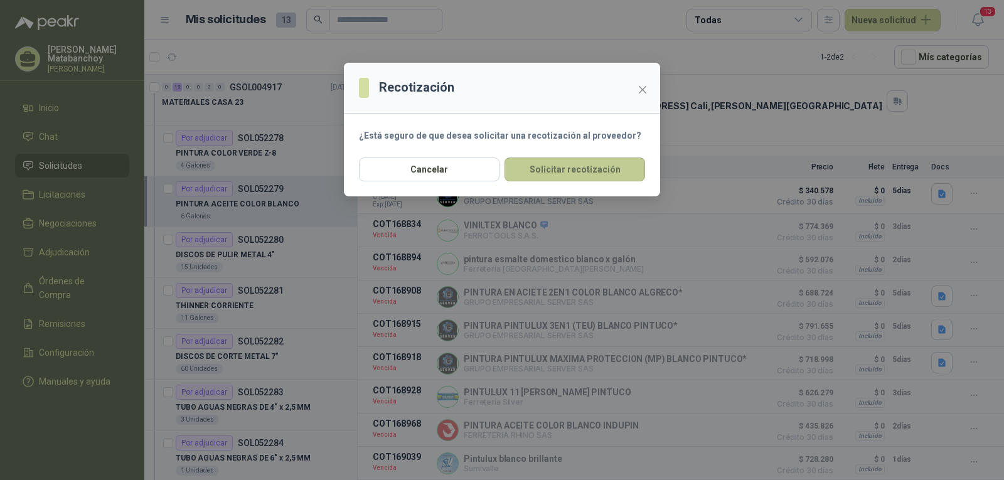
click at [602, 173] on button "Solicitar recotización" at bounding box center [574, 169] width 141 height 24
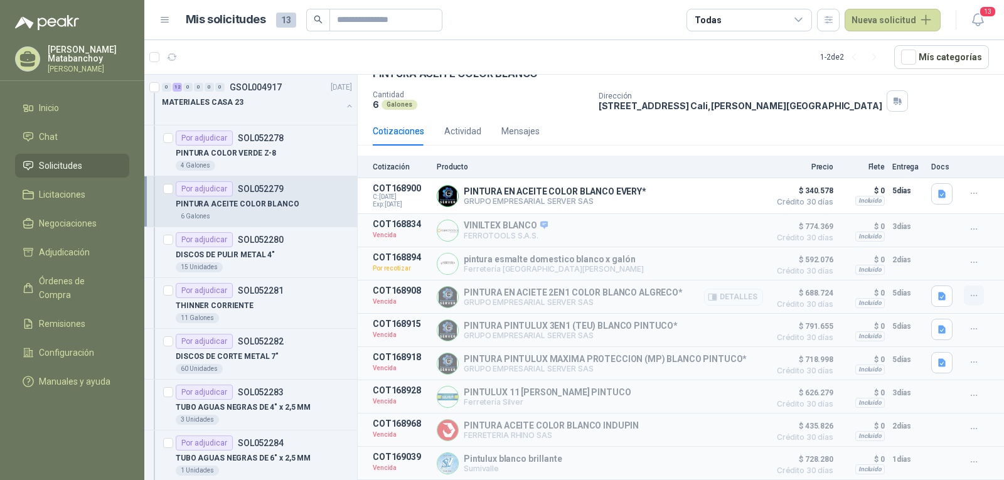
click at [969, 295] on icon "button" at bounding box center [974, 296] width 11 height 11
click at [933, 274] on button "Solicitar Recotización" at bounding box center [949, 270] width 100 height 20
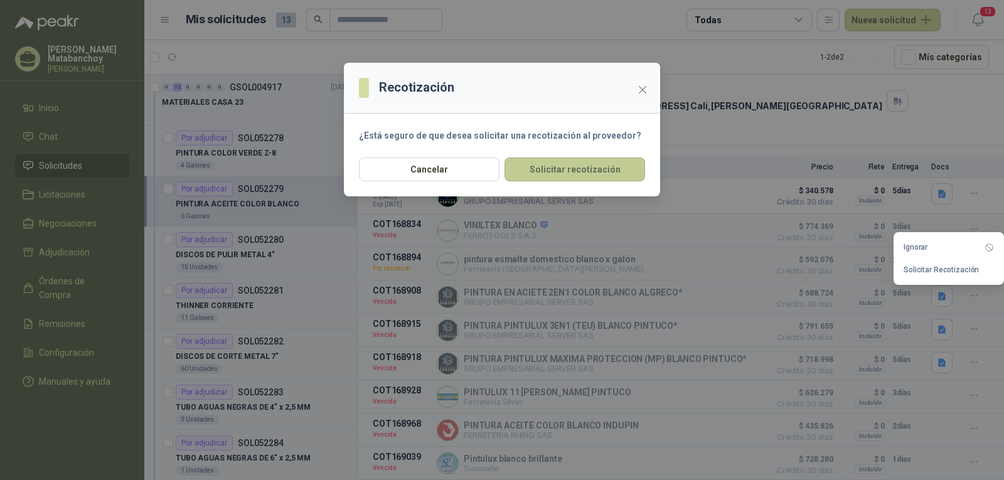
click at [608, 173] on button "Solicitar recotización" at bounding box center [574, 169] width 141 height 24
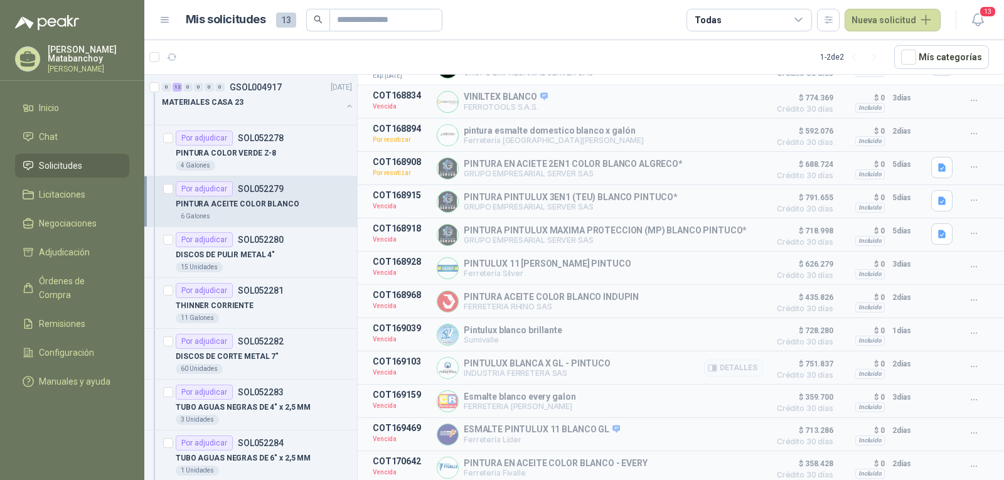
scroll to position [200, 0]
click at [969, 262] on icon "button" at bounding box center [974, 267] width 11 height 11
click at [932, 230] on button "Solicitar Recotización" at bounding box center [949, 235] width 100 height 20
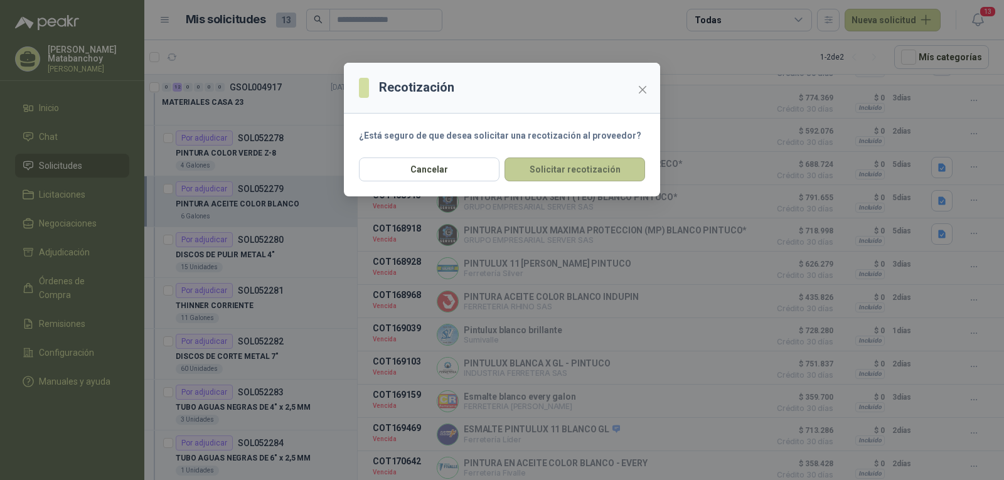
click at [614, 172] on button "Solicitar recotización" at bounding box center [574, 169] width 141 height 24
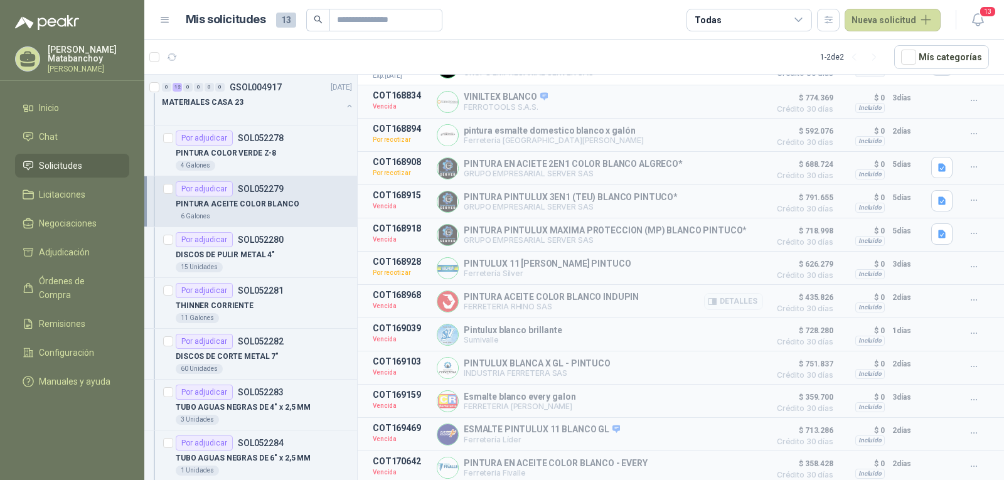
click at [964, 297] on button "button" at bounding box center [974, 300] width 20 height 20
click at [924, 269] on button "Solicitar Recotización" at bounding box center [949, 269] width 100 height 20
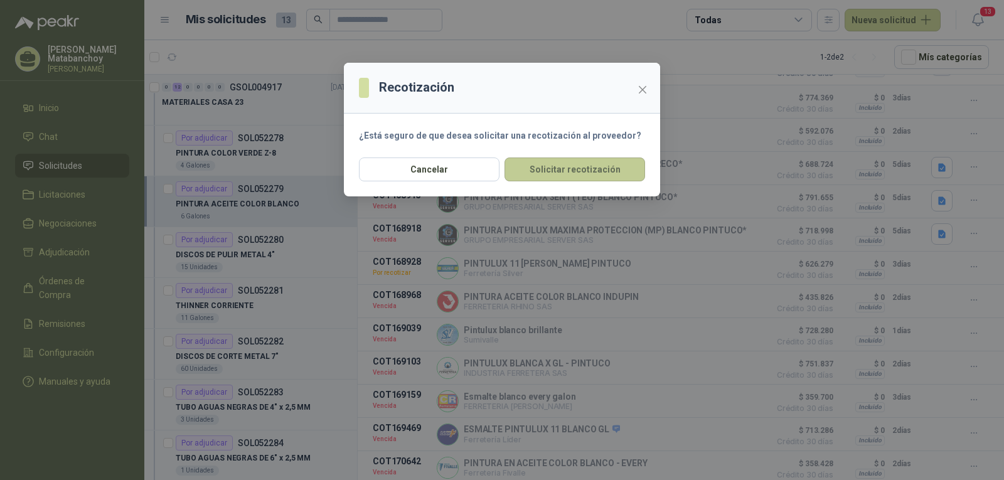
click at [542, 157] on button "Solicitar recotización" at bounding box center [574, 169] width 141 height 24
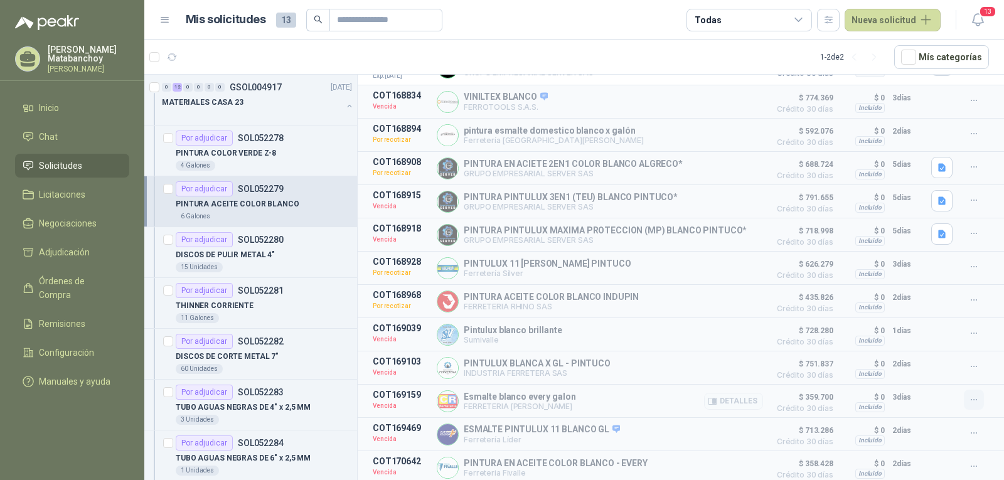
click at [969, 395] on icon "button" at bounding box center [974, 400] width 11 height 11
click at [922, 371] on button "Solicitar Recotización" at bounding box center [949, 370] width 100 height 20
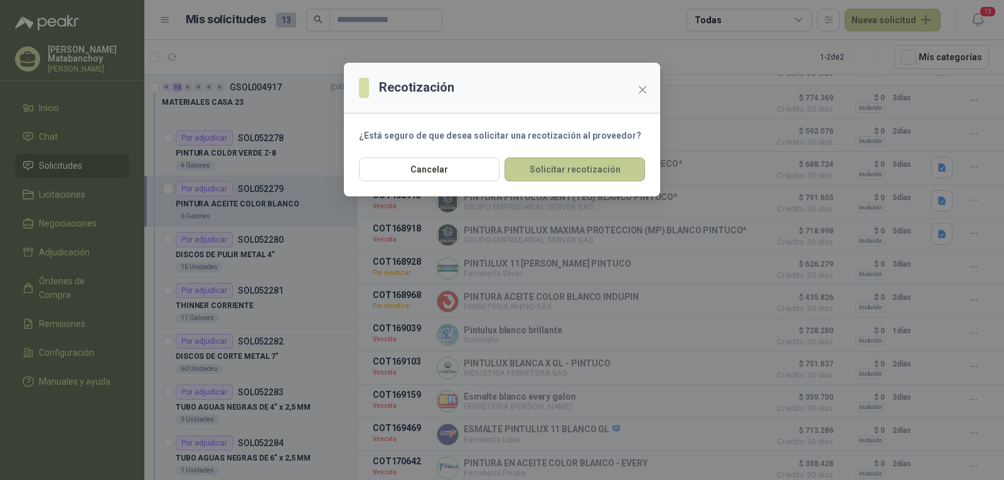
click at [614, 171] on button "Solicitar recotización" at bounding box center [574, 169] width 141 height 24
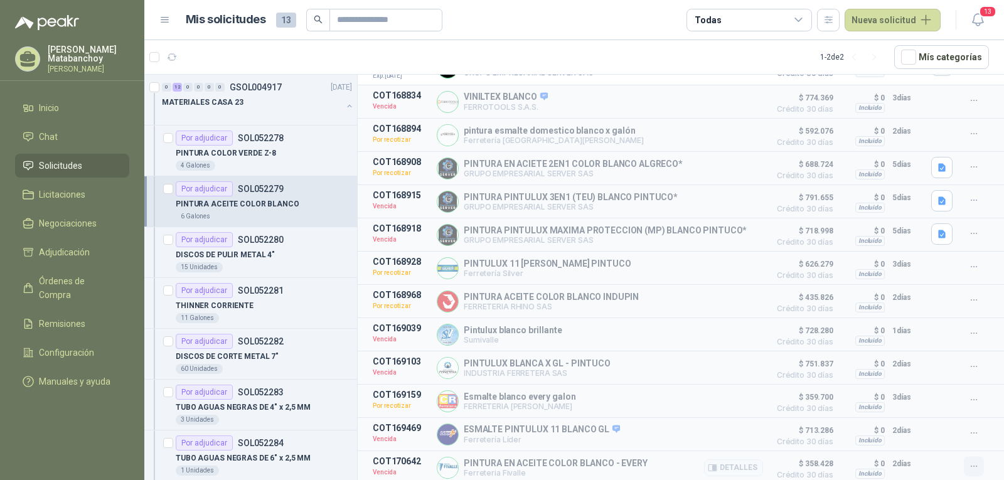
click at [969, 465] on icon "button" at bounding box center [974, 466] width 11 height 11
click at [927, 432] on button "Solicitar Recotización" at bounding box center [949, 438] width 100 height 20
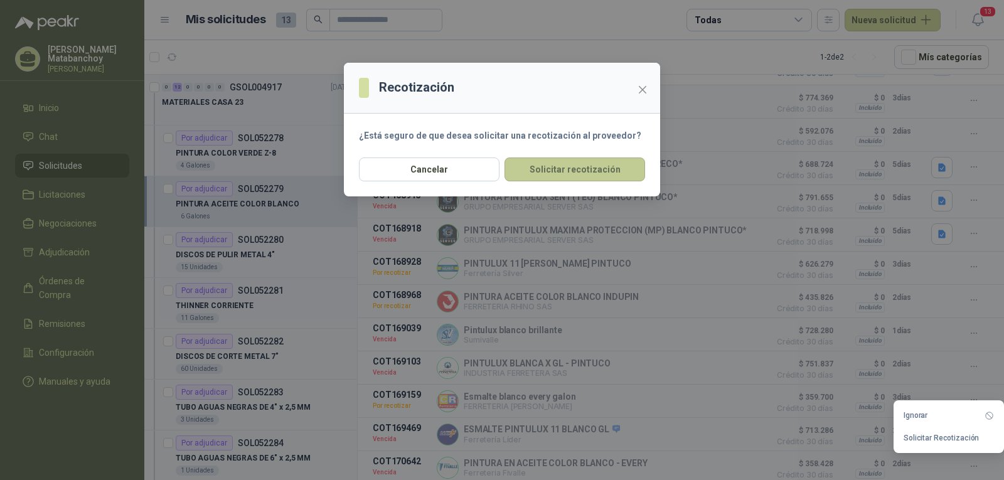
click at [585, 161] on button "Solicitar recotización" at bounding box center [574, 169] width 141 height 24
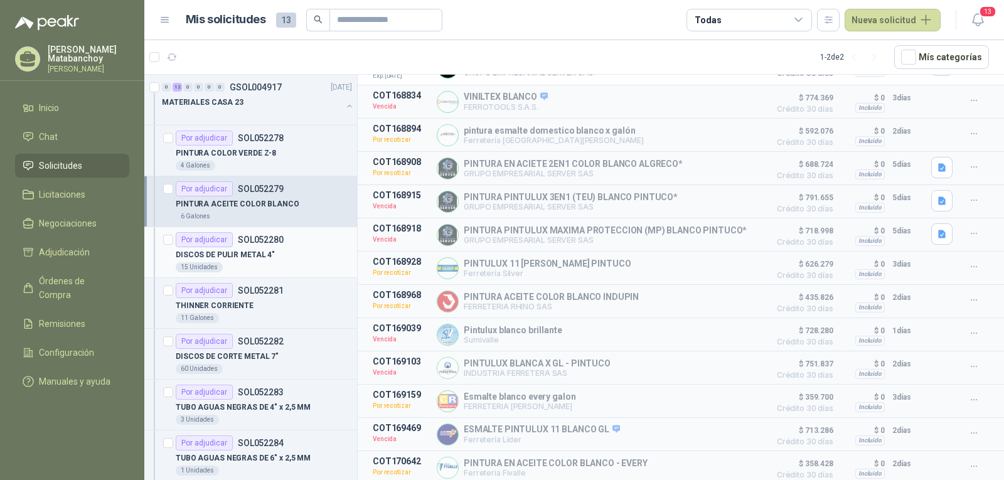
click at [264, 253] on p "DISCOS DE PULIR METAL 4"" at bounding box center [225, 255] width 99 height 12
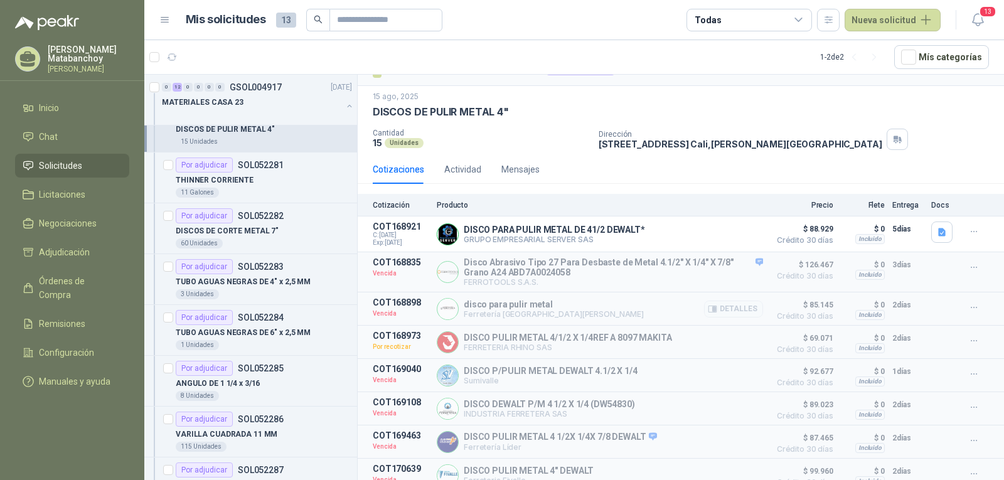
scroll to position [38, 0]
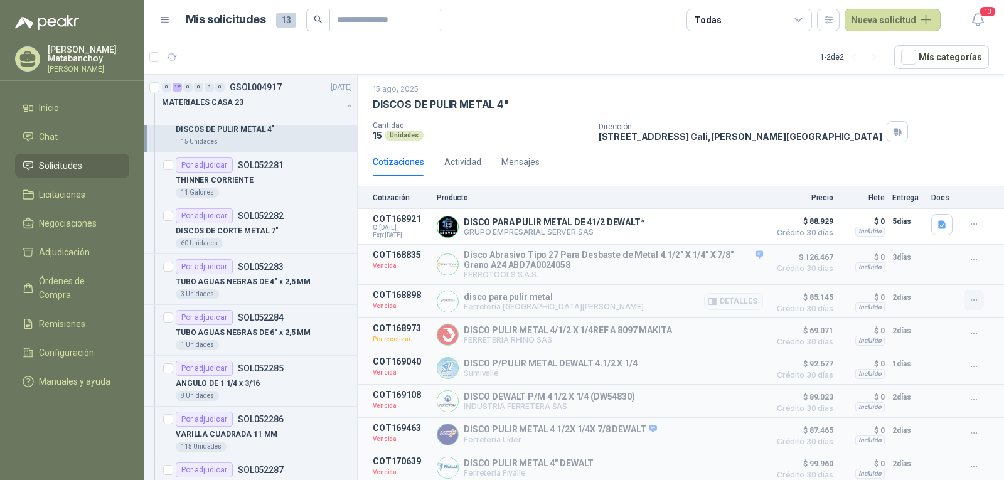
click at [969, 295] on icon "button" at bounding box center [974, 300] width 11 height 11
click at [938, 275] on button "Solicitar Recotización" at bounding box center [949, 269] width 100 height 20
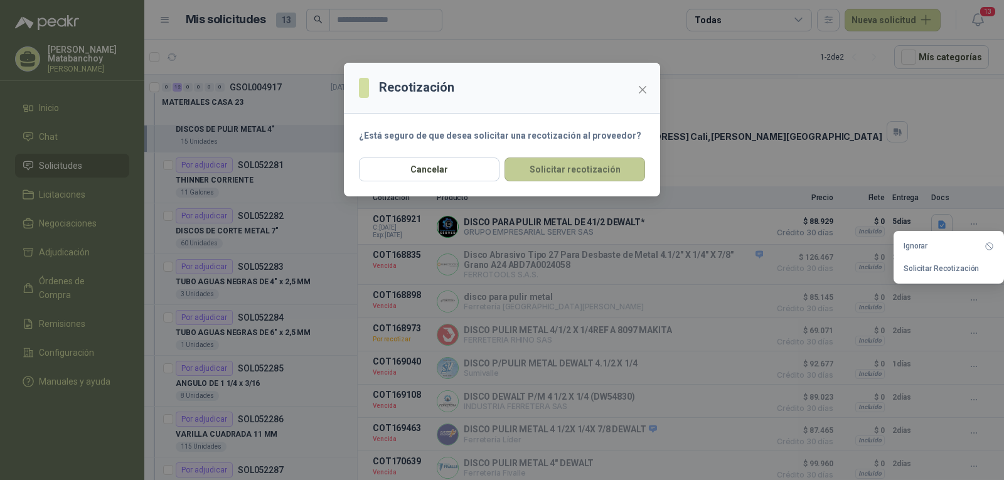
click at [592, 175] on button "Solicitar recotización" at bounding box center [574, 169] width 141 height 24
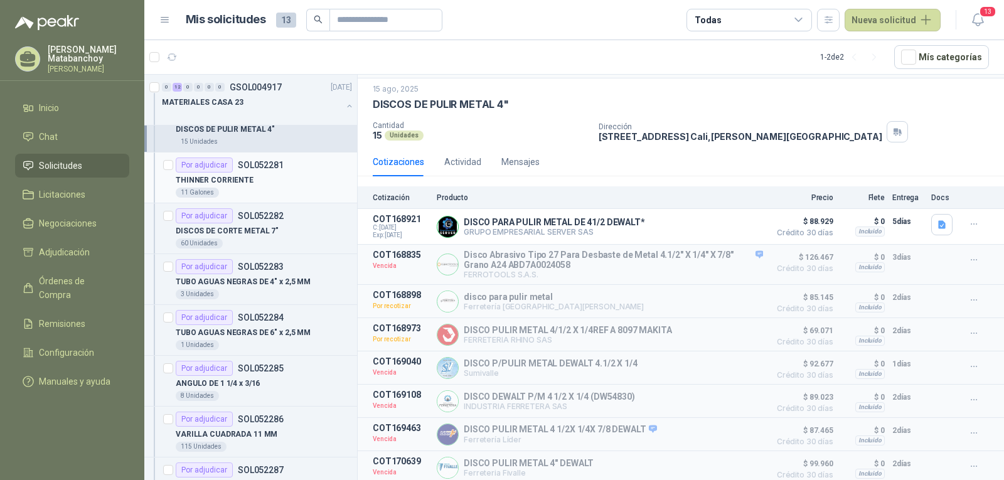
click at [272, 186] on div "THINNER CORRIENTE" at bounding box center [264, 180] width 176 height 15
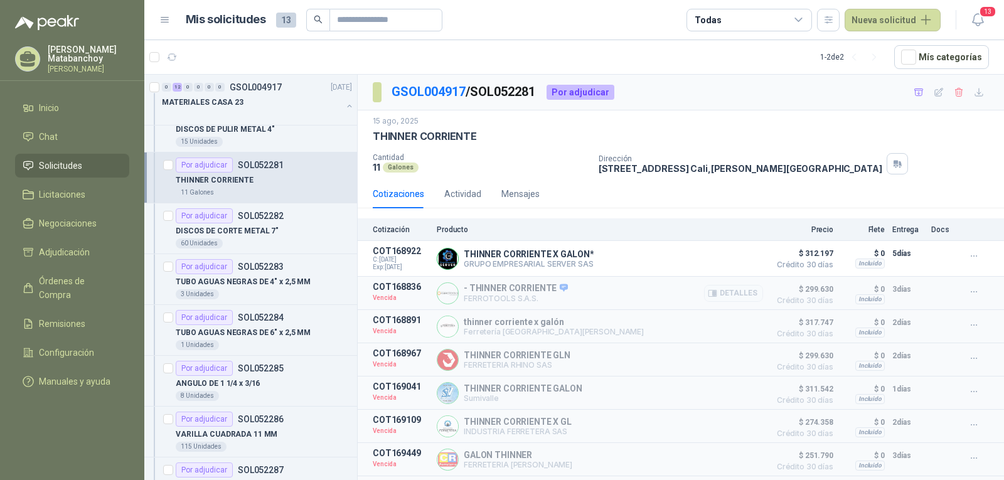
scroll to position [64, 0]
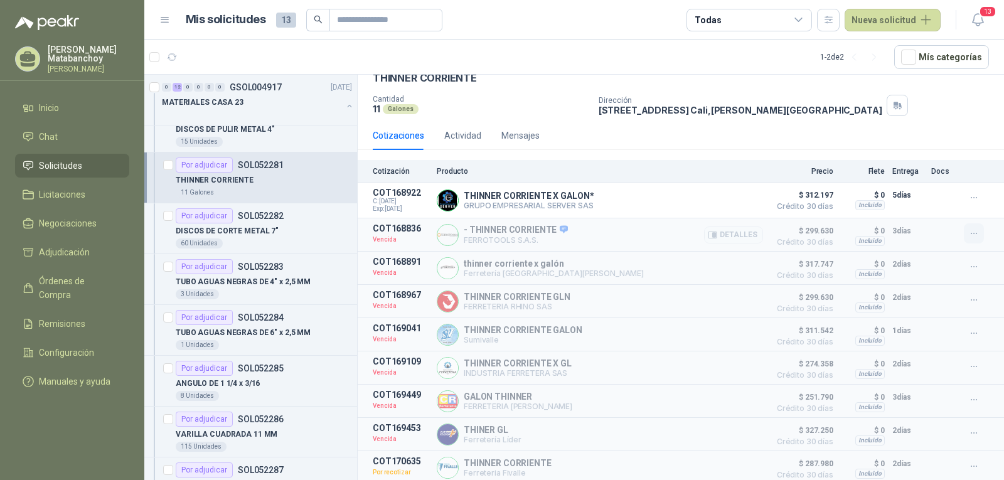
click at [969, 228] on icon "button" at bounding box center [974, 233] width 11 height 11
click at [941, 202] on button "Solicitar Recotización" at bounding box center [949, 201] width 100 height 20
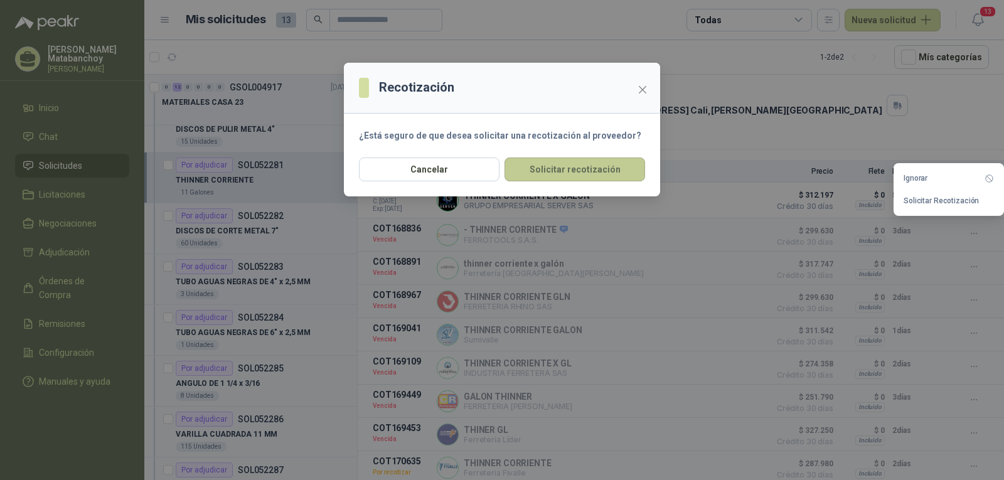
click at [618, 173] on button "Solicitar recotización" at bounding box center [574, 169] width 141 height 24
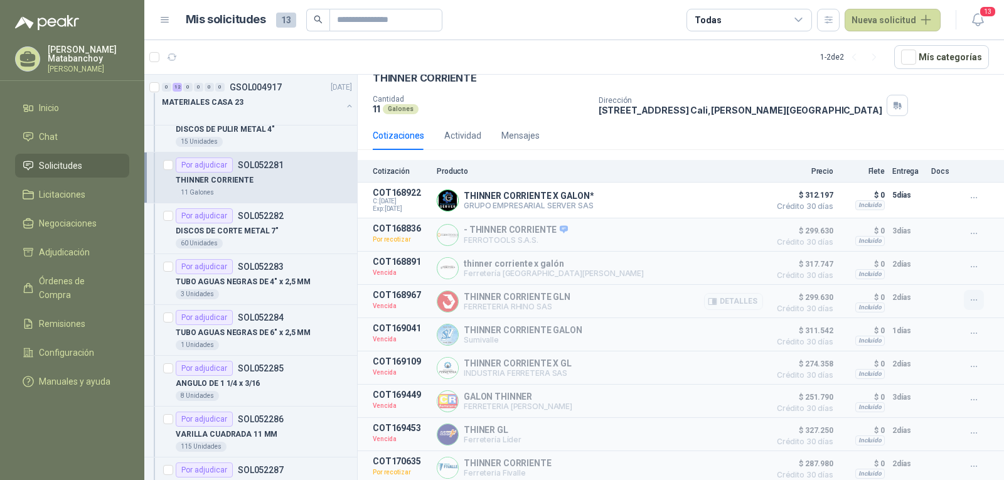
click at [969, 299] on icon "button" at bounding box center [974, 300] width 11 height 11
click at [941, 277] on button "Solicitar Recotización" at bounding box center [949, 269] width 100 height 20
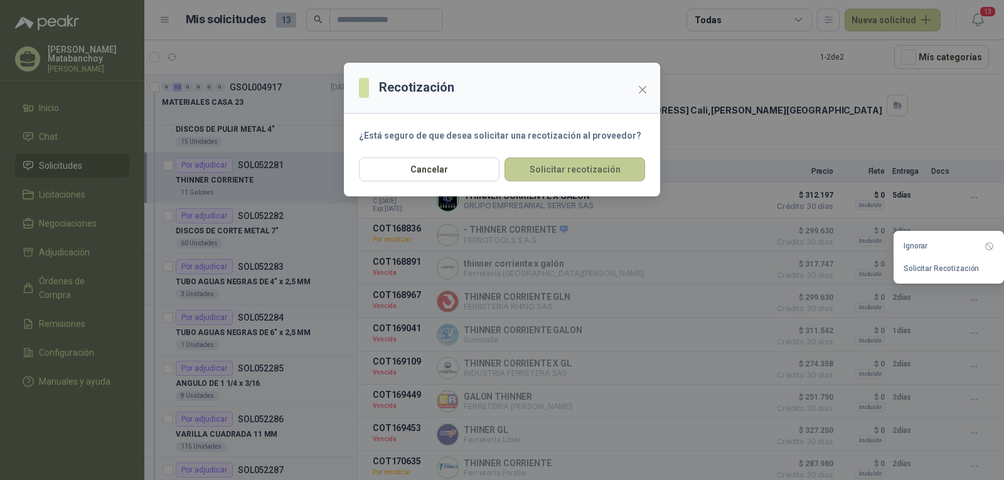
click at [576, 164] on button "Solicitar recotización" at bounding box center [574, 169] width 141 height 24
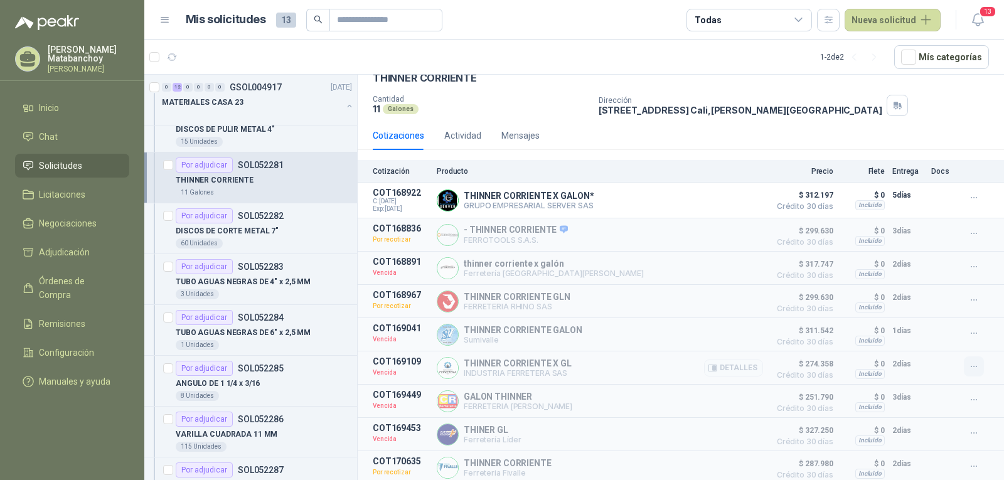
click at [969, 366] on icon "button" at bounding box center [974, 366] width 11 height 11
click at [937, 344] on button "Solicitar Recotización" at bounding box center [949, 336] width 100 height 20
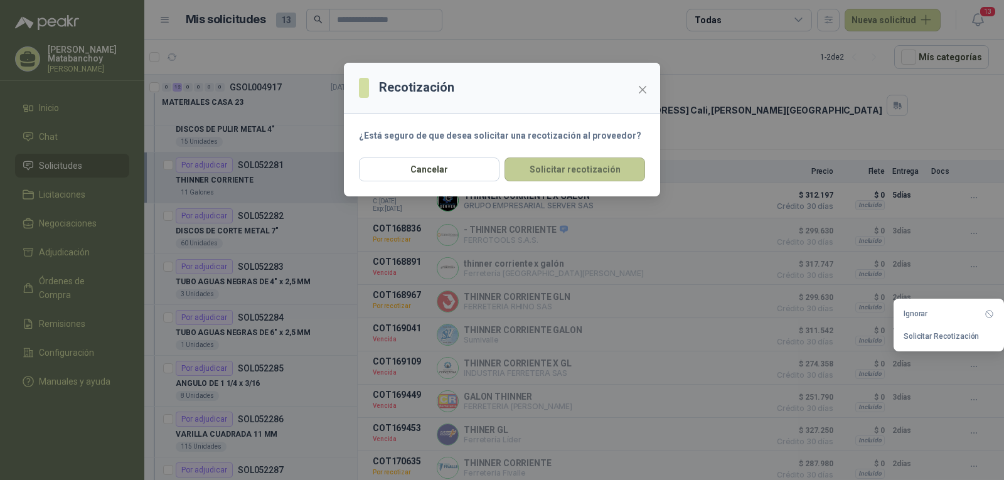
click at [564, 176] on button "Solicitar recotización" at bounding box center [574, 169] width 141 height 24
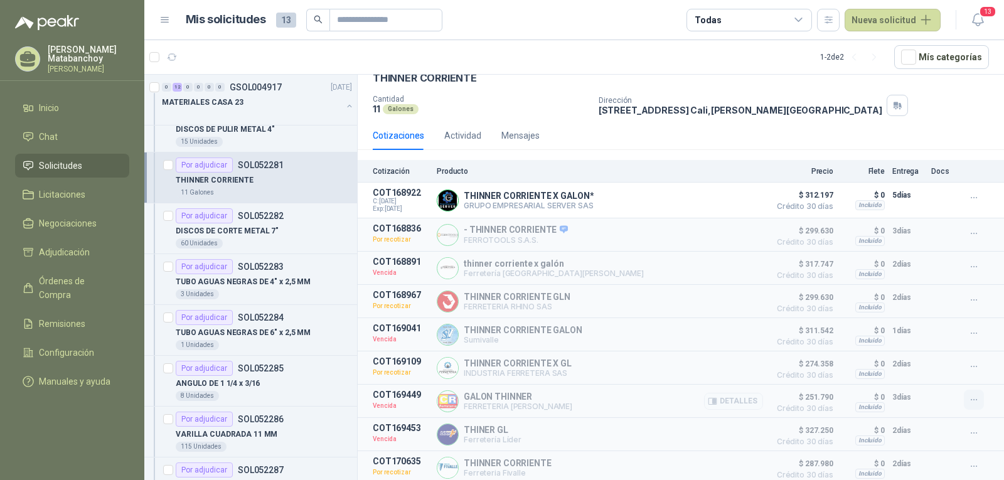
click at [969, 397] on icon "button" at bounding box center [974, 400] width 11 height 11
click at [946, 369] on button "Solicitar Recotización" at bounding box center [949, 370] width 100 height 20
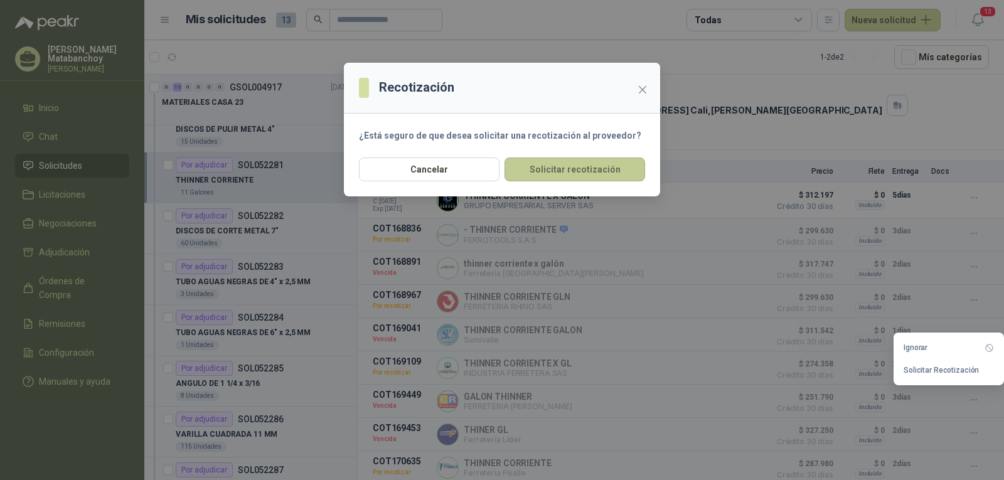
click at [580, 168] on button "Solicitar recotización" at bounding box center [574, 169] width 141 height 24
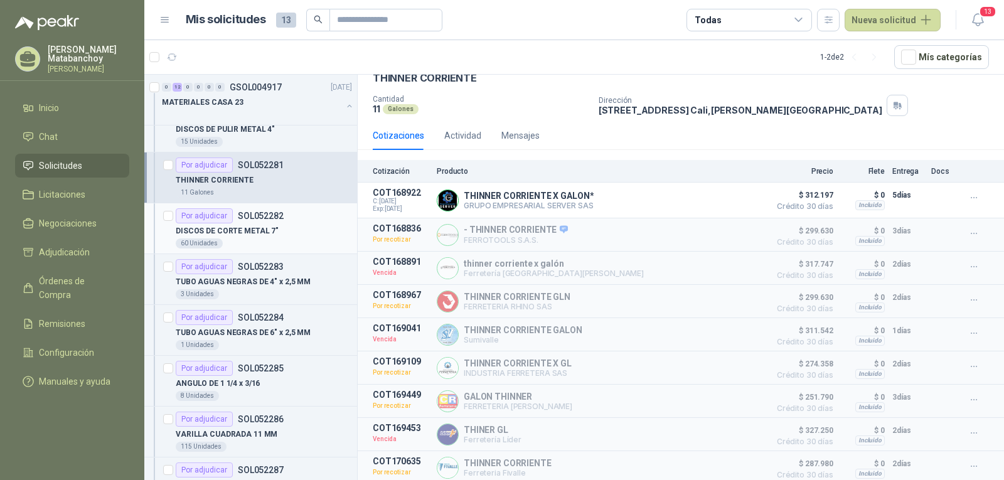
click at [262, 222] on div "Por adjudicar SOL052282" at bounding box center [230, 215] width 108 height 15
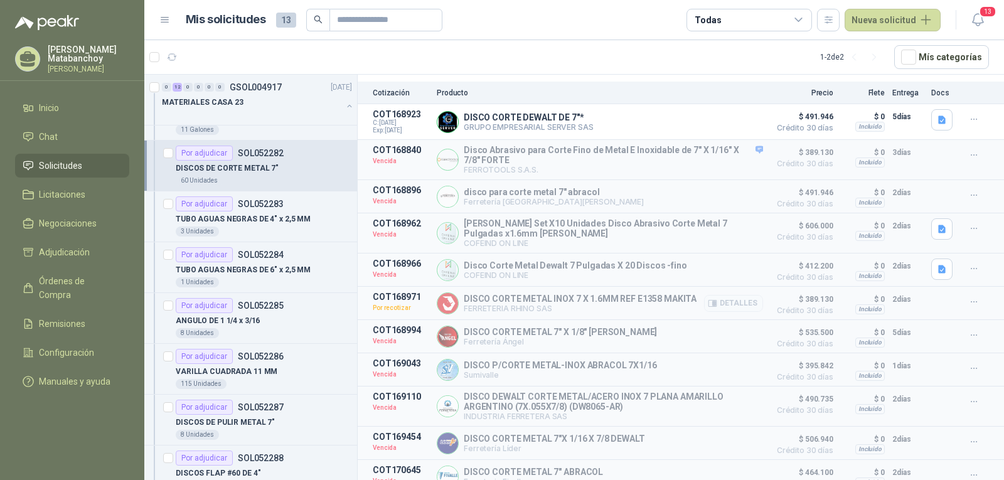
scroll to position [154, 0]
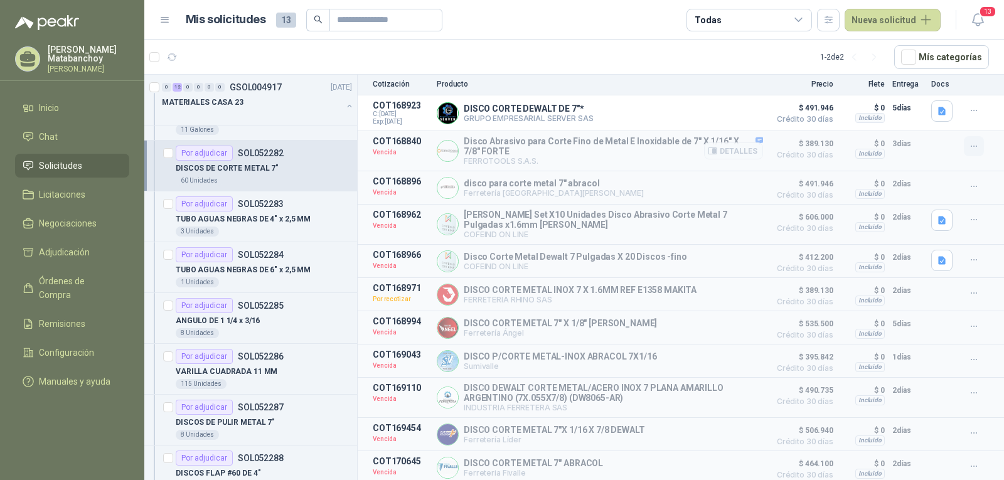
click at [969, 141] on icon "button" at bounding box center [974, 146] width 11 height 11
click at [934, 99] on ul "Ignorar Solicitar Recotización" at bounding box center [949, 99] width 100 height 43
click at [933, 105] on button "Solicitar Recotización" at bounding box center [949, 110] width 100 height 20
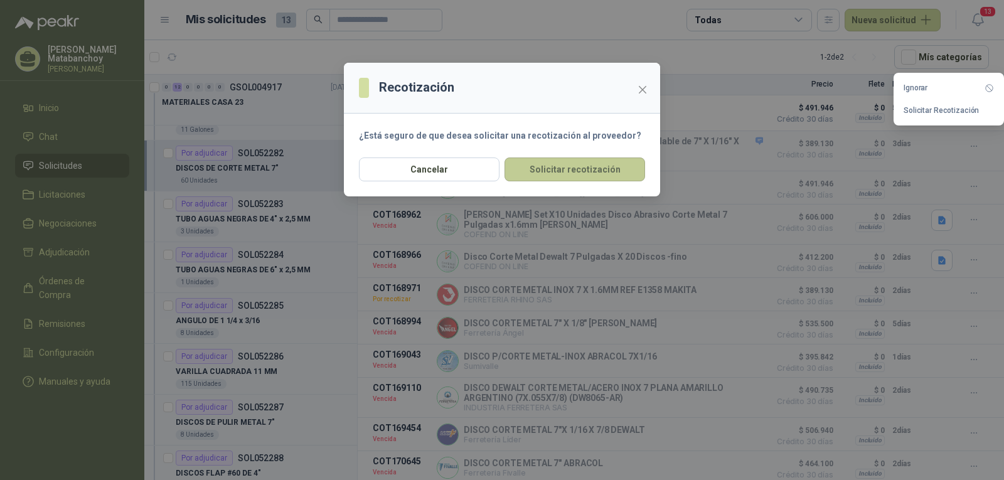
click at [592, 170] on button "Solicitar recotización" at bounding box center [574, 169] width 141 height 24
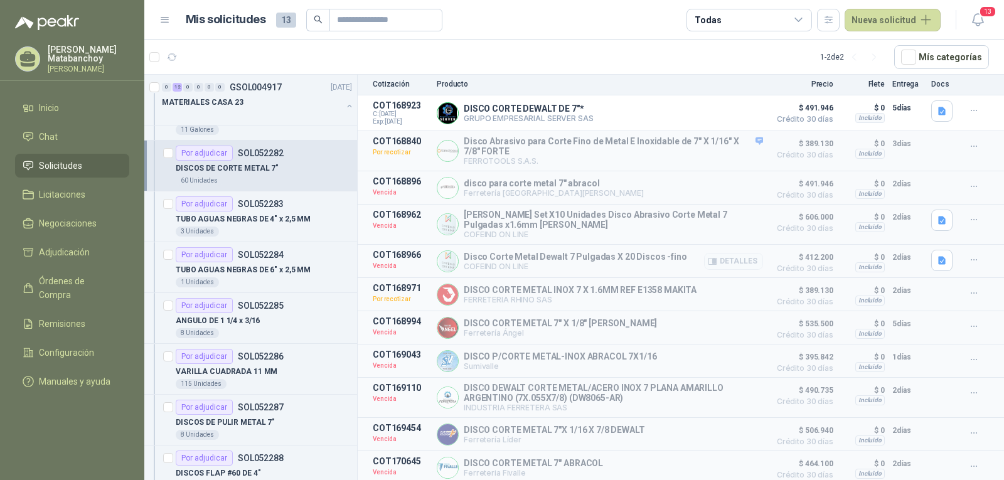
drag, startPoint x: 844, startPoint y: 252, endPoint x: 831, endPoint y: 245, distance: 14.9
drag, startPoint x: 831, startPoint y: 245, endPoint x: 845, endPoint y: 299, distance: 55.9
click at [845, 299] on div "$ 0 Incluido" at bounding box center [863, 294] width 44 height 23
click at [211, 212] on div "TUBO AGUAS NEGRAS DE 4" x 2,5 MM" at bounding box center [264, 218] width 176 height 15
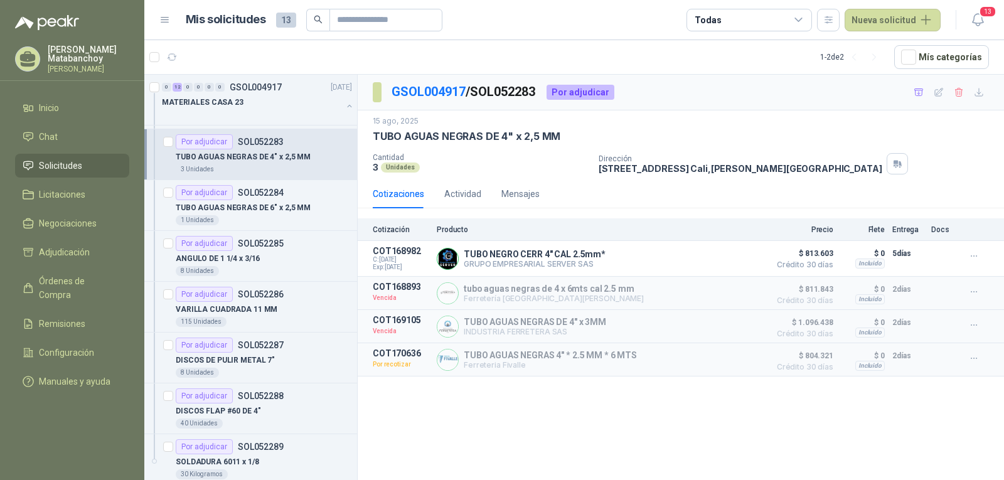
scroll to position [251, 0]
drag, startPoint x: 973, startPoint y: 289, endPoint x: 958, endPoint y: 282, distance: 16.0
click at [973, 288] on icon "button" at bounding box center [974, 292] width 11 height 11
click at [926, 265] on button "Solicitar Recotización" at bounding box center [949, 265] width 100 height 20
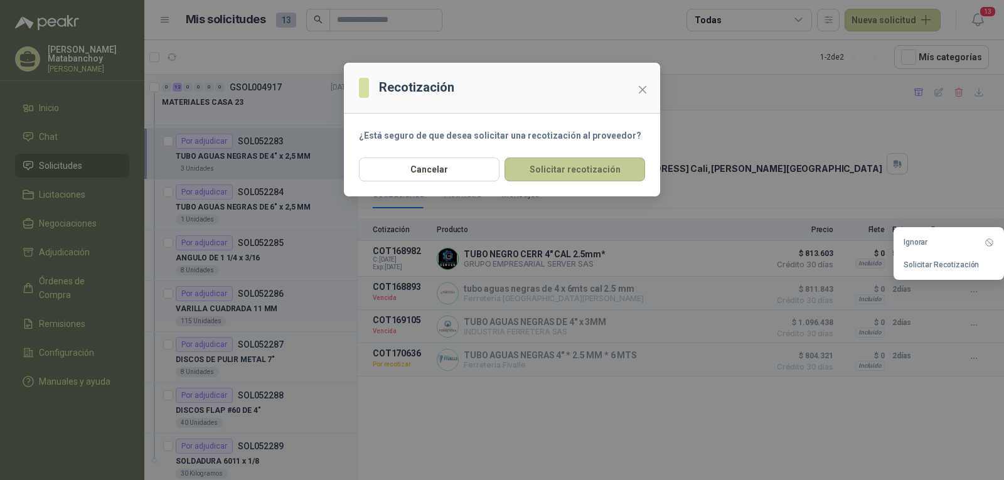
click at [556, 173] on button "Solicitar recotización" at bounding box center [574, 169] width 141 height 24
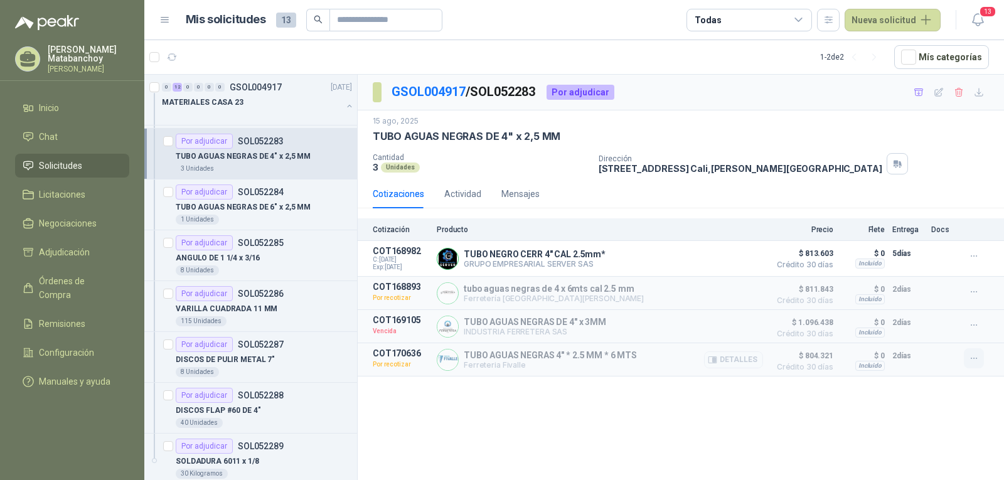
click at [974, 358] on icon "button" at bounding box center [974, 358] width 11 height 11
click at [509, 430] on div "GSOL004917 / SOL052283 Por adjudicar 15 ago, 2025 TUBO AGUAS NEGRAS DE 4" x 2,5…" at bounding box center [681, 280] width 646 height 410
click at [218, 195] on div "Por adjudicar" at bounding box center [204, 191] width 57 height 15
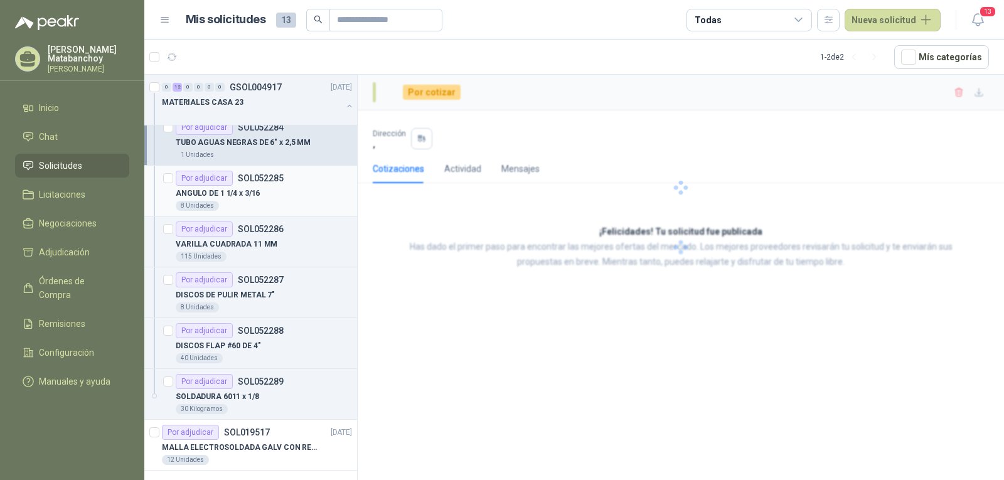
scroll to position [319, 0]
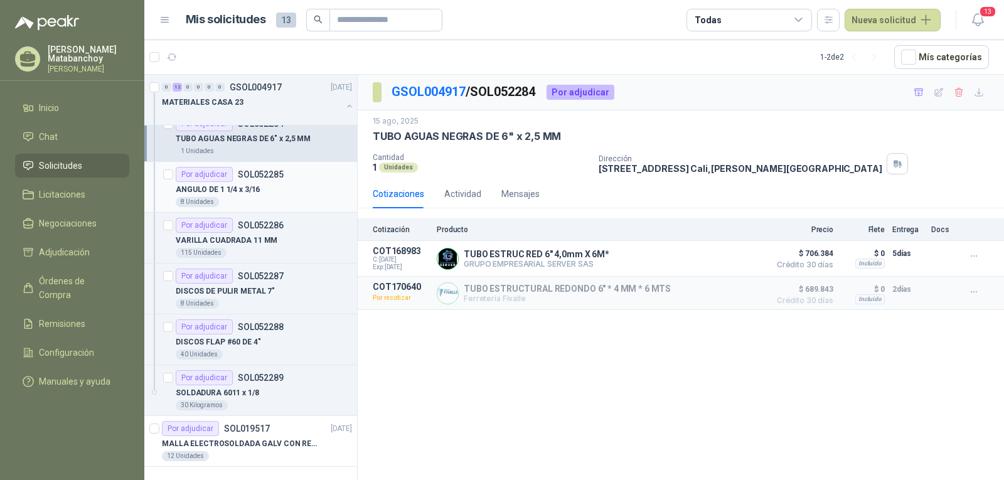
click at [247, 200] on div "8 Unidades" at bounding box center [264, 202] width 176 height 10
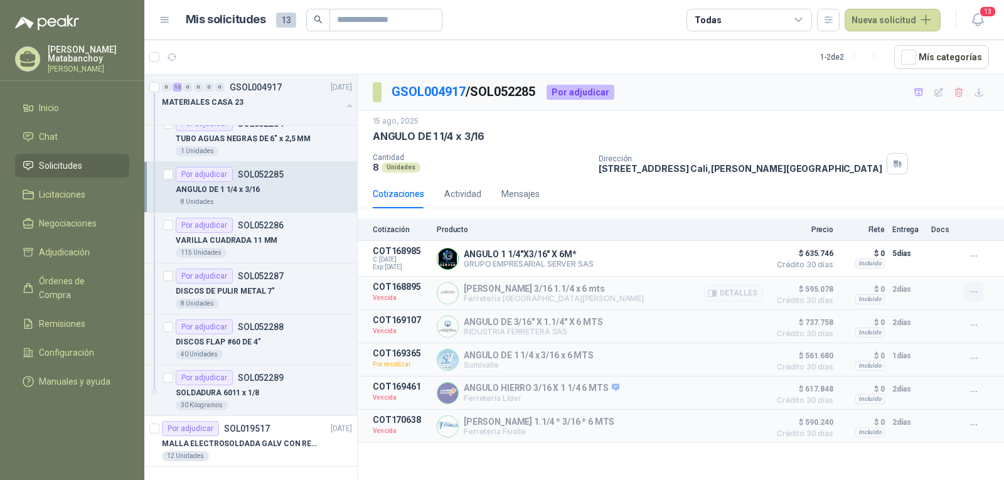
click at [971, 292] on icon "button" at bounding box center [974, 292] width 11 height 11
click at [937, 265] on button "Solicitar Recotización" at bounding box center [949, 265] width 100 height 20
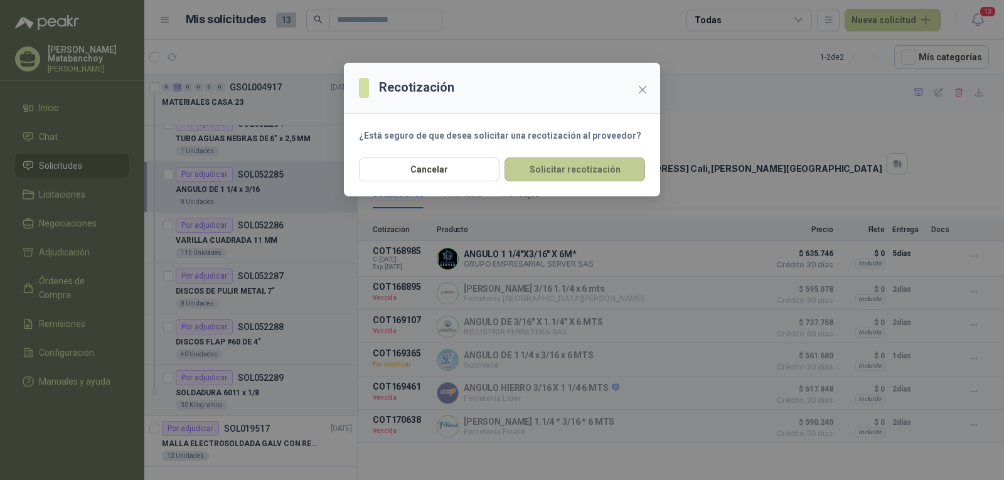
click at [615, 165] on button "Solicitar recotización" at bounding box center [574, 169] width 141 height 24
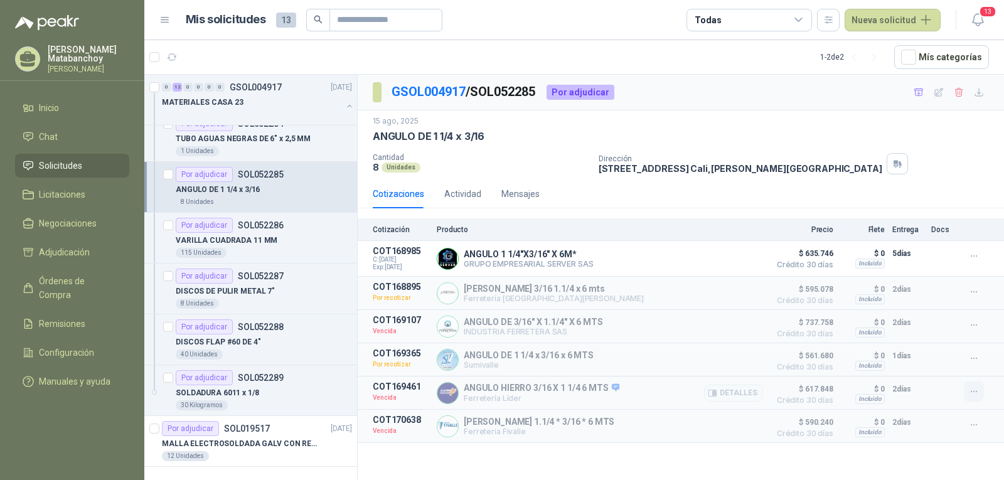
click at [976, 396] on icon "button" at bounding box center [974, 392] width 11 height 11
click at [913, 361] on button "Solicitar Recotización" at bounding box center [949, 366] width 100 height 20
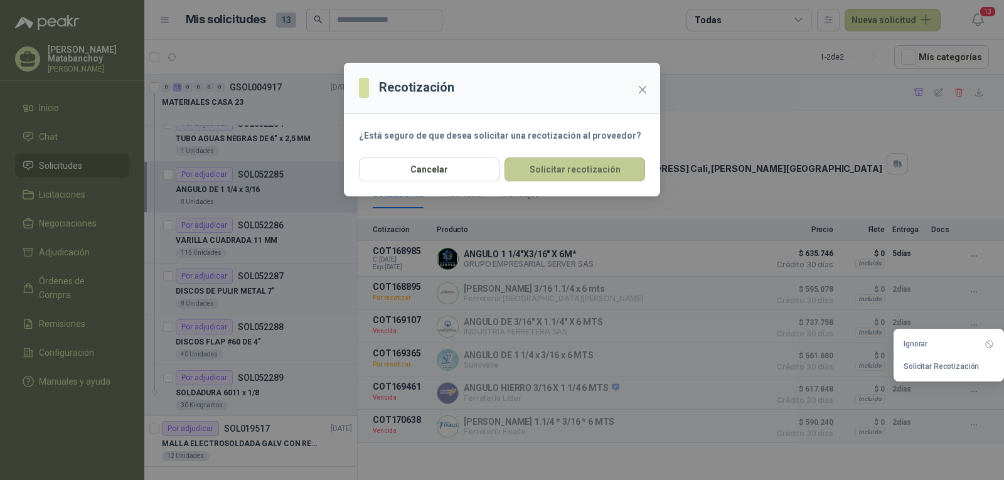
click at [597, 178] on button "Solicitar recotización" at bounding box center [574, 169] width 141 height 24
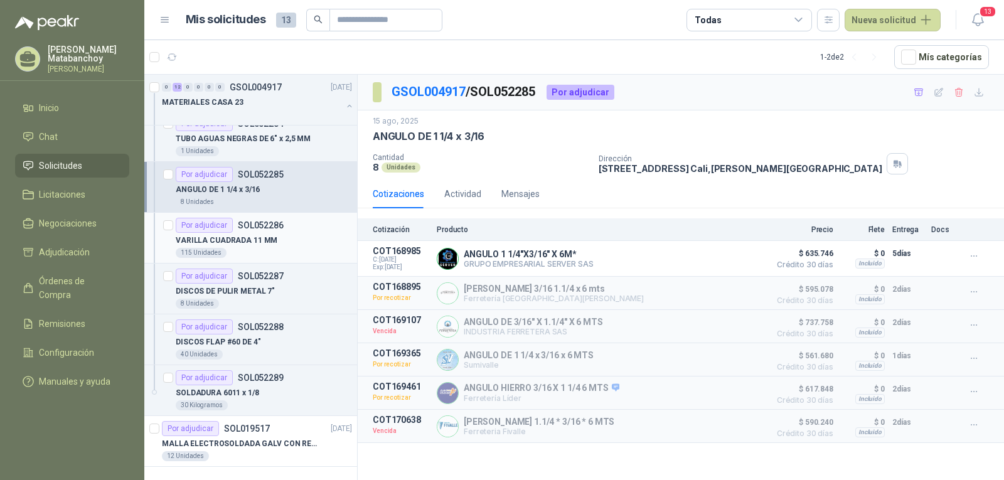
click at [298, 238] on div "VARILLA CUADRADA 11 MM" at bounding box center [264, 240] width 176 height 15
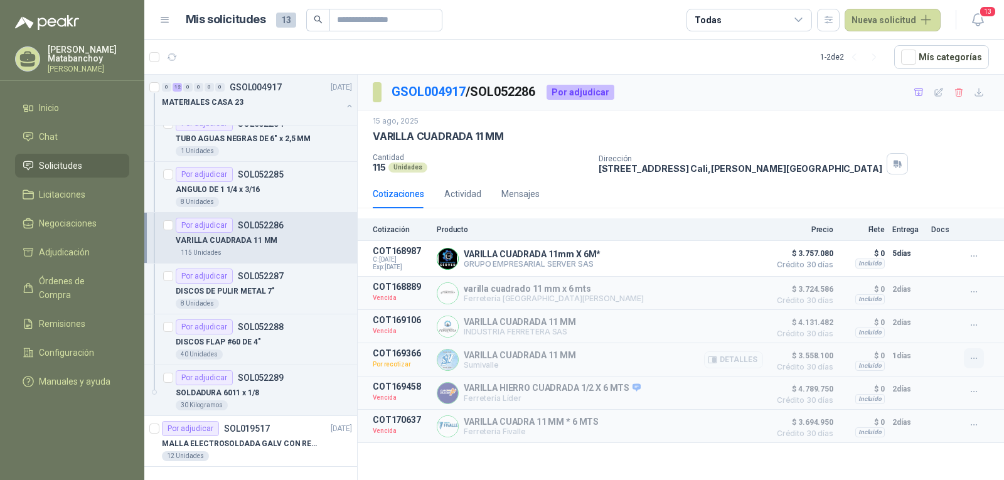
click at [977, 355] on icon "button" at bounding box center [974, 358] width 11 height 11
click at [725, 402] on button "Detalles" at bounding box center [733, 393] width 59 height 17
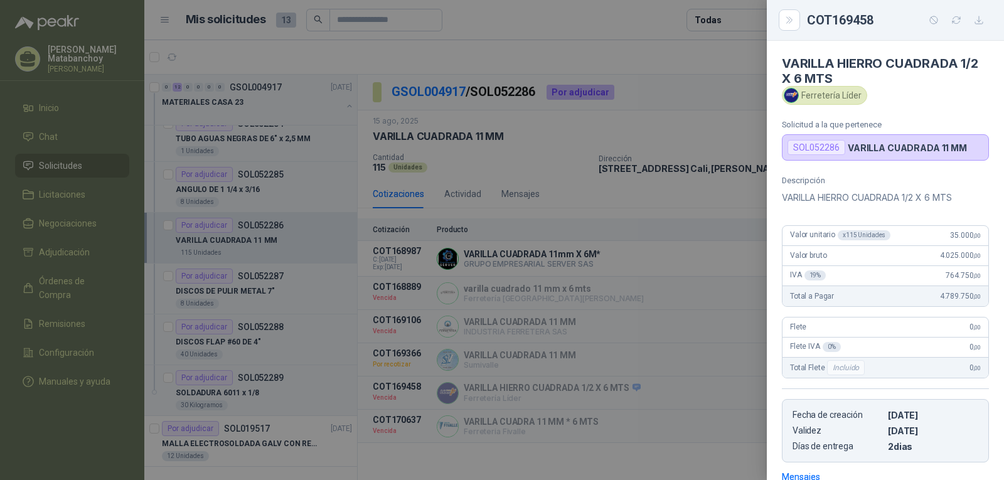
scroll to position [184, 0]
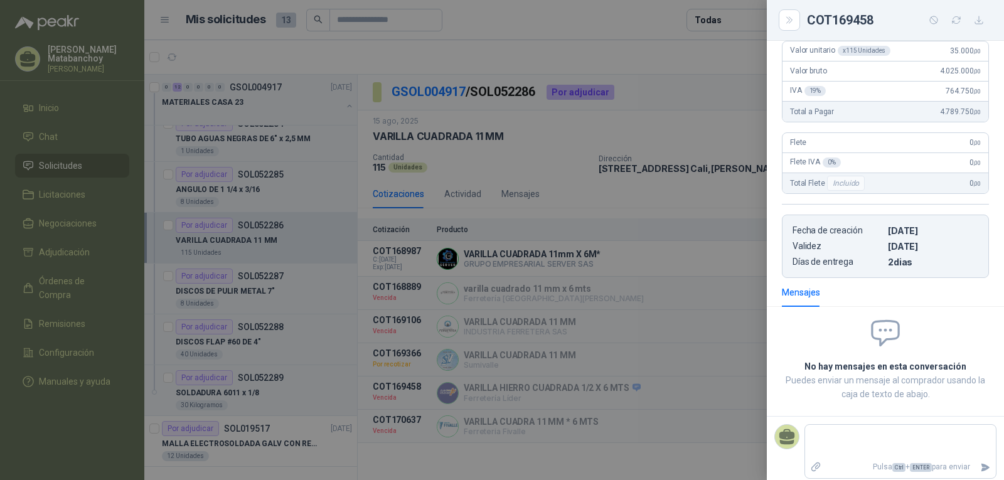
drag, startPoint x: 685, startPoint y: 390, endPoint x: 693, endPoint y: 393, distance: 9.0
click at [688, 391] on div at bounding box center [502, 240] width 1004 height 480
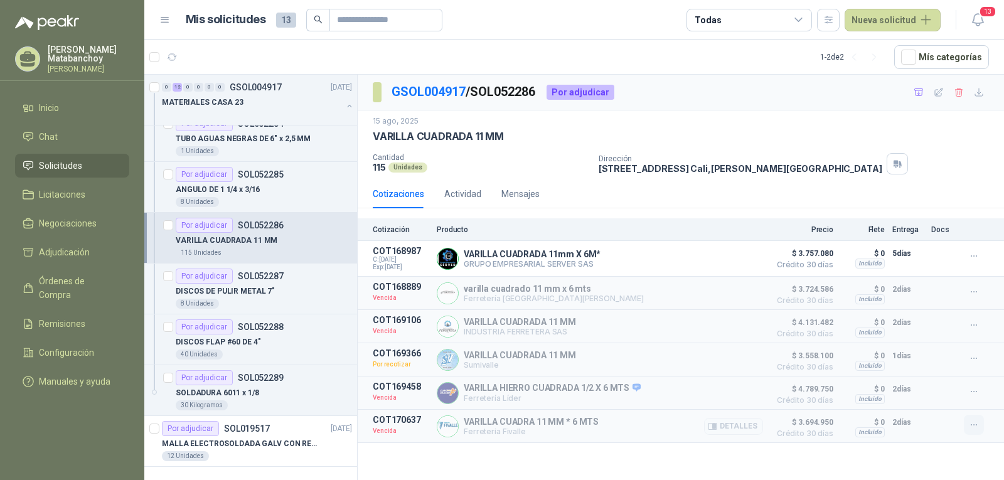
click at [986, 430] on div at bounding box center [976, 425] width 25 height 20
click at [977, 430] on icon "button" at bounding box center [974, 425] width 11 height 11
click at [951, 402] on button "Solicitar Recotización" at bounding box center [949, 400] width 100 height 20
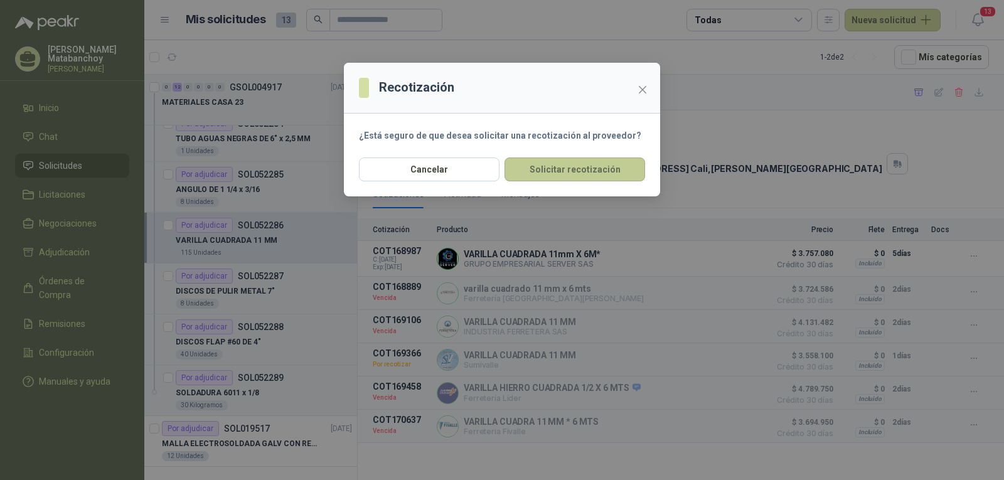
click at [604, 170] on button "Solicitar recotización" at bounding box center [574, 169] width 141 height 24
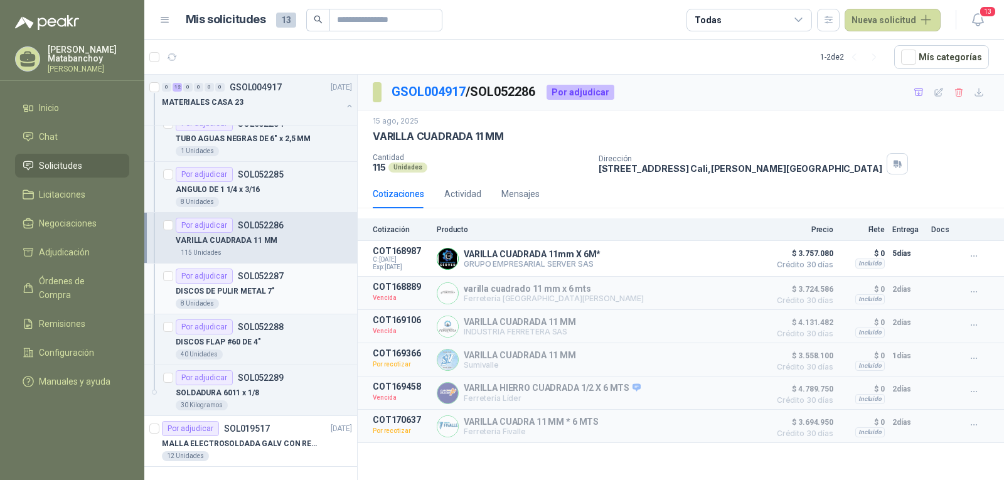
click at [252, 286] on p "DISCOS DE PULIR METAL 7"" at bounding box center [225, 292] width 99 height 12
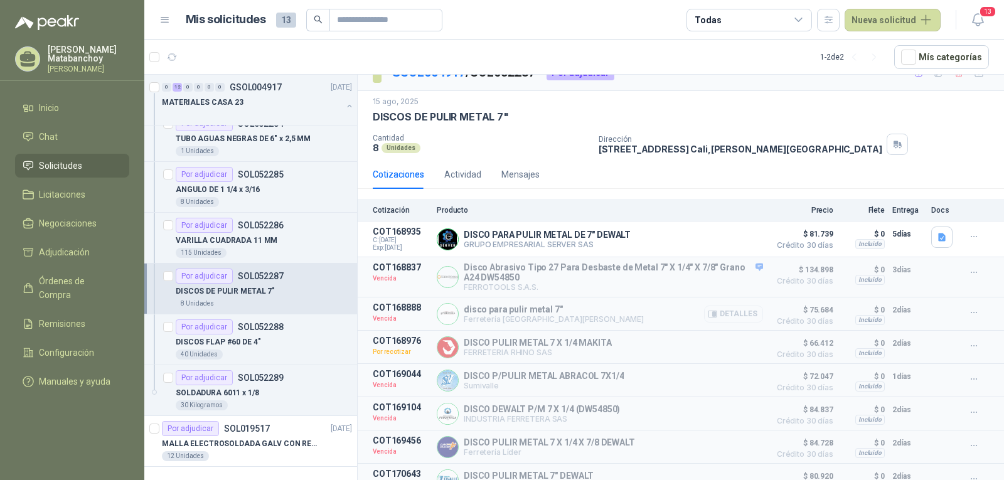
scroll to position [38, 0]
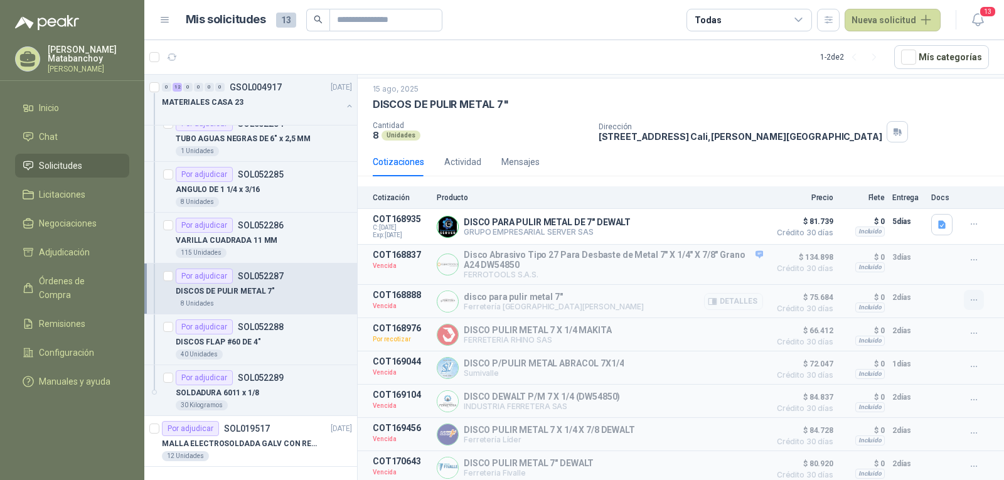
click at [969, 296] on button "button" at bounding box center [974, 300] width 20 height 20
click at [936, 266] on button "Solicitar Recotización" at bounding box center [949, 269] width 100 height 20
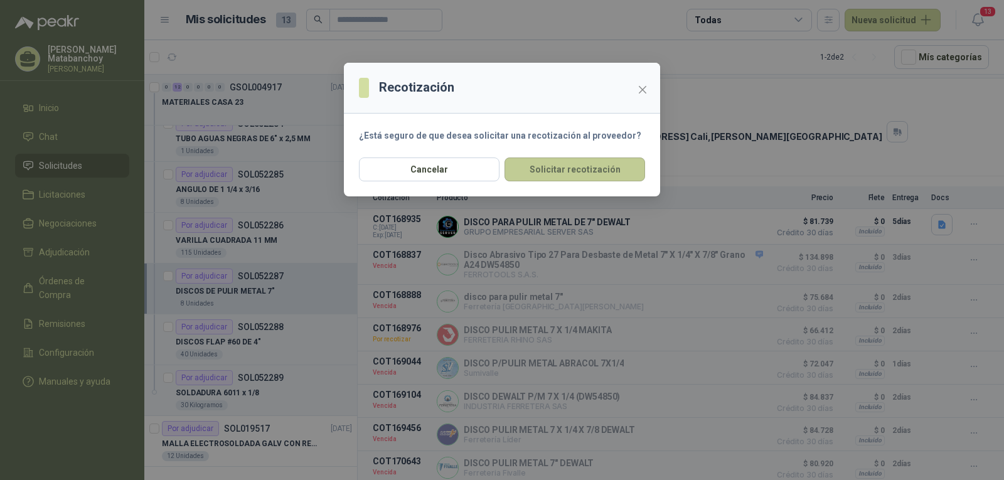
click at [629, 173] on button "Solicitar recotización" at bounding box center [574, 169] width 141 height 24
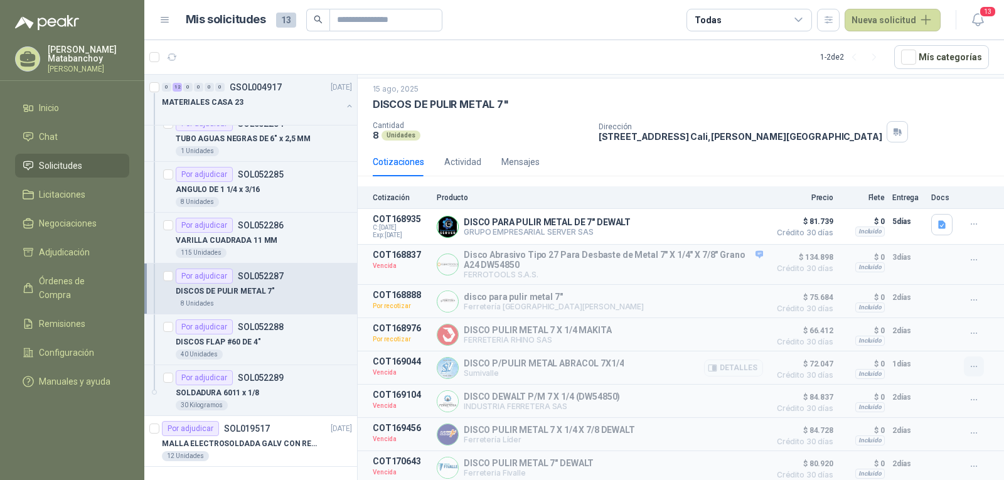
click at [969, 361] on icon "button" at bounding box center [974, 366] width 11 height 11
click at [914, 344] on button "Solicitar Recotización" at bounding box center [949, 336] width 100 height 20
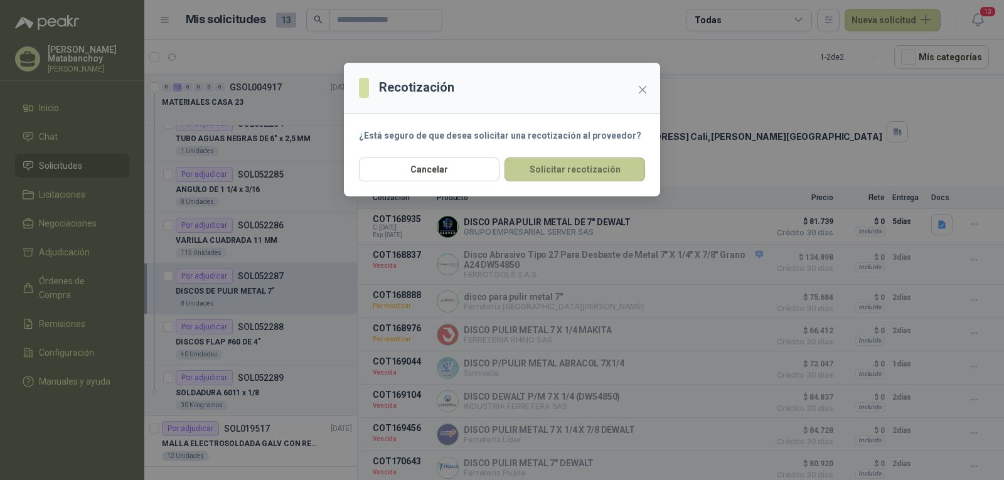
click at [586, 180] on button "Solicitar recotización" at bounding box center [574, 169] width 141 height 24
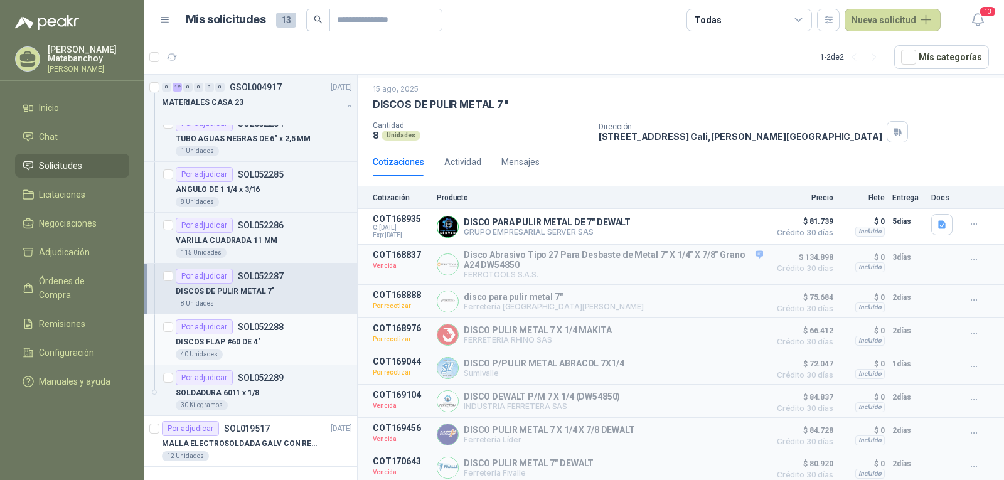
click at [274, 338] on div "DISCOS FLAP #60 DE 4"" at bounding box center [264, 341] width 176 height 15
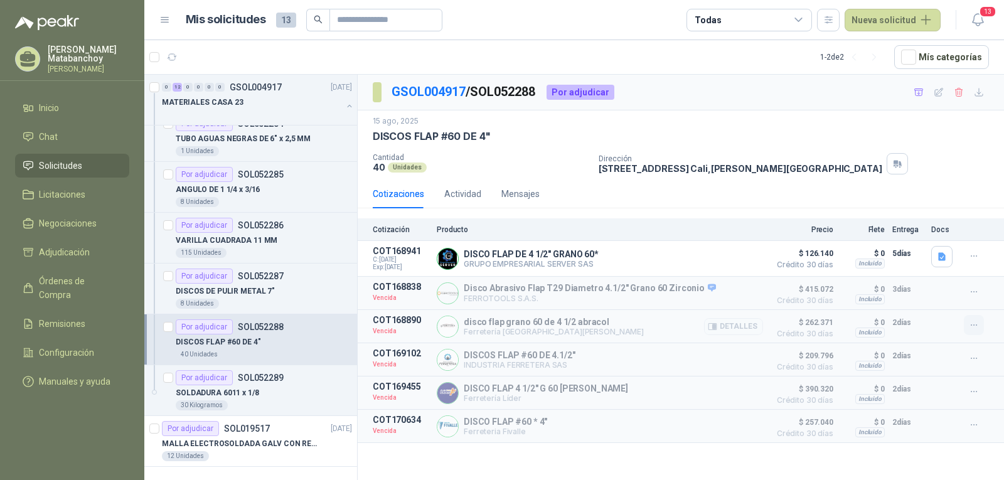
click at [970, 324] on icon "button" at bounding box center [974, 325] width 11 height 11
click at [947, 294] on button "Solicitar Recotización" at bounding box center [949, 299] width 100 height 20
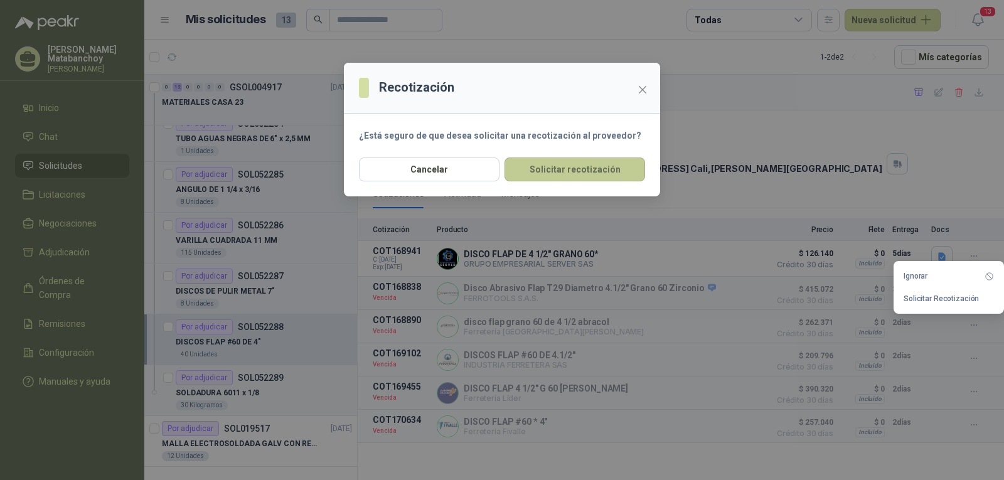
click at [579, 176] on button "Solicitar recotización" at bounding box center [574, 169] width 141 height 24
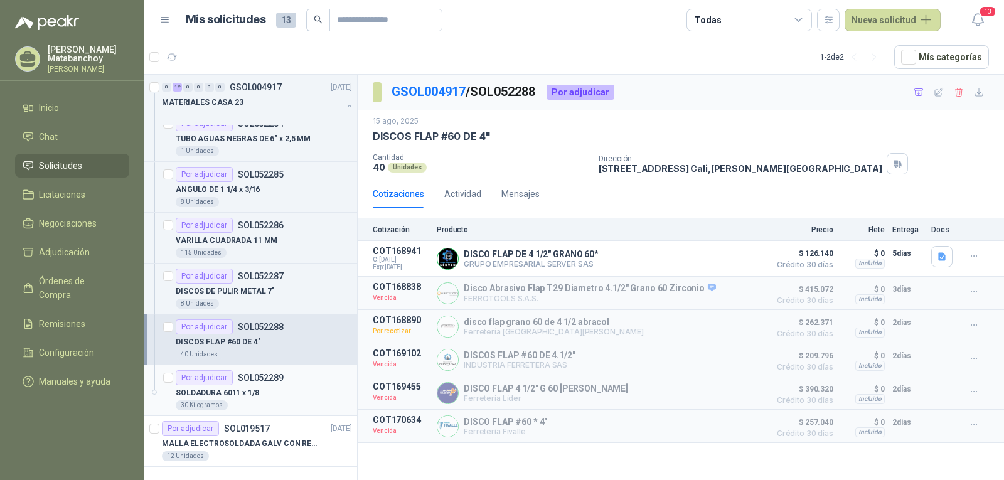
click at [260, 393] on div "SOLDADURA 6011 x 1/8" at bounding box center [264, 392] width 176 height 15
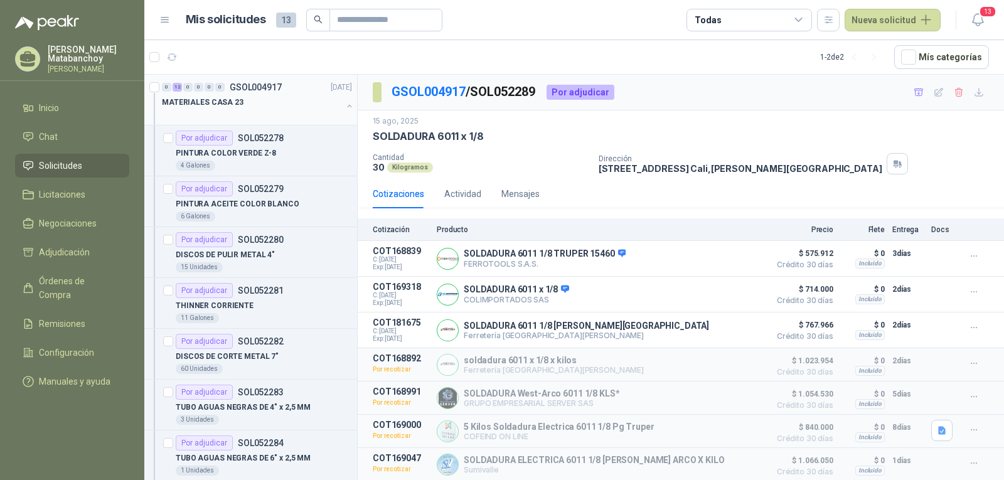
click at [306, 115] on div at bounding box center [252, 115] width 180 height 10
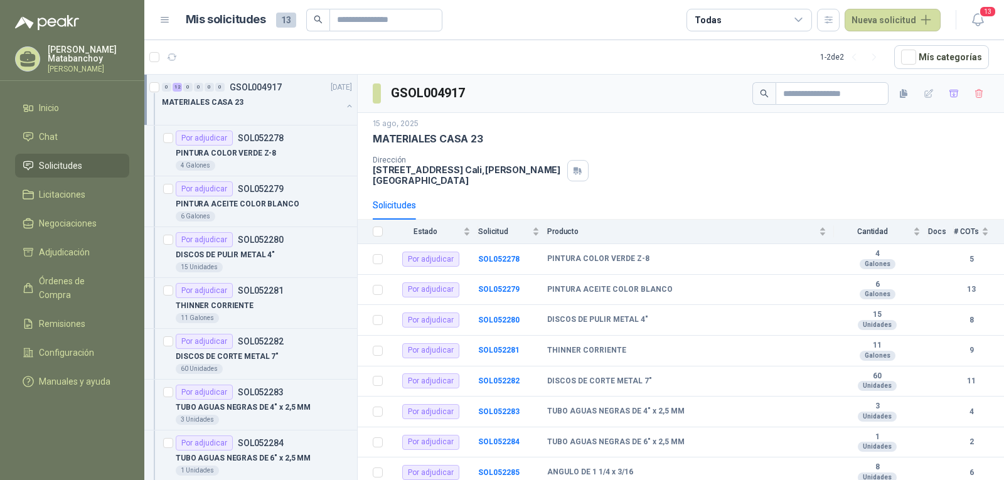
click at [344, 106] on button "button" at bounding box center [349, 106] width 10 height 10
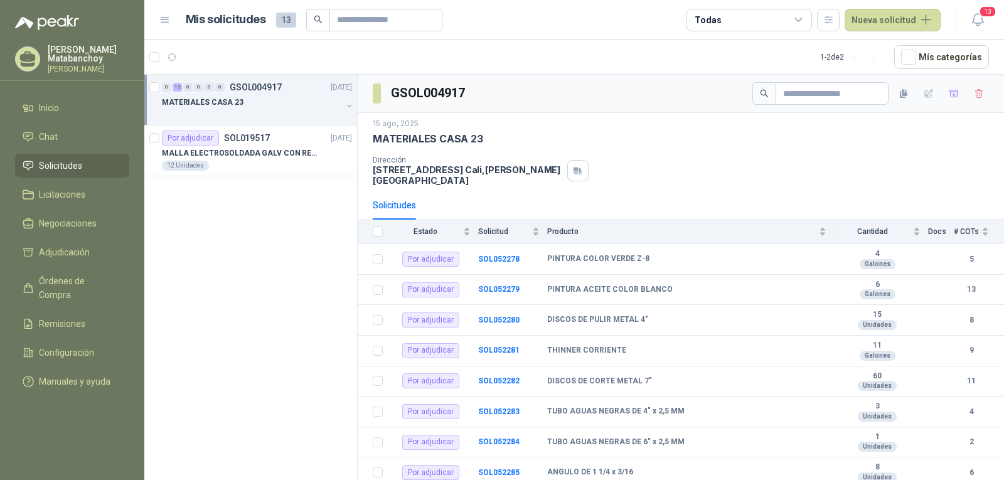
scroll to position [4, 0]
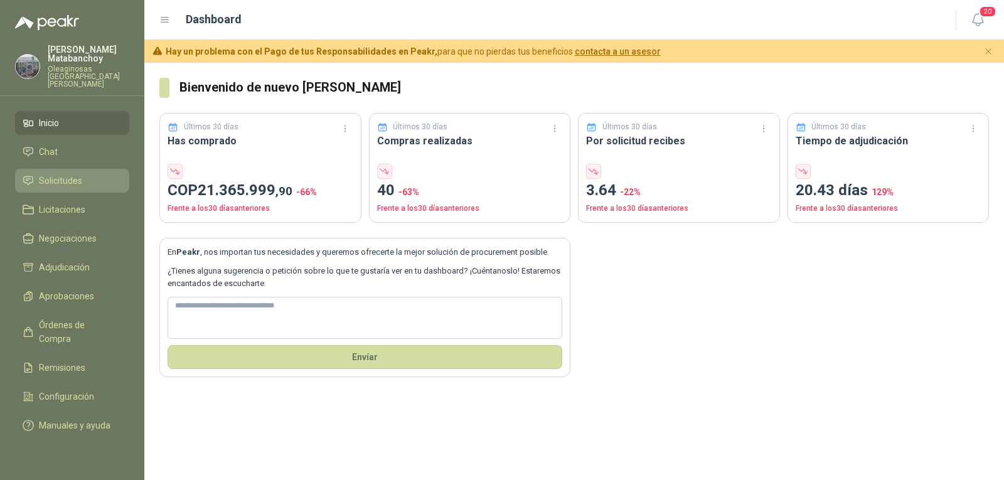
click at [77, 174] on span "Solicitudes" at bounding box center [60, 181] width 43 height 14
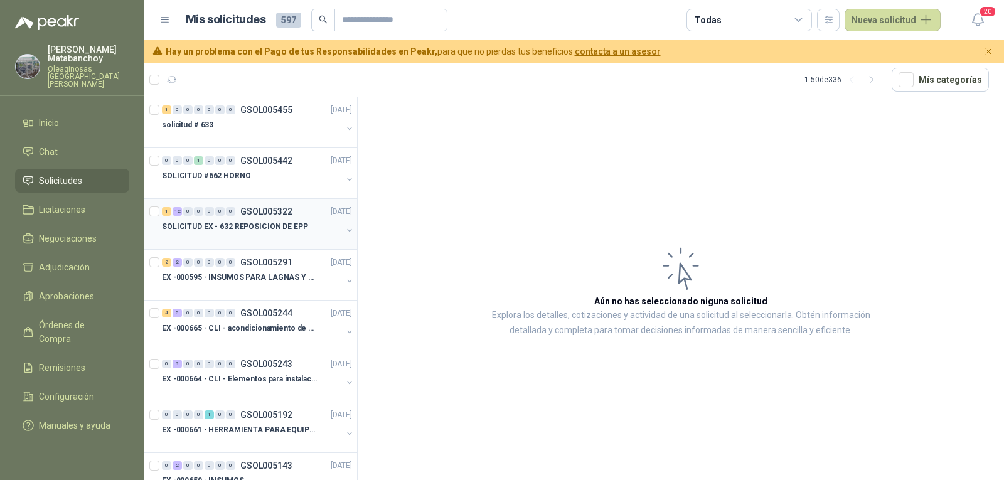
click at [258, 212] on p "GSOL005322" at bounding box center [266, 211] width 52 height 9
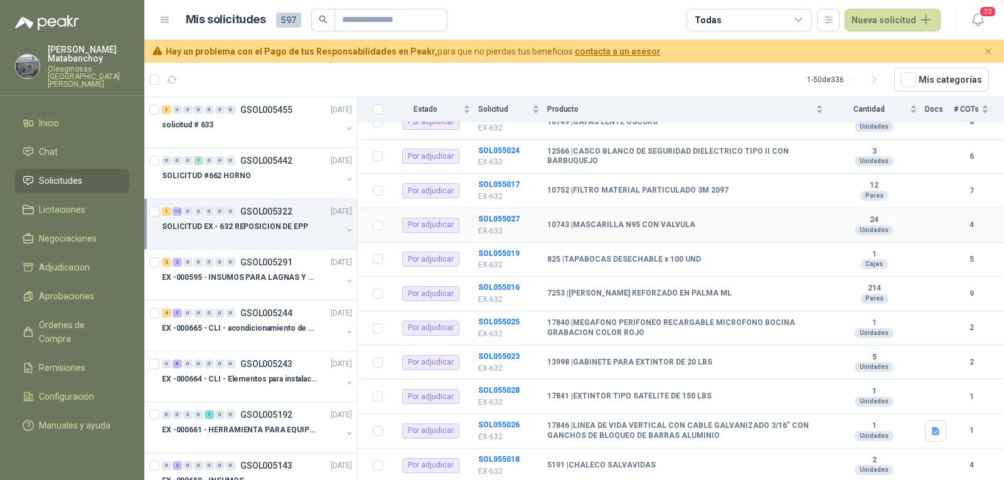
scroll to position [241, 0]
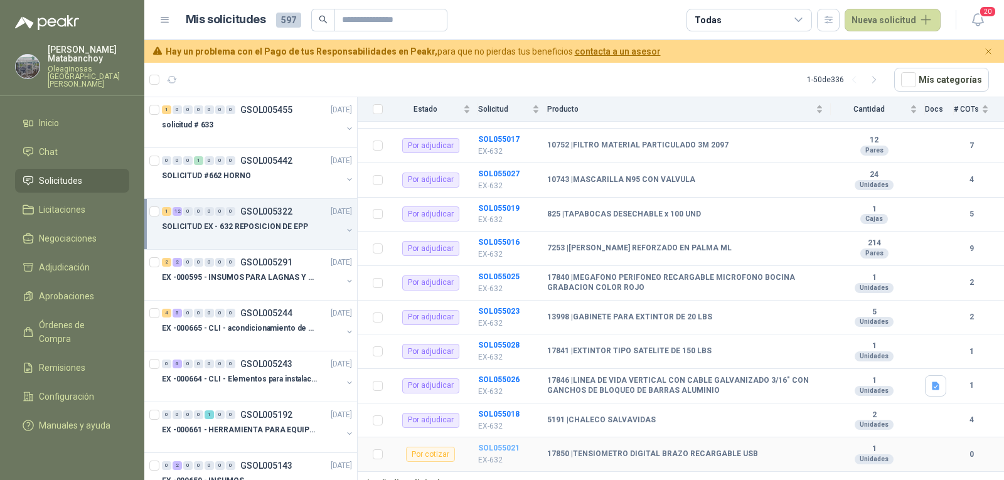
click at [489, 444] on b "SOL055021" at bounding box center [498, 448] width 41 height 9
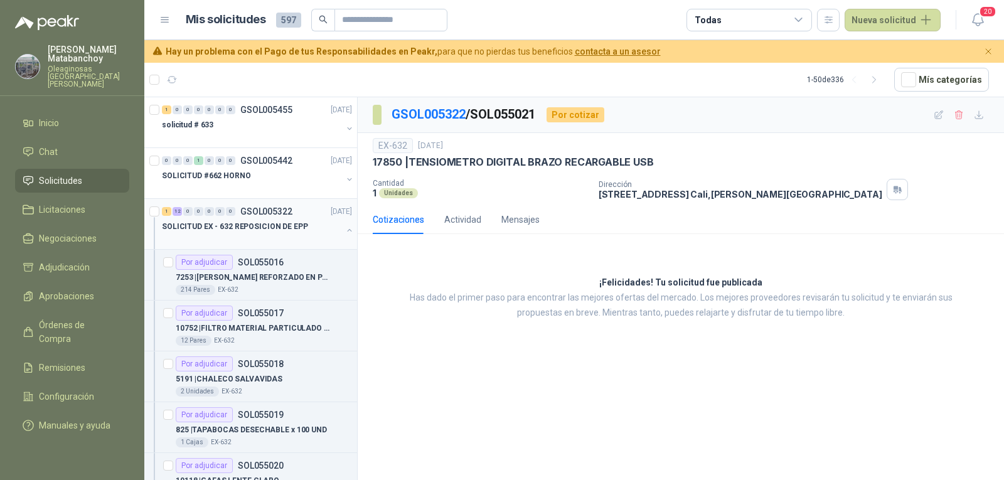
click at [215, 215] on span "0" at bounding box center [219, 211] width 9 height 9
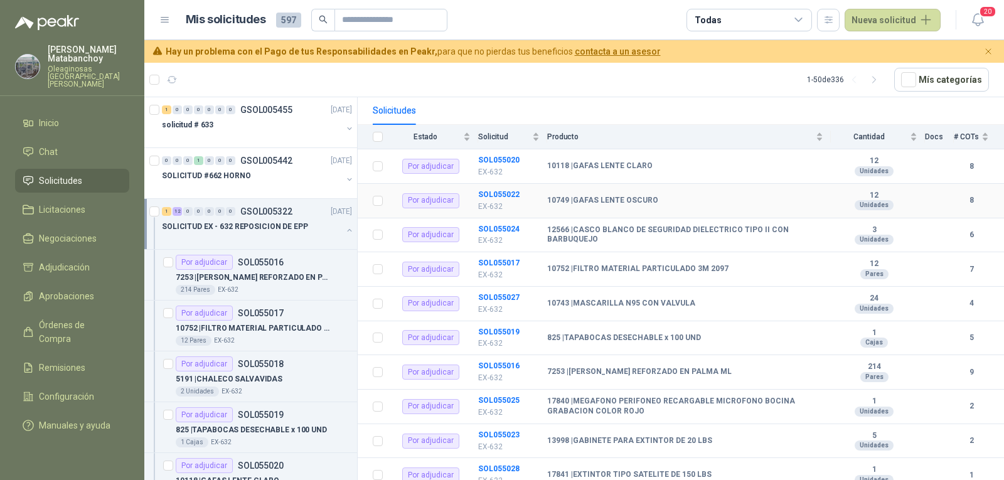
scroll to position [241, 0]
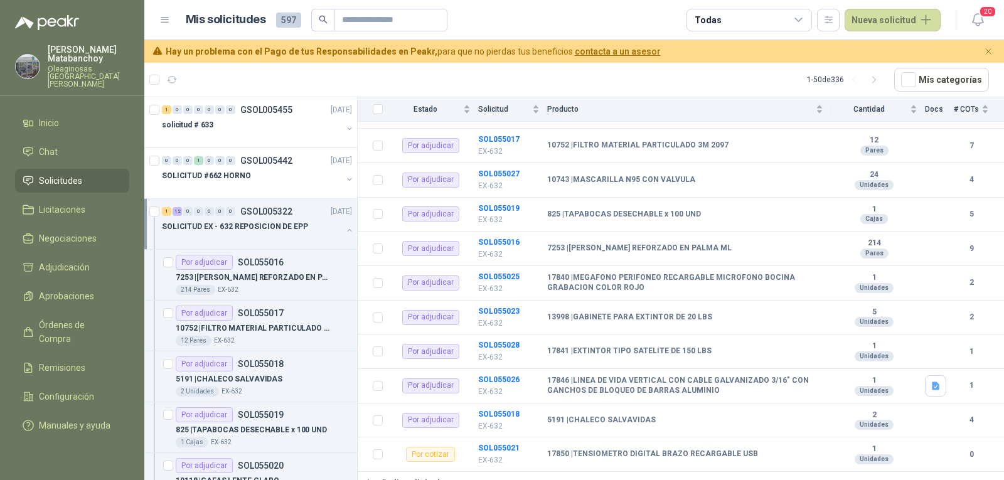
click at [344, 233] on button "button" at bounding box center [349, 230] width 10 height 10
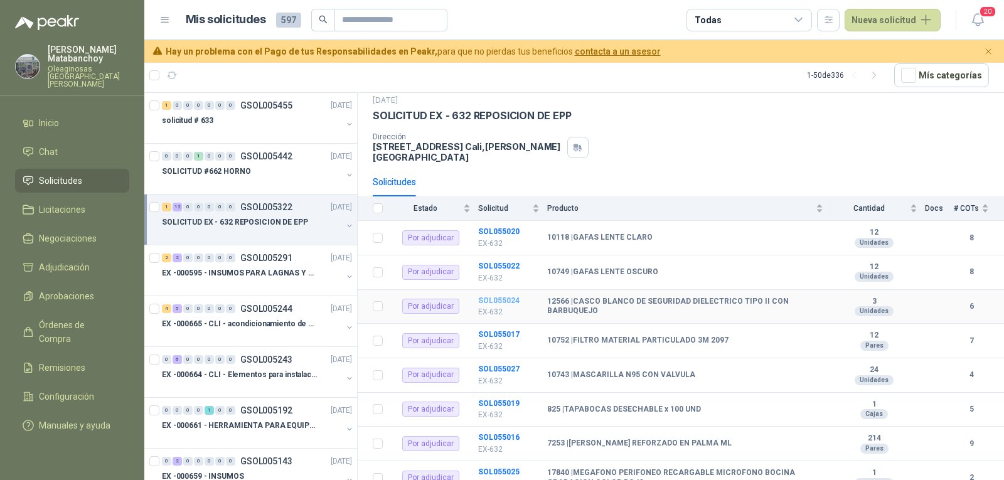
scroll to position [0, 0]
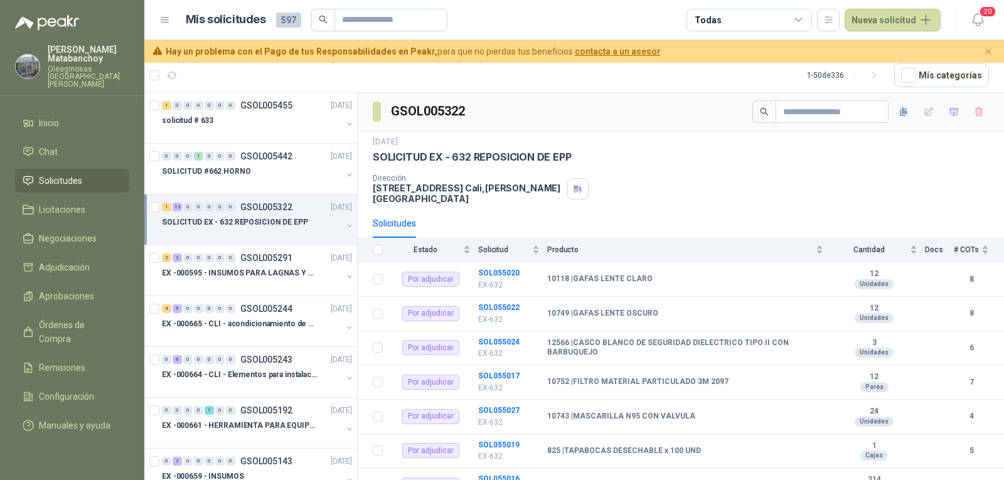
click at [921, 193] on div "Dirección [STREET_ADDRESS][PERSON_NAME]" at bounding box center [681, 189] width 616 height 30
click at [924, 107] on icon "button" at bounding box center [929, 112] width 11 height 11
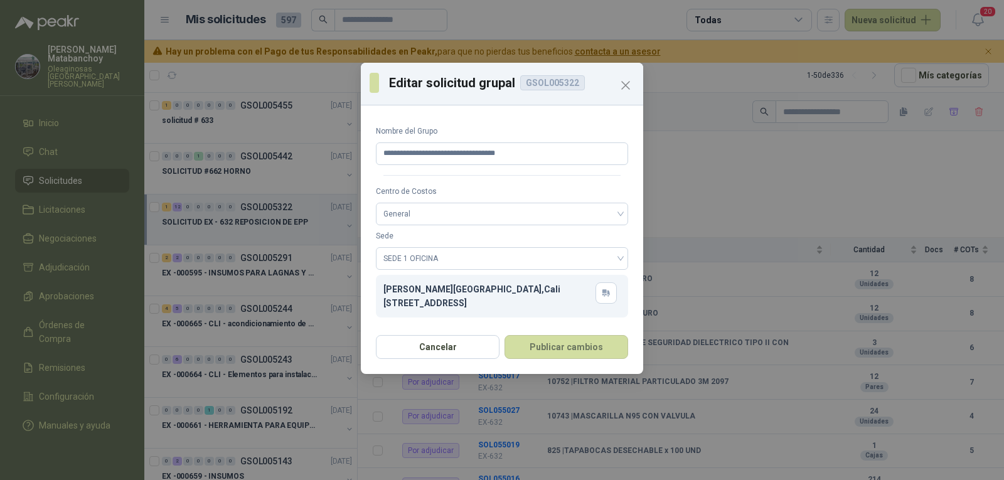
click at [619, 78] on icon "Close" at bounding box center [625, 85] width 15 height 15
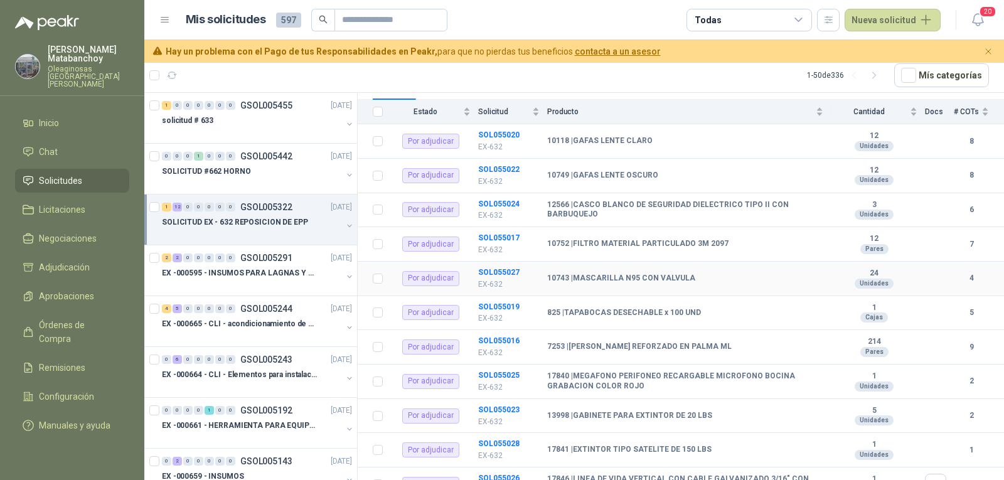
scroll to position [241, 0]
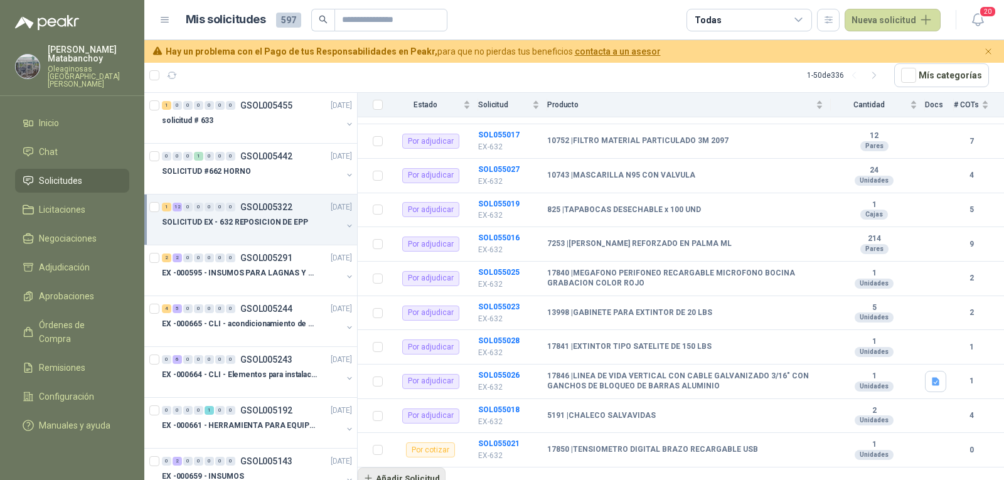
click at [415, 467] on button "Añadir Solicitud" at bounding box center [402, 477] width 88 height 21
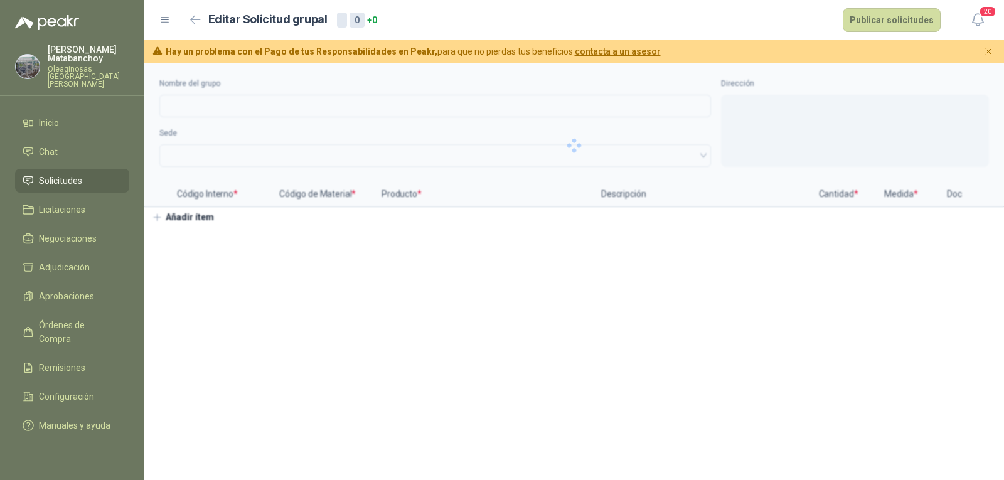
type input "**********"
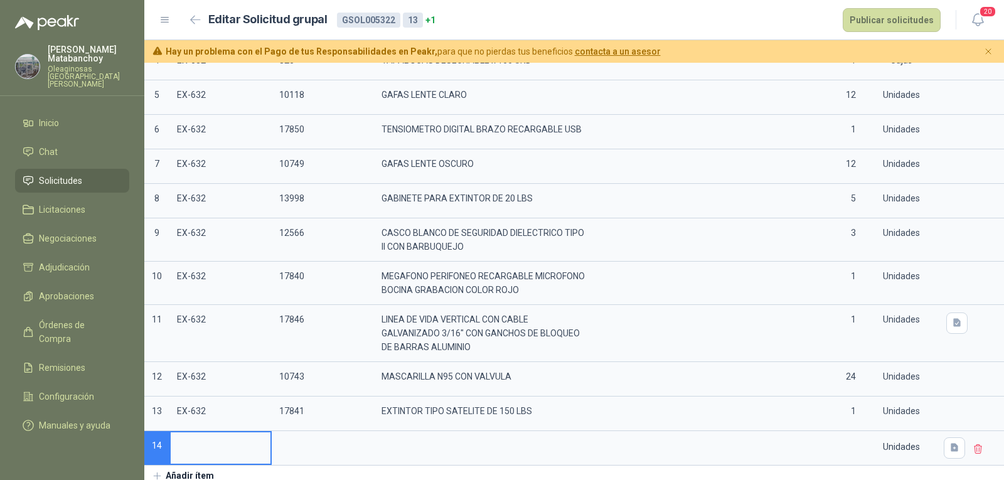
scroll to position [281, 0]
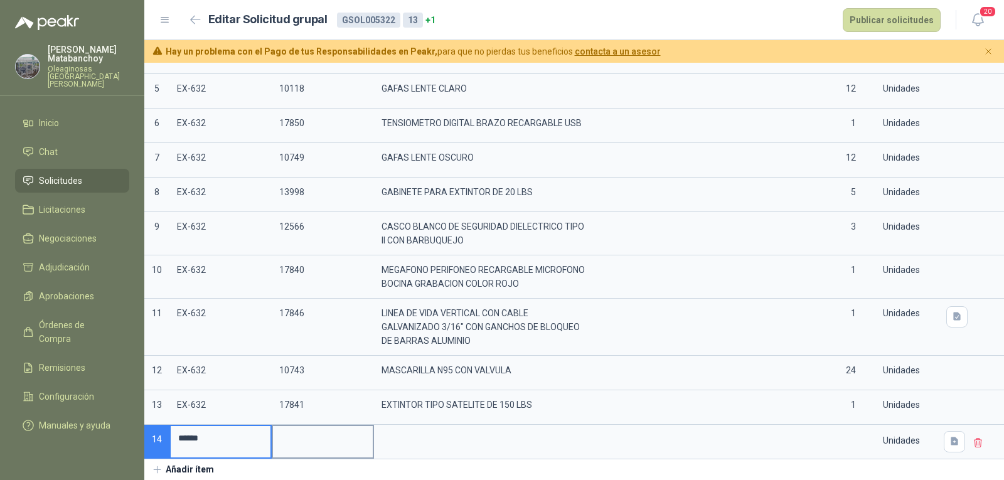
type input "******"
click at [321, 429] on input at bounding box center [323, 438] width 100 height 24
type input "*****"
click at [416, 414] on p "EXTINTOR TIPO SATELITE DE 150 LBS" at bounding box center [484, 407] width 220 height 35
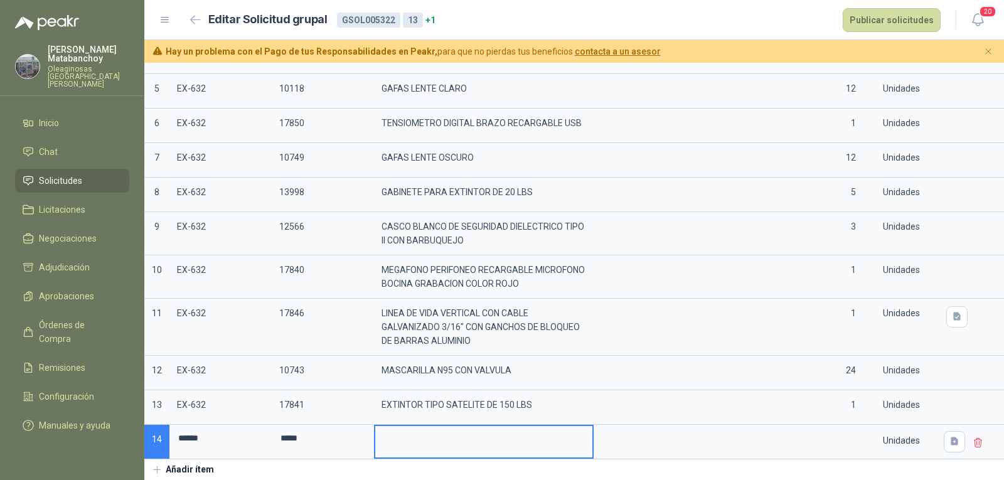
click at [420, 430] on input at bounding box center [483, 438] width 217 height 24
type input "*"
type input "**********"
click at [836, 426] on input at bounding box center [838, 438] width 48 height 24
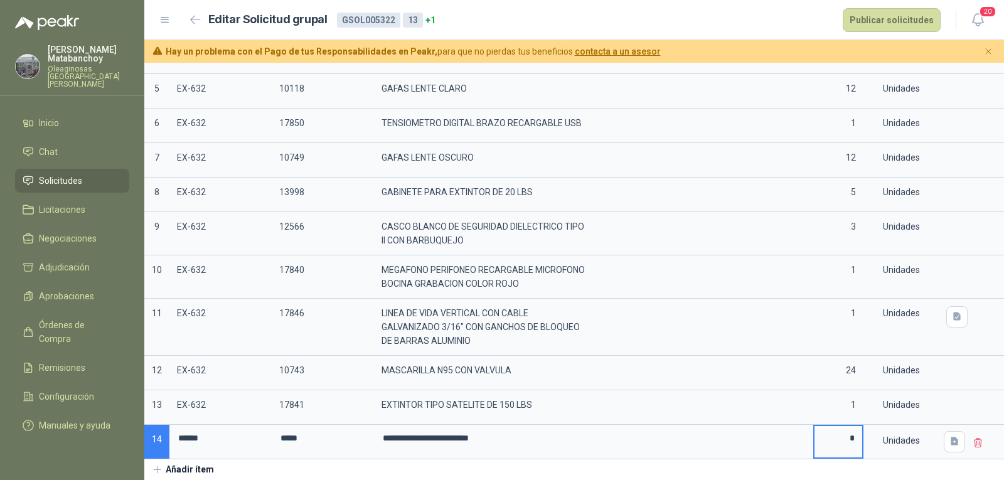
type input "*"
click at [185, 467] on button "Añadir ítem" at bounding box center [182, 469] width 77 height 21
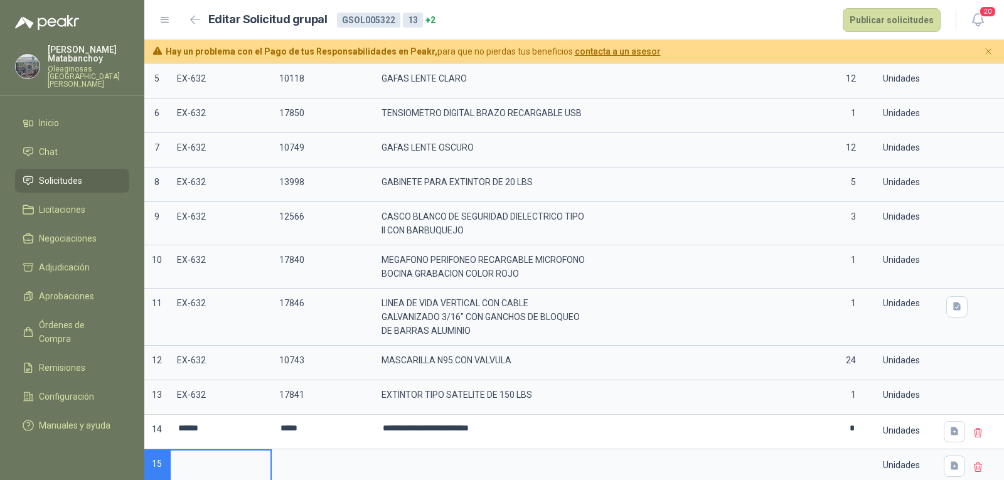
scroll to position [316, 0]
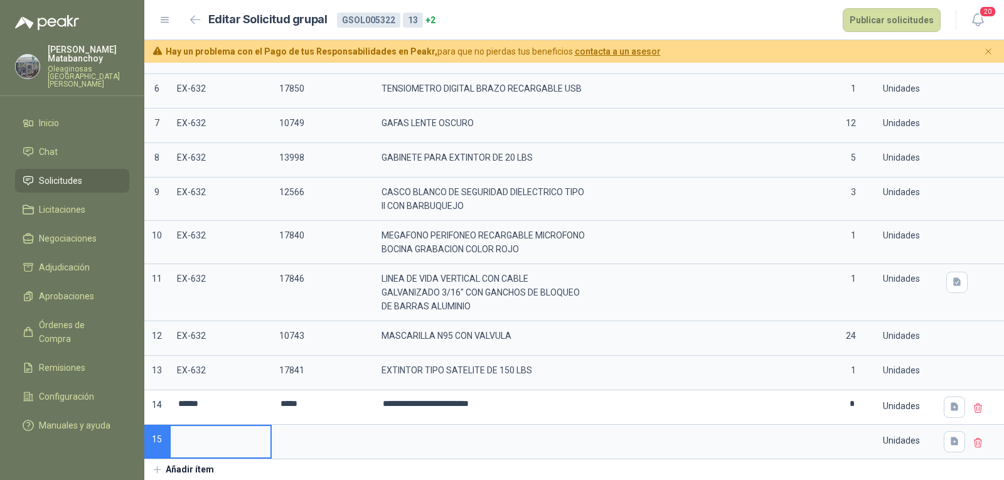
click at [188, 471] on button "Añadir ítem" at bounding box center [182, 469] width 77 height 21
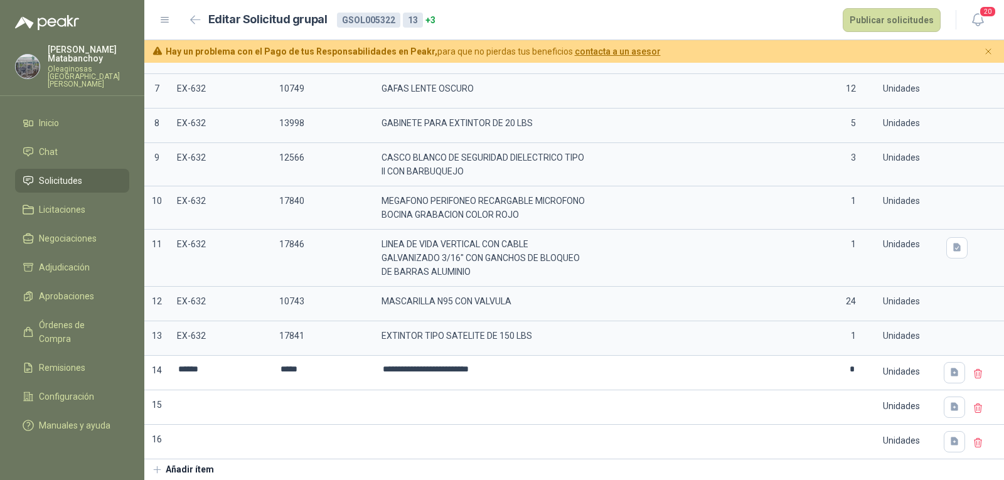
click at [189, 467] on button "Añadir ítem" at bounding box center [182, 469] width 77 height 21
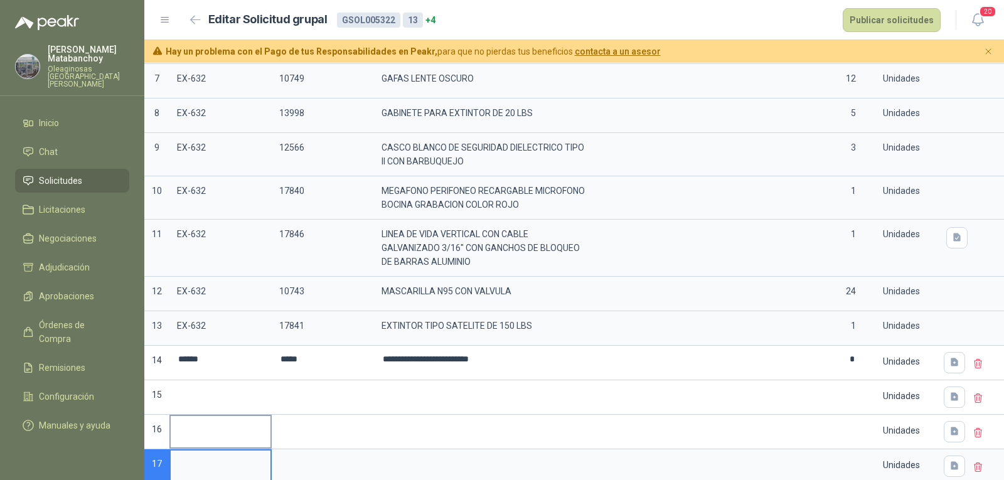
scroll to position [385, 0]
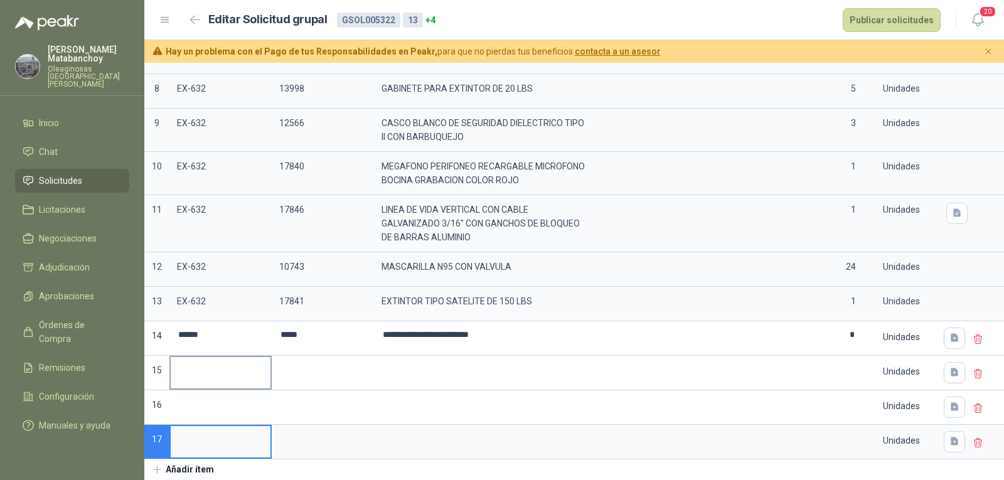
click at [212, 361] on input at bounding box center [221, 369] width 100 height 24
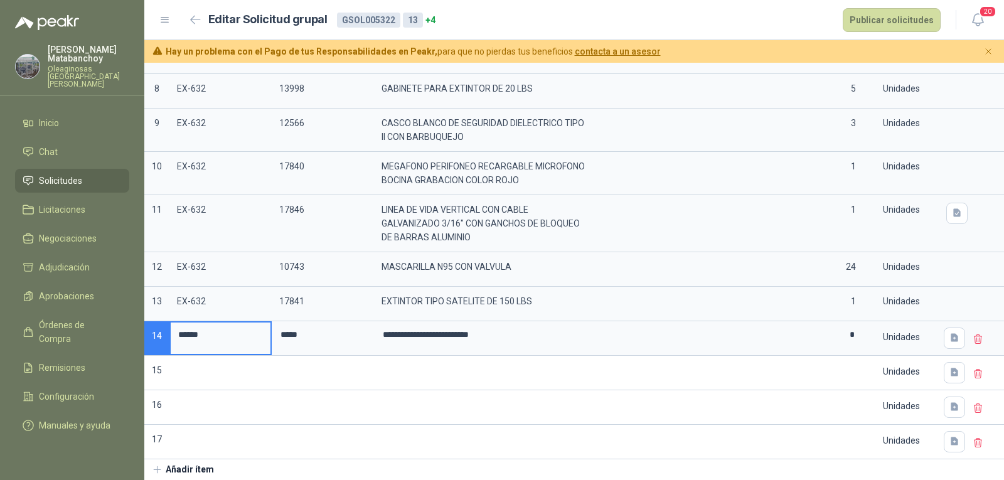
drag, startPoint x: 236, startPoint y: 324, endPoint x: 167, endPoint y: 338, distance: 70.3
click at [167, 338] on div "**********" at bounding box center [574, 133] width 860 height 652
click at [201, 357] on input at bounding box center [221, 369] width 100 height 24
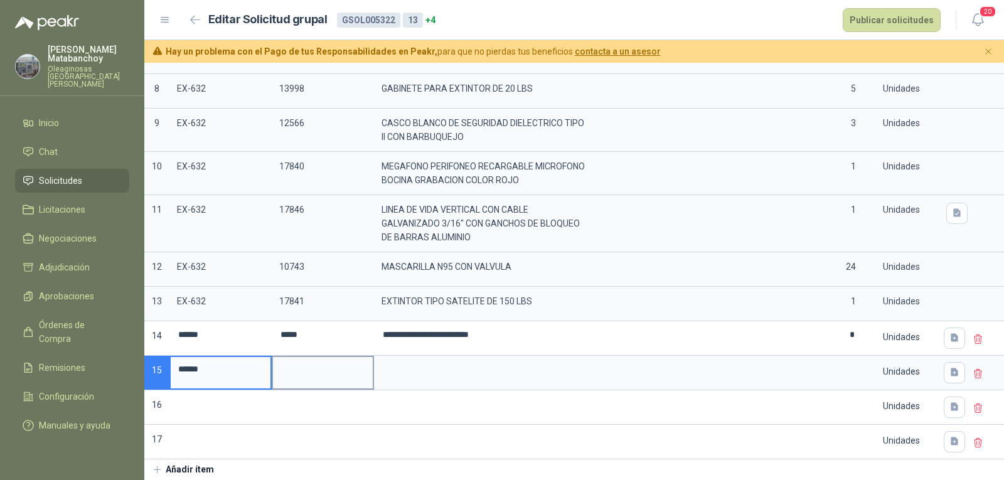
click at [294, 368] on input at bounding box center [323, 369] width 100 height 24
type input "*****"
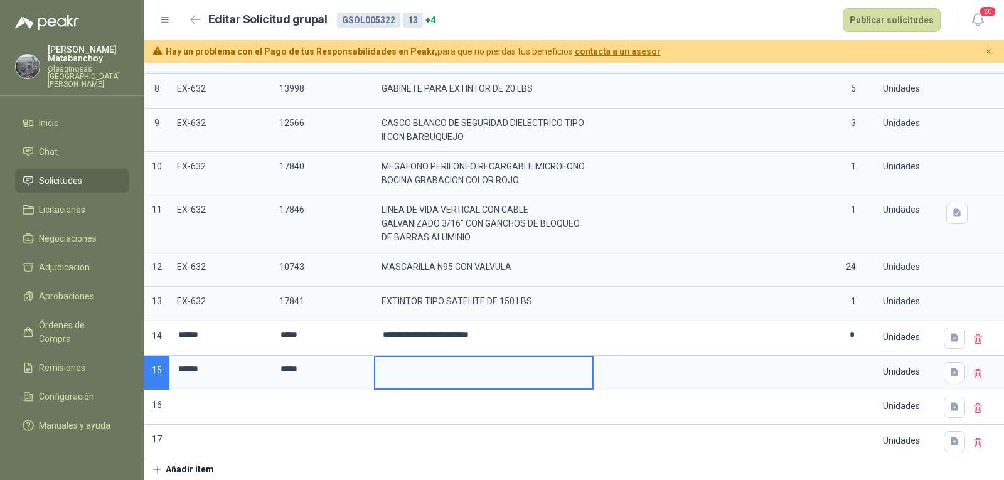
click at [395, 362] on input at bounding box center [483, 369] width 217 height 24
click at [838, 363] on input at bounding box center [838, 369] width 48 height 24
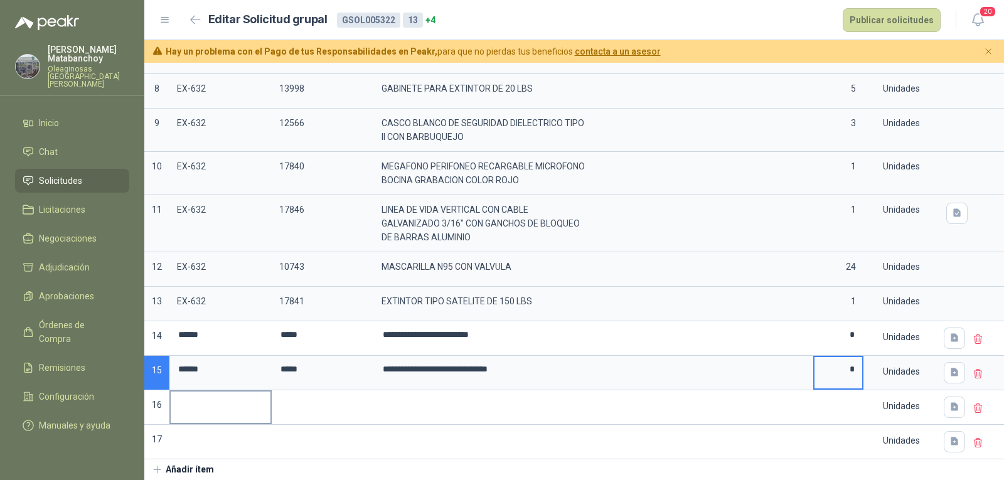
type input "*"
click at [219, 392] on input at bounding box center [221, 404] width 100 height 24
drag, startPoint x: 195, startPoint y: 365, endPoint x: 163, endPoint y: 365, distance: 32.0
click at [163, 365] on div "**********" at bounding box center [574, 133] width 860 height 652
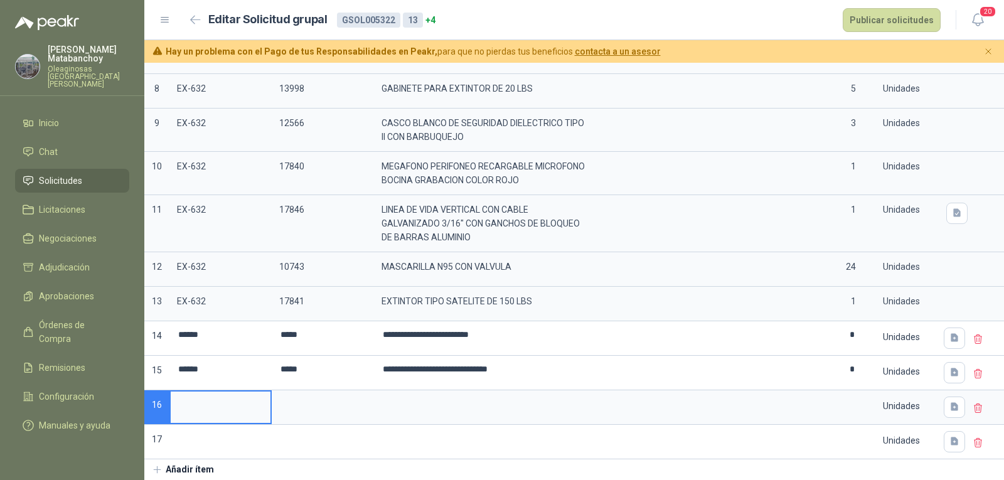
click at [214, 406] on input at bounding box center [221, 404] width 100 height 24
click at [294, 392] on input at bounding box center [323, 404] width 100 height 24
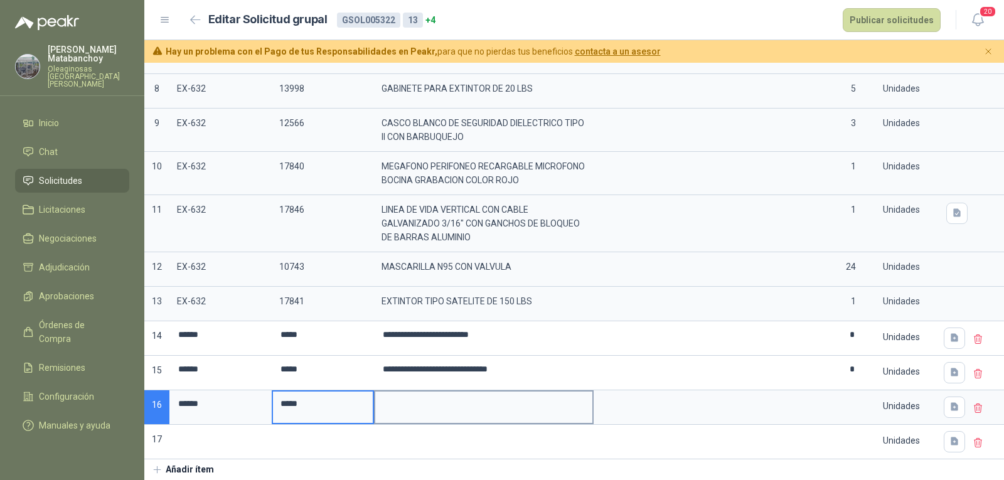
type input "*****"
click at [419, 392] on input at bounding box center [483, 404] width 217 height 24
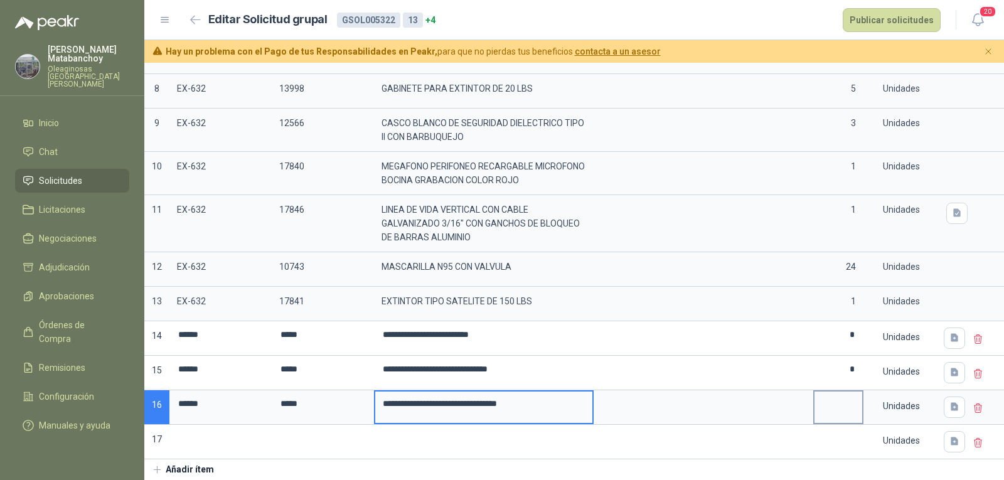
click at [841, 400] on input at bounding box center [838, 404] width 48 height 24
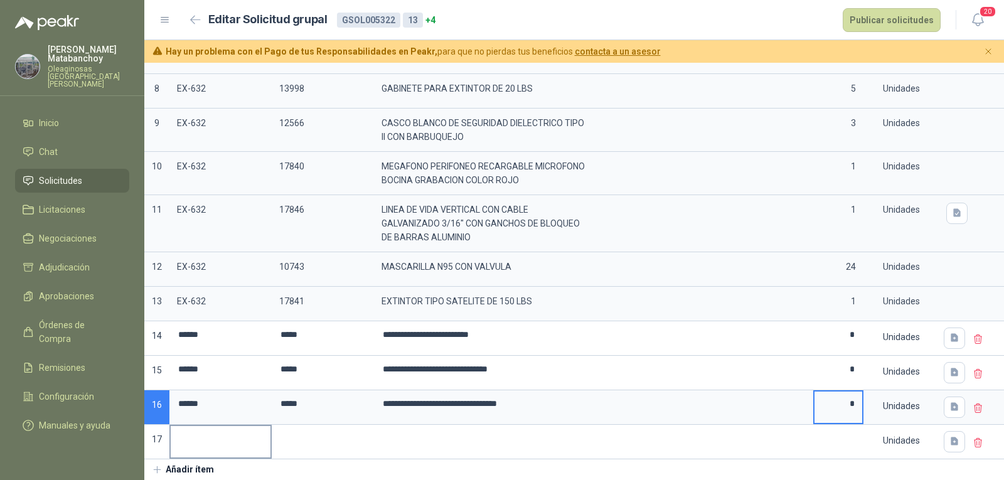
type input "*"
click at [229, 426] on input at bounding box center [221, 438] width 100 height 24
drag, startPoint x: 228, startPoint y: 395, endPoint x: 151, endPoint y: 396, distance: 77.8
click at [151, 396] on div "**********" at bounding box center [574, 133] width 860 height 652
click at [213, 438] on input at bounding box center [221, 438] width 100 height 24
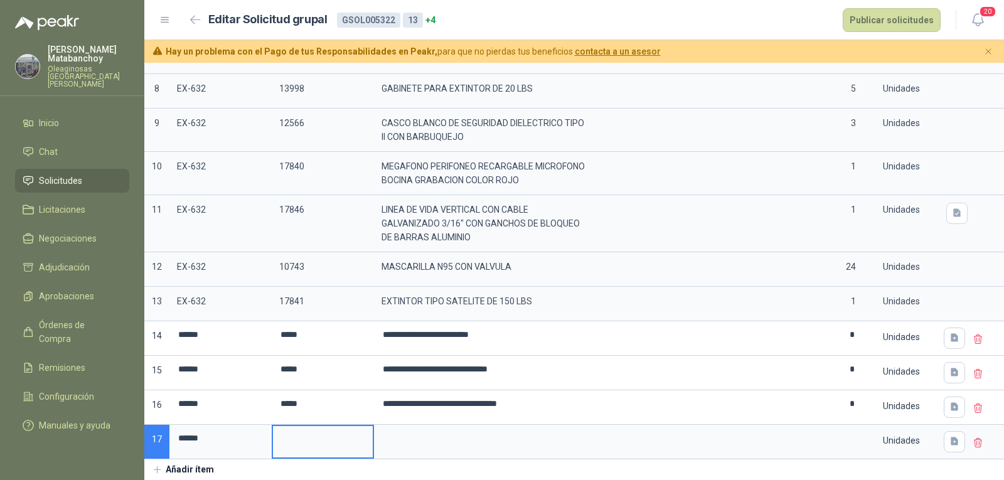
click at [311, 434] on input at bounding box center [323, 438] width 100 height 24
type input "*****"
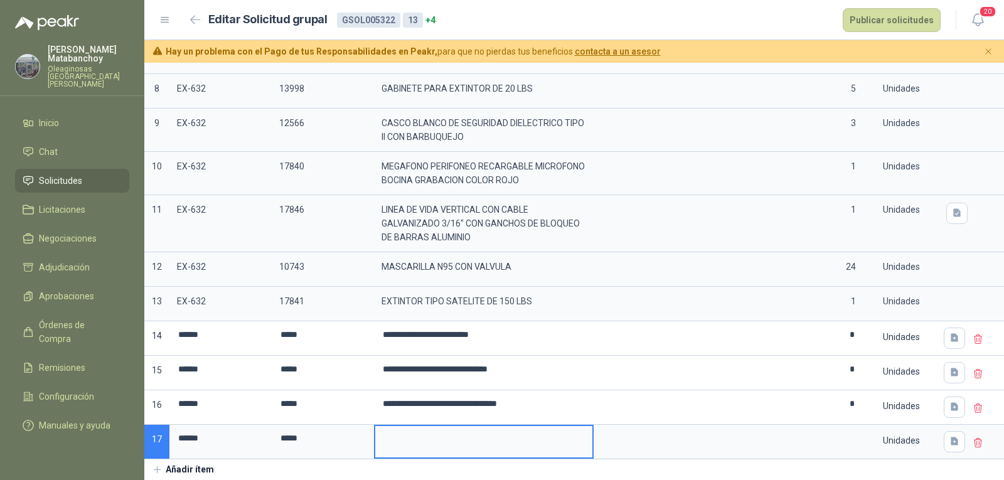
click at [492, 427] on input at bounding box center [483, 438] width 217 height 24
click at [826, 428] on input at bounding box center [838, 438] width 48 height 24
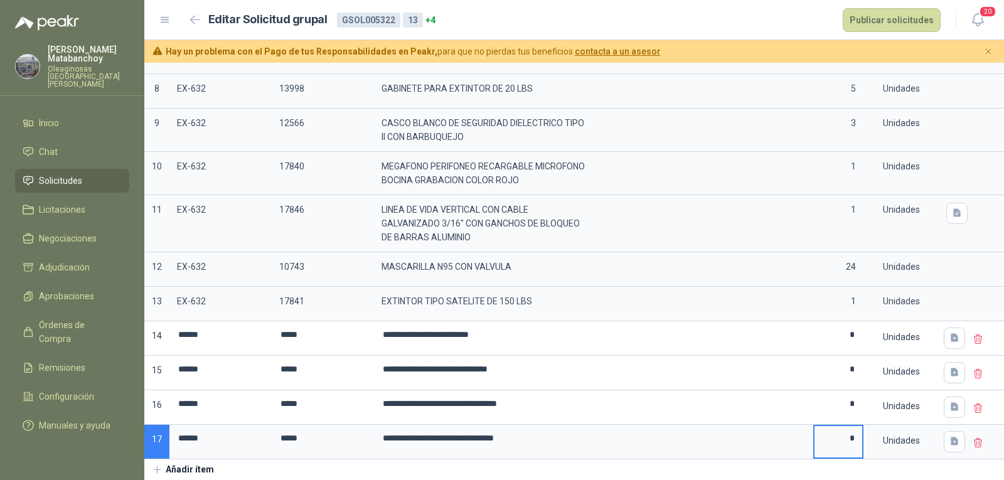
type input "*"
click at [203, 474] on button "Añadir ítem" at bounding box center [182, 469] width 77 height 21
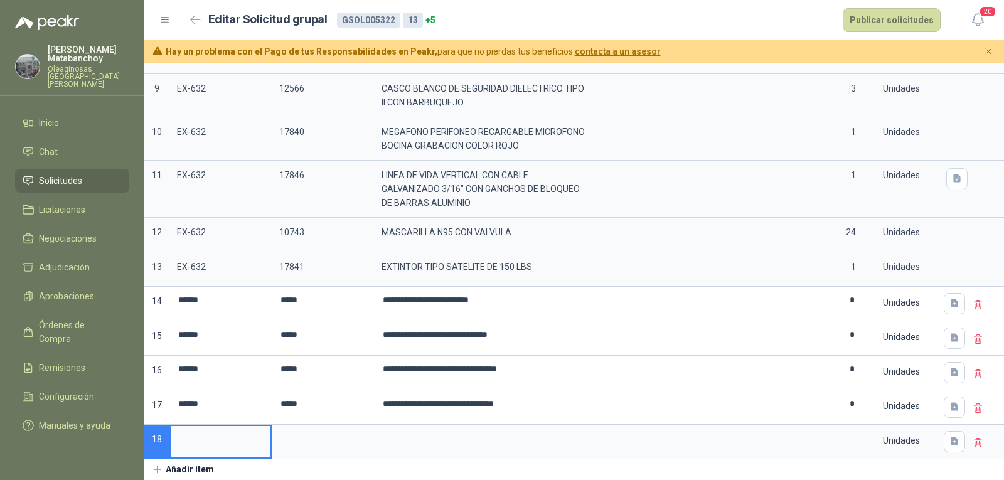
click at [191, 476] on button "Añadir ítem" at bounding box center [182, 469] width 77 height 21
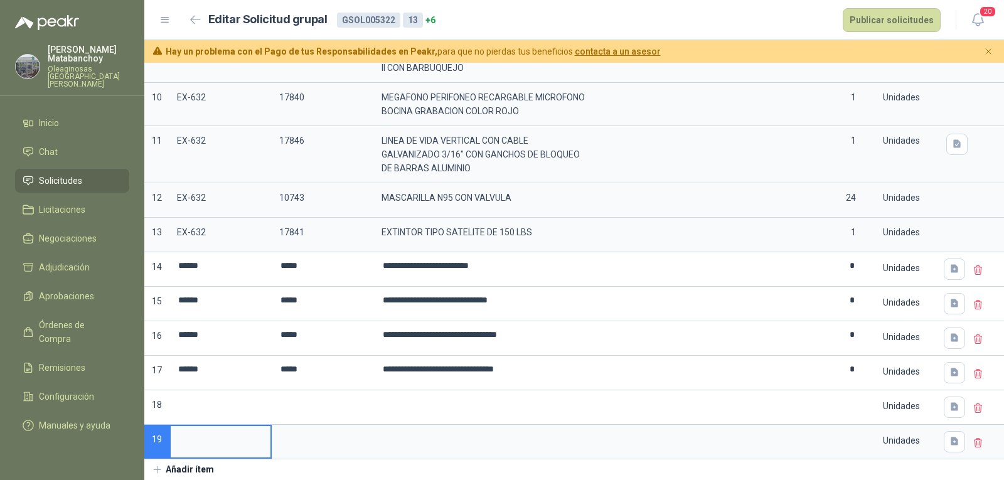
click at [192, 471] on button "Añadir ítem" at bounding box center [182, 469] width 77 height 21
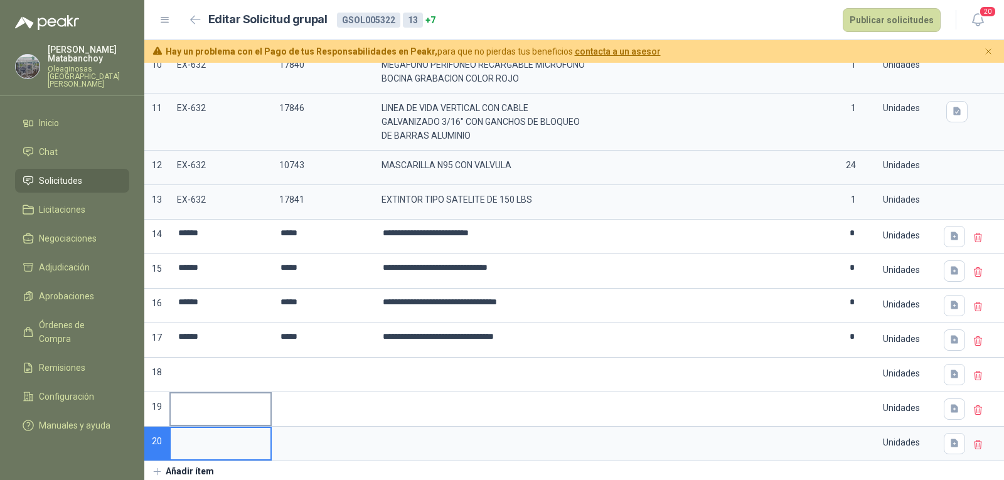
scroll to position [488, 0]
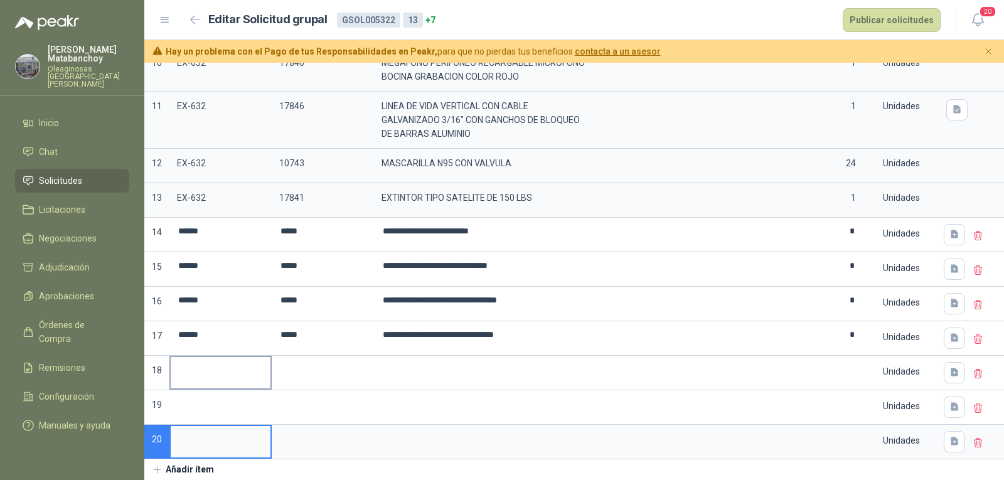
click at [207, 357] on input at bounding box center [221, 369] width 100 height 24
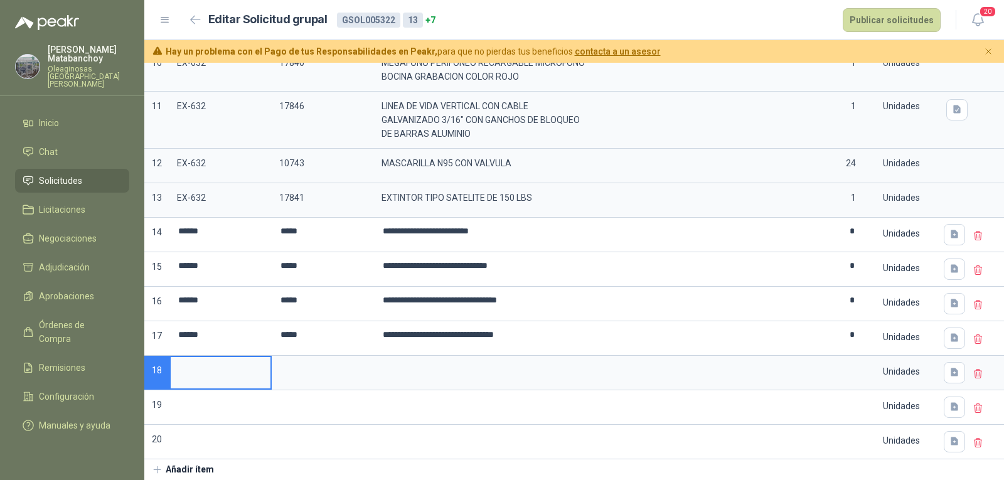
click at [226, 357] on input at bounding box center [221, 369] width 100 height 24
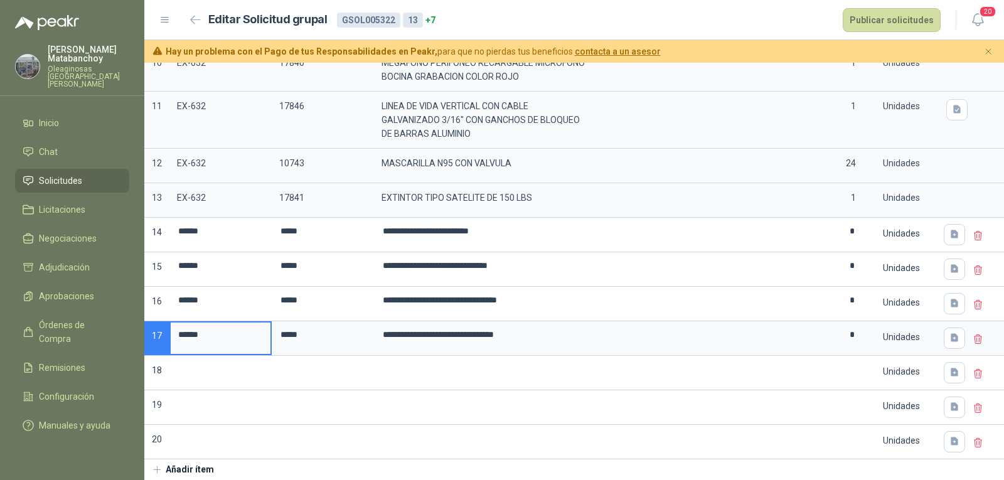
drag, startPoint x: 215, startPoint y: 328, endPoint x: 161, endPoint y: 332, distance: 53.5
click at [161, 332] on div "**********" at bounding box center [574, 81] width 860 height 755
click at [205, 363] on input at bounding box center [221, 369] width 100 height 24
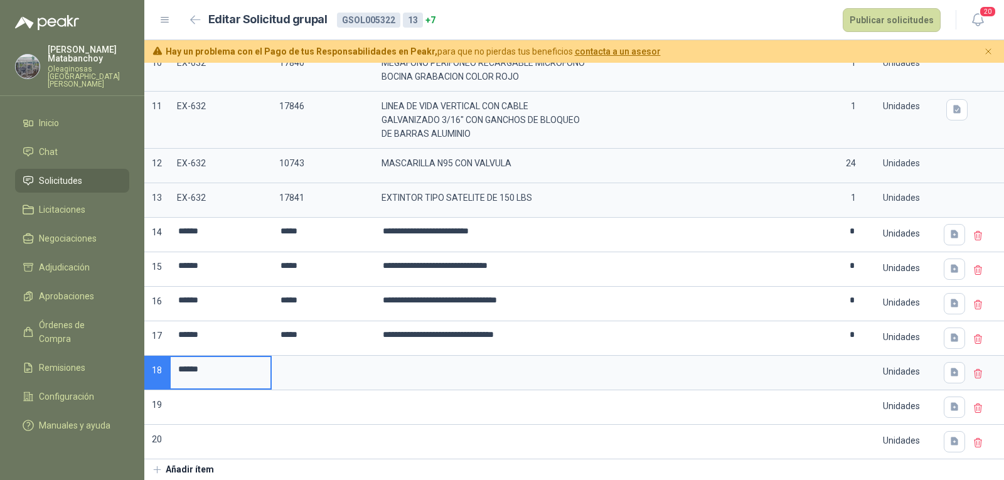
click at [315, 365] on input at bounding box center [323, 369] width 100 height 24
type input "*****"
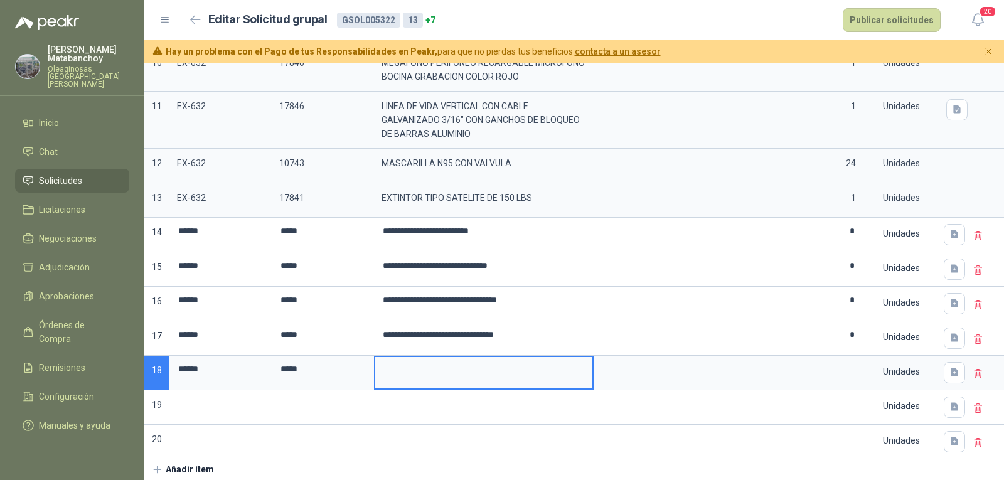
click at [478, 366] on input at bounding box center [483, 369] width 217 height 24
click at [830, 370] on input at bounding box center [838, 369] width 48 height 24
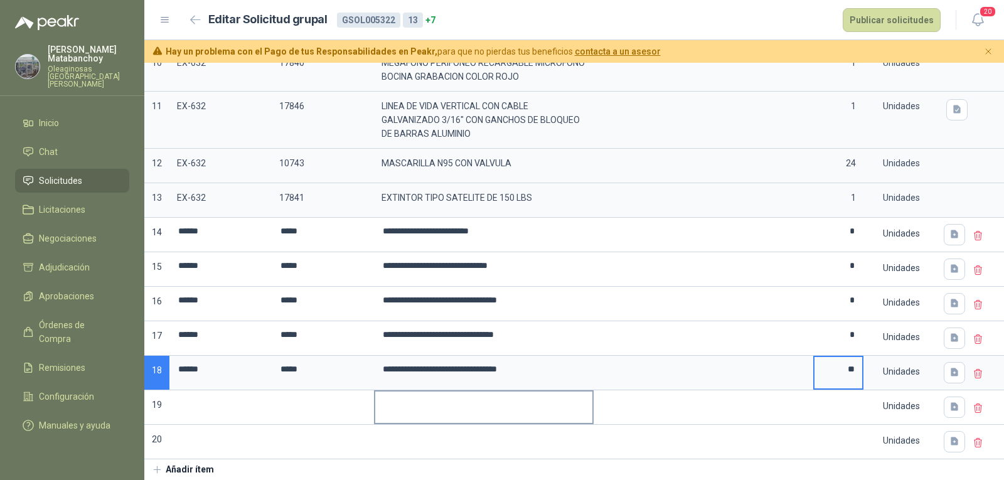
type input "**"
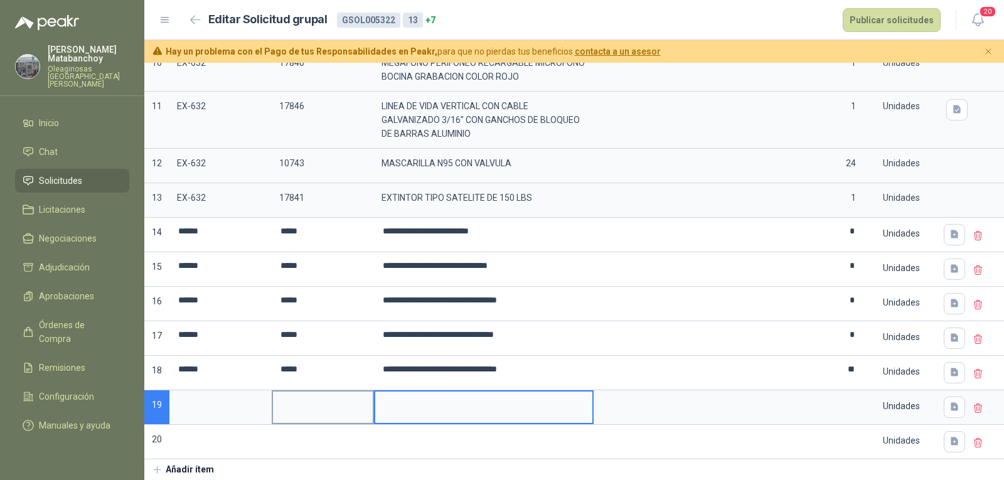
drag, startPoint x: 375, startPoint y: 392, endPoint x: 311, endPoint y: 392, distance: 64.0
click at [375, 392] on input at bounding box center [483, 404] width 217 height 24
click at [265, 397] on input at bounding box center [221, 404] width 100 height 24
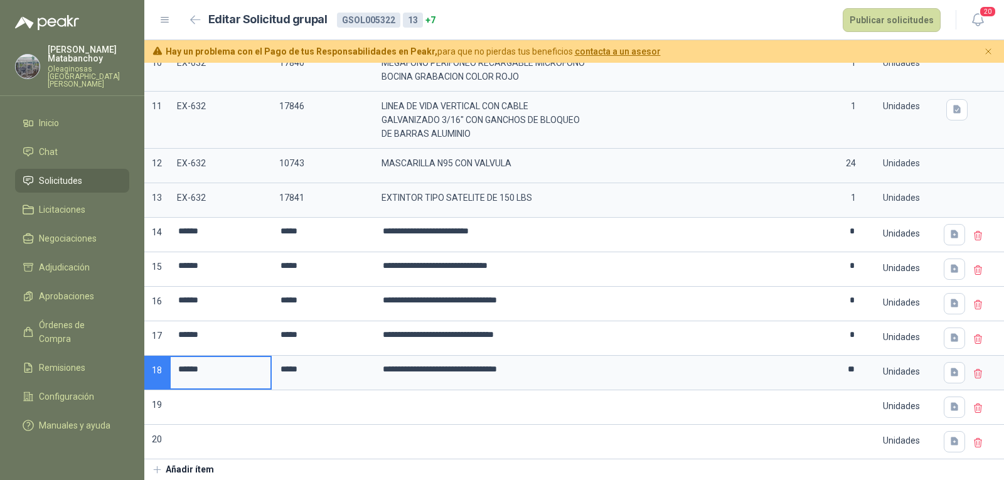
drag, startPoint x: 218, startPoint y: 363, endPoint x: 169, endPoint y: 367, distance: 48.5
click at [168, 366] on div "**********" at bounding box center [574, 81] width 860 height 755
click at [209, 395] on input at bounding box center [221, 404] width 100 height 24
click at [305, 368] on input "*****" at bounding box center [323, 369] width 100 height 24
click at [306, 397] on input at bounding box center [323, 404] width 100 height 24
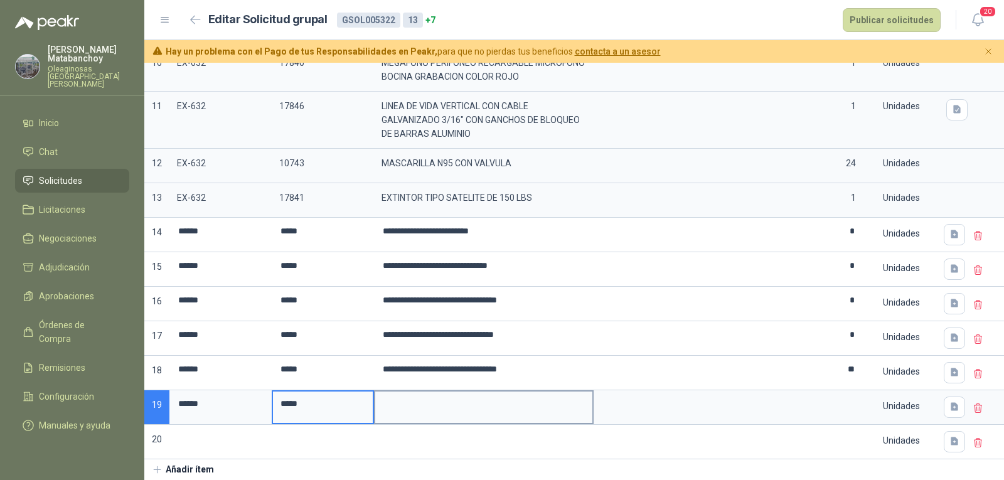
type input "*****"
click at [425, 392] on input at bounding box center [483, 404] width 217 height 24
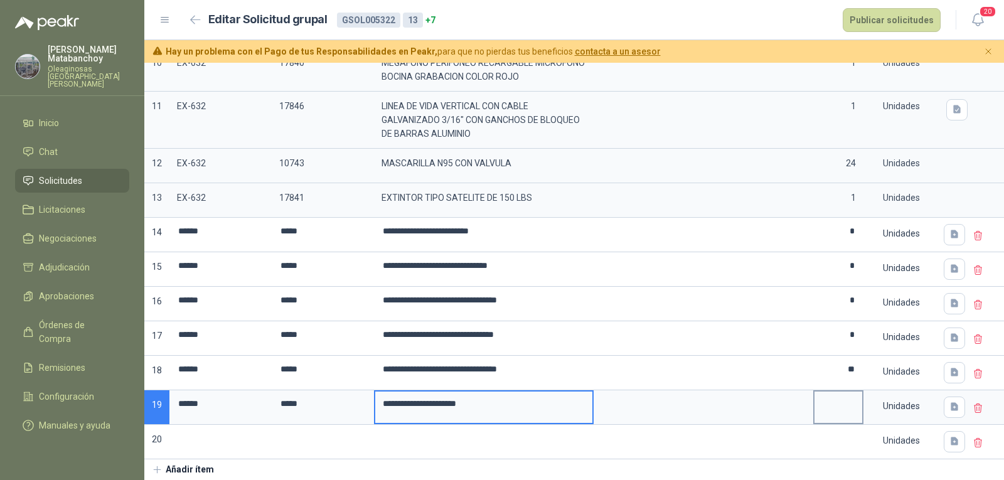
click at [831, 407] on label at bounding box center [838, 407] width 48 height 31
click at [592, 407] on input "**********" at bounding box center [483, 404] width 217 height 24
click at [833, 402] on input at bounding box center [838, 404] width 48 height 24
type input "*"
click at [444, 426] on input at bounding box center [483, 438] width 217 height 24
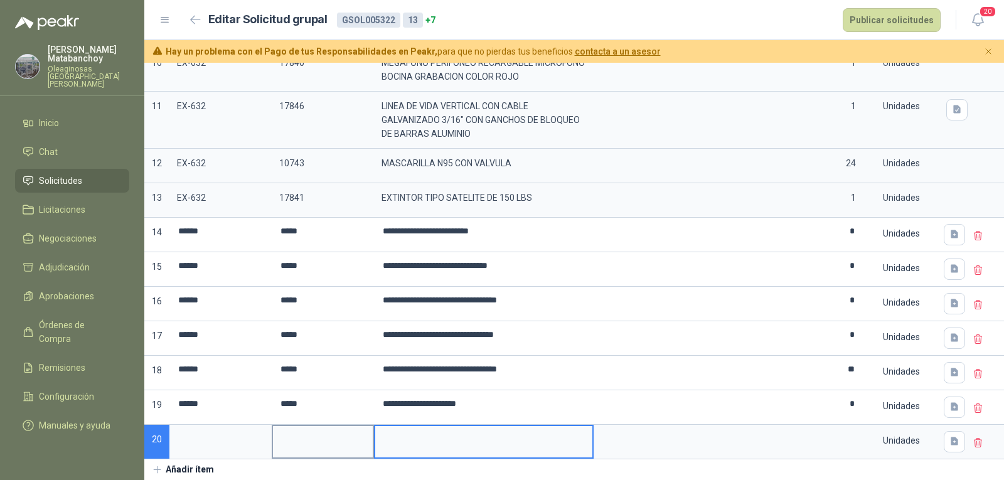
click at [301, 431] on input at bounding box center [323, 438] width 100 height 24
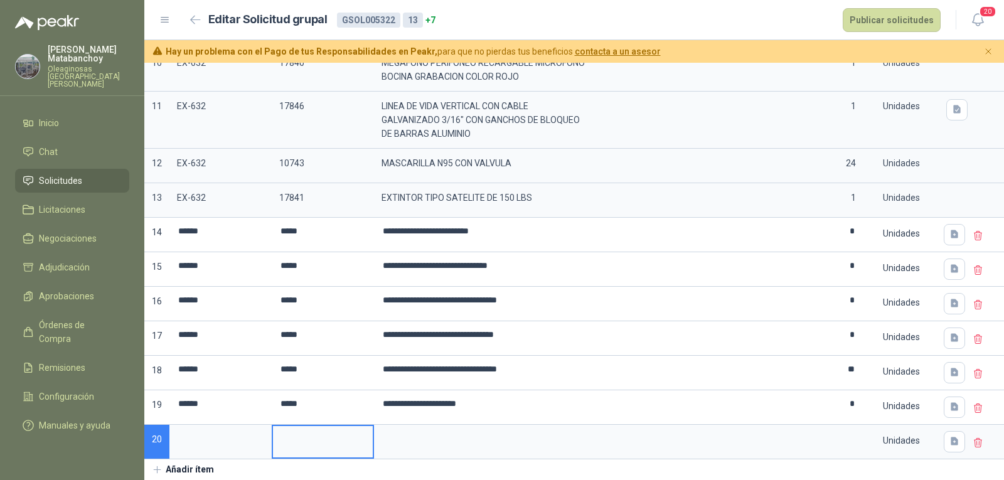
click at [977, 434] on div at bounding box center [987, 442] width 34 height 35
click at [973, 437] on icon at bounding box center [978, 442] width 11 height 11
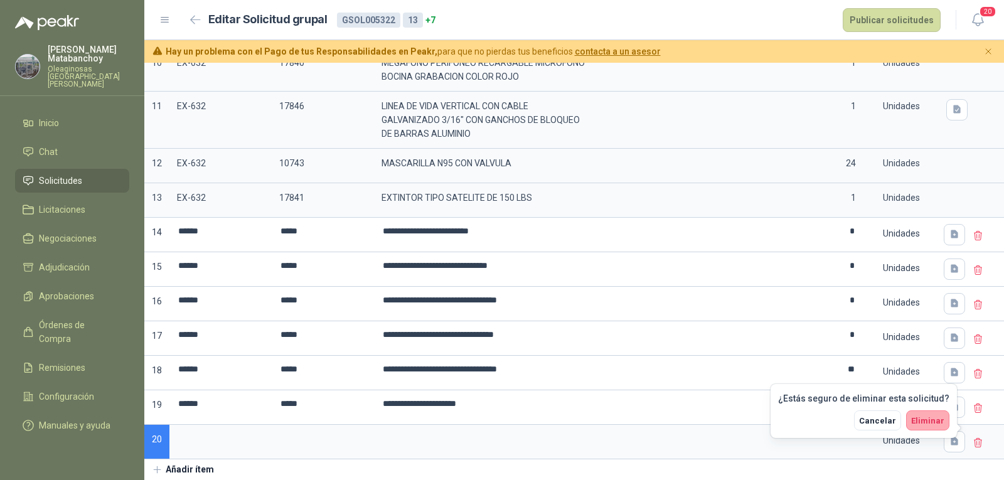
click at [937, 423] on span "Eliminar" at bounding box center [927, 420] width 33 height 9
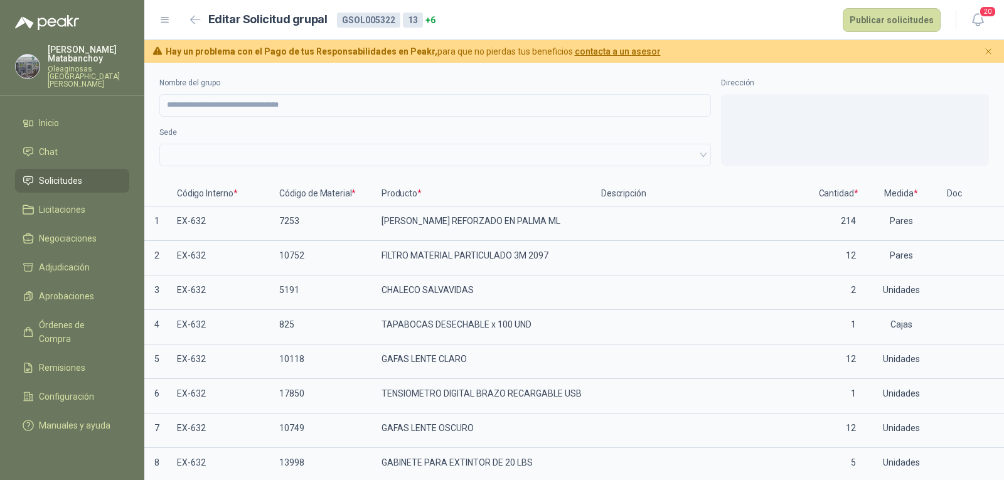
scroll to position [0, 0]
click at [857, 18] on button "Publicar solicitudes" at bounding box center [892, 20] width 98 height 24
click at [222, 161] on span at bounding box center [435, 155] width 536 height 19
click at [222, 157] on span at bounding box center [435, 155] width 536 height 19
click at [672, 147] on span at bounding box center [435, 155] width 536 height 19
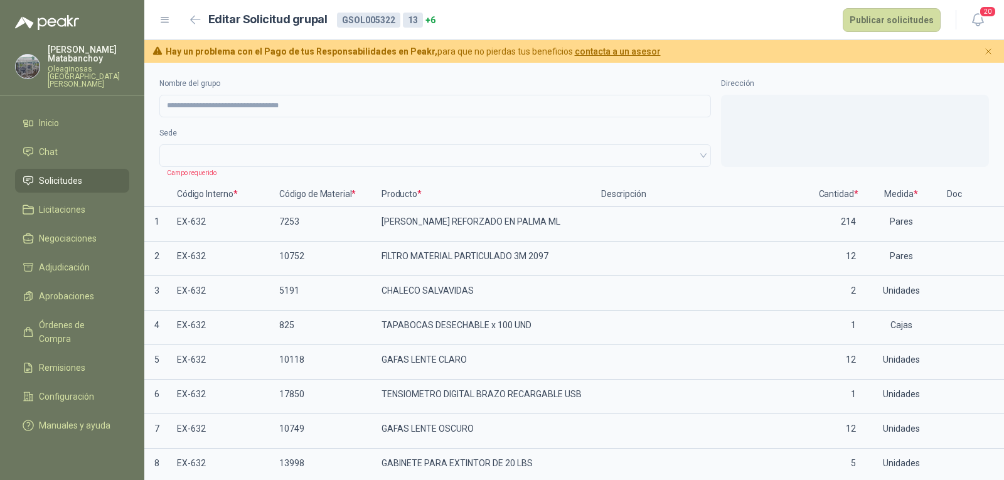
click at [684, 154] on span at bounding box center [435, 155] width 536 height 19
click at [684, 156] on span at bounding box center [435, 155] width 536 height 19
click at [684, 157] on span at bounding box center [435, 155] width 536 height 19
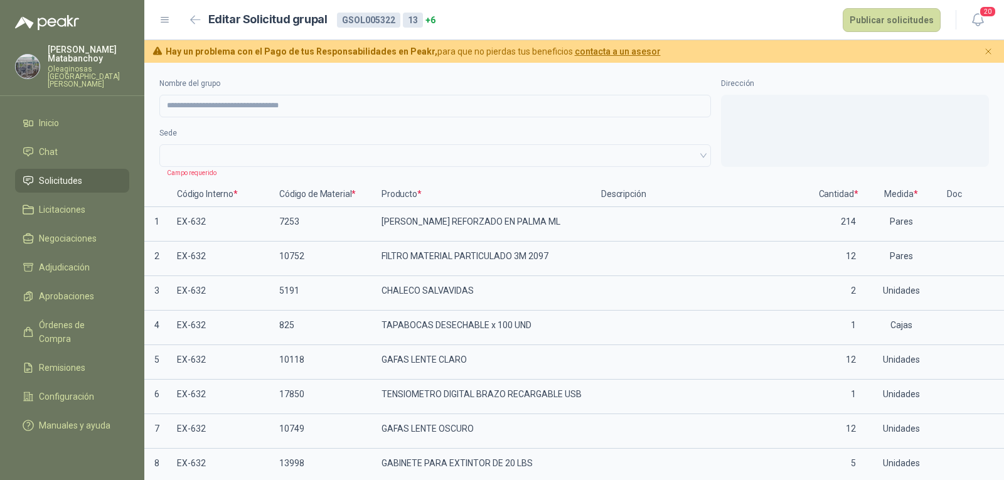
click at [684, 157] on span at bounding box center [435, 155] width 536 height 19
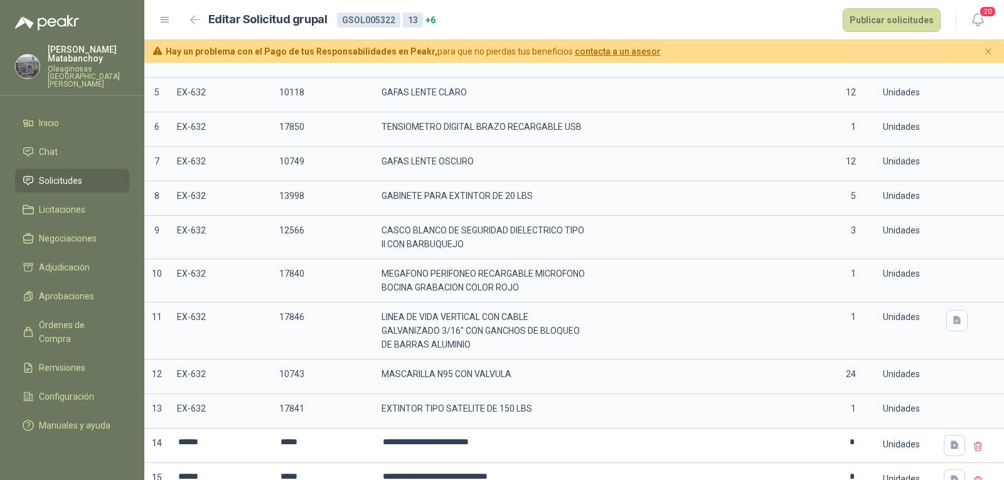
scroll to position [14, 0]
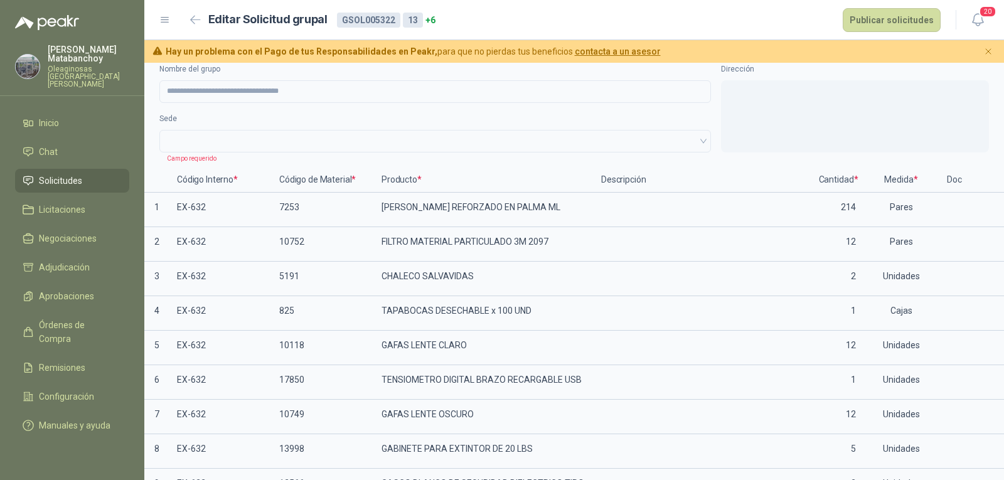
click at [867, 34] on header "Editar Solicitud grupal GSOL005322 13 + 6 Publicar solicitudes 20" at bounding box center [574, 20] width 860 height 40
click at [879, 28] on button "Publicar solicitudes" at bounding box center [892, 20] width 98 height 24
click at [500, 129] on div "Sede Campo requerido" at bounding box center [435, 133] width 552 height 40
click at [262, 147] on span at bounding box center [435, 141] width 536 height 19
click at [223, 146] on span at bounding box center [435, 141] width 536 height 19
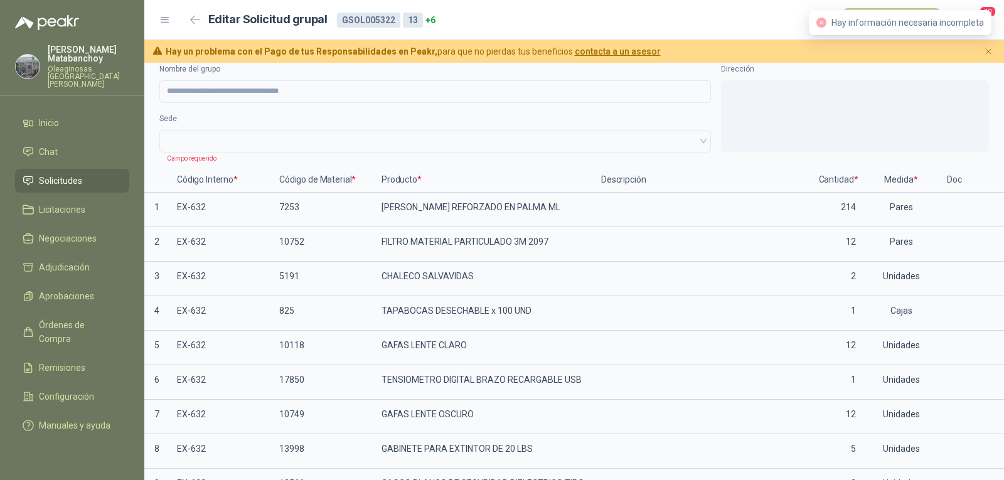
click at [210, 147] on span at bounding box center [435, 141] width 536 height 19
click at [206, 147] on span at bounding box center [435, 141] width 536 height 19
click at [208, 146] on span at bounding box center [435, 141] width 536 height 19
click at [208, 145] on span at bounding box center [435, 141] width 536 height 19
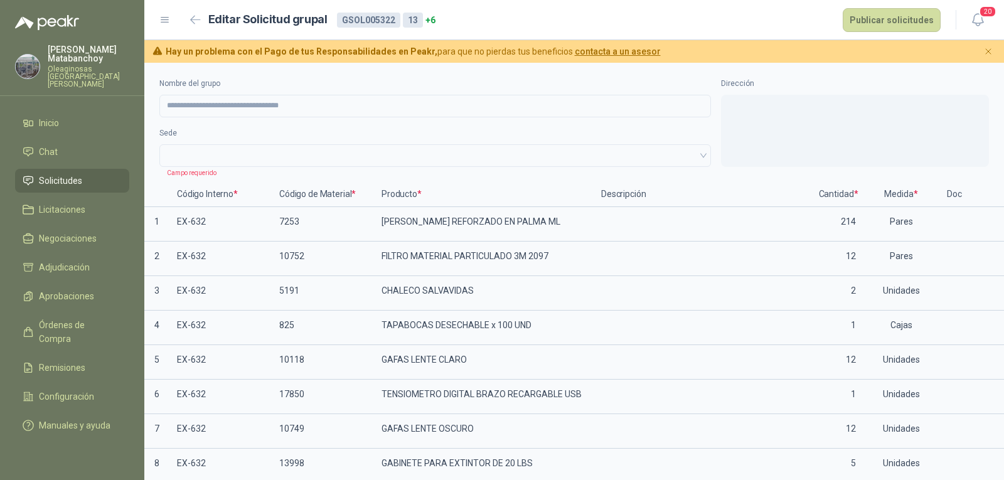
click at [991, 50] on icon "Cerrar" at bounding box center [988, 51] width 11 height 11
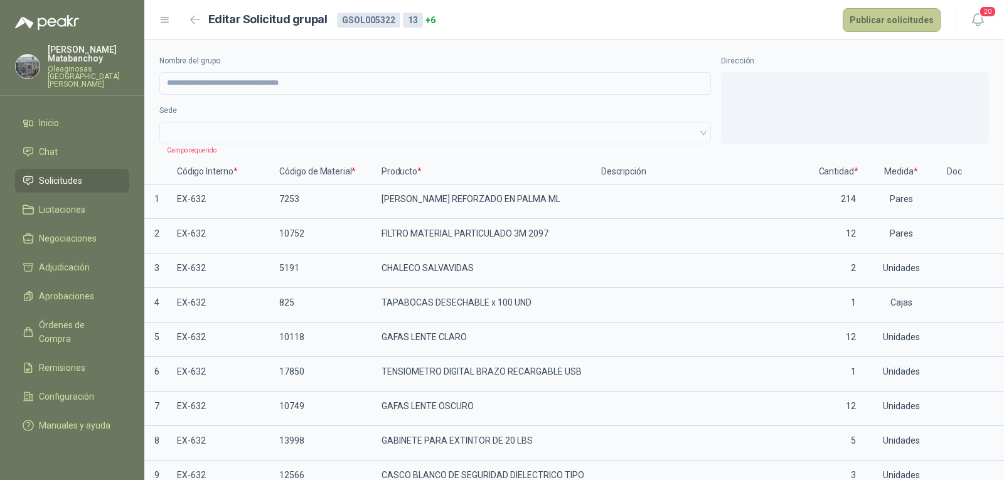
click at [915, 14] on button "Publicar solicitudes" at bounding box center [892, 20] width 98 height 24
click at [915, 14] on body "**********" at bounding box center [502, 240] width 1004 height 480
click at [629, 134] on span at bounding box center [435, 133] width 536 height 19
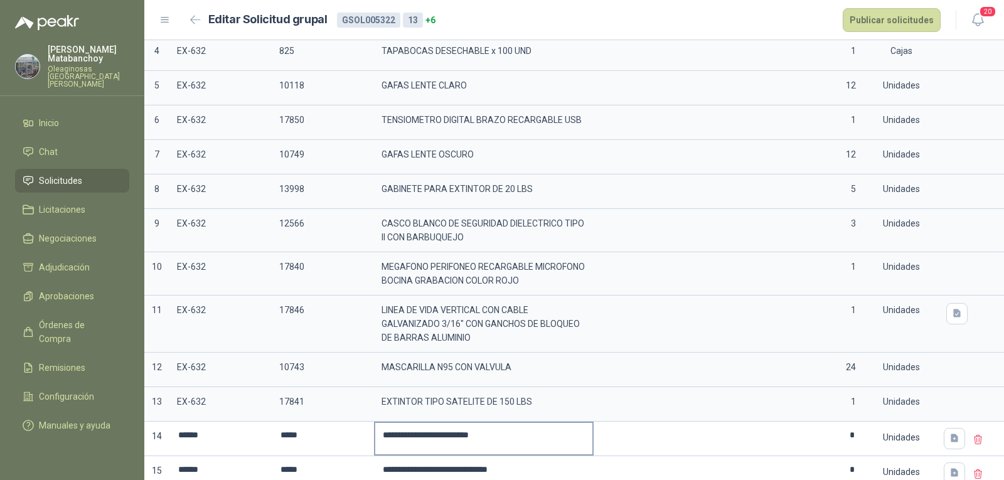
scroll to position [431, 0]
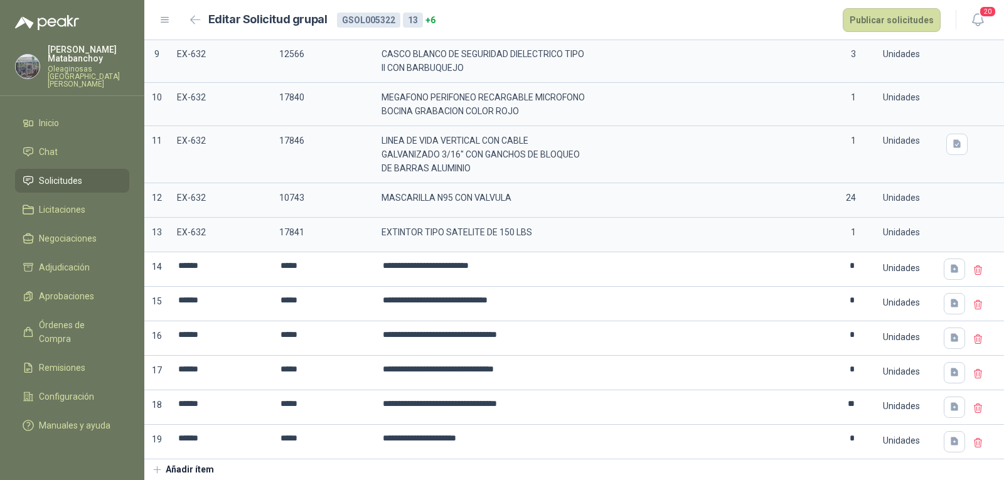
click at [974, 265] on icon at bounding box center [978, 269] width 8 height 9
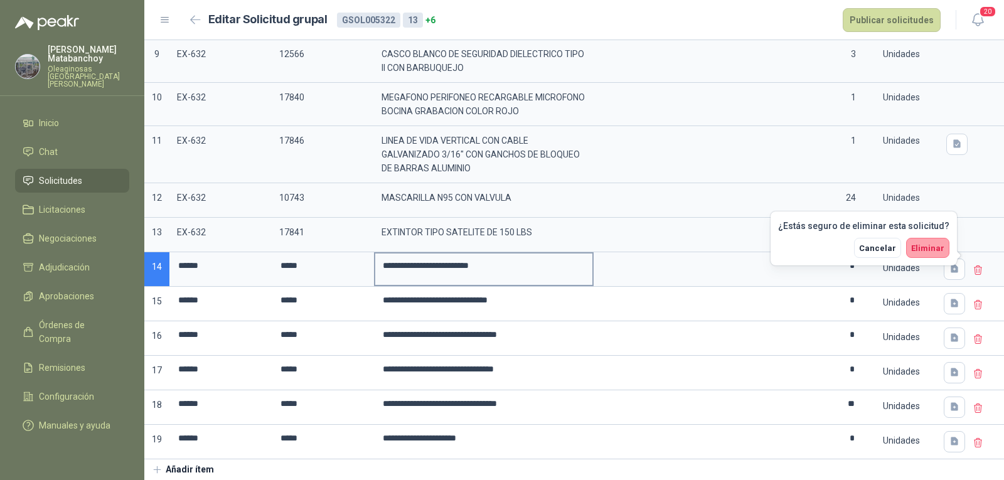
click at [539, 268] on input "**********" at bounding box center [483, 266] width 217 height 24
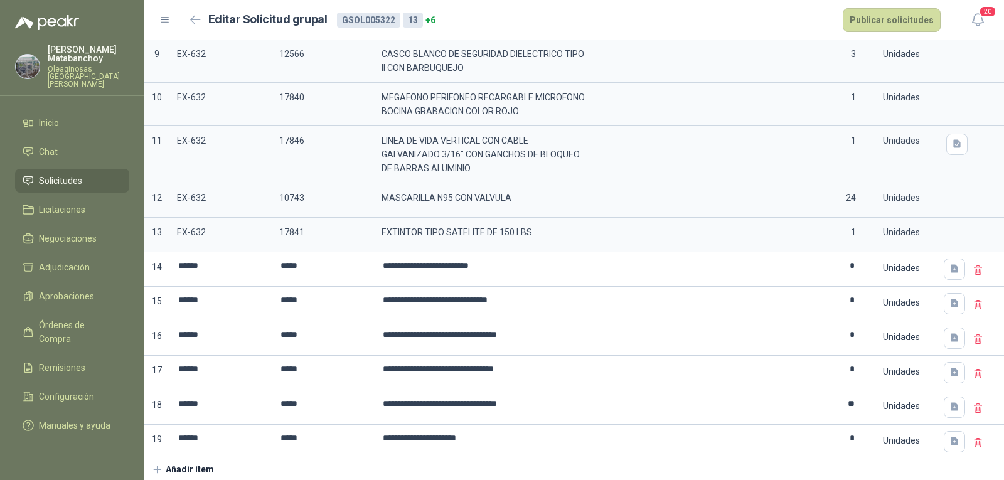
click at [111, 432] on menu "Tatiana Matabanchoy Oleaginosas San Fernando Inicio Chat Solicitudes Licitacion…" at bounding box center [72, 240] width 144 height 480
click at [973, 265] on icon at bounding box center [978, 270] width 11 height 11
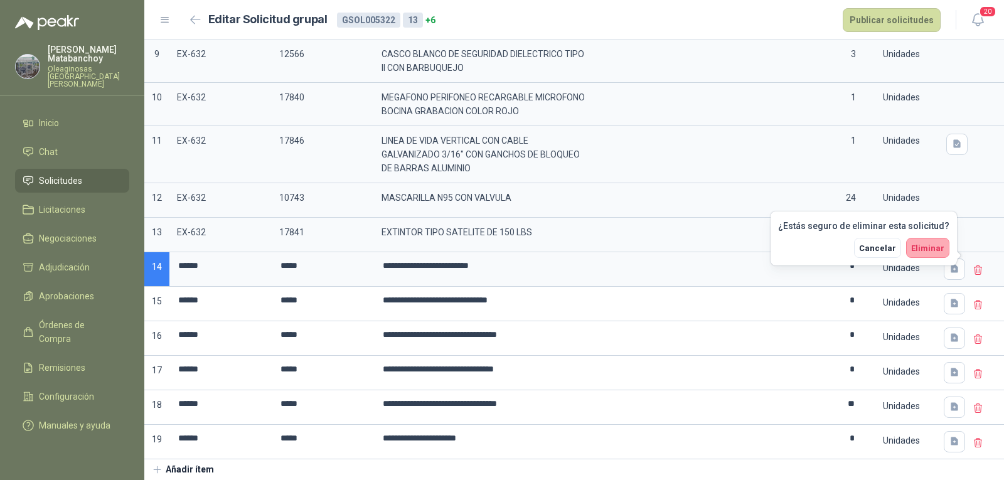
click at [932, 250] on span "Eliminar" at bounding box center [927, 247] width 33 height 9
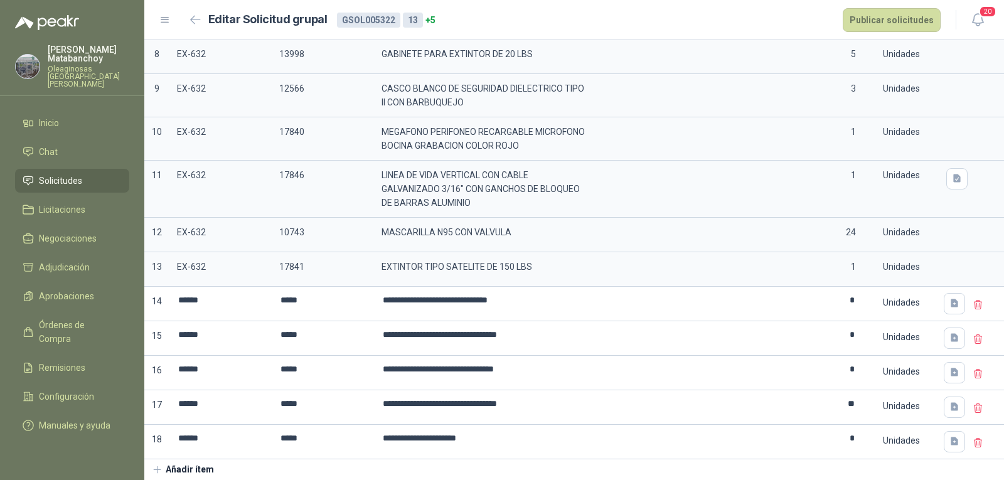
click at [973, 299] on icon at bounding box center [978, 304] width 11 height 11
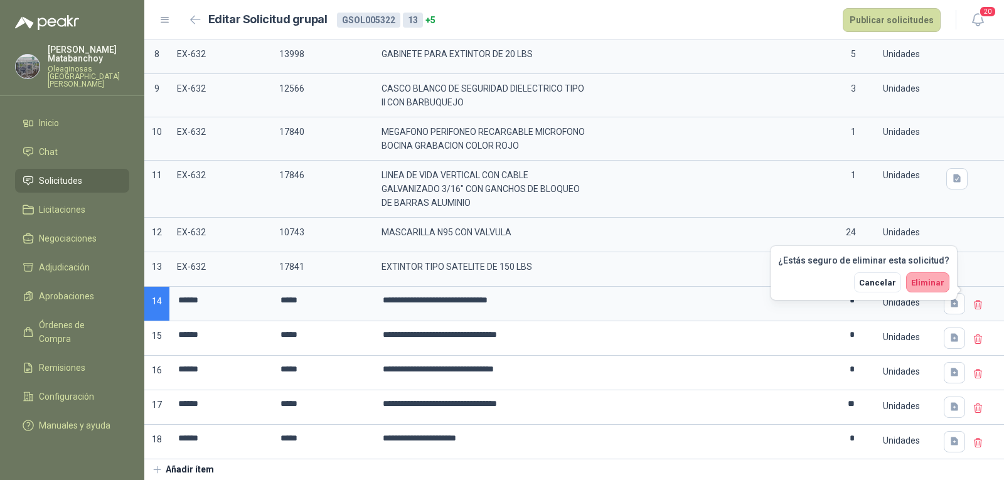
drag, startPoint x: 933, startPoint y: 284, endPoint x: 939, endPoint y: 287, distance: 6.8
click at [934, 284] on span "Eliminar" at bounding box center [927, 282] width 33 height 9
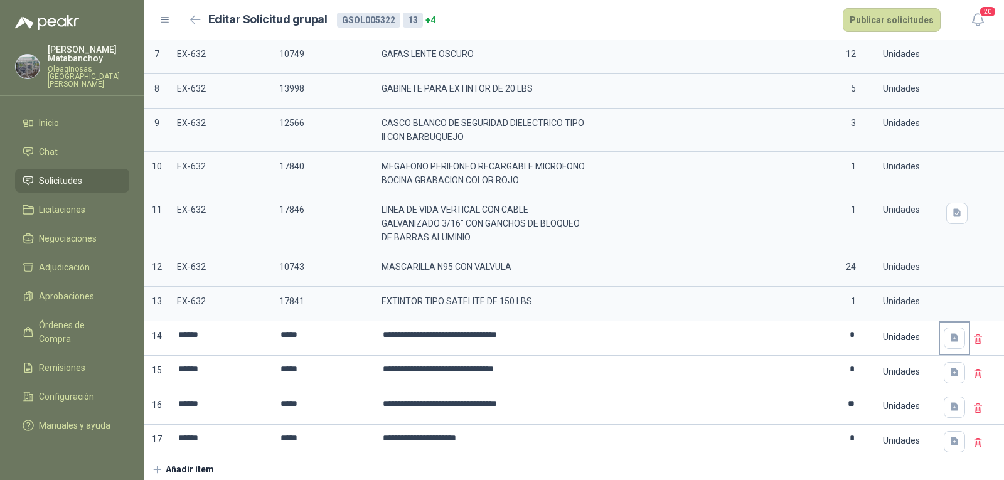
scroll to position [362, 0]
click at [970, 323] on div at bounding box center [987, 338] width 34 height 35
click at [973, 334] on icon at bounding box center [978, 339] width 11 height 11
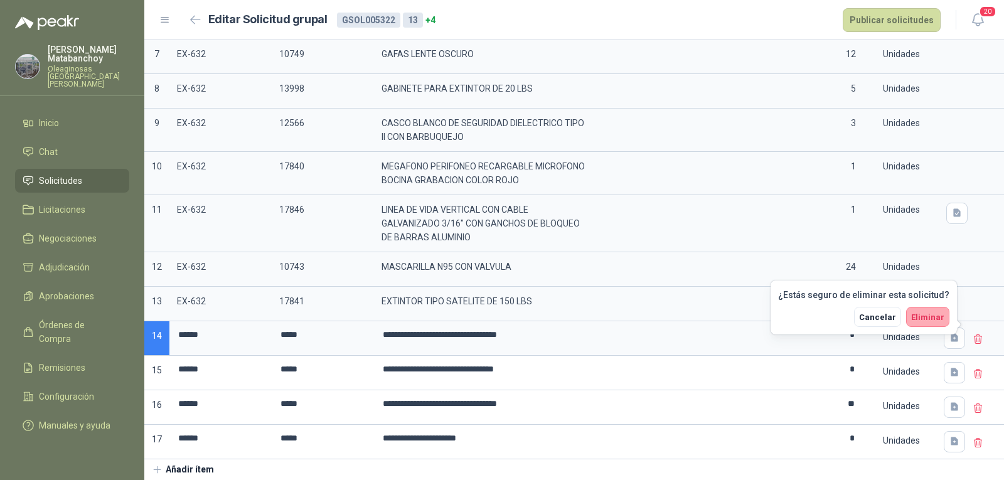
click at [931, 319] on span "Eliminar" at bounding box center [927, 316] width 33 height 9
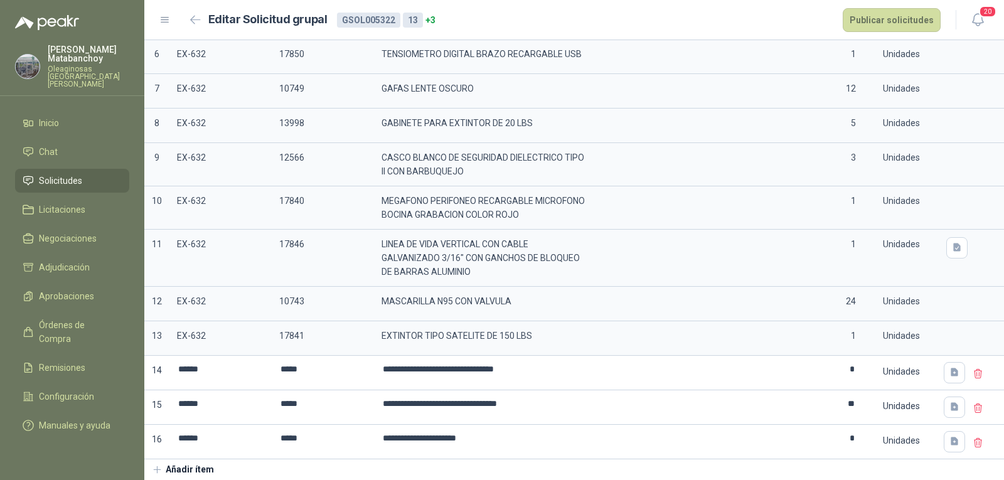
click at [973, 368] on icon at bounding box center [978, 373] width 11 height 11
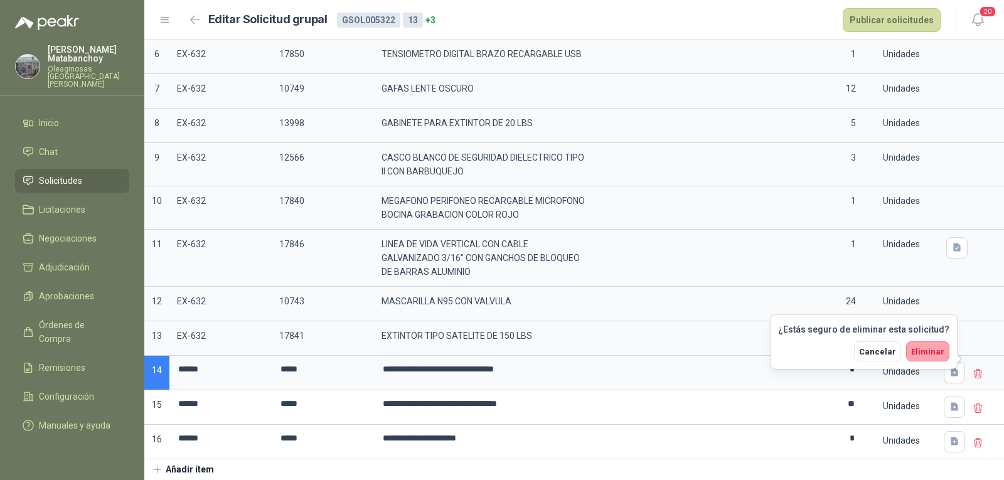
drag, startPoint x: 936, startPoint y: 357, endPoint x: 961, endPoint y: 376, distance: 31.8
click at [941, 360] on button "Eliminar" at bounding box center [927, 351] width 43 height 20
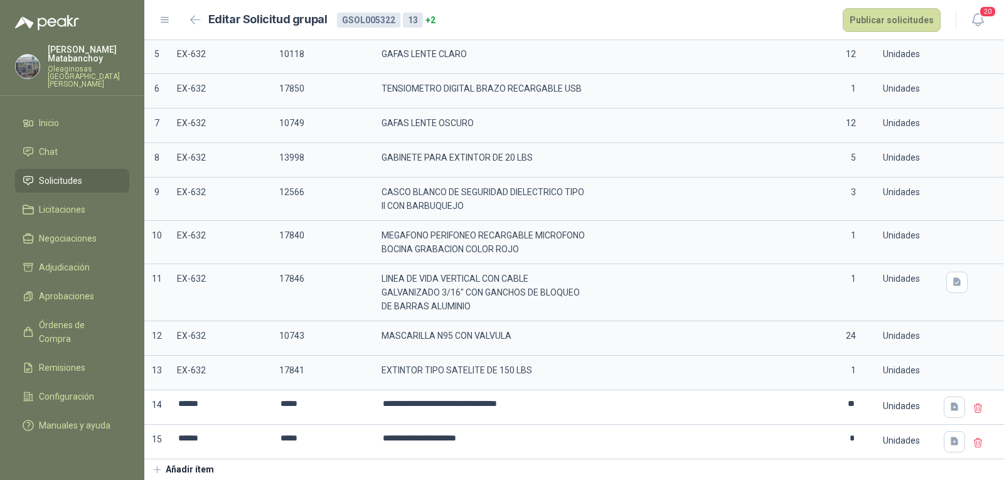
scroll to position [293, 0]
click at [974, 403] on icon at bounding box center [978, 407] width 8 height 9
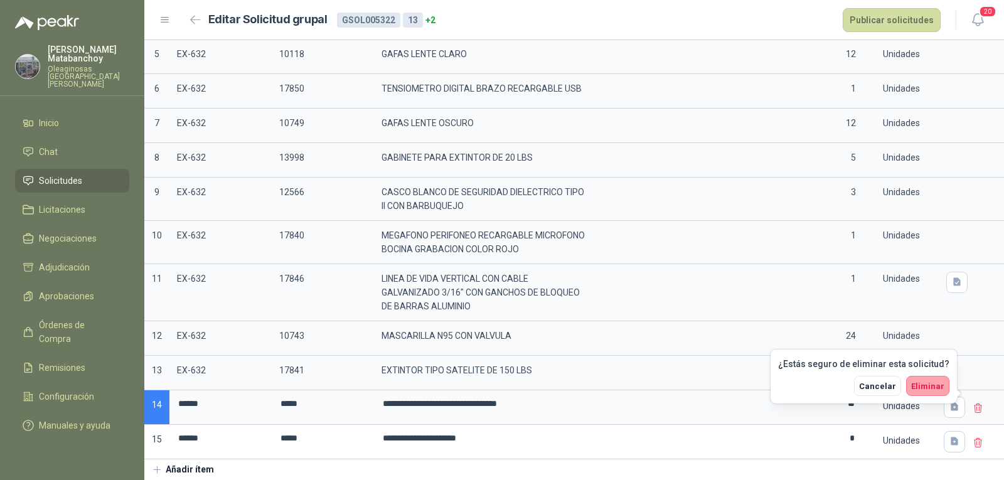
click at [950, 389] on div "¿Estás seguro de eliminar esta solicitud? Cancelar Eliminar" at bounding box center [864, 377] width 186 height 54
click at [937, 393] on button "Eliminar" at bounding box center [927, 386] width 43 height 20
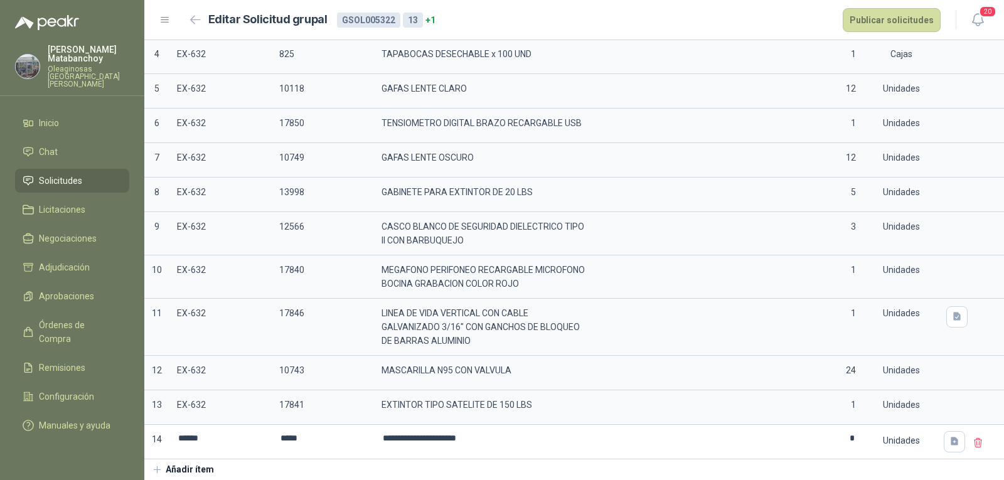
click at [973, 437] on icon at bounding box center [978, 442] width 11 height 11
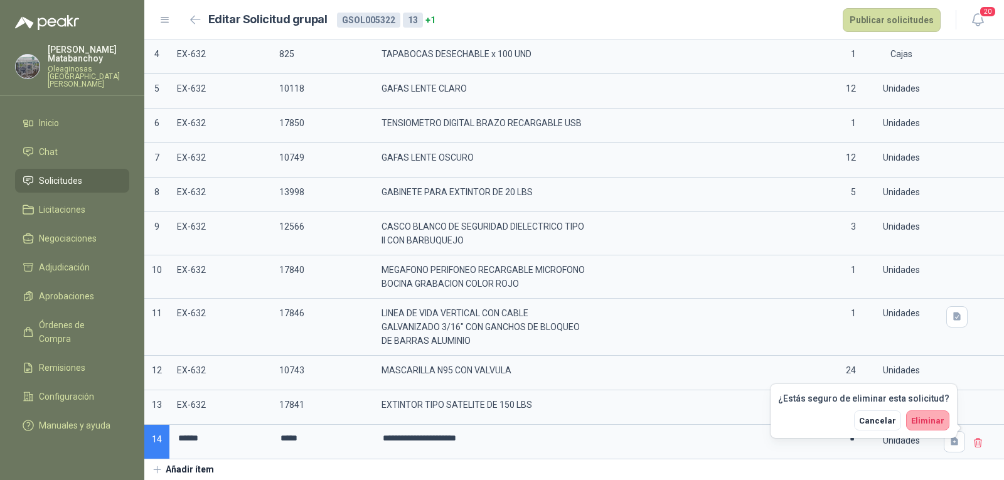
click at [922, 416] on span "Eliminar" at bounding box center [927, 420] width 33 height 9
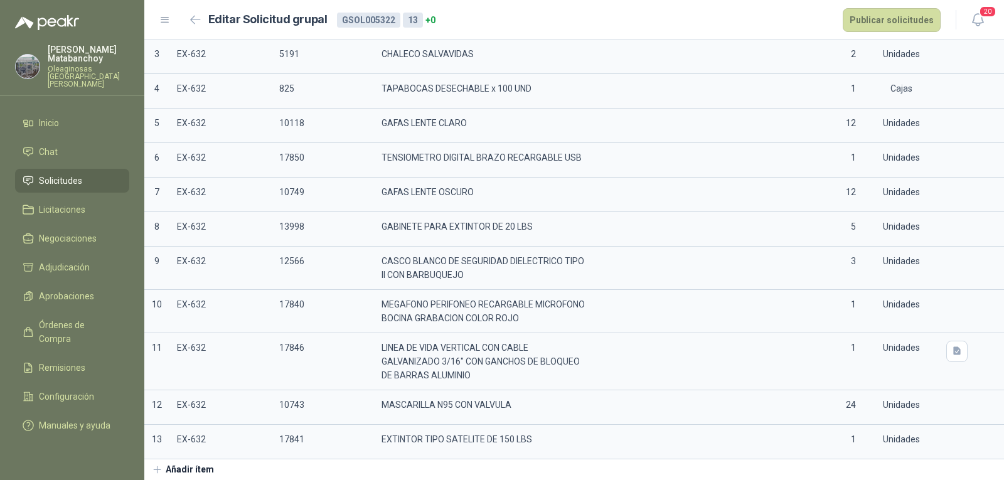
scroll to position [0, 0]
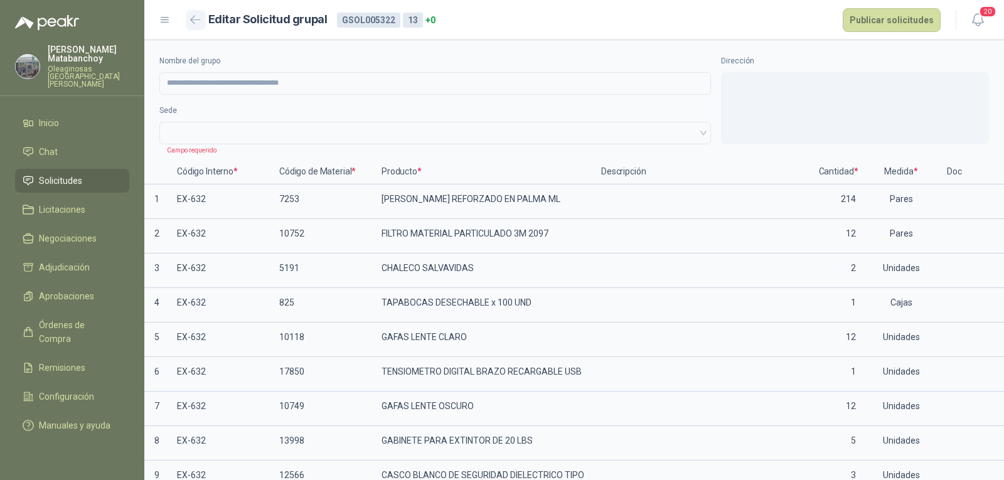
click at [186, 21] on button "button" at bounding box center [196, 20] width 20 height 20
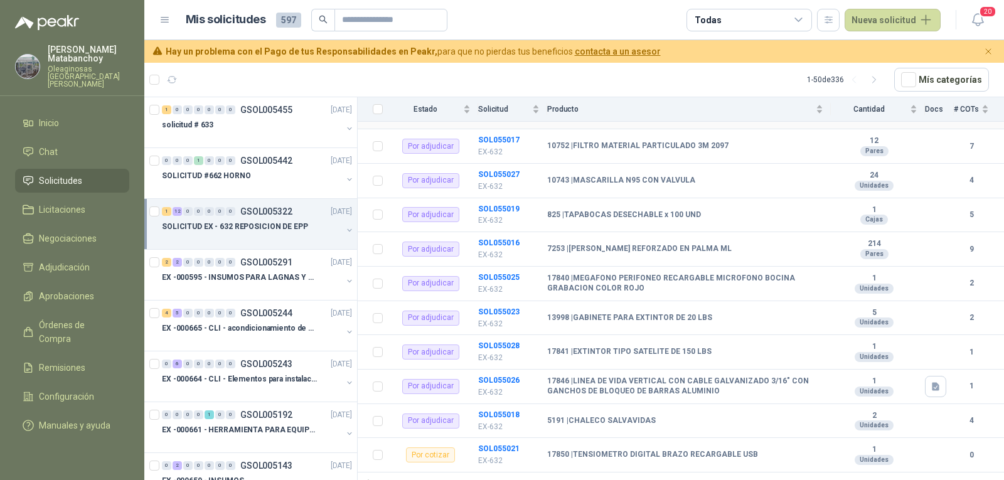
scroll to position [241, 0]
click at [259, 335] on div "EX -000665 - CLI - acondicionamiento de caja para" at bounding box center [252, 328] width 180 height 15
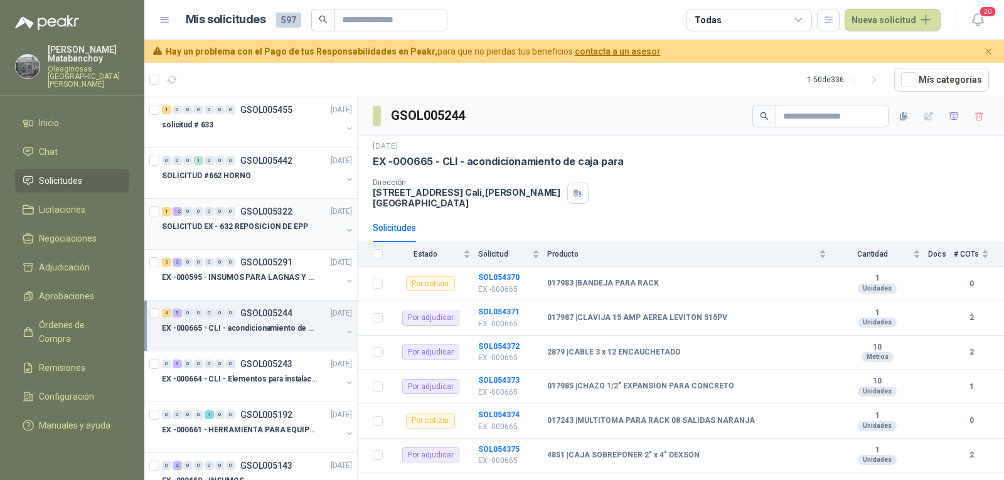
click at [272, 227] on p "SOLICITUD EX - 632 REPOSICION DE EPP" at bounding box center [235, 227] width 146 height 12
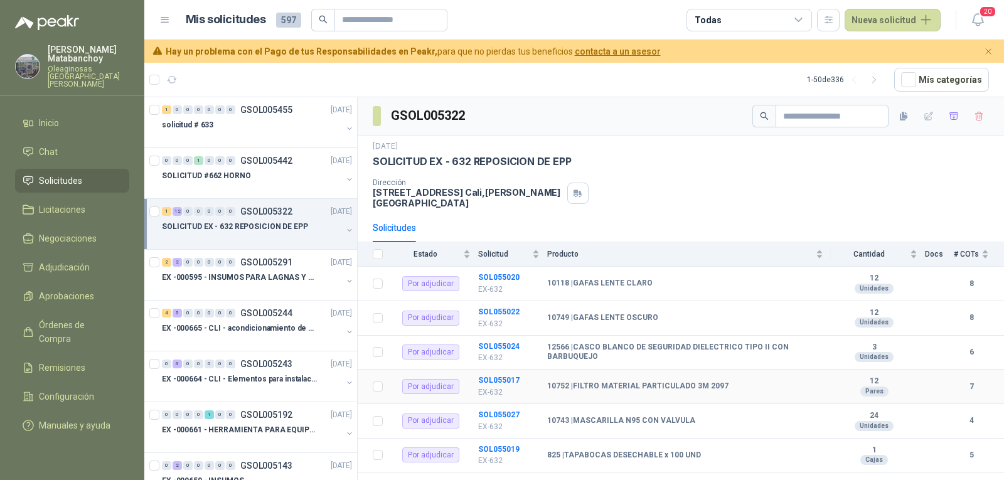
scroll to position [241, 0]
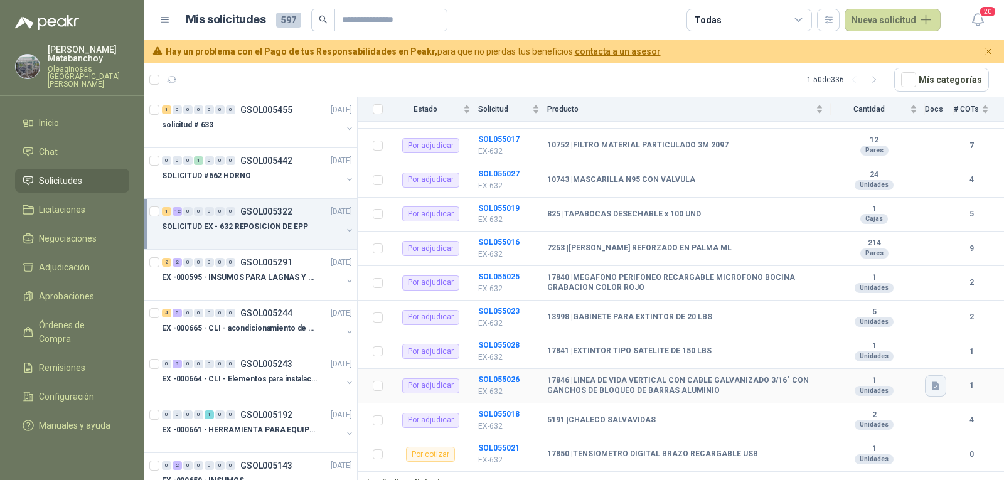
click at [932, 382] on icon "button" at bounding box center [936, 386] width 8 height 8
click at [855, 353] on button "Captura de pantalla 2025-09-05 140536.png" at bounding box center [849, 349] width 158 height 13
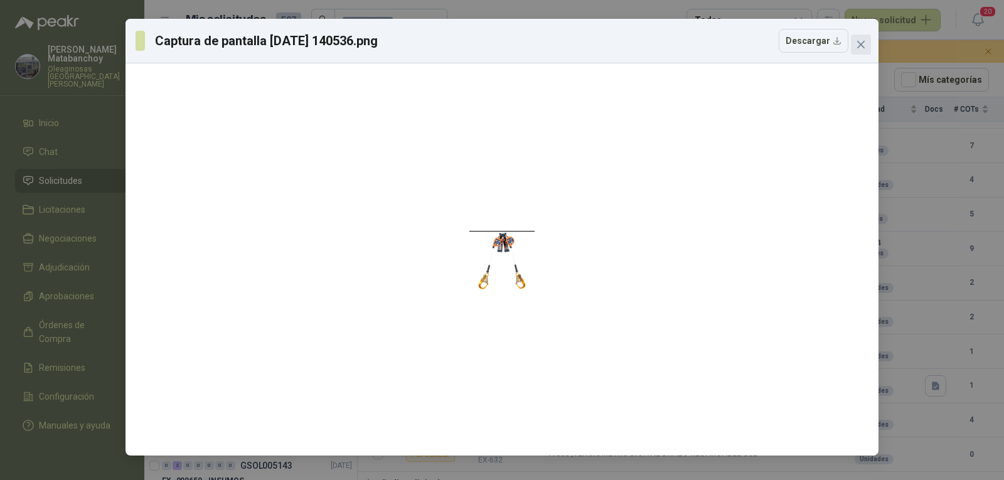
click at [860, 39] on button "Close" at bounding box center [861, 45] width 20 height 20
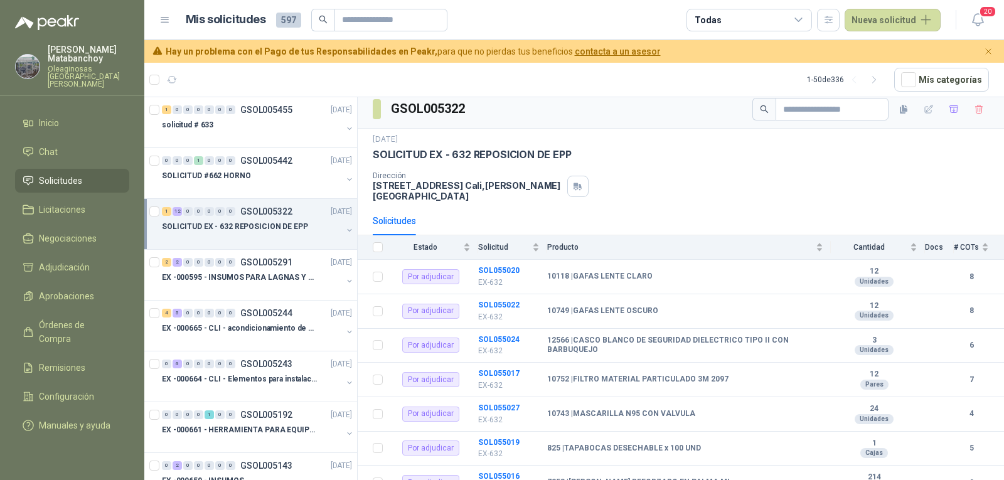
scroll to position [0, 0]
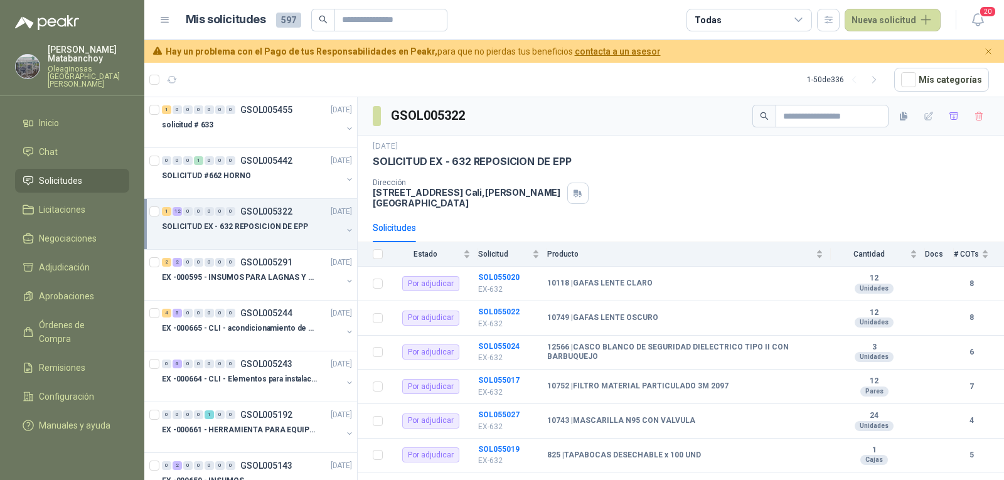
drag, startPoint x: 575, startPoint y: 154, endPoint x: 355, endPoint y: 166, distance: 221.2
click at [355, 166] on div "1 0 0 0 0 0 0 GSOL005455 15/09/25 solicitud # 633 0 0 0 1 0 0 0 GSOL005442 15/0…" at bounding box center [574, 291] width 860 height 388
copy div "SOLICITUD #662 HORNO 1 12 0 0 0 0 0 GSOL005322 05/09/25 SOLICITUD EX - 632 REPO…"
click at [586, 168] on div "SOLICITUD EX - 632 REPOSICION DE EPP" at bounding box center [681, 161] width 616 height 13
drag, startPoint x: 569, startPoint y: 162, endPoint x: 358, endPoint y: 164, distance: 211.5
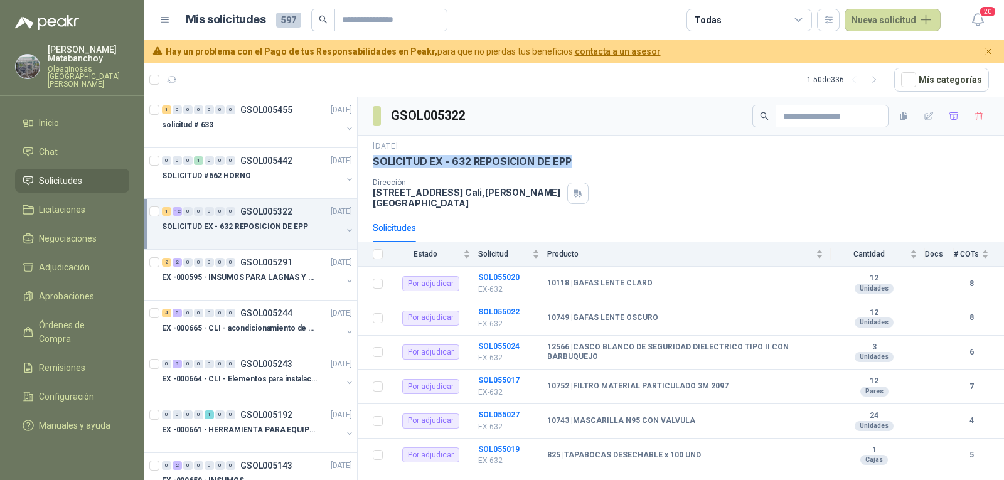
click at [358, 164] on div "5 sept, 2025 SOLICITUD EX - 632 REPOSICION DE EPP Dirección CALLE 4 No.27 -79 C…" at bounding box center [681, 175] width 646 height 78
copy p "SOLICITUD EX - 632 REPOSICION DE EPP"
click at [621, 148] on div "5 sept, 2025" at bounding box center [681, 147] width 616 height 12
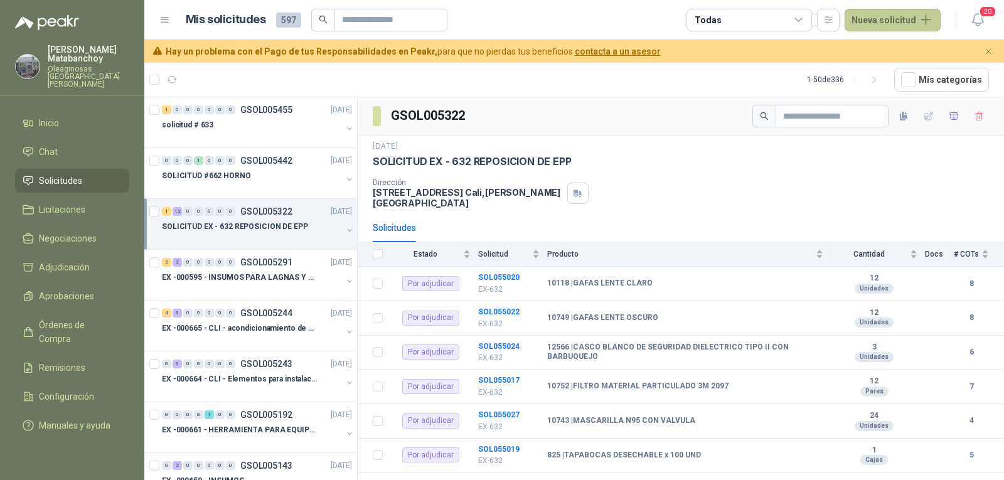
click at [900, 25] on button "Nueva solicitud" at bounding box center [893, 20] width 96 height 23
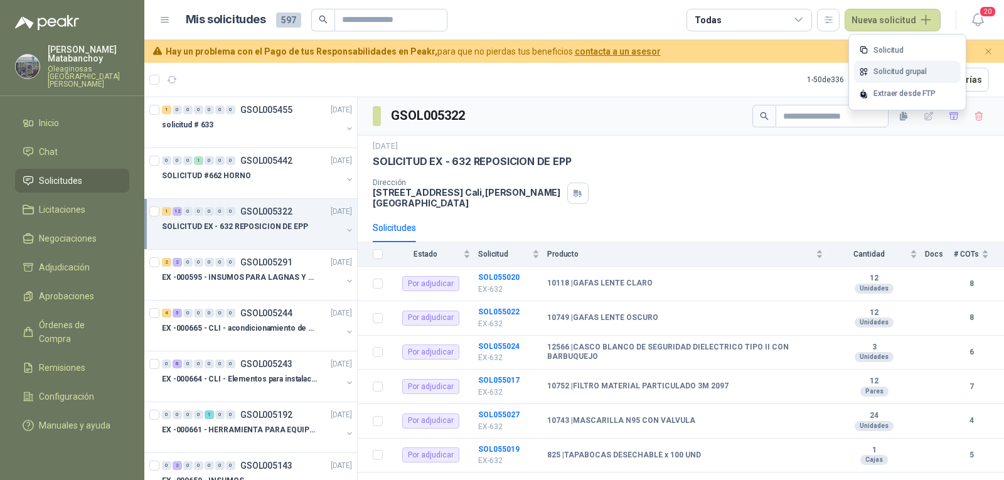
click at [893, 71] on link "Solicitud grupal" at bounding box center [907, 72] width 107 height 22
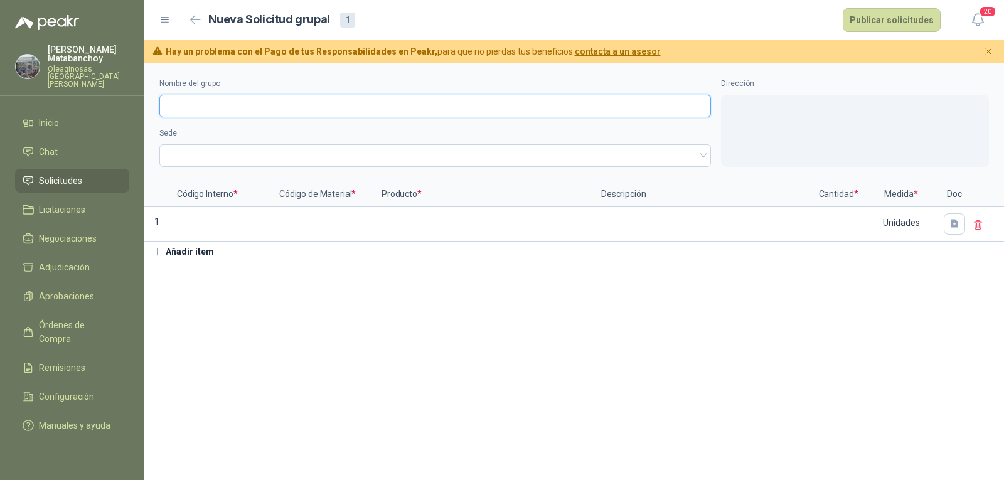
click at [446, 98] on input "Nombre del grupo" at bounding box center [435, 106] width 552 height 23
paste input "**********"
type input "**********"
click at [328, 169] on div "**********" at bounding box center [574, 122] width 860 height 119
click at [320, 159] on span at bounding box center [435, 155] width 536 height 19
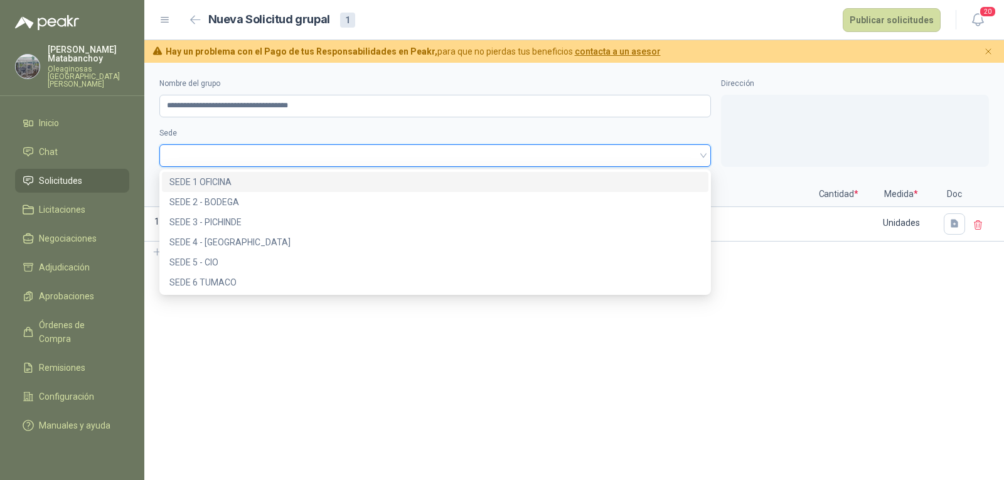
click at [307, 182] on div "SEDE 1 OFICINA" at bounding box center [434, 182] width 531 height 14
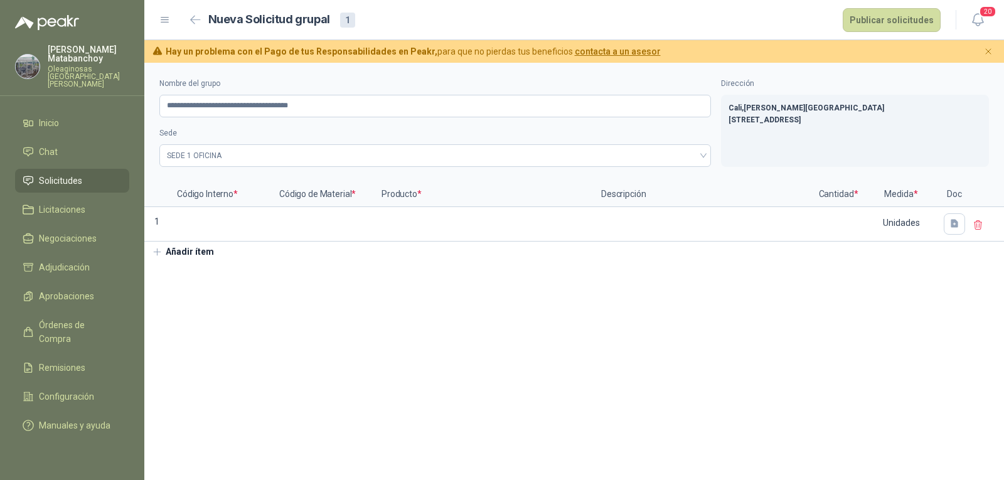
click at [194, 250] on button "Añadir ítem" at bounding box center [182, 252] width 77 height 21
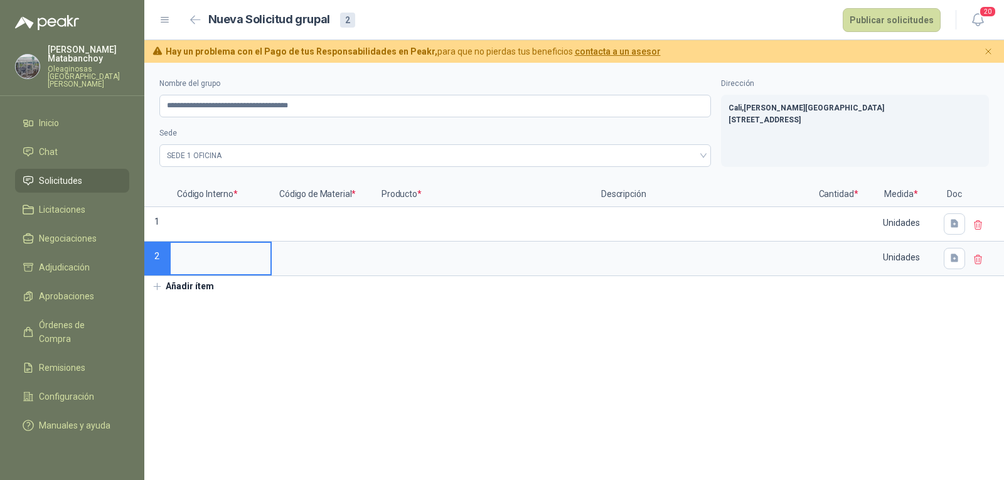
click at [187, 286] on button "Añadir ítem" at bounding box center [182, 286] width 77 height 21
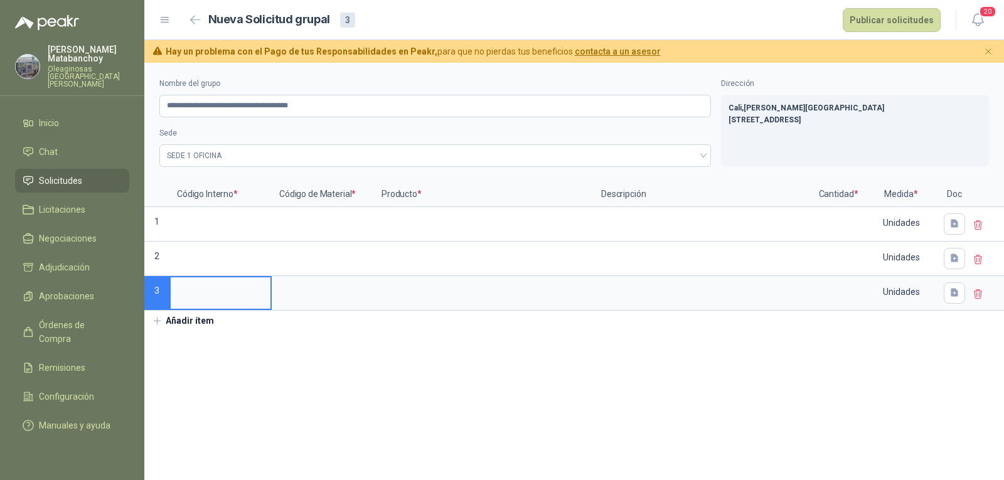
click at [191, 328] on button "Añadir ítem" at bounding box center [182, 321] width 77 height 21
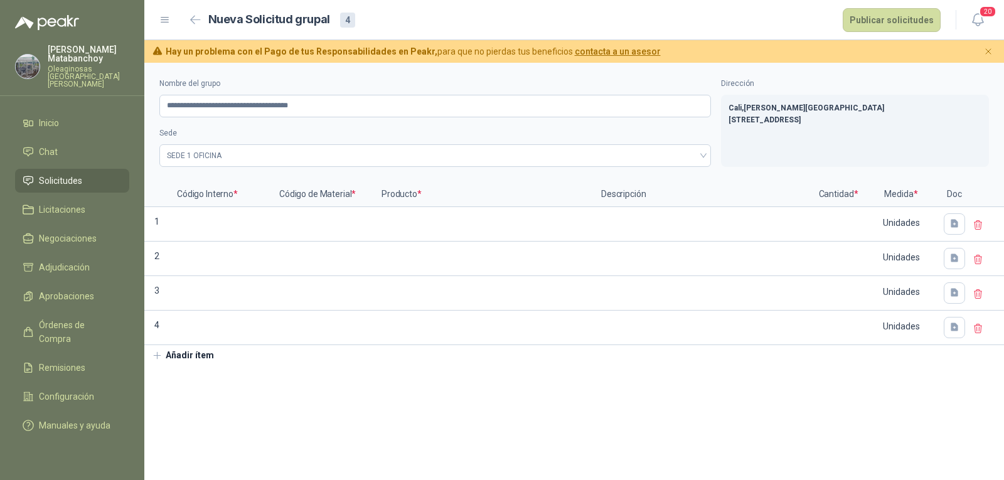
click at [196, 355] on button "Añadir ítem" at bounding box center [182, 355] width 77 height 21
click at [191, 393] on button "Añadir ítem" at bounding box center [182, 390] width 77 height 21
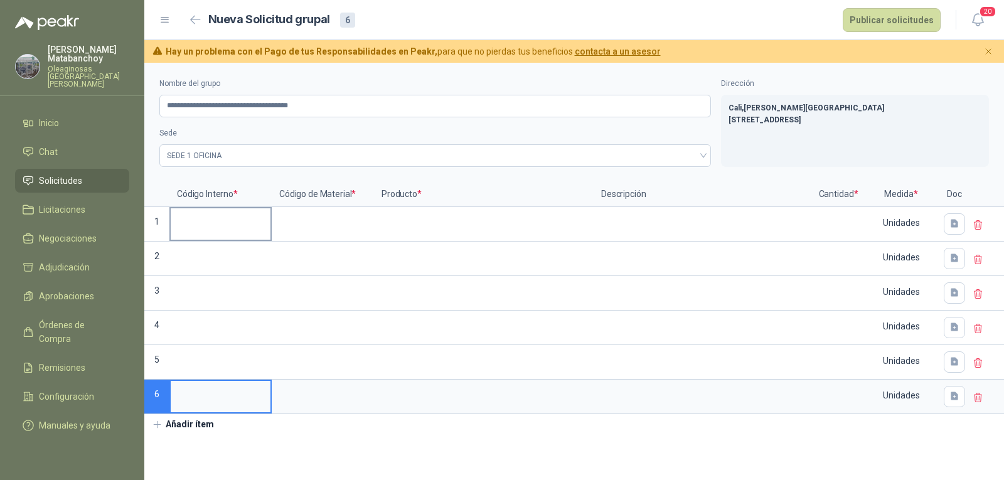
click at [236, 226] on input at bounding box center [221, 220] width 100 height 24
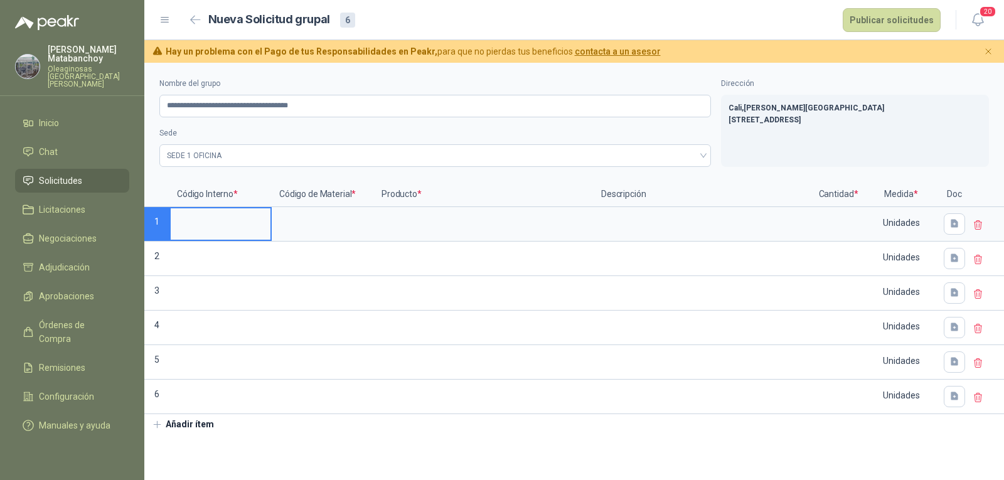
click at [218, 228] on input at bounding box center [221, 220] width 100 height 24
type input "******"
click at [297, 221] on input at bounding box center [323, 220] width 100 height 24
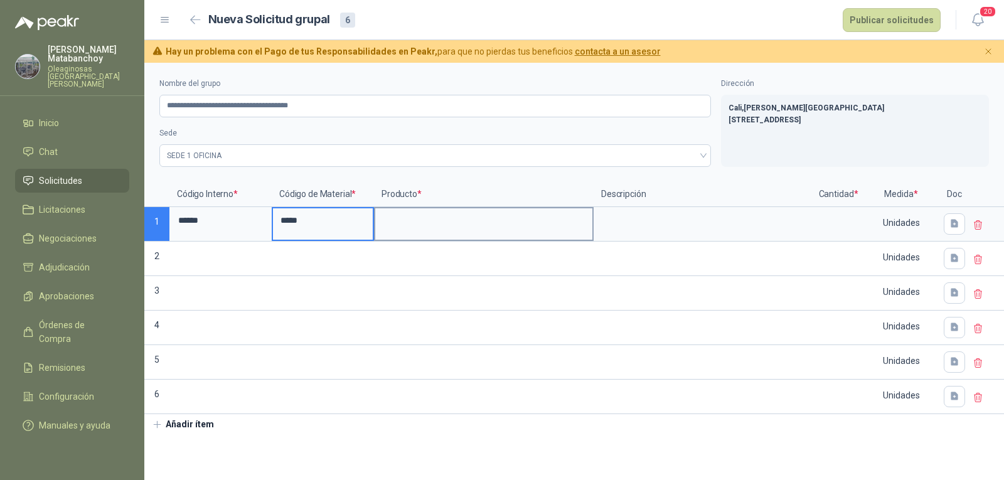
type input "*****"
click at [415, 212] on input at bounding box center [483, 220] width 217 height 24
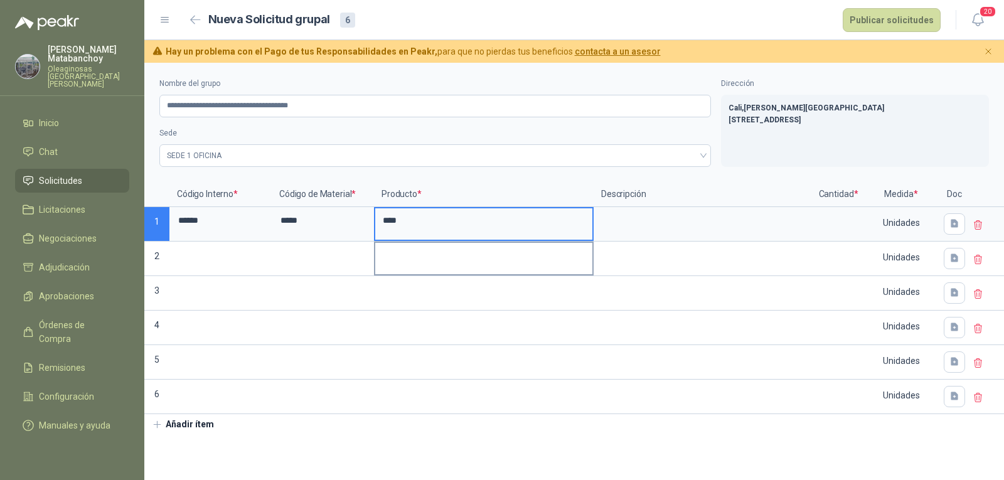
type input "**********"
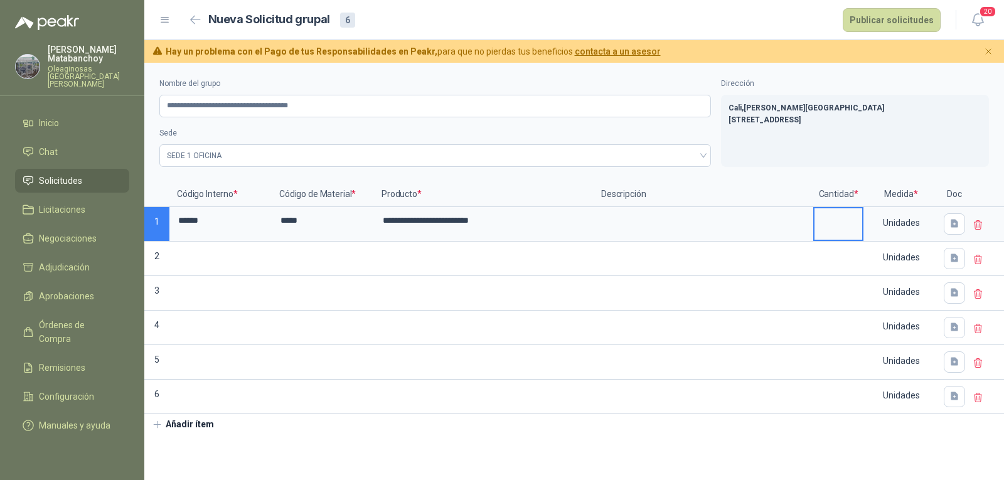
click at [848, 223] on input at bounding box center [838, 220] width 48 height 24
type input "*"
drag, startPoint x: 213, startPoint y: 229, endPoint x: 135, endPoint y: 240, distance: 78.6
click at [135, 240] on div "**********" at bounding box center [502, 240] width 1004 height 480
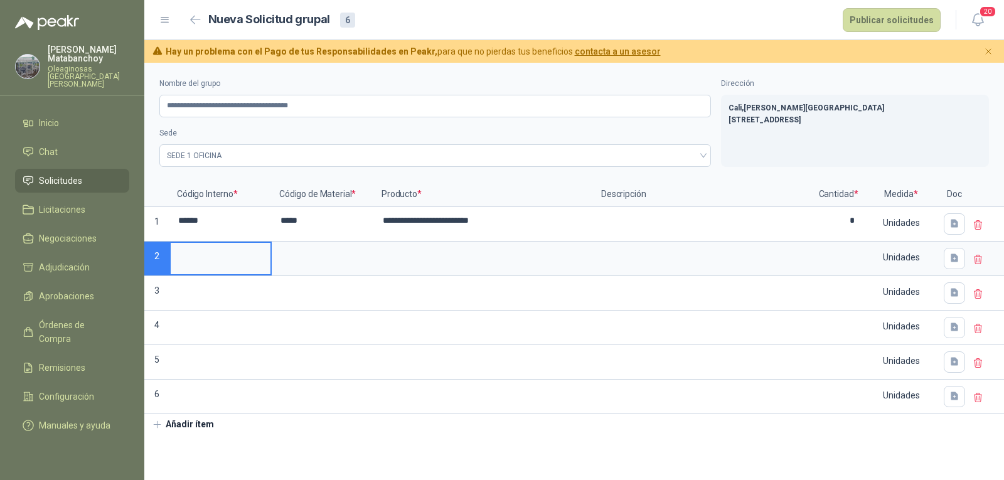
drag, startPoint x: 219, startPoint y: 253, endPoint x: 215, endPoint y: 261, distance: 9.3
click at [219, 253] on input at bounding box center [221, 255] width 100 height 24
drag, startPoint x: 213, startPoint y: 267, endPoint x: 218, endPoint y: 302, distance: 36.1
click at [218, 302] on label at bounding box center [221, 292] width 100 height 31
click at [218, 302] on input at bounding box center [221, 289] width 100 height 24
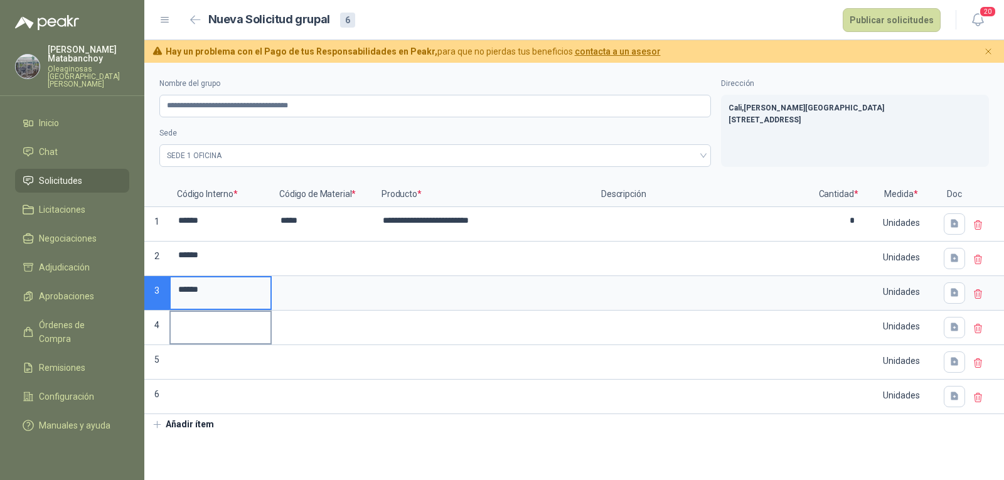
click at [228, 341] on label at bounding box center [221, 327] width 100 height 31
click at [228, 336] on input at bounding box center [221, 324] width 100 height 24
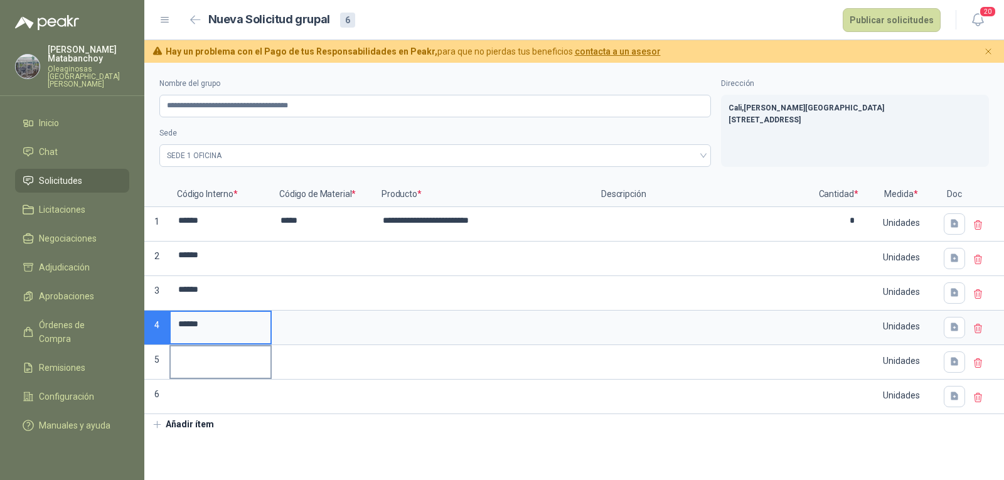
click at [211, 366] on input at bounding box center [221, 358] width 100 height 24
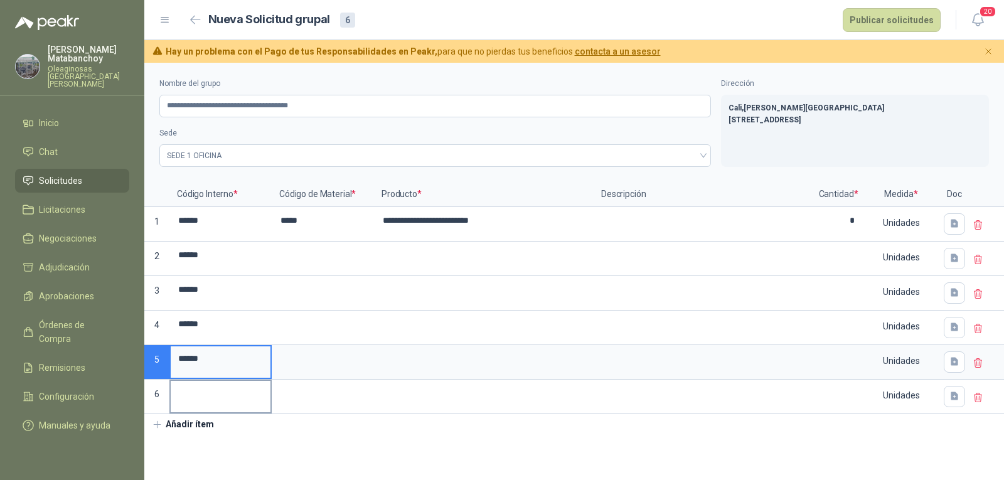
click at [222, 404] on input at bounding box center [221, 393] width 100 height 24
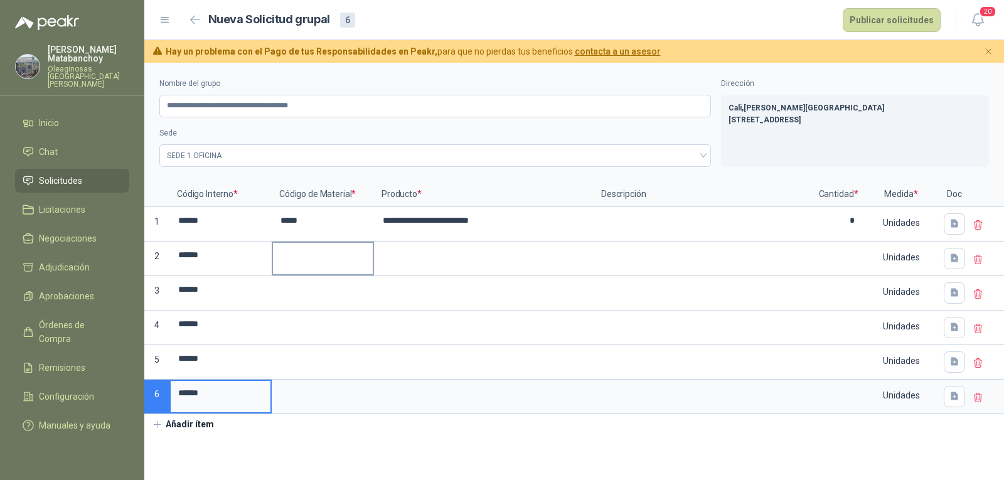
click at [308, 256] on input at bounding box center [323, 255] width 100 height 24
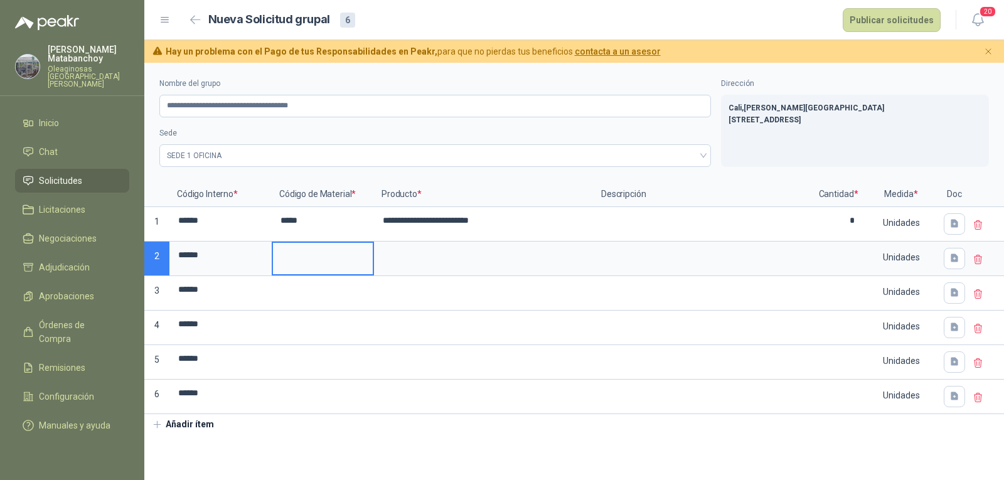
click at [328, 262] on input at bounding box center [323, 255] width 100 height 24
click at [433, 262] on input at bounding box center [483, 255] width 217 height 24
click at [323, 267] on input at bounding box center [323, 255] width 100 height 24
type input "*****"
click at [420, 260] on input at bounding box center [483, 255] width 217 height 24
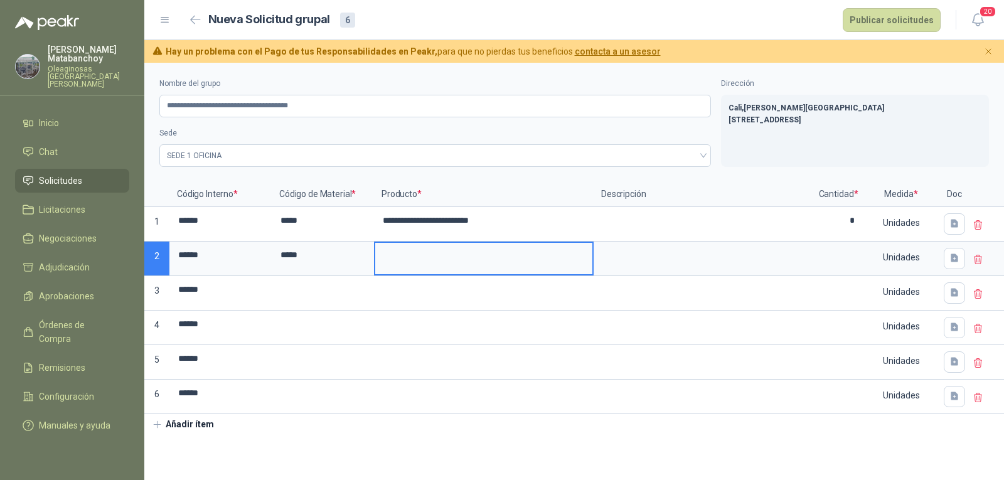
click at [425, 259] on input at bounding box center [483, 255] width 217 height 24
type input "**********"
click at [854, 259] on input at bounding box center [838, 255] width 48 height 24
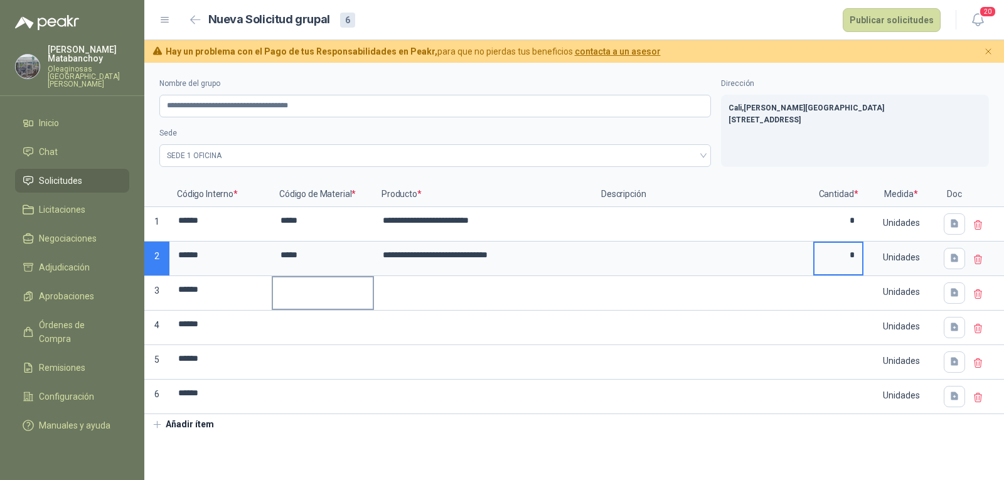
type input "*"
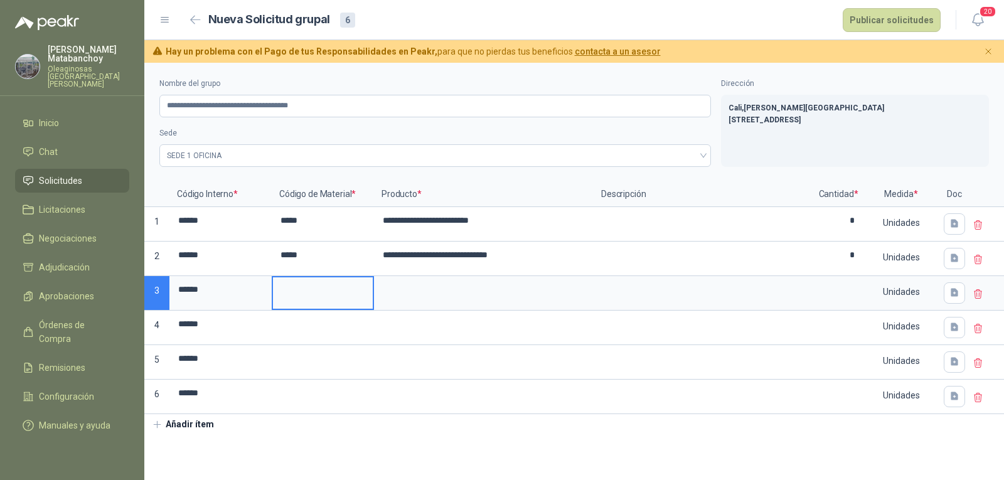
click at [344, 297] on input at bounding box center [323, 289] width 100 height 24
click at [343, 301] on input at bounding box center [323, 289] width 100 height 24
type input "*****"
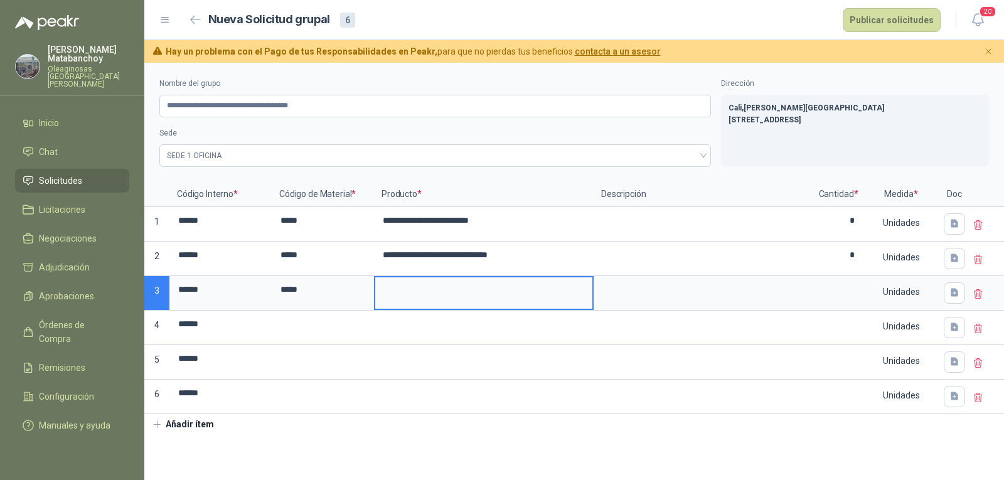
click at [437, 294] on input at bounding box center [483, 289] width 217 height 24
type input "**********"
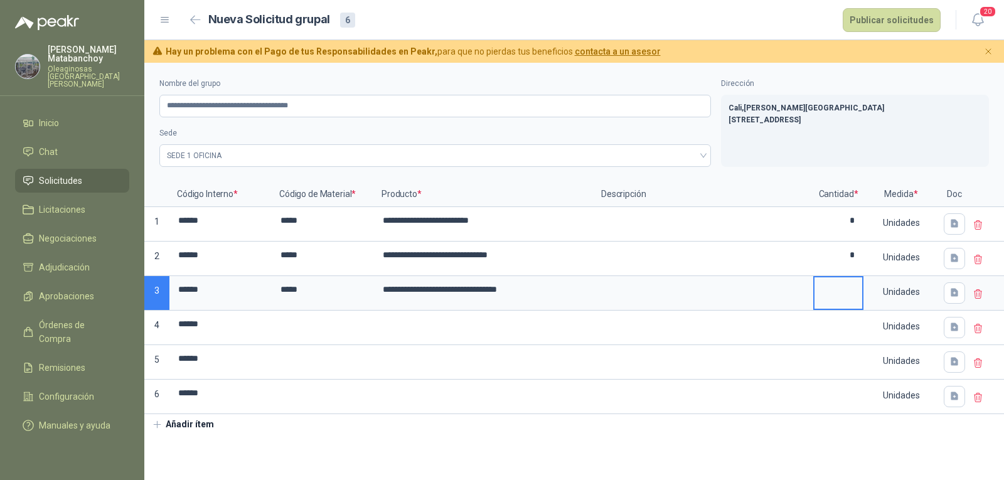
click at [823, 300] on input at bounding box center [838, 289] width 48 height 24
type input "*"
click at [308, 330] on input at bounding box center [323, 324] width 100 height 24
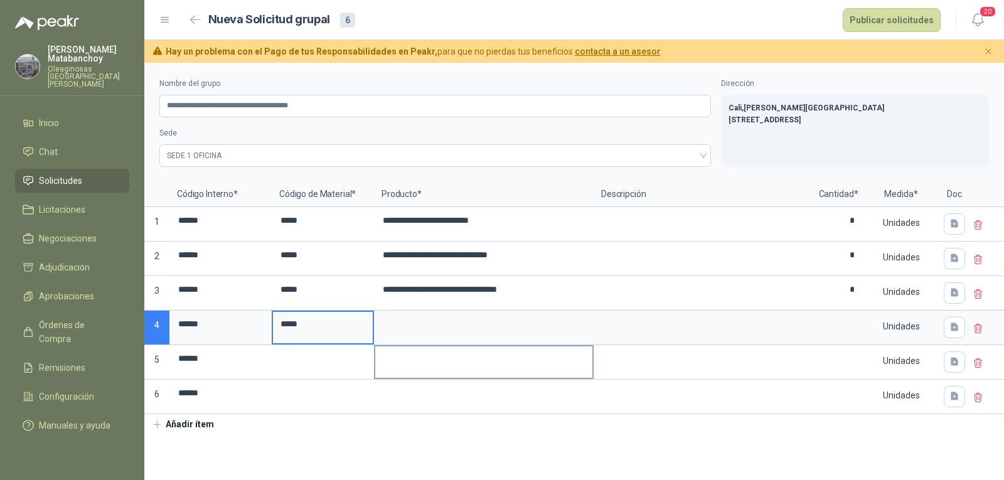
type input "*****"
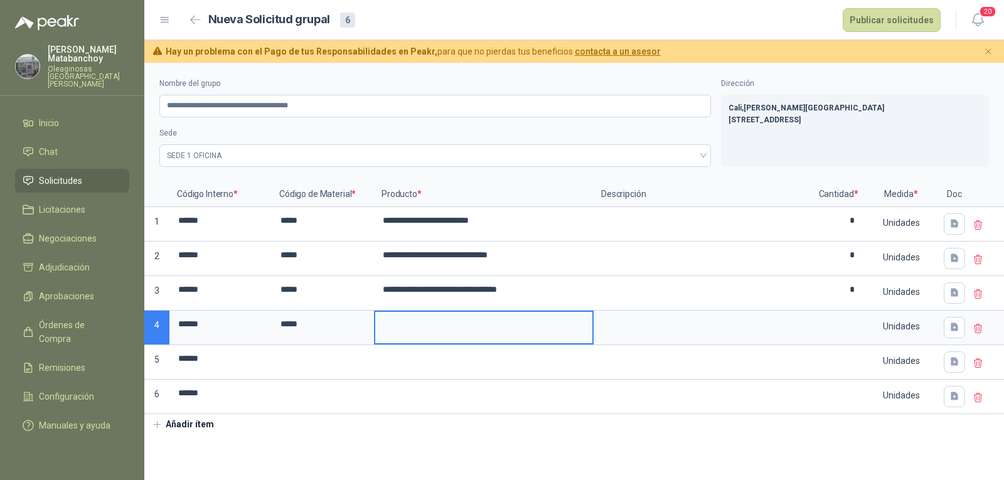
click at [457, 322] on input at bounding box center [483, 324] width 217 height 24
type input "**********"
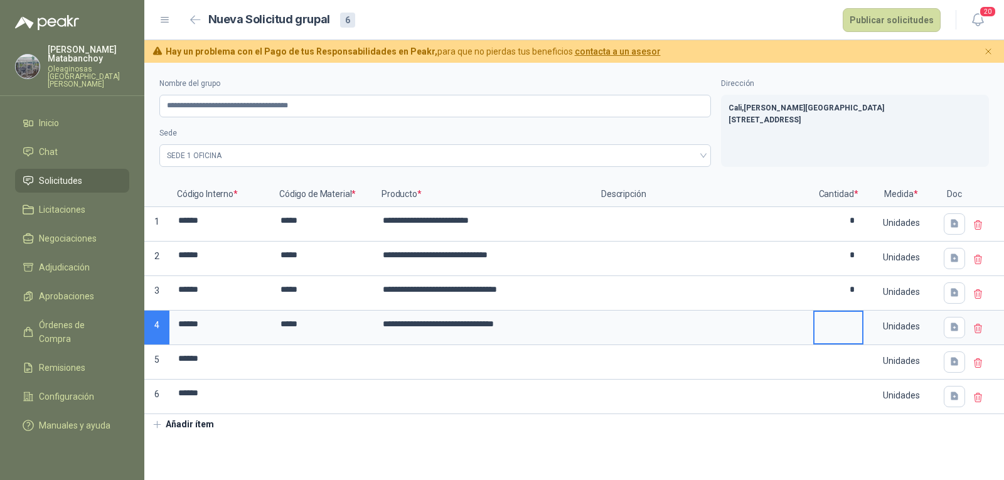
click at [838, 320] on input at bounding box center [838, 324] width 48 height 24
type input "*"
click at [321, 360] on input at bounding box center [323, 358] width 100 height 24
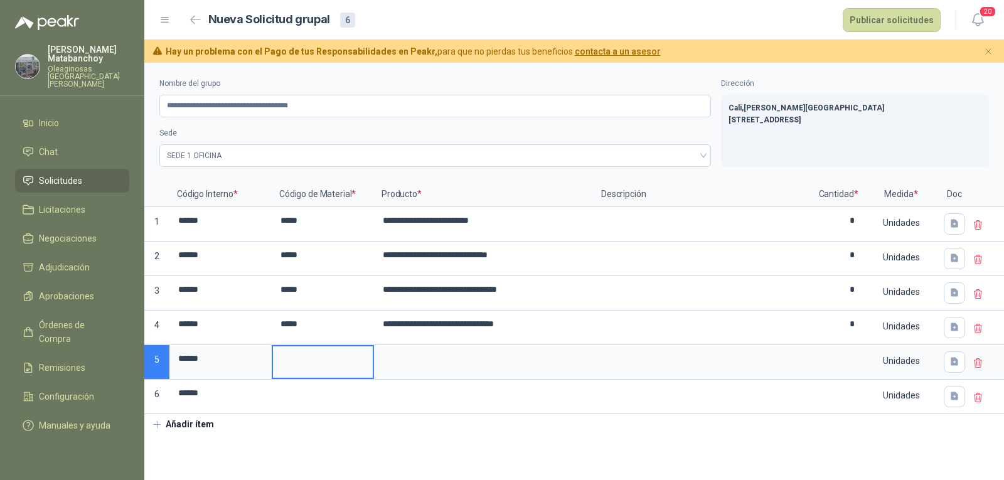
click at [321, 359] on input at bounding box center [323, 358] width 100 height 24
type input "*****"
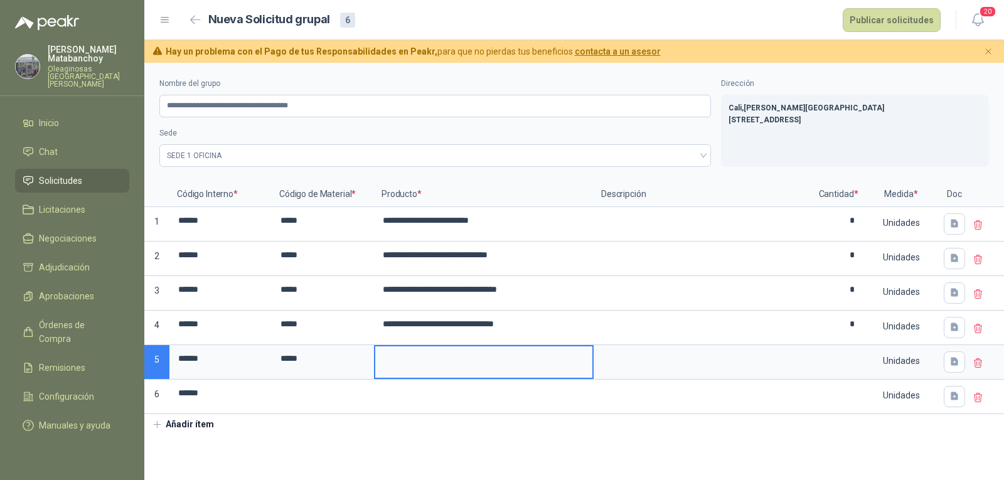
click at [458, 364] on input at bounding box center [483, 358] width 217 height 24
type input "**********"
click at [838, 369] on input at bounding box center [838, 358] width 48 height 24
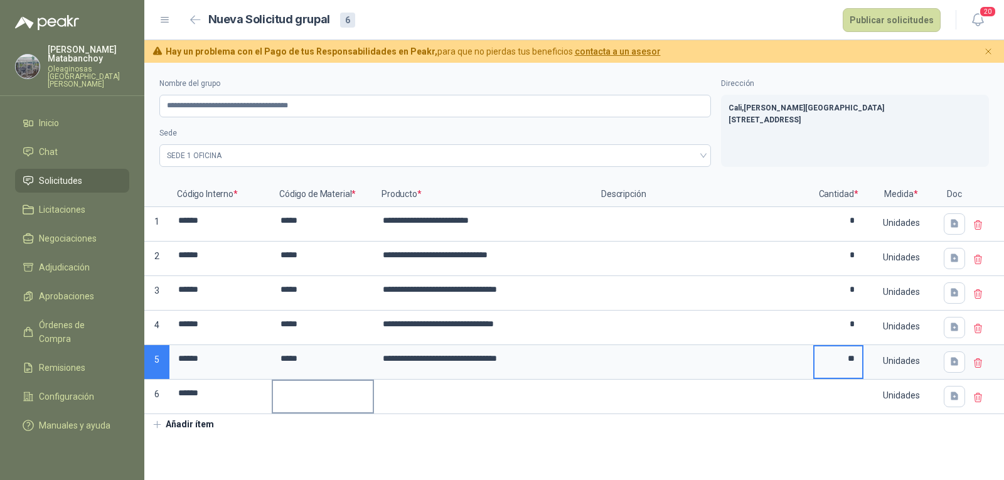
type input "**"
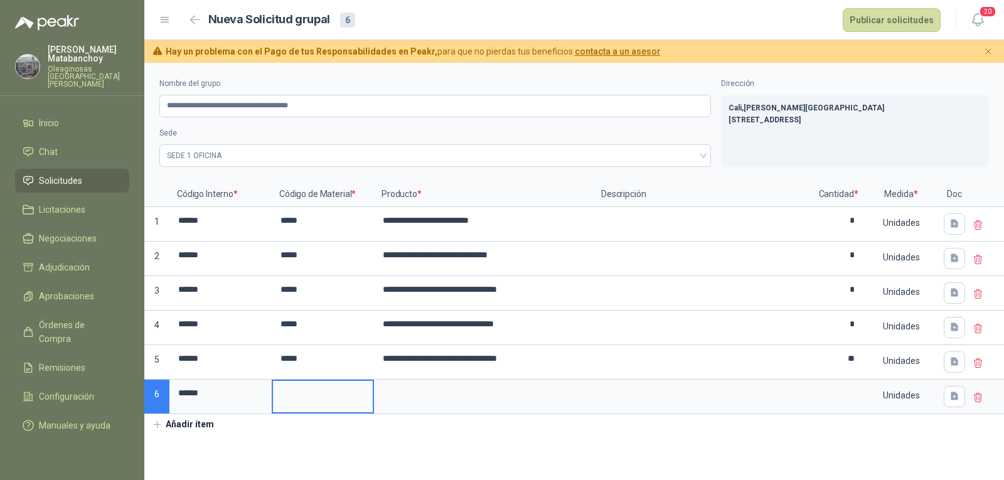
click at [347, 404] on input at bounding box center [323, 393] width 100 height 24
type input "*****"
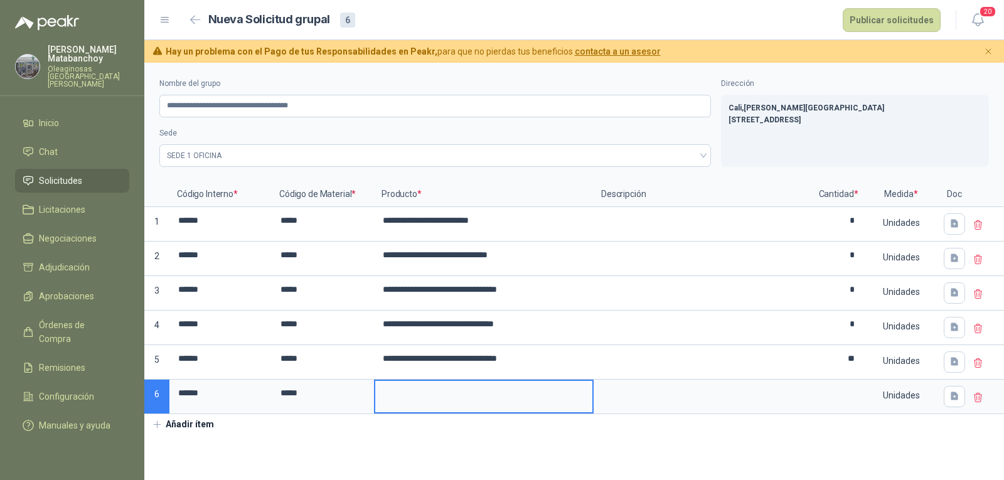
click at [461, 405] on input at bounding box center [483, 393] width 217 height 24
click at [474, 400] on input "*******" at bounding box center [483, 393] width 217 height 24
type input "**********"
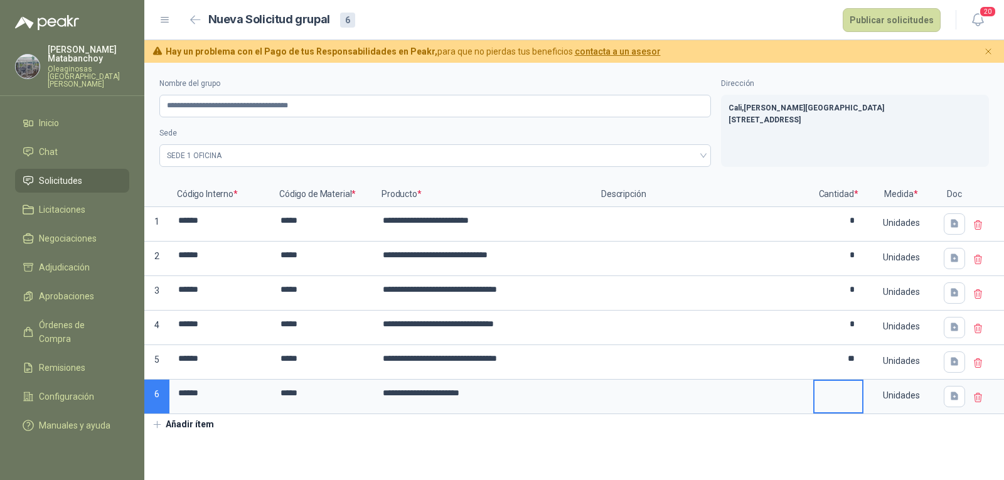
click at [840, 397] on input at bounding box center [838, 393] width 48 height 24
type input "*"
drag, startPoint x: 547, startPoint y: 410, endPoint x: 541, endPoint y: 425, distance: 16.9
click at [547, 410] on label "**********" at bounding box center [483, 396] width 217 height 31
click at [547, 405] on input "**********" at bounding box center [483, 393] width 217 height 24
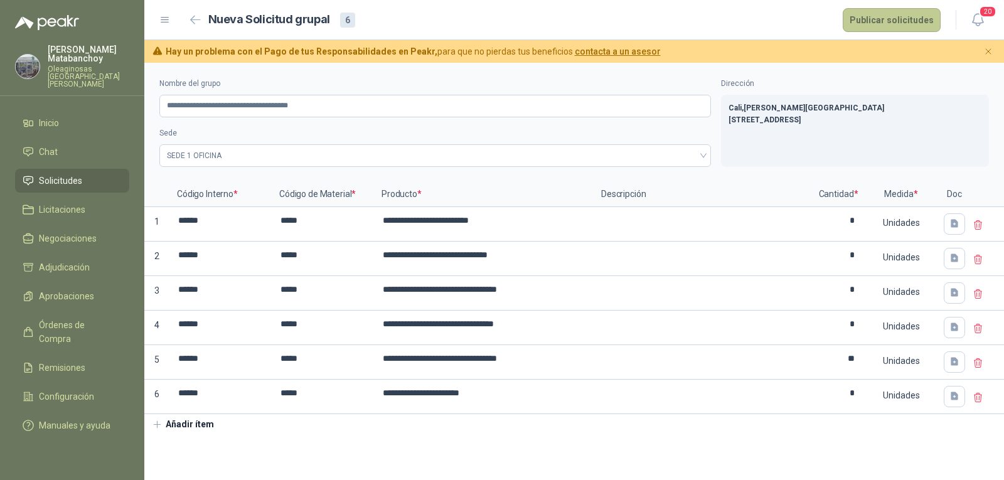
click at [867, 24] on button "Publicar solicitudes" at bounding box center [892, 20] width 98 height 24
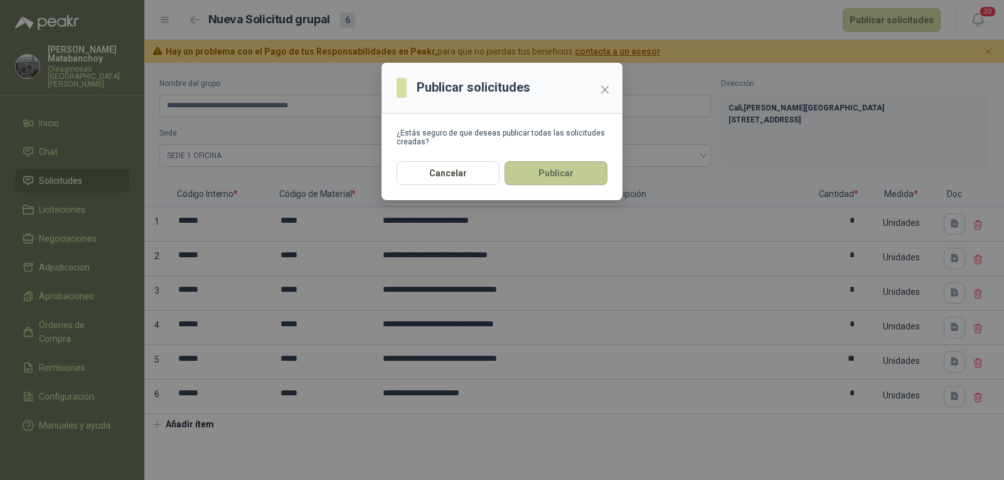
click at [542, 171] on button "Publicar" at bounding box center [555, 173] width 103 height 24
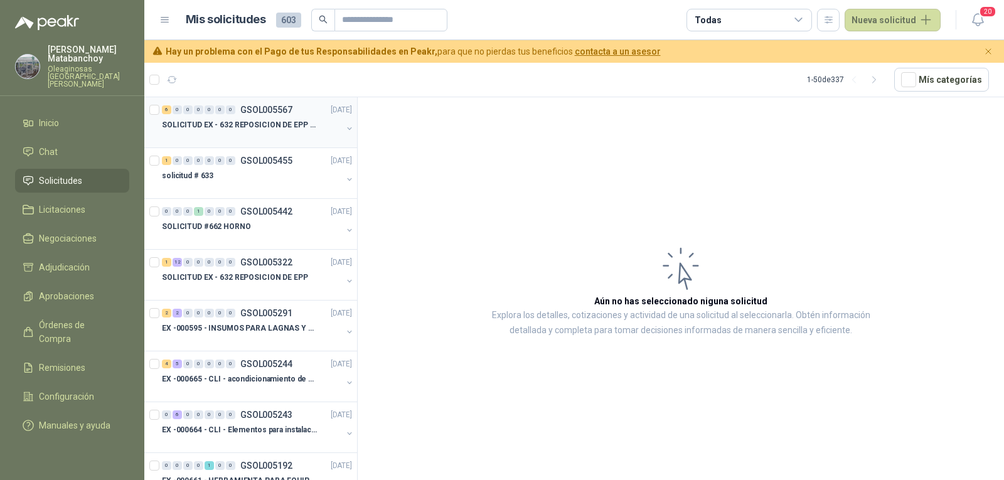
click at [297, 127] on p "SOLICITUD EX - 632 REPOSICION DE EPP #2" at bounding box center [240, 125] width 156 height 12
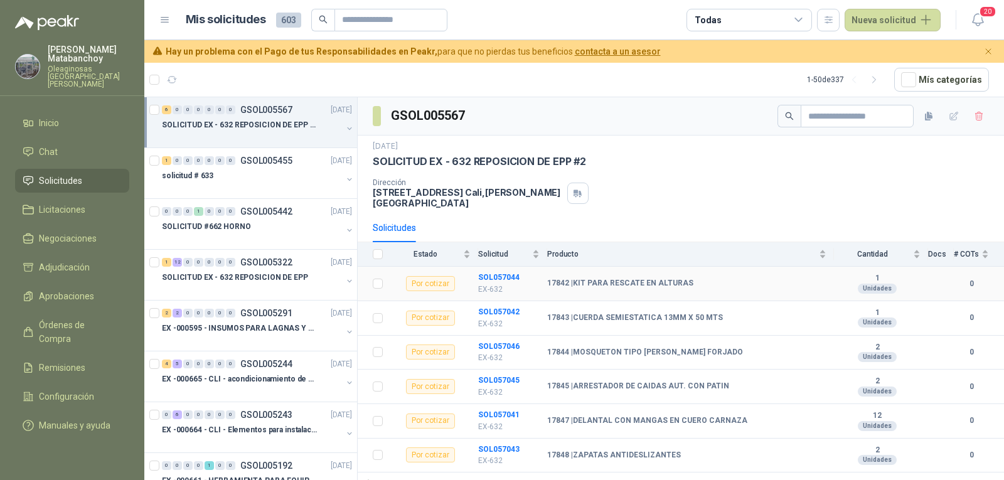
scroll to position [1, 0]
click at [269, 289] on div at bounding box center [252, 290] width 180 height 10
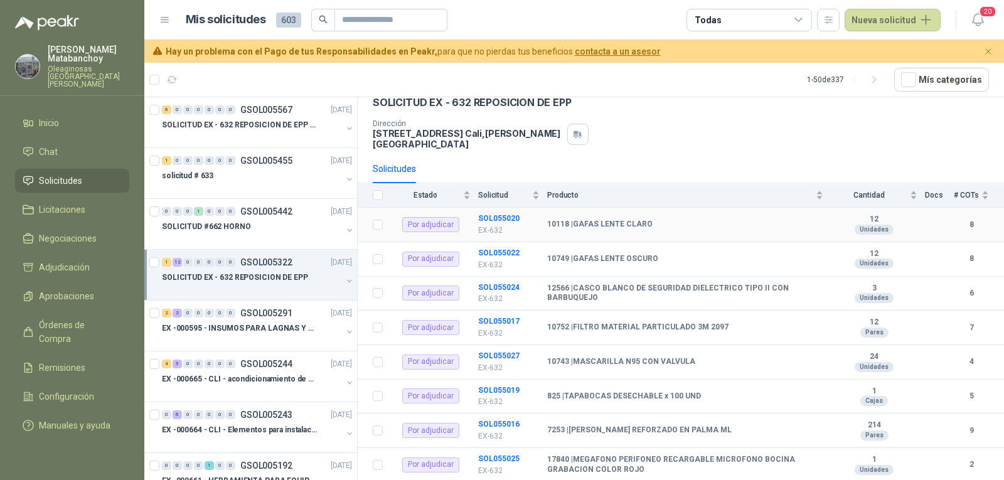
scroll to position [53, 0]
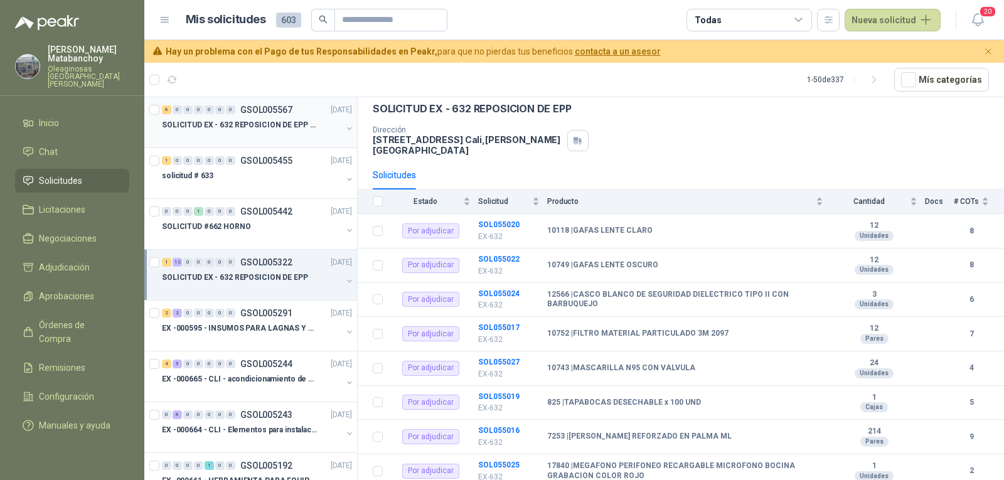
click at [262, 142] on div "6 0 0 0 0 0 0 GSOL005567 23/09/25 SOLICITUD EX - 632 REPOSICION DE EPP #2" at bounding box center [250, 122] width 213 height 51
drag, startPoint x: 235, startPoint y: 120, endPoint x: 321, endPoint y: 158, distance: 94.4
click at [235, 120] on p "SOLICITUD EX - 632 REPOSICION DE EPP #2" at bounding box center [240, 125] width 156 height 12
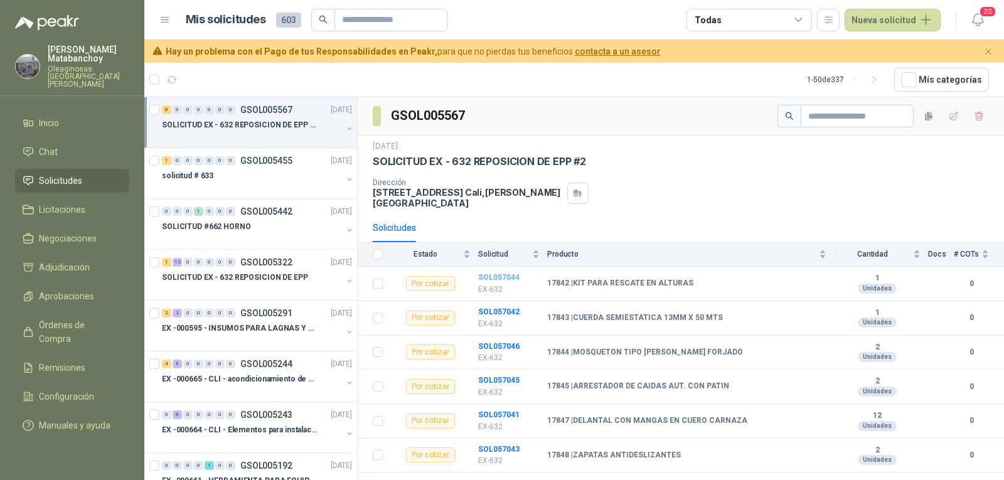
scroll to position [1, 0]
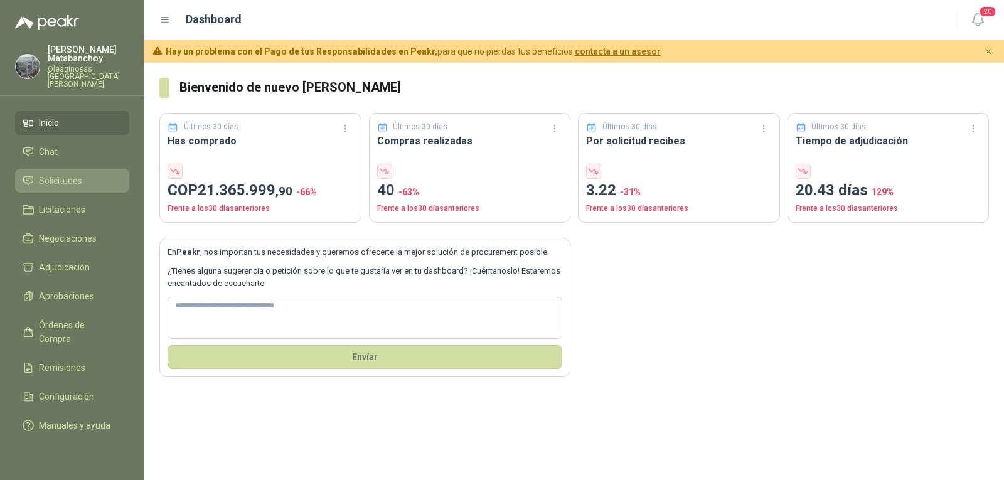
click at [78, 174] on span "Solicitudes" at bounding box center [60, 181] width 43 height 14
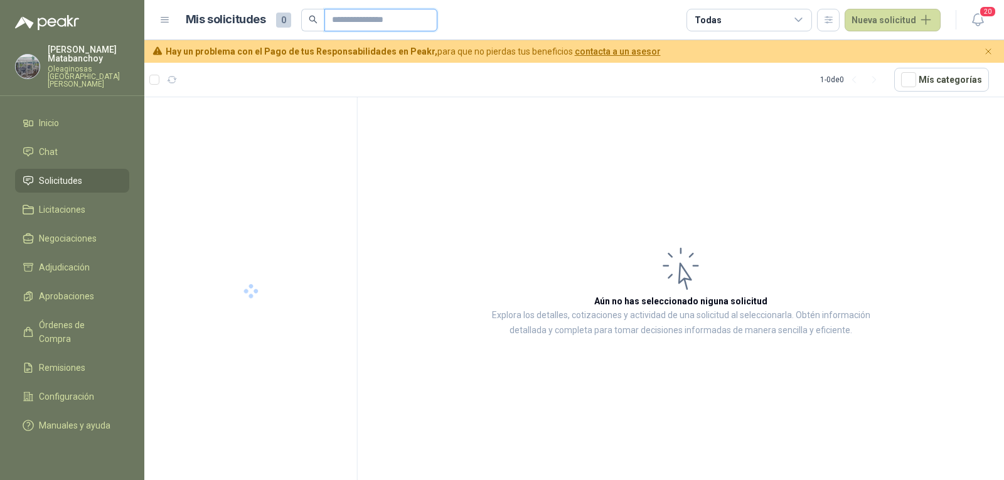
click at [365, 24] on input "text" at bounding box center [376, 19] width 88 height 21
type input "*********"
click at [218, 131] on div "EX -000657 - INSUMOS" at bounding box center [252, 124] width 180 height 15
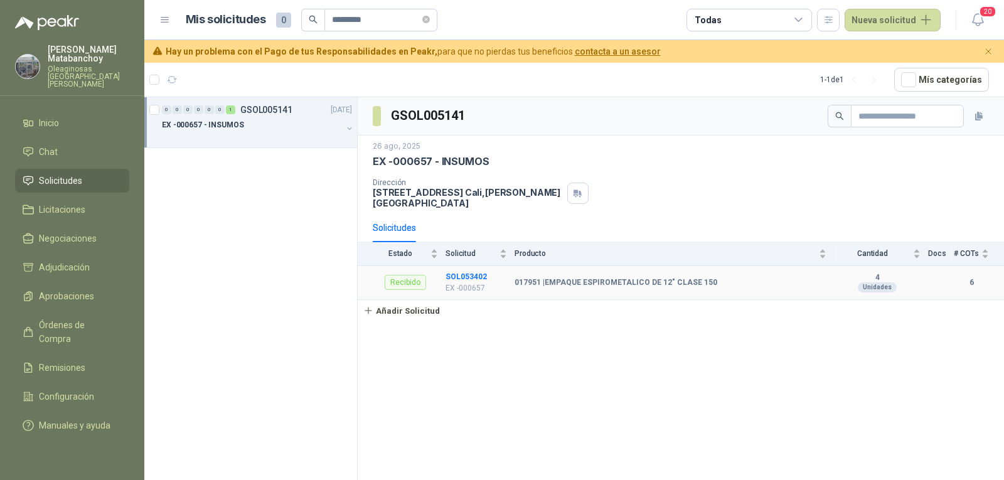
click at [475, 266] on td "SOL053402 EX -000657" at bounding box center [480, 283] width 69 height 35
click at [469, 272] on b "SOL053402" at bounding box center [466, 276] width 41 height 9
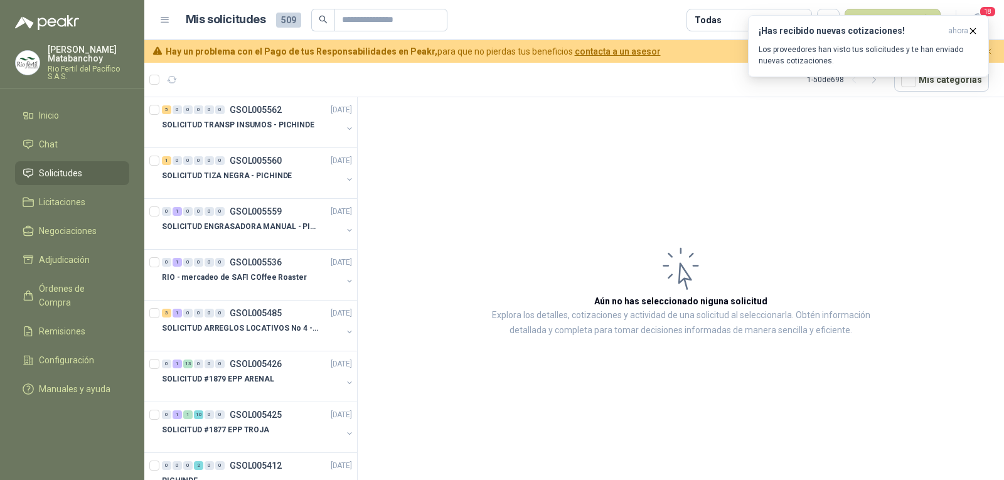
click at [824, 38] on div "¡Has recibido nuevas cotizaciones! ahora Los proveedores han visto tus solicitu…" at bounding box center [869, 46] width 220 height 41
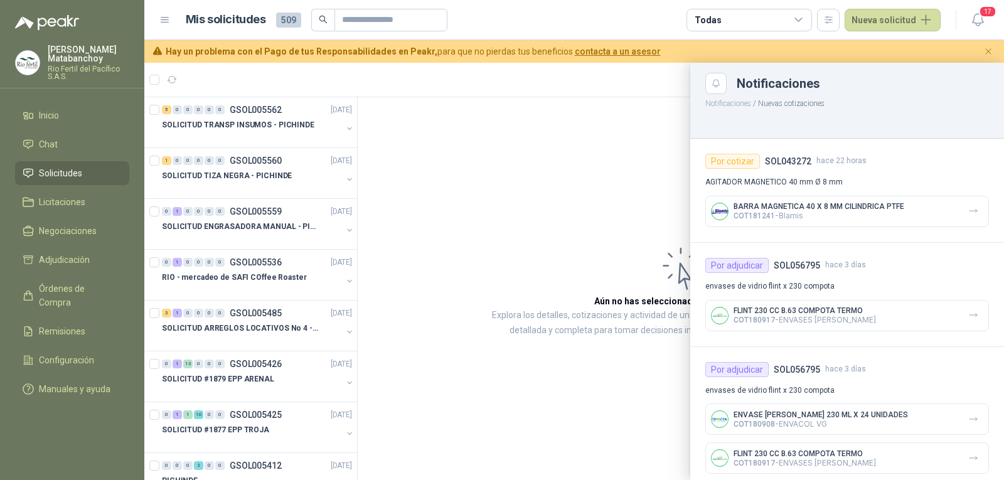
click at [476, 229] on div at bounding box center [574, 271] width 860 height 417
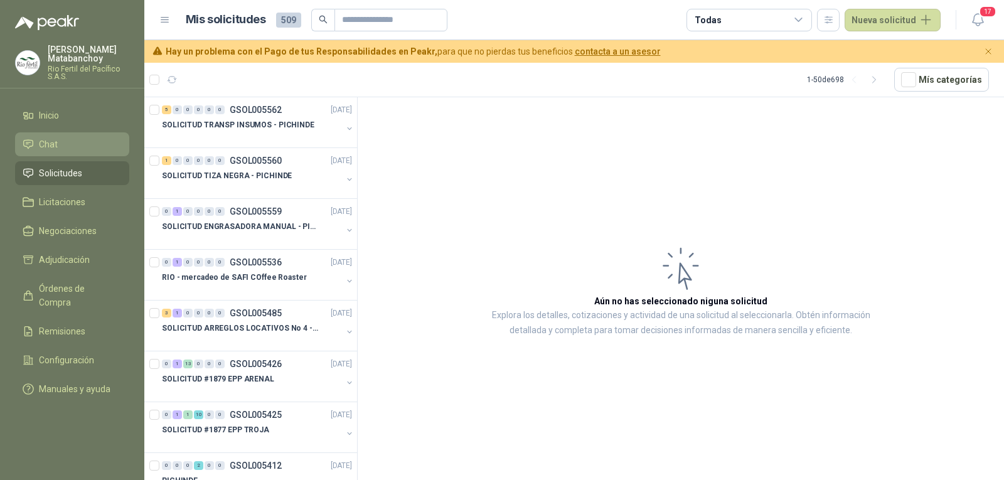
click at [77, 142] on li "Chat" at bounding box center [72, 144] width 99 height 14
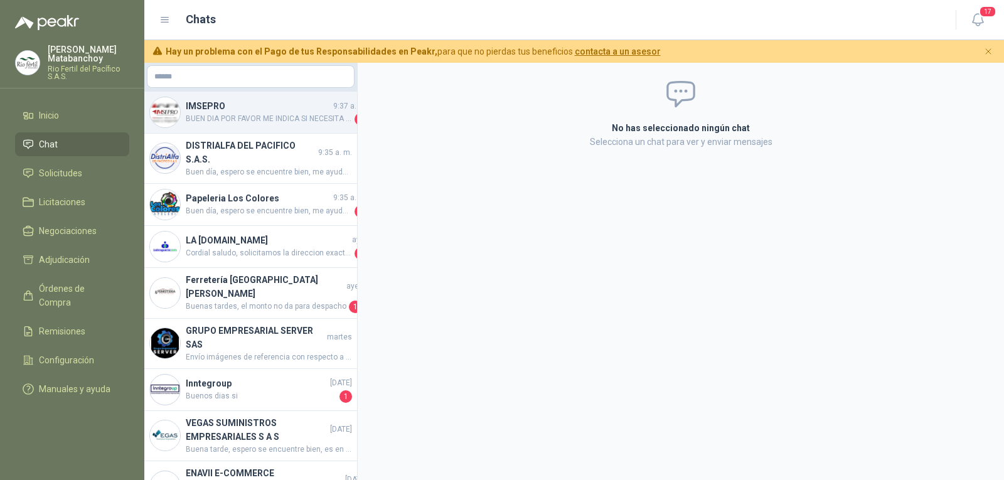
click at [253, 129] on div "IMSEPRO 9:37 a. m. BUEN DIA POR FAVOR ME INDICA SI NECESITA CAJA O POR PAR , YA…" at bounding box center [250, 113] width 213 height 42
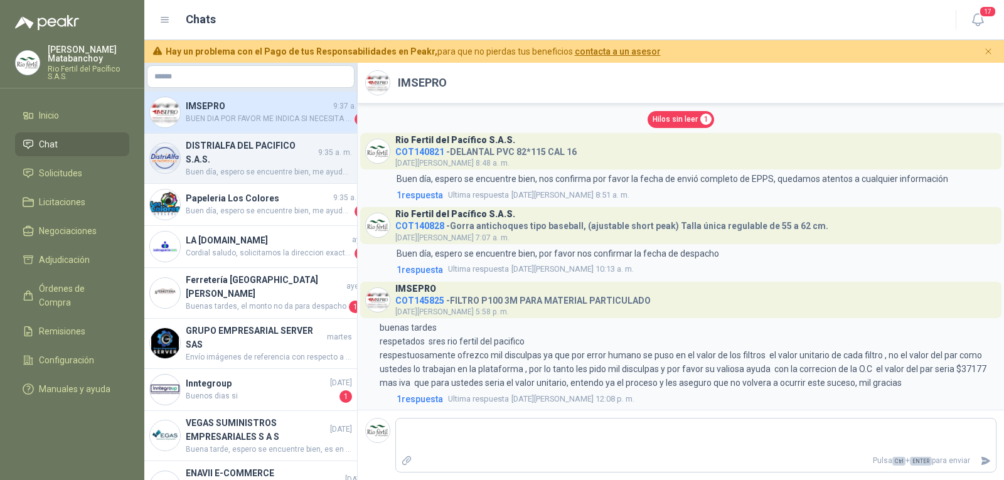
scroll to position [840, 0]
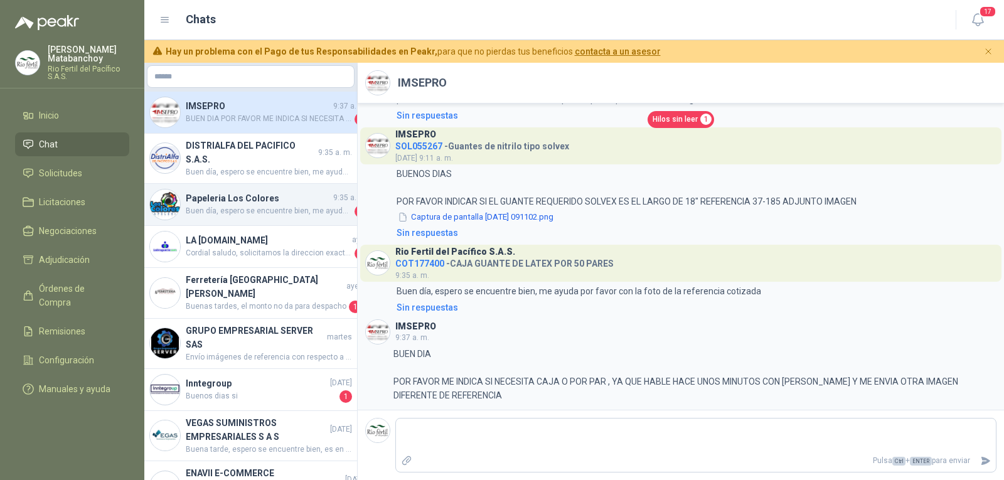
click at [230, 223] on div "Papeleria Los Colores 9:35 a. m. Buen día, espero se encuentre bien, me ayuda p…" at bounding box center [250, 205] width 213 height 42
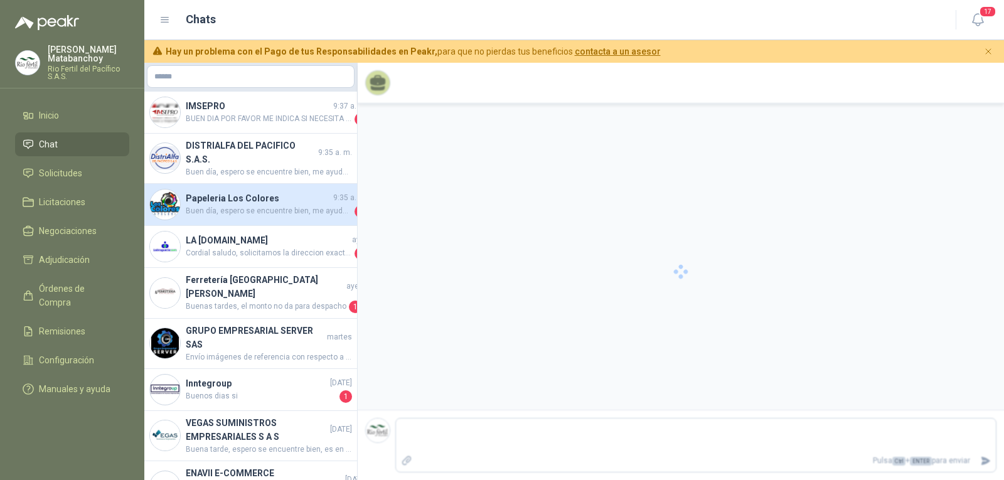
scroll to position [456, 0]
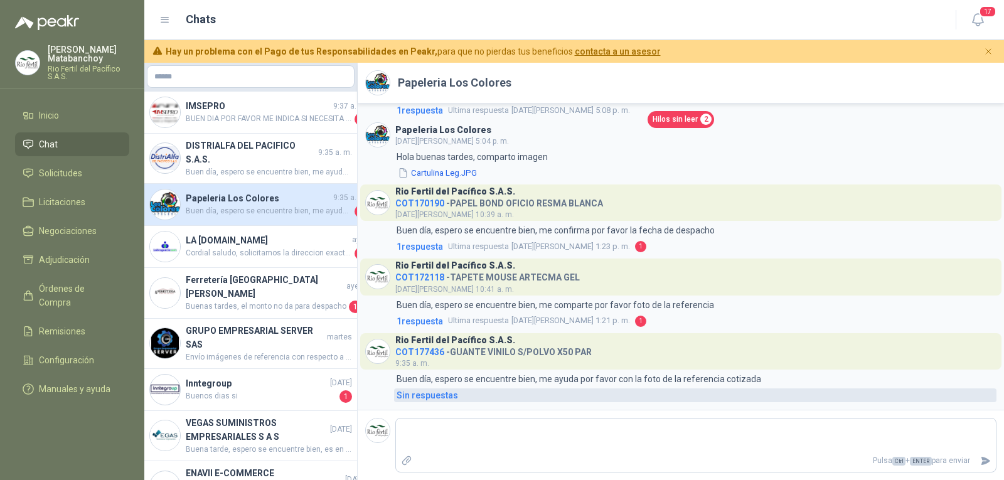
click at [425, 389] on div "Sin respuestas" at bounding box center [427, 395] width 61 height 14
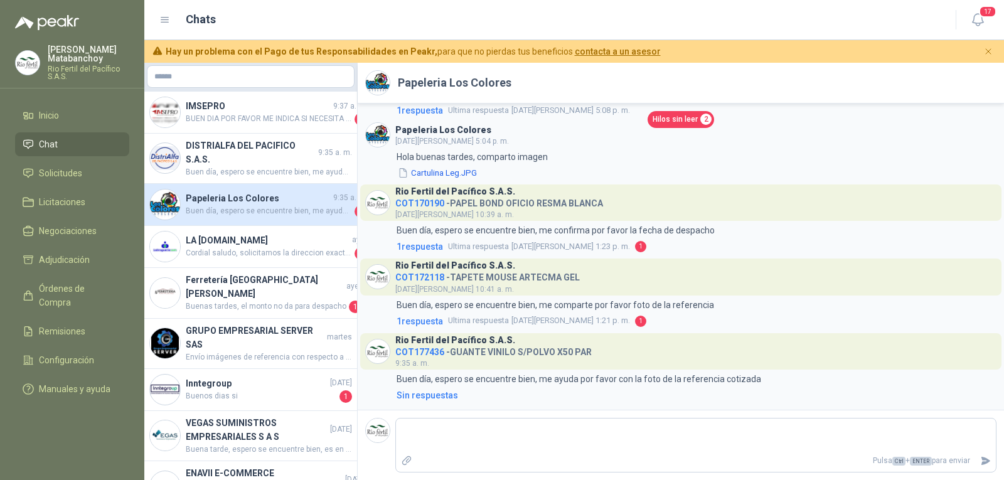
scroll to position [511, 0]
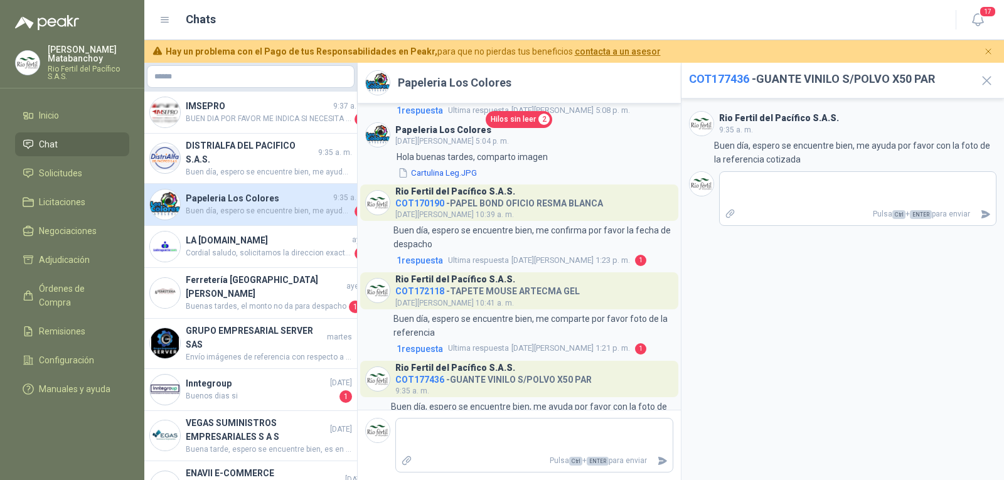
click at [730, 87] on h2 "COT177436 - GUANTE VINILO S/POLVO X50 PAR" at bounding box center [829, 79] width 280 height 18
click at [728, 81] on span "COT177436" at bounding box center [719, 78] width 60 height 13
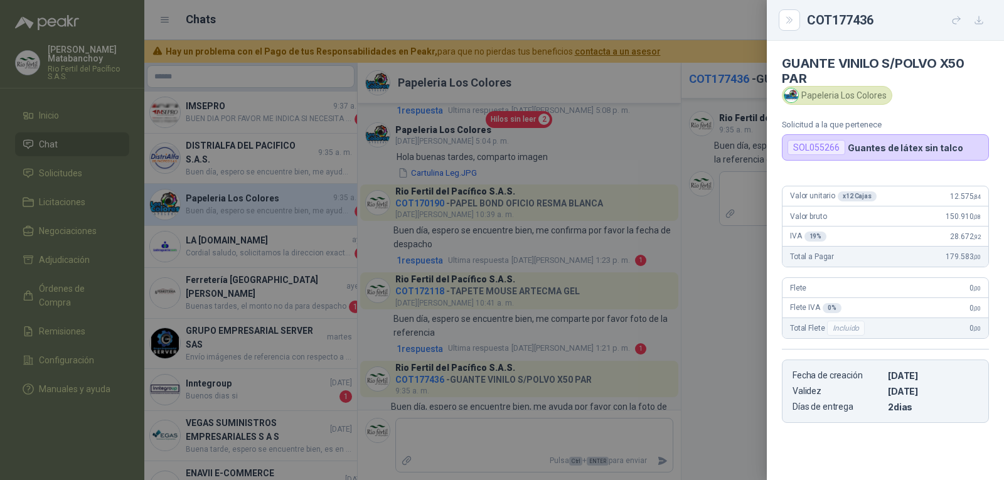
click at [809, 145] on div "SOL055266" at bounding box center [816, 147] width 58 height 15
copy div "SOL055266"
click at [688, 298] on div at bounding box center [502, 240] width 1004 height 480
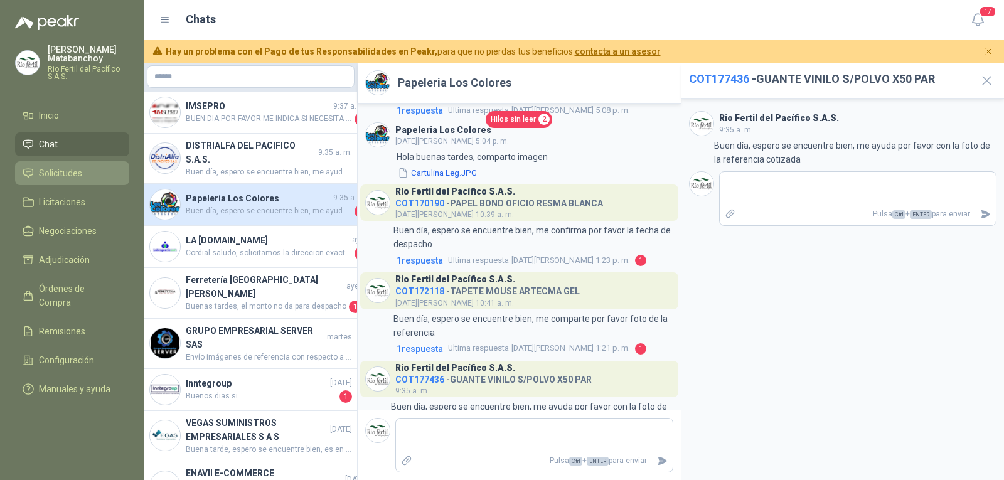
click at [58, 168] on span "Solicitudes" at bounding box center [60, 173] width 43 height 14
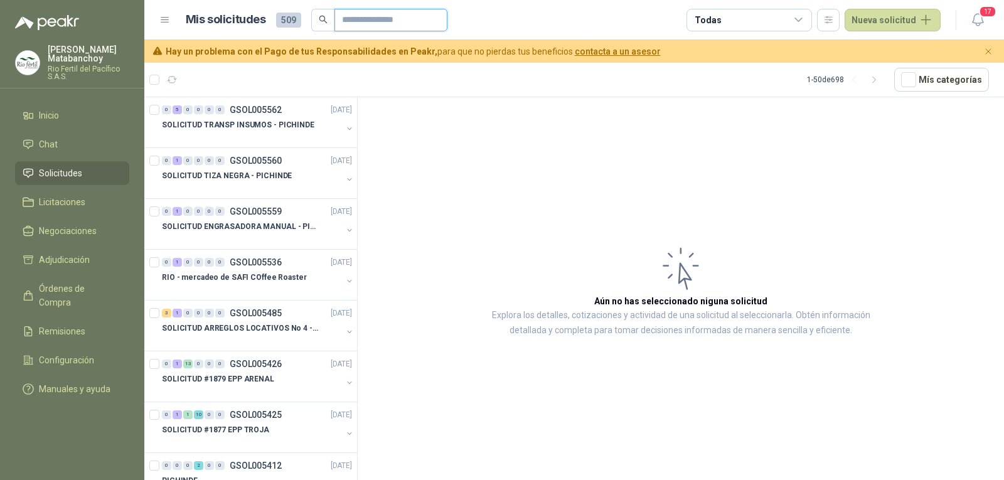
click at [409, 18] on input "text" at bounding box center [386, 19] width 88 height 21
paste input "*********"
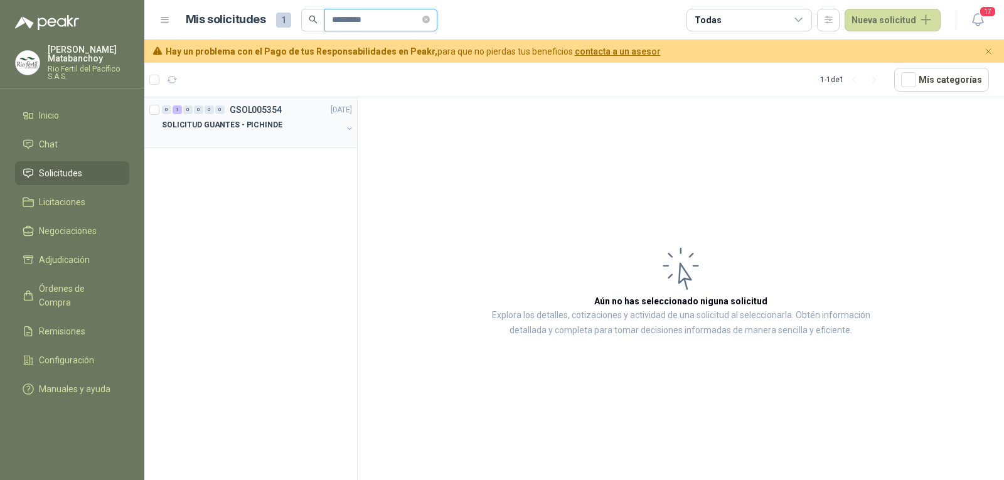
type input "*********"
click at [252, 131] on div "SOLICITUD GUANTES - PICHINDE" at bounding box center [252, 124] width 180 height 15
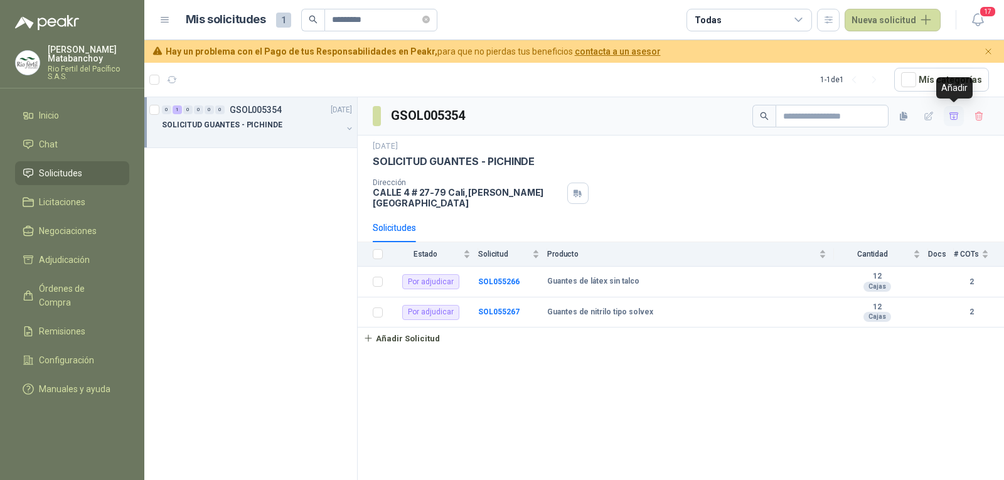
click at [949, 112] on icon "button" at bounding box center [954, 116] width 11 height 11
click at [99, 255] on li "Adjudicación 2" at bounding box center [72, 260] width 99 height 14
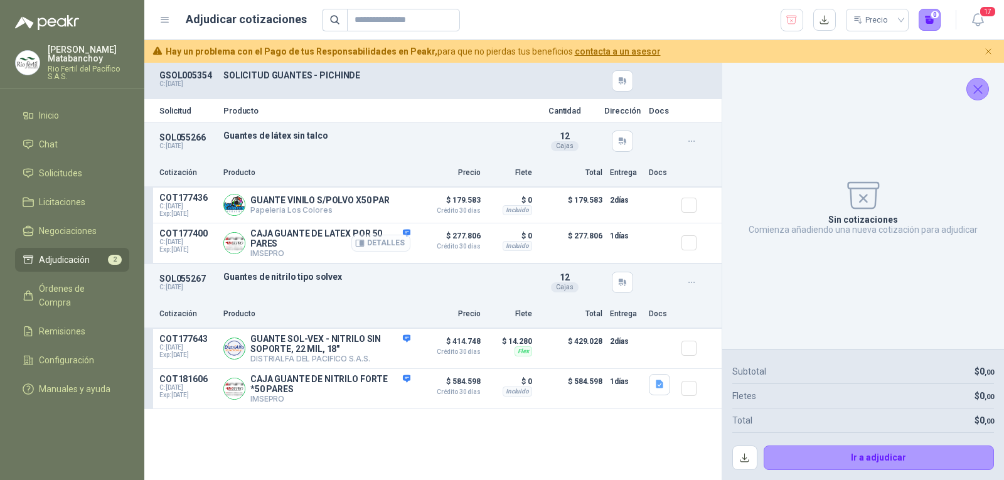
click at [375, 242] on button "Detalles" at bounding box center [380, 243] width 59 height 17
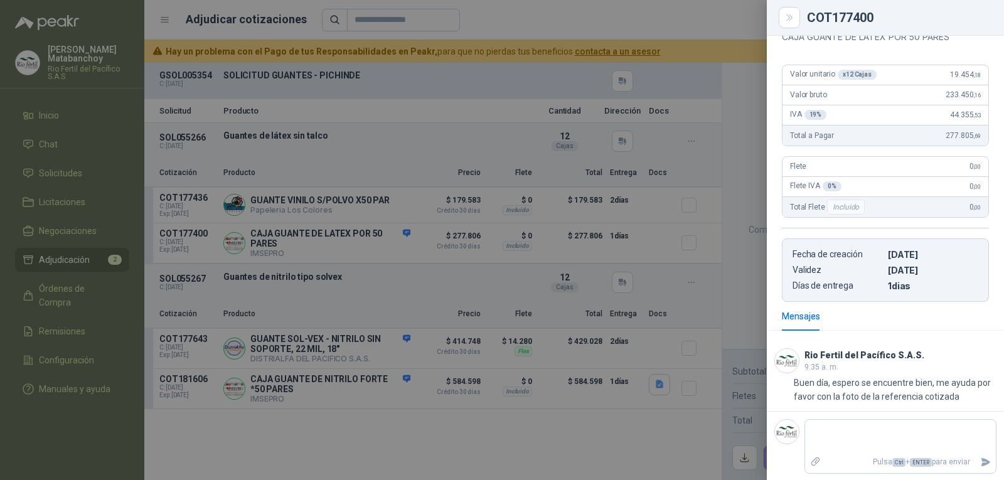
scroll to position [157, 0]
click at [294, 329] on div at bounding box center [502, 240] width 1004 height 480
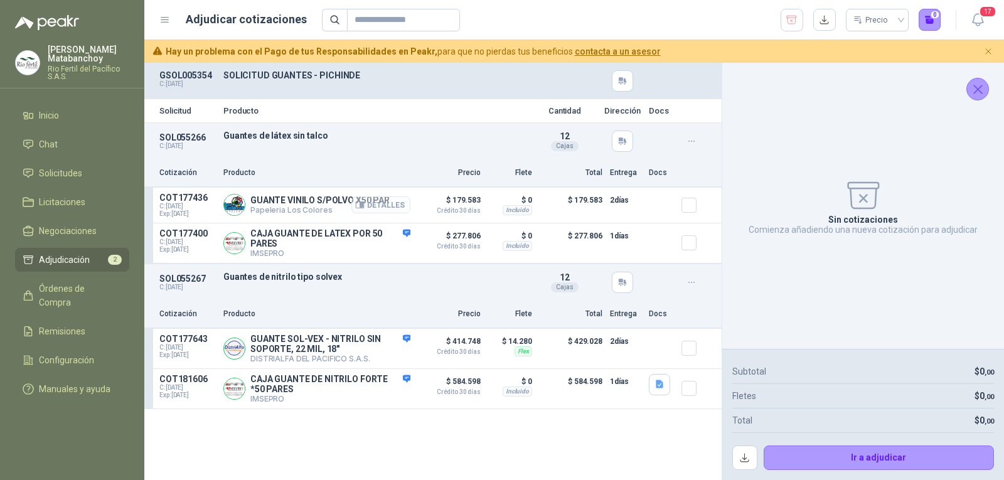
click at [404, 211] on button "Detalles" at bounding box center [380, 204] width 59 height 17
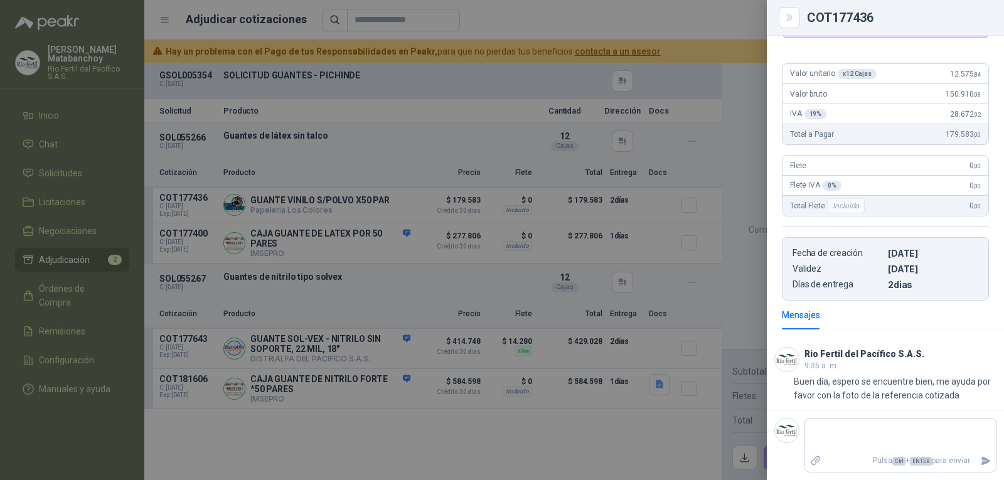
scroll to position [0, 0]
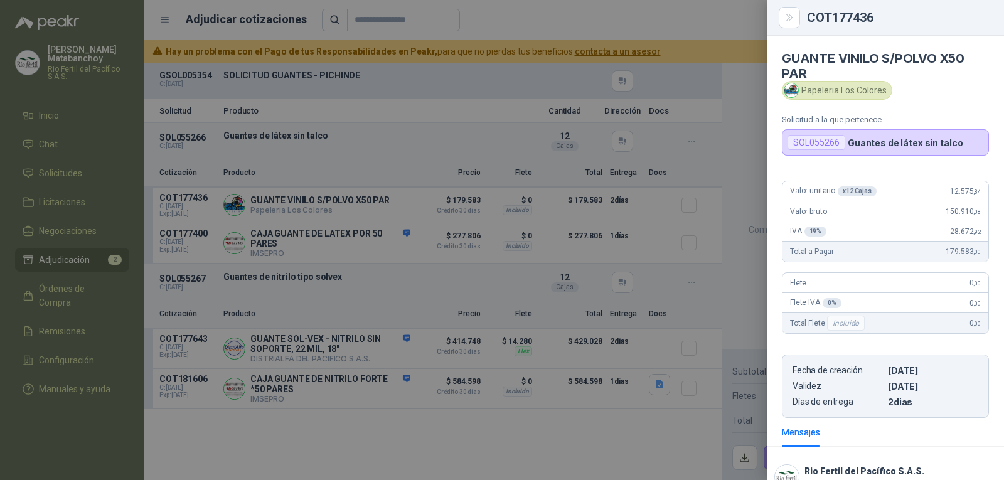
click at [429, 319] on div at bounding box center [502, 240] width 1004 height 480
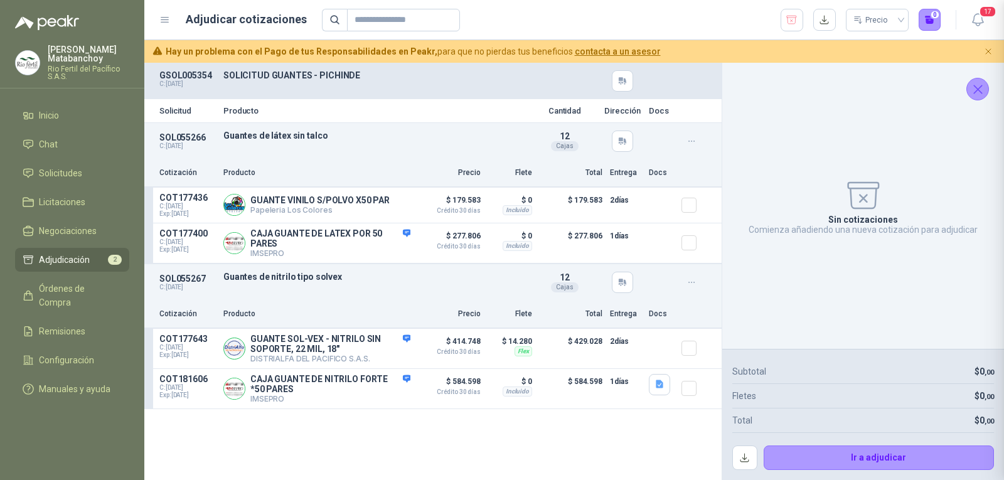
scroll to position [117, 0]
click at [797, 29] on button "button" at bounding box center [792, 20] width 23 height 23
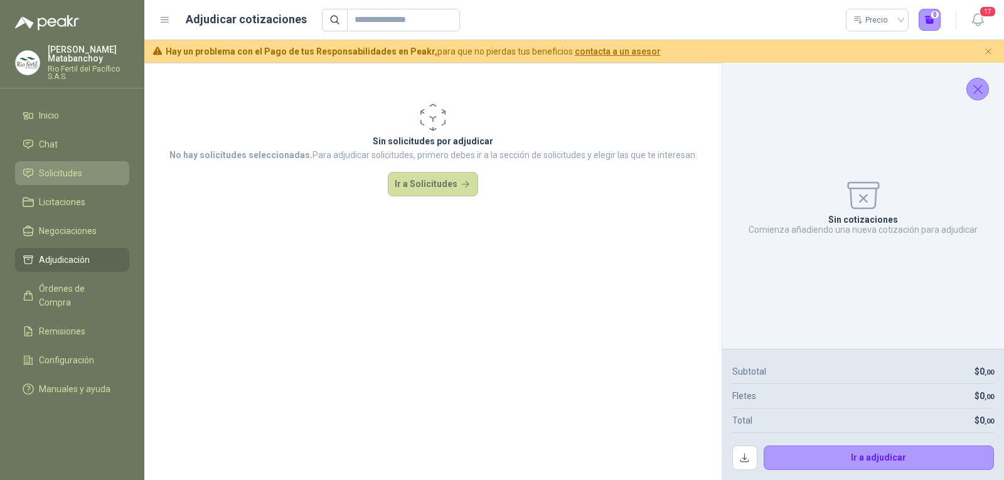
click at [82, 162] on link "Solicitudes" at bounding box center [72, 173] width 114 height 24
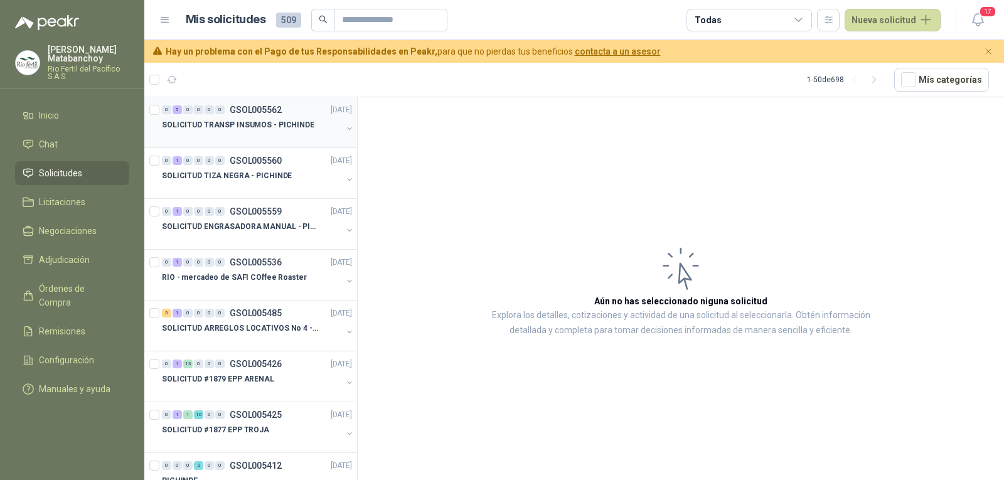
click at [291, 145] on div "0 5 0 0 0 0 GSOL005562 [DATE] SOLICITUD TRANSP INSUMOS - PICHINDE" at bounding box center [250, 122] width 213 height 51
click at [270, 173] on p "SOLICITUD TIZA NEGRA - PICHINDE" at bounding box center [227, 176] width 130 height 12
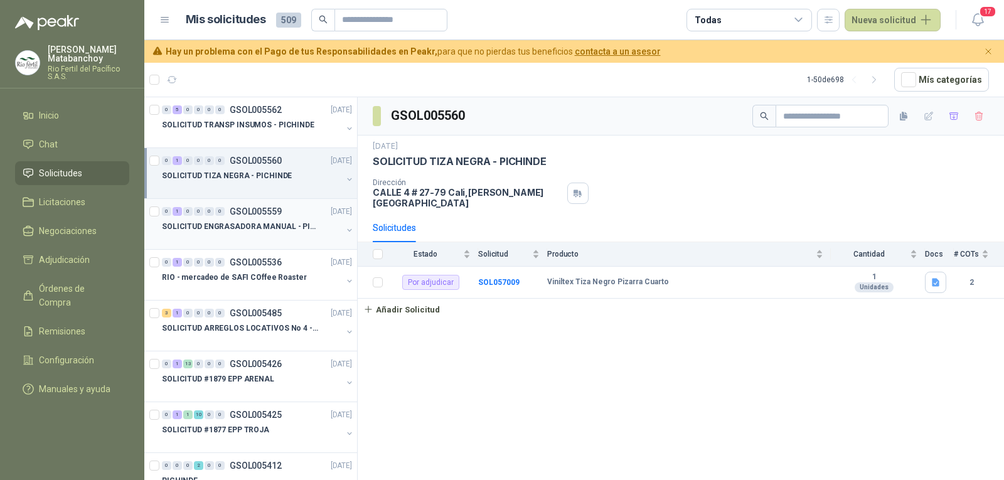
click at [238, 232] on p "SOLICITUD ENGRASADORA MANUAL - PICHINDE" at bounding box center [240, 227] width 156 height 12
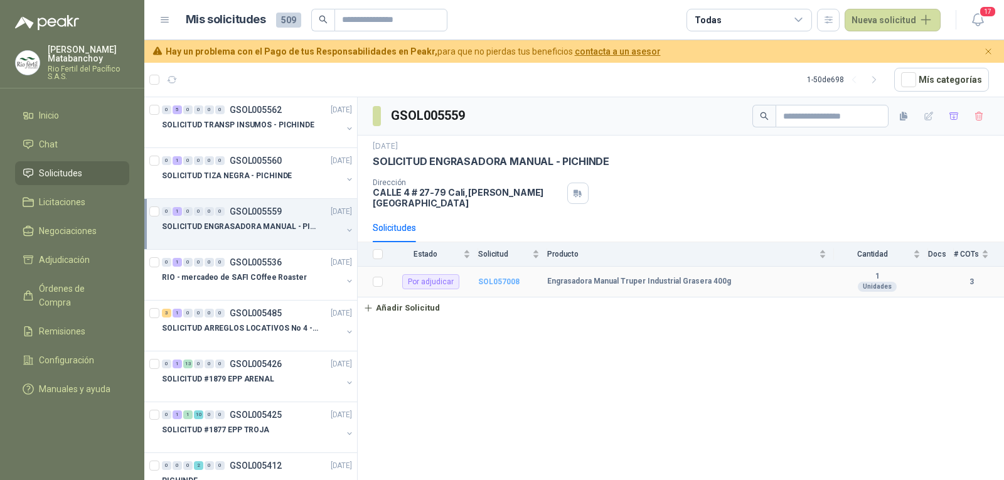
click at [510, 277] on b "SOL057008" at bounding box center [498, 281] width 41 height 9
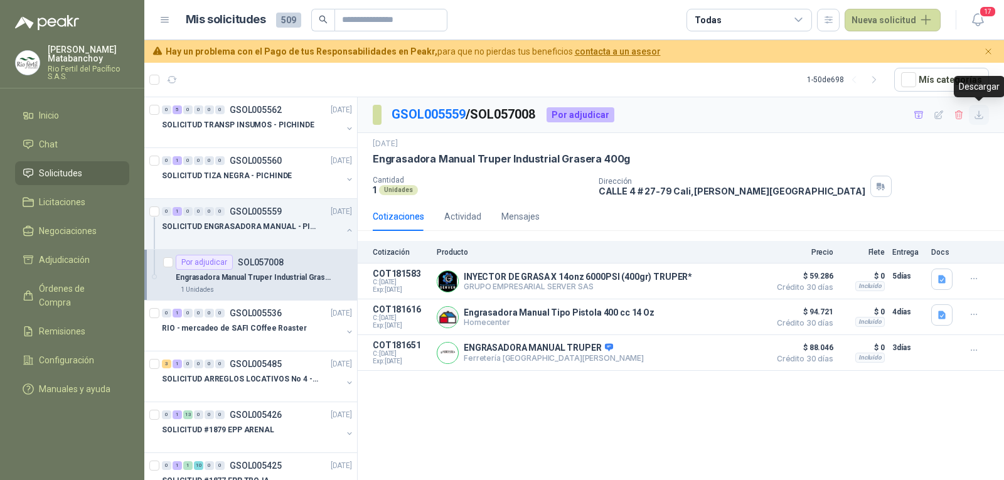
click at [976, 115] on icon "button" at bounding box center [979, 115] width 11 height 11
click at [230, 179] on p "SOLICITUD TIZA NEGRA - PICHINDE" at bounding box center [227, 176] width 130 height 12
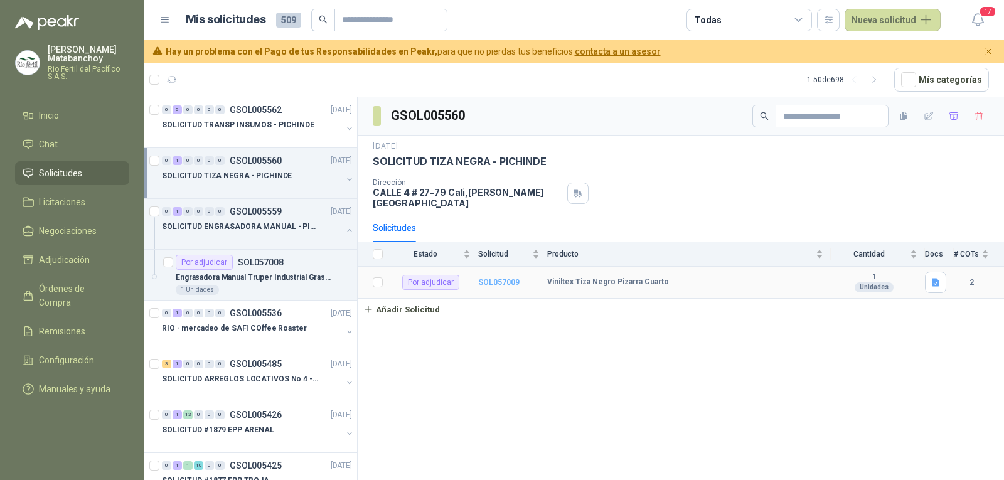
click at [491, 278] on b "SOL057009" at bounding box center [498, 282] width 41 height 9
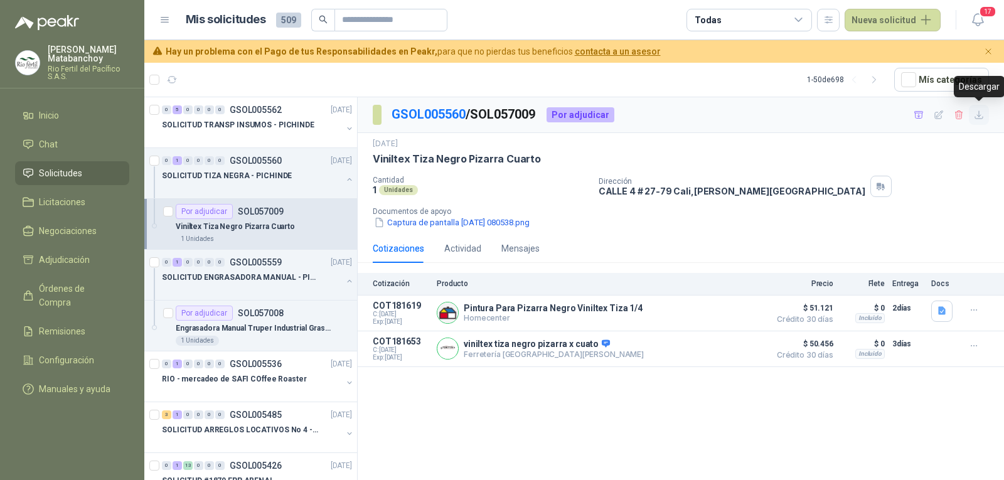
click at [976, 115] on icon "button" at bounding box center [979, 115] width 11 height 11
click at [346, 180] on div "0 1 0 0 0 0 GSOL005560 [DATE] SOLICITUD TIZA NEGRA - PICHINDE" at bounding box center [250, 173] width 213 height 51
click at [344, 178] on button "button" at bounding box center [349, 179] width 10 height 10
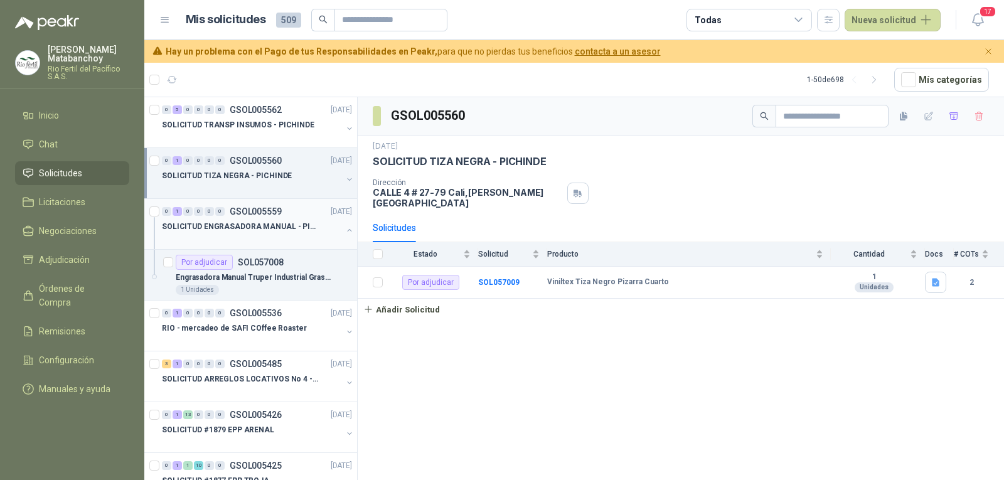
click at [344, 229] on button "button" at bounding box center [349, 230] width 10 height 10
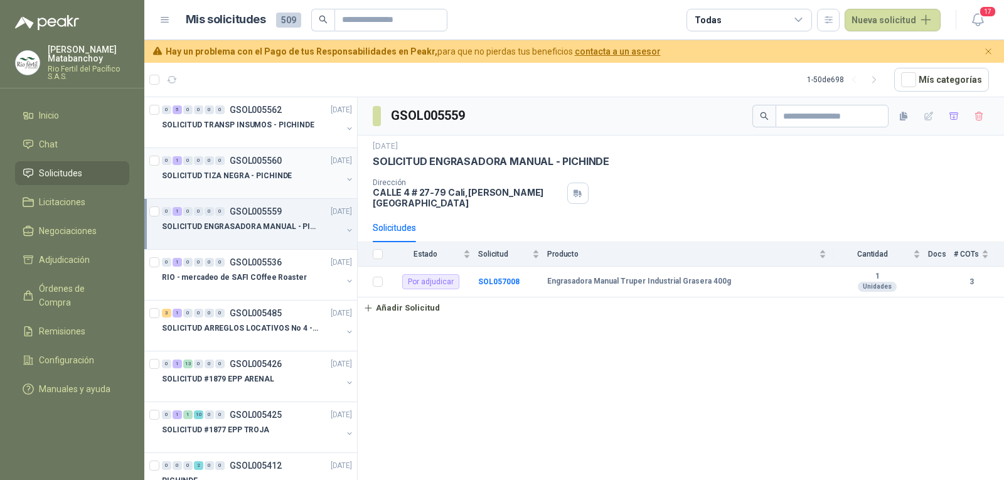
click at [279, 176] on p "SOLICITUD TIZA NEGRA - PICHINDE" at bounding box center [227, 176] width 130 height 12
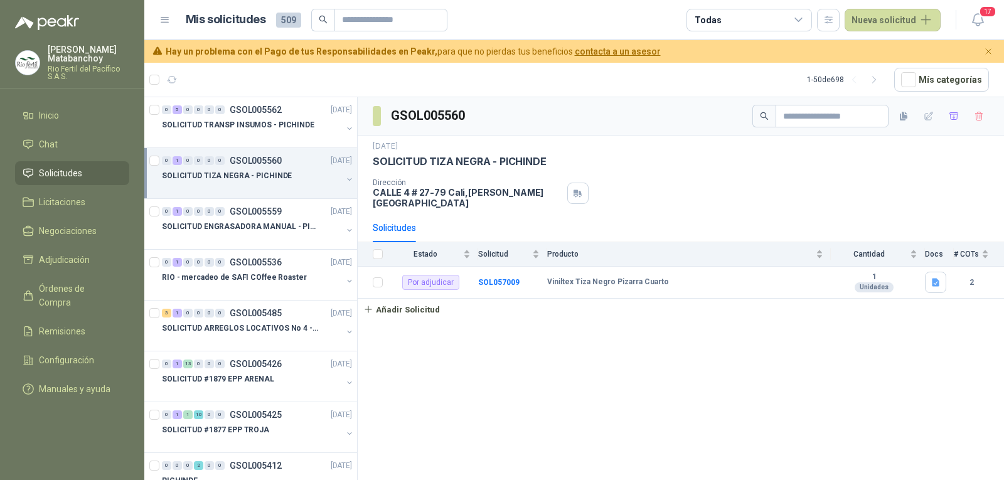
click at [88, 179] on li "Solicitudes" at bounding box center [72, 173] width 99 height 14
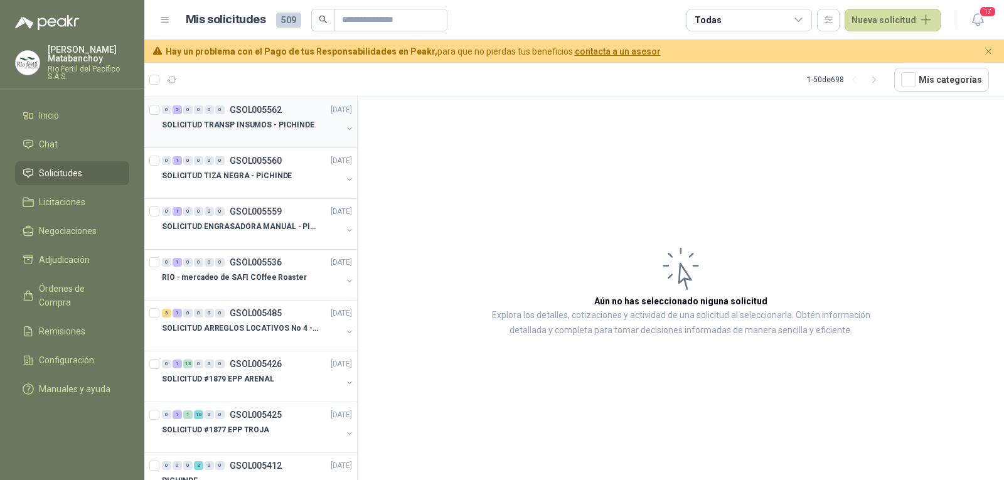
click at [285, 127] on p "SOLICITUD TRANSP INSUMOS - PICHINDE" at bounding box center [238, 125] width 152 height 12
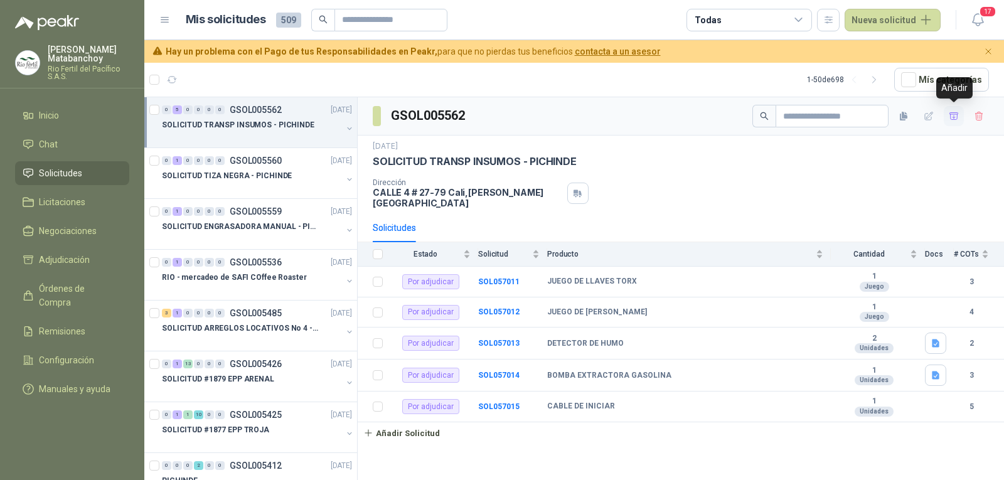
click at [957, 117] on icon "button" at bounding box center [954, 116] width 11 height 11
click at [51, 266] on span "Adjudicación" at bounding box center [64, 260] width 51 height 14
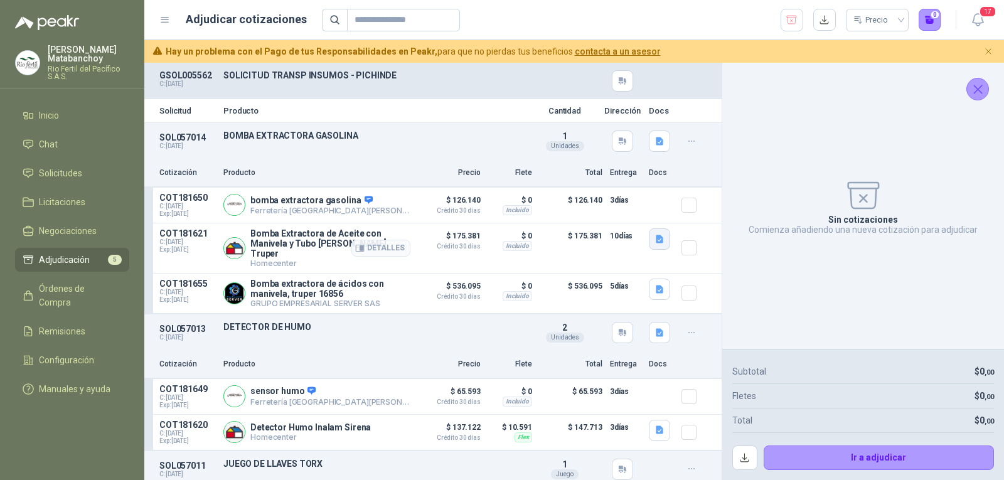
click at [654, 237] on icon "button" at bounding box center [659, 239] width 11 height 11
click at [629, 189] on div "image.png image.png" at bounding box center [624, 205] width 71 height 42
click at [628, 193] on button "image.png" at bounding box center [624, 199] width 55 height 13
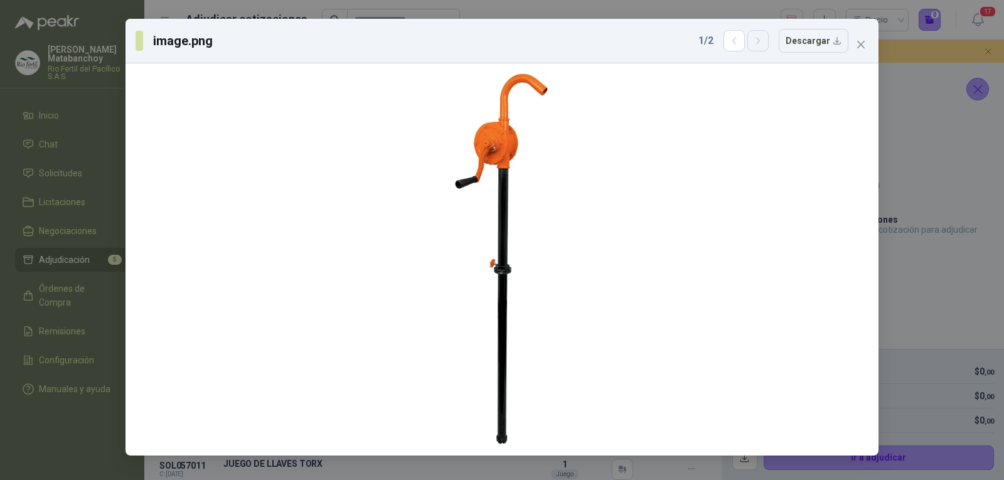
click at [762, 38] on icon "button" at bounding box center [758, 41] width 11 height 11
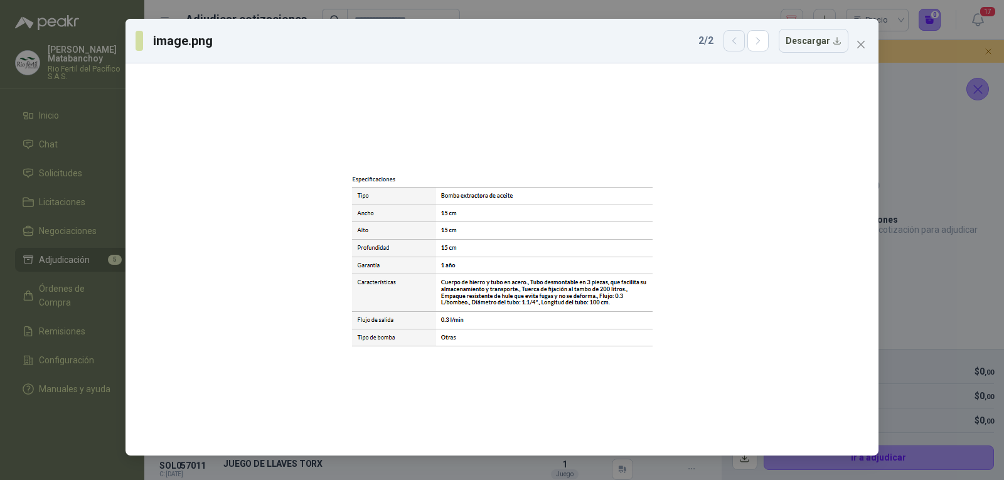
click at [739, 38] on icon "button" at bounding box center [734, 41] width 11 height 11
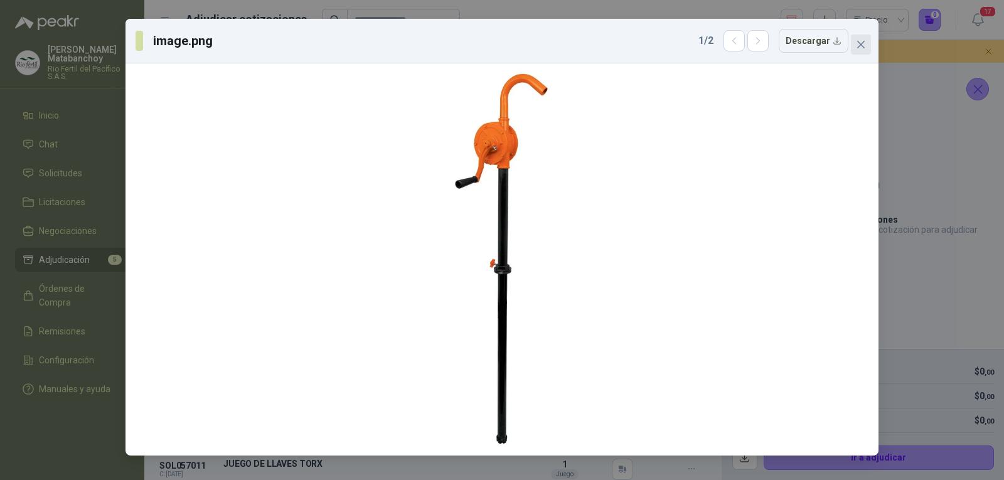
click at [865, 40] on icon "close" at bounding box center [861, 45] width 10 height 10
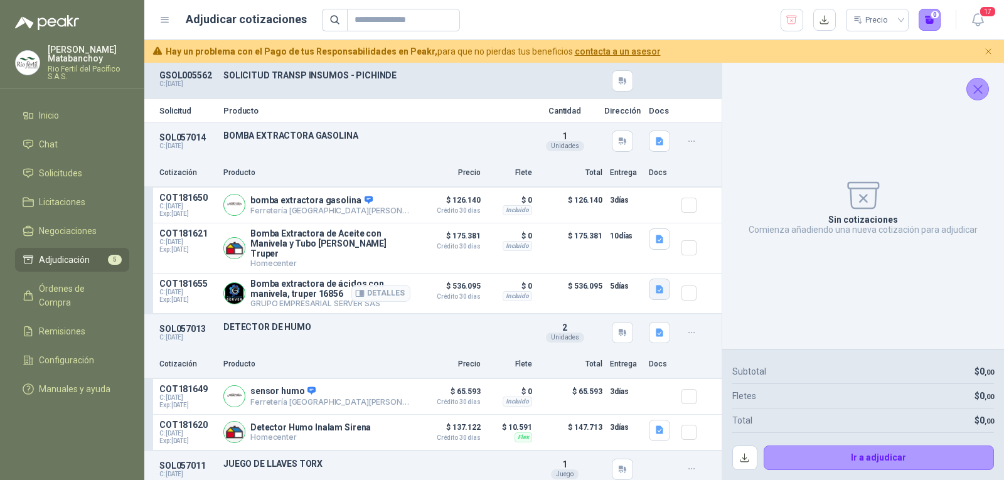
click at [654, 284] on icon "button" at bounding box center [659, 289] width 11 height 11
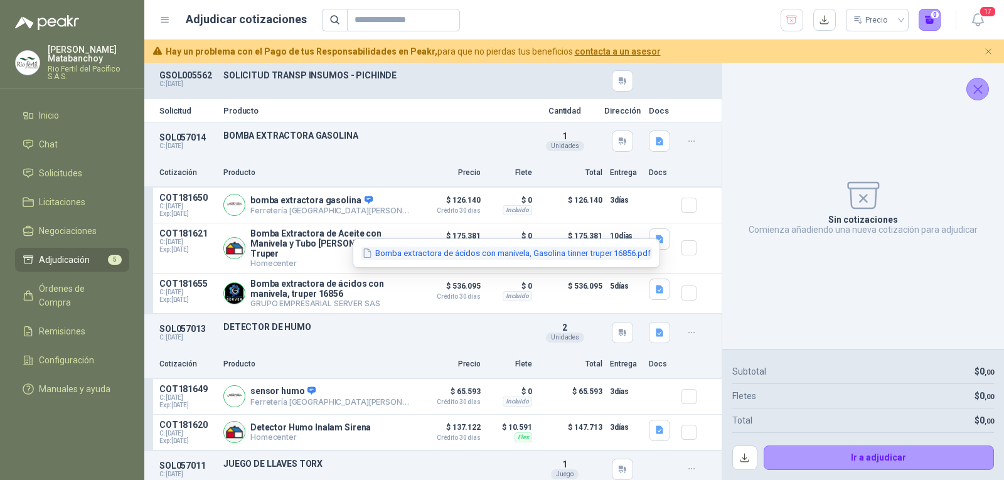
click at [634, 248] on button "Bomba extractora de ácidos con manivela, Gasolina tinner truper 16856.pdf" at bounding box center [506, 253] width 291 height 13
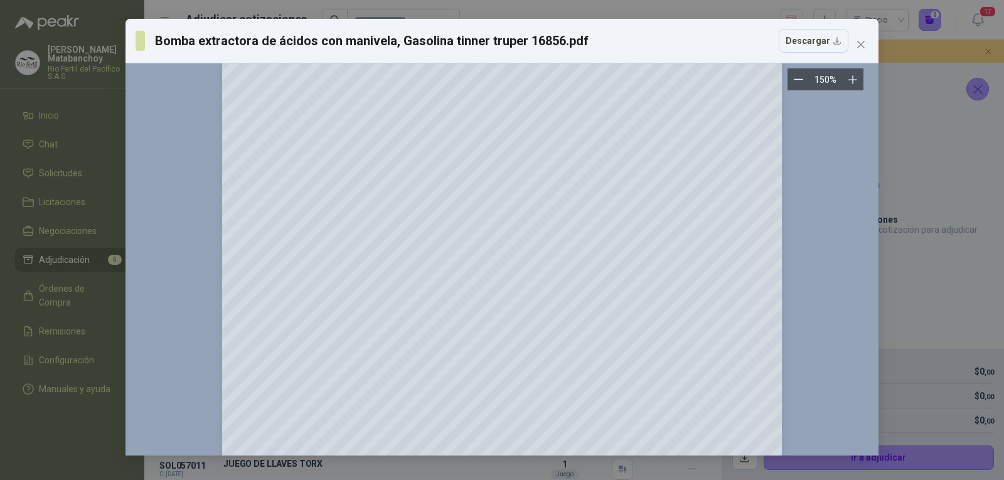
scroll to position [2024, 0]
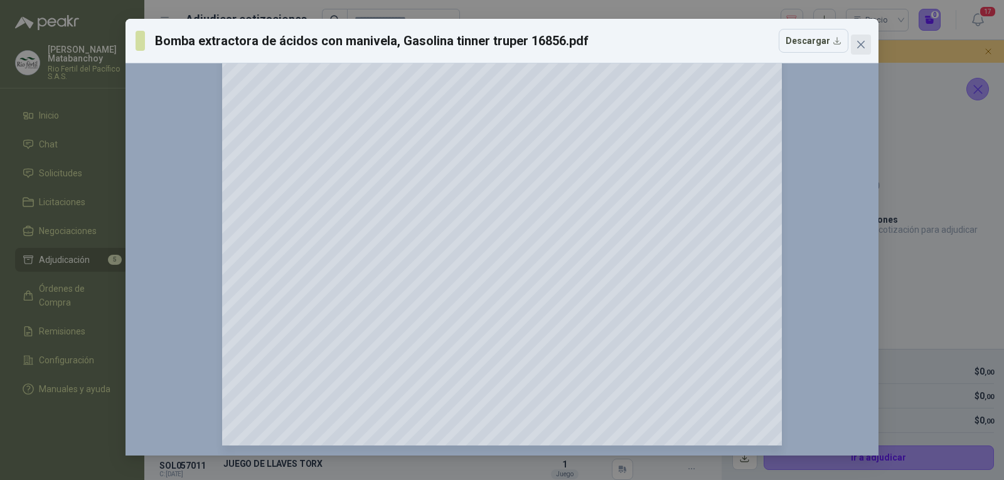
click at [855, 42] on span "Close" at bounding box center [861, 45] width 20 height 10
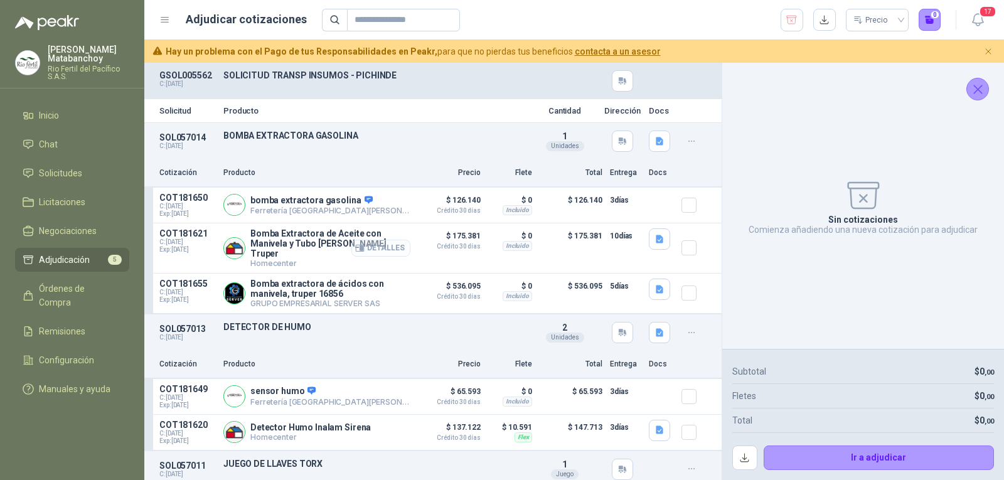
click at [378, 243] on button "Detalles" at bounding box center [380, 248] width 59 height 17
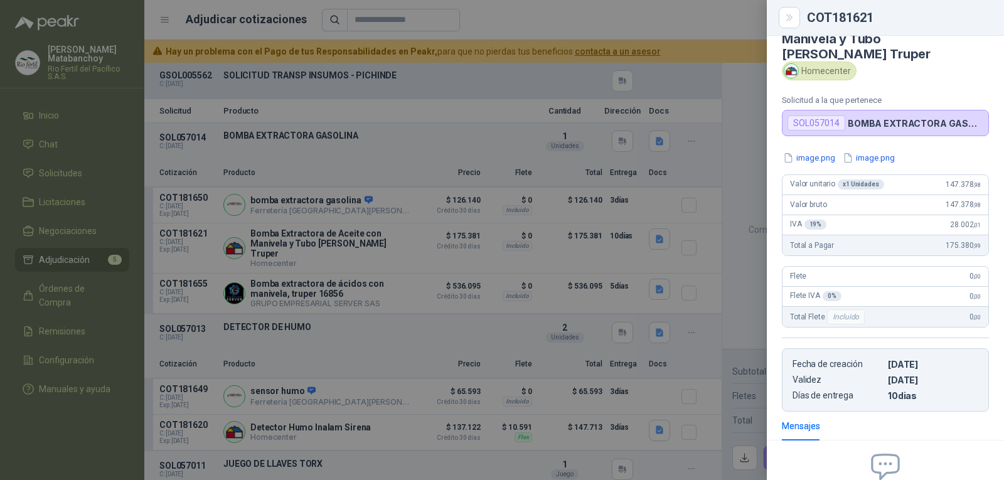
scroll to position [0, 0]
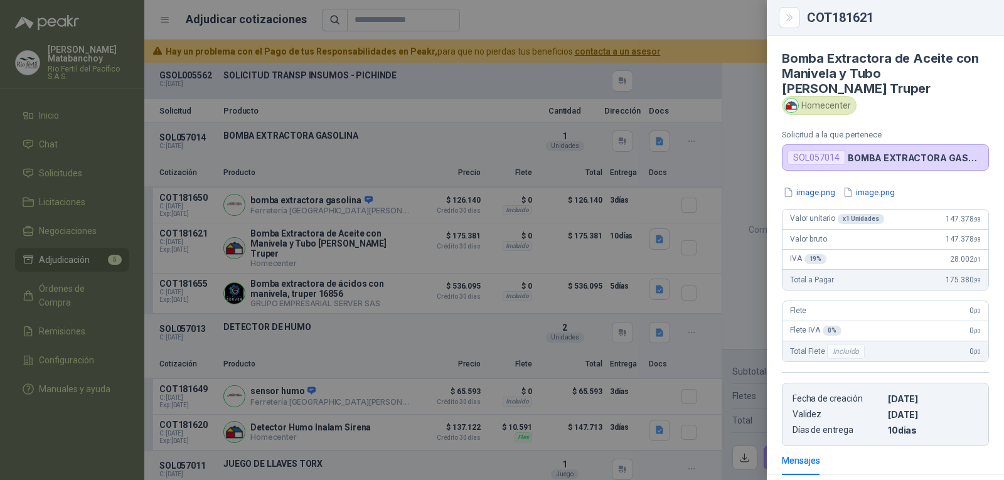
click at [527, 234] on div at bounding box center [502, 240] width 1004 height 480
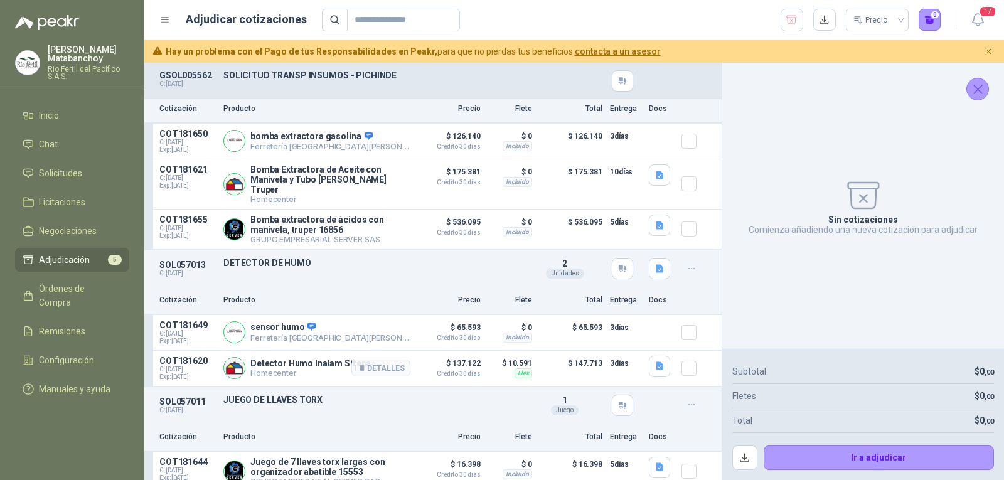
scroll to position [63, 0]
click at [656, 365] on icon "button" at bounding box center [660, 367] width 8 height 8
click at [614, 335] on button "image.png" at bounding box center [624, 333] width 55 height 13
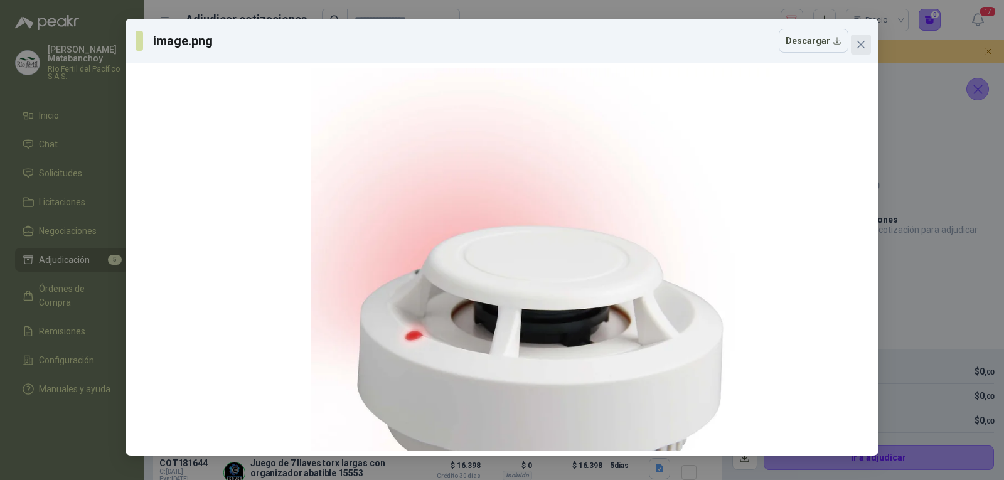
click at [853, 49] on button "Close" at bounding box center [861, 45] width 20 height 20
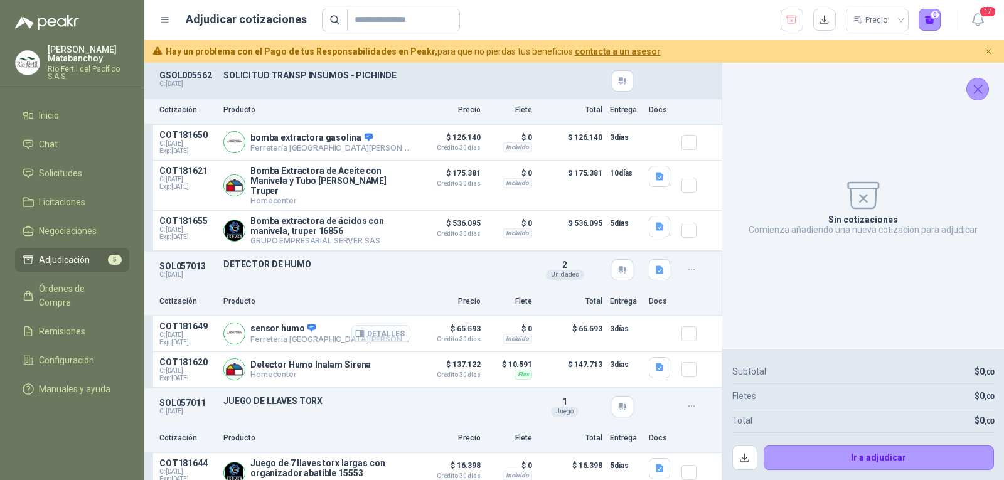
click at [366, 328] on button "Detalles" at bounding box center [380, 333] width 59 height 17
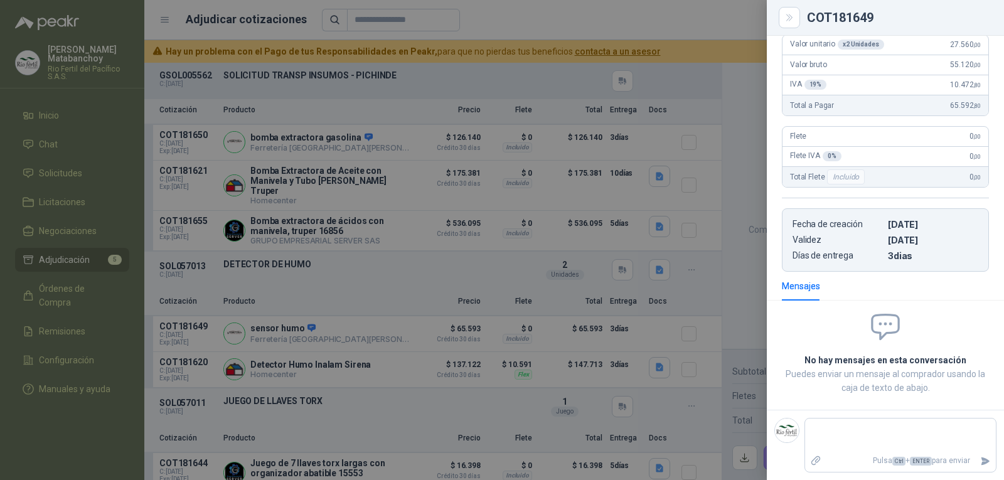
scroll to position [0, 0]
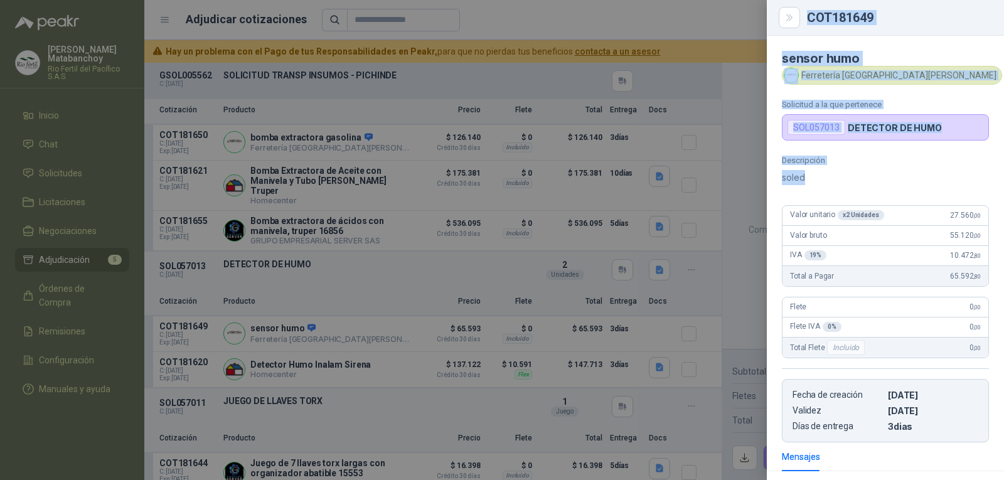
drag, startPoint x: 809, startPoint y: 178, endPoint x: 763, endPoint y: 178, distance: 46.4
click at [763, 178] on div "COT181649 sensor humo Ferretería Industrial del Valle Solicitud a la que perten…" at bounding box center [502, 240] width 1004 height 480
click at [627, 237] on div at bounding box center [502, 240] width 1004 height 480
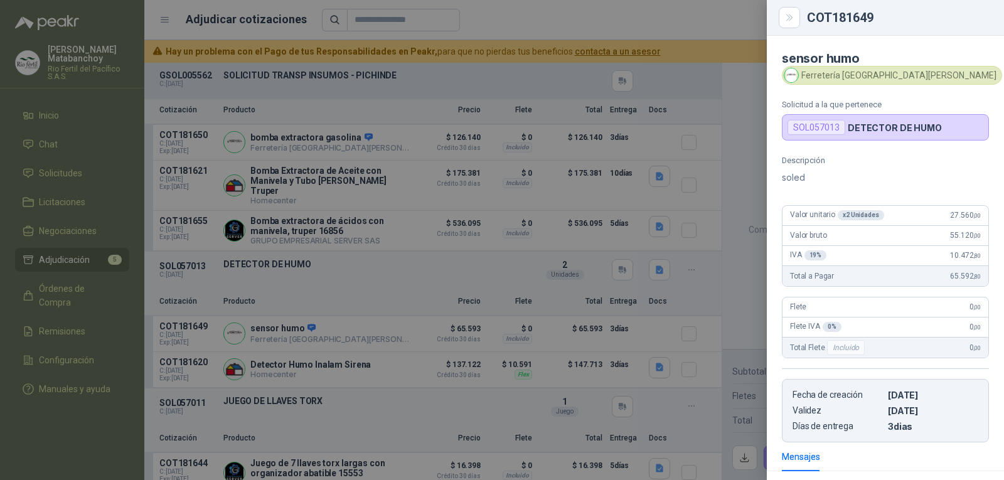
scroll to position [171, 0]
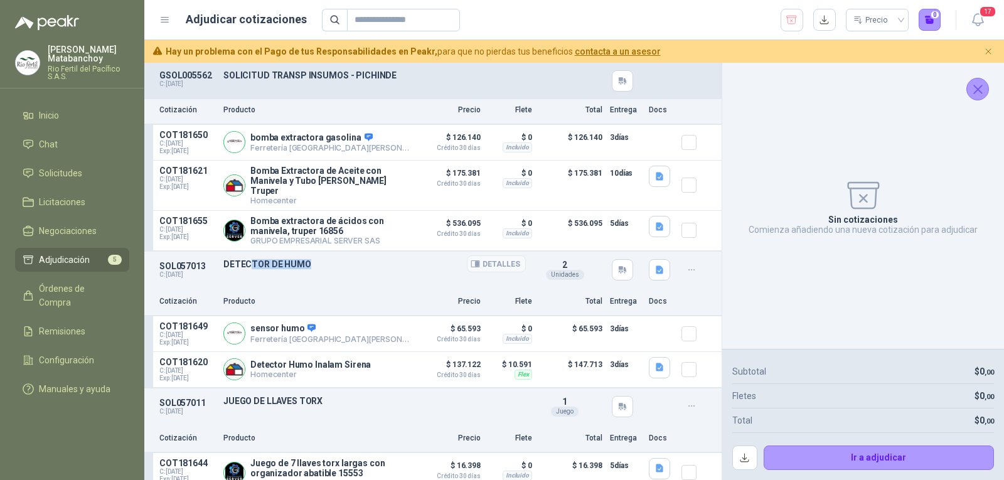
drag, startPoint x: 282, startPoint y: 256, endPoint x: 250, endPoint y: 256, distance: 31.4
click at [250, 259] on p "DETECTOR DE HUMO" at bounding box center [374, 264] width 302 height 10
click at [279, 323] on p "sensor humo" at bounding box center [330, 328] width 160 height 11
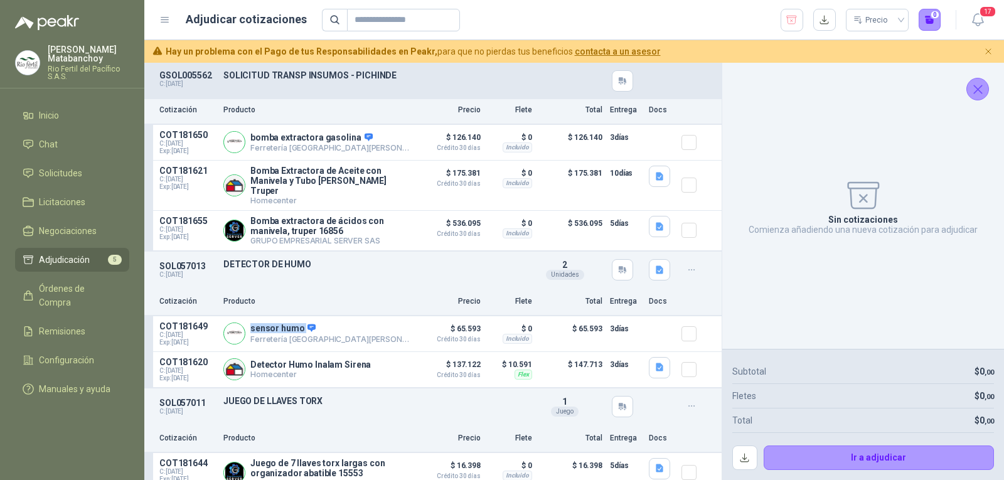
copy p "sensor humo"
click at [349, 270] on div "SOL057013 C: 23/09/2025 DETECTOR DE HUMO Detalles 2 Unidades" at bounding box center [432, 270] width 577 height 36
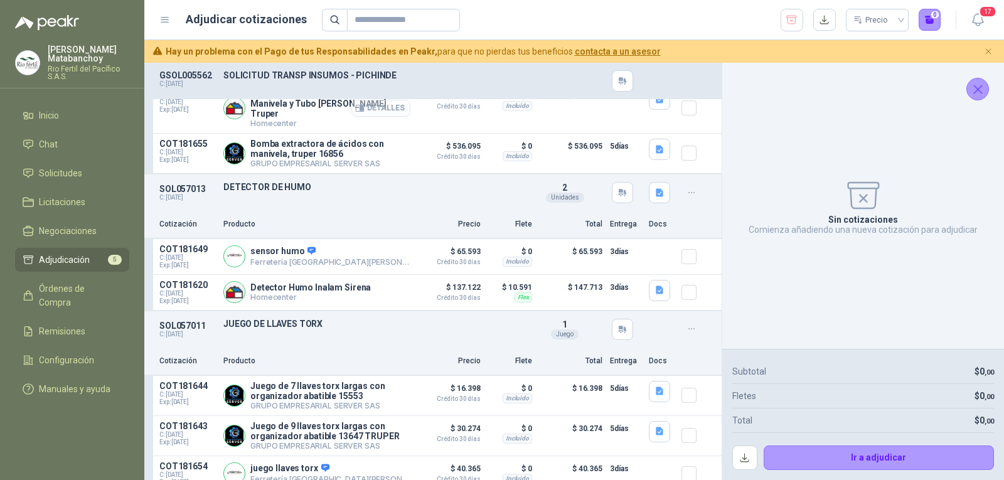
scroll to position [0, 0]
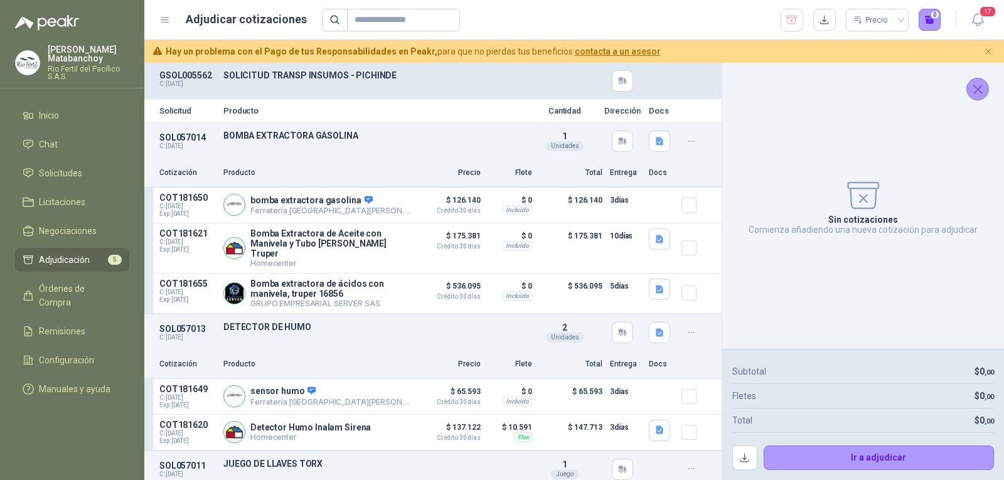
click at [970, 91] on icon "Cerrar" at bounding box center [978, 90] width 16 height 16
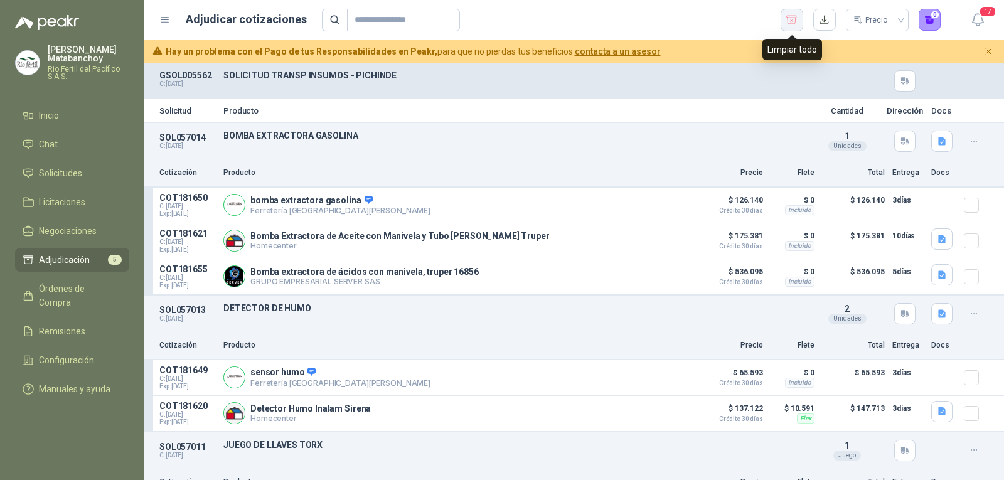
click at [796, 26] on icon "button" at bounding box center [792, 20] width 12 height 13
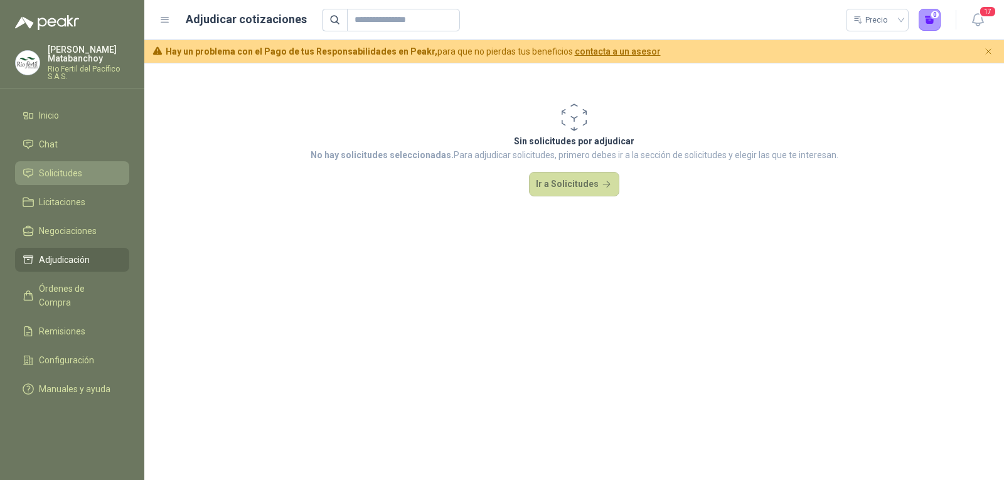
click at [77, 177] on span "Solicitudes" at bounding box center [60, 173] width 43 height 14
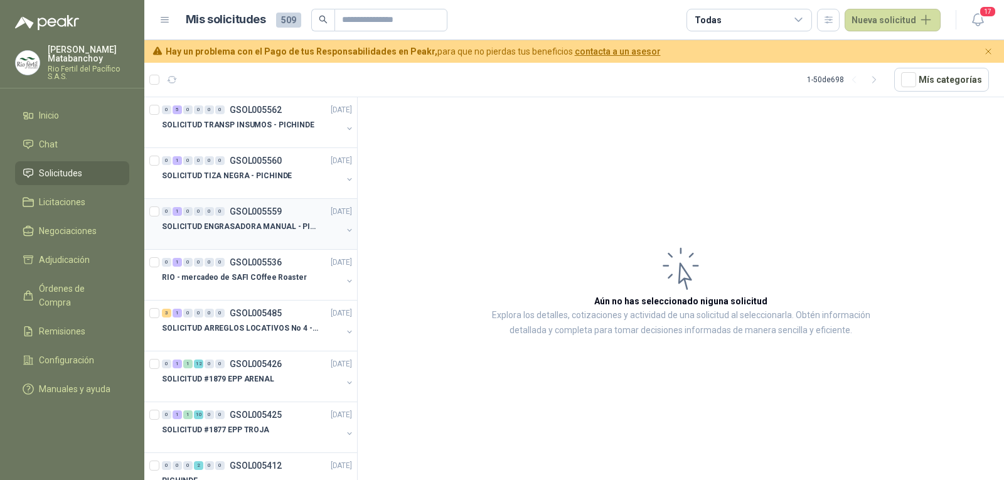
click at [301, 228] on p "SOLICITUD ENGRASADORA MANUAL - PICHINDE" at bounding box center [240, 227] width 156 height 12
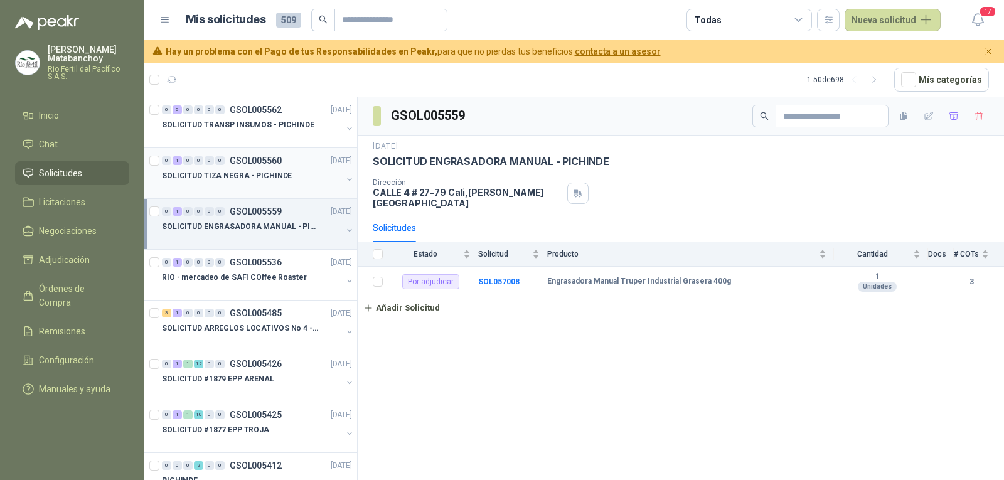
click at [286, 183] on div at bounding box center [252, 188] width 180 height 10
click at [277, 221] on p "SOLICITUD ENGRASADORA MANUAL - PICHINDE" at bounding box center [240, 227] width 156 height 12
click at [496, 277] on b "SOL057008" at bounding box center [498, 281] width 41 height 9
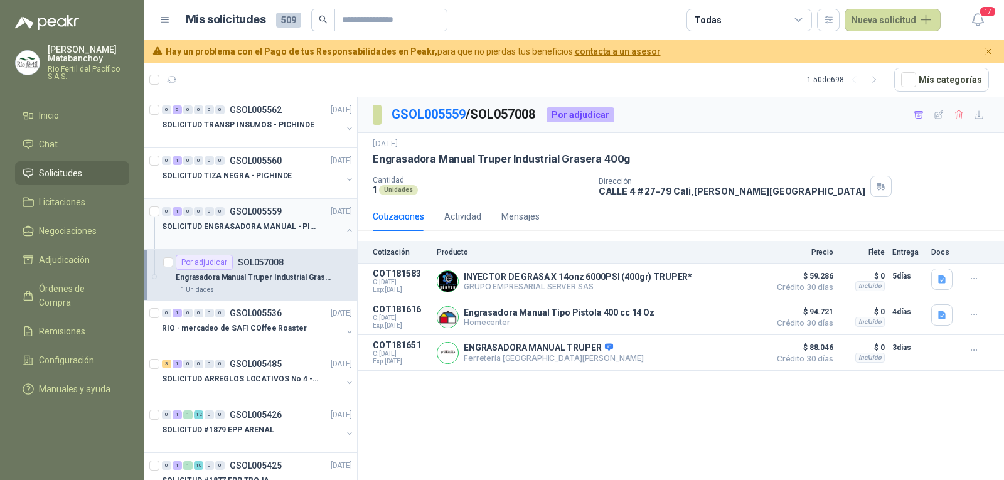
click at [344, 229] on button "button" at bounding box center [349, 230] width 10 height 10
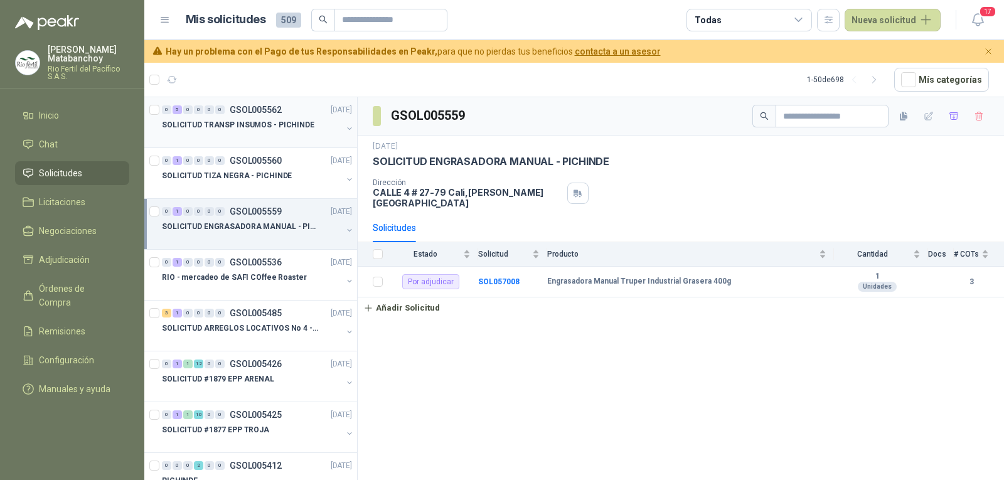
click at [303, 120] on p "SOLICITUD TRANSP INSUMOS - PICHINDE" at bounding box center [238, 125] width 152 height 12
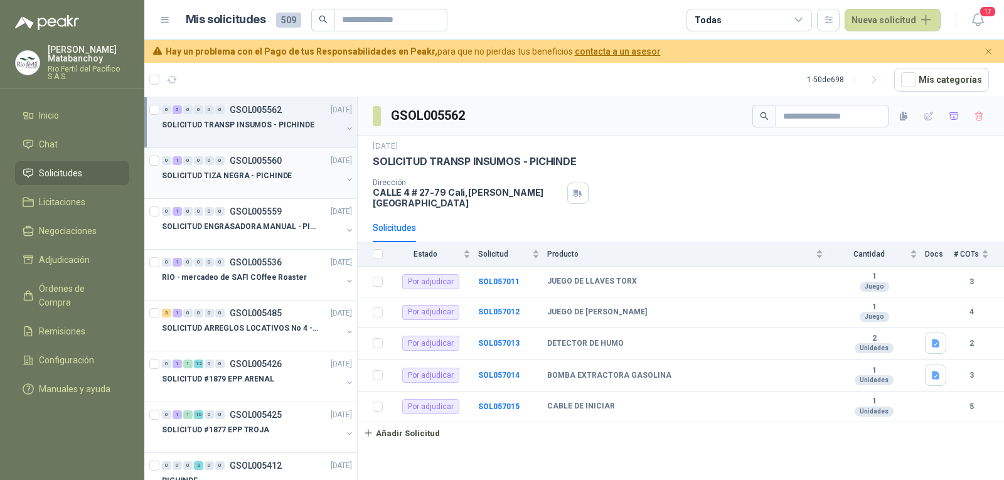
click at [243, 181] on p "SOLICITUD TIZA NEGRA - PICHINDE" at bounding box center [227, 176] width 130 height 12
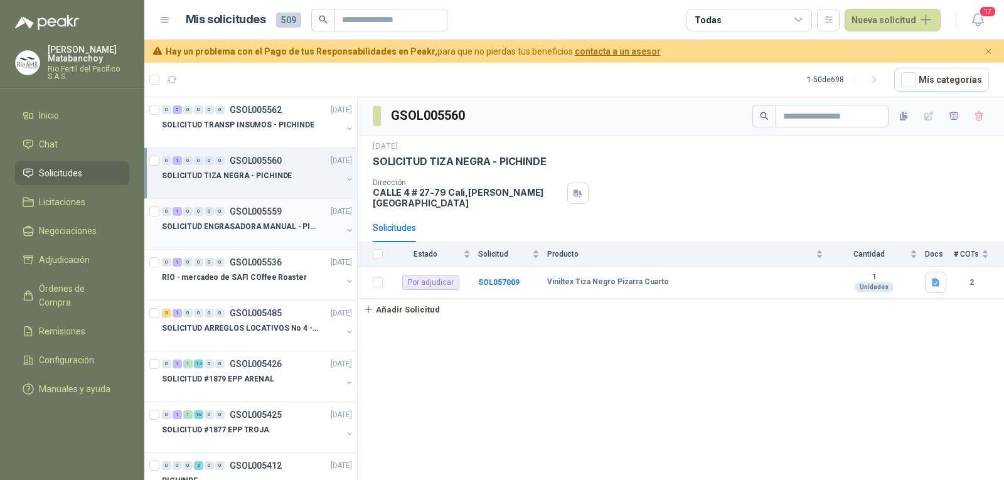
click at [268, 214] on p "GSOL005559" at bounding box center [256, 211] width 52 height 9
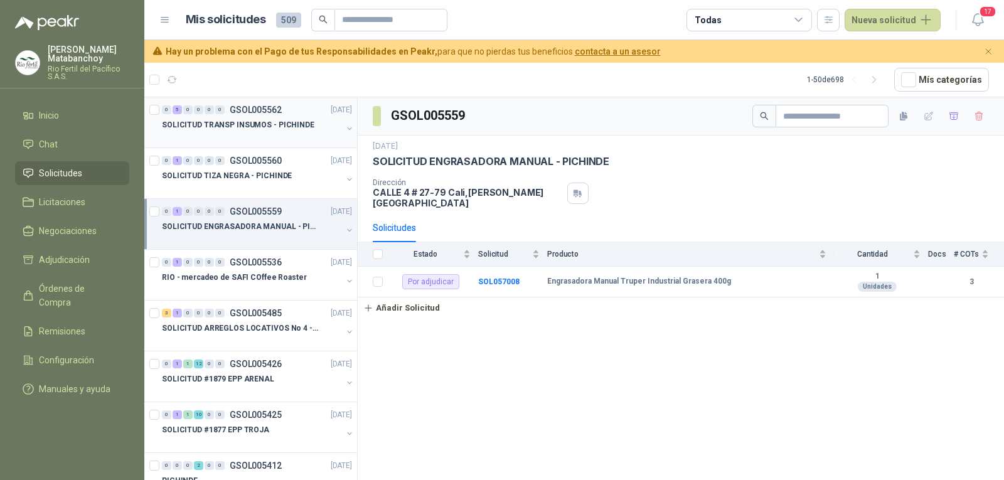
click at [257, 140] on div at bounding box center [252, 137] width 180 height 10
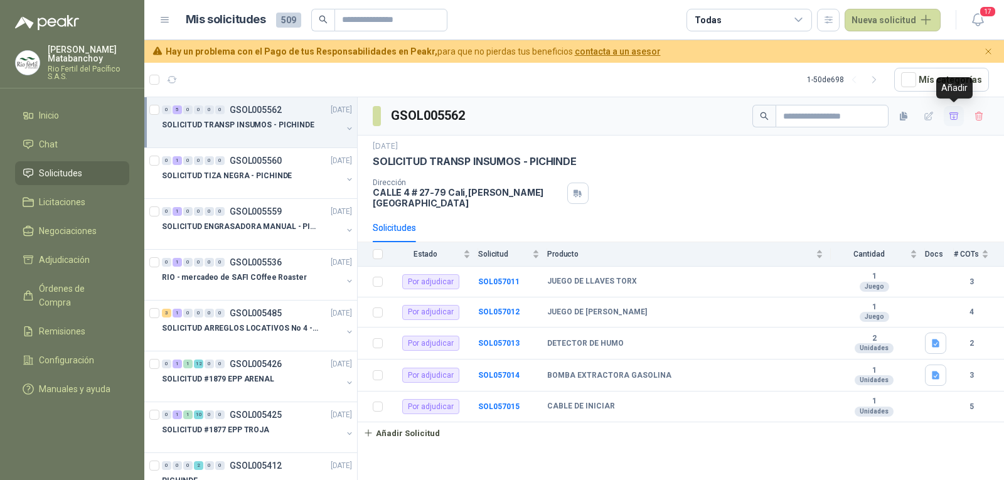
click at [951, 118] on icon "button" at bounding box center [954, 116] width 11 height 11
click at [70, 262] on span "Adjudicación" at bounding box center [64, 260] width 51 height 14
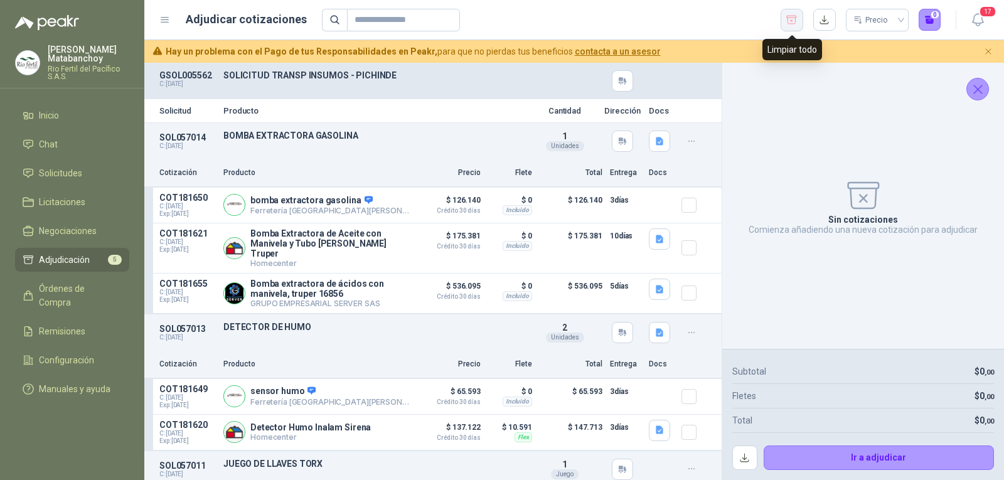
click at [789, 23] on icon "button" at bounding box center [792, 20] width 12 height 13
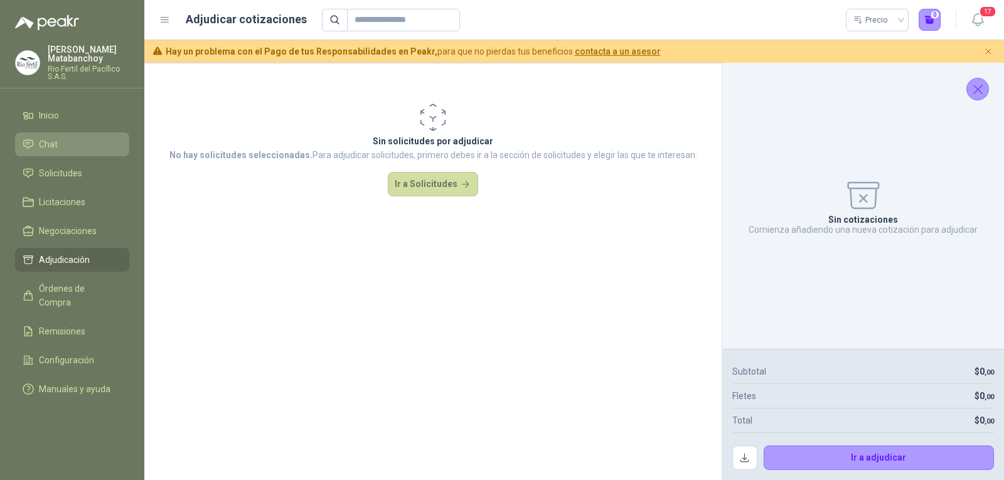
click at [64, 151] on li "Chat" at bounding box center [72, 144] width 99 height 14
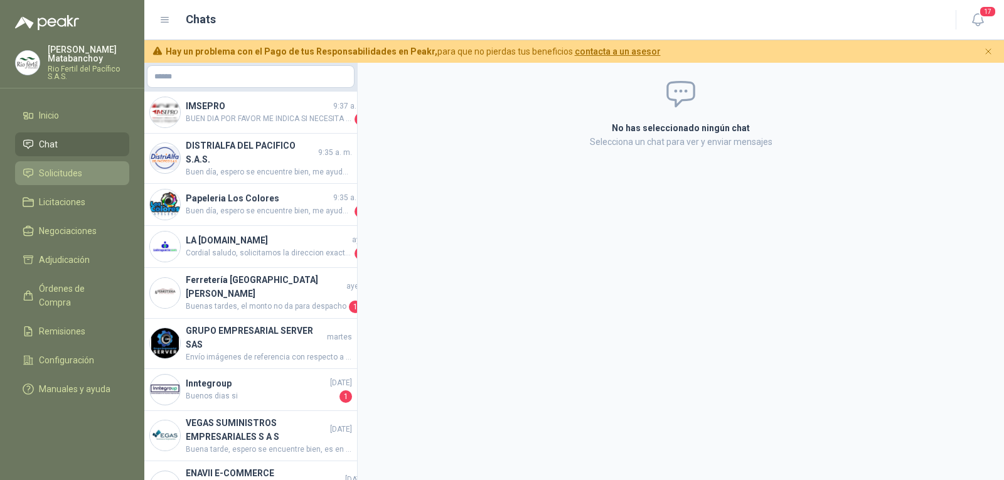
click at [67, 181] on link "Solicitudes" at bounding box center [72, 173] width 114 height 24
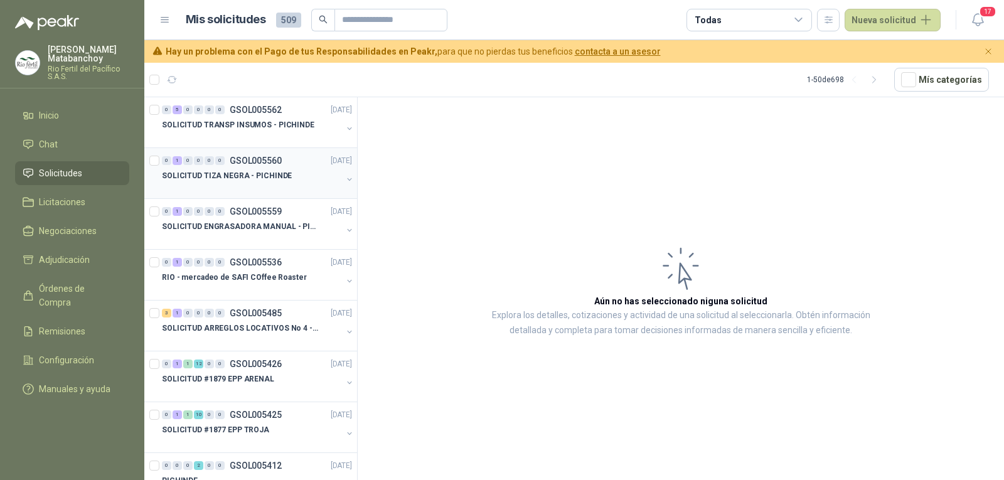
click at [270, 181] on p "SOLICITUD TIZA NEGRA - PICHINDE" at bounding box center [227, 176] width 130 height 12
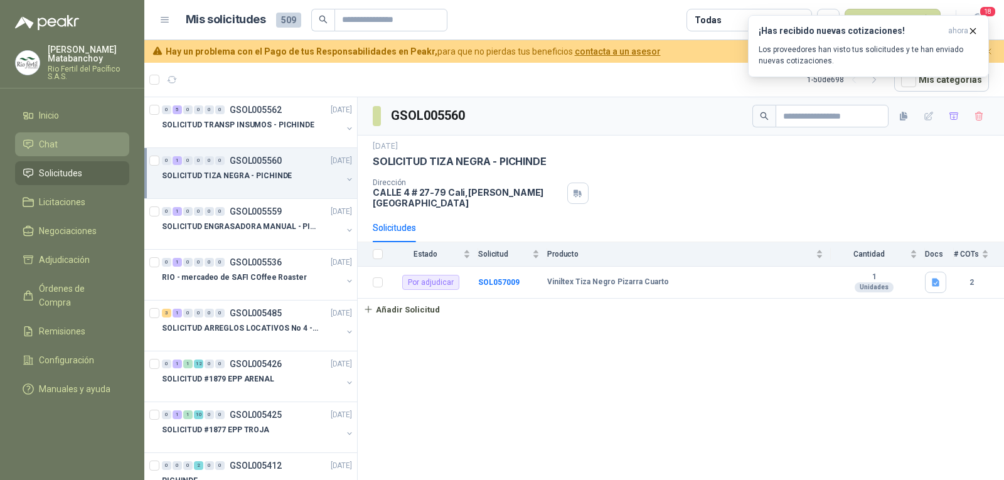
click at [48, 147] on span "Chat" at bounding box center [48, 144] width 19 height 14
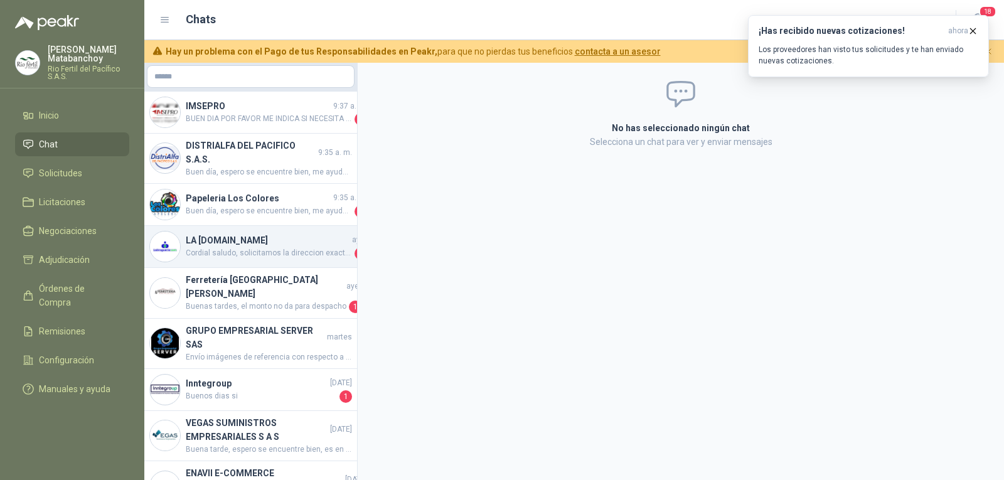
click at [259, 245] on h4 "LA DROGUERÍA.COM" at bounding box center [268, 240] width 164 height 14
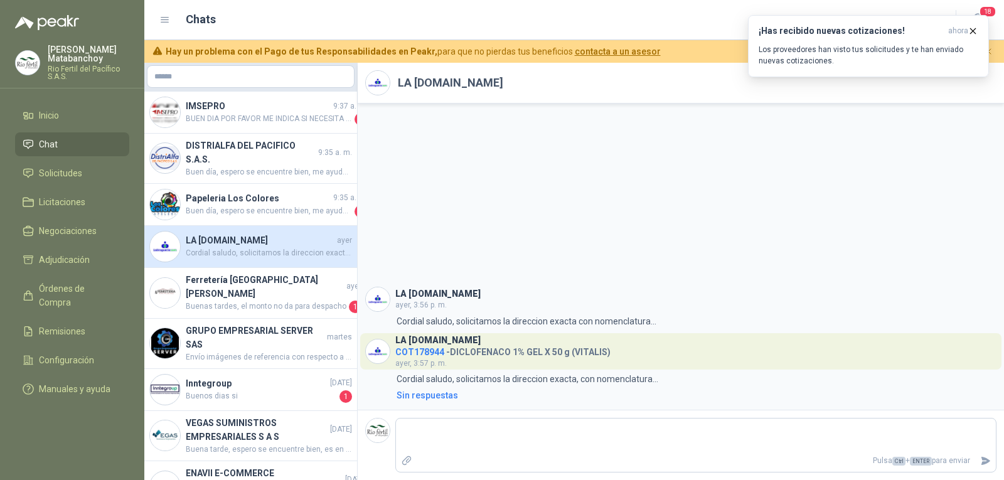
click at [0, 307] on ul "Inicio Chat Solicitudes Licitaciones Negociaciones Adjudicación Órdenes de Comp…" at bounding box center [72, 255] width 144 height 302
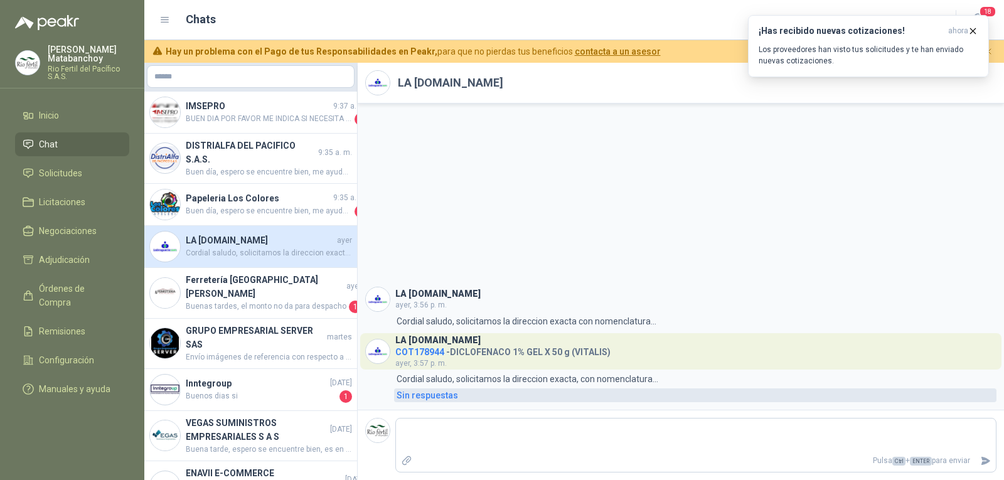
click at [440, 399] on div "Sin respuestas" at bounding box center [427, 395] width 61 height 14
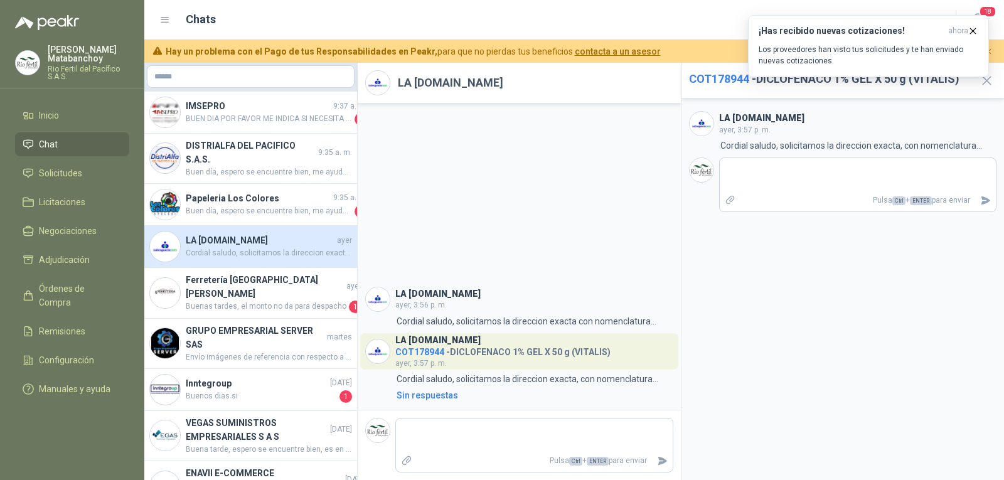
type textarea "*"
type textarea "**"
type textarea "***"
type textarea "****"
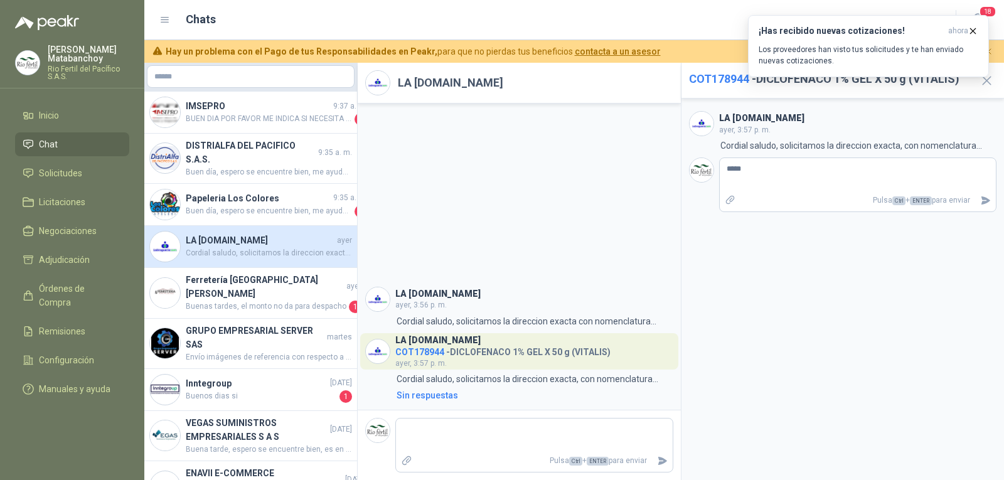
type textarea "******"
type textarea "*******"
type textarea "********"
type textarea "*********"
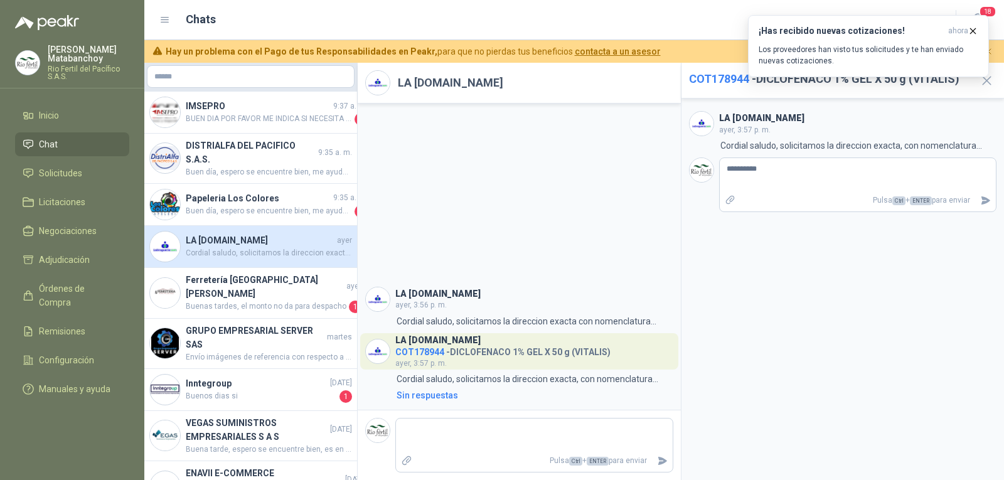
type textarea "**********"
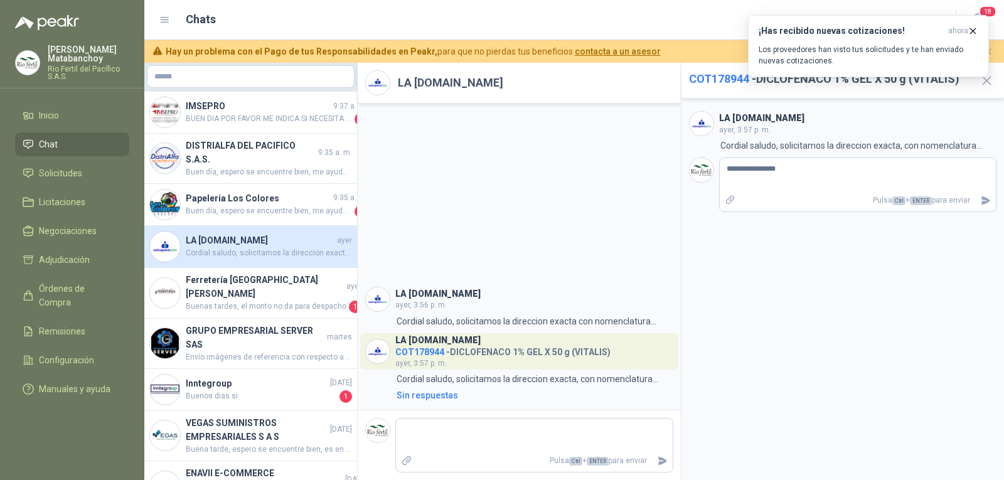
type textarea "**********"
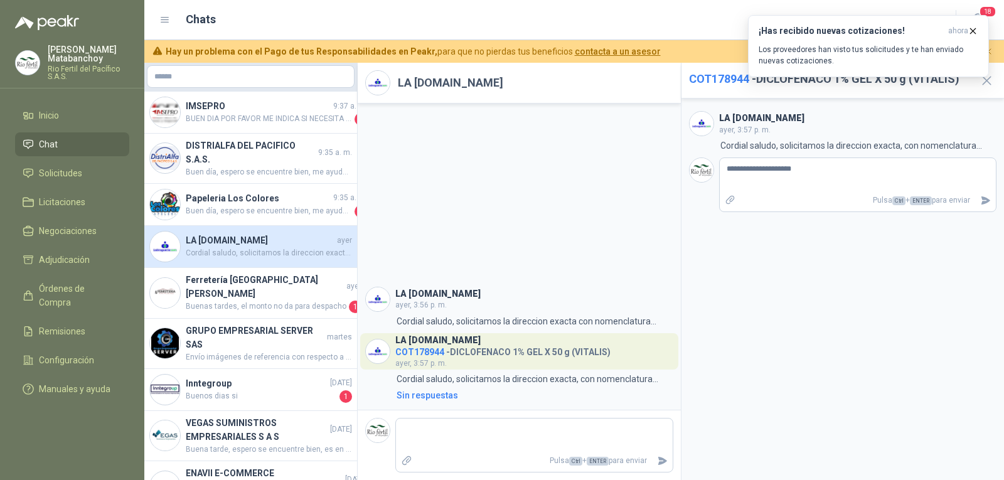
type textarea "**********"
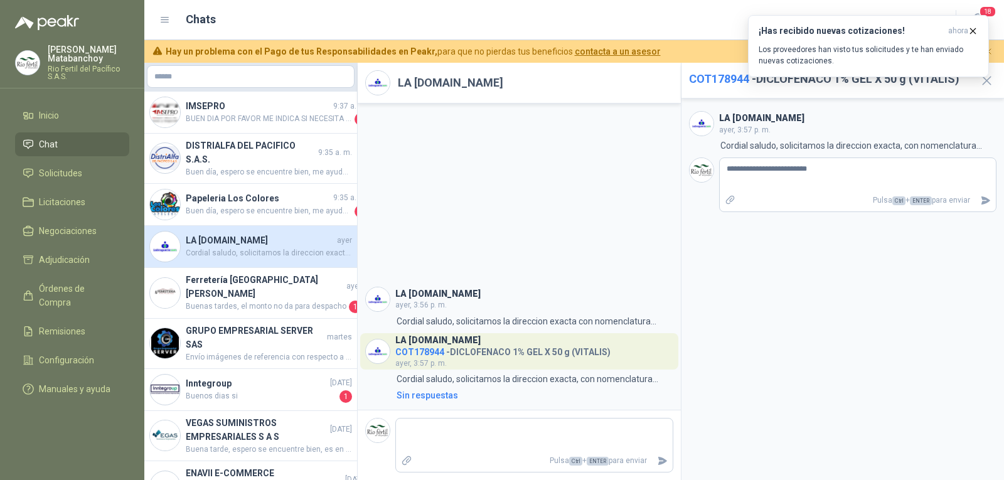
type textarea "**********"
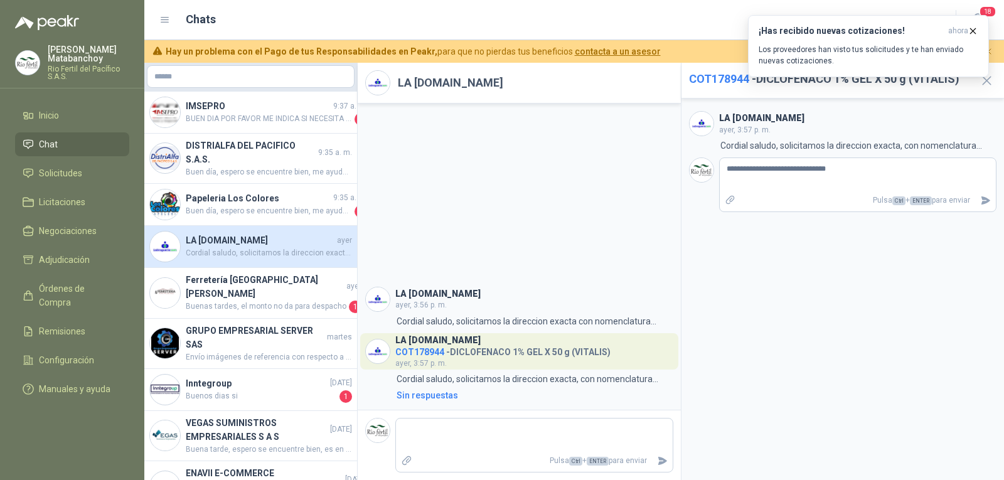
type textarea "**********"
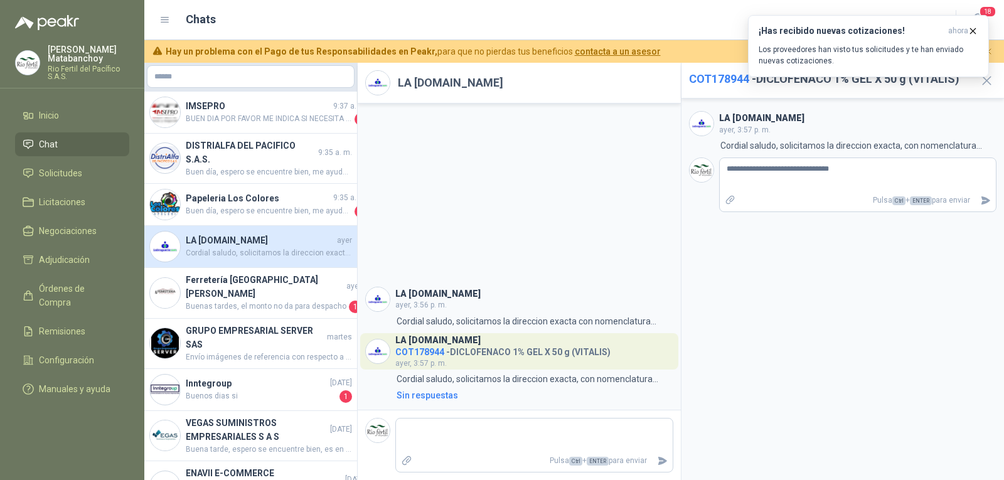
type textarea "**********"
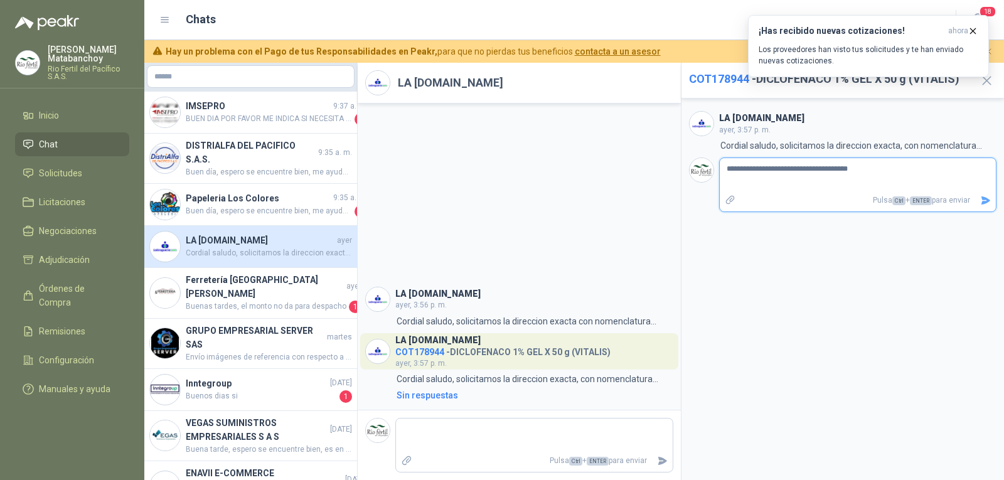
type textarea "**********"
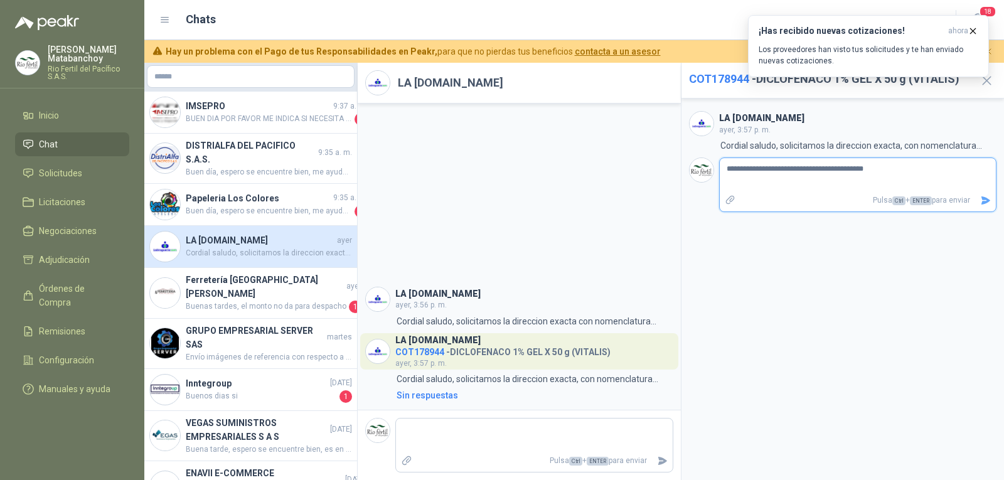
type textarea "**********"
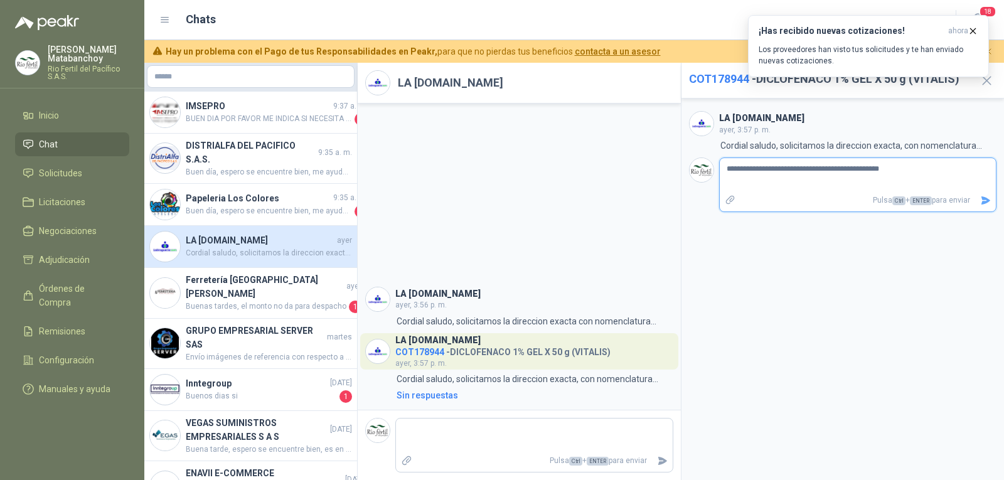
type textarea "**********"
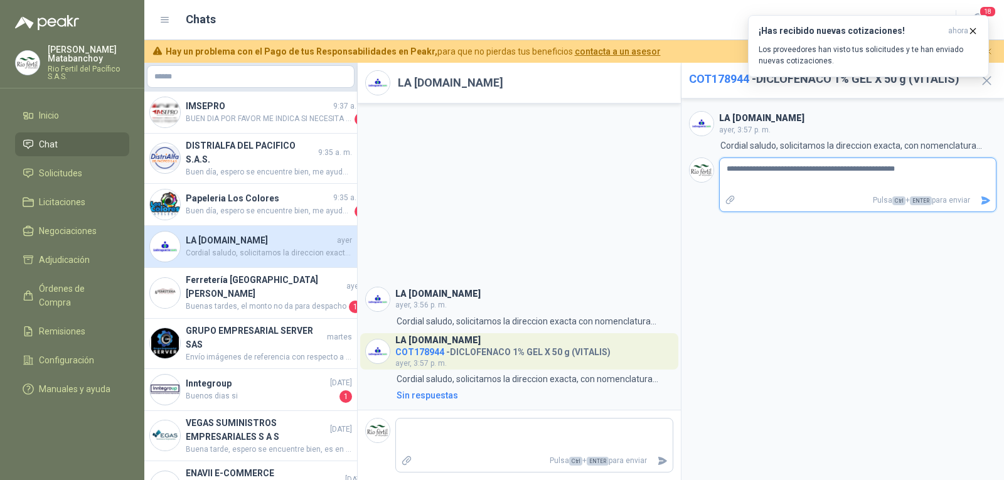
type textarea "**********"
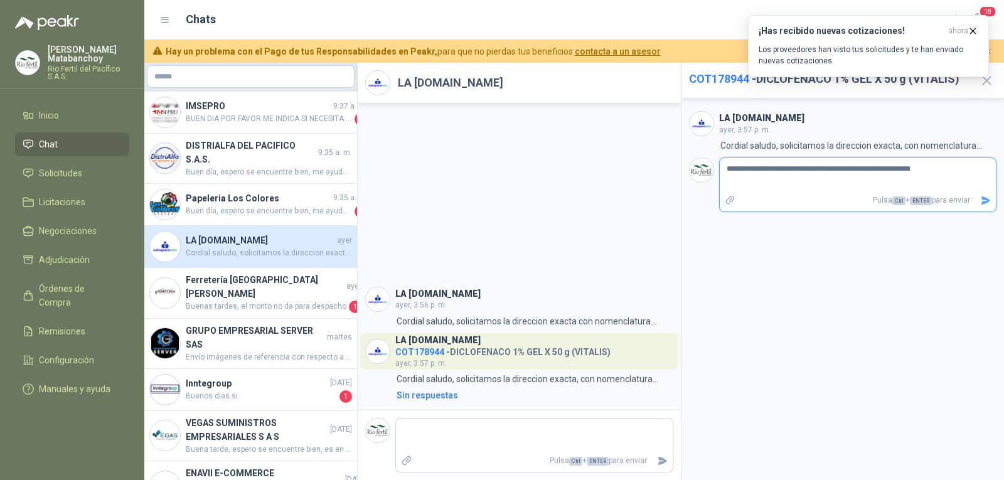
type textarea "**********"
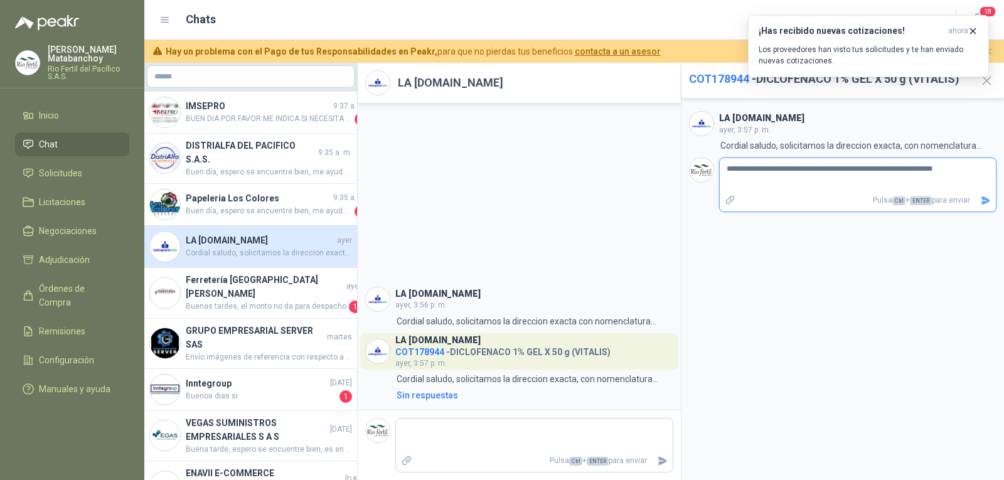
type textarea "**********"
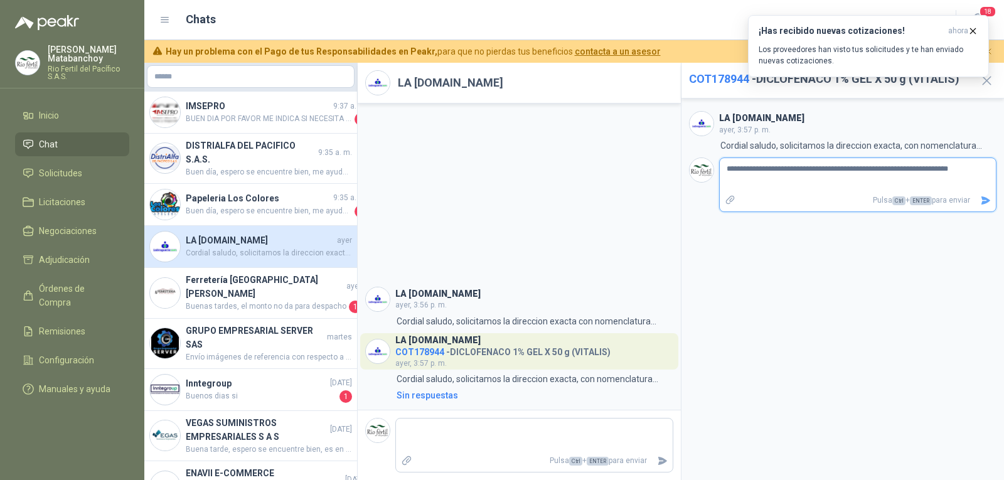
type textarea "**********"
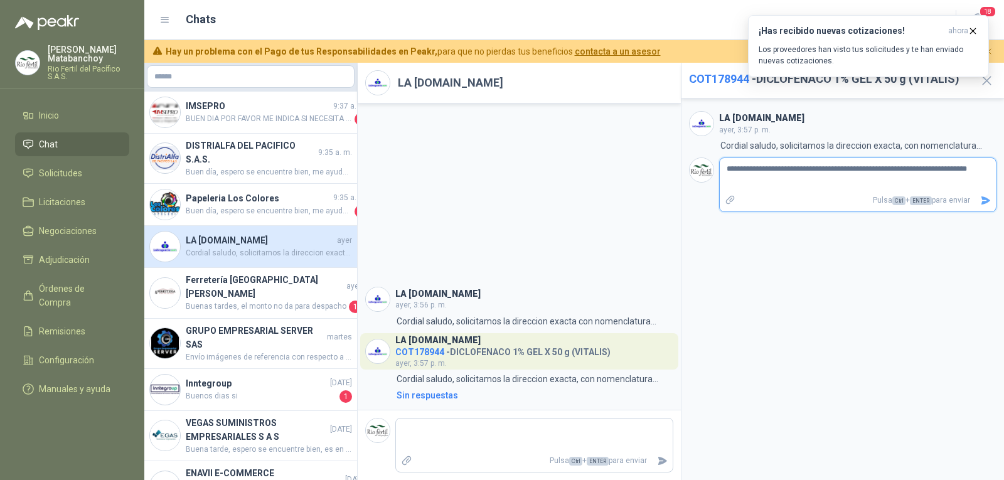
type textarea "**********"
paste textarea "**********"
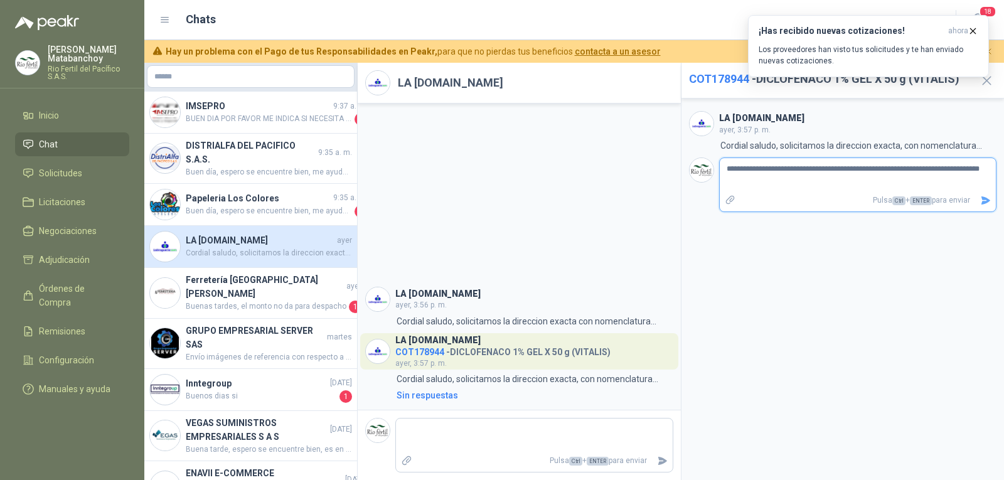
type textarea "**********"
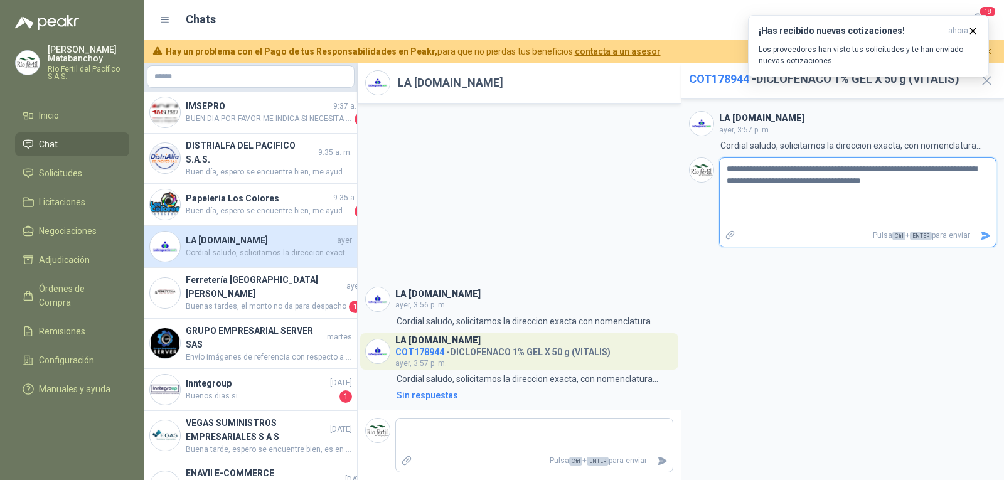
type textarea "**********"
click at [803, 173] on textarea "**********" at bounding box center [858, 175] width 277 height 29
click at [835, 171] on textarea "**********" at bounding box center [858, 175] width 277 height 29
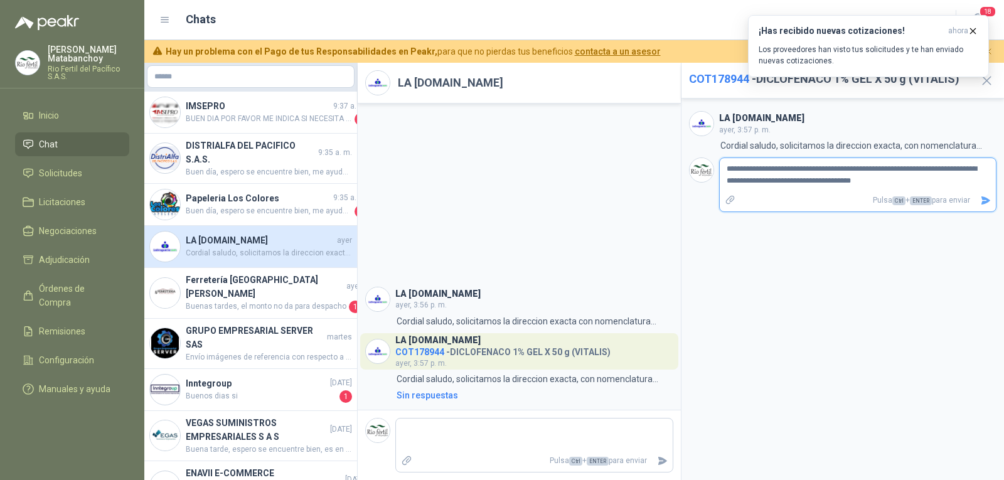
click at [843, 172] on textarea "**********" at bounding box center [858, 175] width 277 height 29
click at [904, 179] on textarea "**********" at bounding box center [858, 175] width 277 height 29
type textarea "**********"
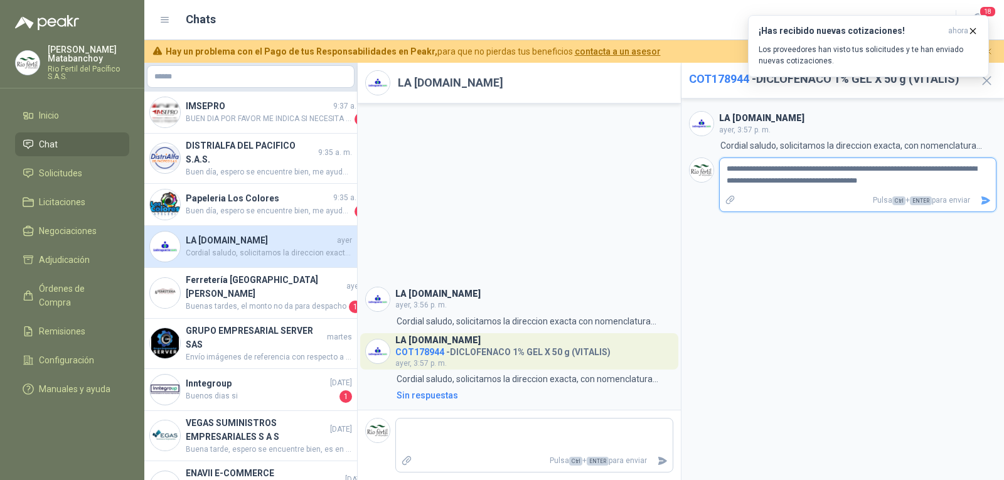
type textarea "**********"
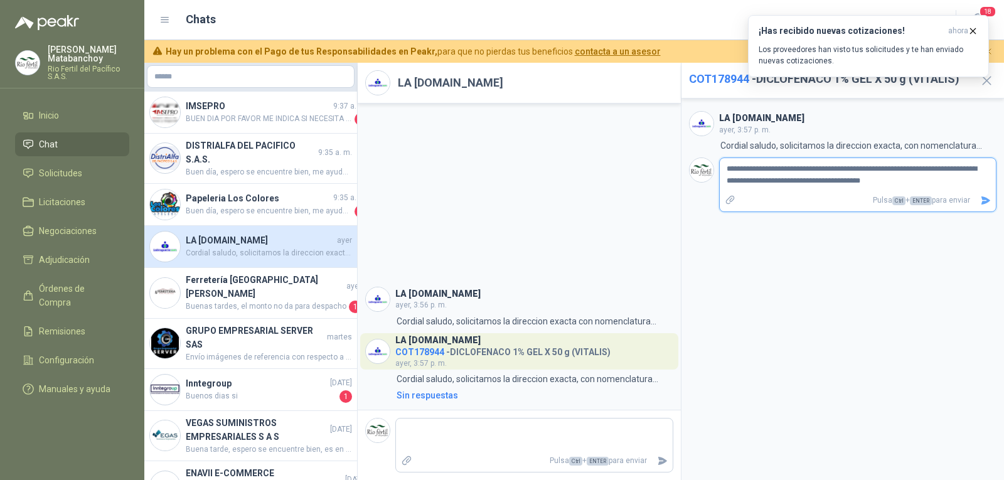
type textarea "**********"
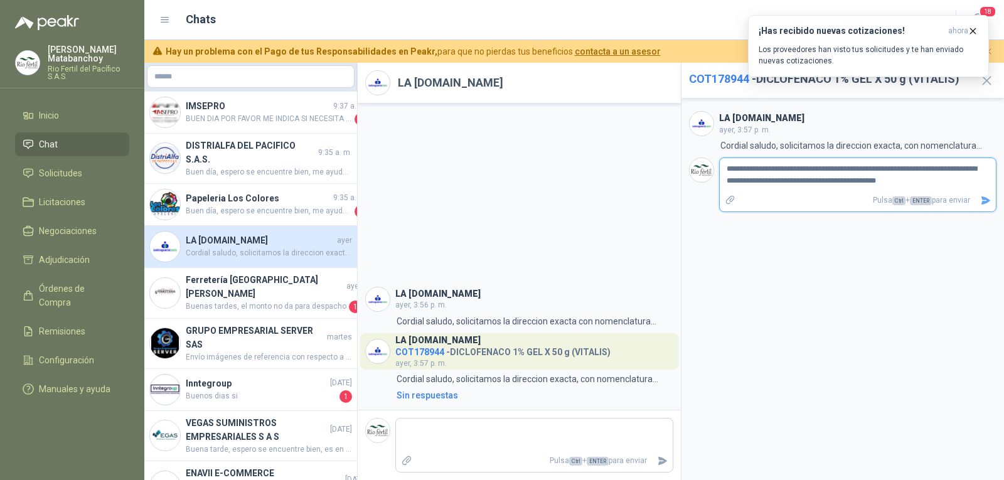
type textarea "**********"
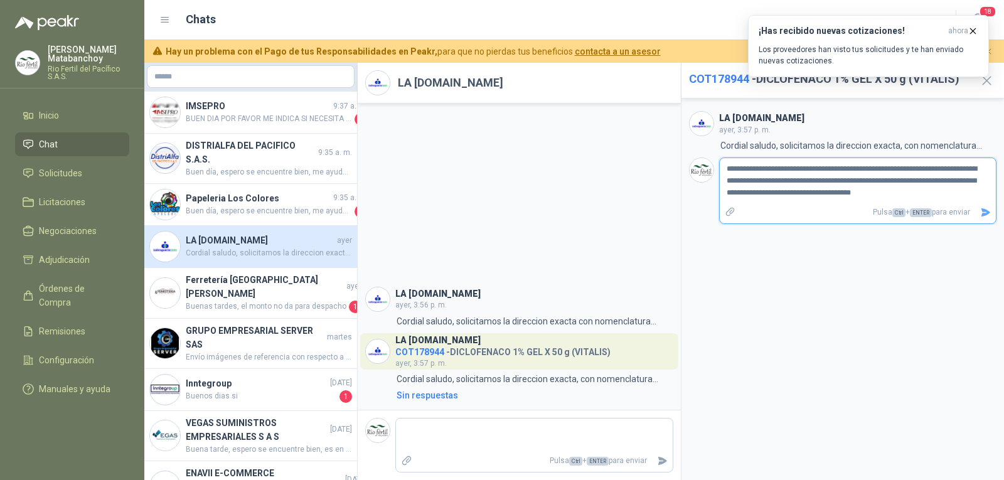
drag, startPoint x: 925, startPoint y: 194, endPoint x: 863, endPoint y: 200, distance: 62.4
click at [863, 200] on textarea "**********" at bounding box center [858, 181] width 277 height 41
click at [978, 213] on button "Enviar" at bounding box center [985, 212] width 21 height 22
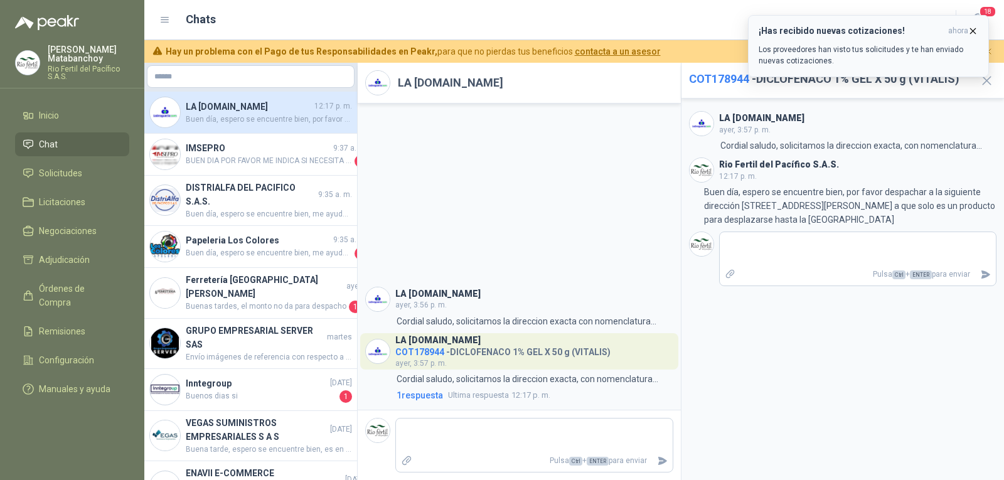
click at [974, 25] on button "¡Has recibido nuevas cotizaciones! ahora Los proveedores han visto tus solicitu…" at bounding box center [868, 46] width 241 height 62
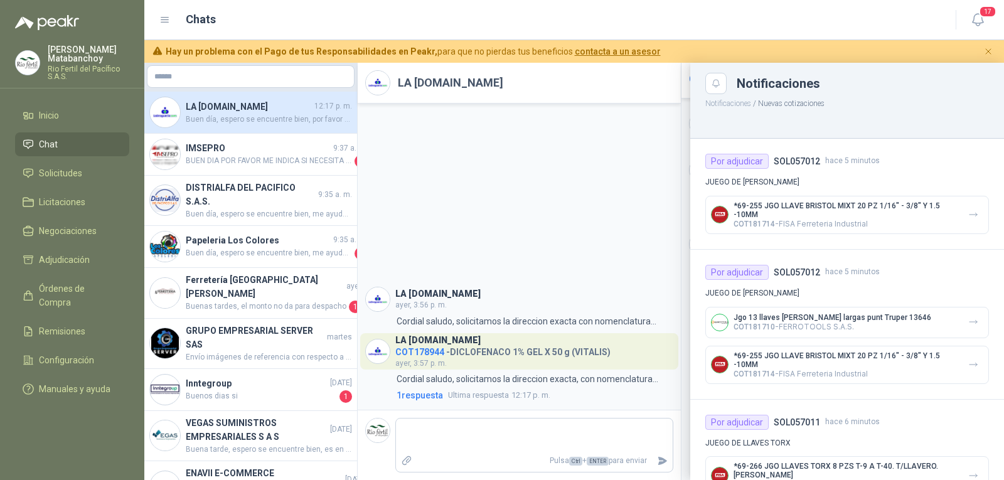
click at [585, 96] on div at bounding box center [574, 271] width 860 height 417
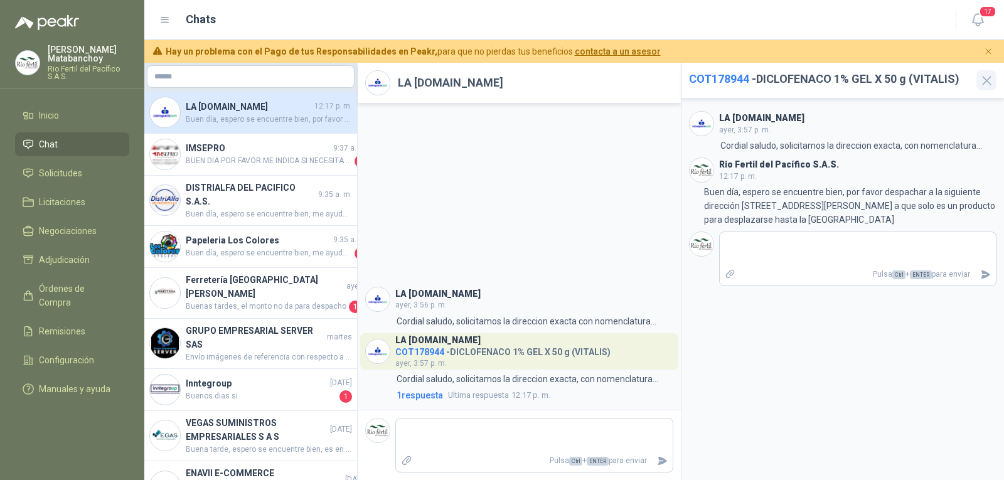
click at [985, 79] on icon "button" at bounding box center [987, 81] width 8 height 8
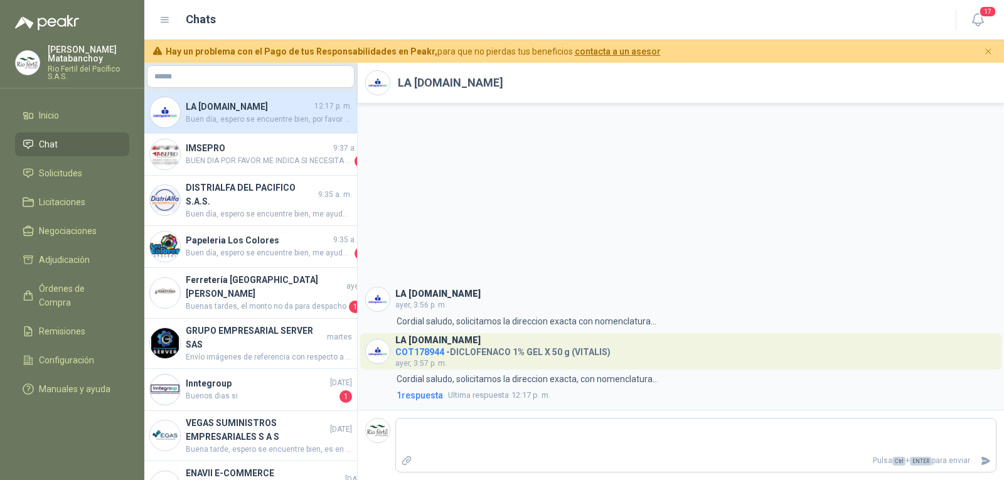
click at [89, 140] on li "Chat" at bounding box center [72, 144] width 99 height 14
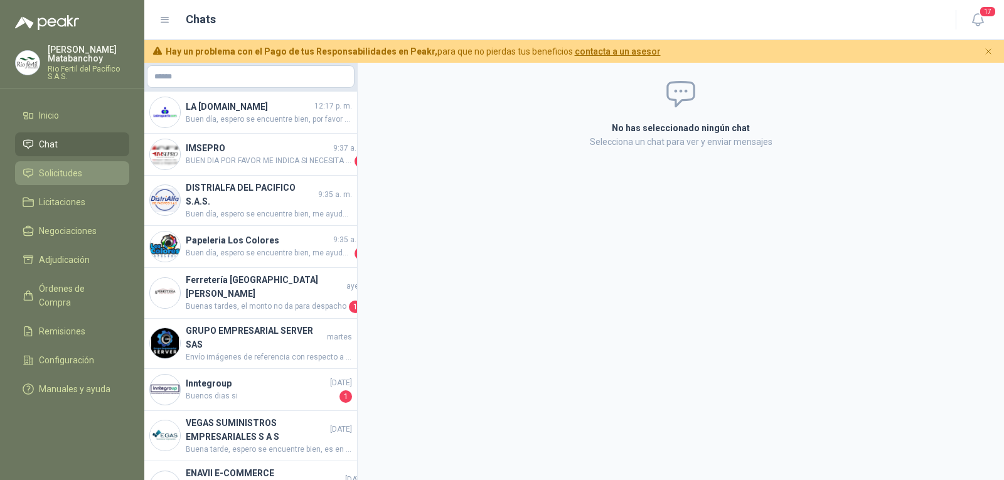
click at [58, 164] on link "Solicitudes" at bounding box center [72, 173] width 114 height 24
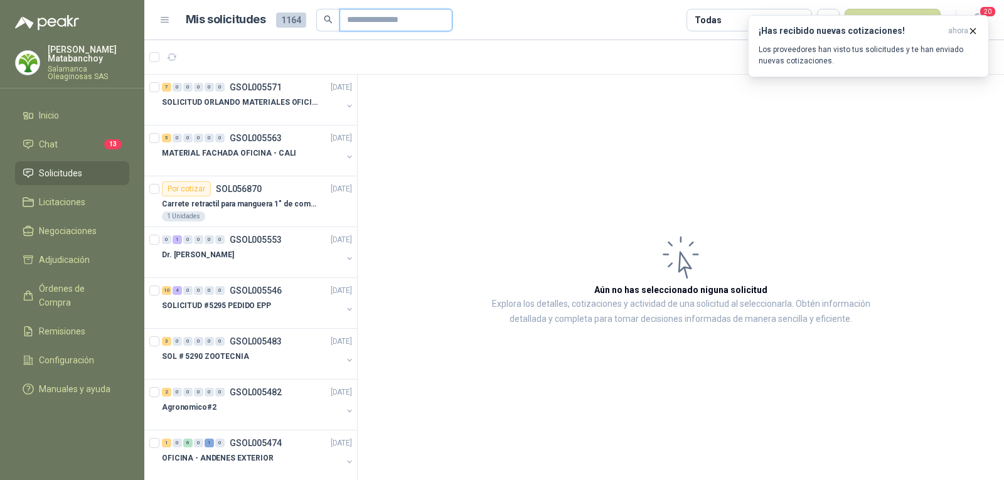
click at [380, 19] on input "text" at bounding box center [391, 19] width 88 height 21
type input "**"
drag, startPoint x: 451, startPoint y: 19, endPoint x: 438, endPoint y: 30, distance: 16.5
click at [445, 19] on icon "close-circle" at bounding box center [441, 20] width 8 height 8
click at [453, 292] on article "Aún no has seleccionado niguna solicitud Explora los detalles, cotizaciones y a…" at bounding box center [681, 280] width 646 height 410
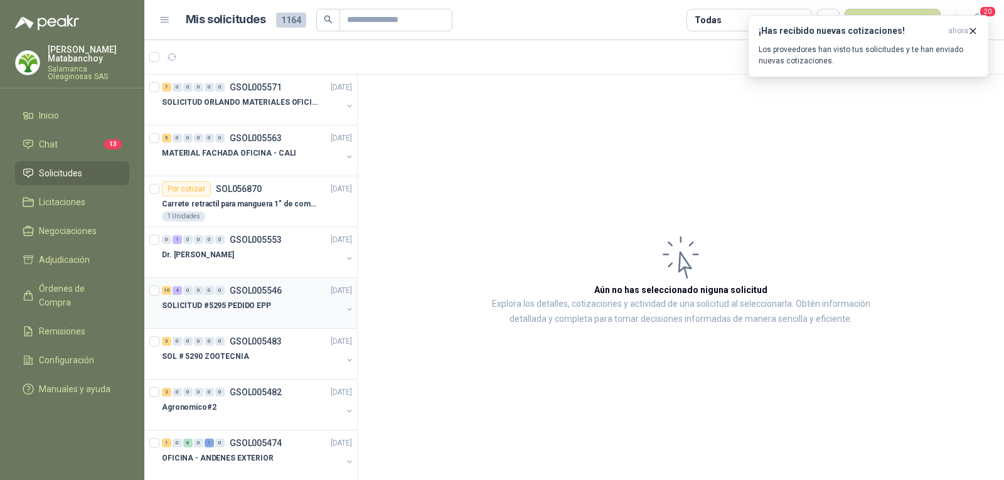
click at [247, 297] on div "10 4 0 0 0 0 GSOL005546 [DATE]" at bounding box center [258, 290] width 193 height 15
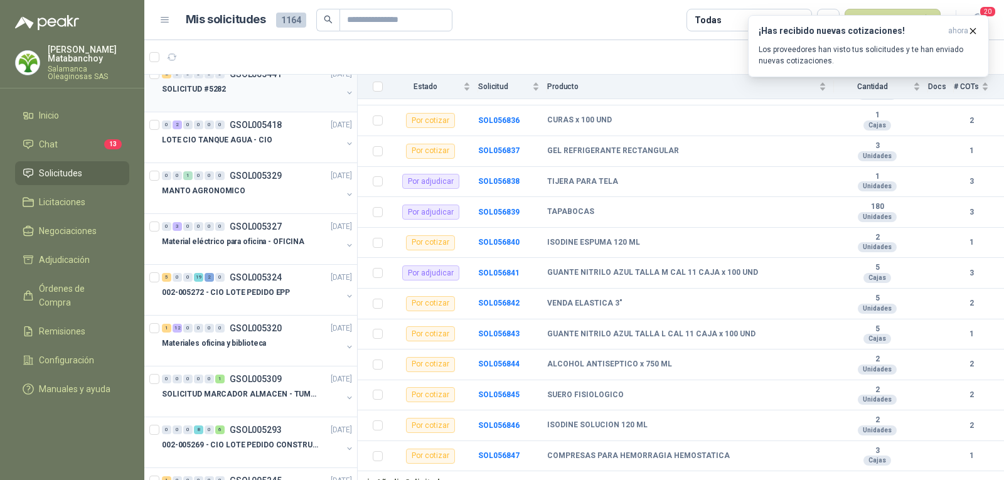
scroll to position [627, 0]
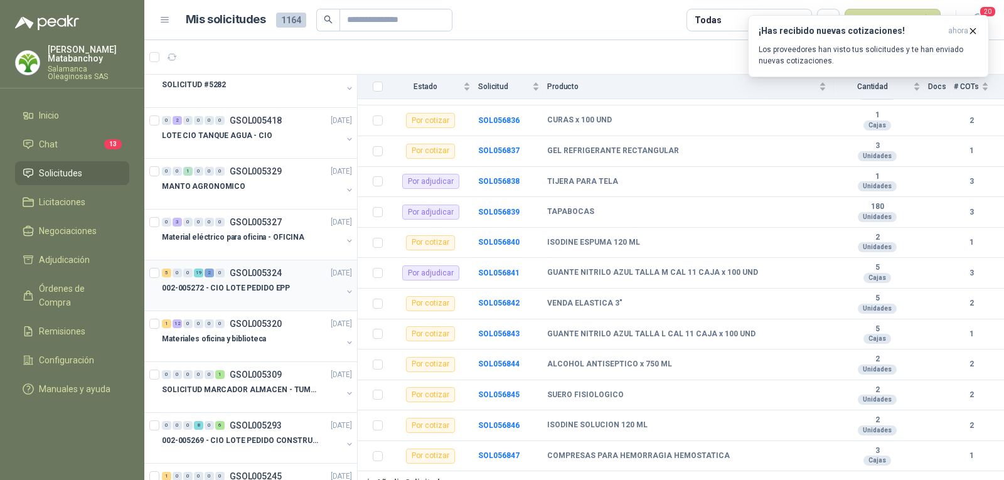
click at [264, 296] on div at bounding box center [252, 301] width 180 height 10
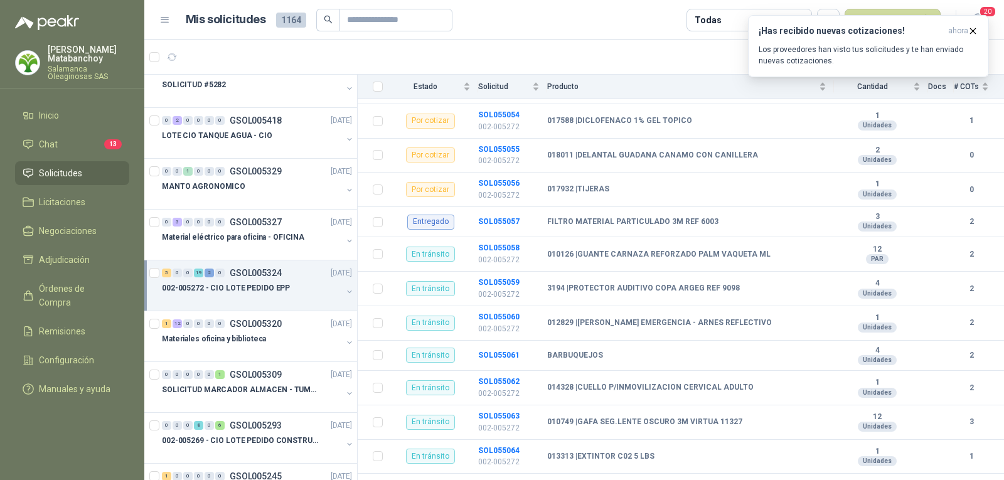
scroll to position [262, 0]
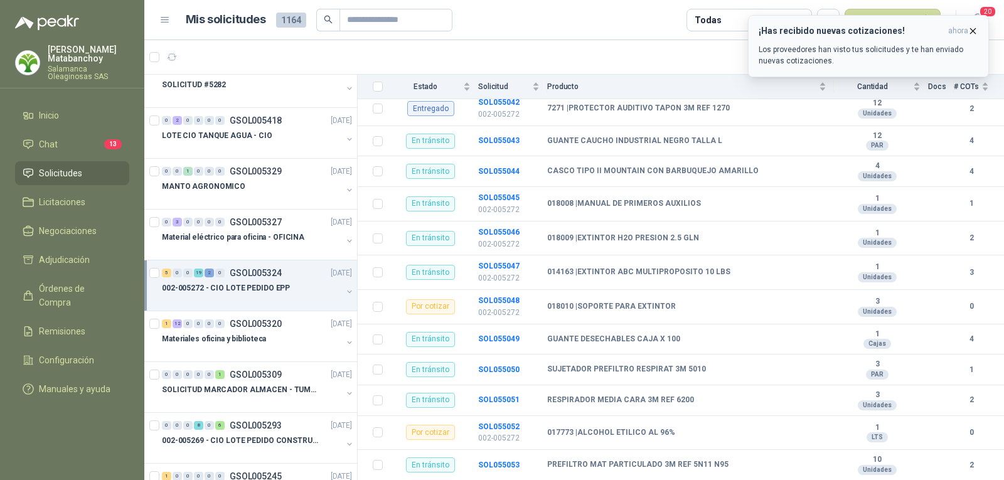
click at [971, 31] on icon "button" at bounding box center [973, 31] width 11 height 11
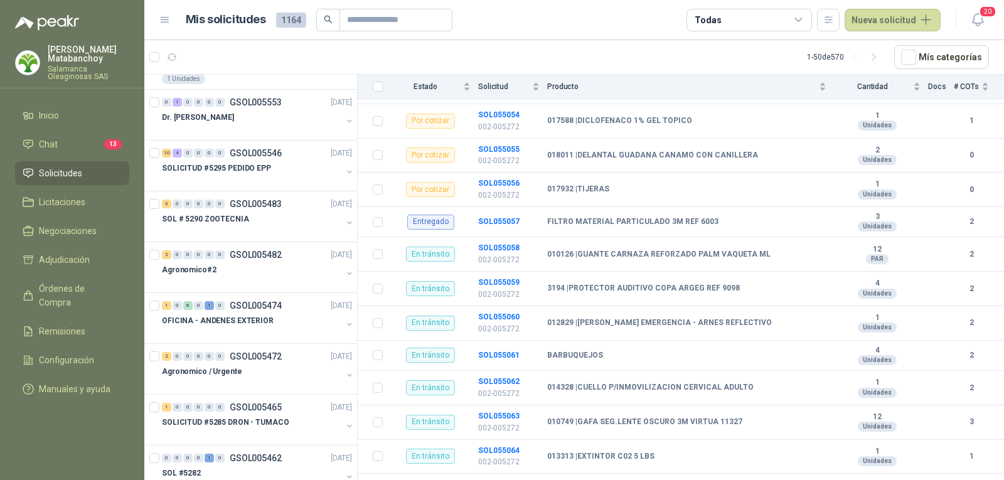
scroll to position [0, 0]
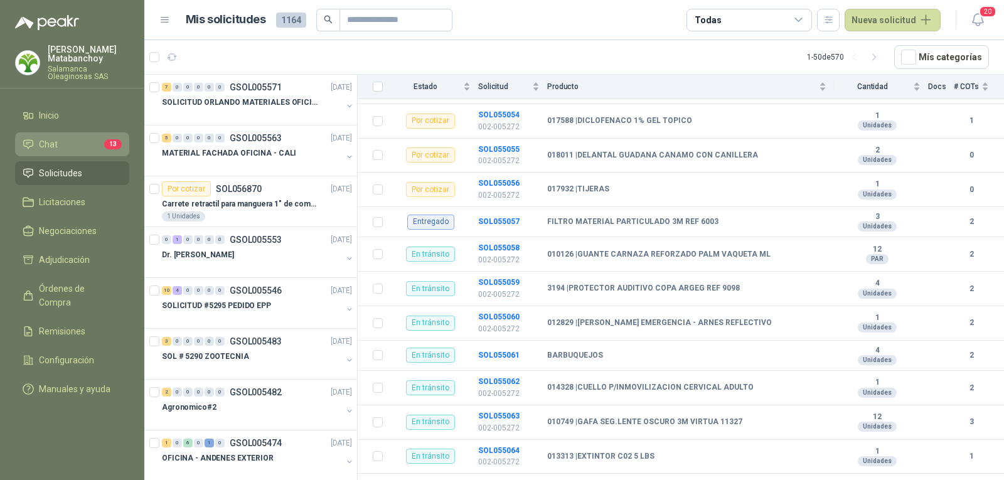
drag, startPoint x: 77, startPoint y: 174, endPoint x: 76, endPoint y: 141, distance: 33.3
click at [77, 173] on span "Solicitudes" at bounding box center [60, 173] width 43 height 14
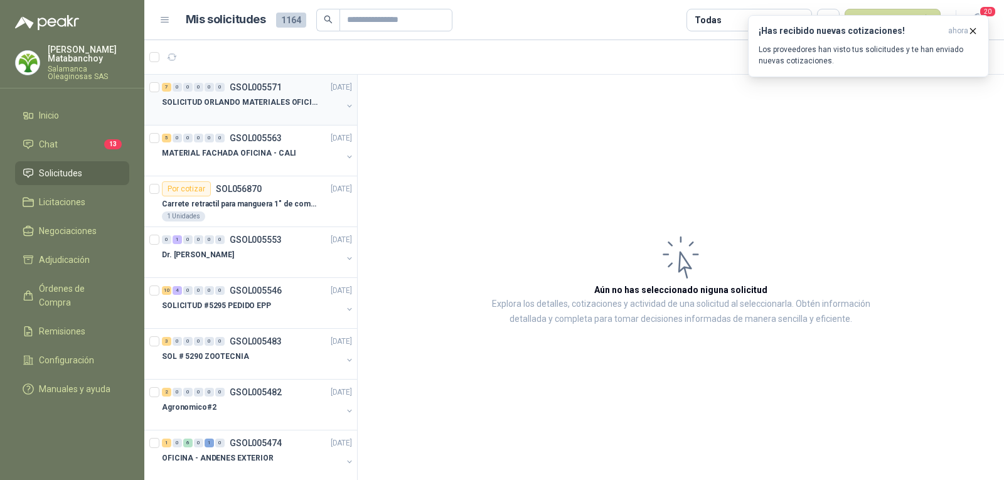
drag, startPoint x: 0, startPoint y: 0, endPoint x: 297, endPoint y: 101, distance: 314.1
click at [297, 101] on p "SOLICITUD ORLANDO MATERIALES OFICINA - CALI" at bounding box center [240, 103] width 156 height 12
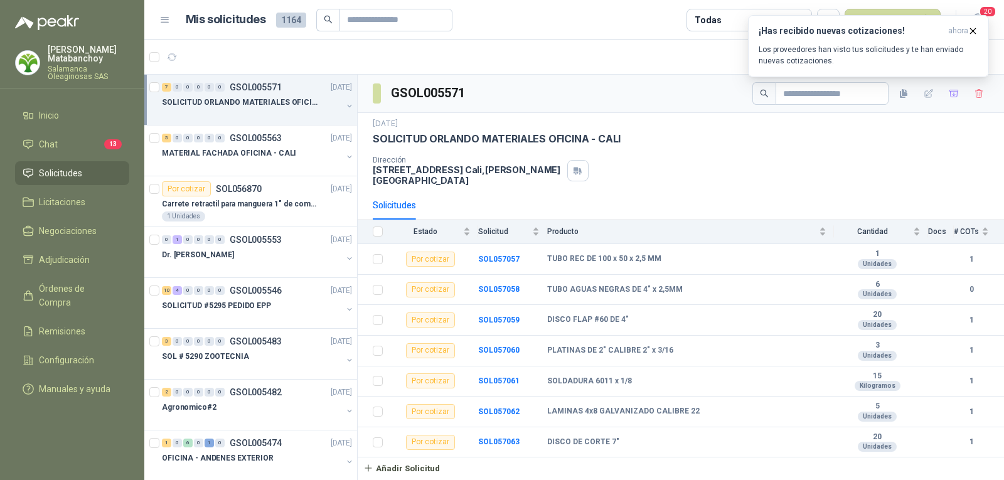
click at [493, 174] on p "[STREET_ADDRESS][PERSON_NAME]" at bounding box center [467, 174] width 189 height 21
copy div "[STREET_ADDRESS][PERSON_NAME]"
drag, startPoint x: 504, startPoint y: 149, endPoint x: 505, endPoint y: 42, distance: 106.7
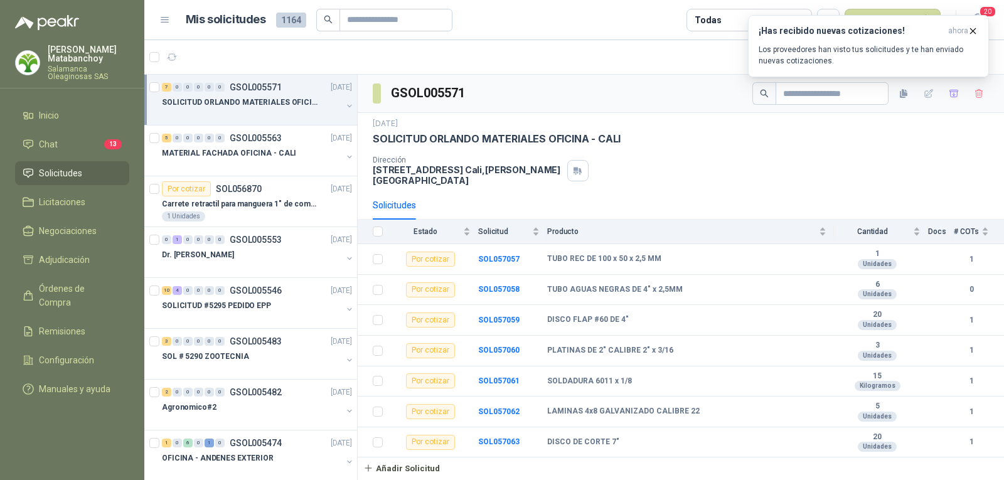
click at [504, 148] on div "[DATE] SOLICITUD ORLANDO MATERIALES OFICINA - CALI Dirección [STREET_ADDRESS][P…" at bounding box center [681, 152] width 616 height 68
click at [76, 177] on span "Solicitudes" at bounding box center [60, 173] width 43 height 14
